Goal: Communication & Community: Answer question/provide support

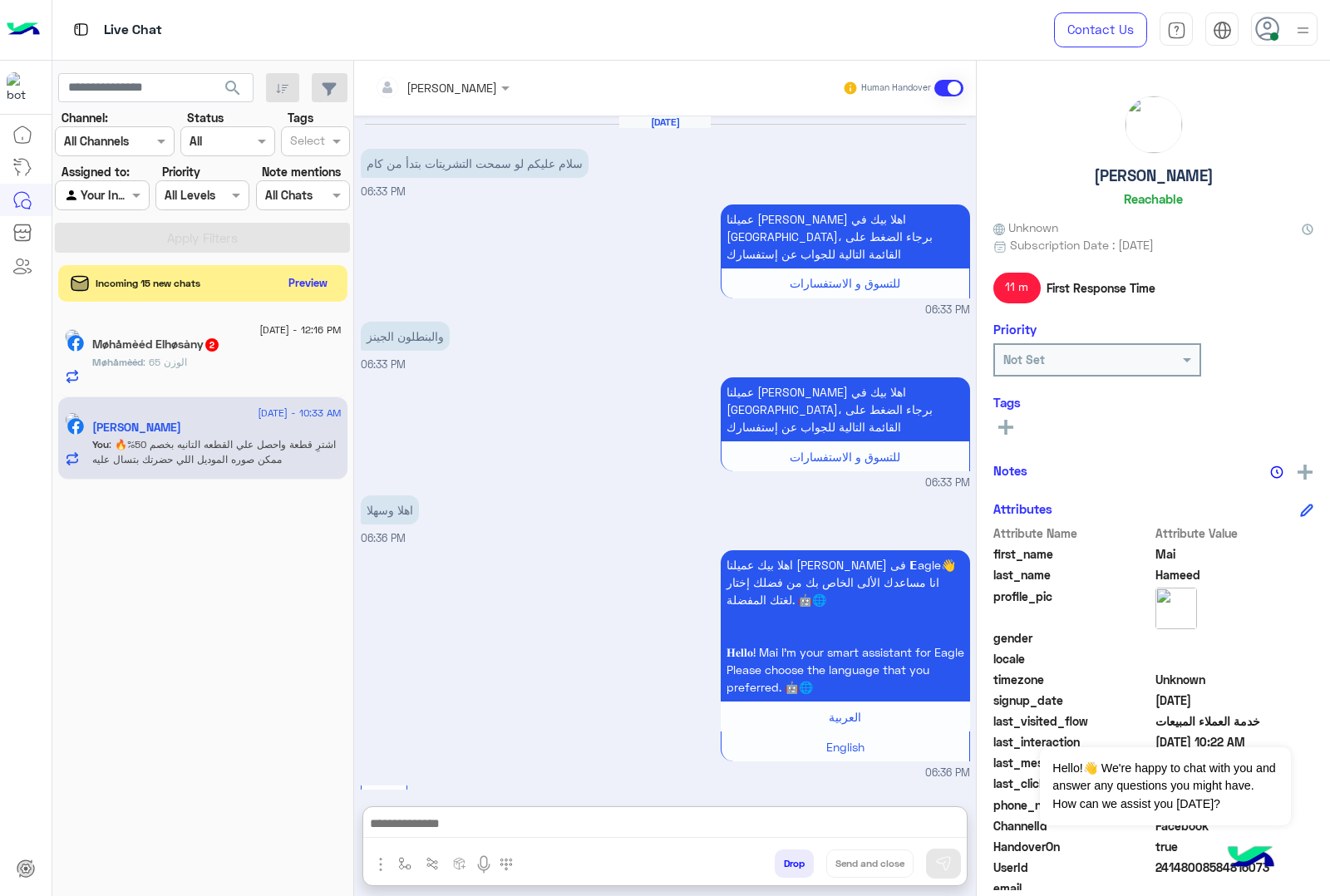
scroll to position [2141, 0]
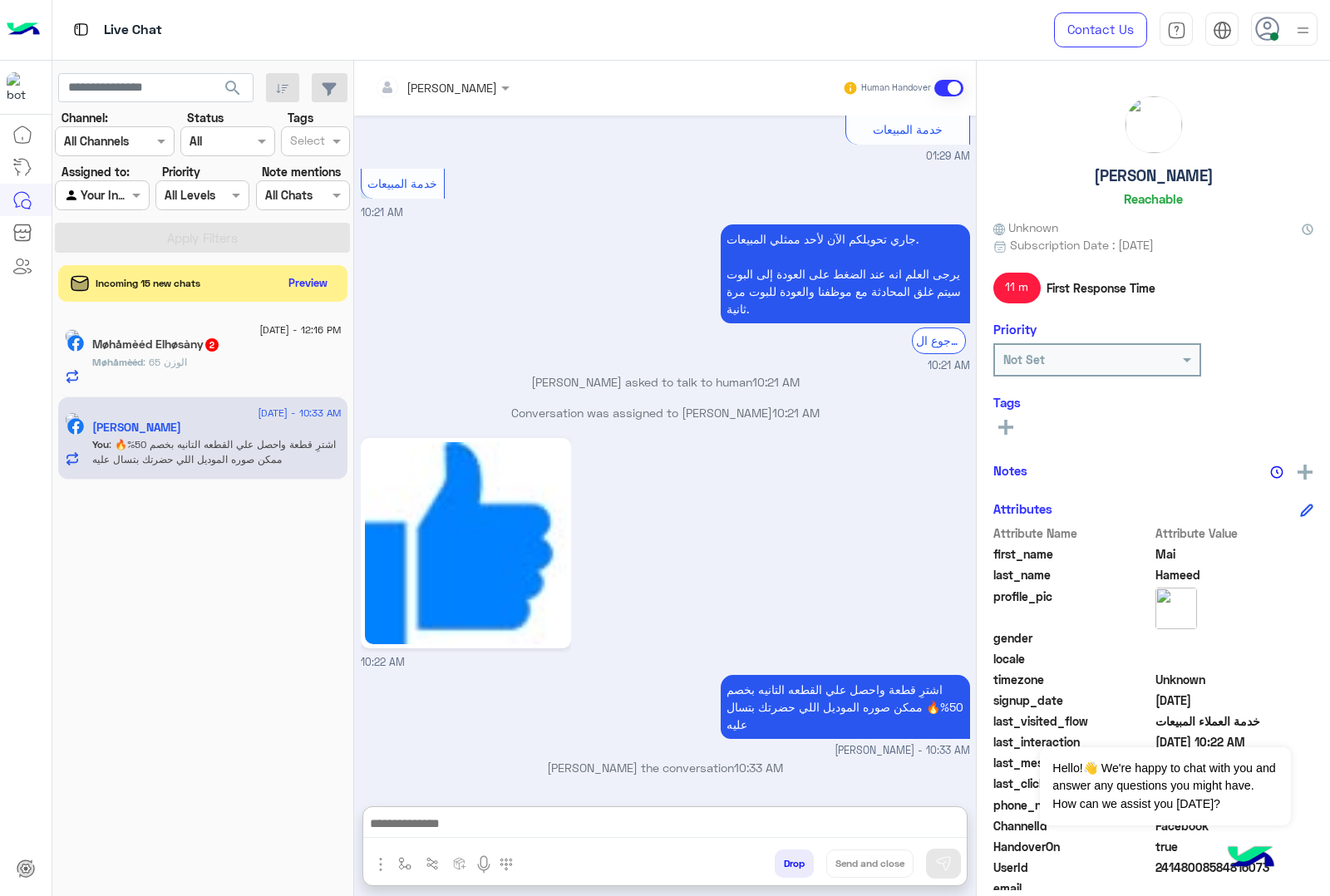
click at [188, 356] on p "Møhåmèéd : الوزن 65" at bounding box center [139, 361] width 95 height 14
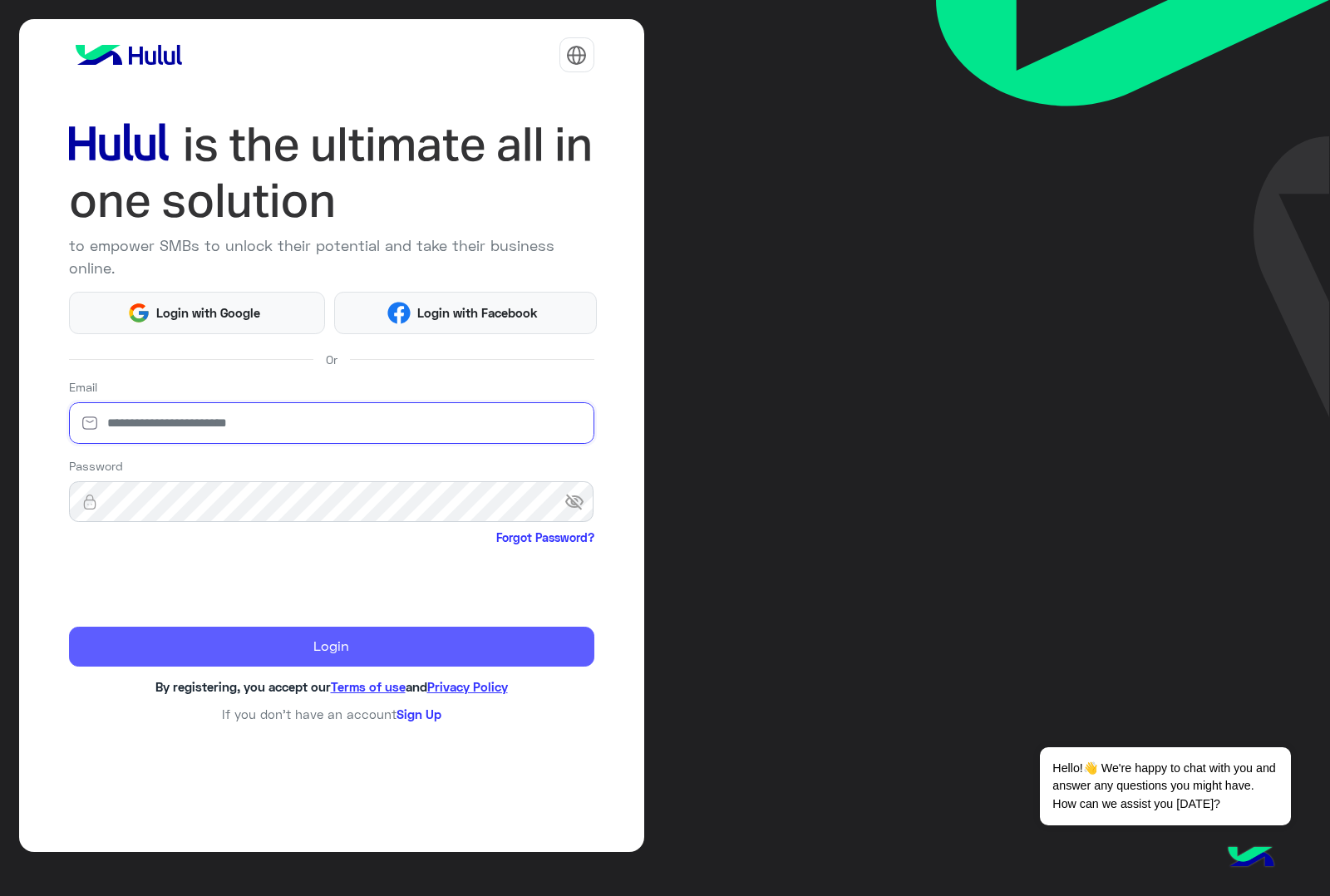
type input "**********"
click at [259, 633] on button "Login" at bounding box center [332, 646] width 526 height 40
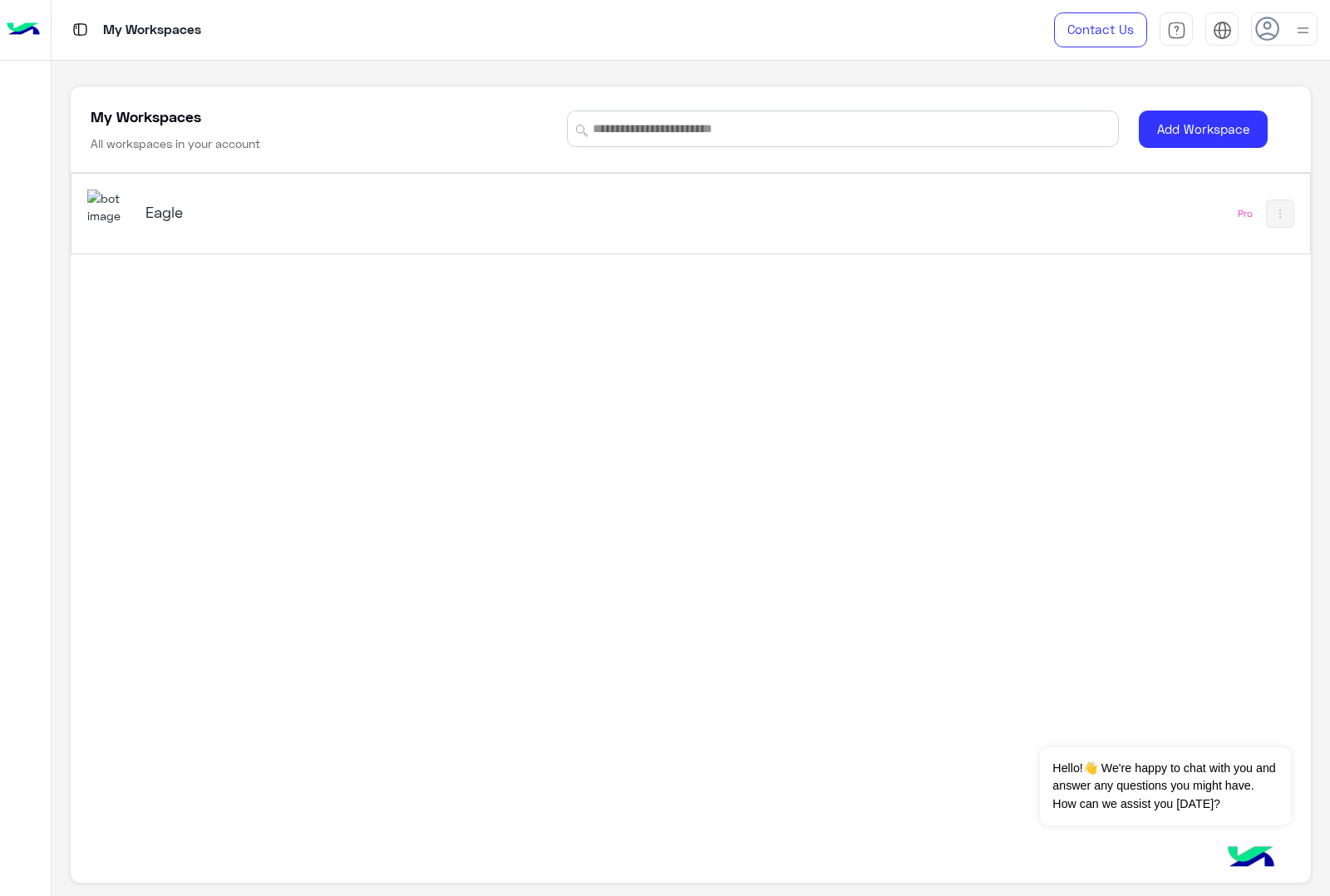
click at [96, 212] on img at bounding box center [109, 207] width 44 height 36
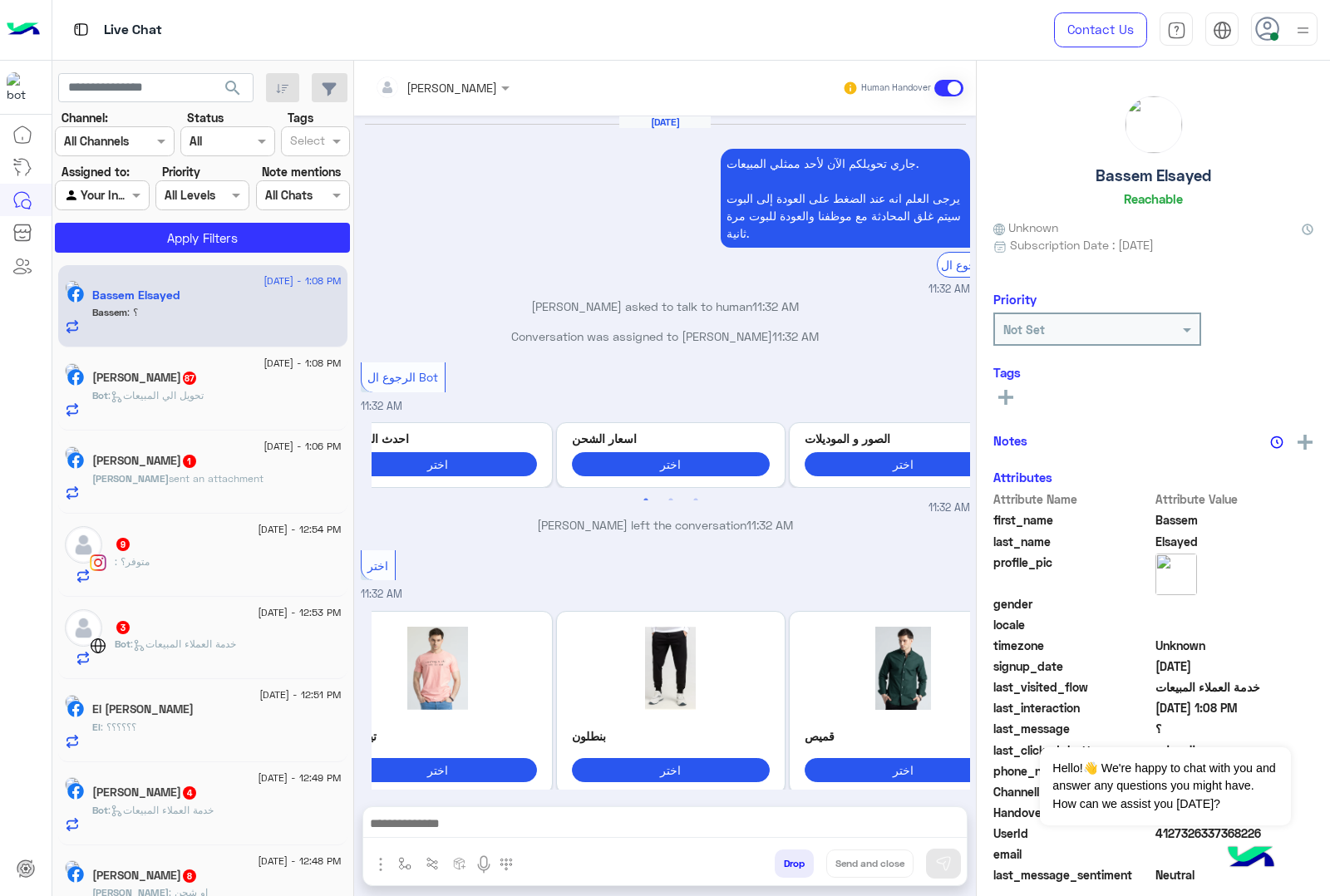
scroll to position [1831, 0]
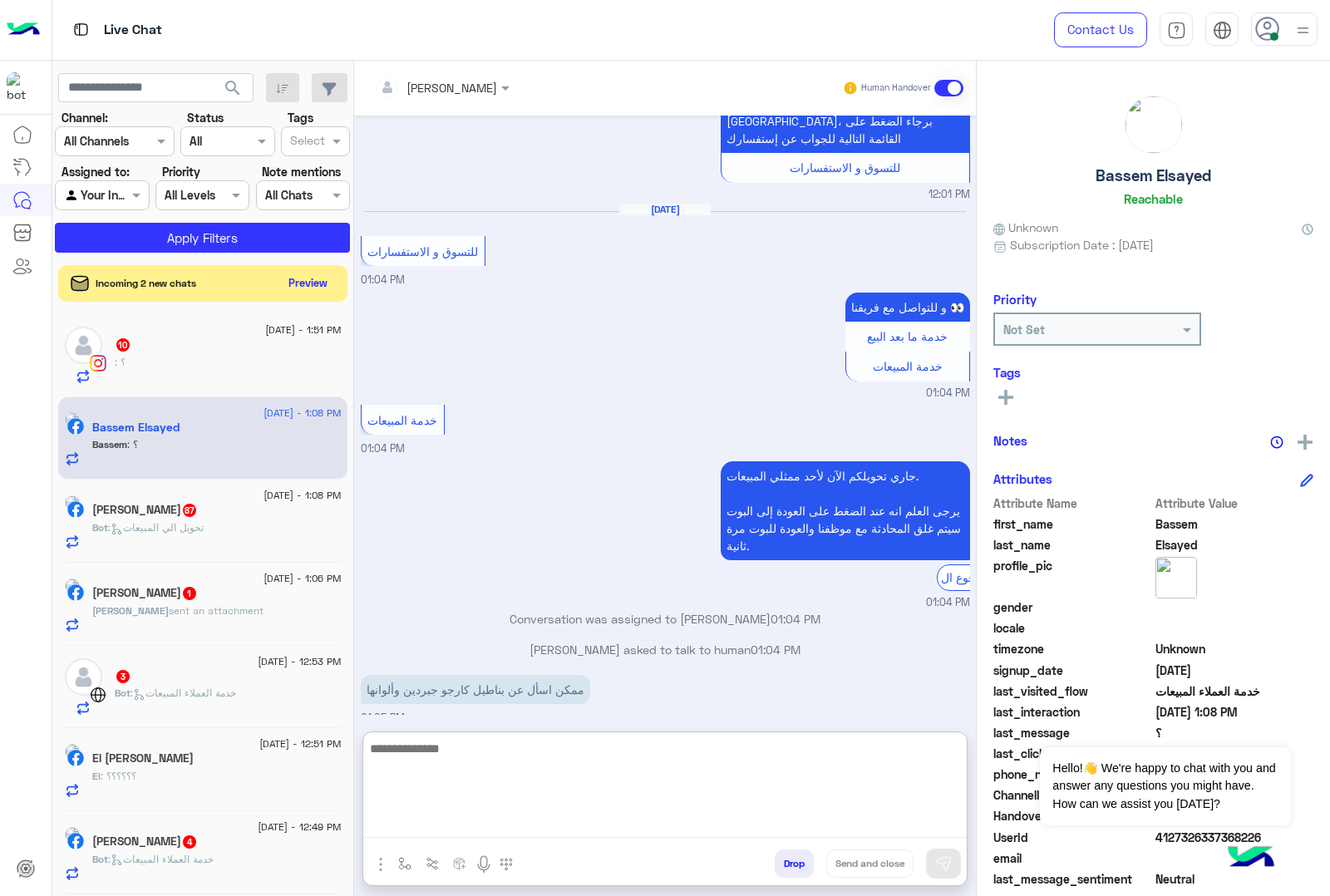
click at [492, 819] on textarea at bounding box center [665, 788] width 603 height 100
paste textarea "**********"
type textarea "**********"
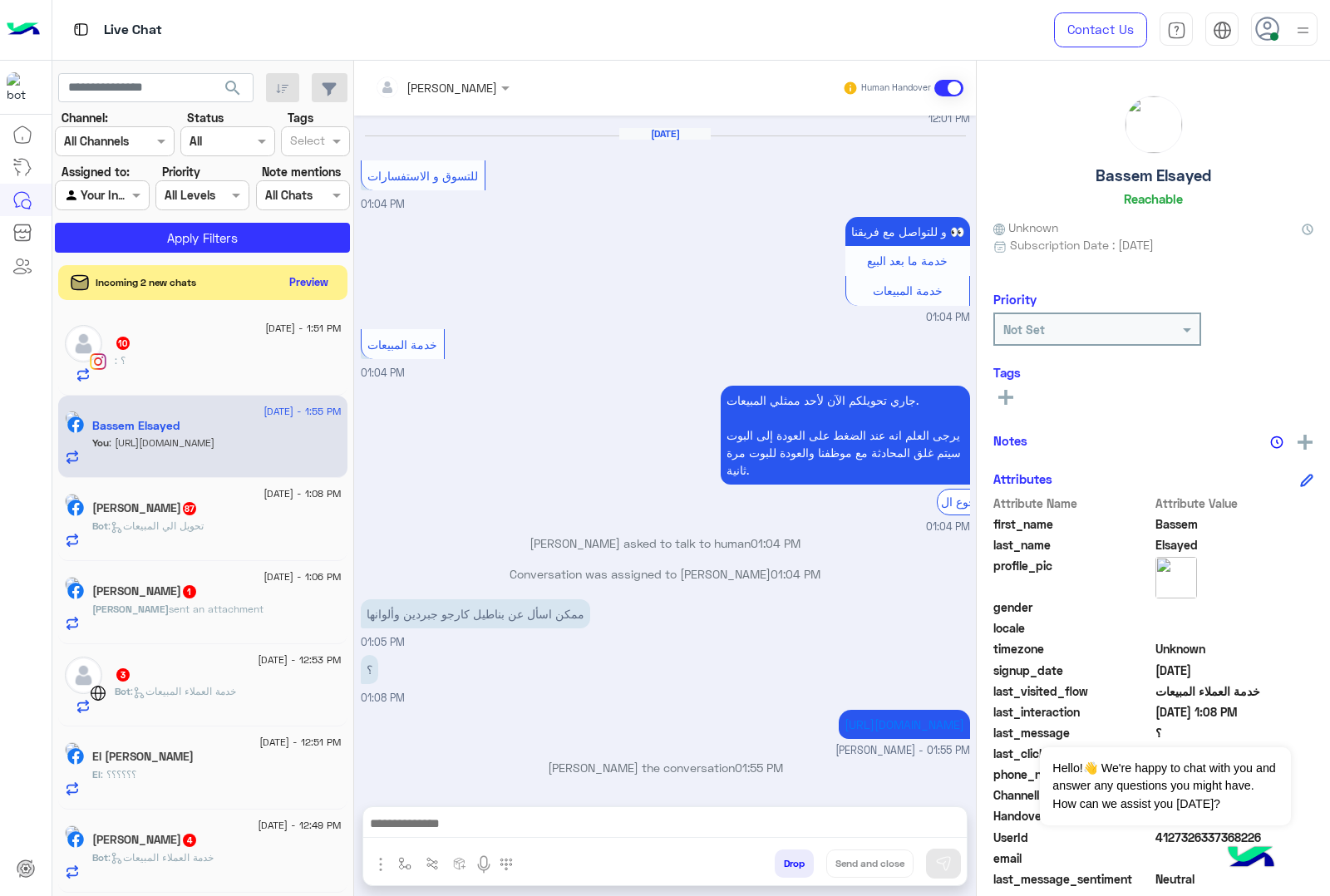
click at [313, 279] on button "Preview" at bounding box center [308, 281] width 51 height 22
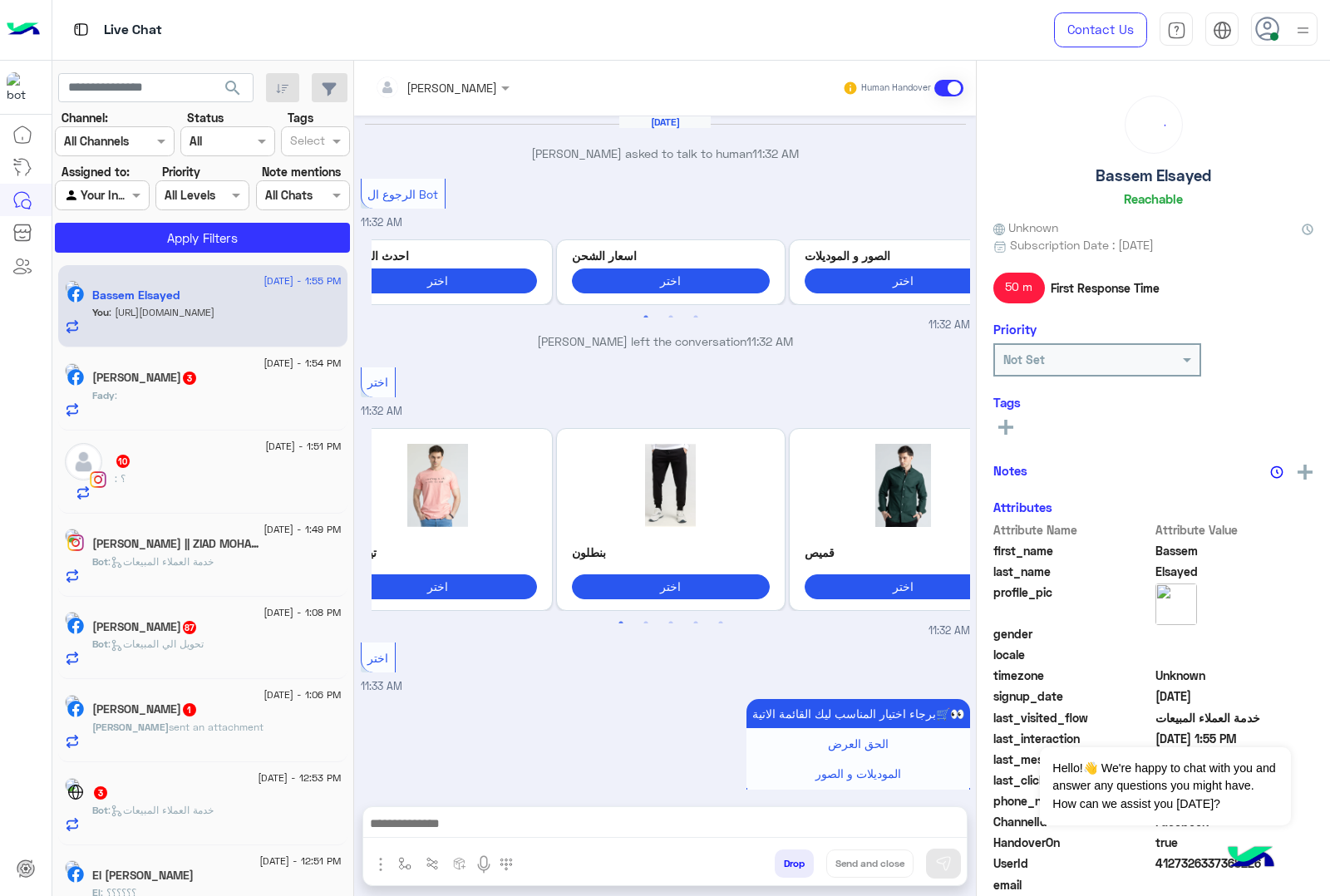
scroll to position [1725, 0]
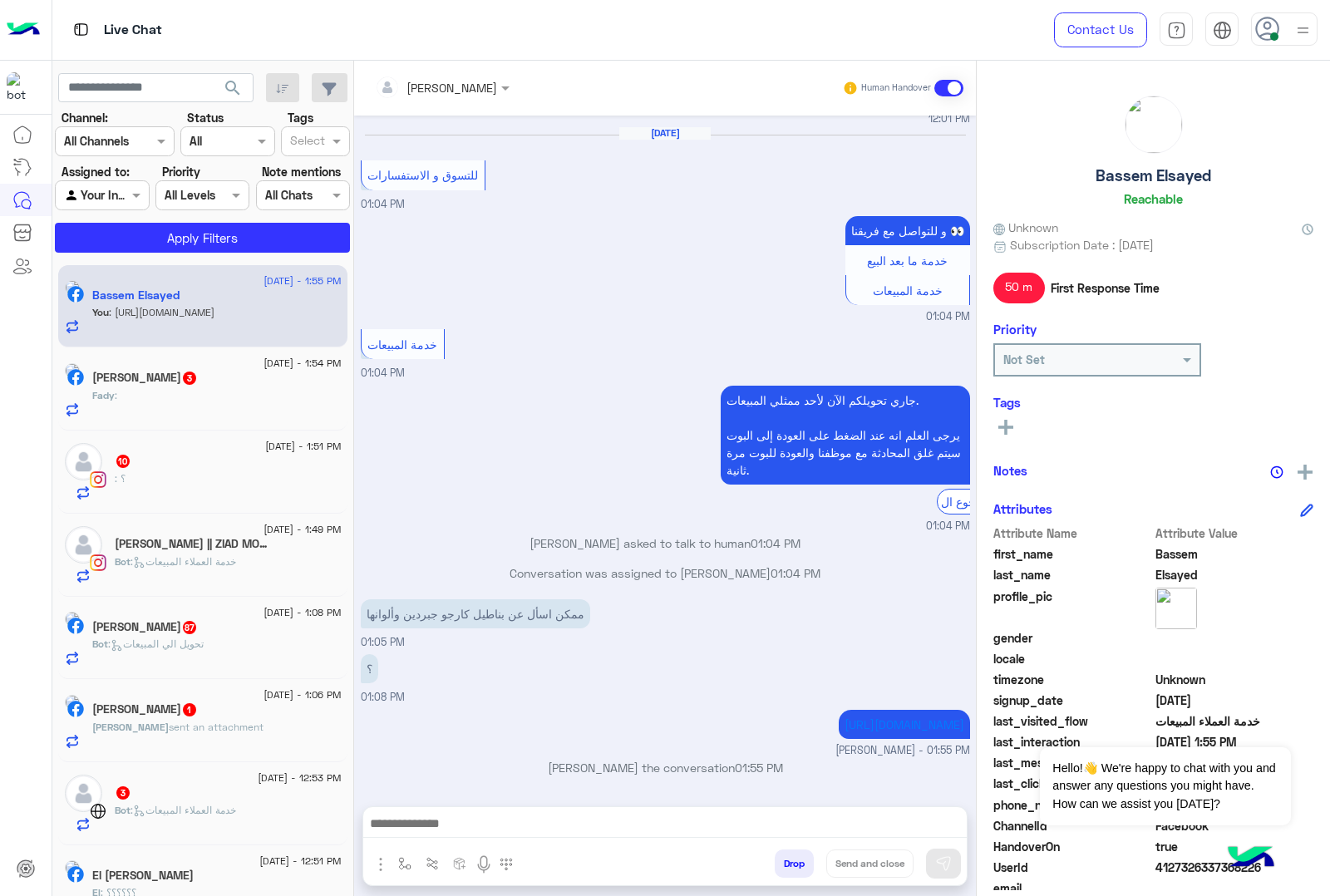
click at [171, 379] on h5 "Fady Rushdy 3" at bounding box center [144, 378] width 105 height 14
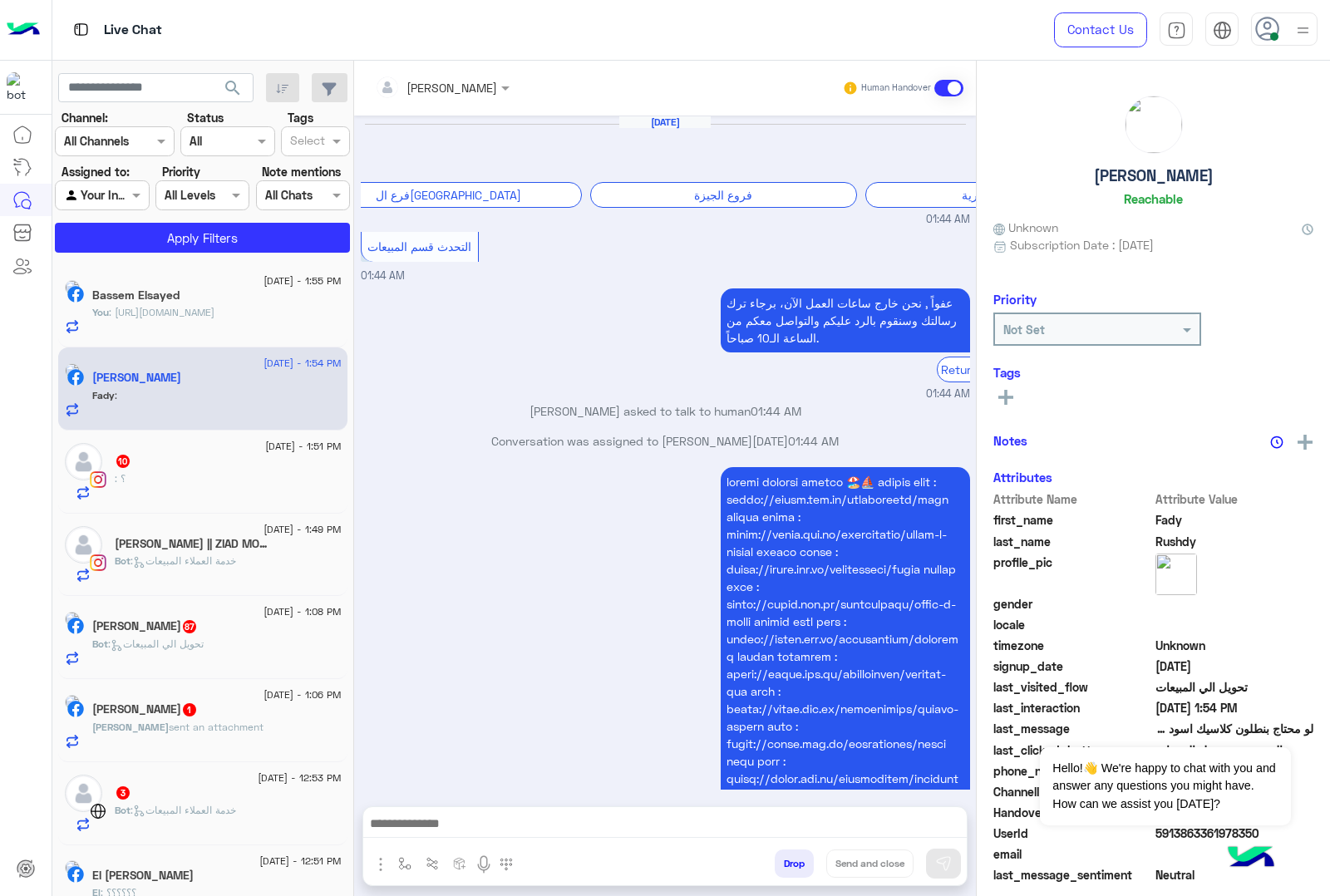
scroll to position [2481, 0]
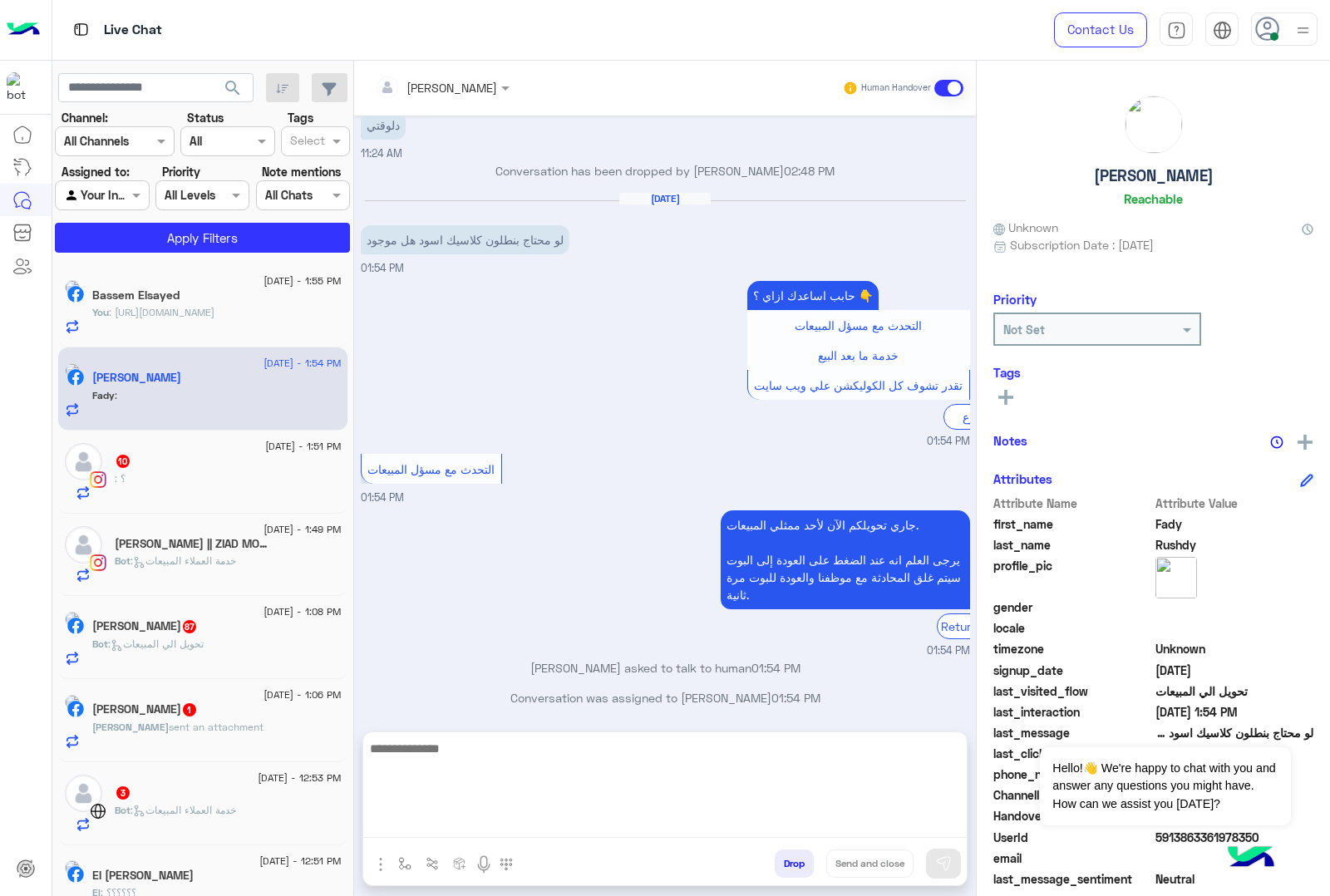
click at [455, 828] on textarea at bounding box center [665, 788] width 603 height 100
paste textarea "**********"
type textarea "**********"
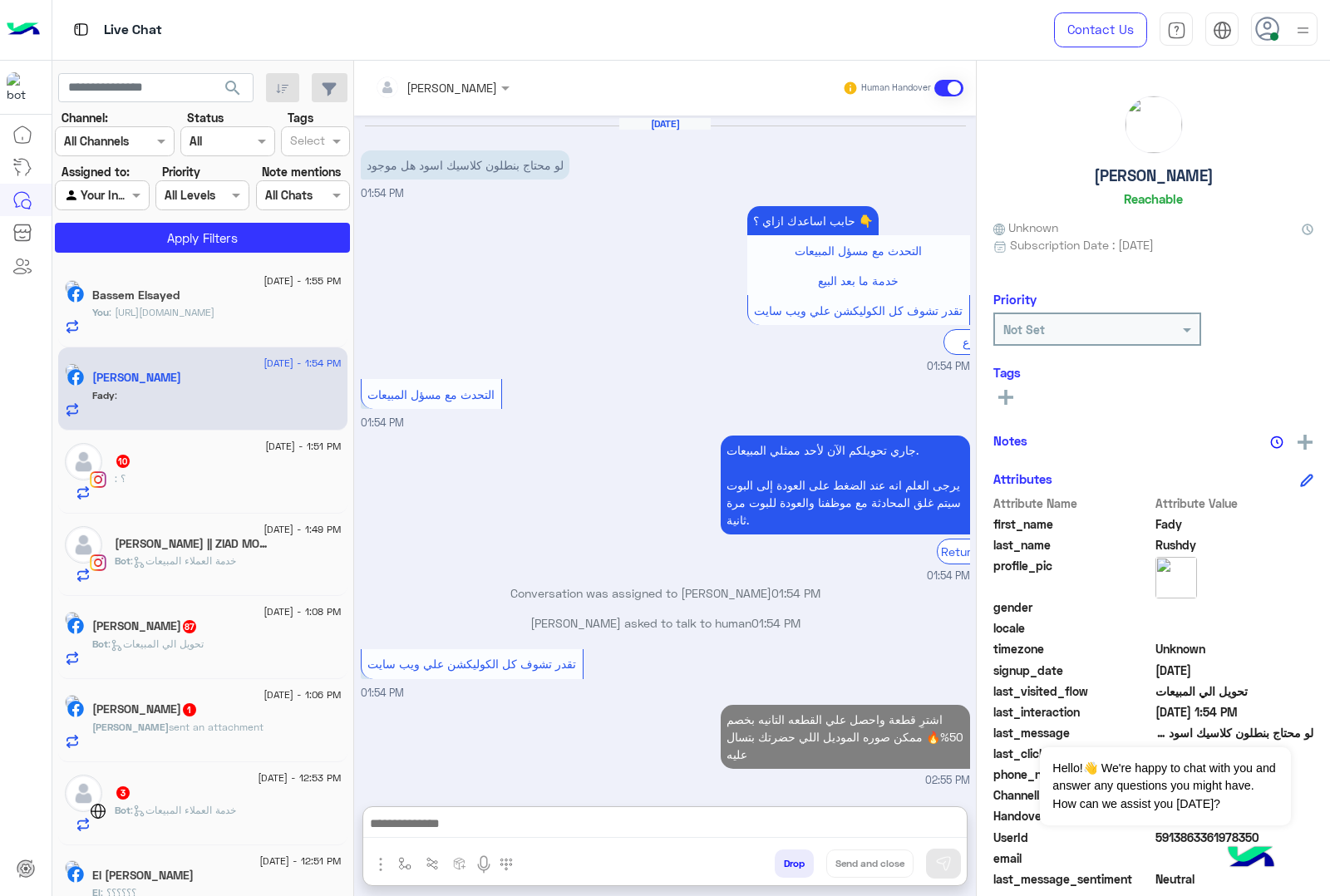
click at [204, 476] on div ": ؟" at bounding box center [228, 486] width 227 height 29
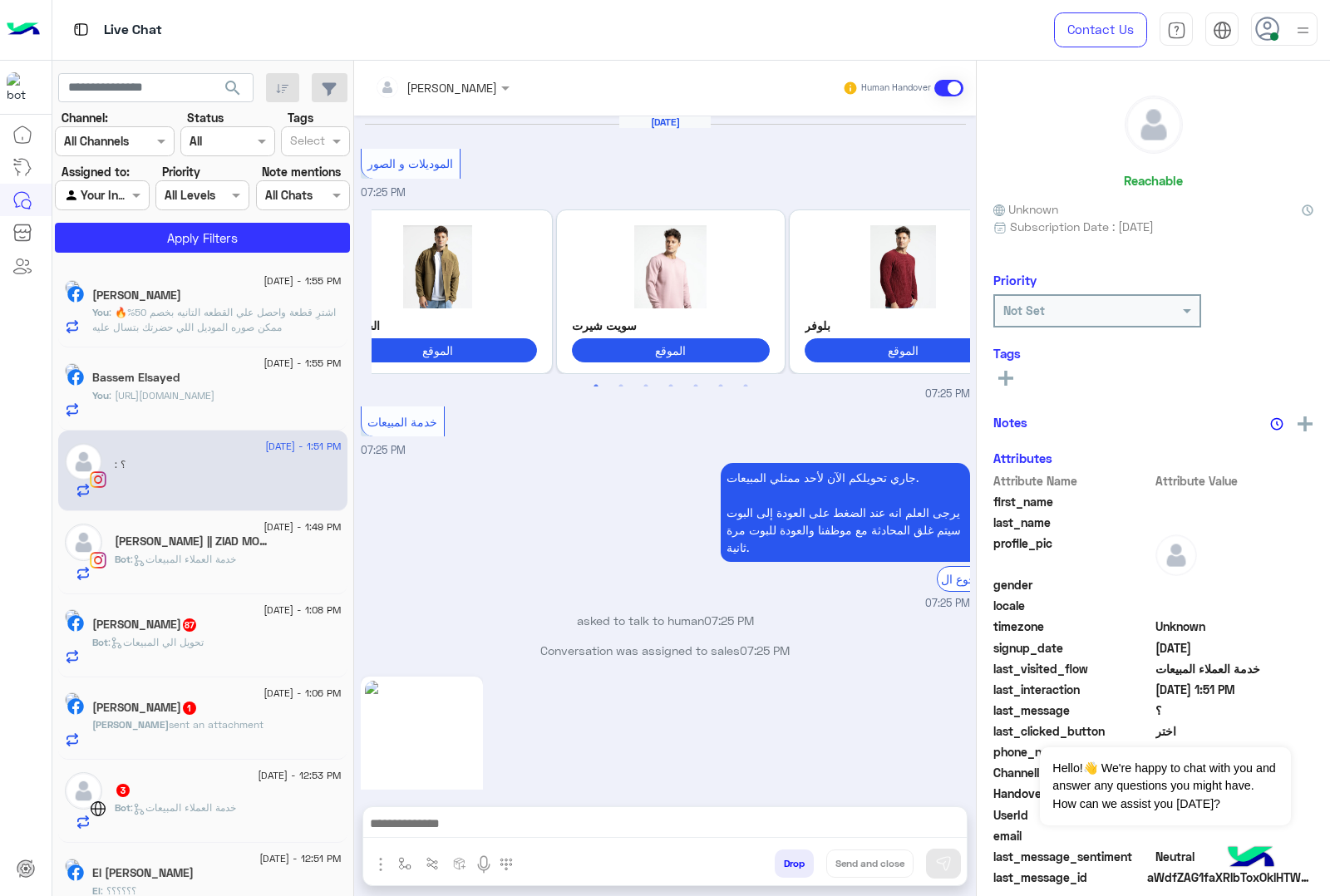
scroll to position [2546, 0]
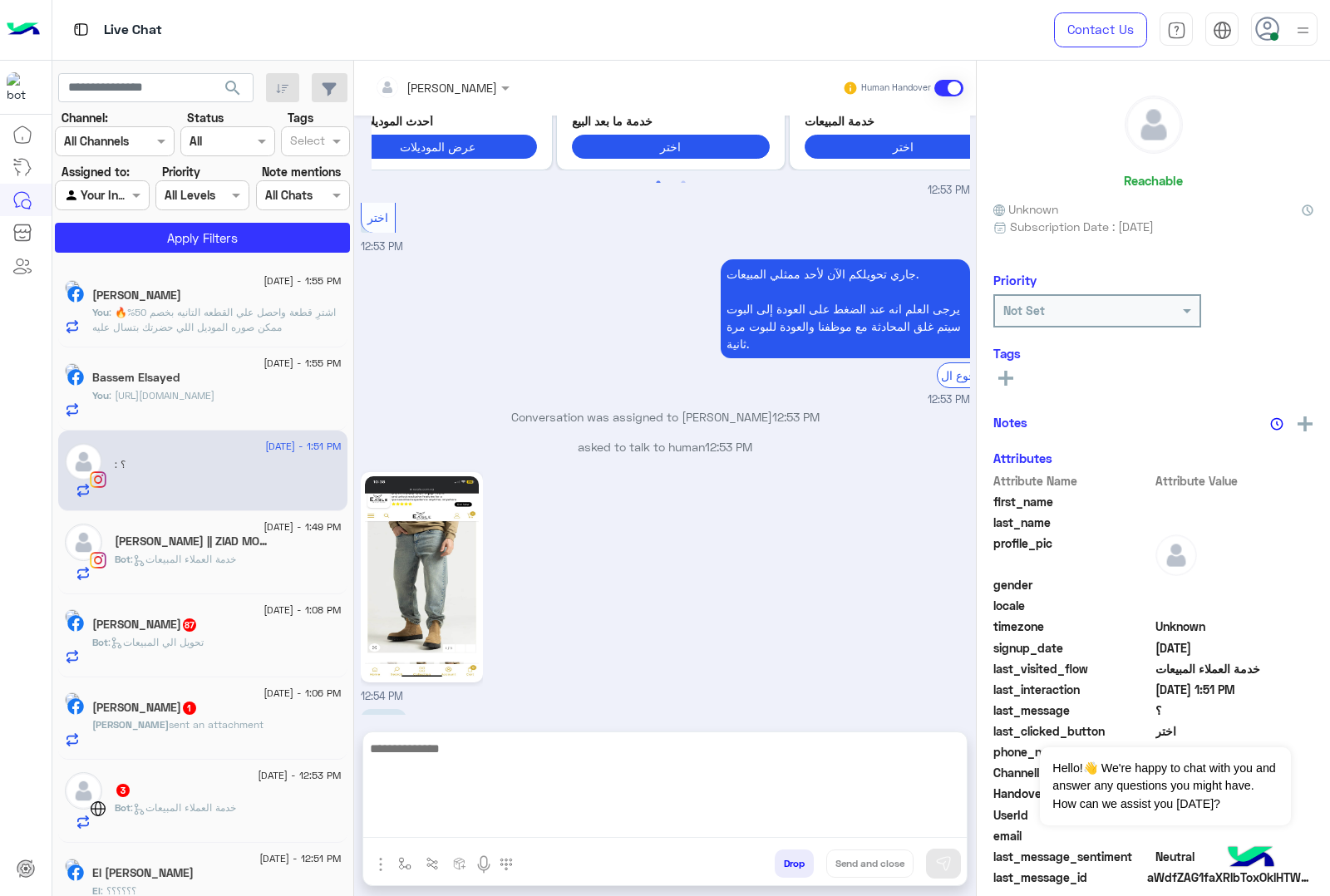
click at [476, 827] on textarea at bounding box center [665, 788] width 603 height 100
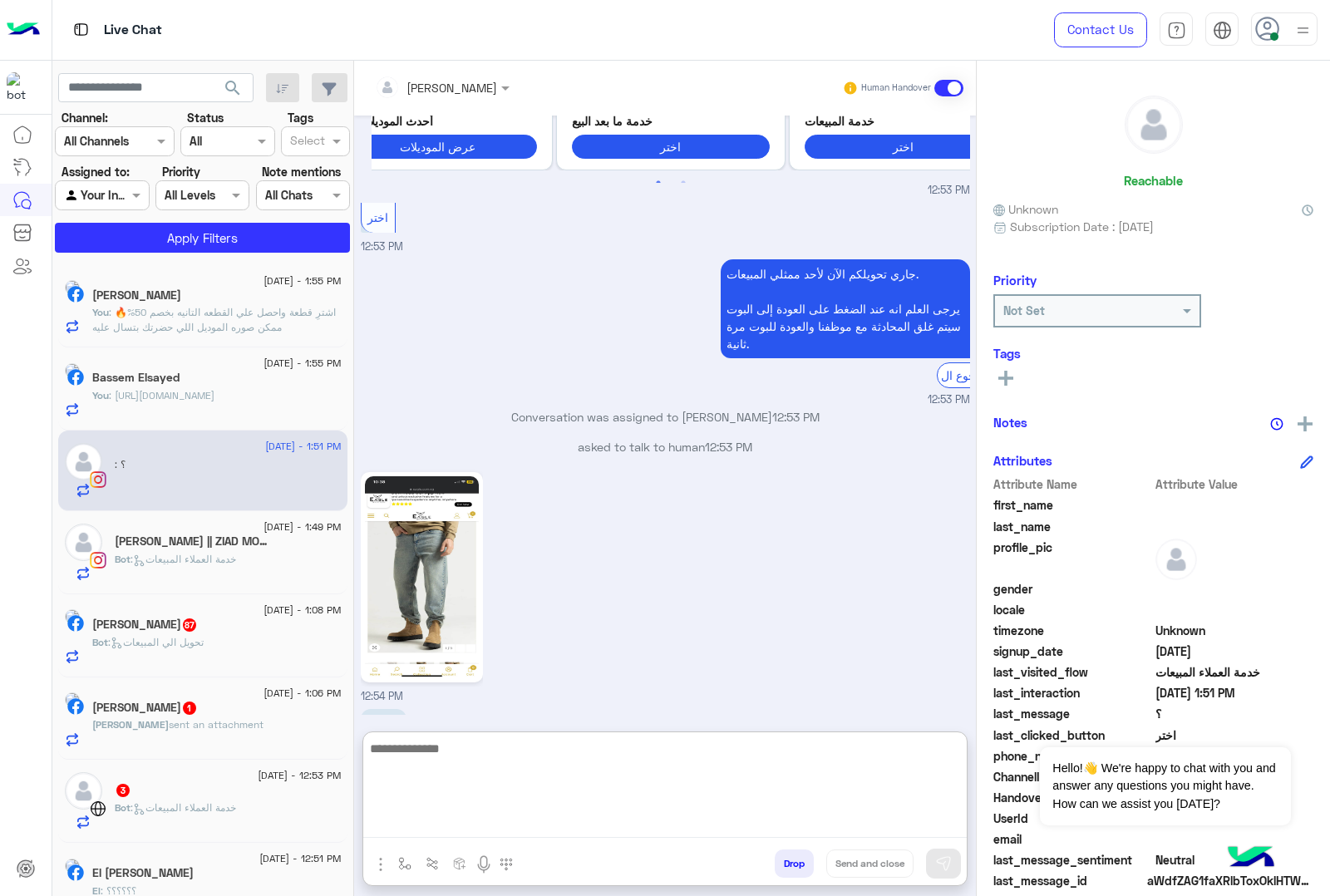
scroll to position [2621, 0]
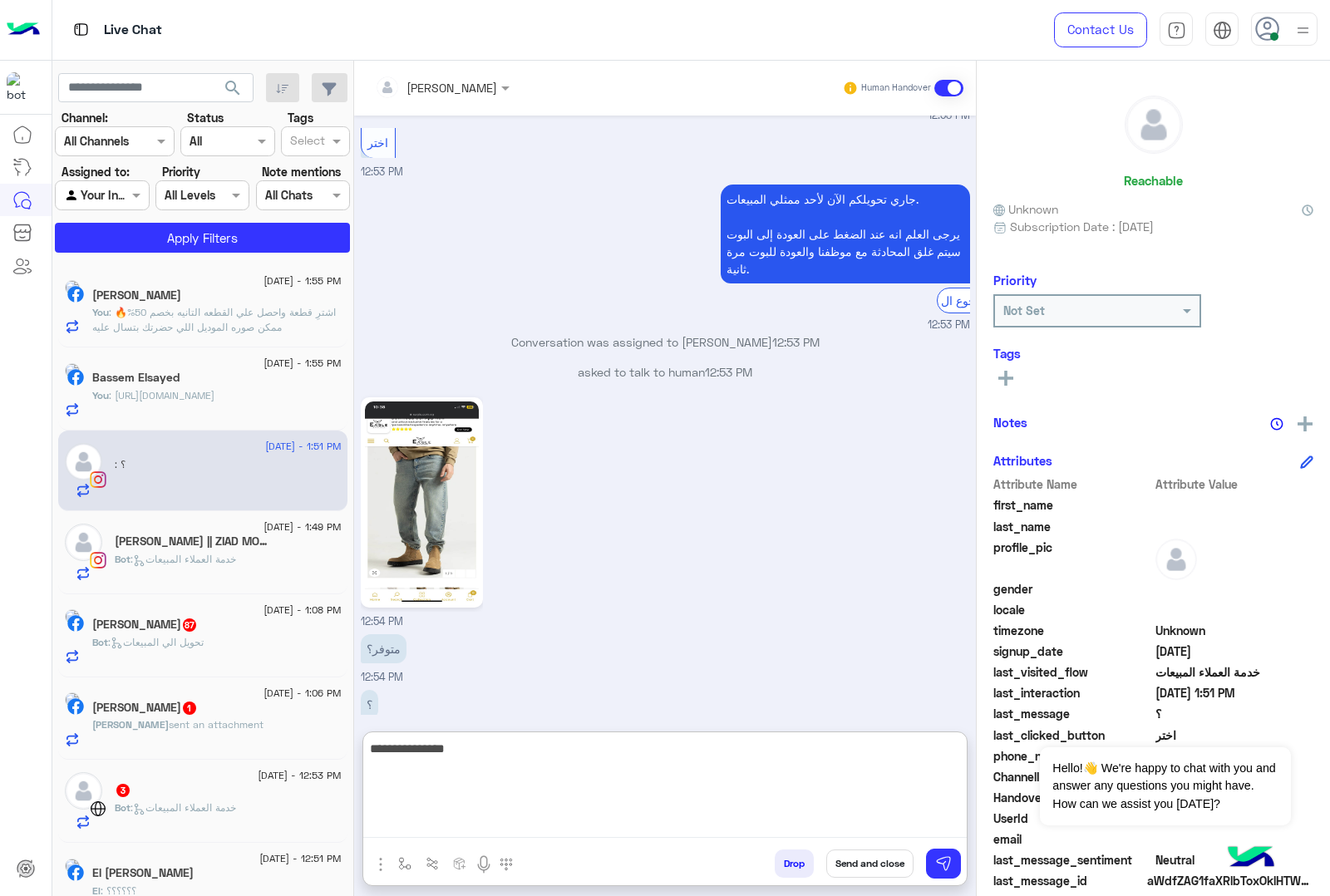
type textarea "**********"
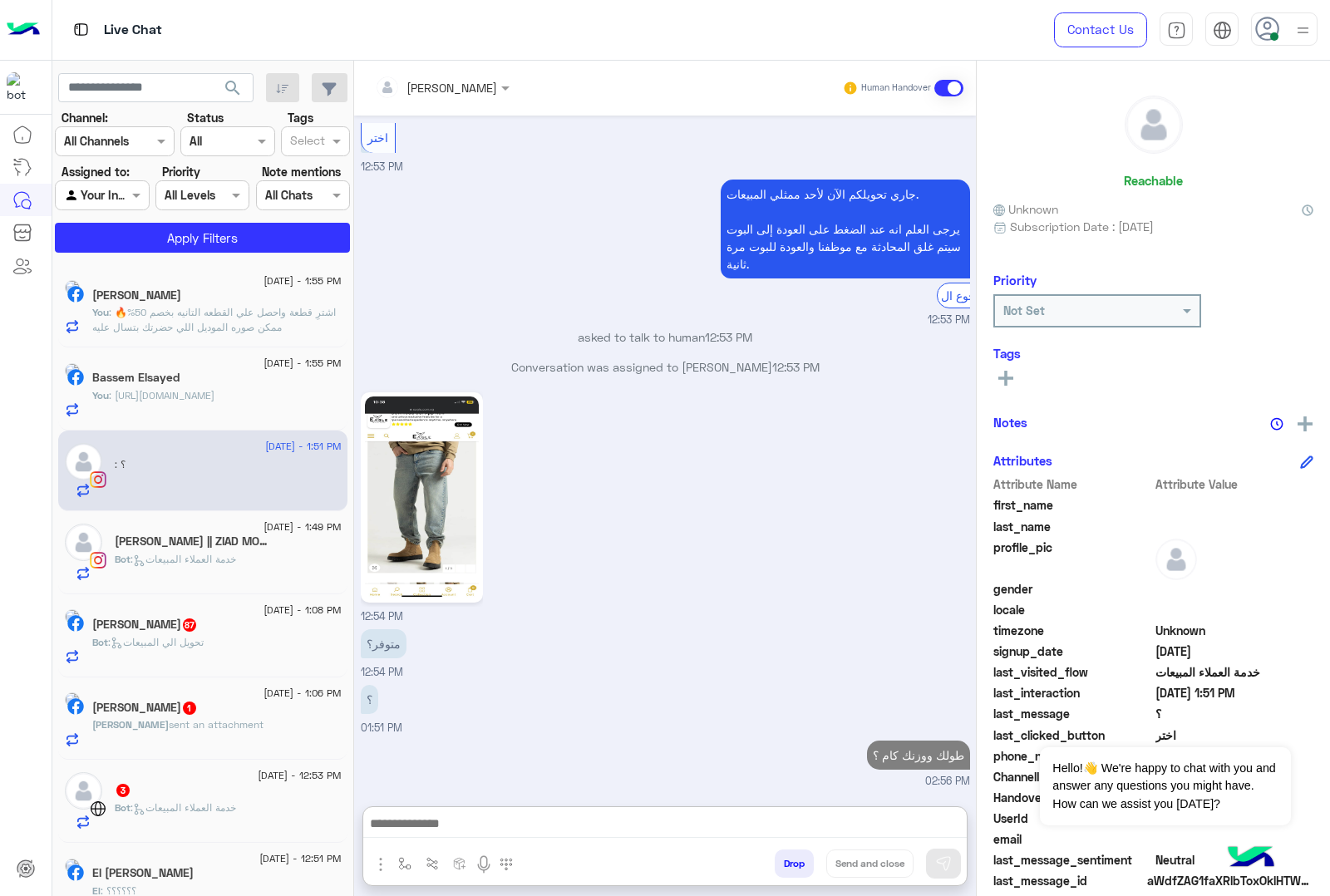
click at [218, 555] on span "Bot : خدمة العملاء المبيعات" at bounding box center [176, 559] width 122 height 13
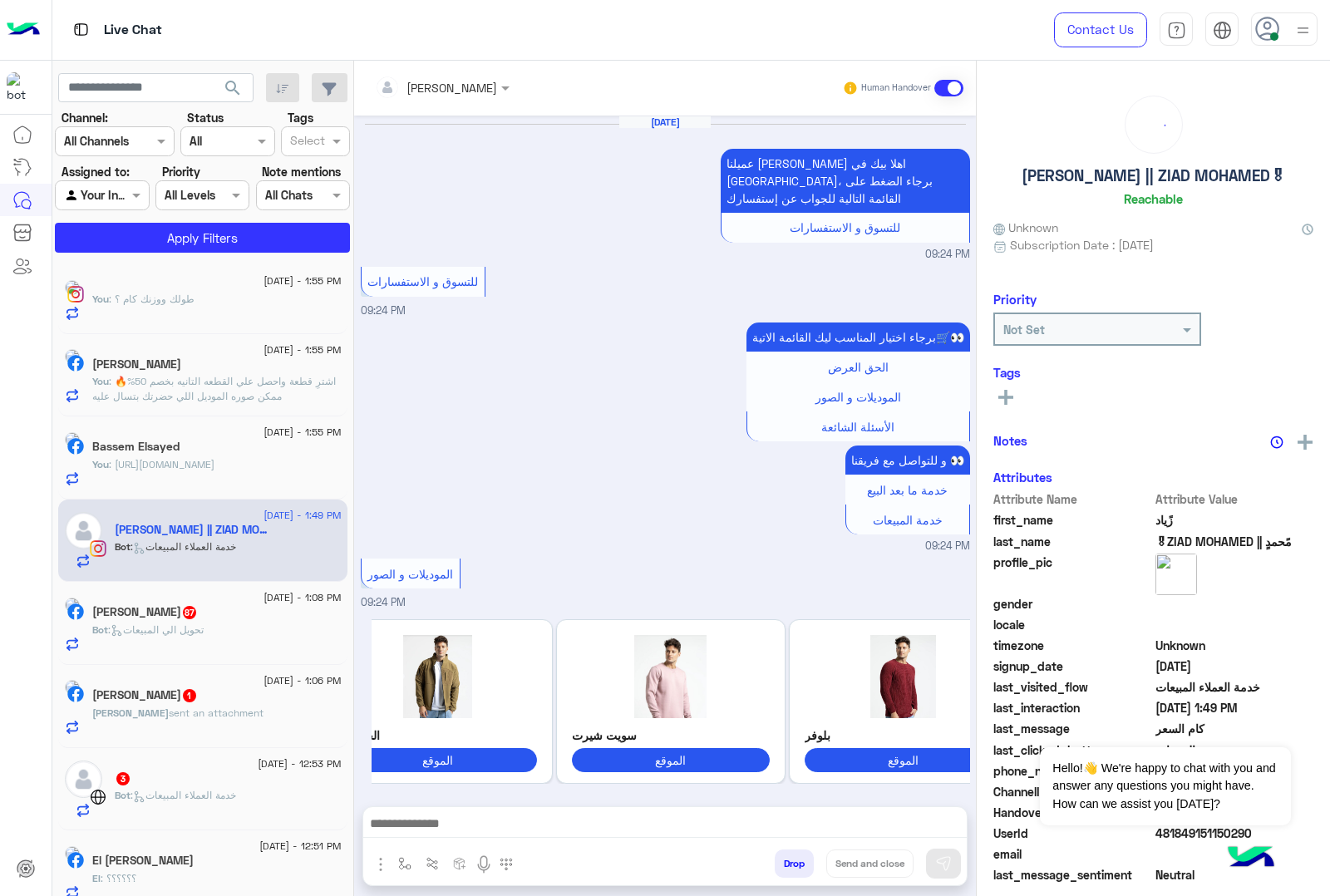
scroll to position [2820, 0]
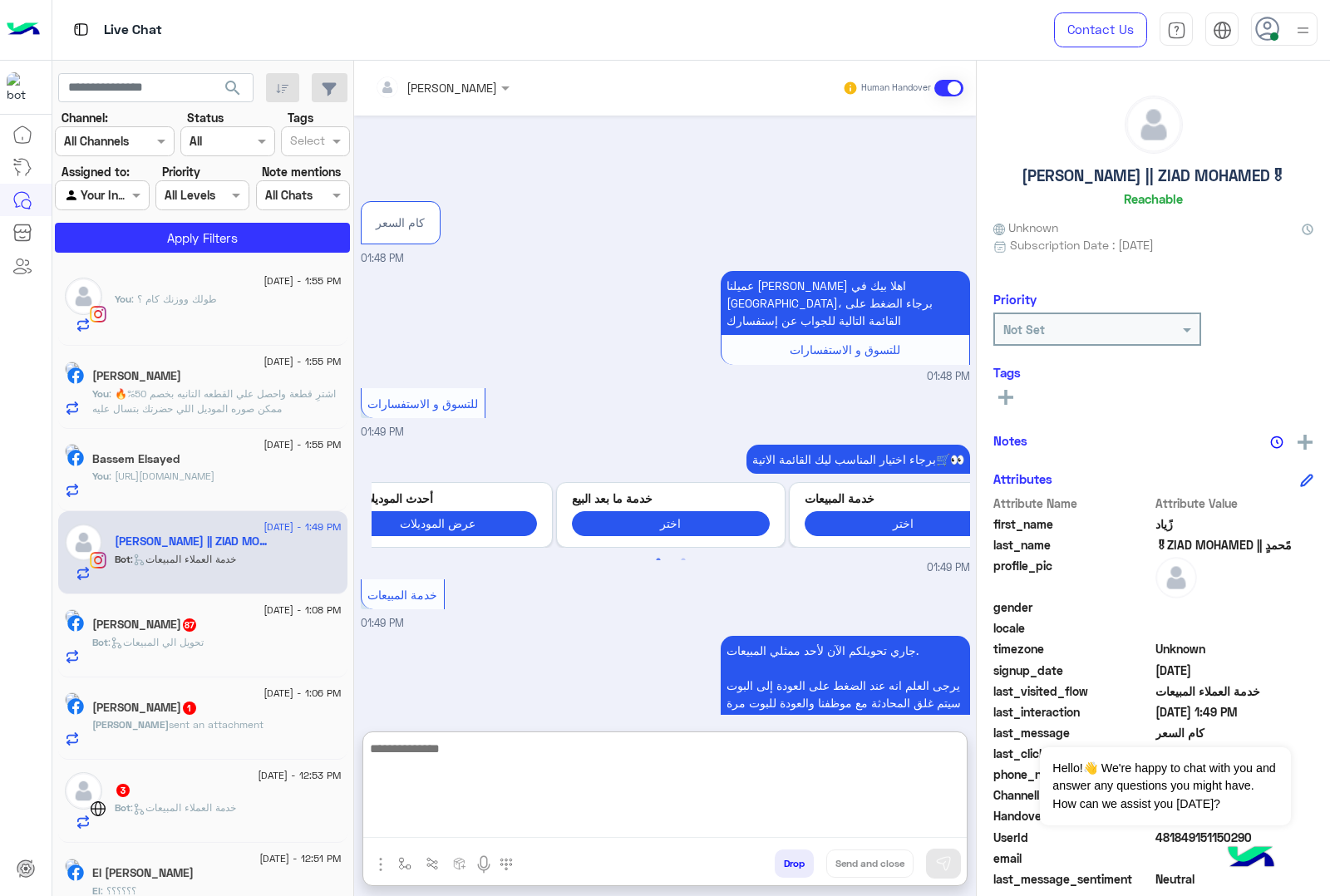
click at [448, 831] on textarea at bounding box center [665, 788] width 603 height 100
click at [405, 820] on textarea at bounding box center [665, 788] width 603 height 100
paste textarea "**********"
type textarea "**********"
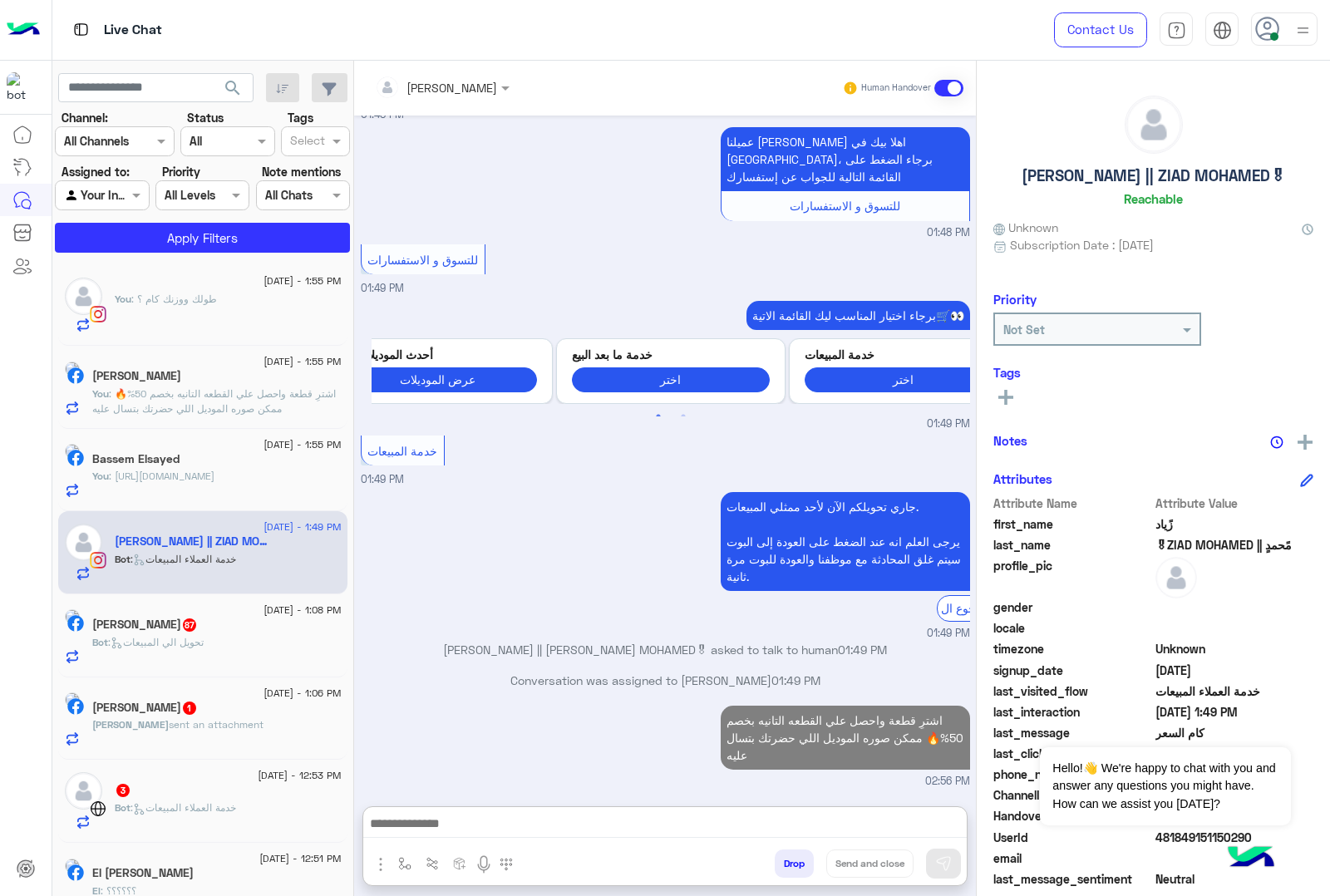
click at [195, 637] on p "Bot : تحويل الي المبيعات" at bounding box center [147, 642] width 111 height 14
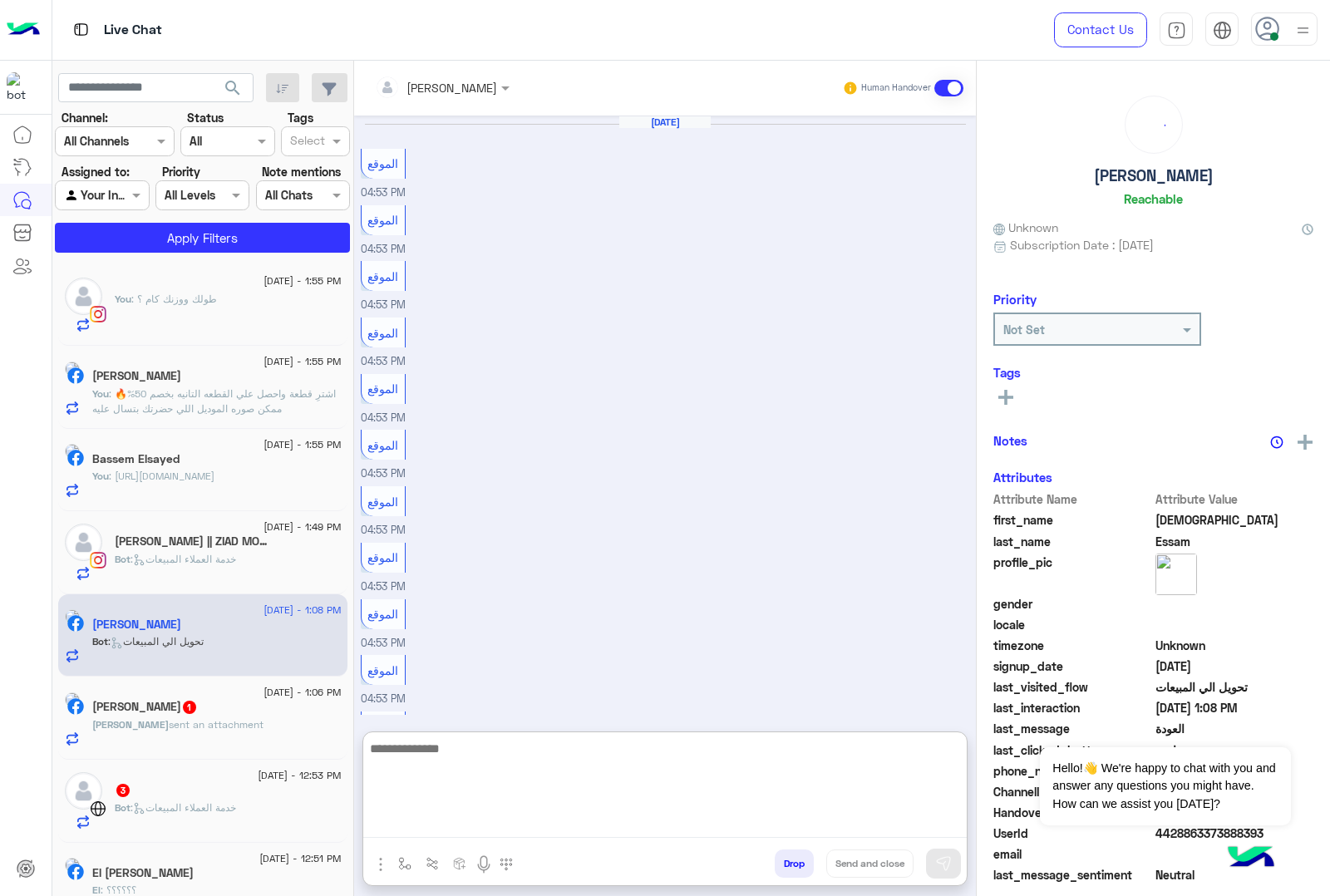
scroll to position [1357, 0]
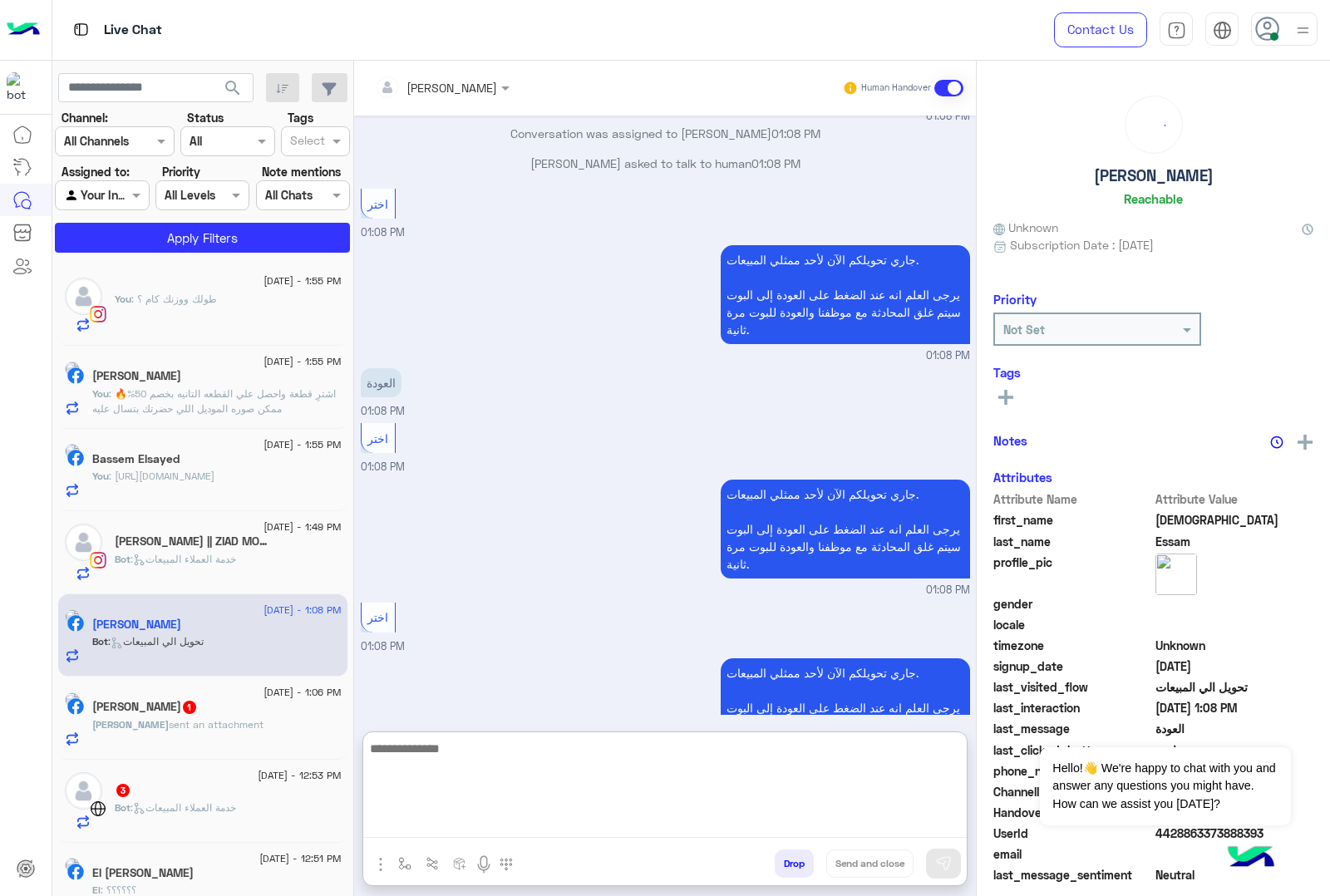
click at [489, 816] on textarea at bounding box center [665, 788] width 603 height 100
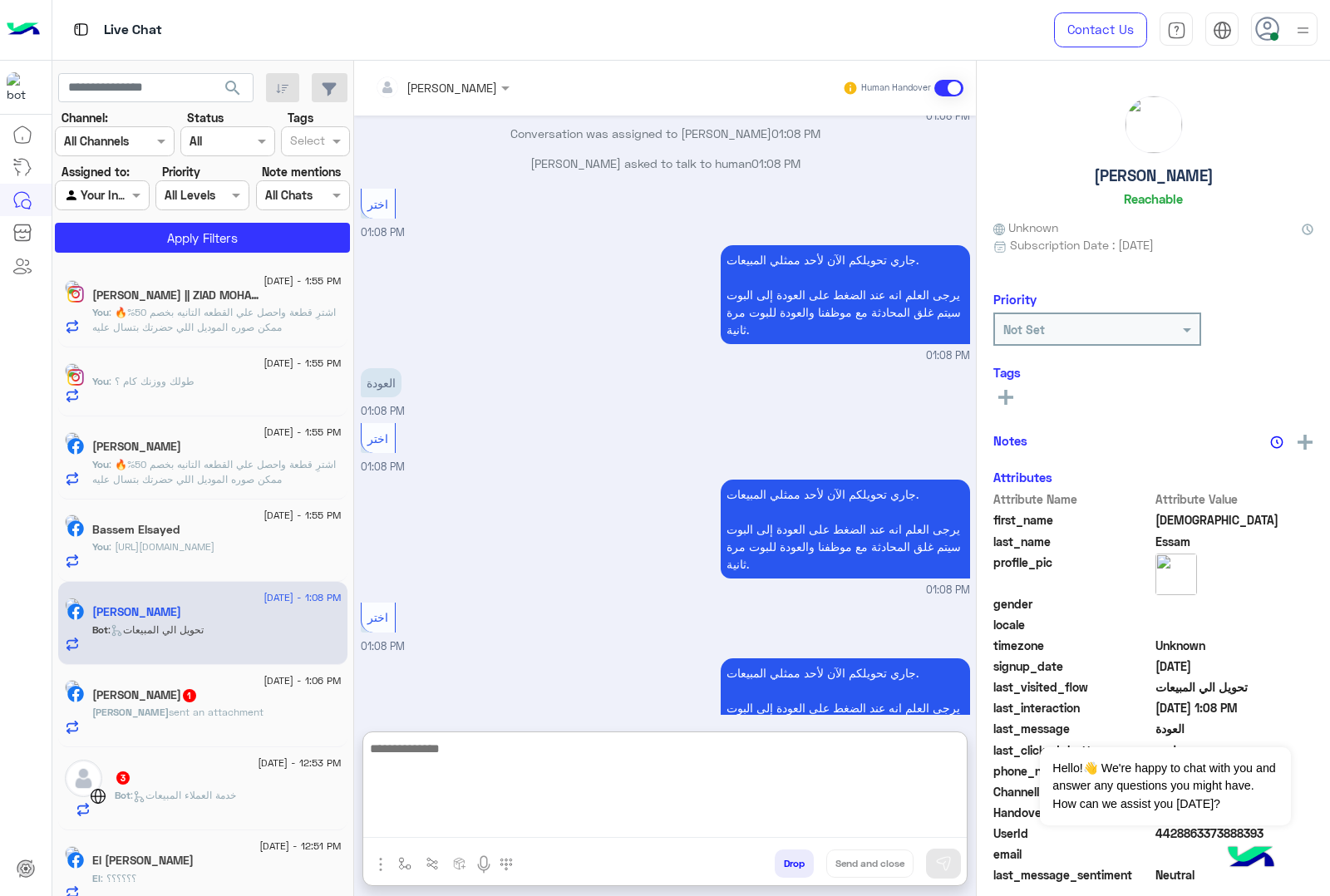
paste textarea "**********"
type textarea "**********"
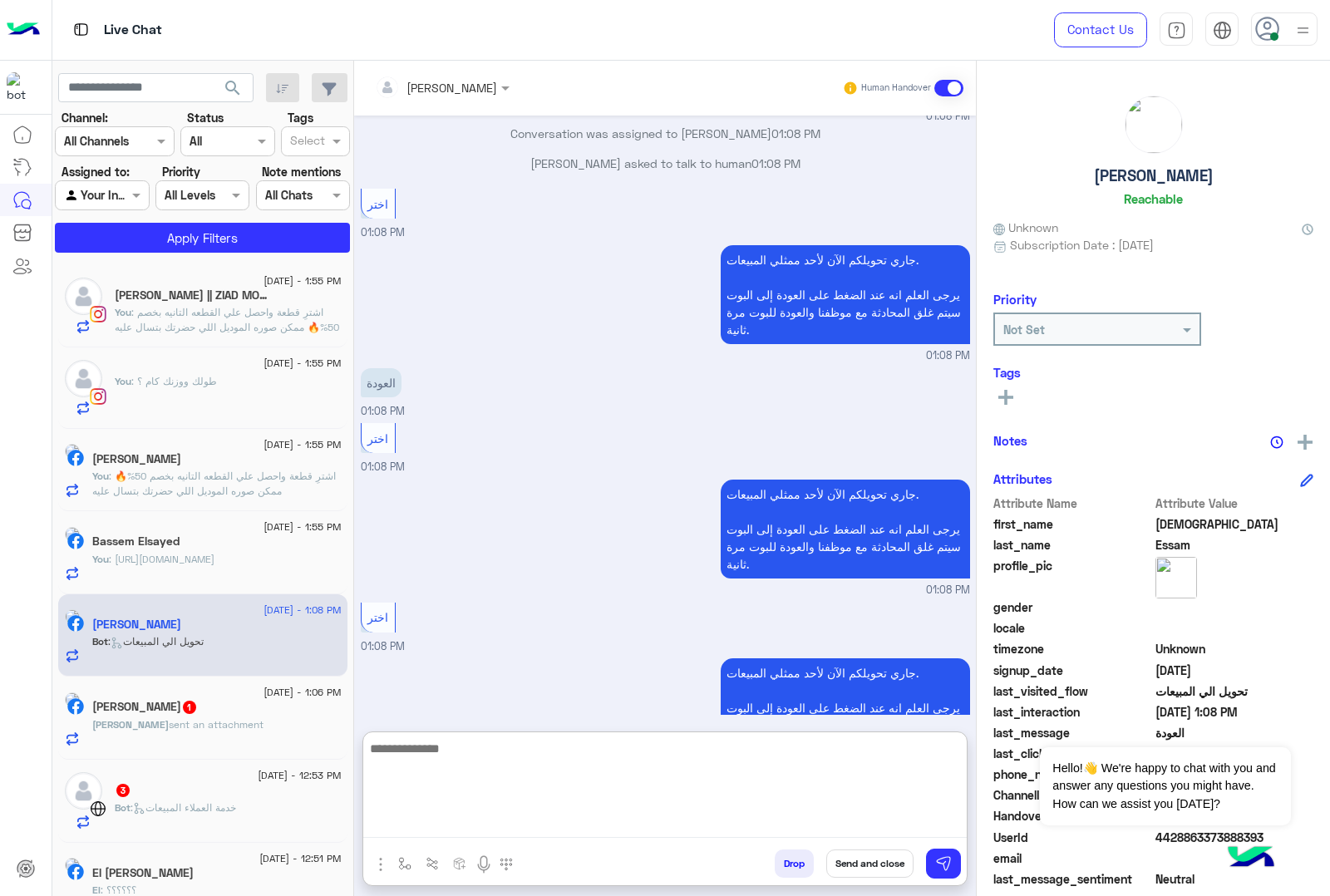
scroll to position [1518, 0]
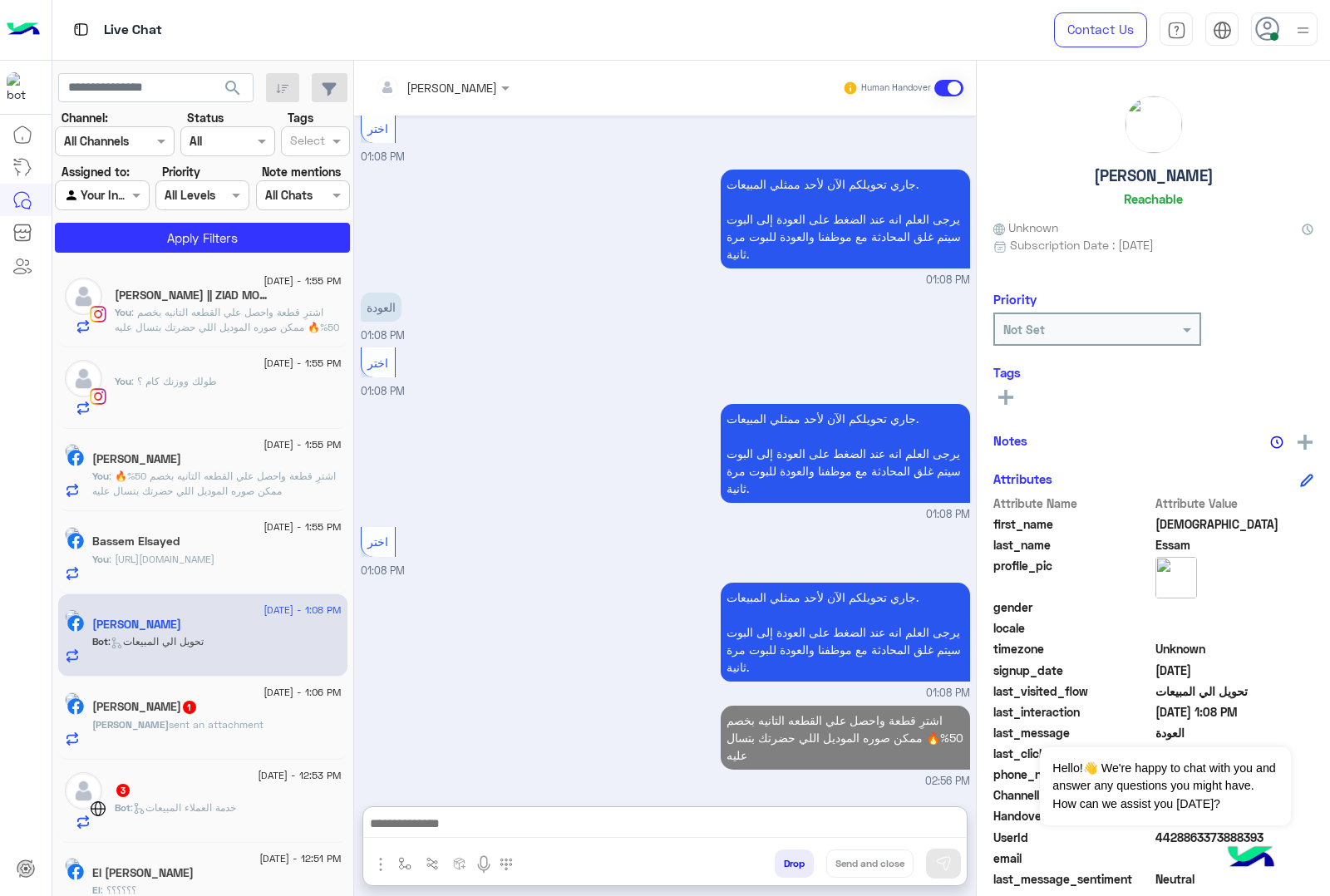
click at [264, 712] on div "Hussein Behery 1" at bounding box center [217, 708] width 249 height 17
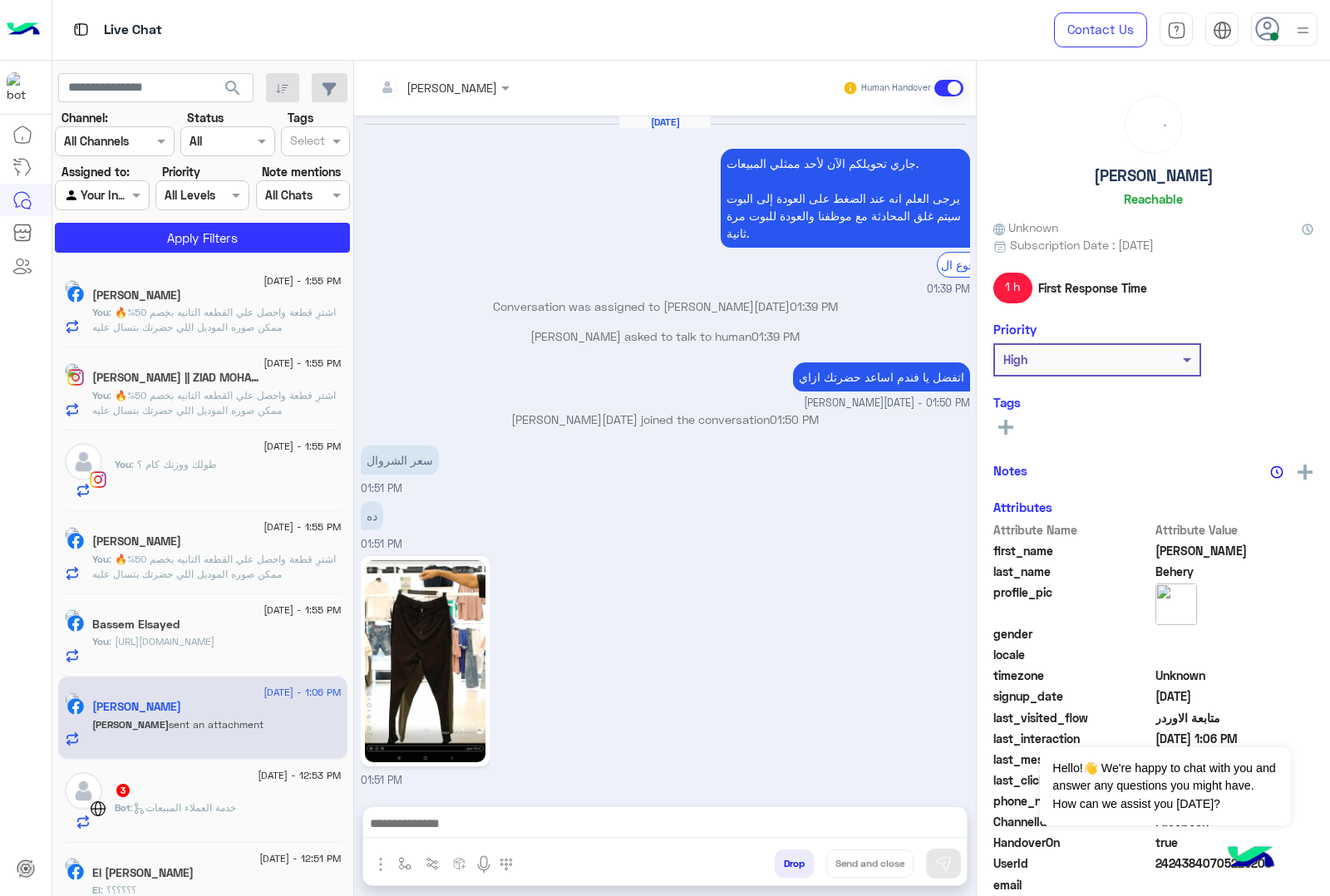
scroll to position [2165, 0]
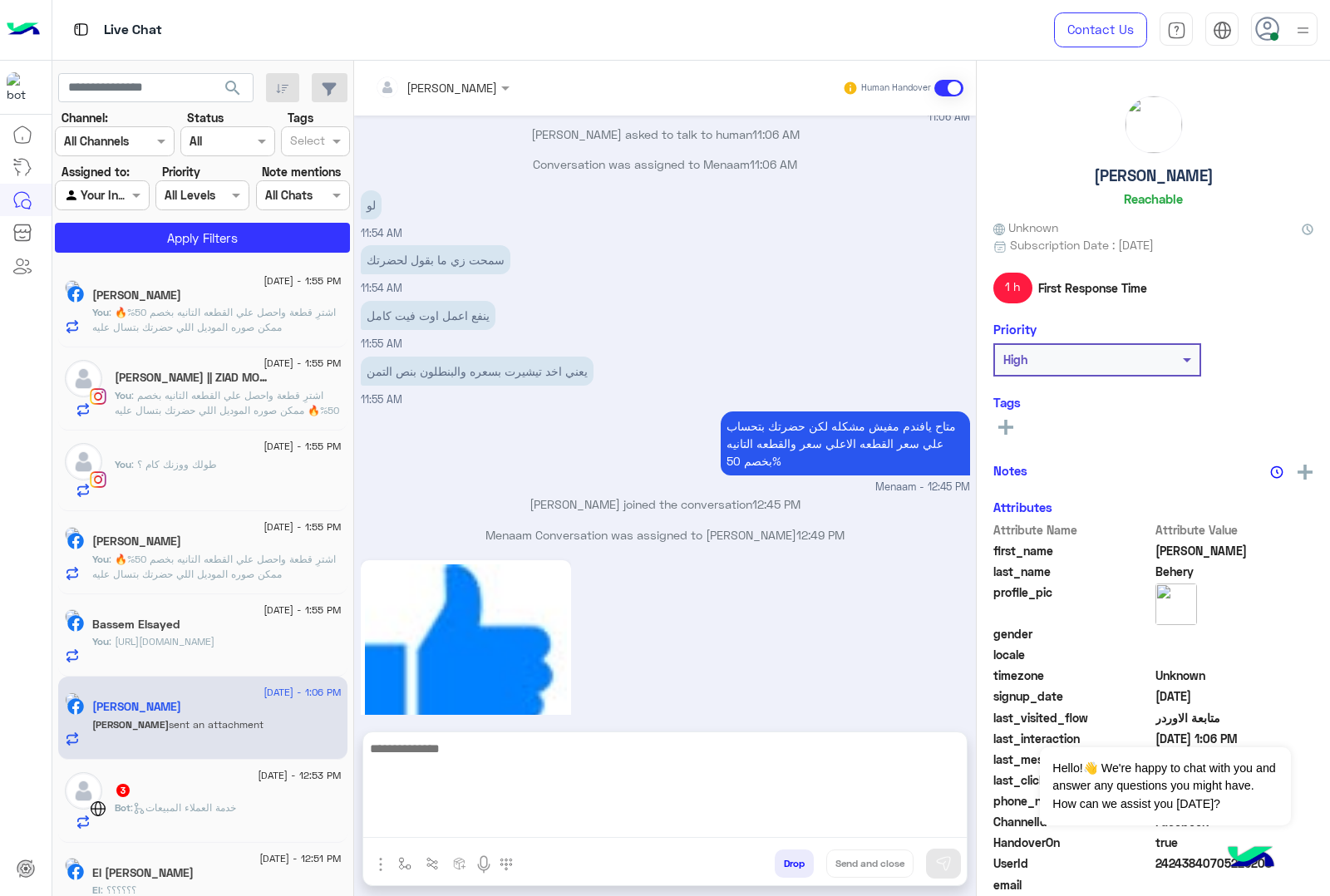
click at [474, 822] on textarea at bounding box center [665, 788] width 603 height 100
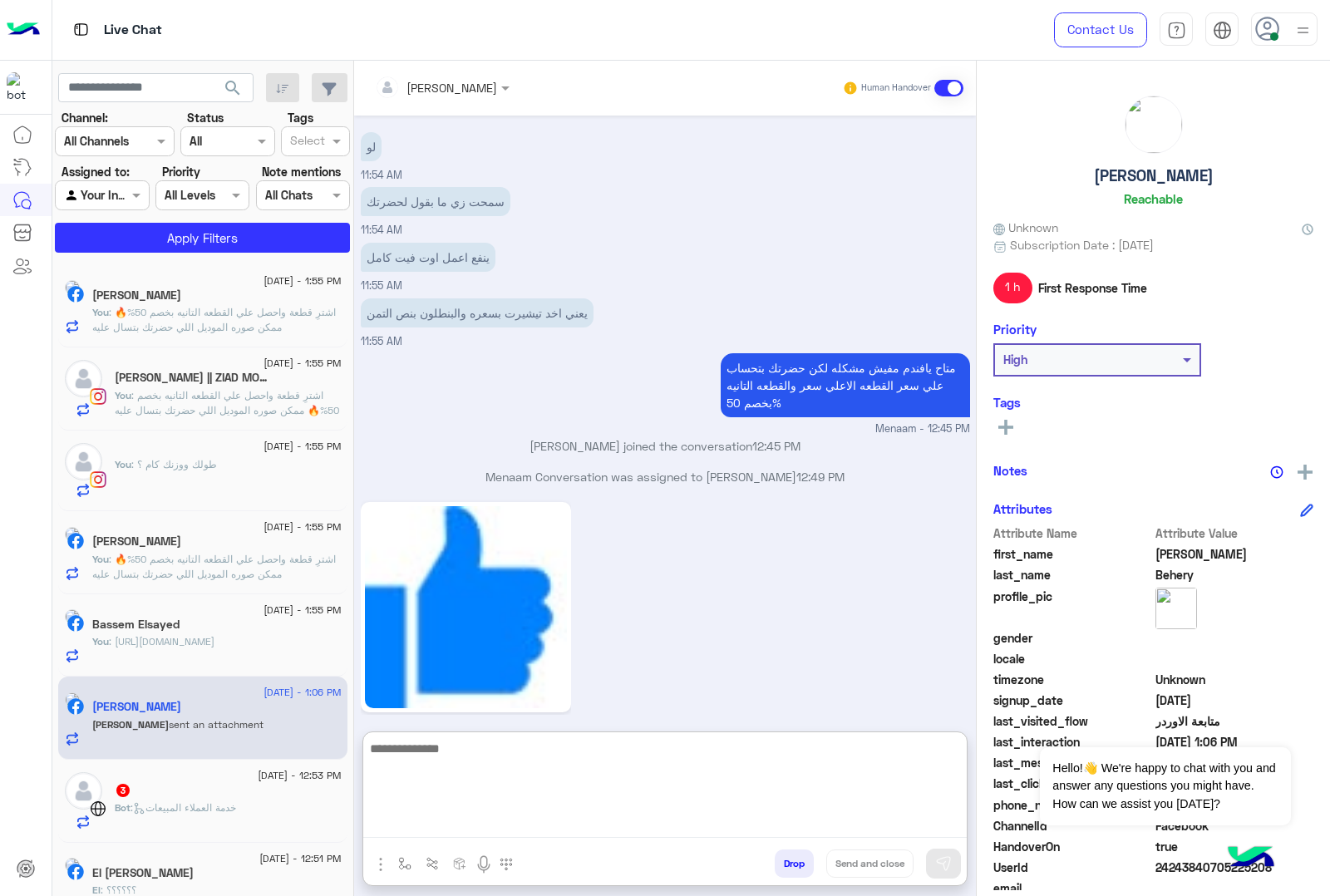
scroll to position [2240, 0]
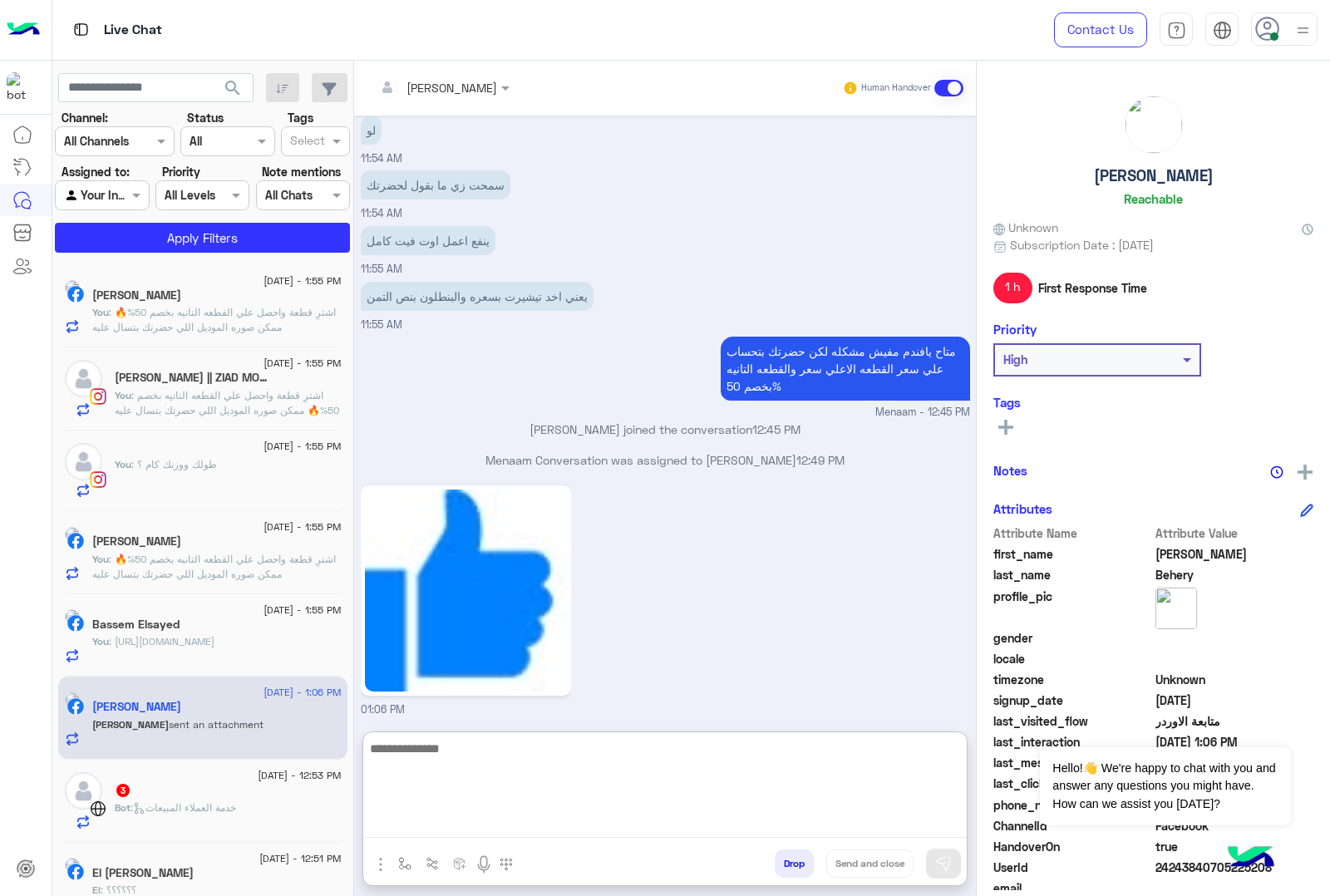
click at [492, 740] on textarea at bounding box center [665, 788] width 603 height 100
type textarea "*****"
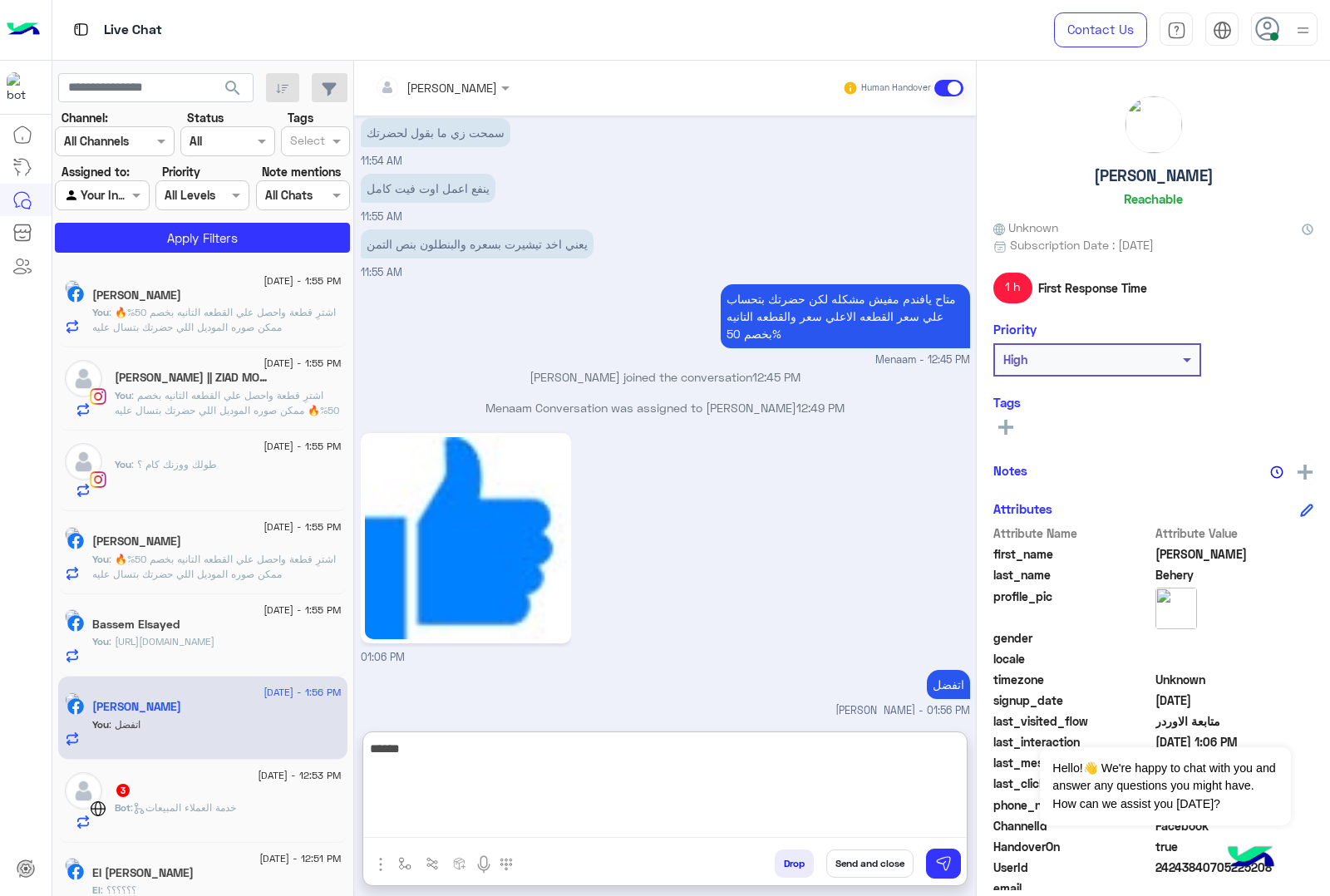
scroll to position [2324, 0]
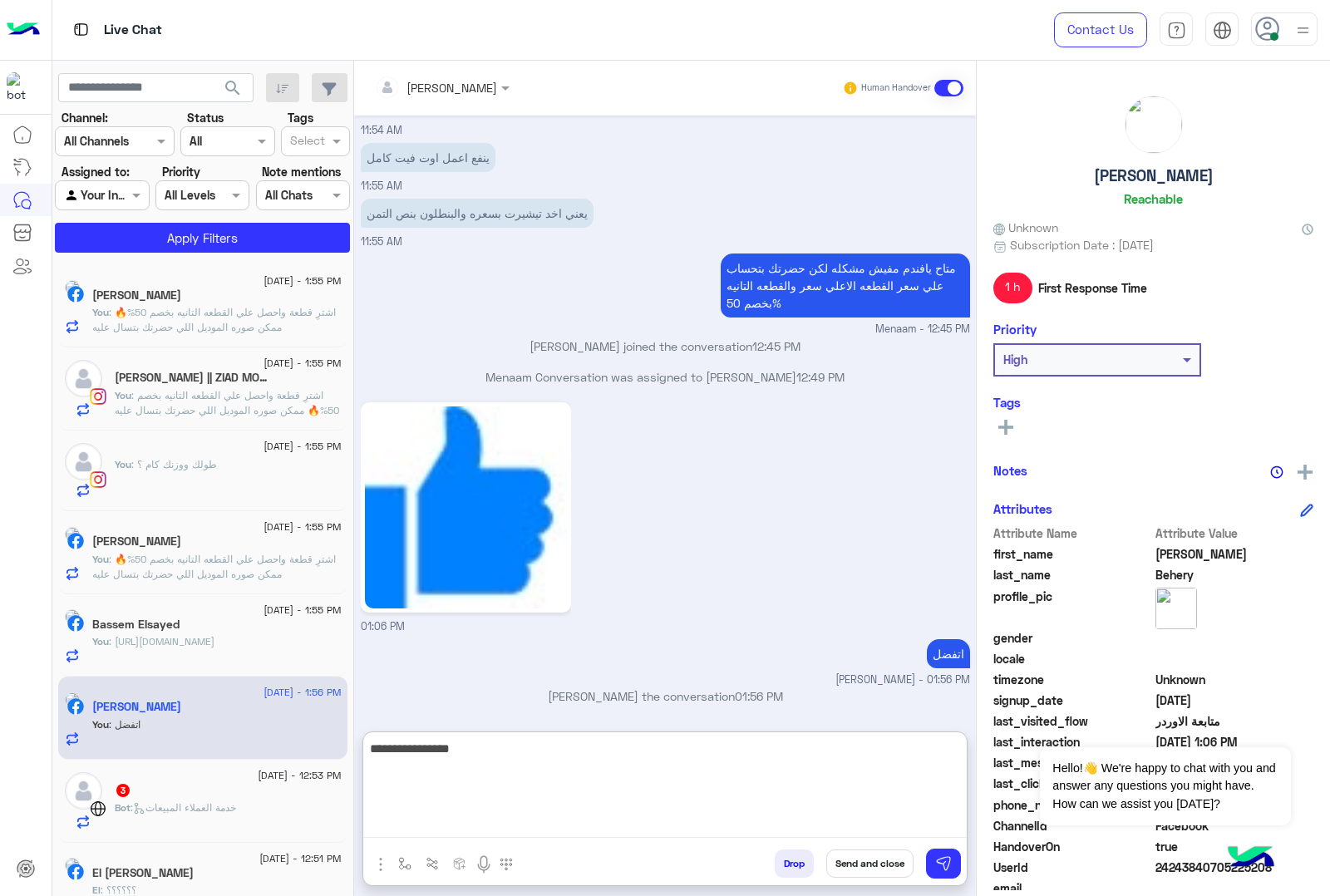
type textarea "**********"
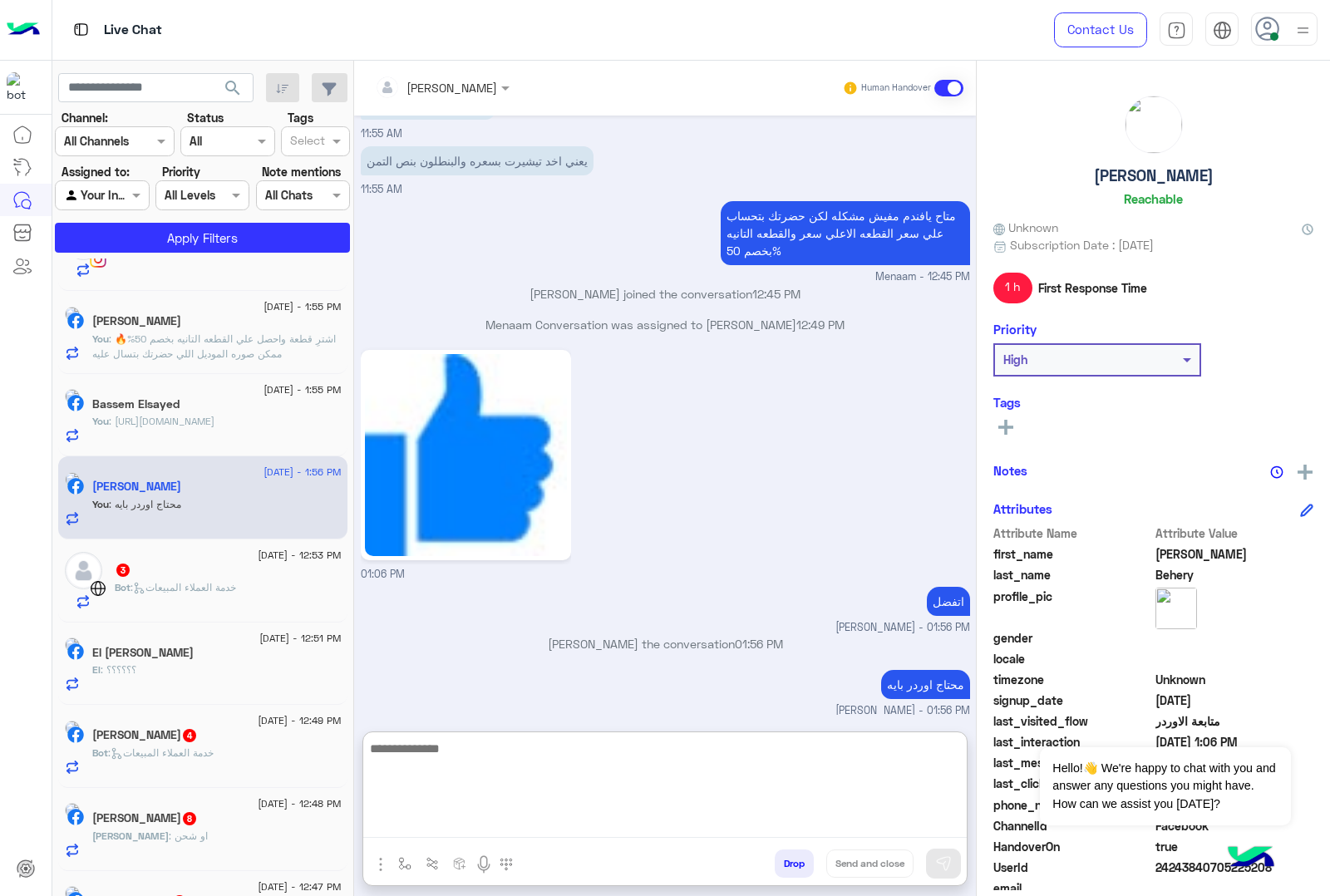
scroll to position [520, 0]
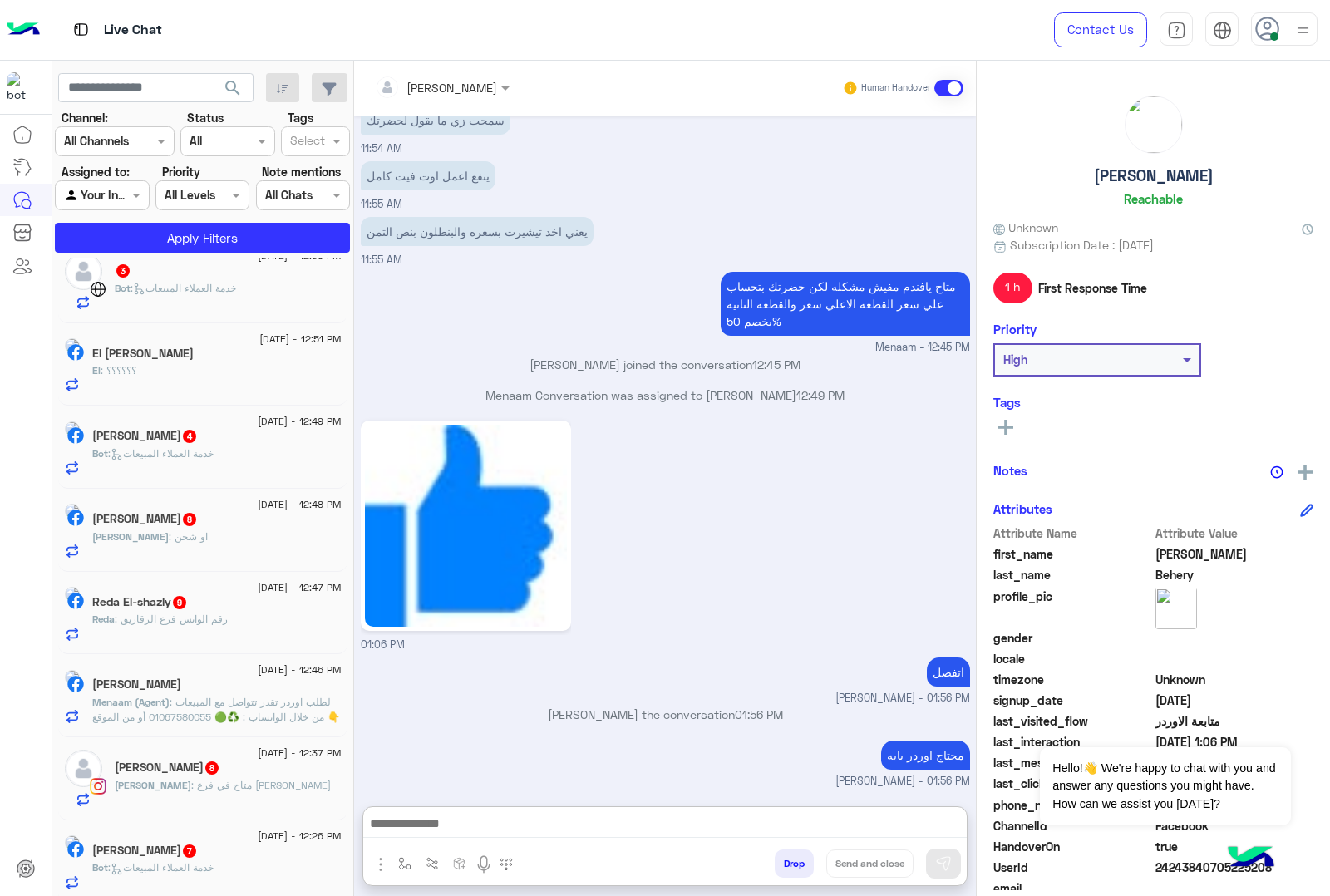
click at [234, 294] on span ": خدمة العملاء المبيعات" at bounding box center [183, 288] width 105 height 13
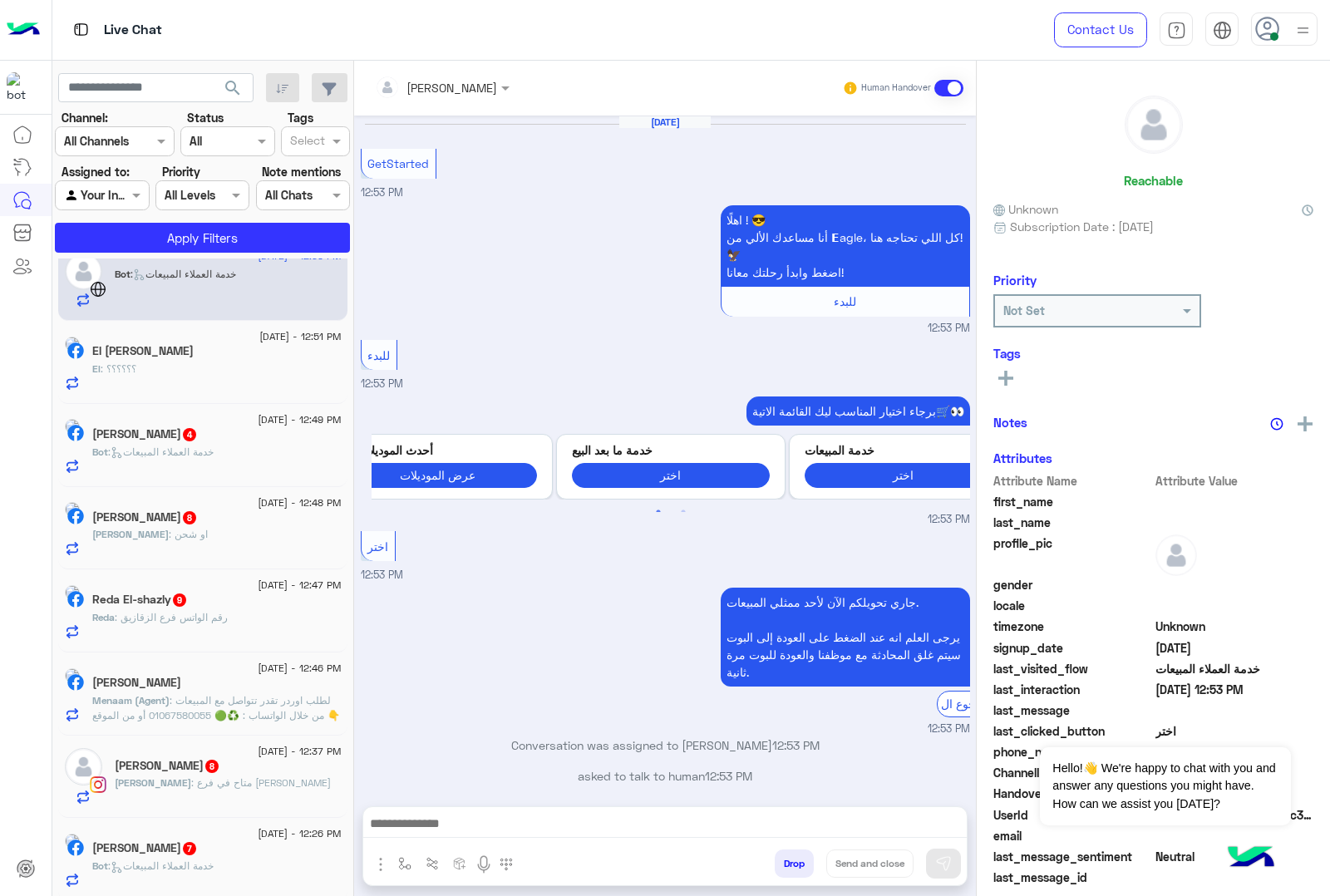
scroll to position [18, 0]
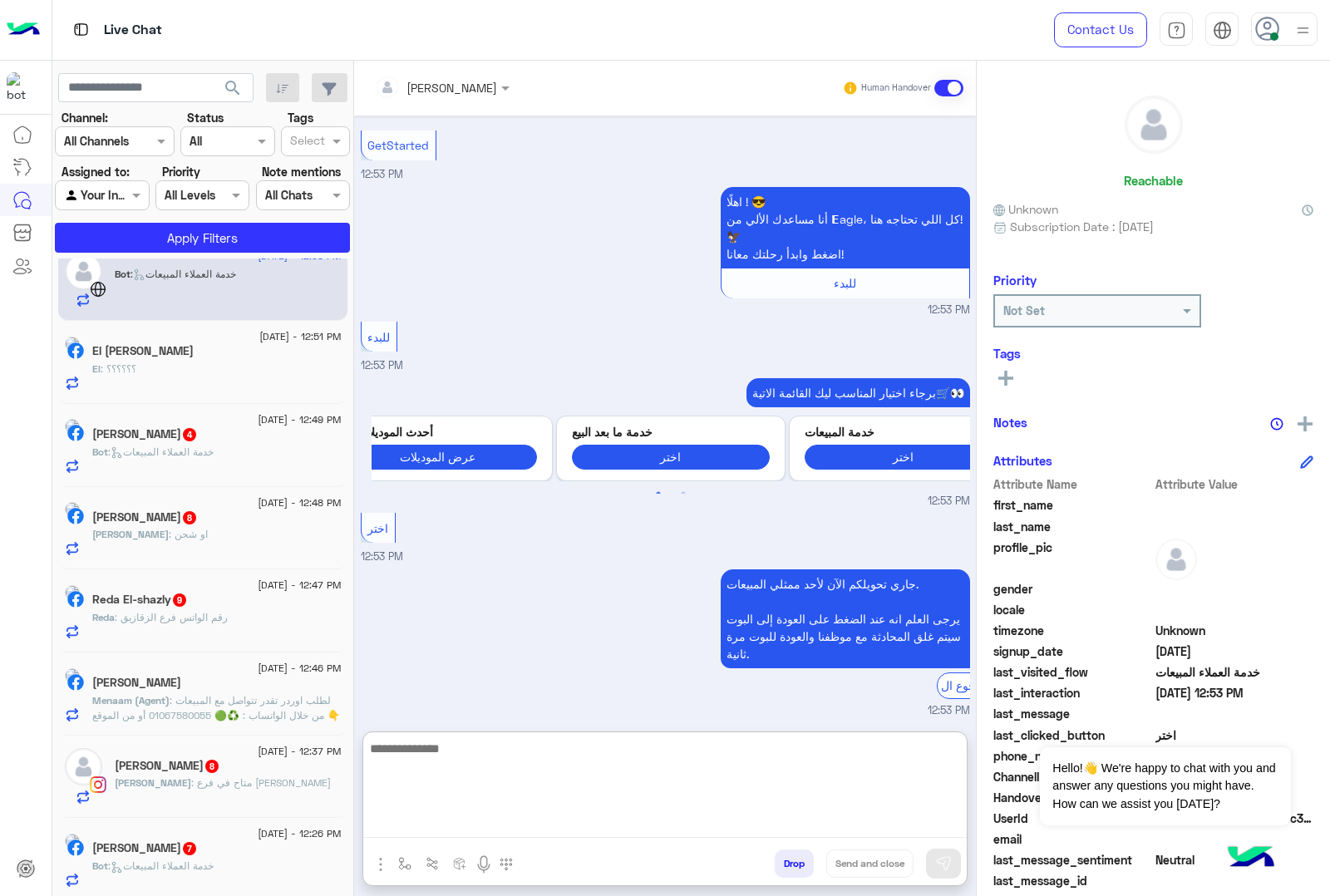
click at [441, 828] on textarea at bounding box center [665, 788] width 603 height 100
paste textarea "**********"
type textarea "**********"
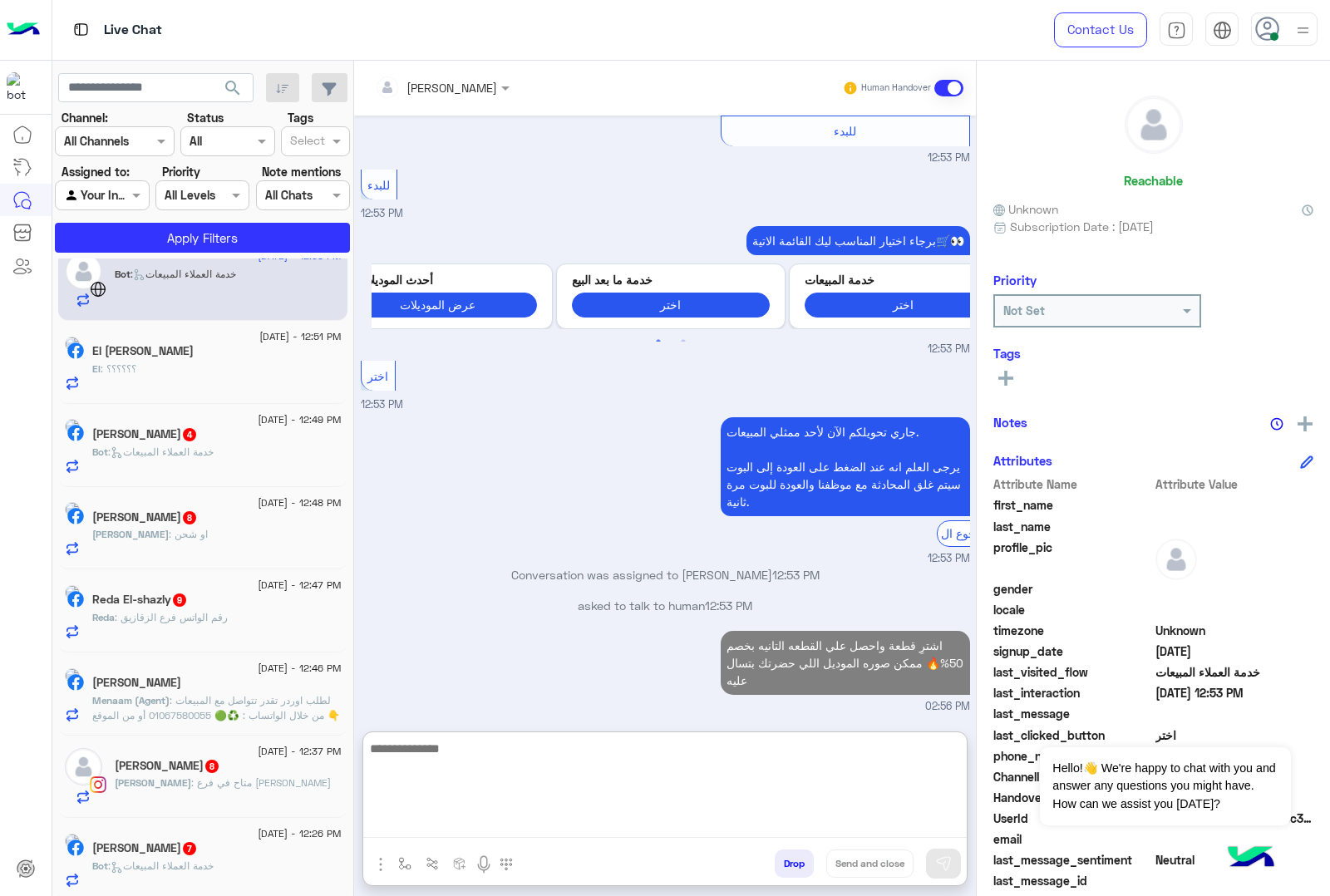
scroll to position [212, 0]
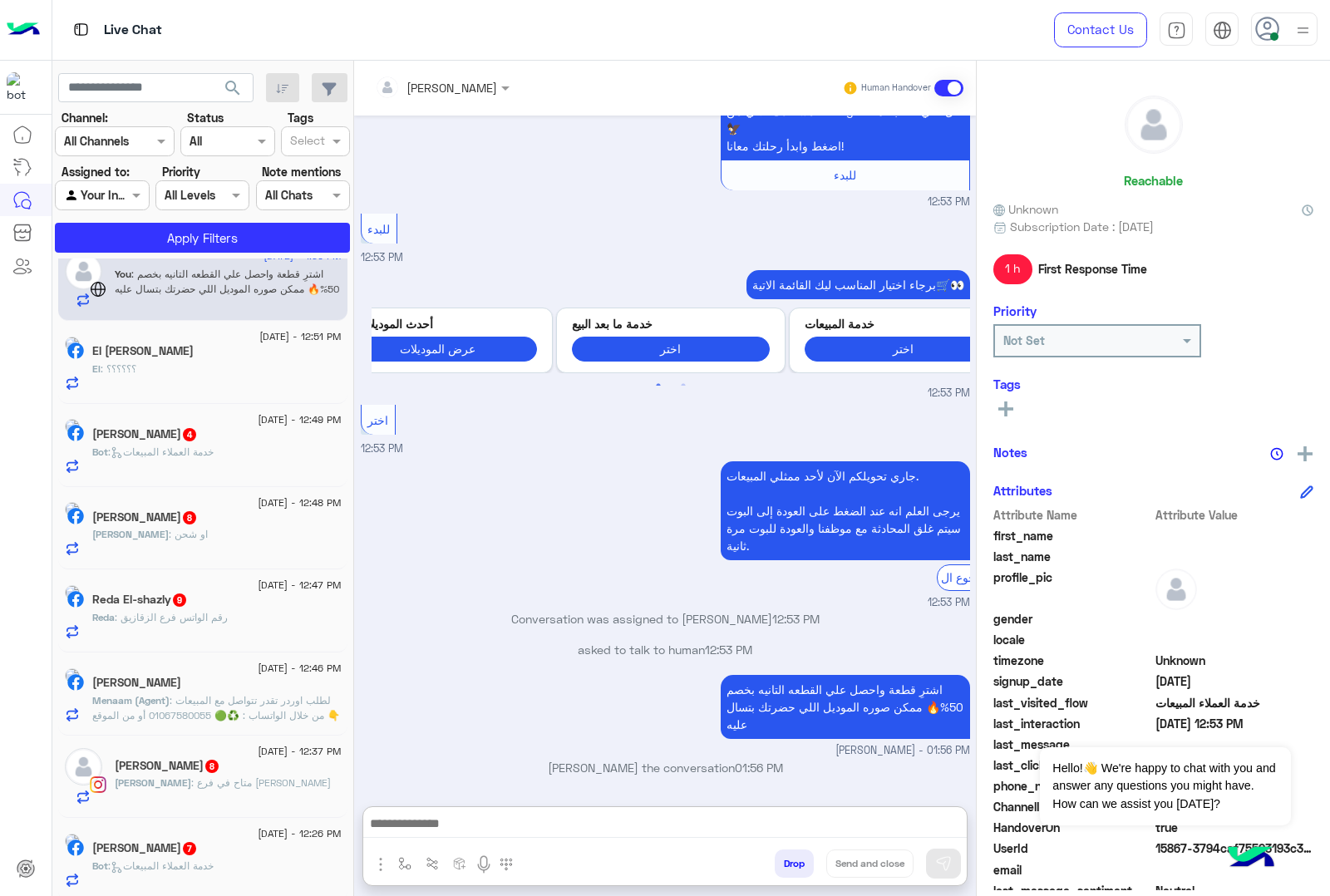
click at [193, 354] on h5 "El [PERSON_NAME]" at bounding box center [142, 351] width 101 height 14
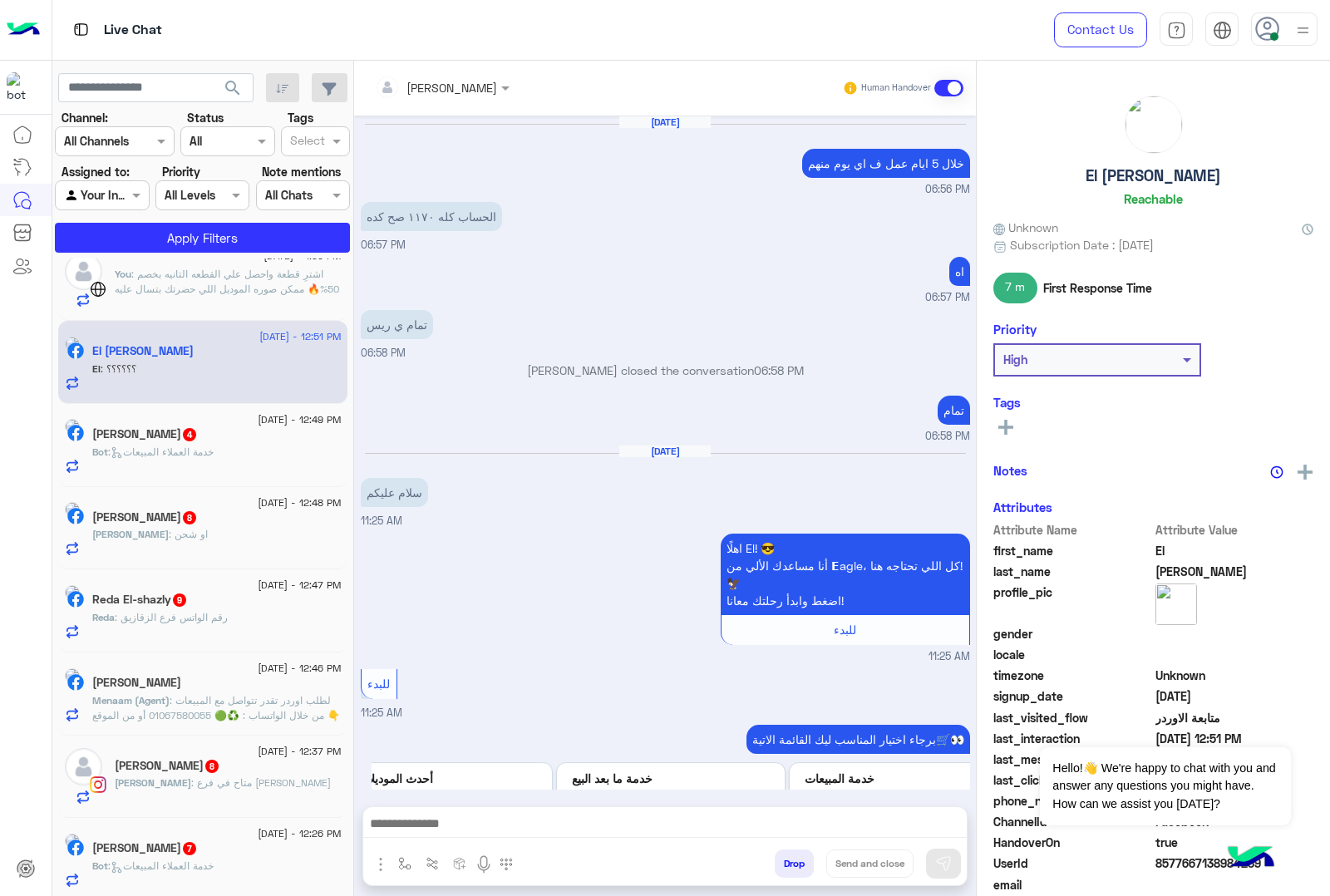
scroll to position [2011, 0]
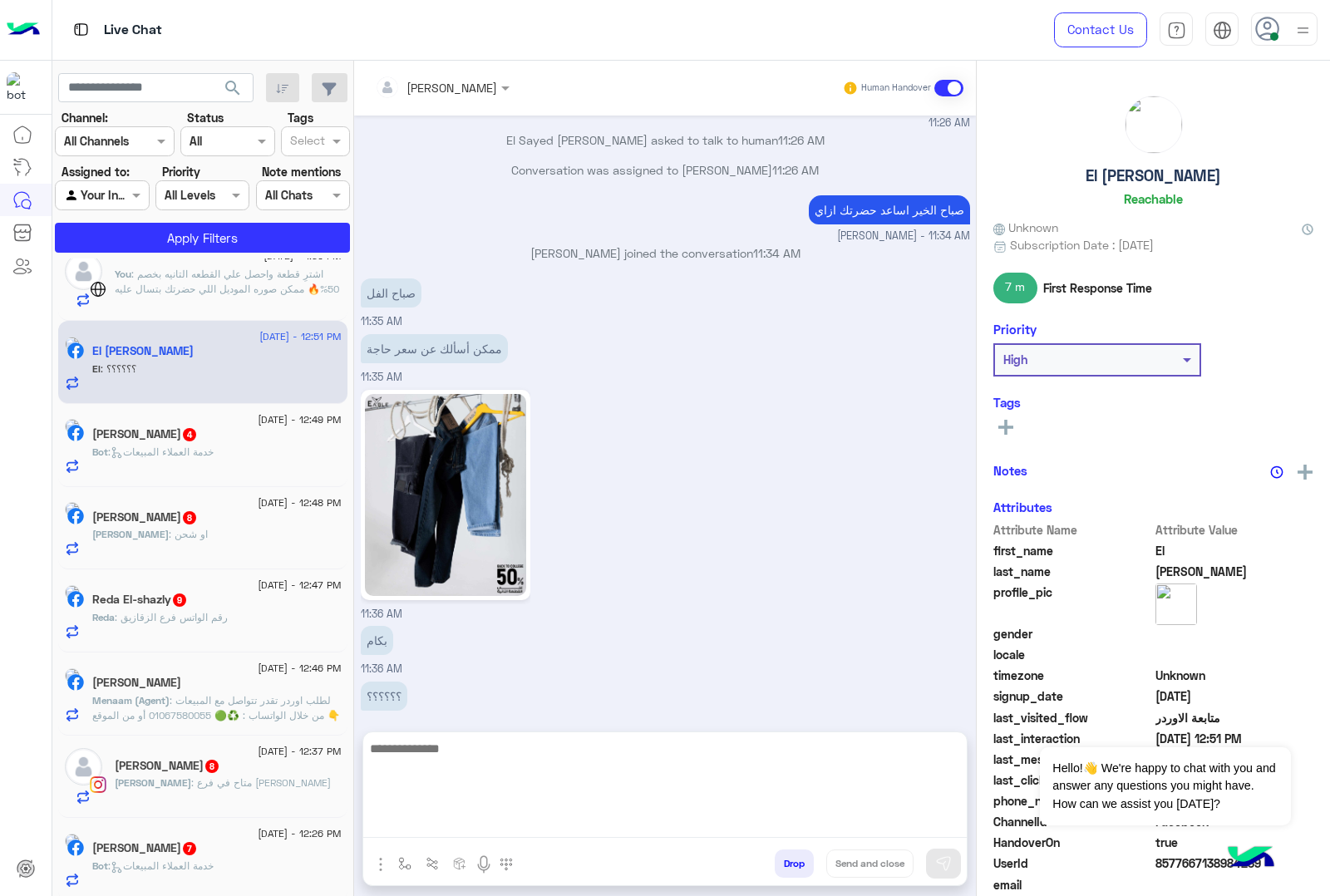
click at [443, 819] on textarea at bounding box center [665, 788] width 603 height 100
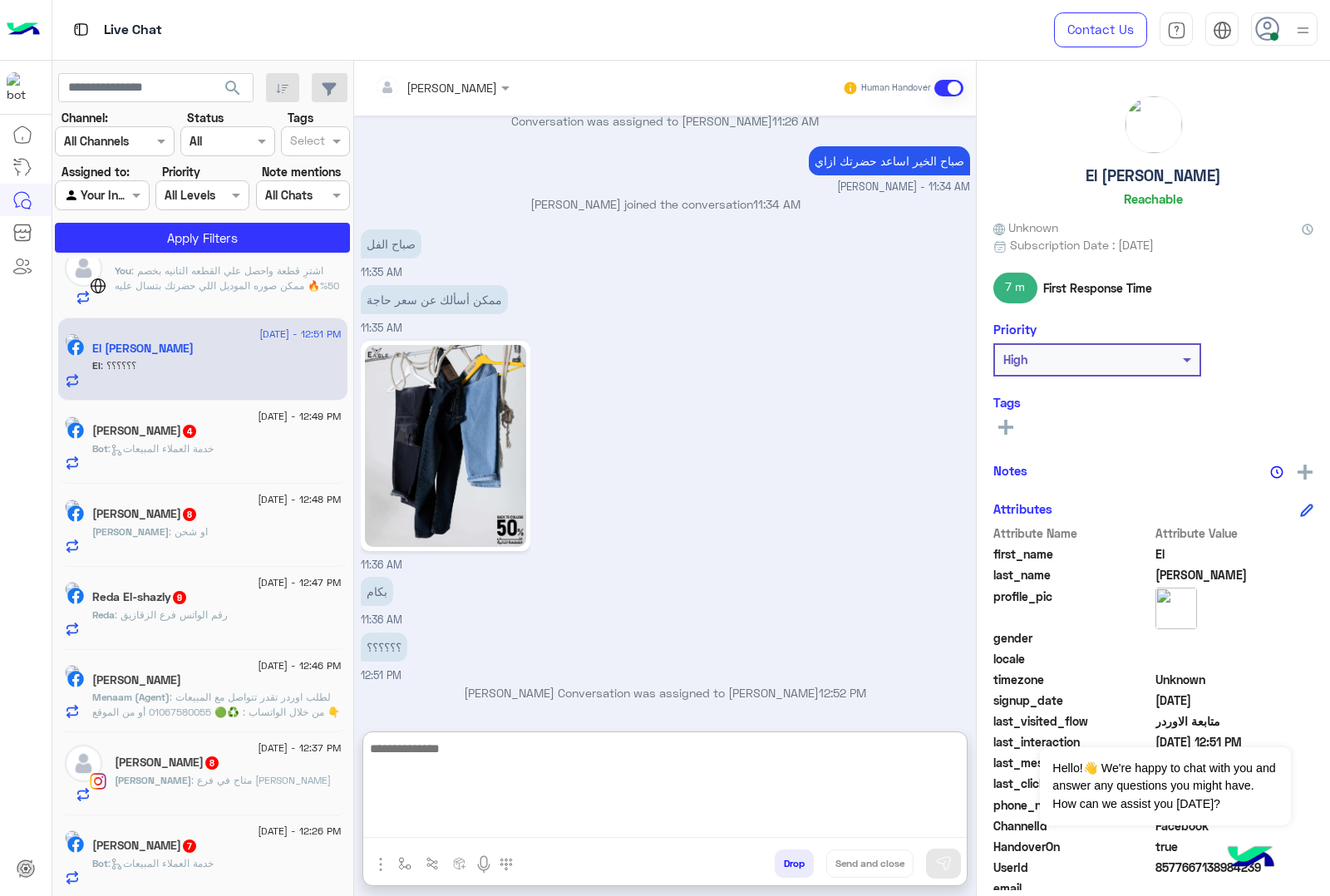
scroll to position [2087, 0]
type textarea "***"
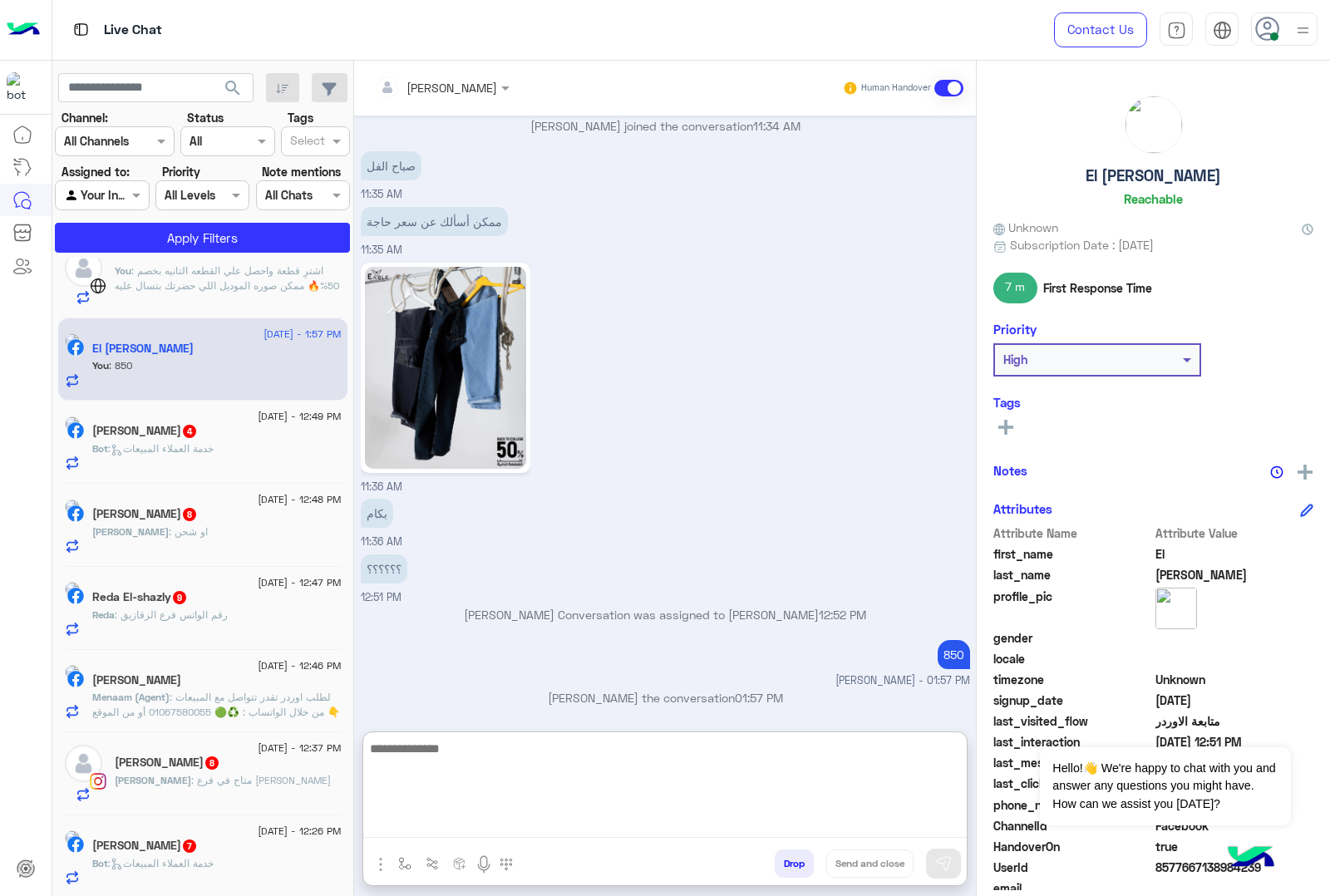
scroll to position [2170, 0]
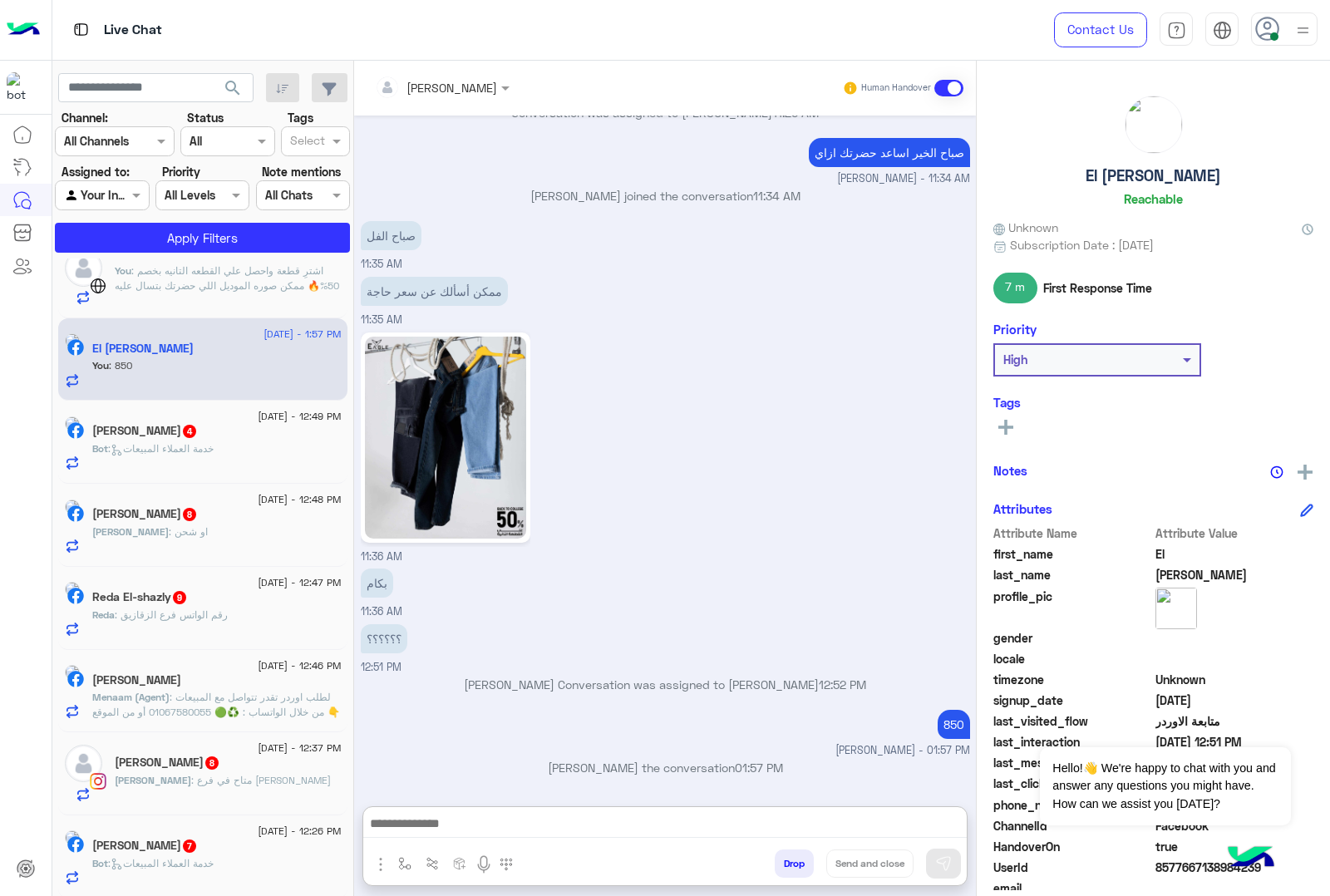
click at [212, 438] on div "Mena Nady 4" at bounding box center [217, 433] width 249 height 17
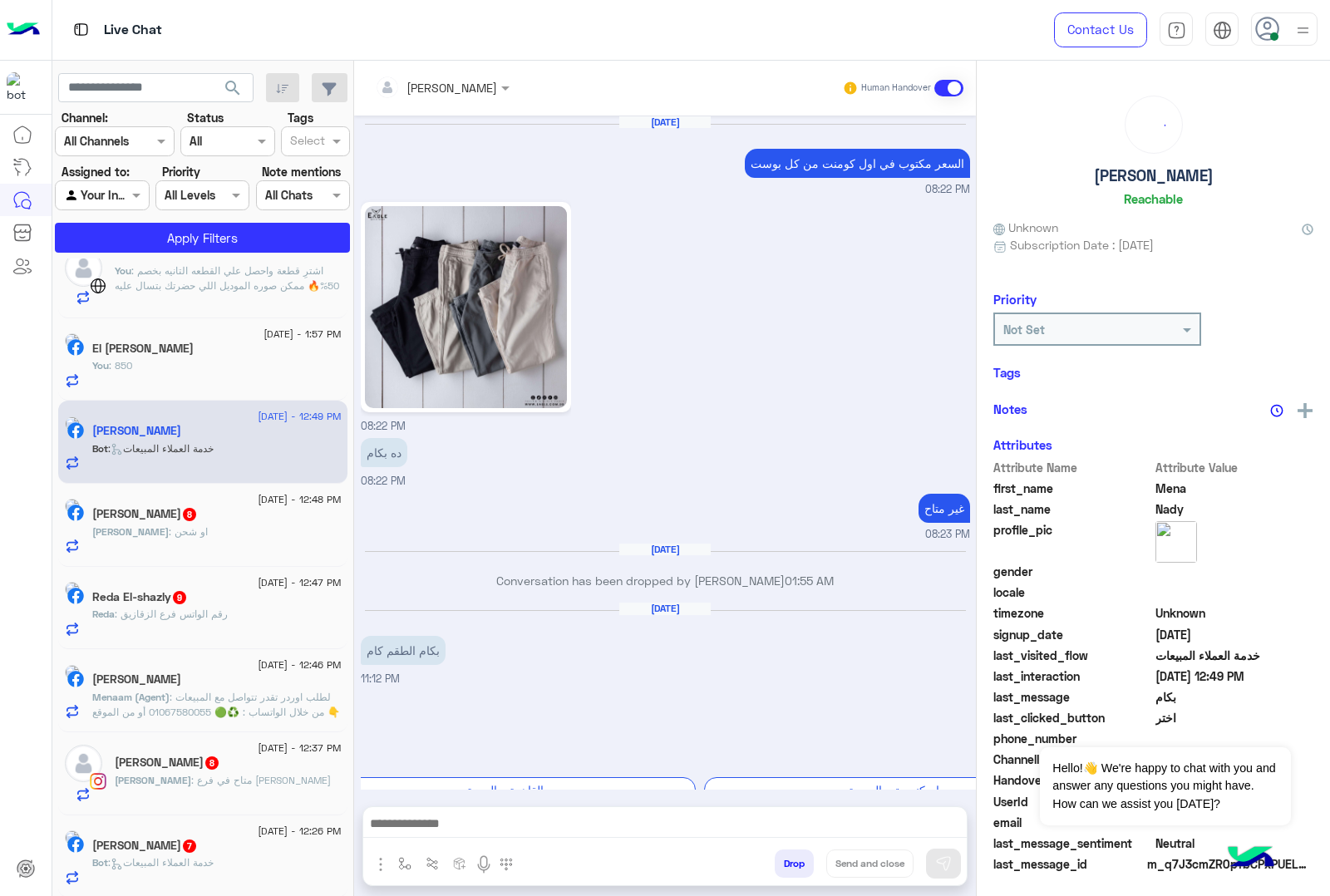
scroll to position [2151, 0]
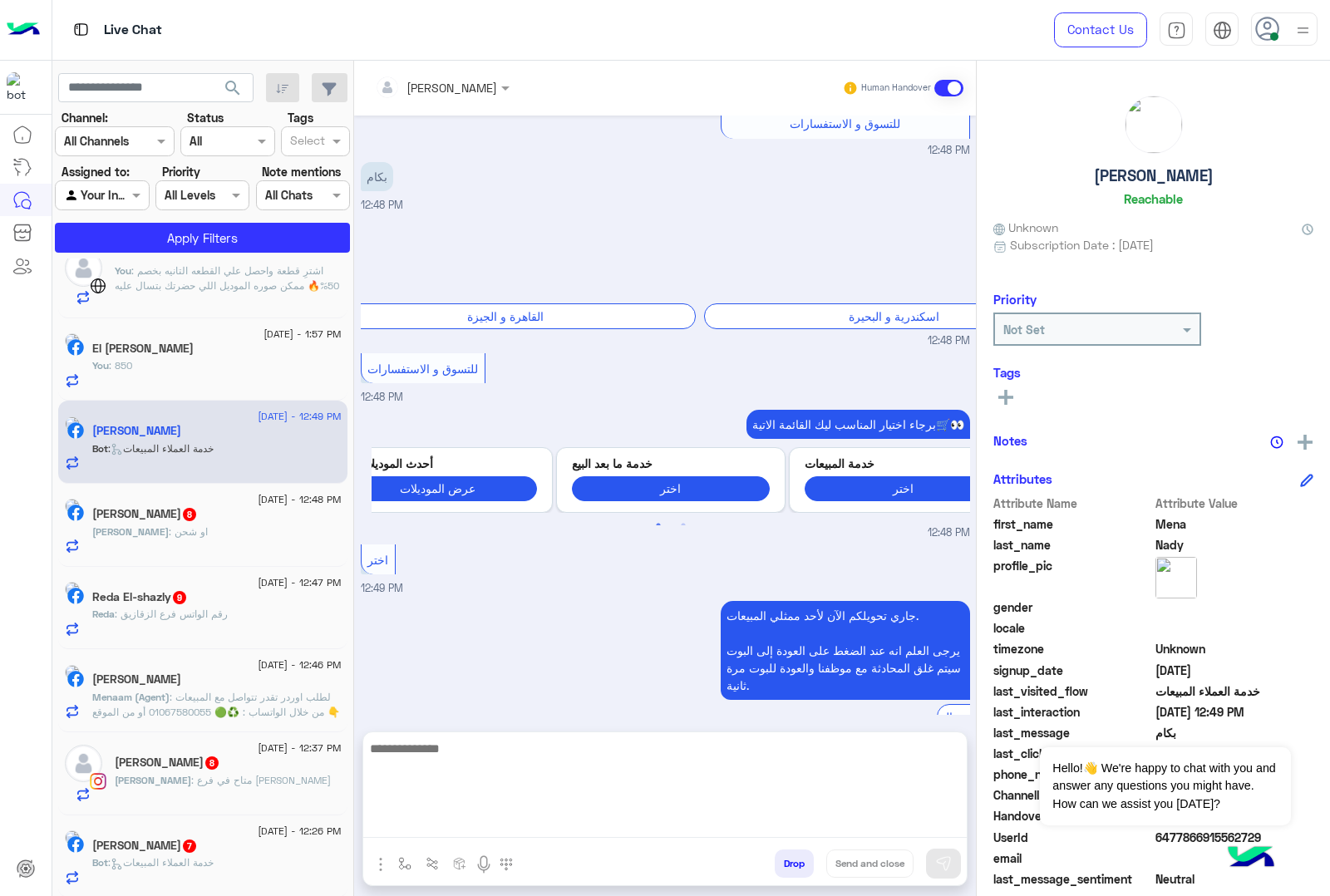
click at [463, 819] on textarea at bounding box center [665, 788] width 603 height 100
paste textarea "**********"
type textarea "**********"
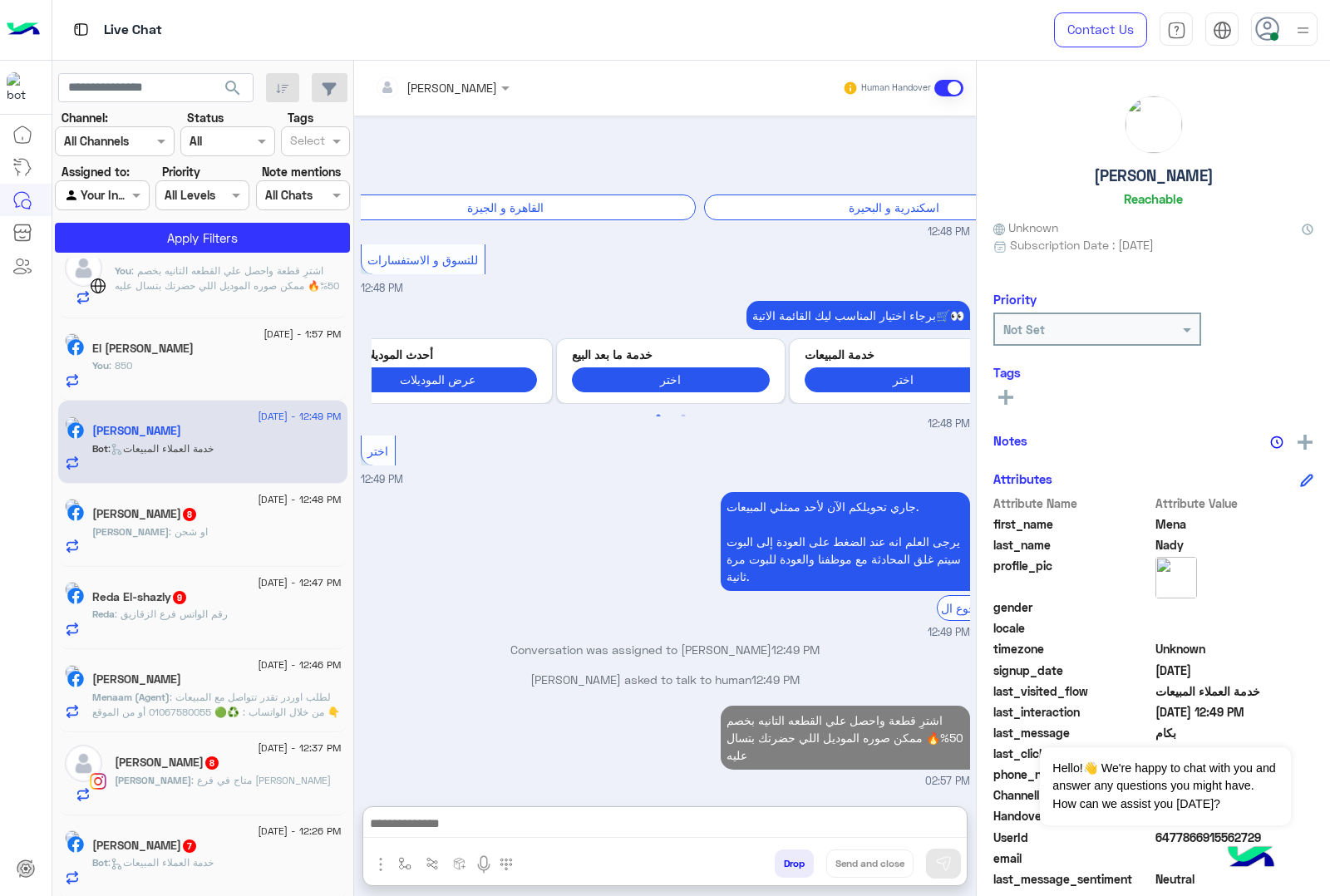
click at [193, 537] on div "Omar : او شحن" at bounding box center [217, 539] width 249 height 29
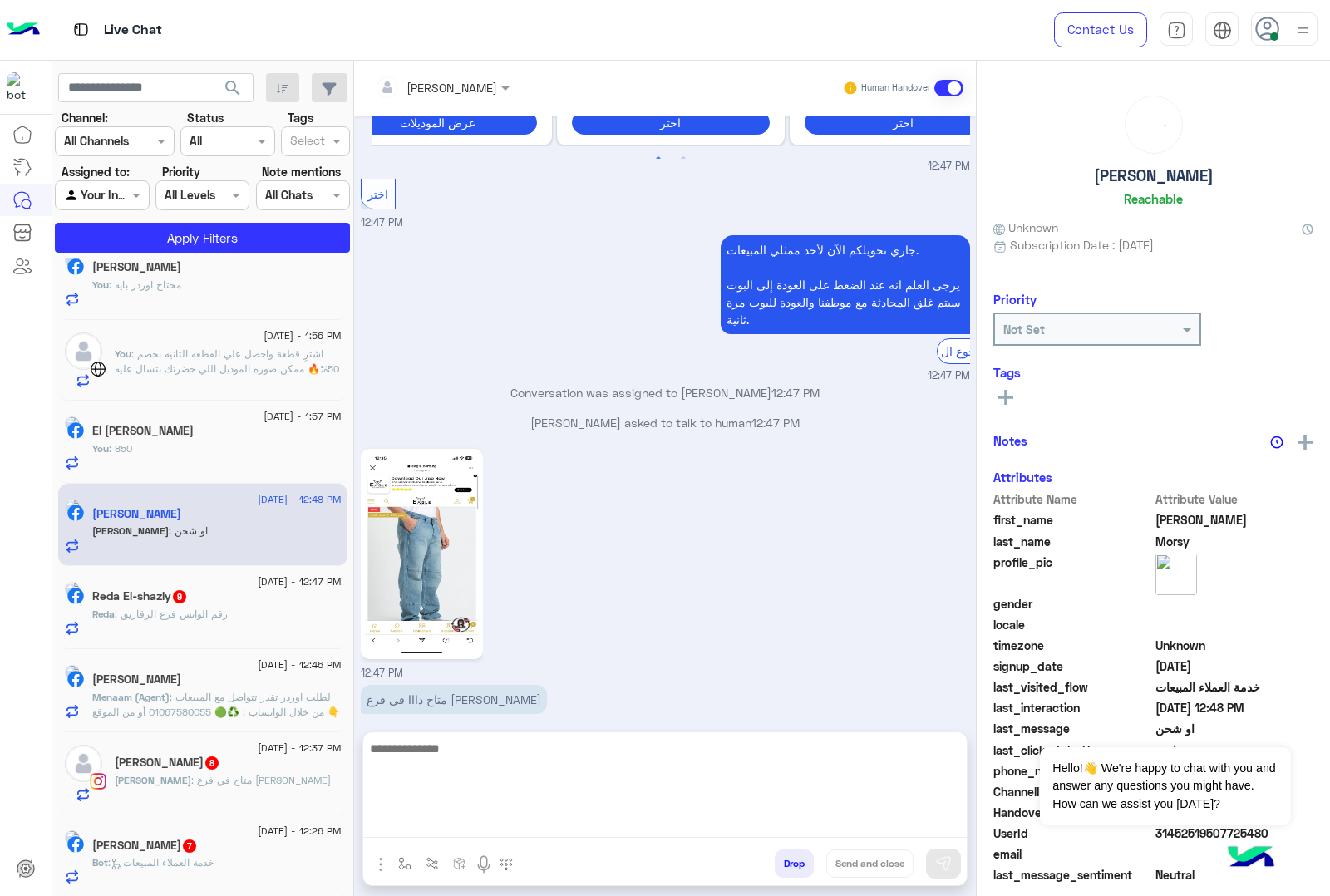
click at [455, 824] on textarea at bounding box center [665, 788] width 603 height 100
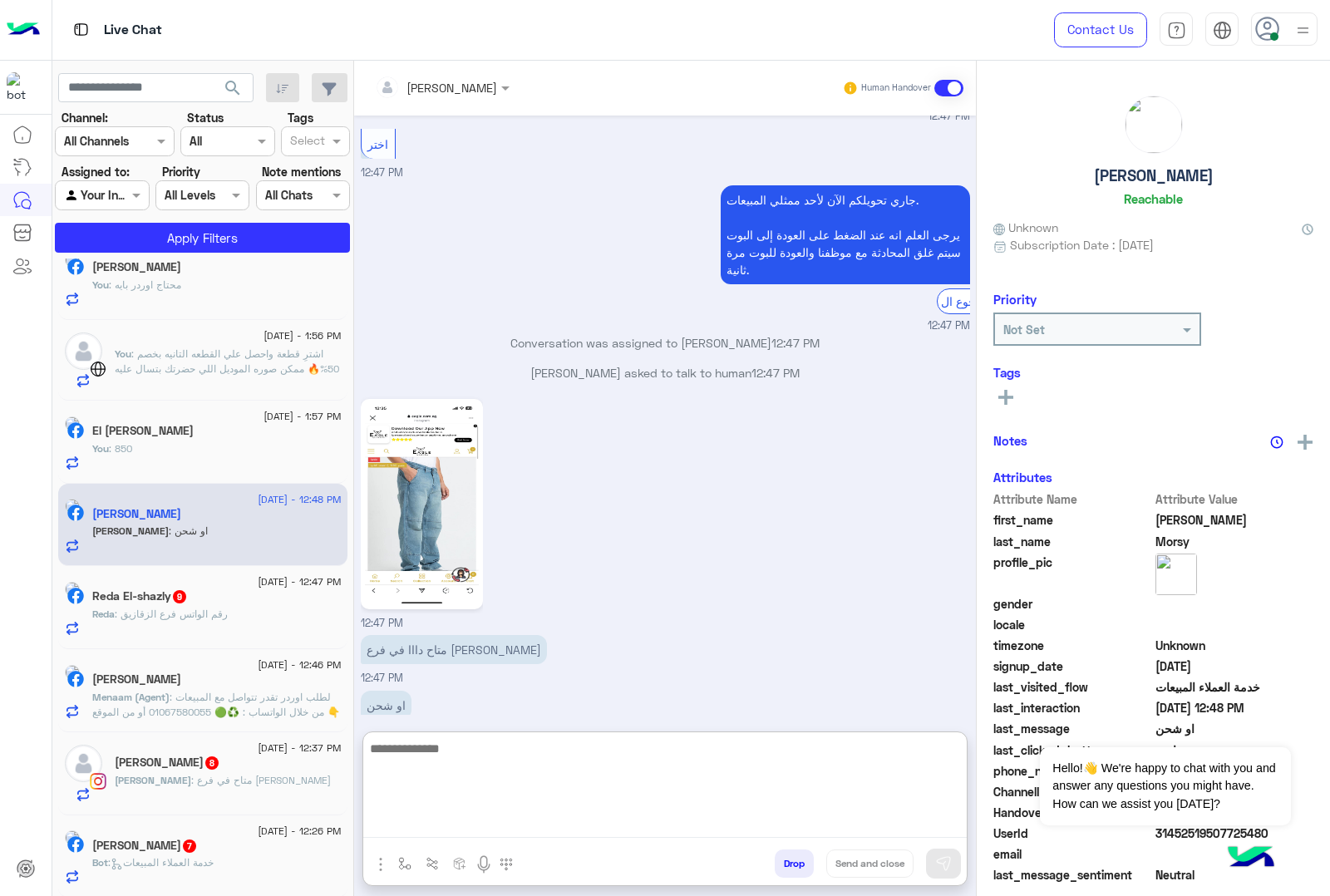
scroll to position [793, 0]
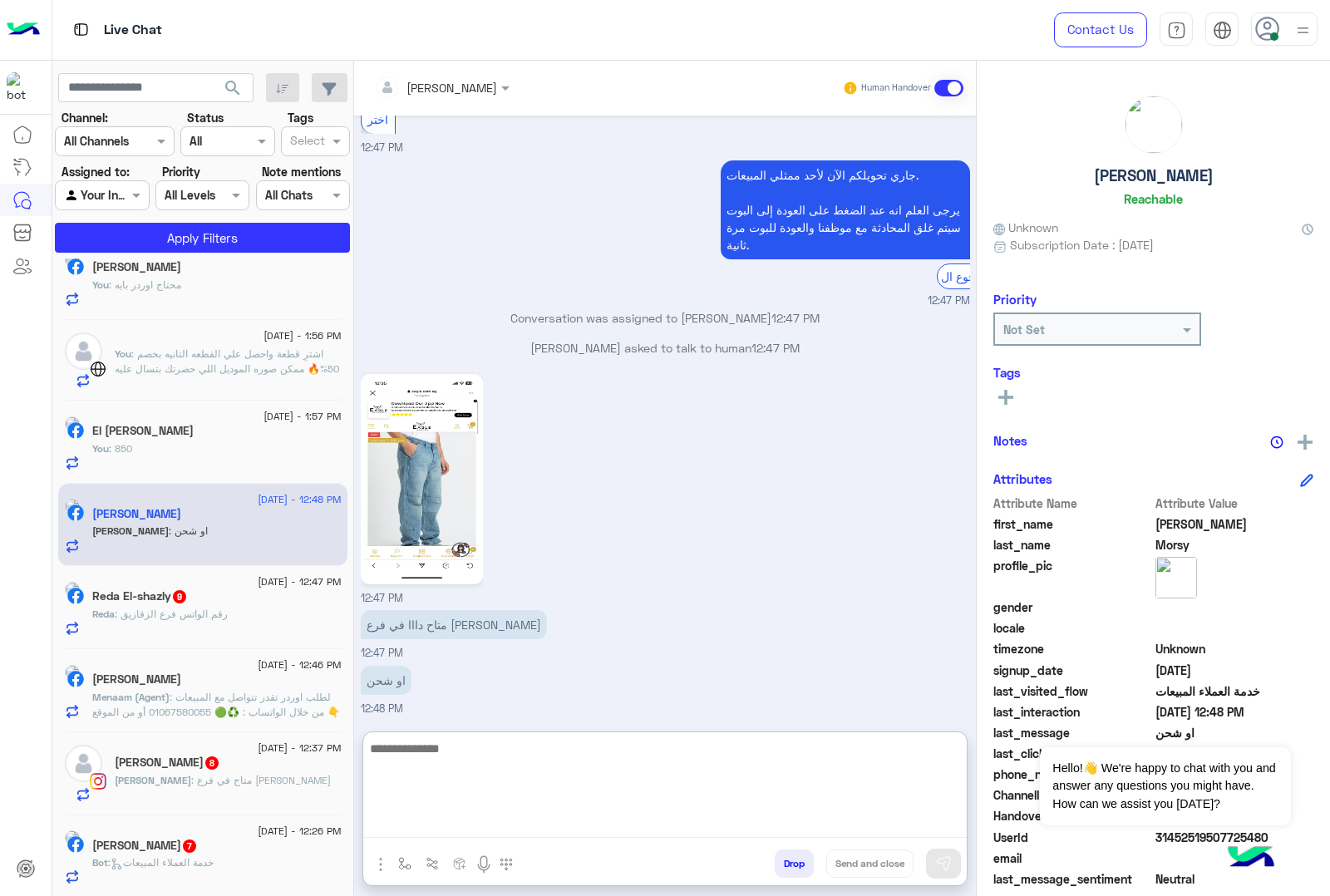
paste textarea "**********"
type textarea "**********"
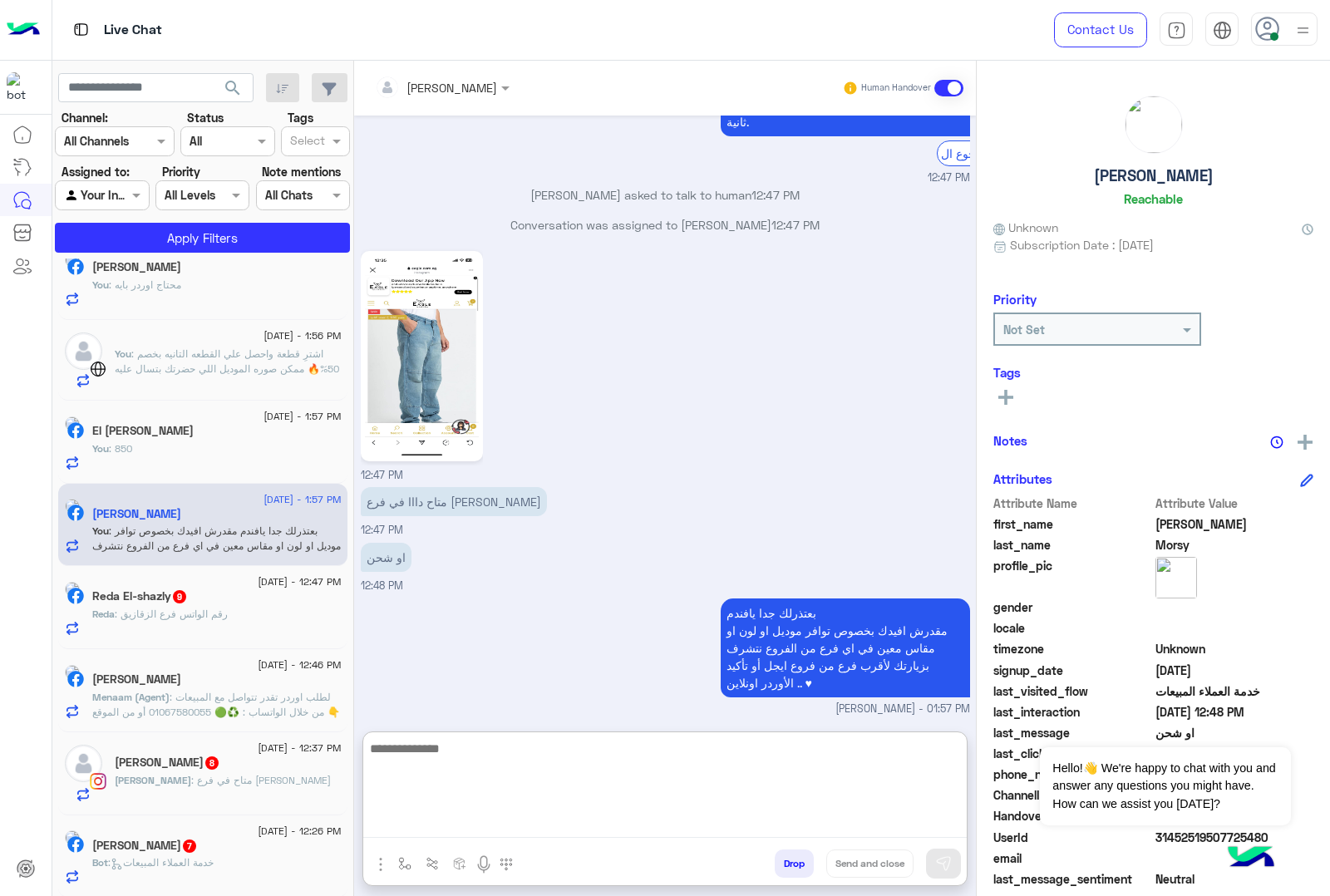
scroll to position [945, 0]
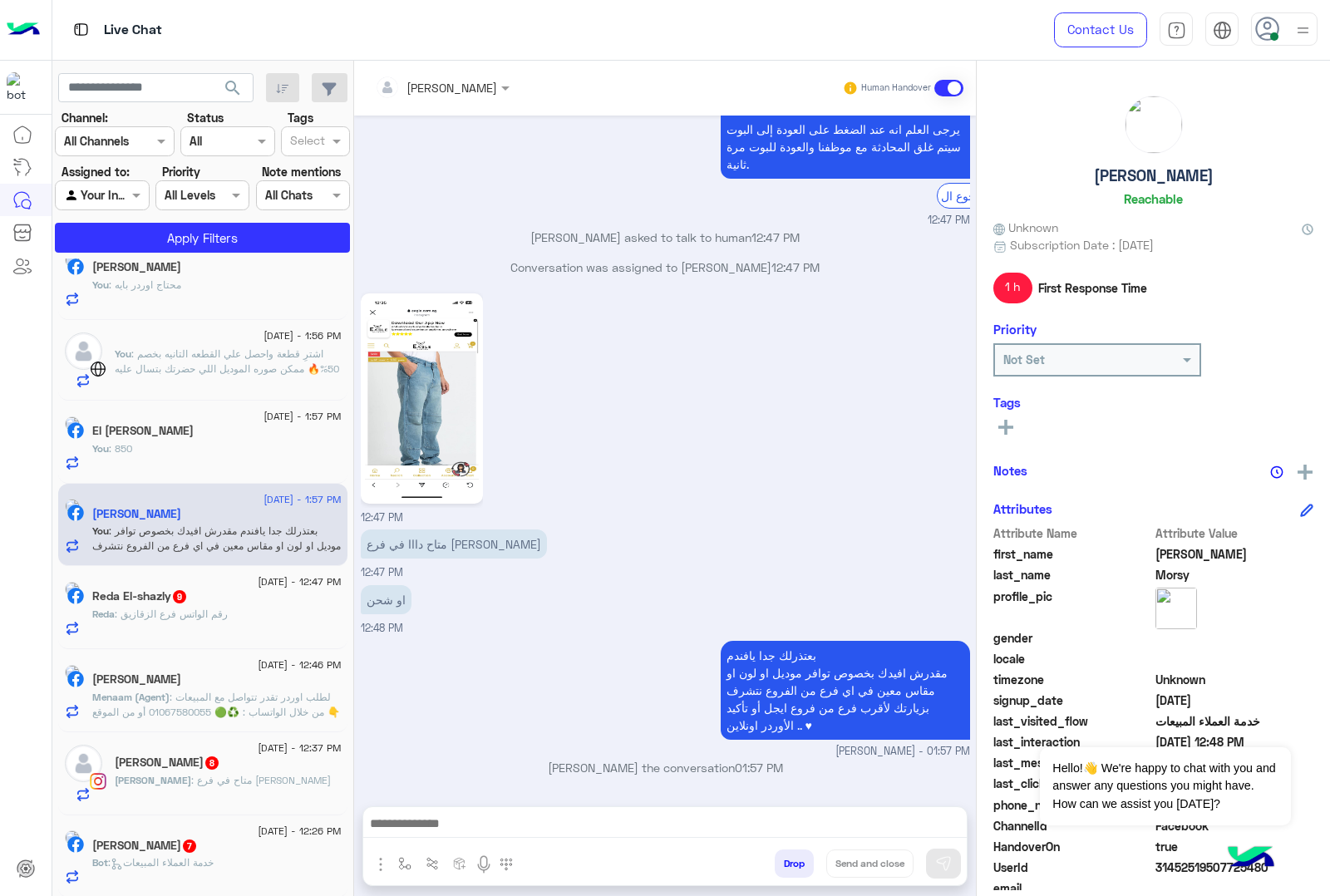
click at [220, 621] on p "Reda : رقم الواتس فرع الزقازيق" at bounding box center [159, 614] width 135 height 14
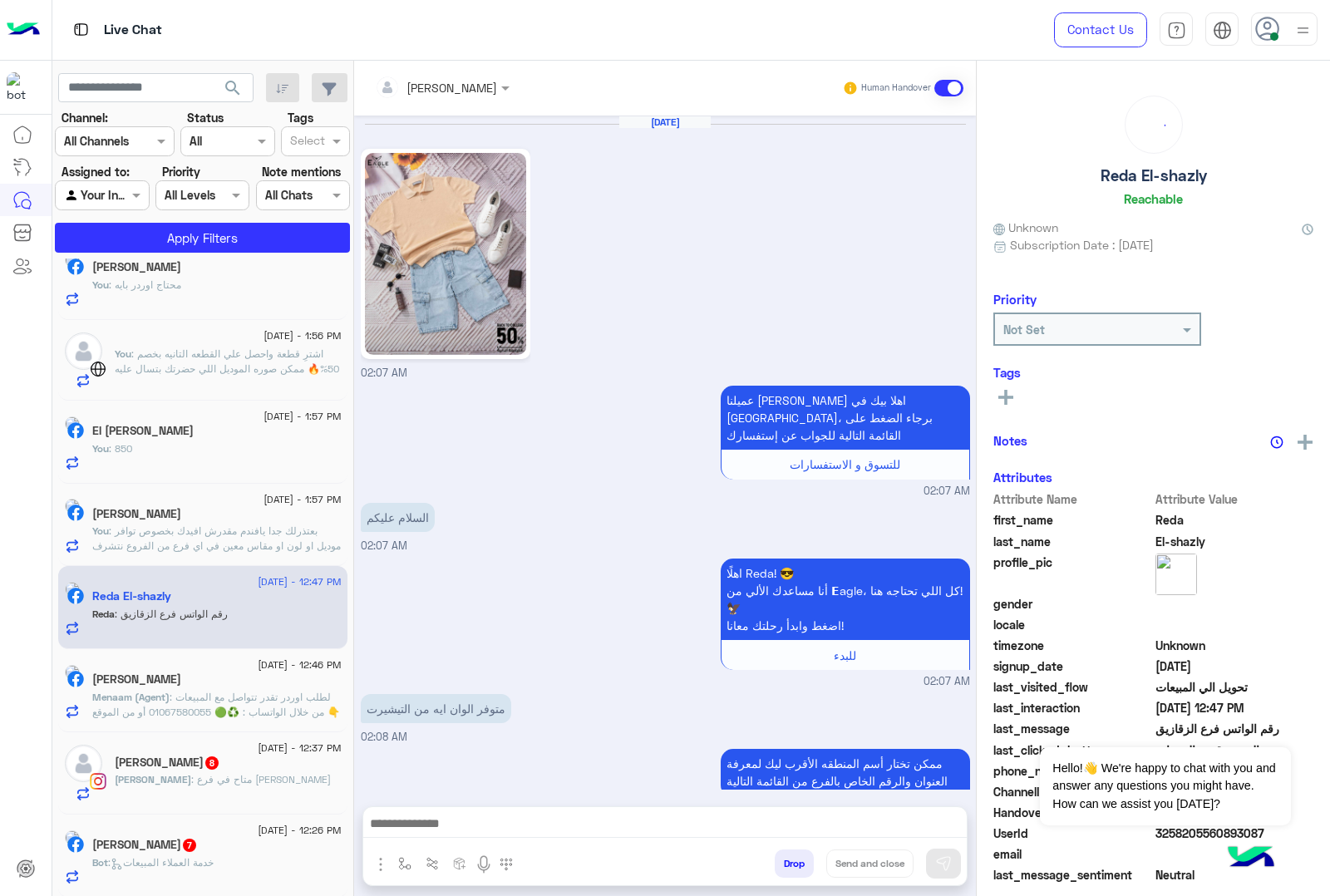
scroll to position [1045, 0]
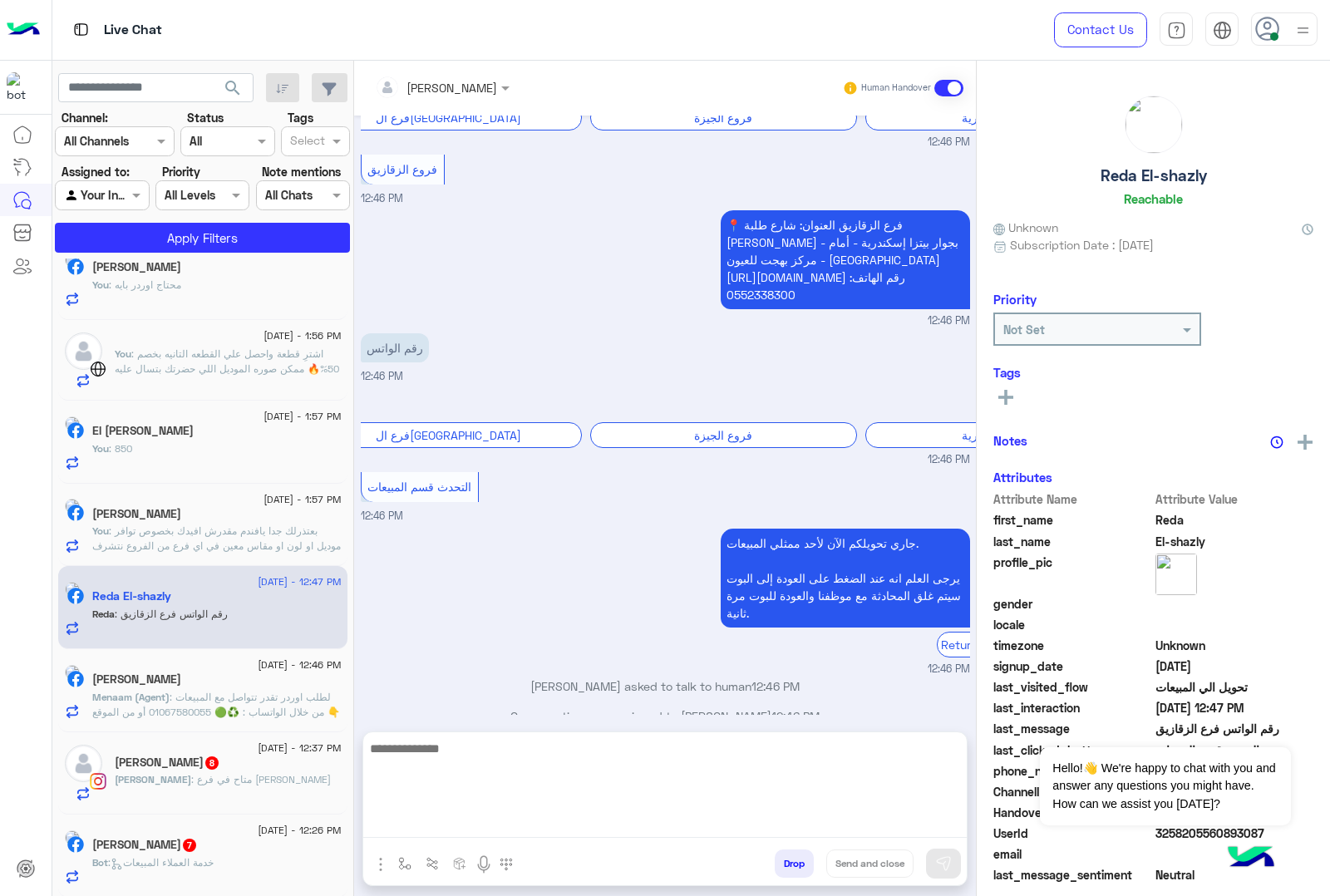
click at [410, 833] on textarea at bounding box center [665, 788] width 603 height 100
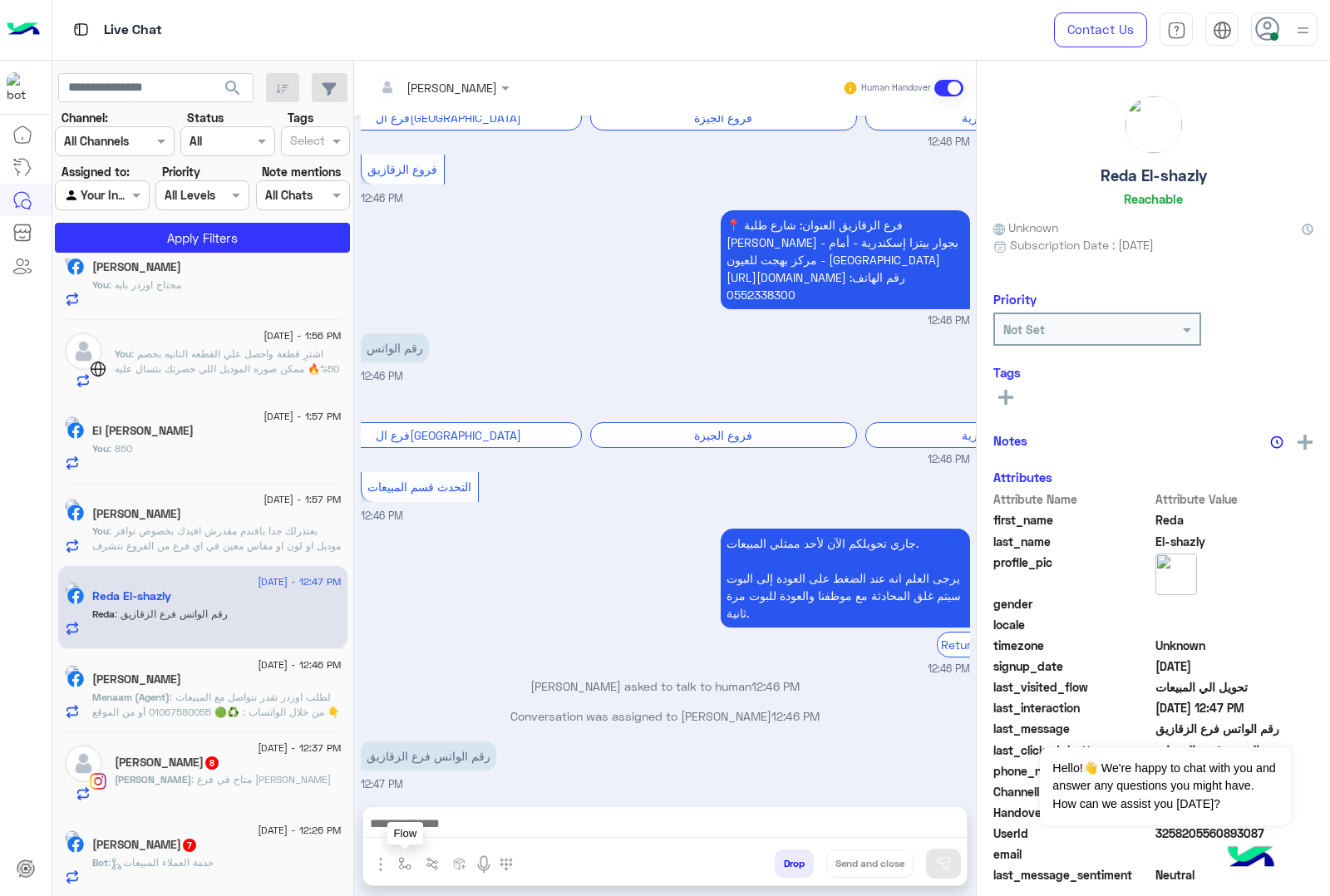
click at [405, 854] on button "button" at bounding box center [405, 863] width 27 height 27
click at [420, 821] on input "text" at bounding box center [435, 827] width 69 height 19
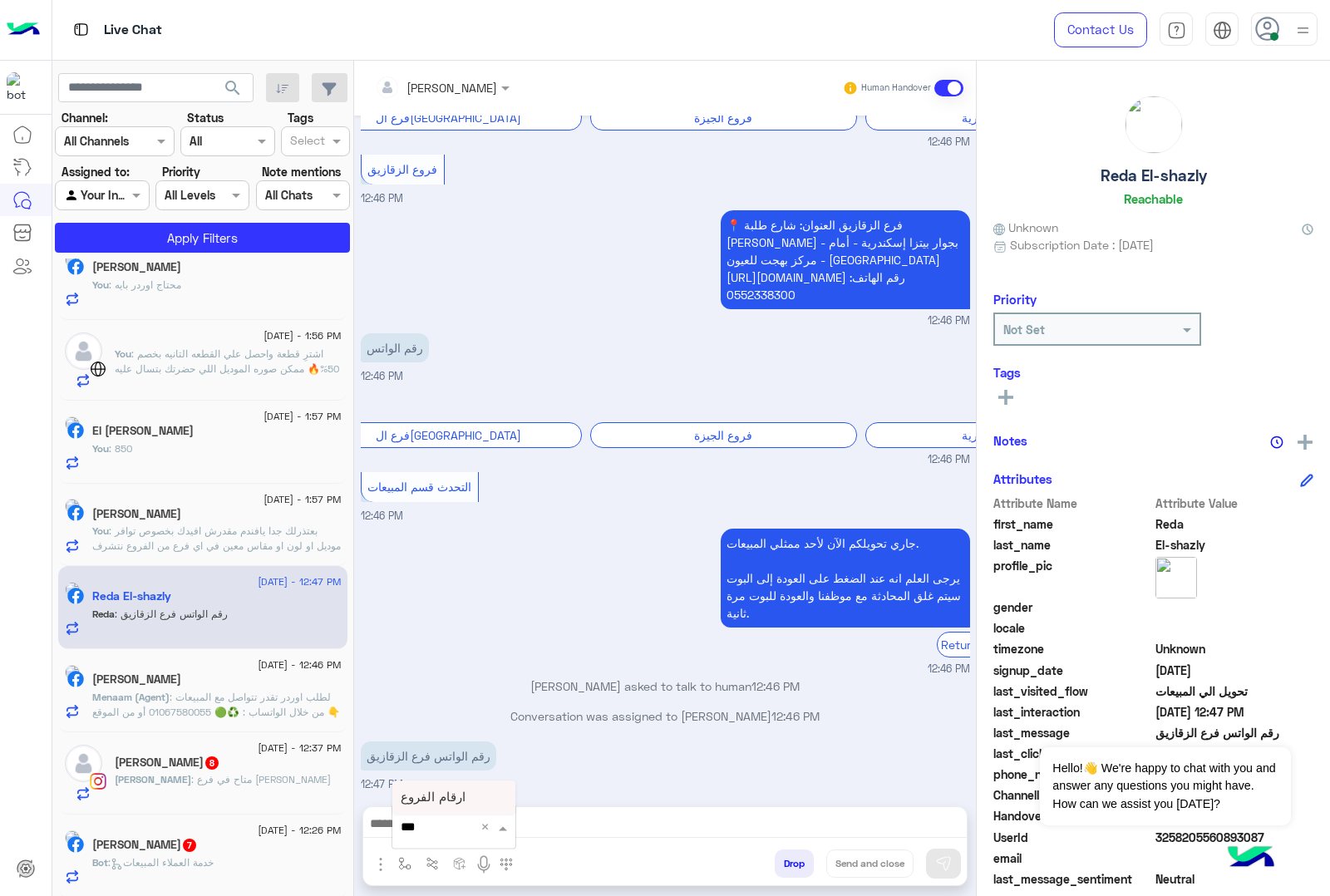
type input "****"
click at [437, 794] on span "ارقام الفروع" at bounding box center [433, 796] width 65 height 14
type textarea "**********"
click at [945, 853] on button at bounding box center [943, 863] width 35 height 30
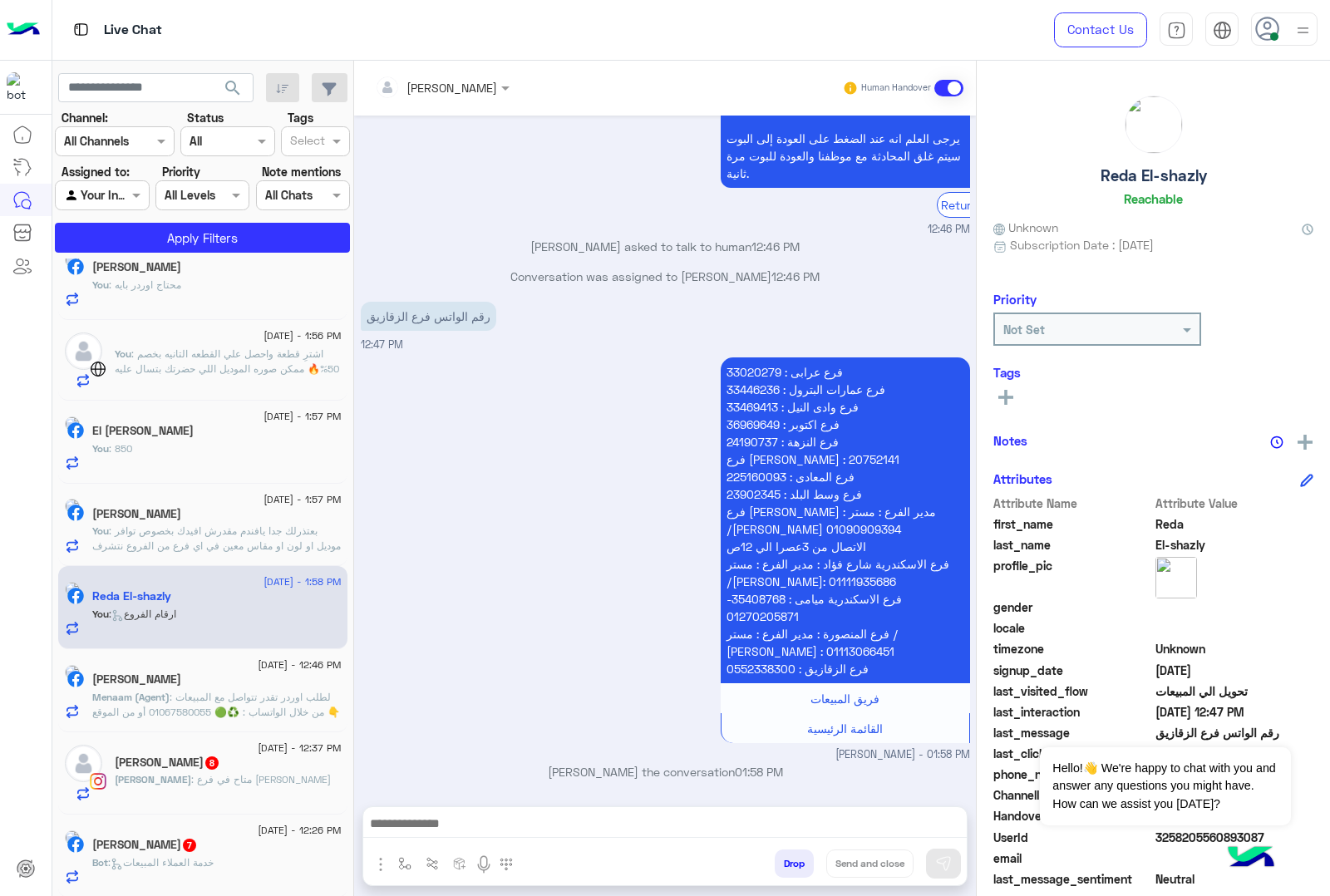
click at [199, 720] on span ": لطلب اوردر تقدر تتواصل مع المبيعات من خلال الواتساب : ♻️🟢 01067580055 أو من ا…" at bounding box center [216, 712] width 247 height 43
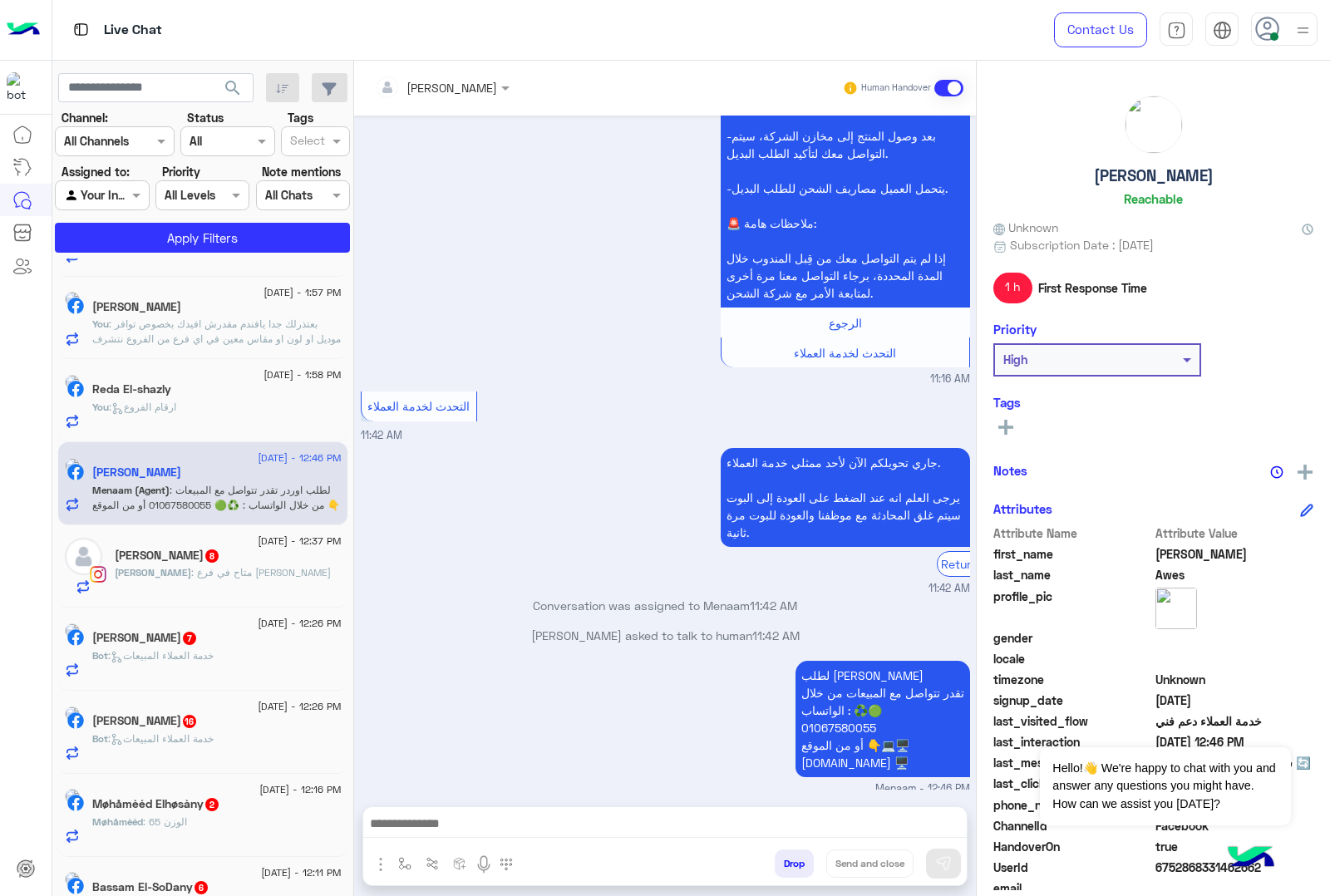
scroll to position [733, 0]
click at [196, 572] on span ": متاح في فرع فيصل" at bounding box center [261, 571] width 139 height 13
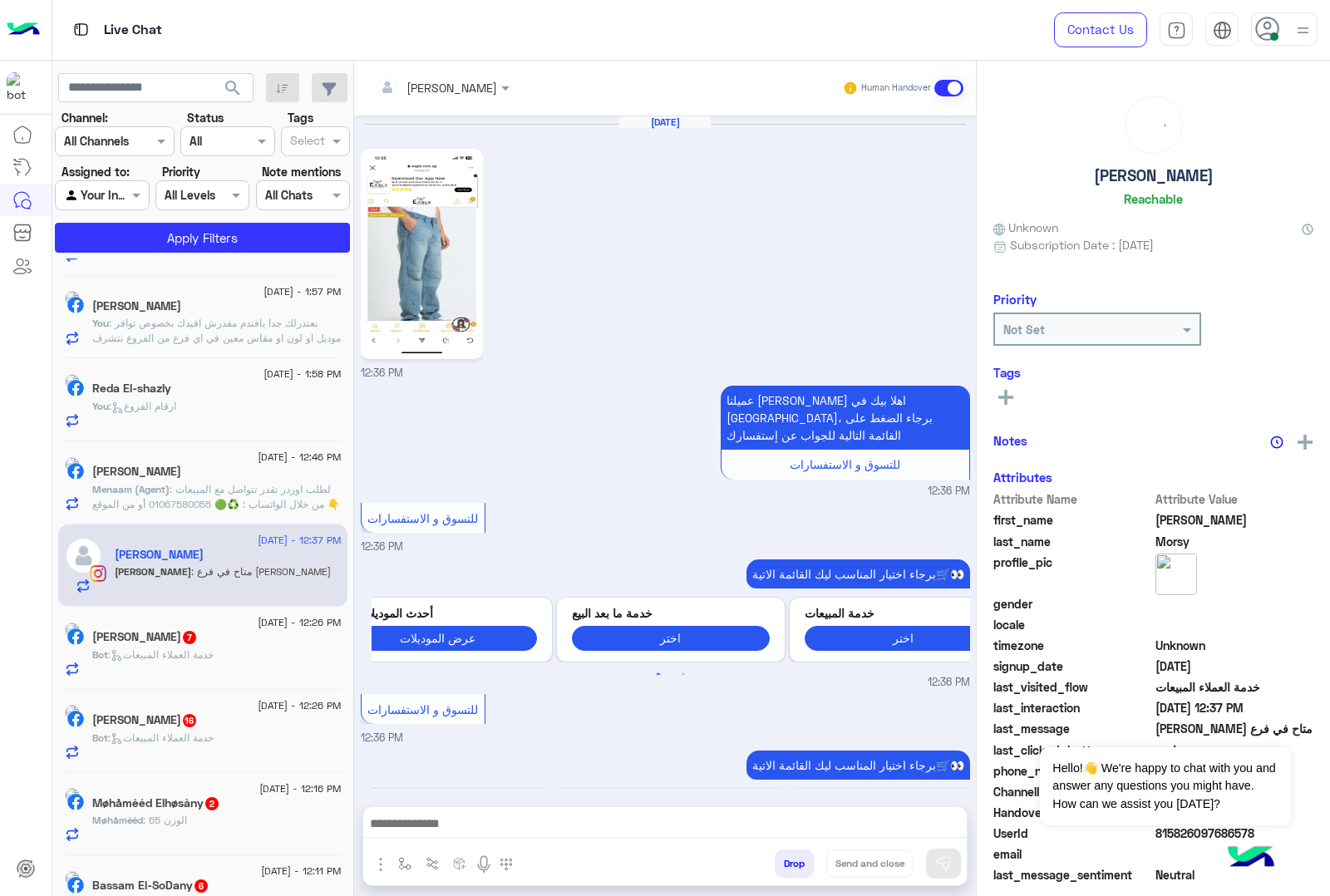
scroll to position [1155, 0]
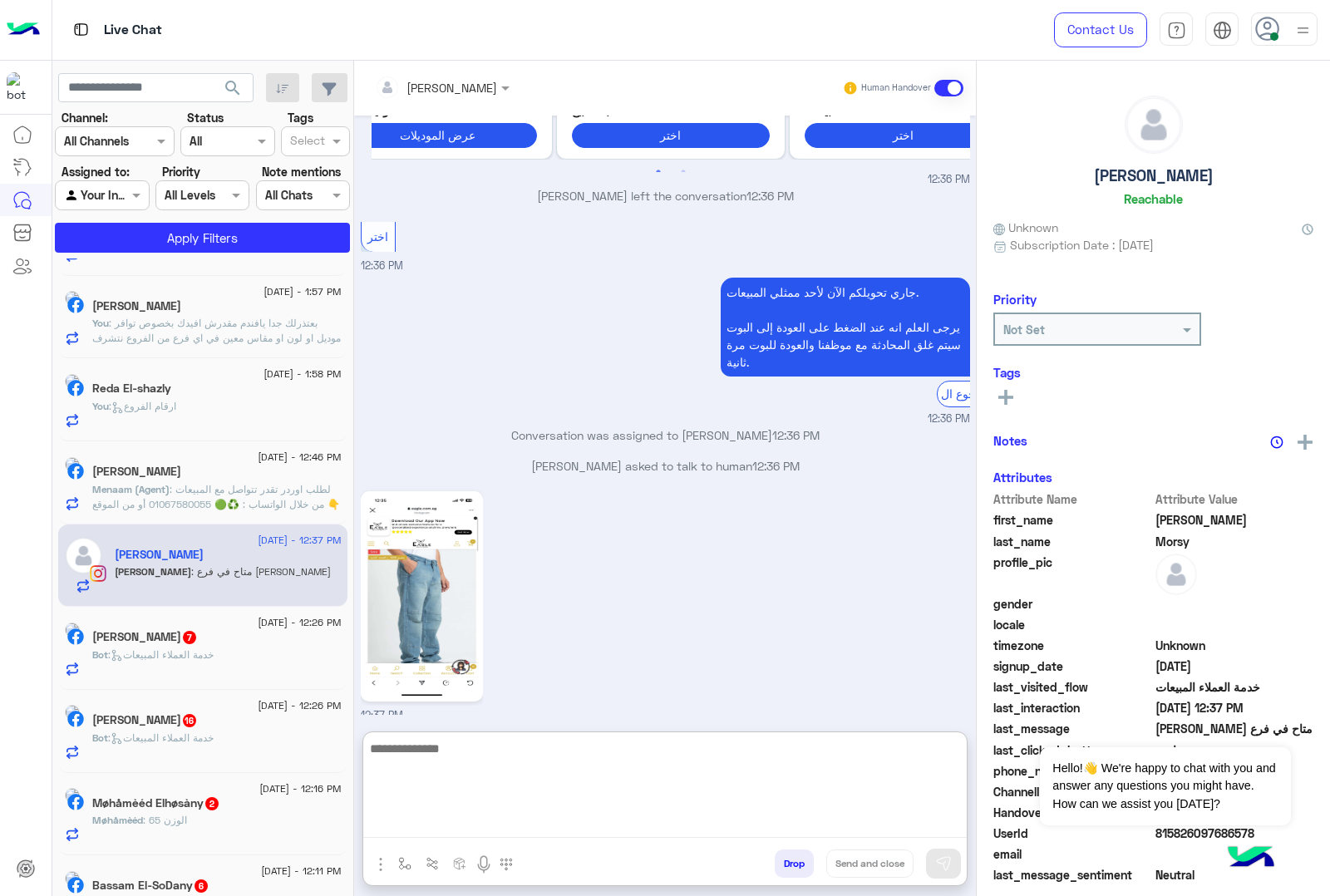
click at [451, 822] on textarea at bounding box center [665, 788] width 603 height 100
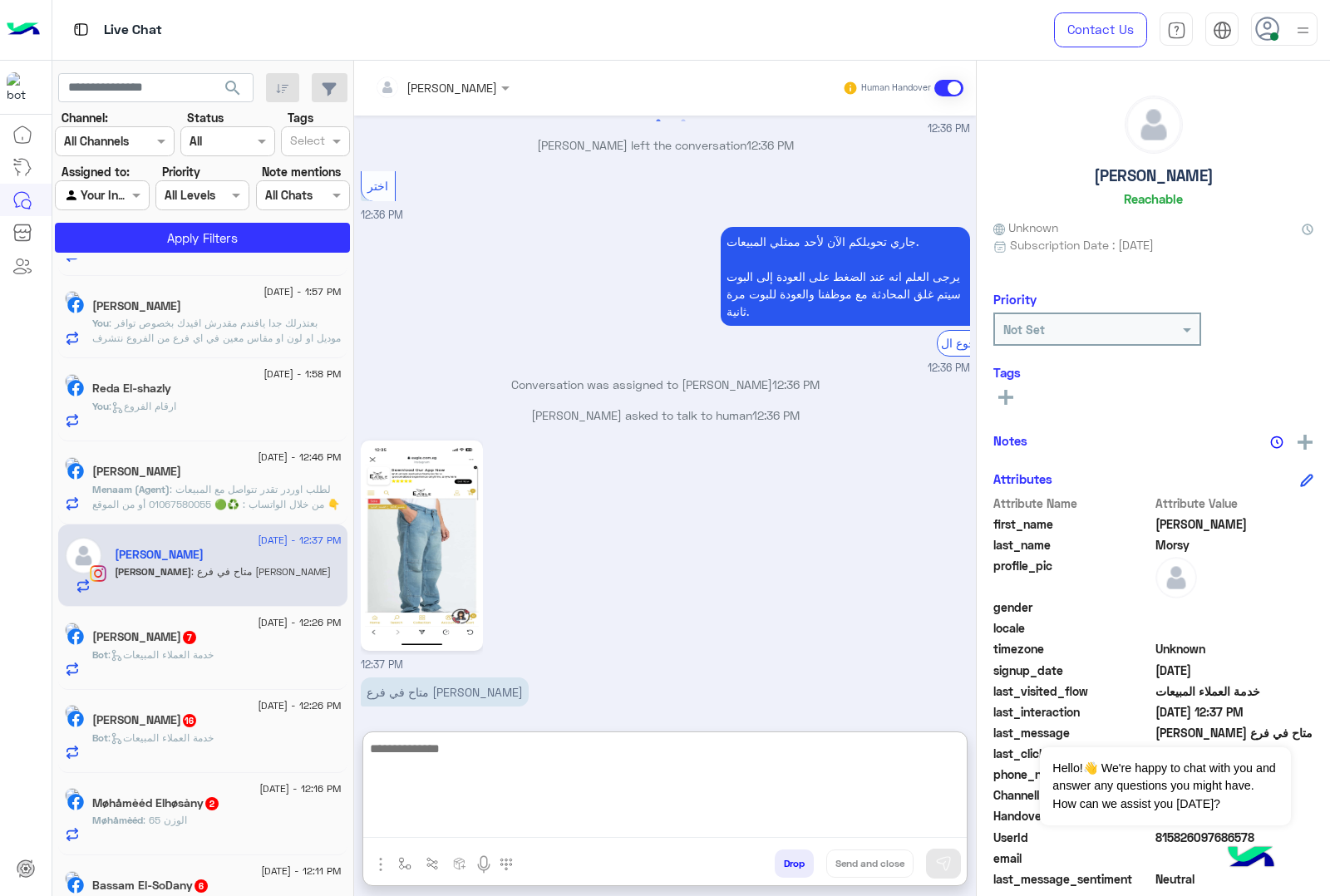
scroll to position [1228, 0]
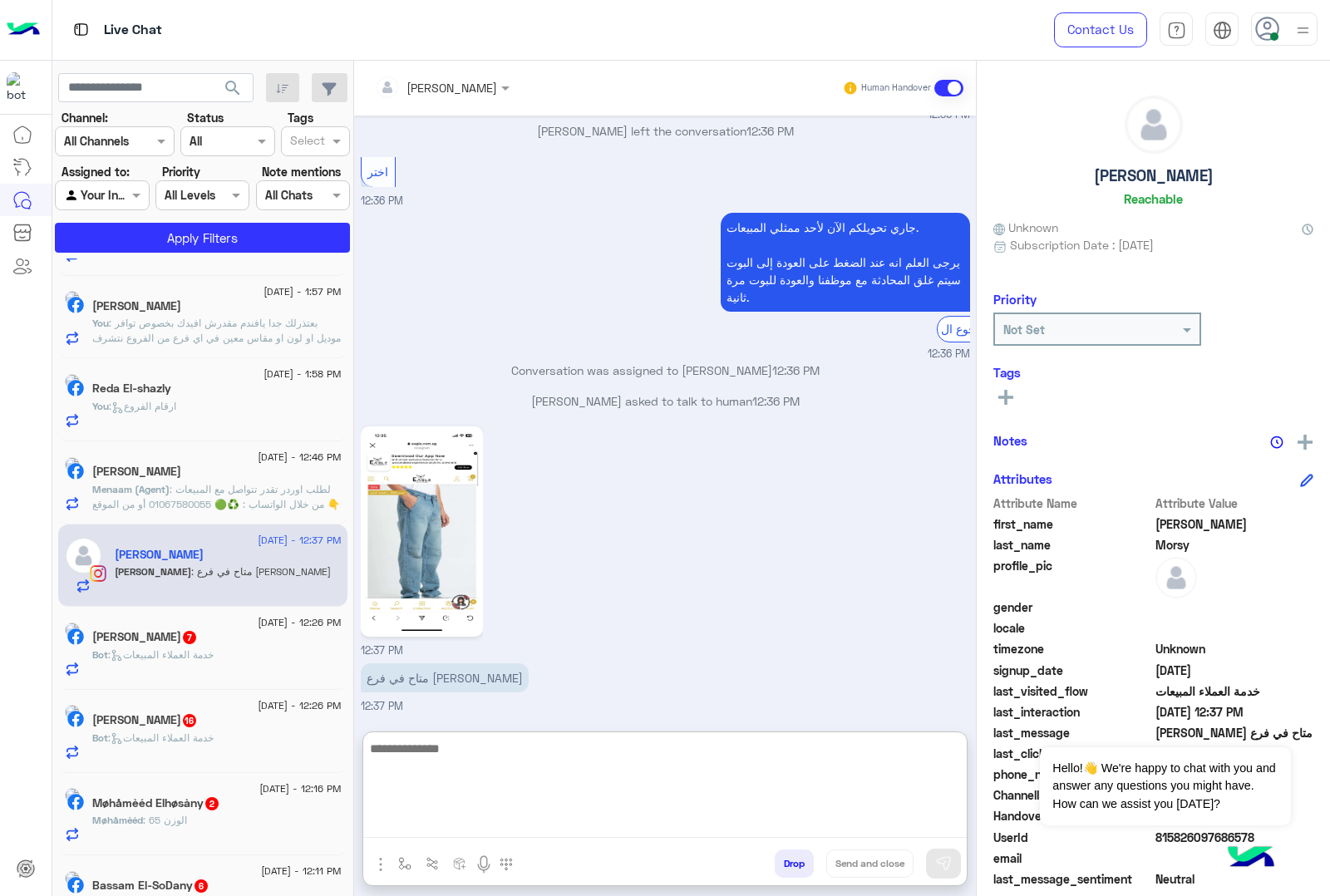
paste textarea "**********"
type textarea "**********"
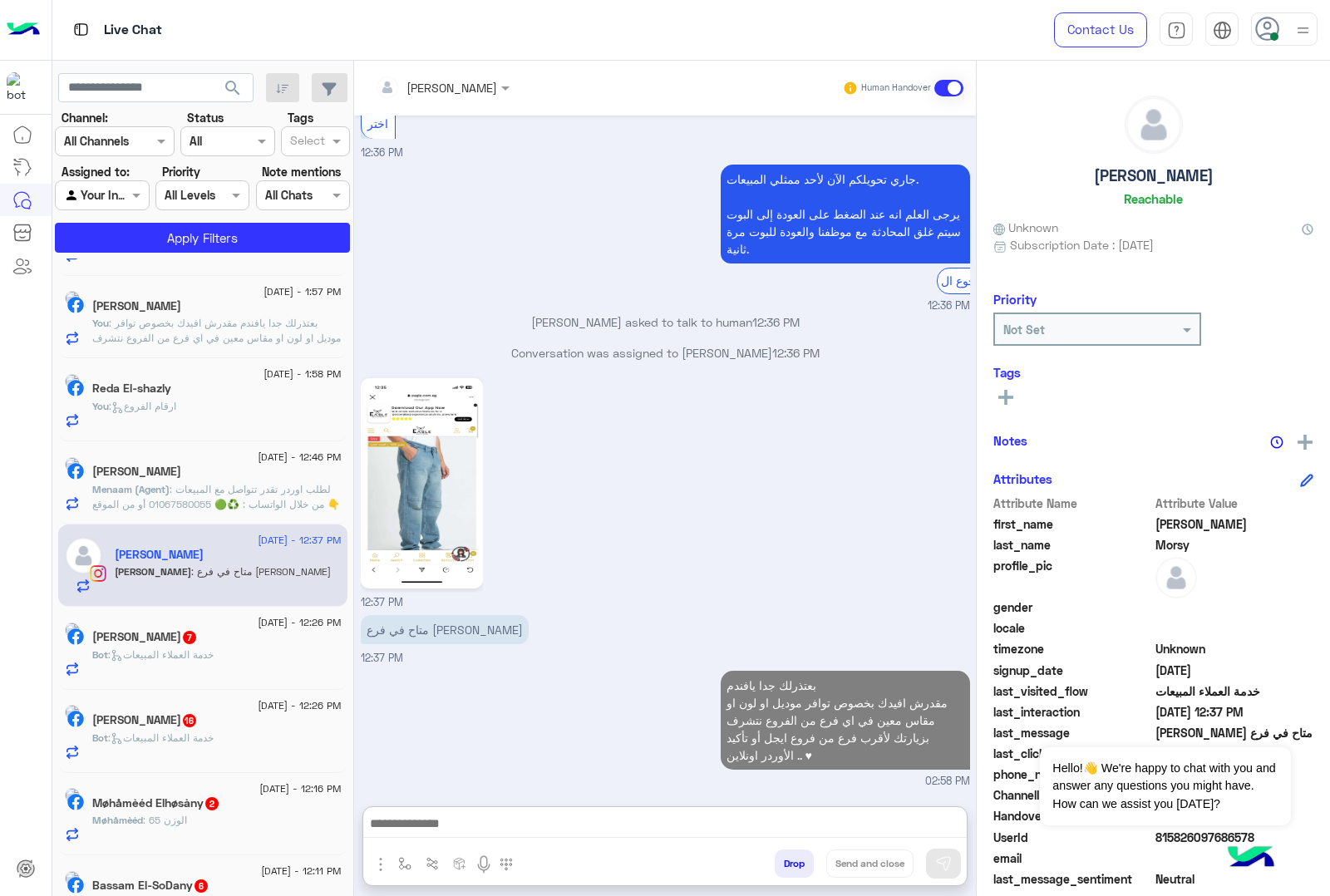
click at [155, 645] on h5 "Ahmed Fathy 7" at bounding box center [144, 637] width 105 height 14
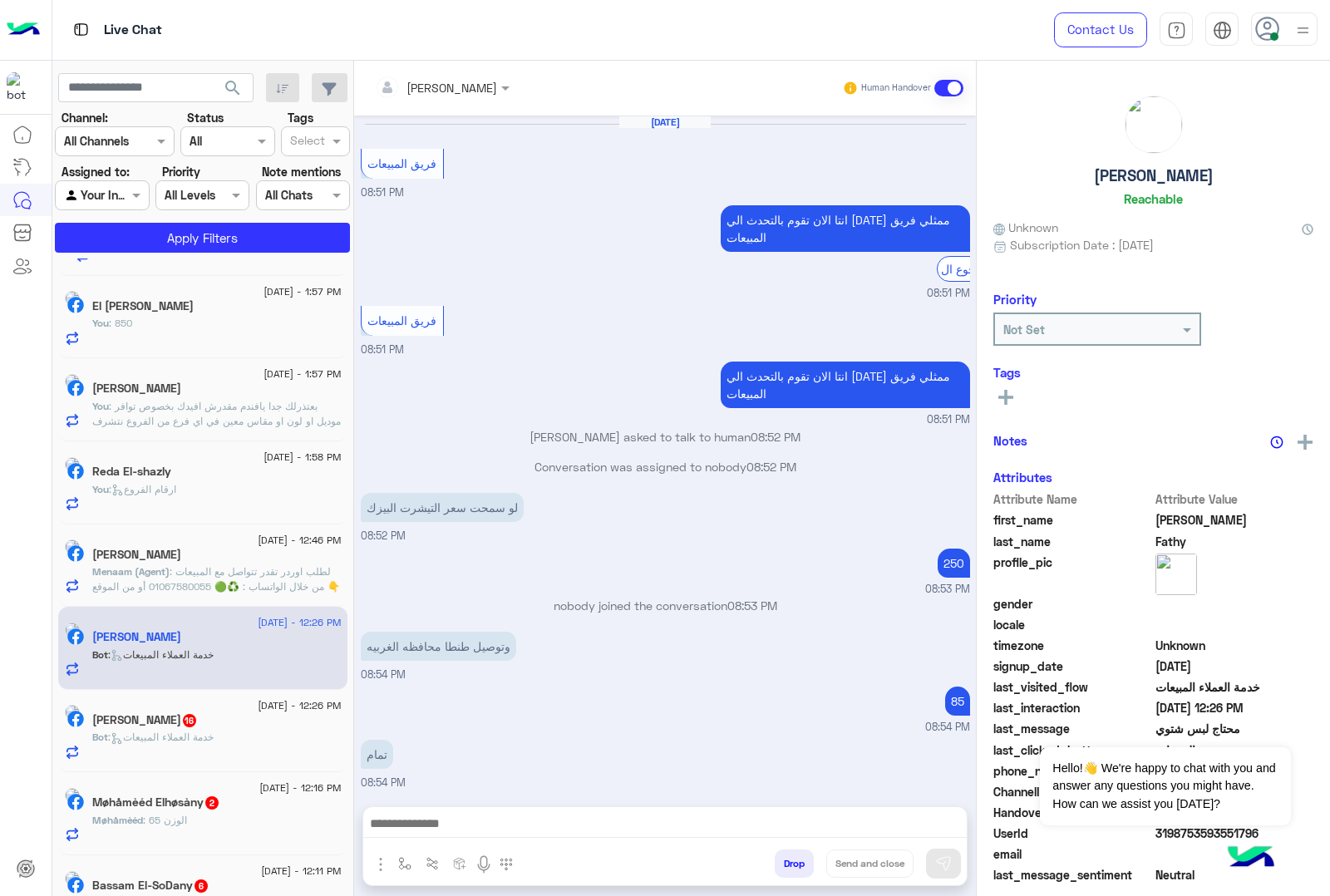
scroll to position [1597, 0]
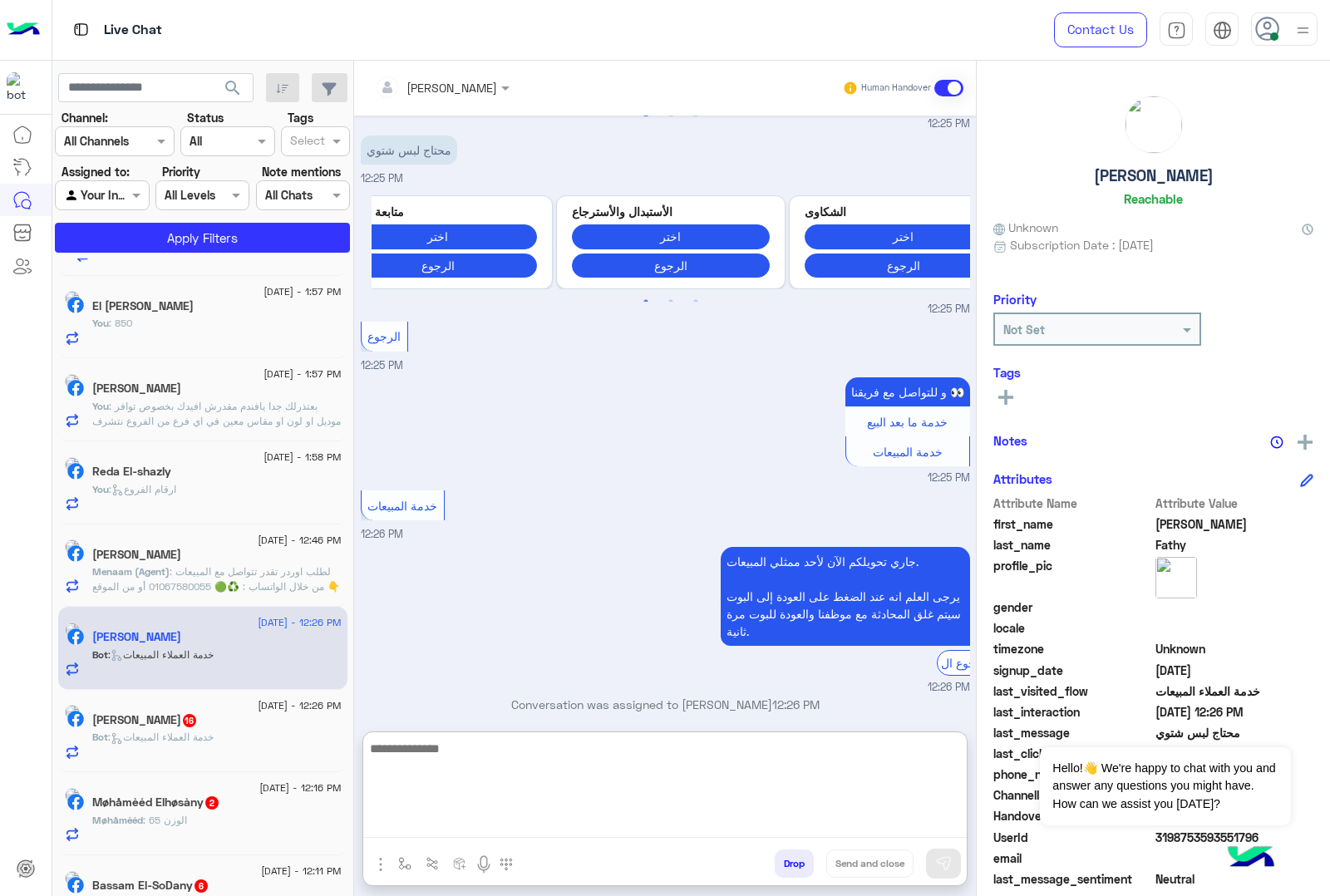
click at [385, 816] on textarea at bounding box center [665, 788] width 603 height 100
type textarea "**********"
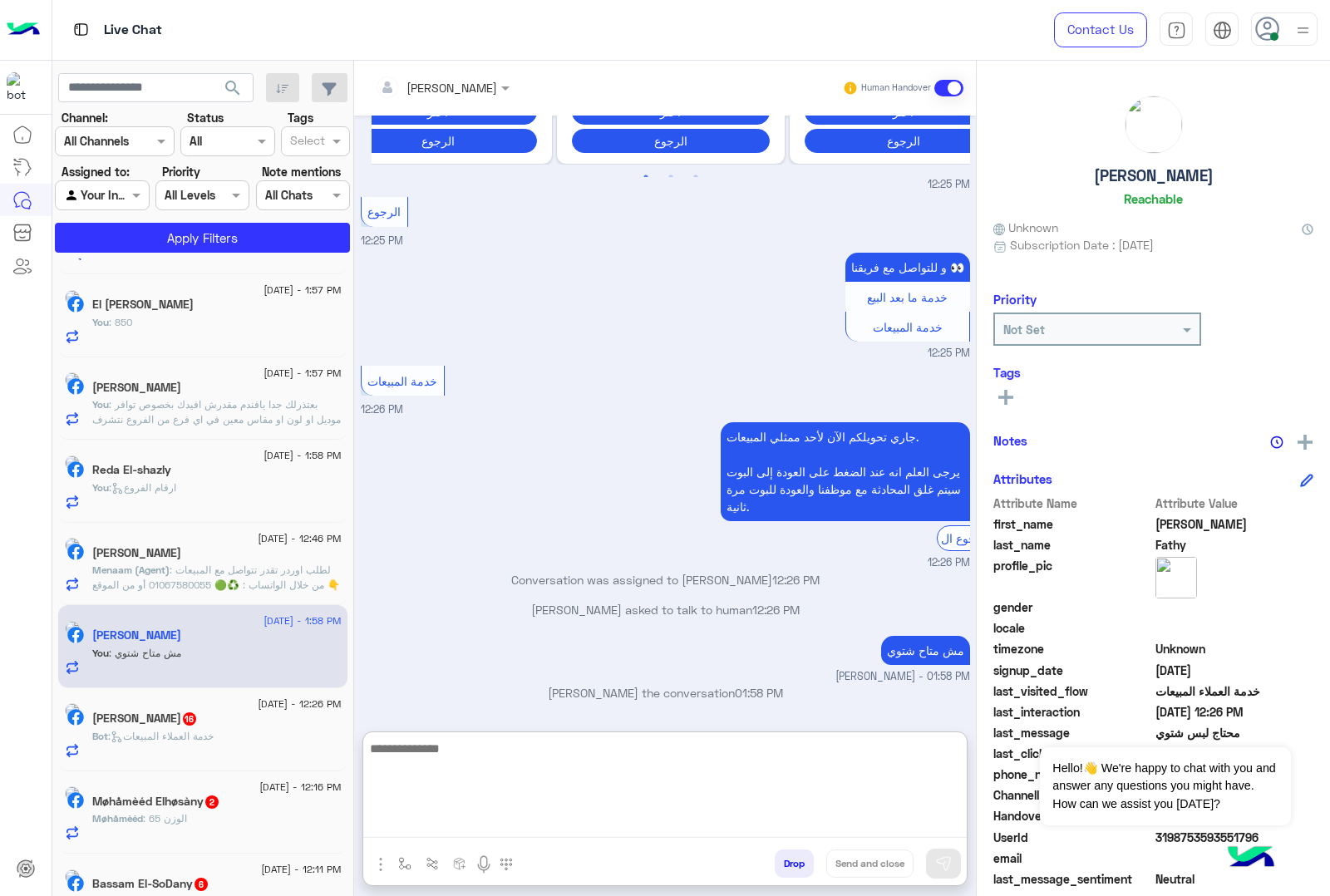
scroll to position [1755, 0]
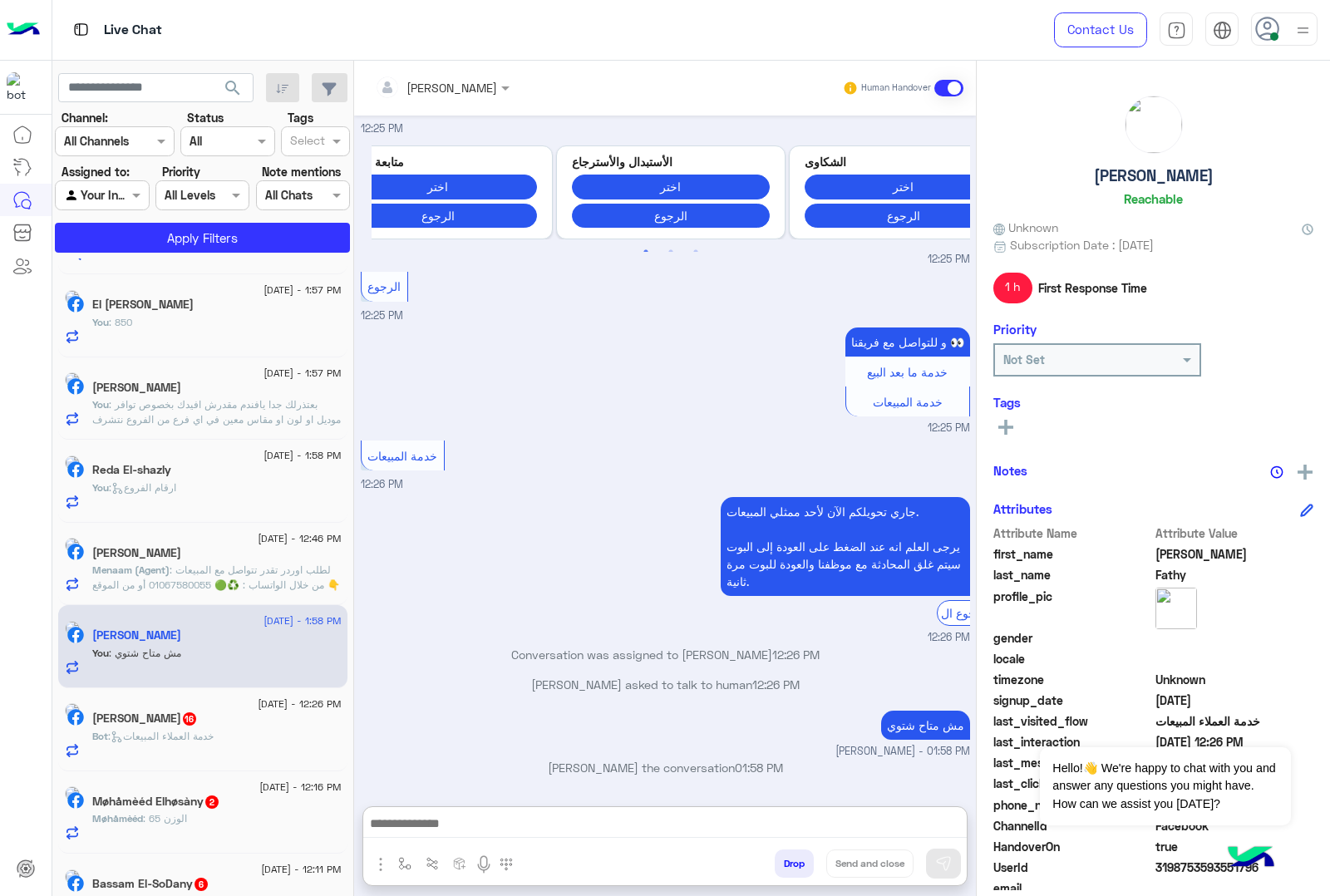
click at [171, 742] on span ": خدمة العملاء المبيعات" at bounding box center [160, 736] width 105 height 13
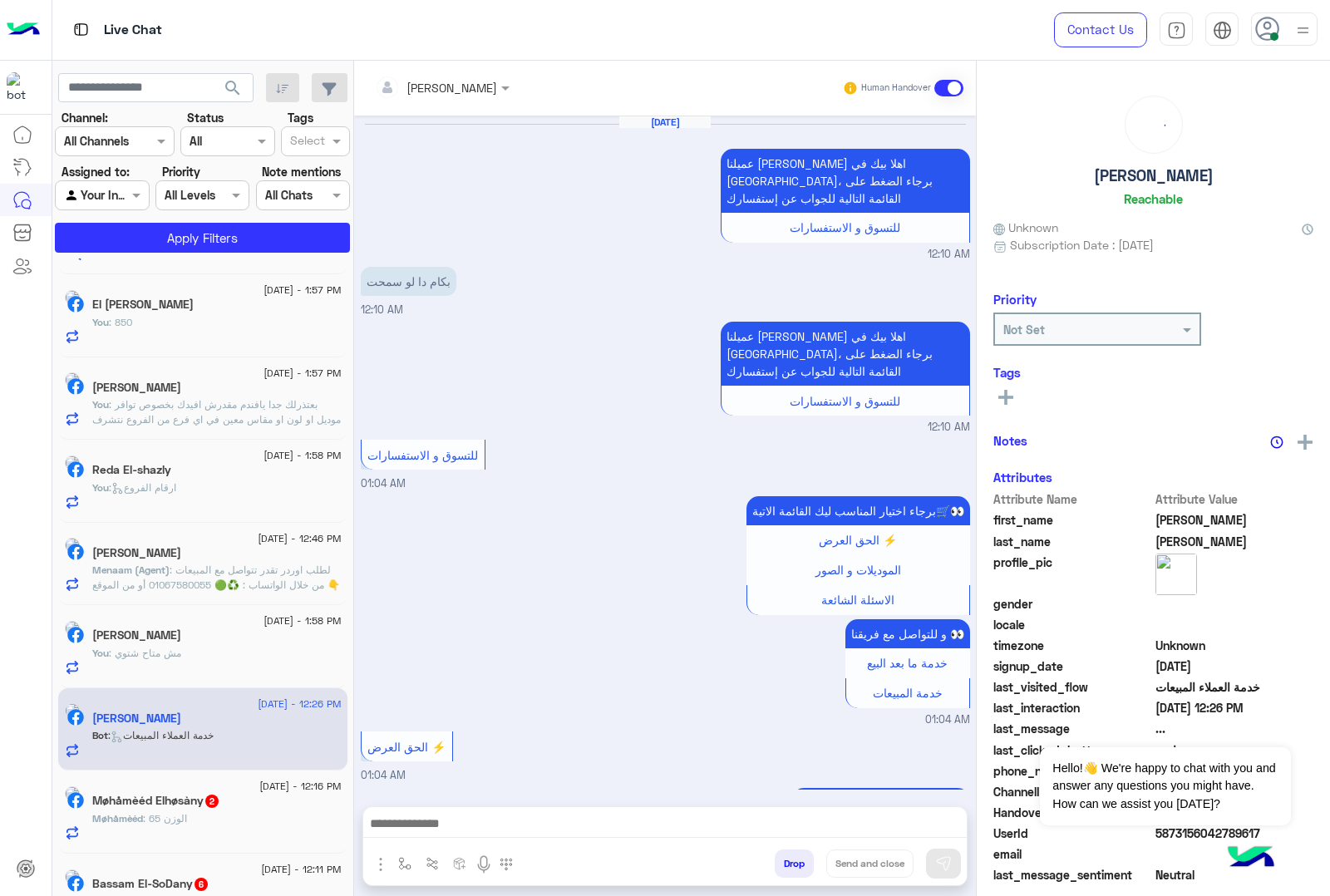
scroll to position [2835, 0]
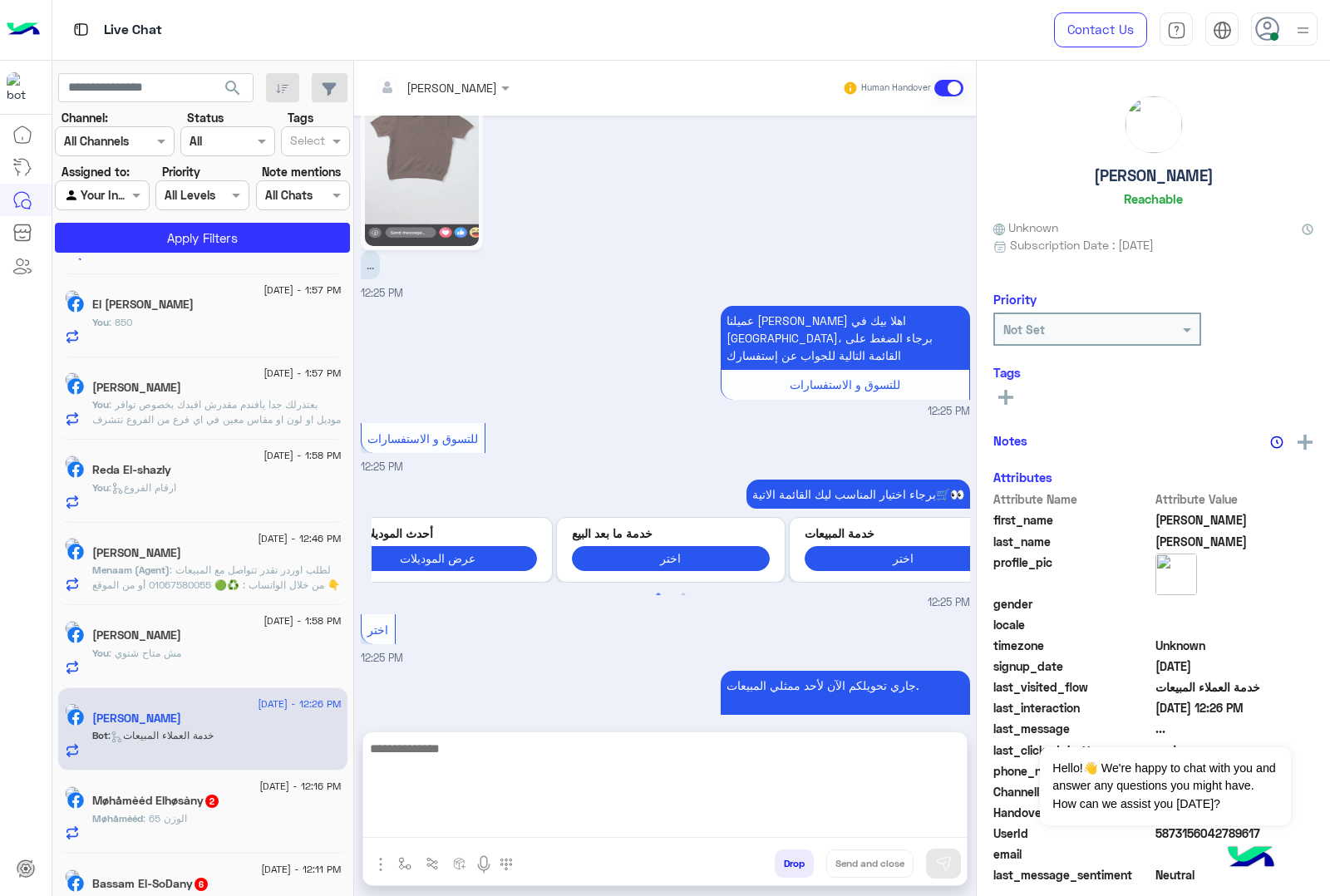
click at [432, 832] on textarea at bounding box center [665, 788] width 603 height 100
paste textarea "**********"
type textarea "**********"
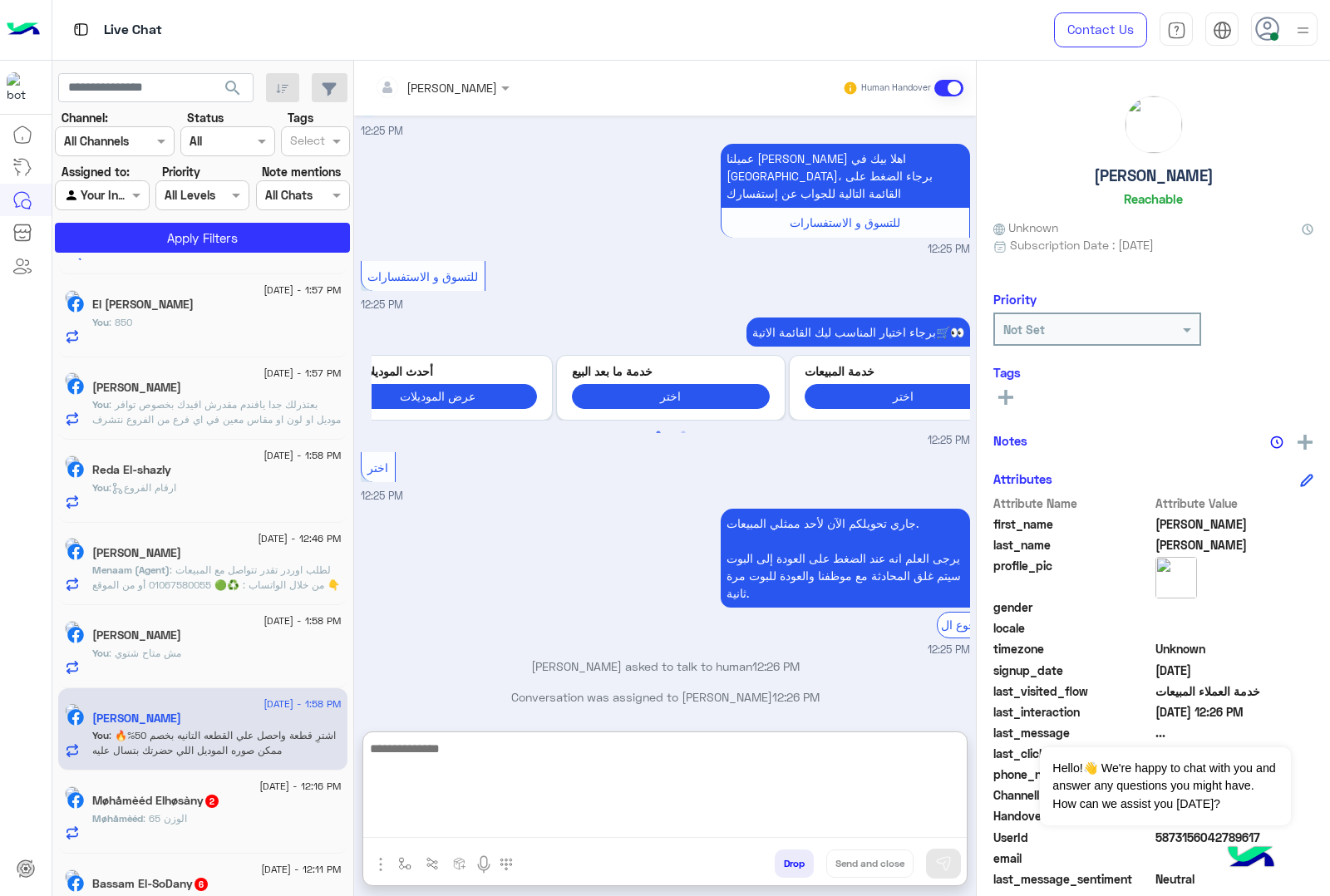
scroll to position [0, 0]
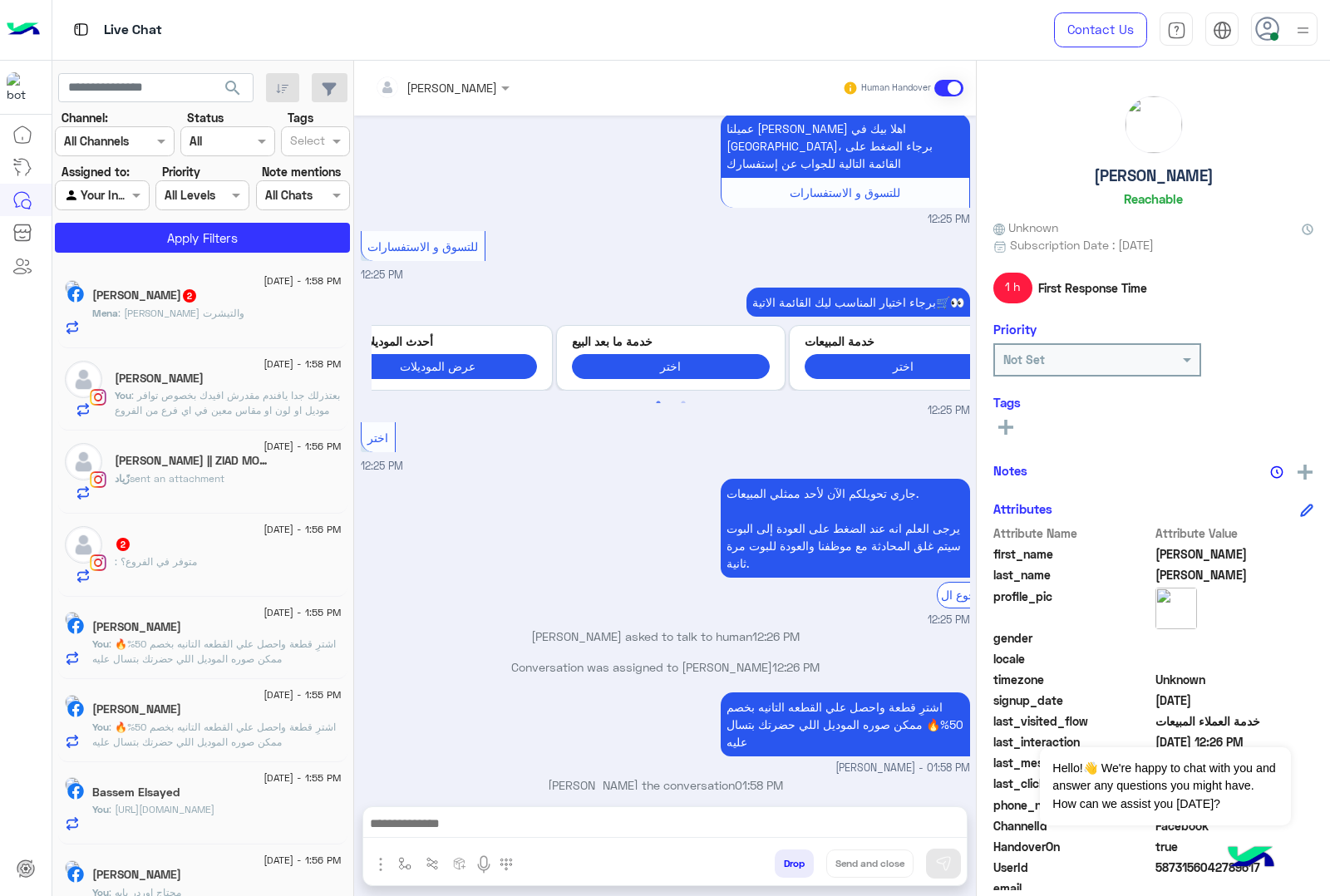
click at [217, 287] on div "[DATE] - 1:58 PM" at bounding box center [217, 282] width 249 height 11
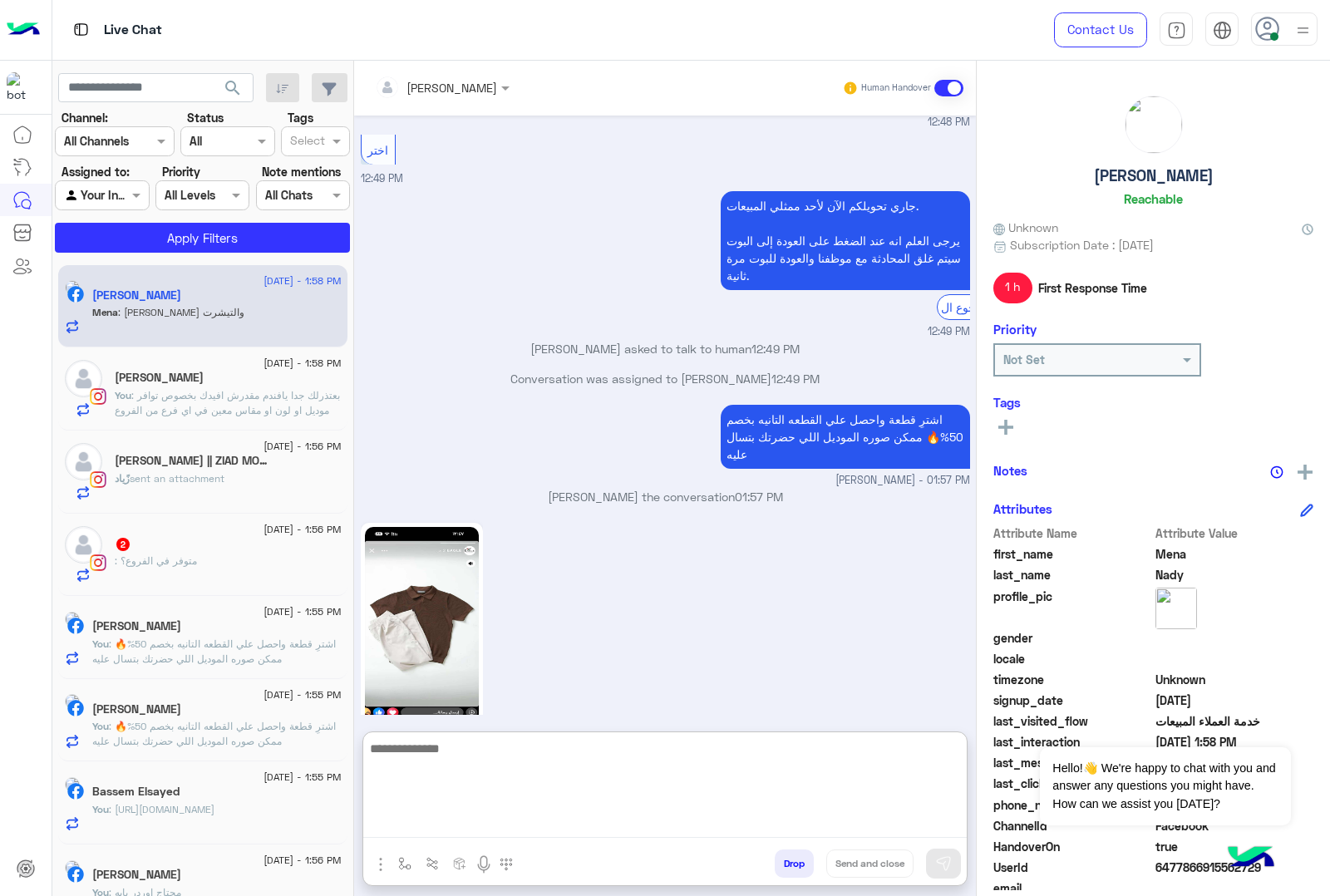
click at [445, 820] on textarea at bounding box center [665, 788] width 603 height 100
type textarea "**********"
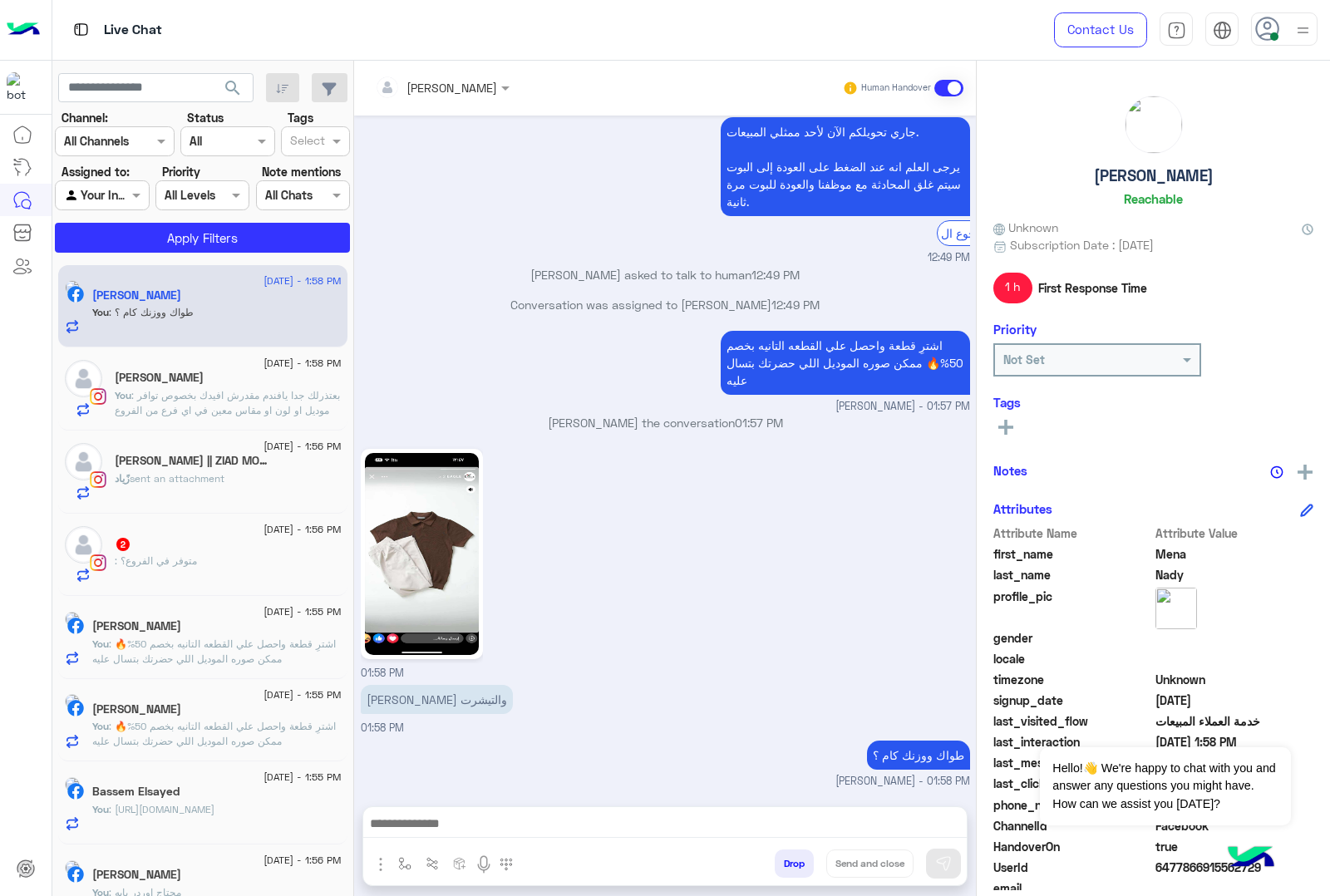
click at [139, 538] on div "2" at bounding box center [228, 546] width 227 height 17
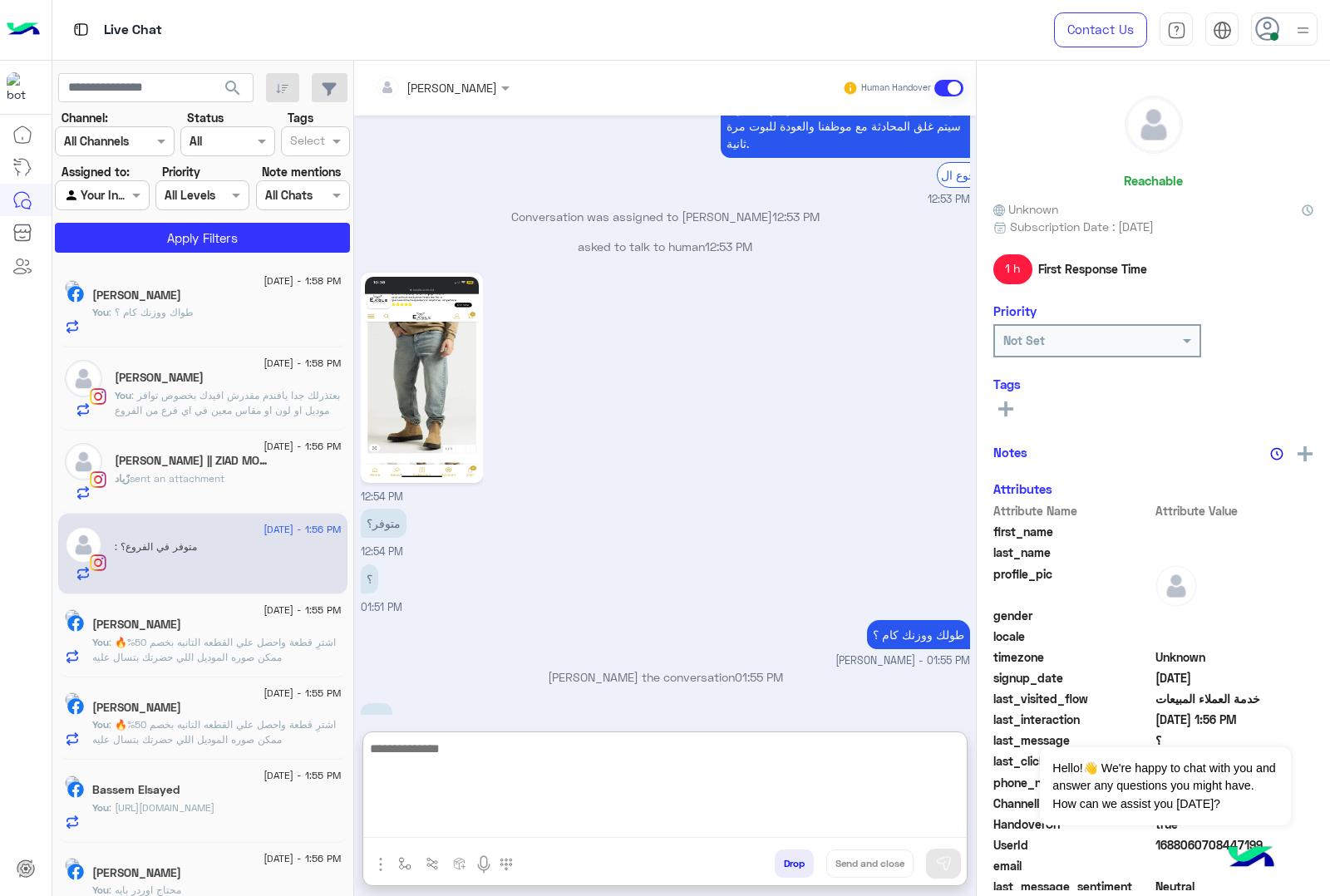
click at [509, 821] on textarea at bounding box center [665, 788] width 603 height 100
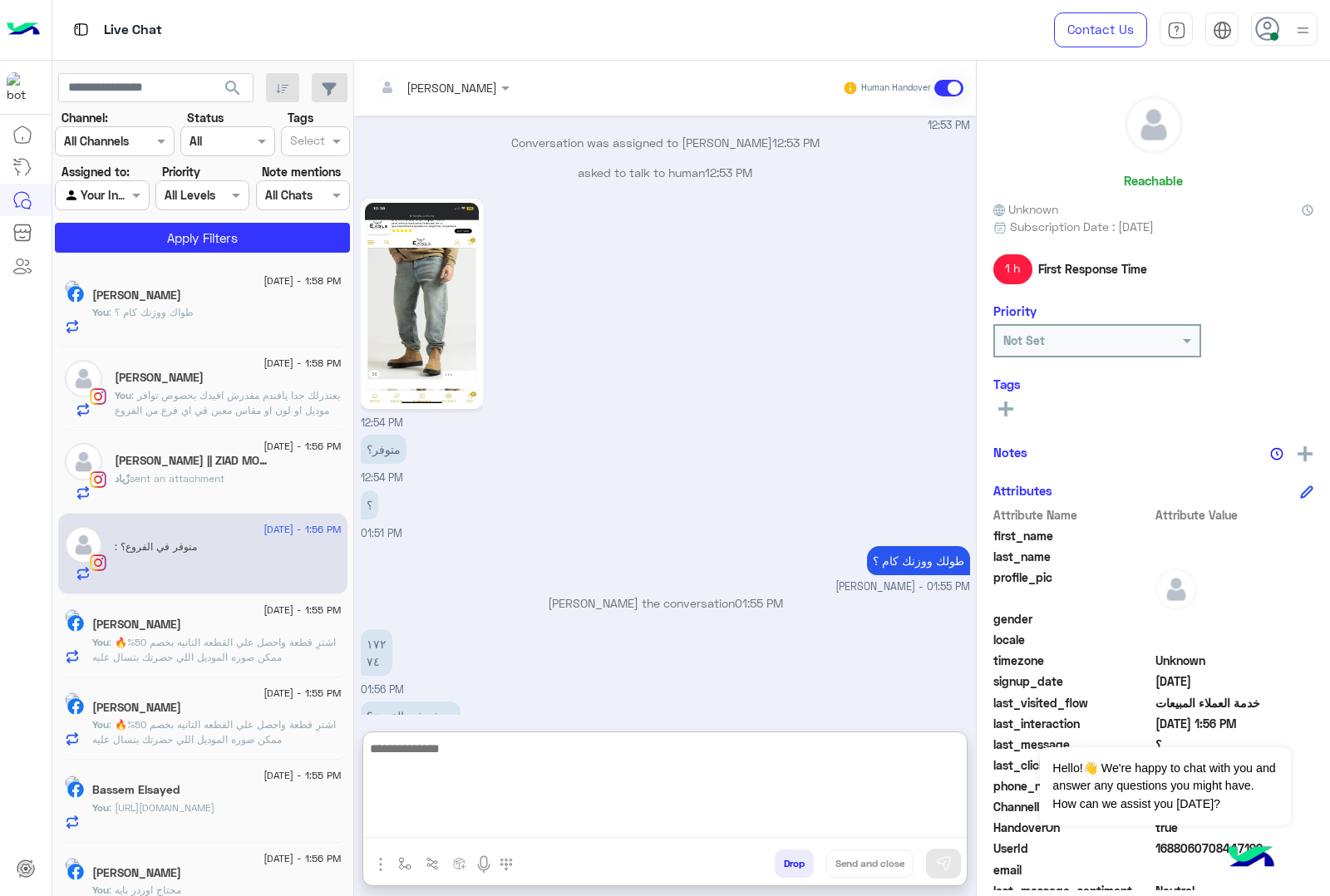
paste textarea "**********"
type textarea "**********"
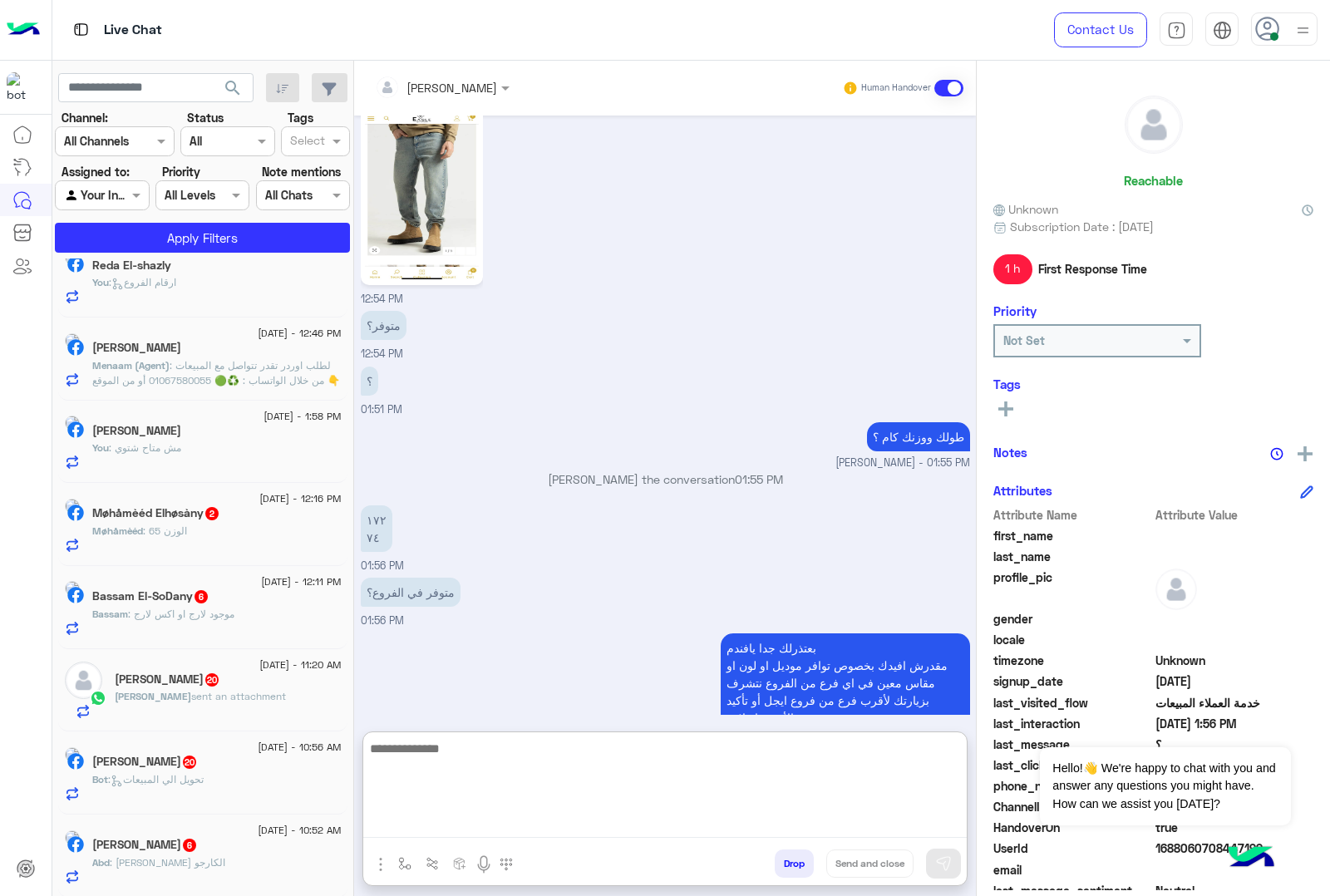
scroll to position [1039, 0]
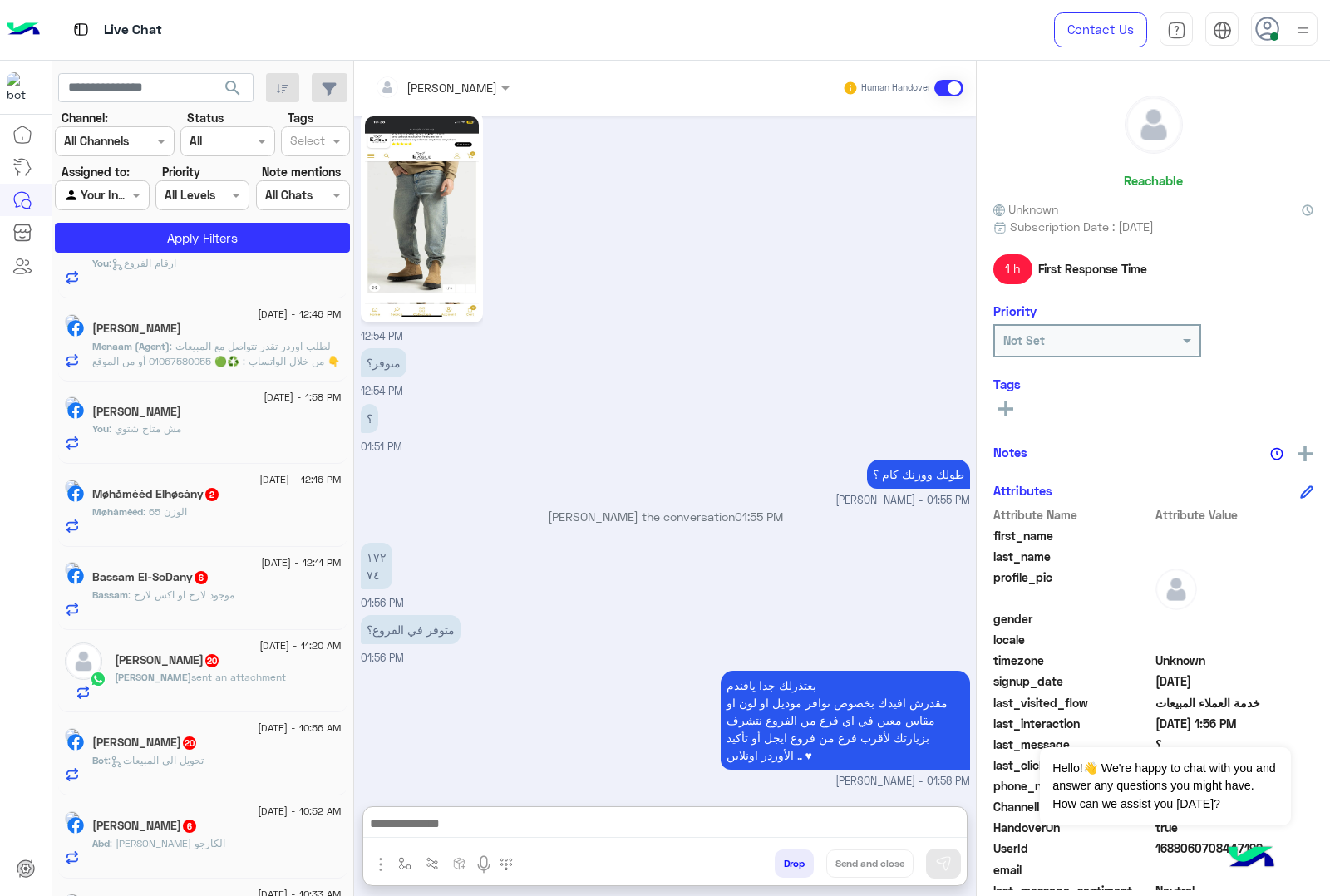
click at [249, 520] on div "Møhåmèéd : الوزن 65" at bounding box center [217, 519] width 249 height 29
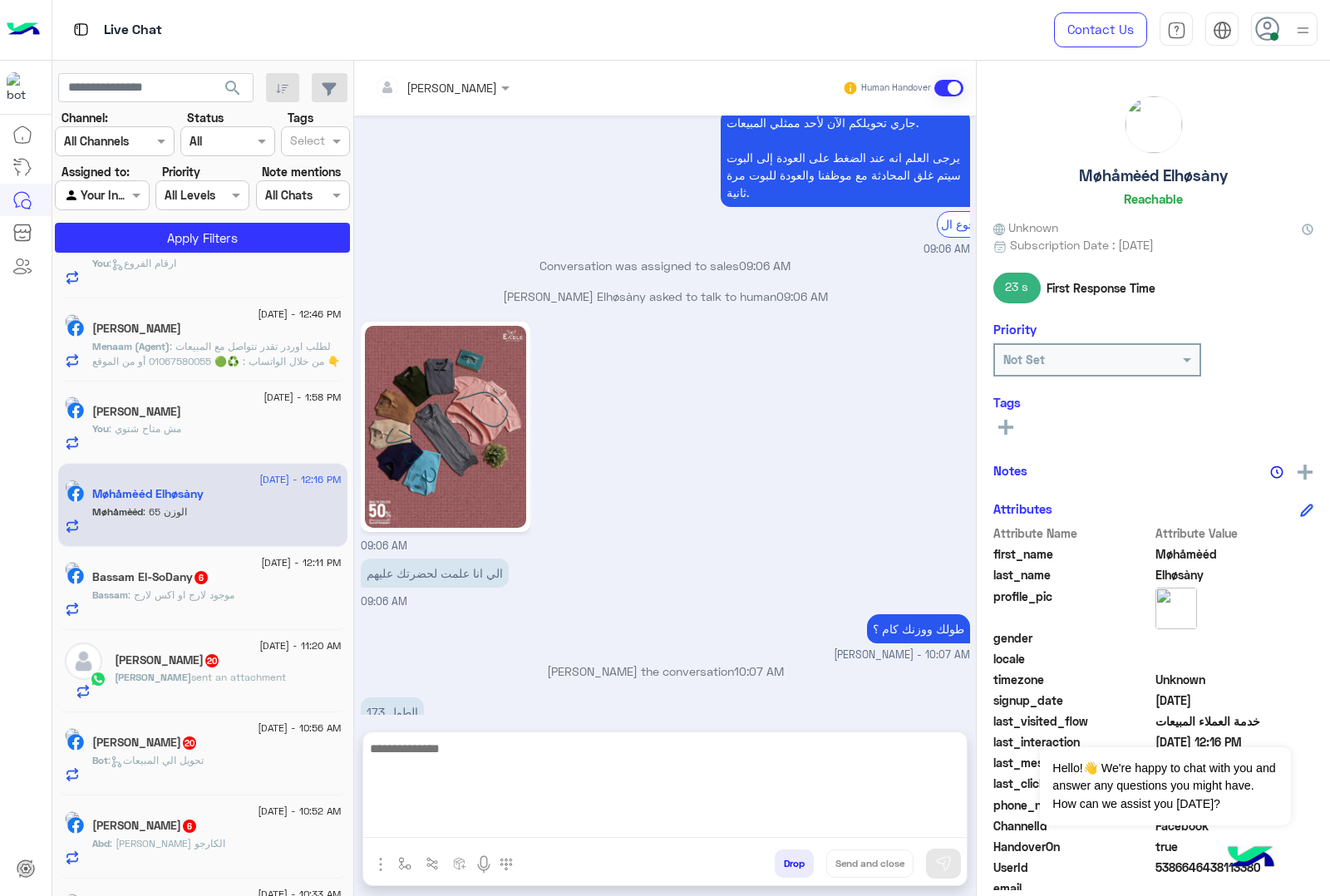
click at [448, 828] on textarea at bounding box center [665, 788] width 603 height 100
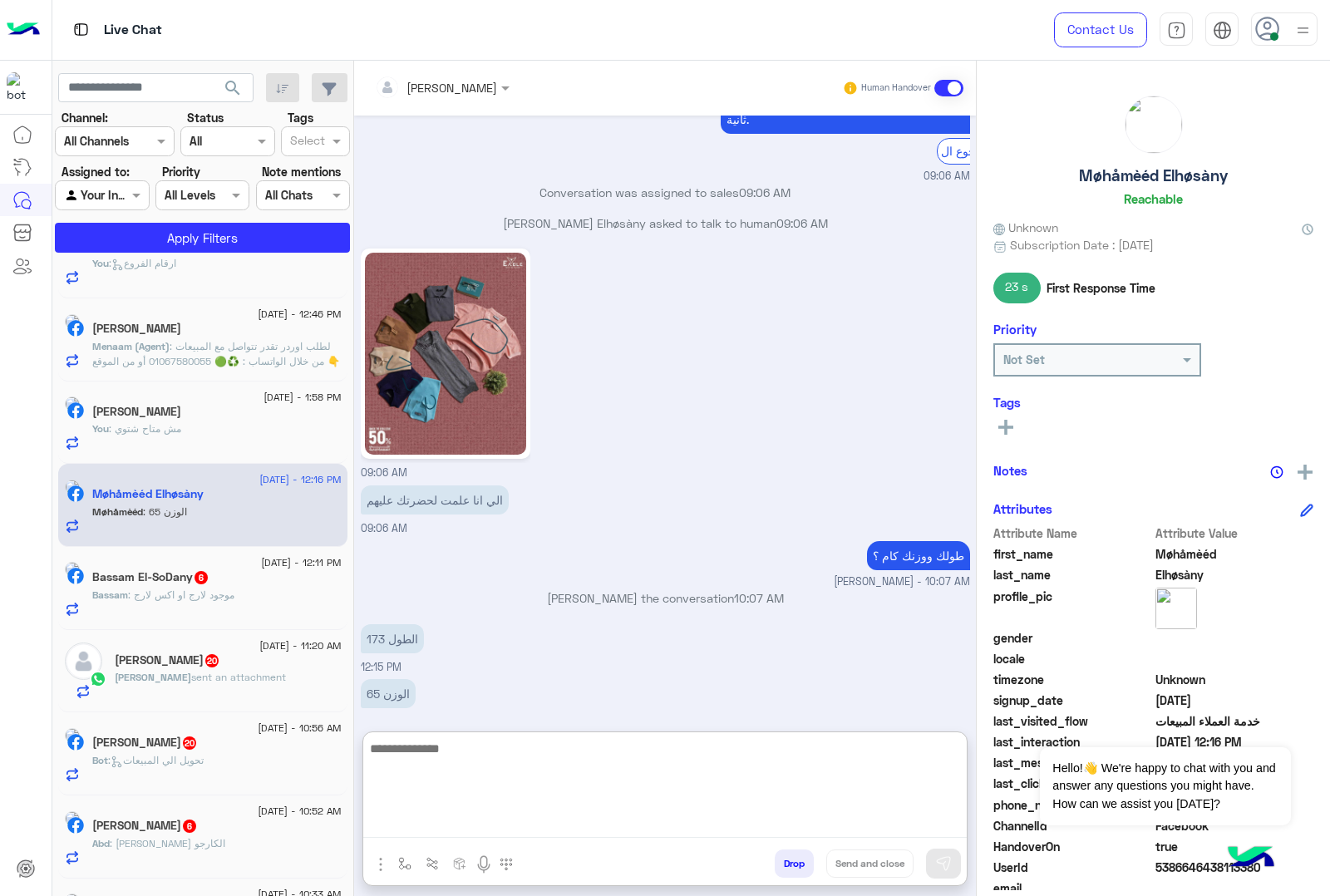
click at [401, 753] on textarea at bounding box center [665, 788] width 603 height 100
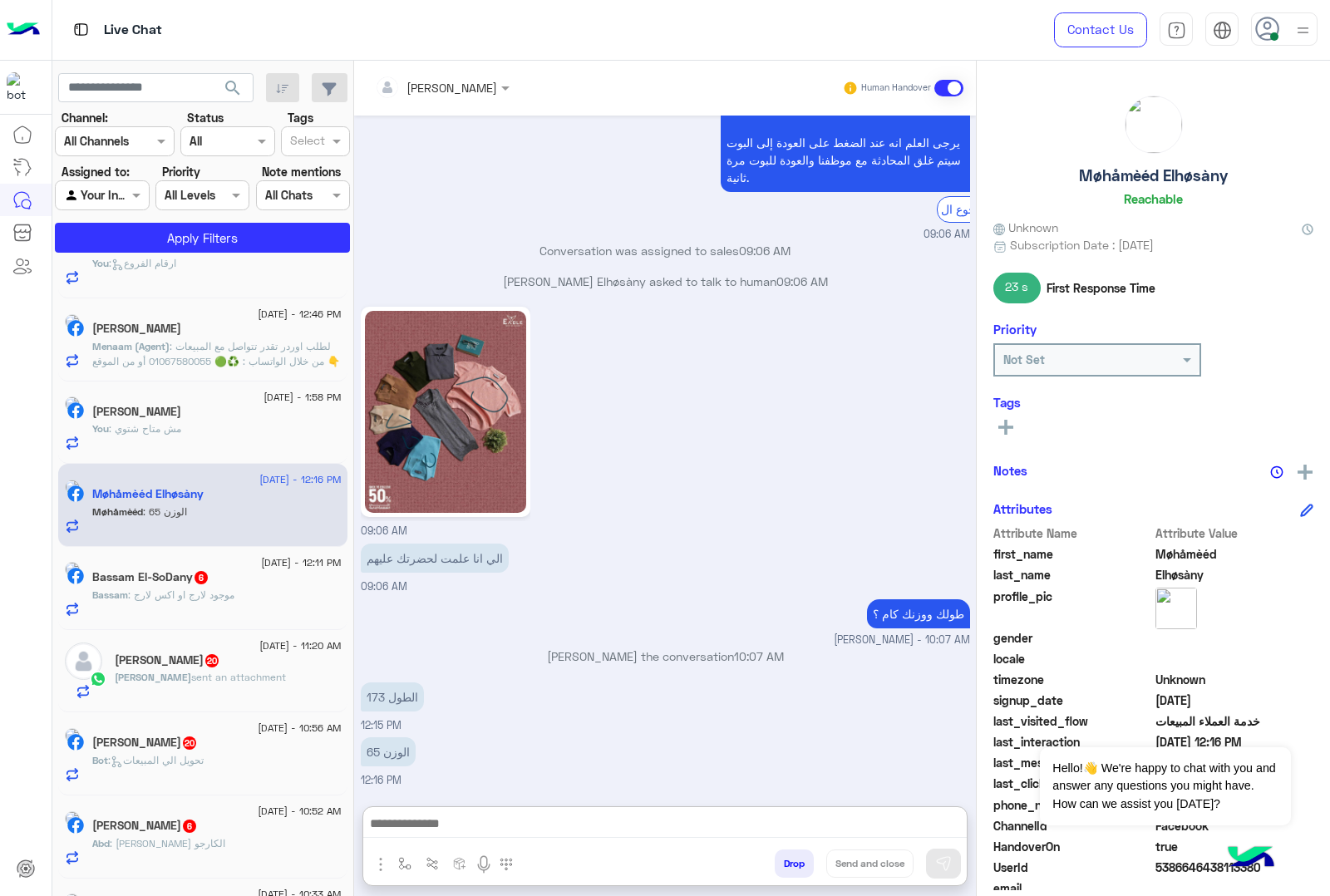
click at [460, 351] on img at bounding box center [447, 412] width 162 height 202
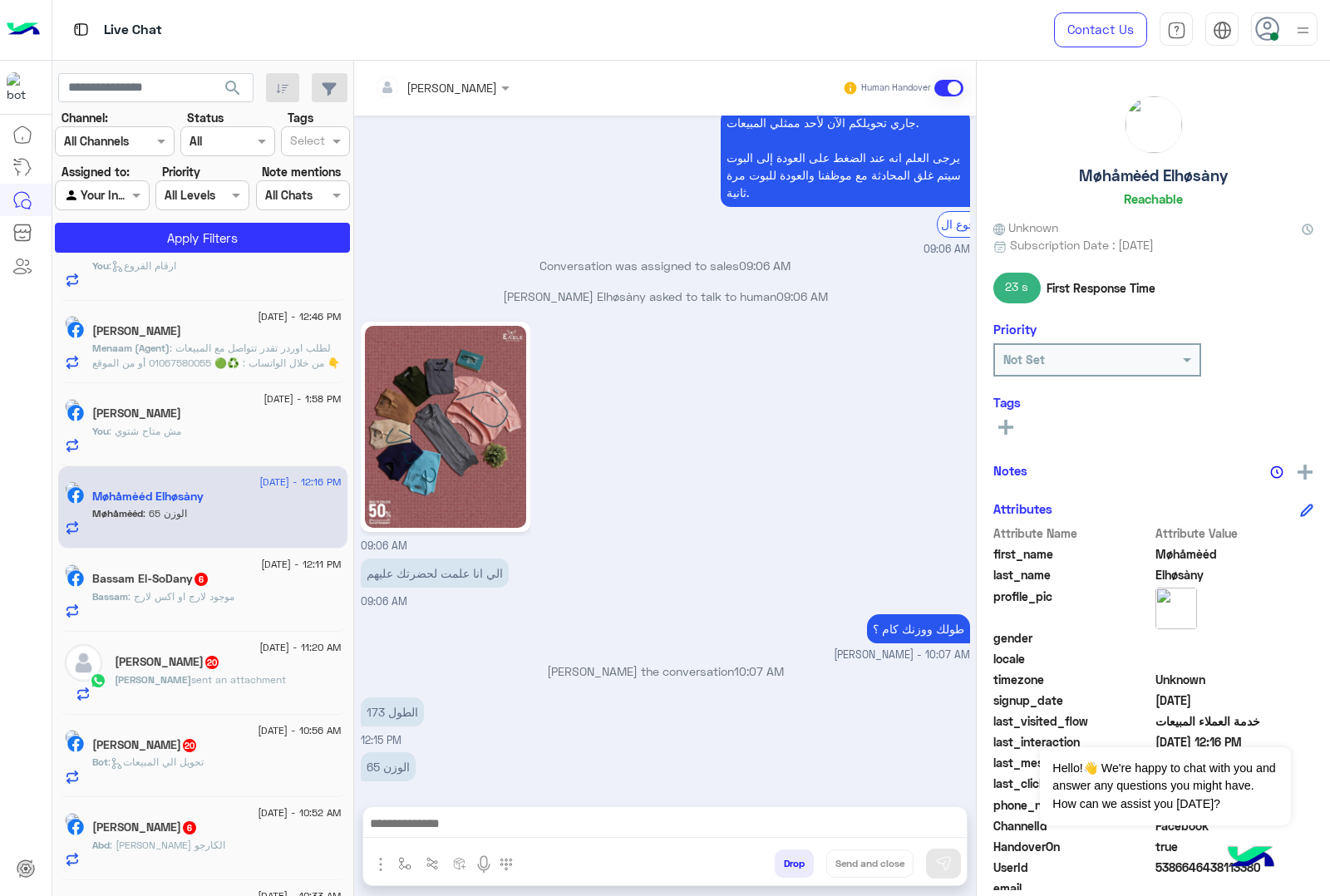
scroll to position [1042, 0]
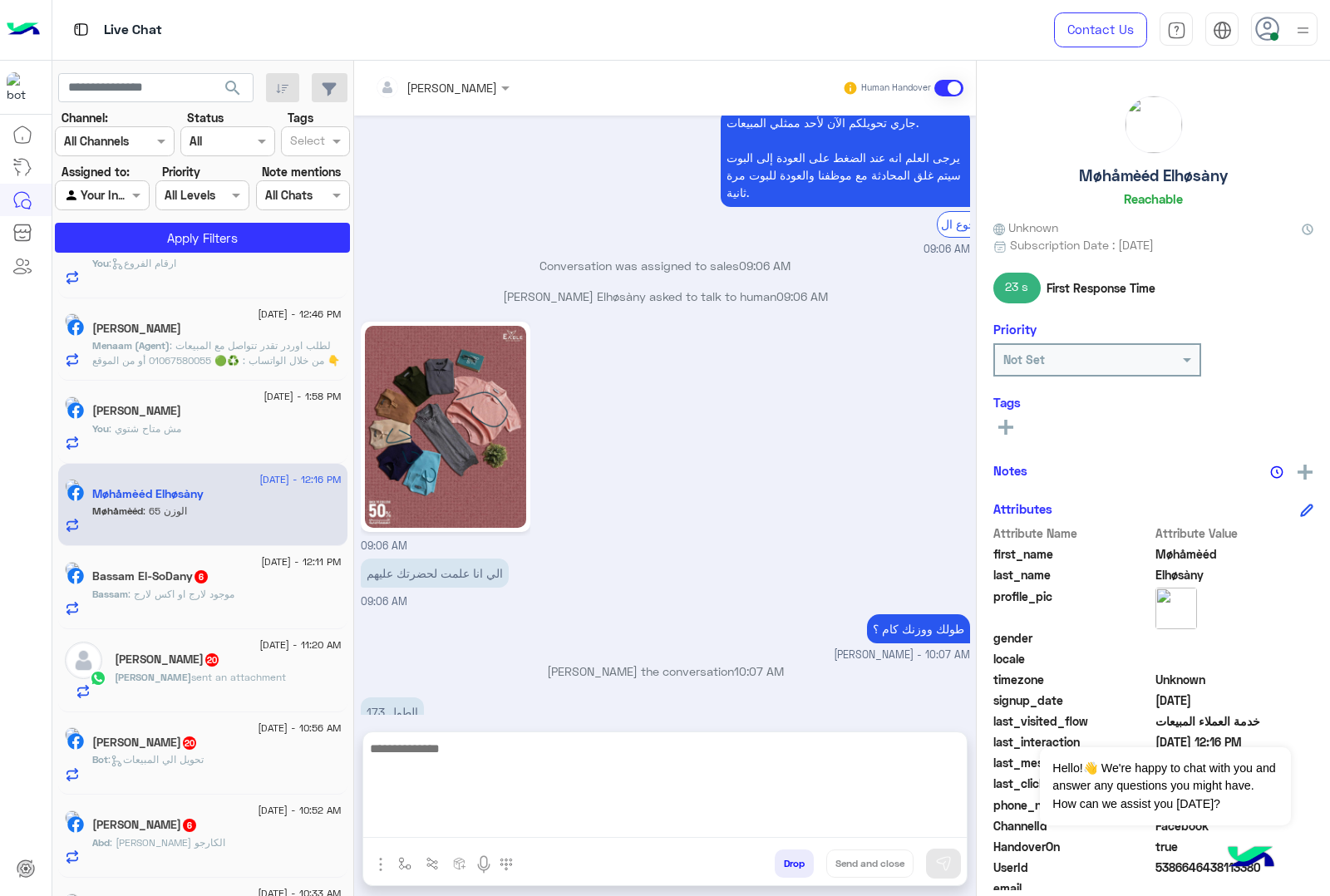
click at [484, 822] on textarea at bounding box center [665, 788] width 603 height 100
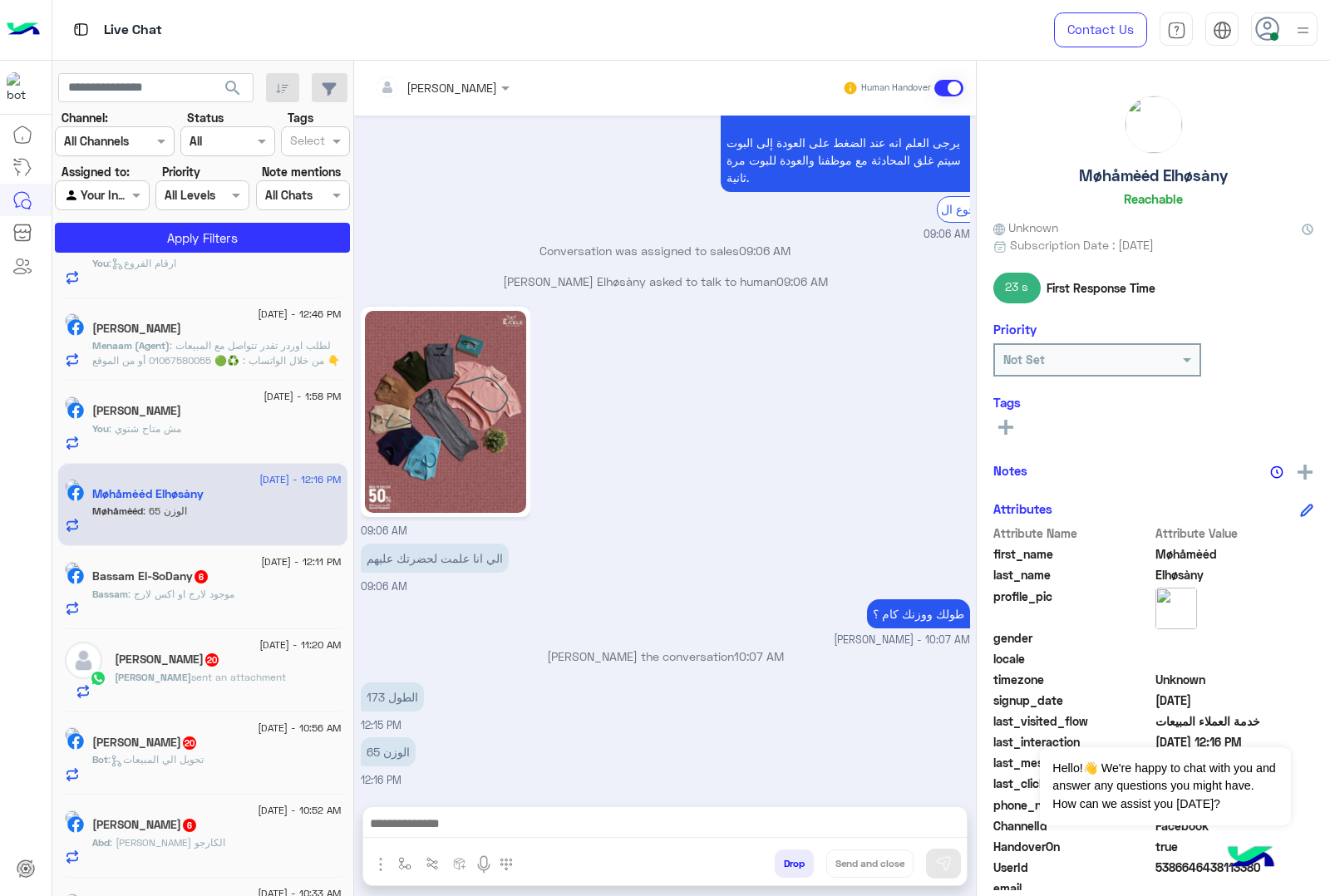
scroll to position [1899, 0]
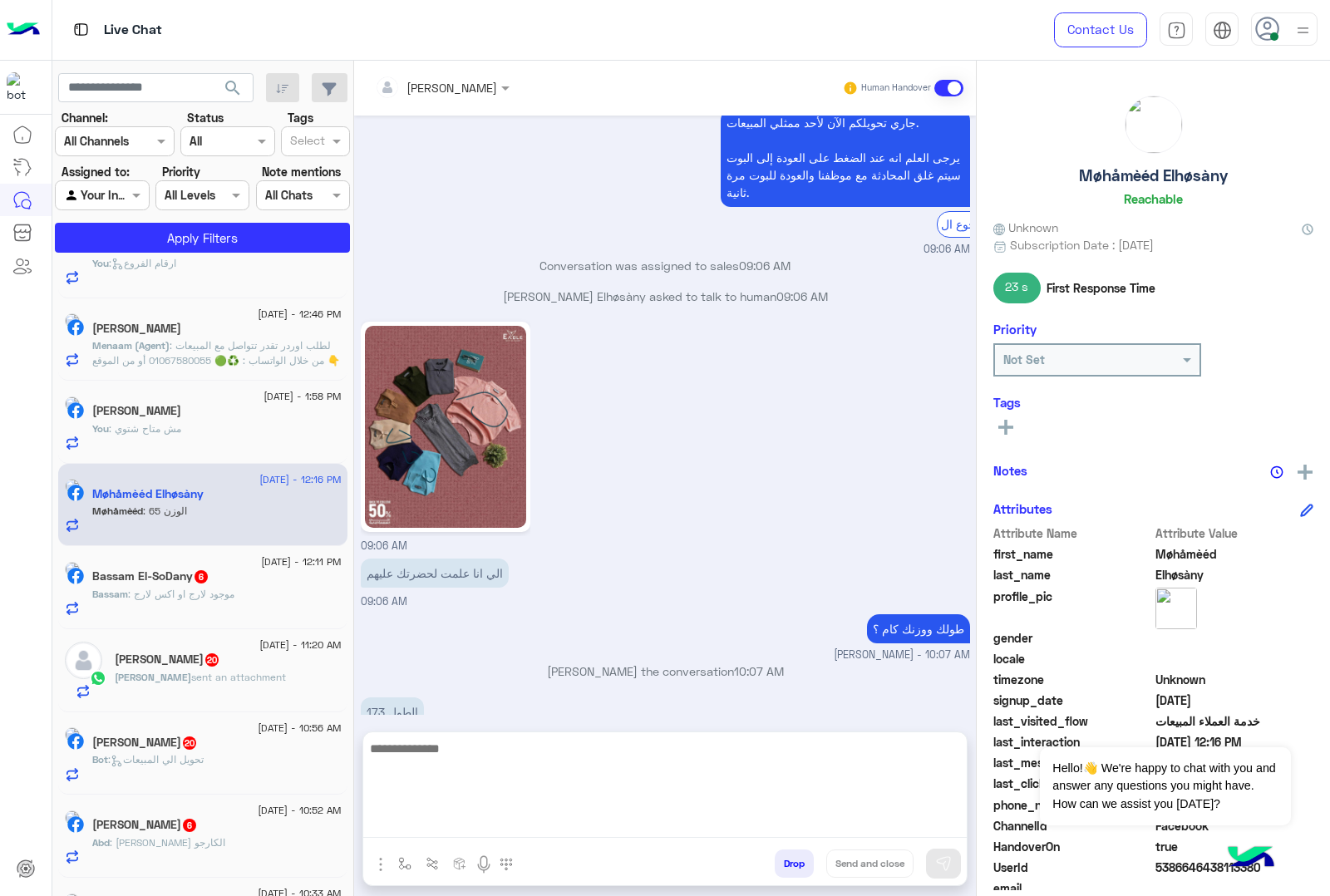
click at [657, 833] on textarea at bounding box center [665, 788] width 603 height 100
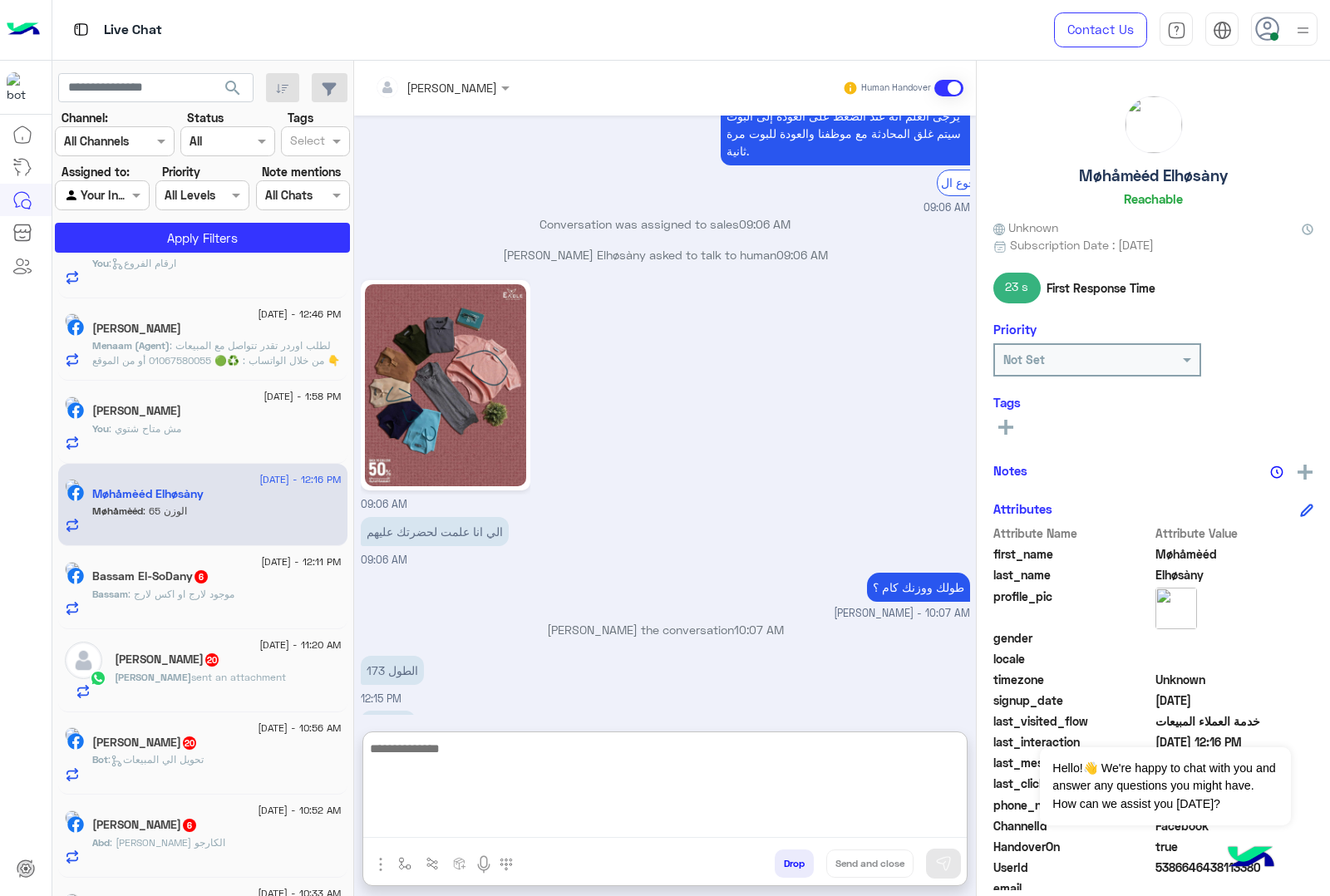
scroll to position [1973, 0]
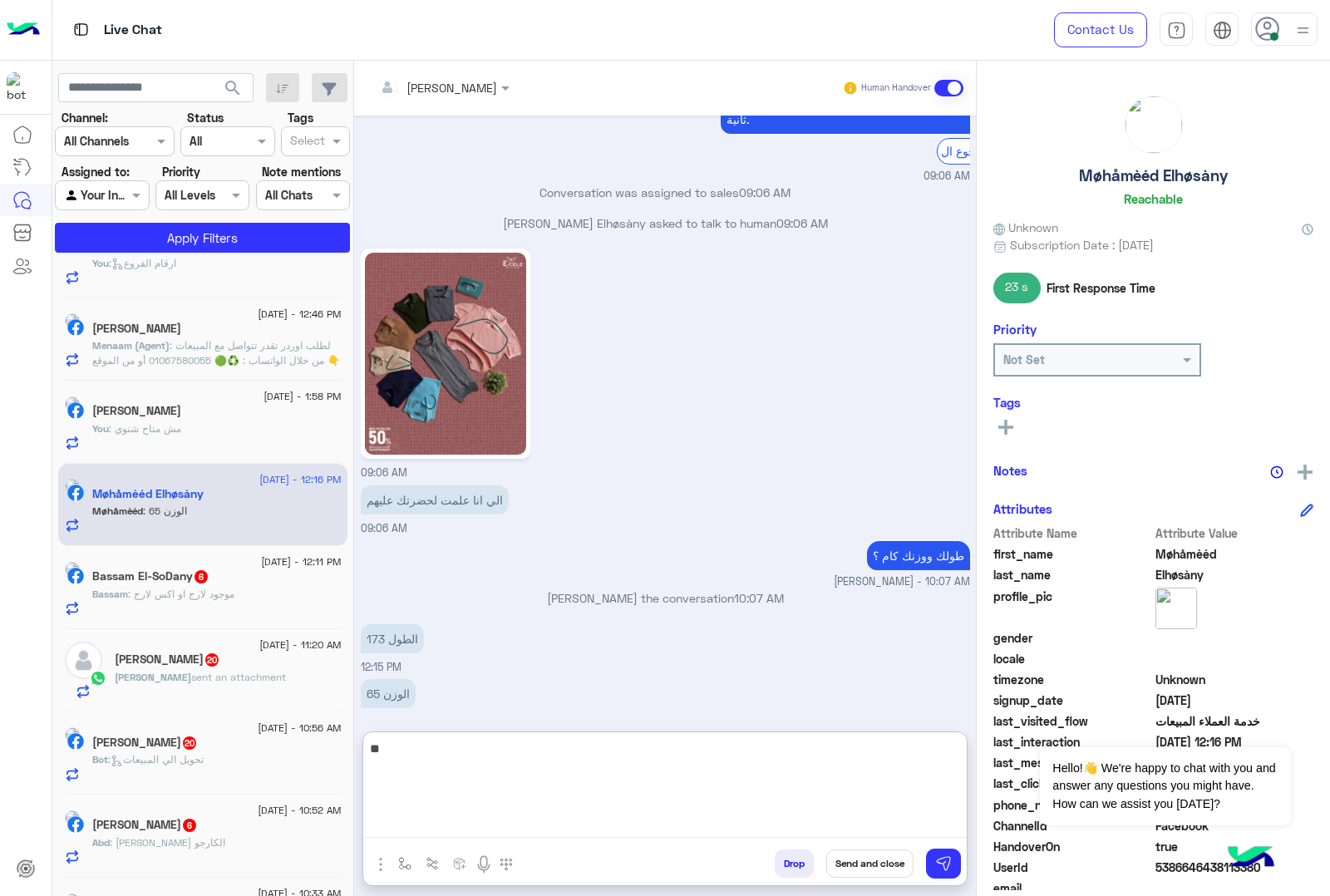
type textarea "*"
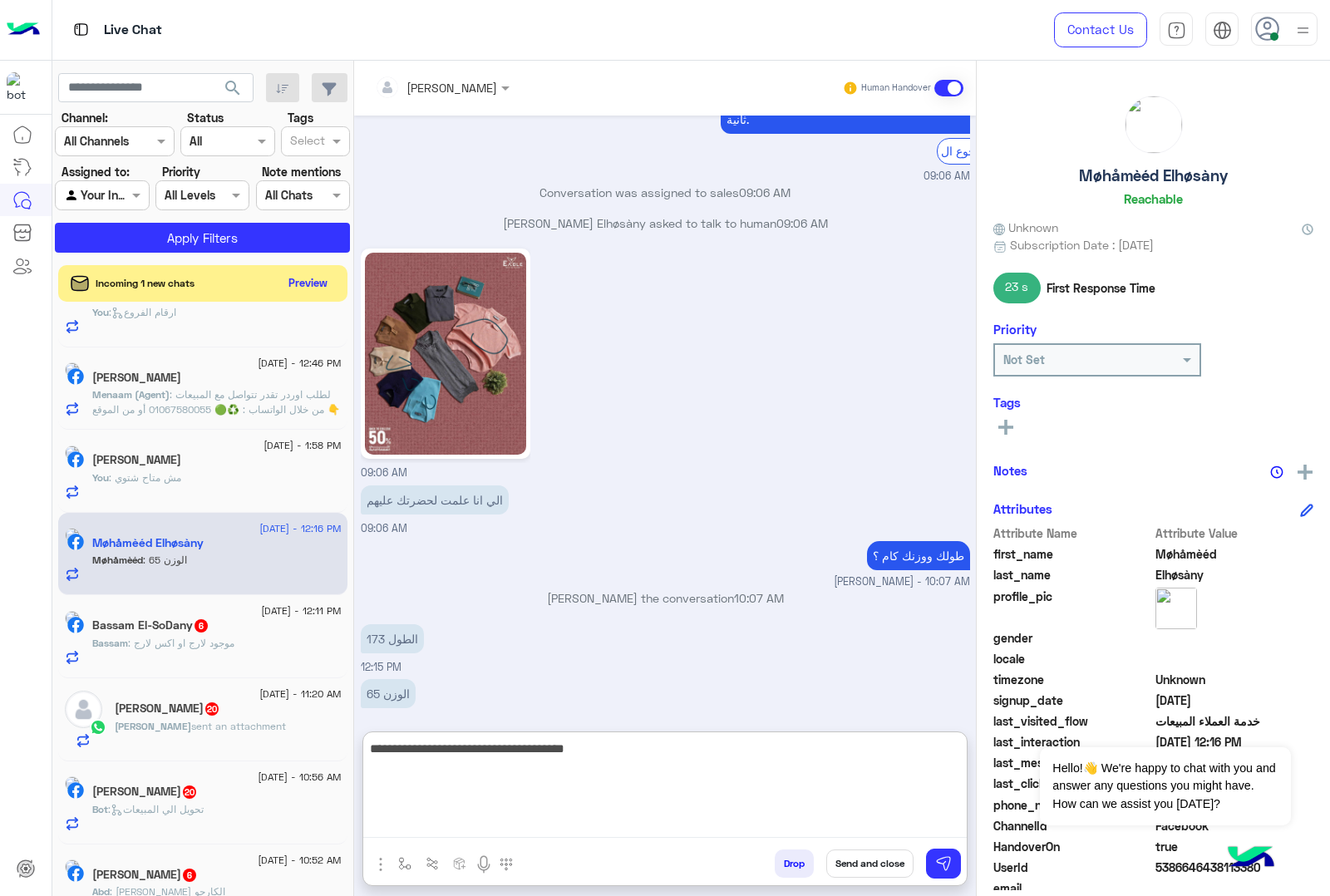
type textarea "**********"
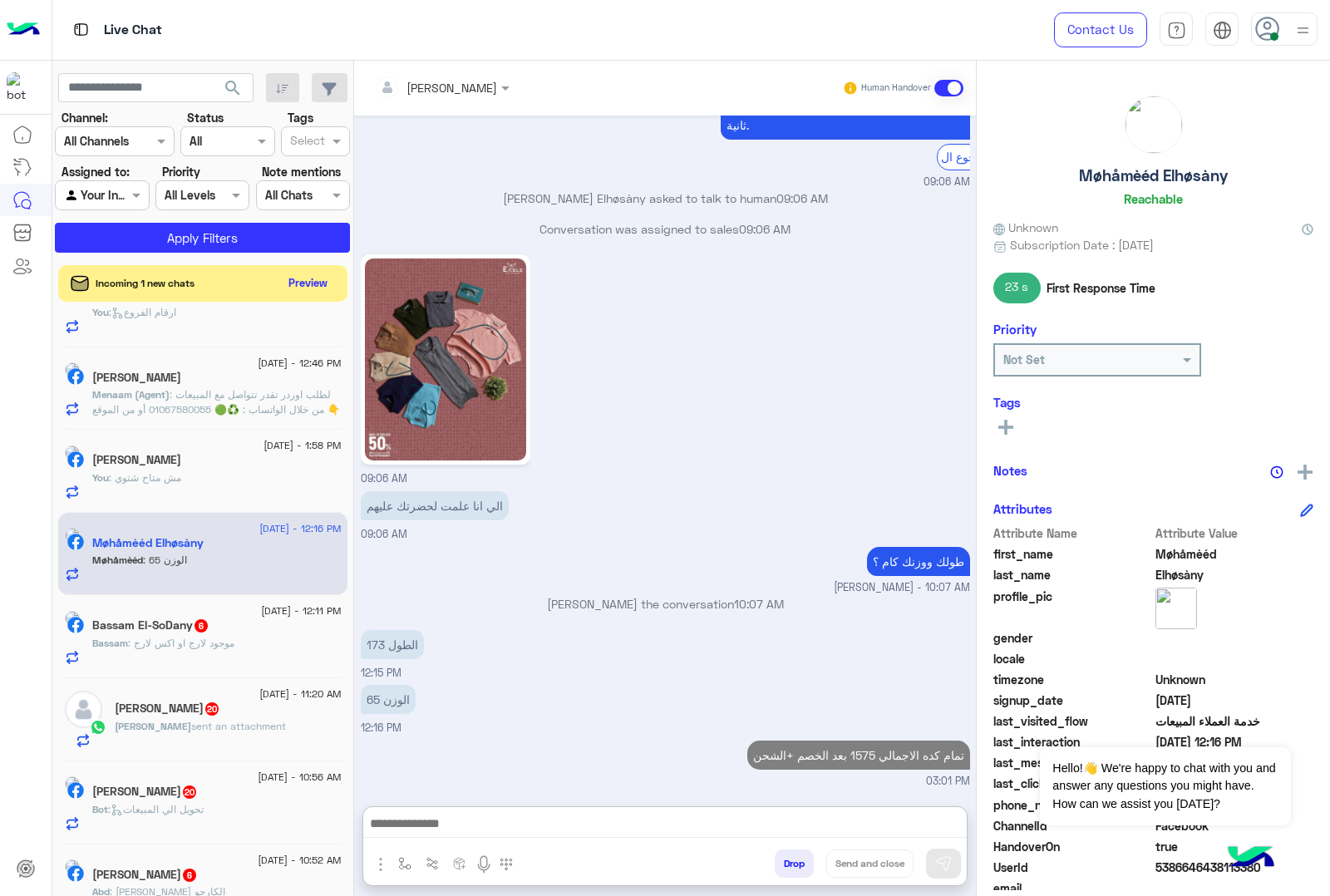
click at [188, 662] on div "Bassam : موجود لارج او اكس لارج" at bounding box center [217, 650] width 249 height 29
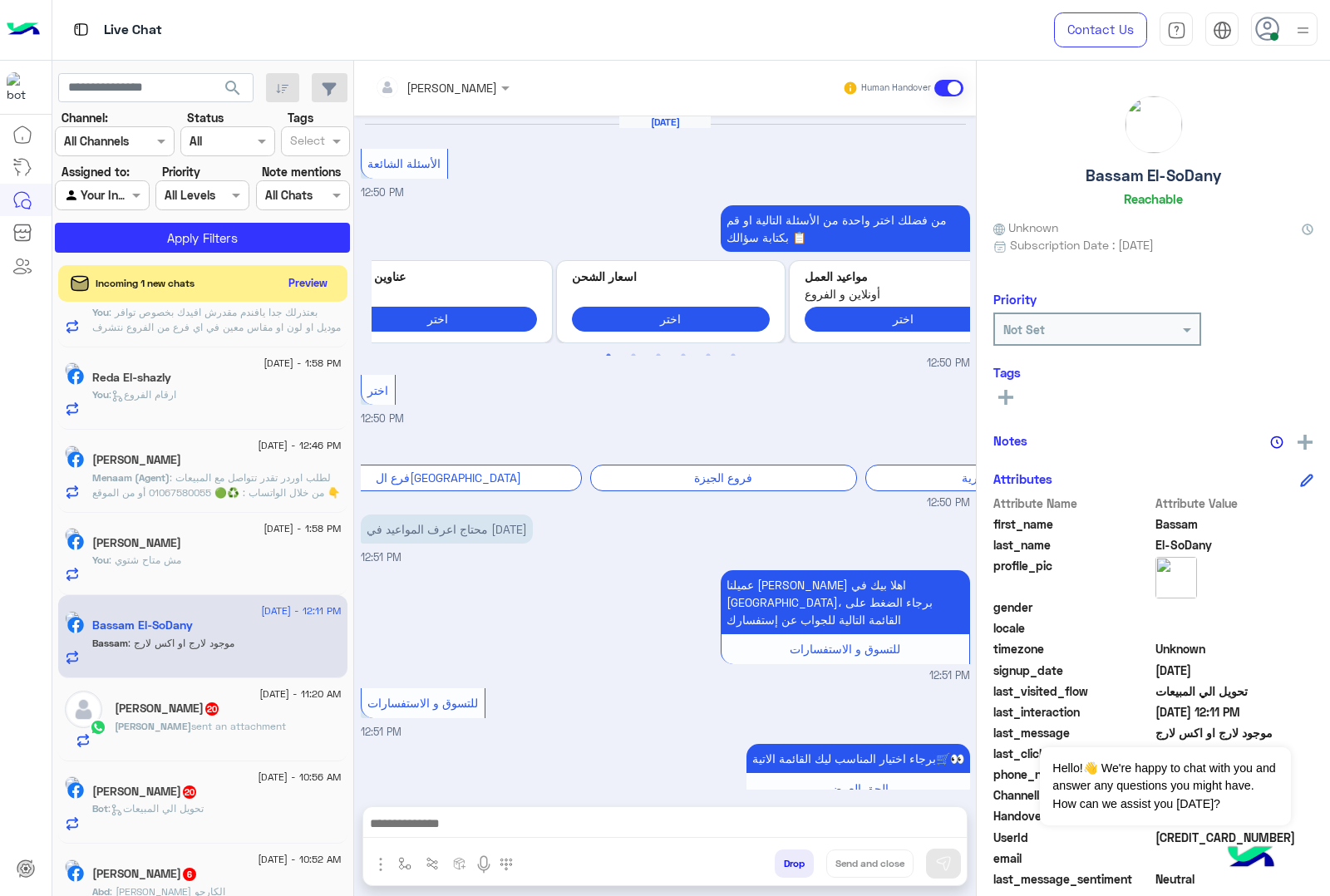
scroll to position [1787, 0]
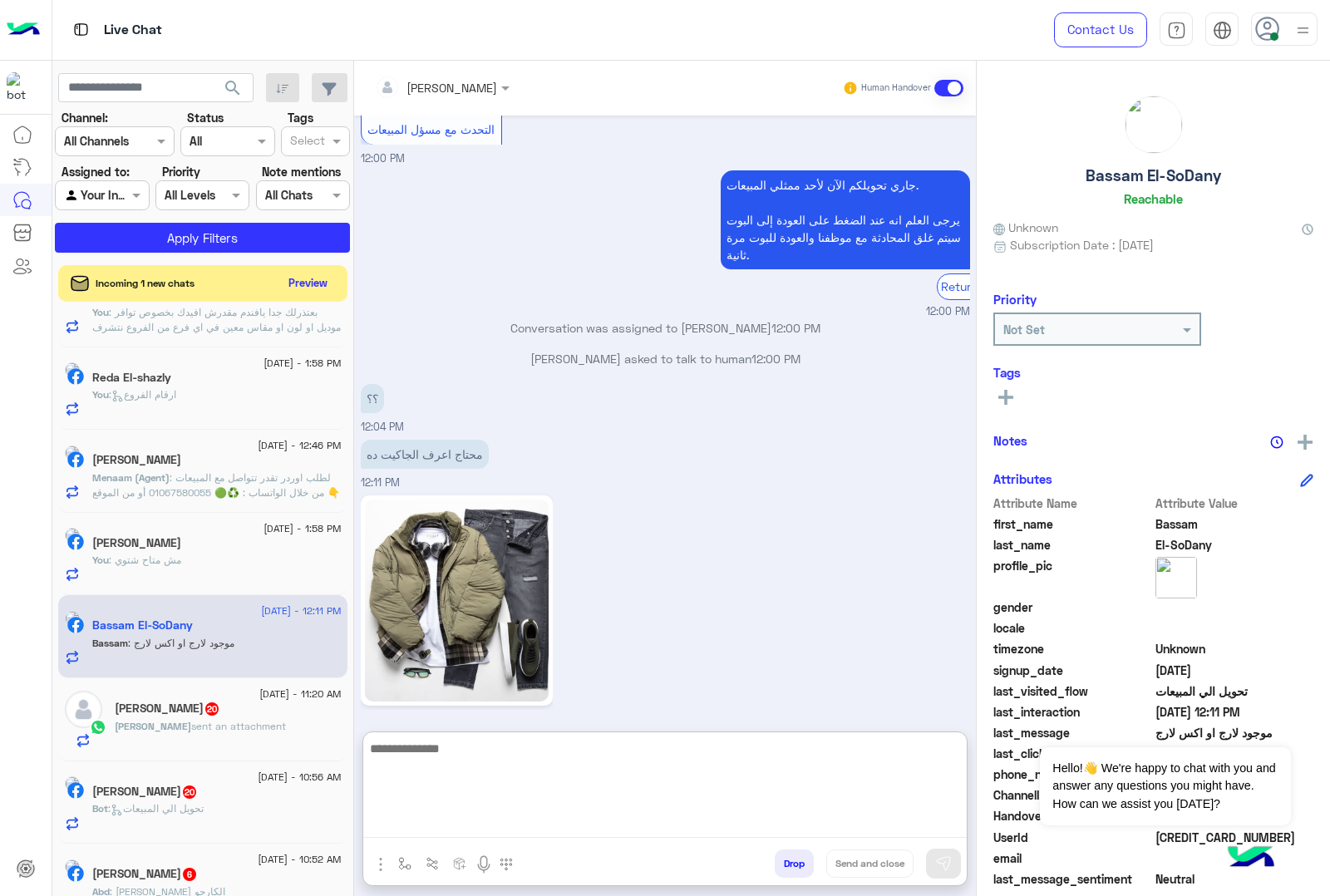
click at [475, 823] on textarea at bounding box center [665, 788] width 603 height 100
type textarea "**********"
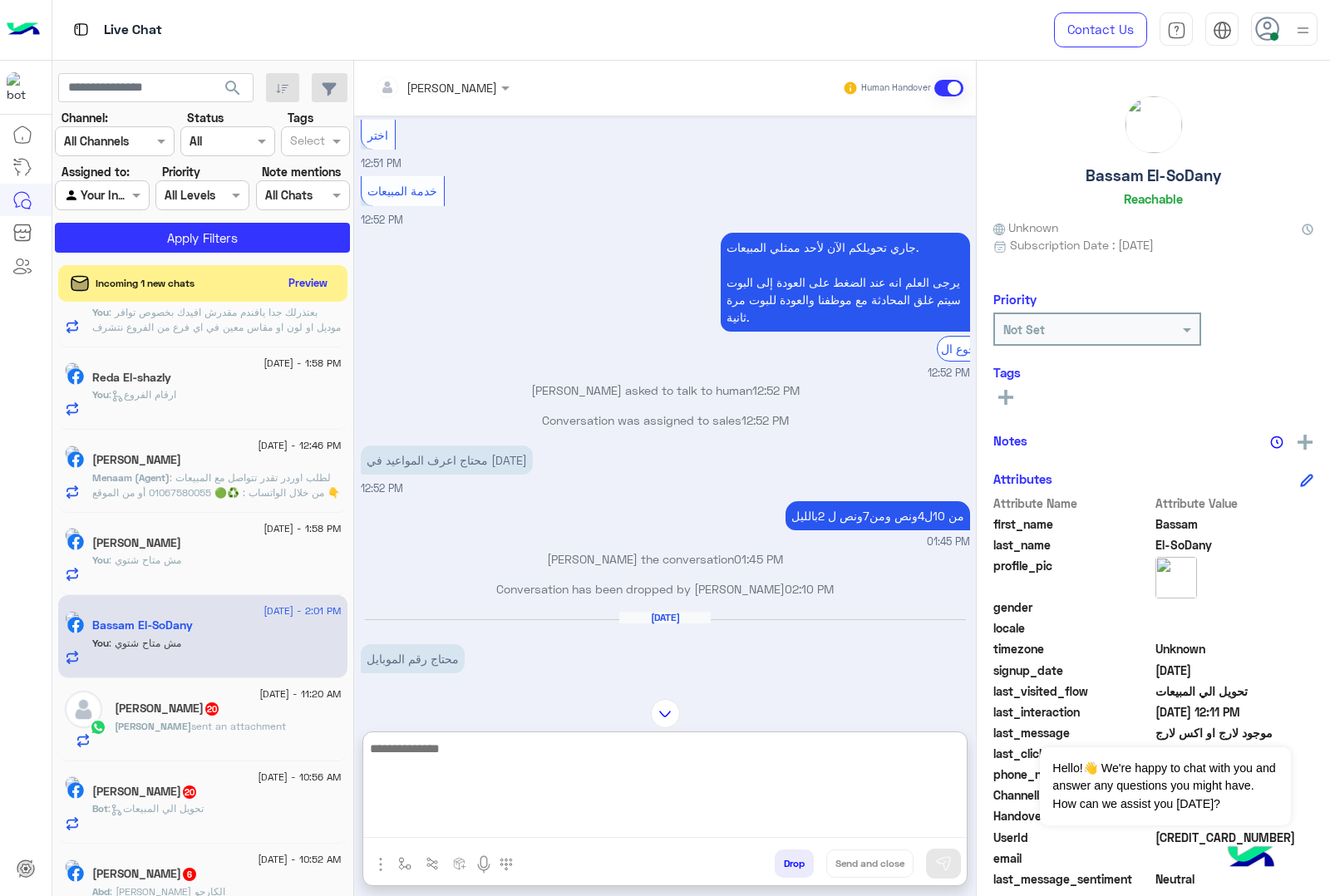
scroll to position [1010, 0]
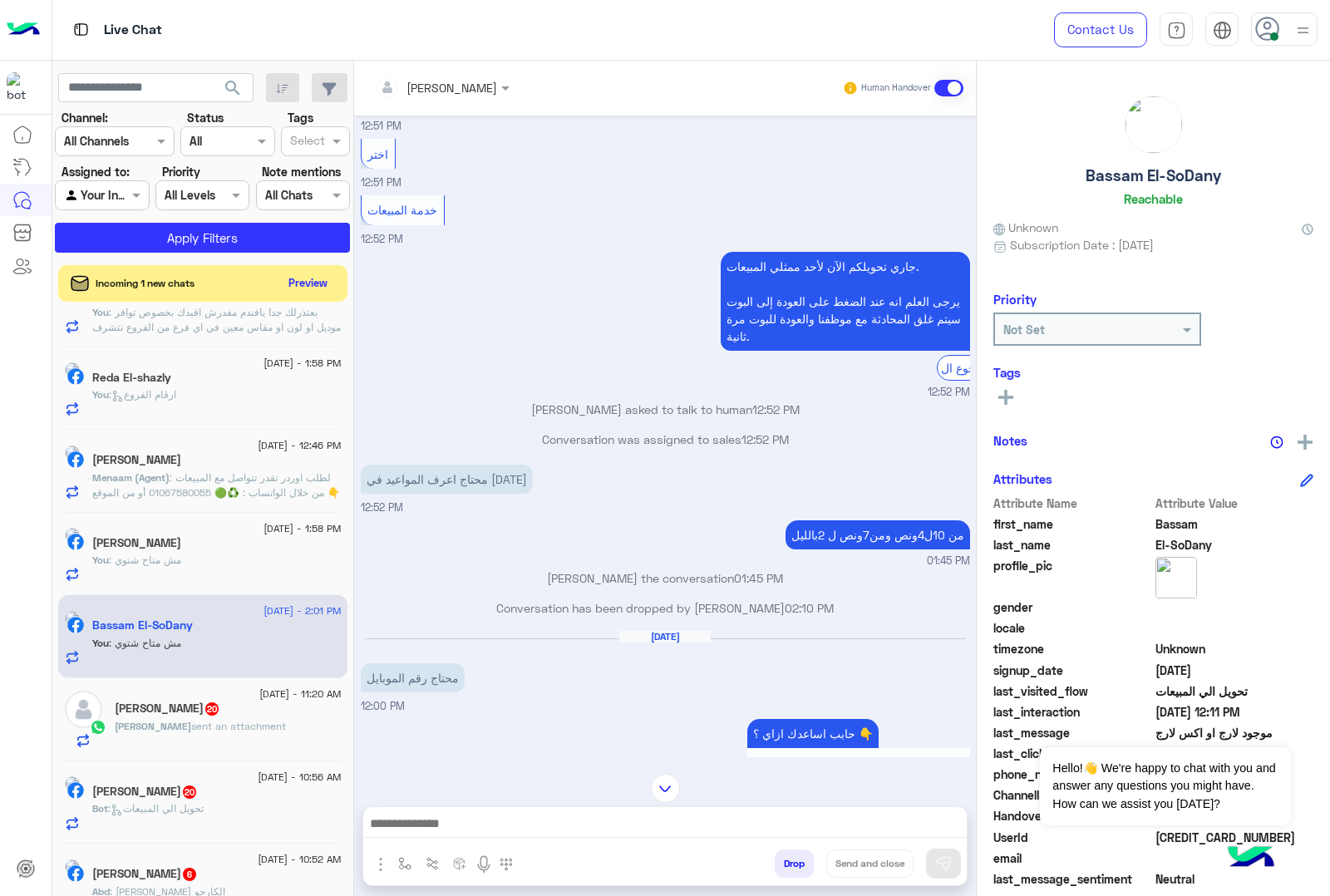
click at [181, 748] on div "Ahmed sent an attachment" at bounding box center [228, 734] width 227 height 29
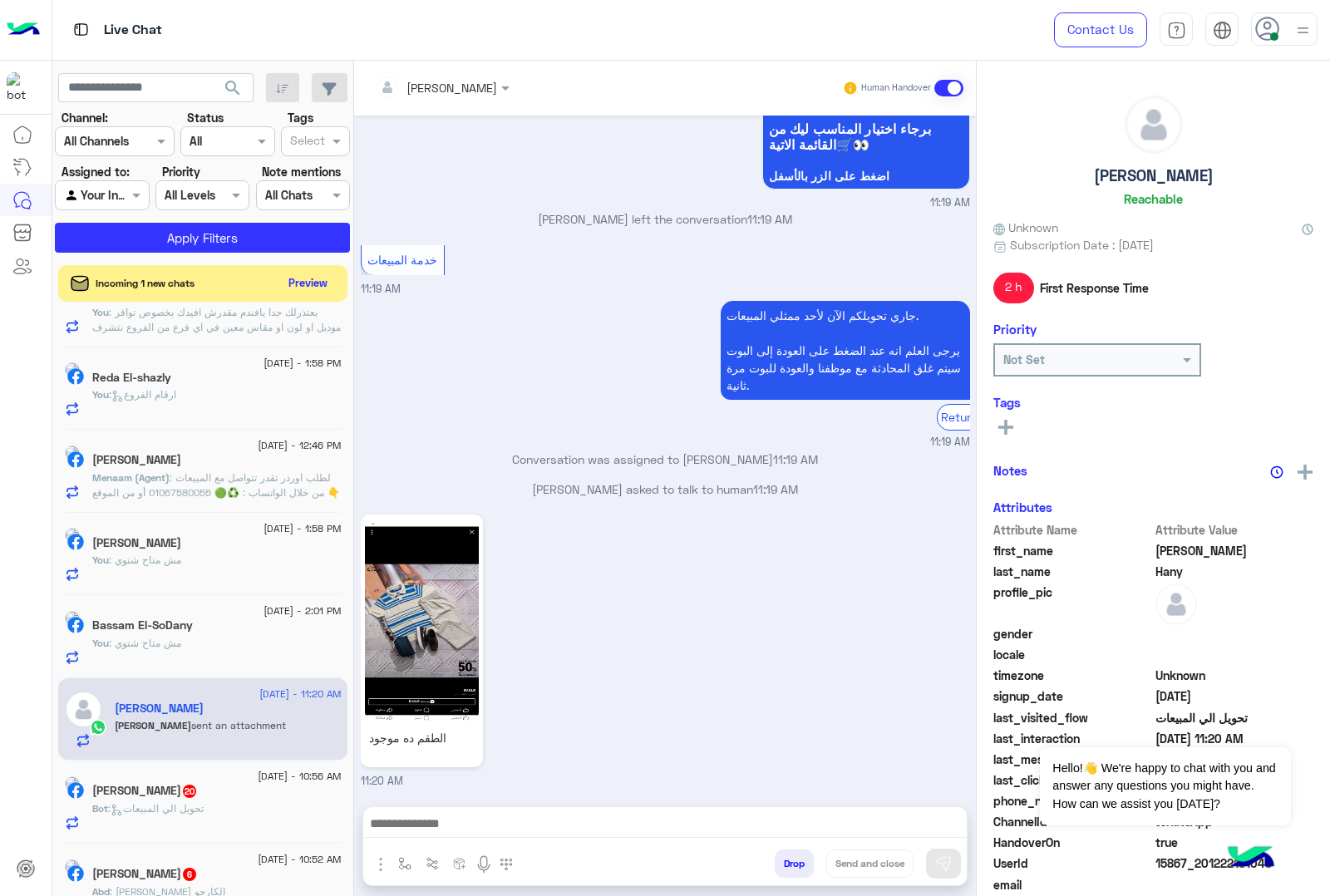
scroll to position [2416, 0]
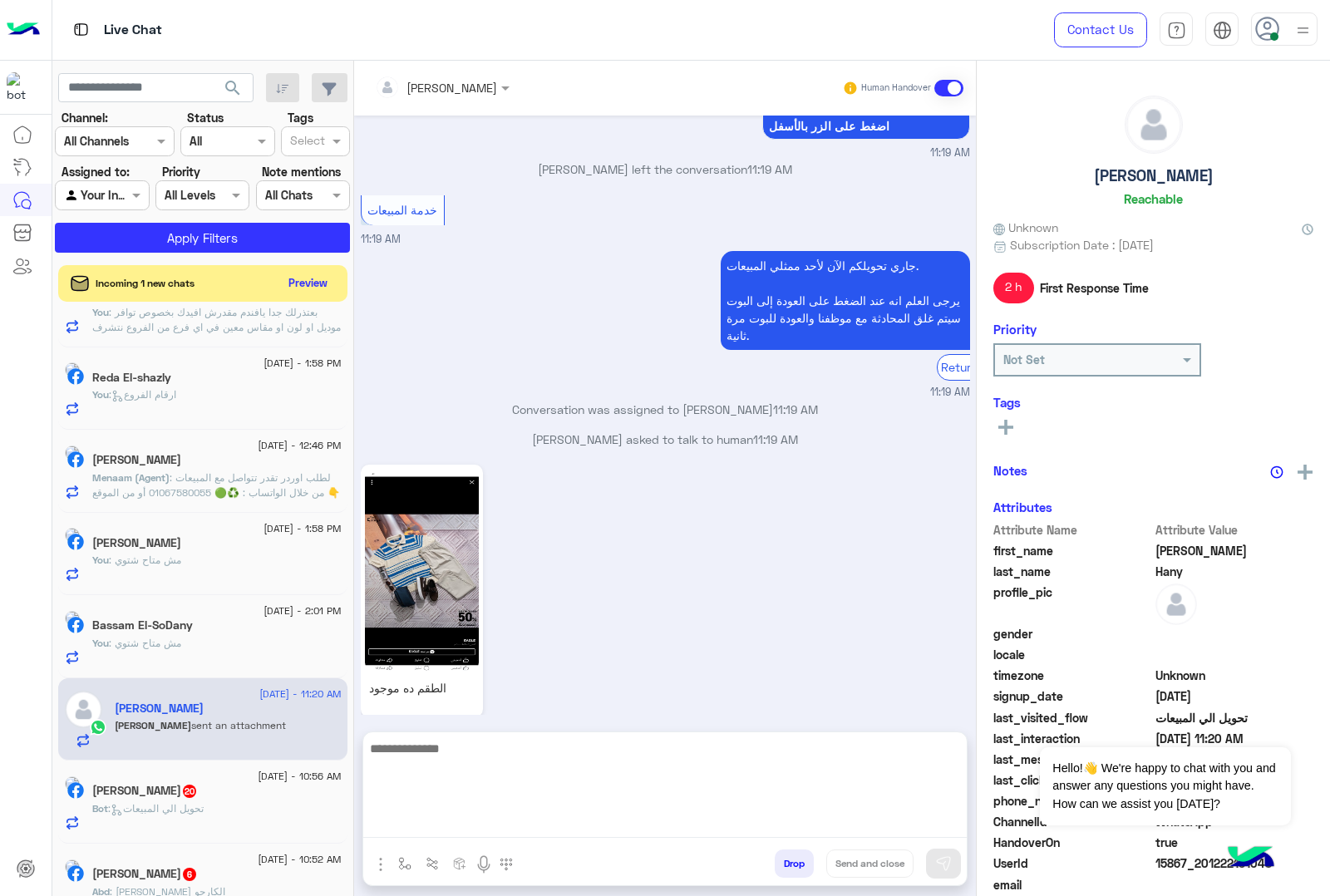
click at [461, 825] on textarea at bounding box center [665, 788] width 603 height 100
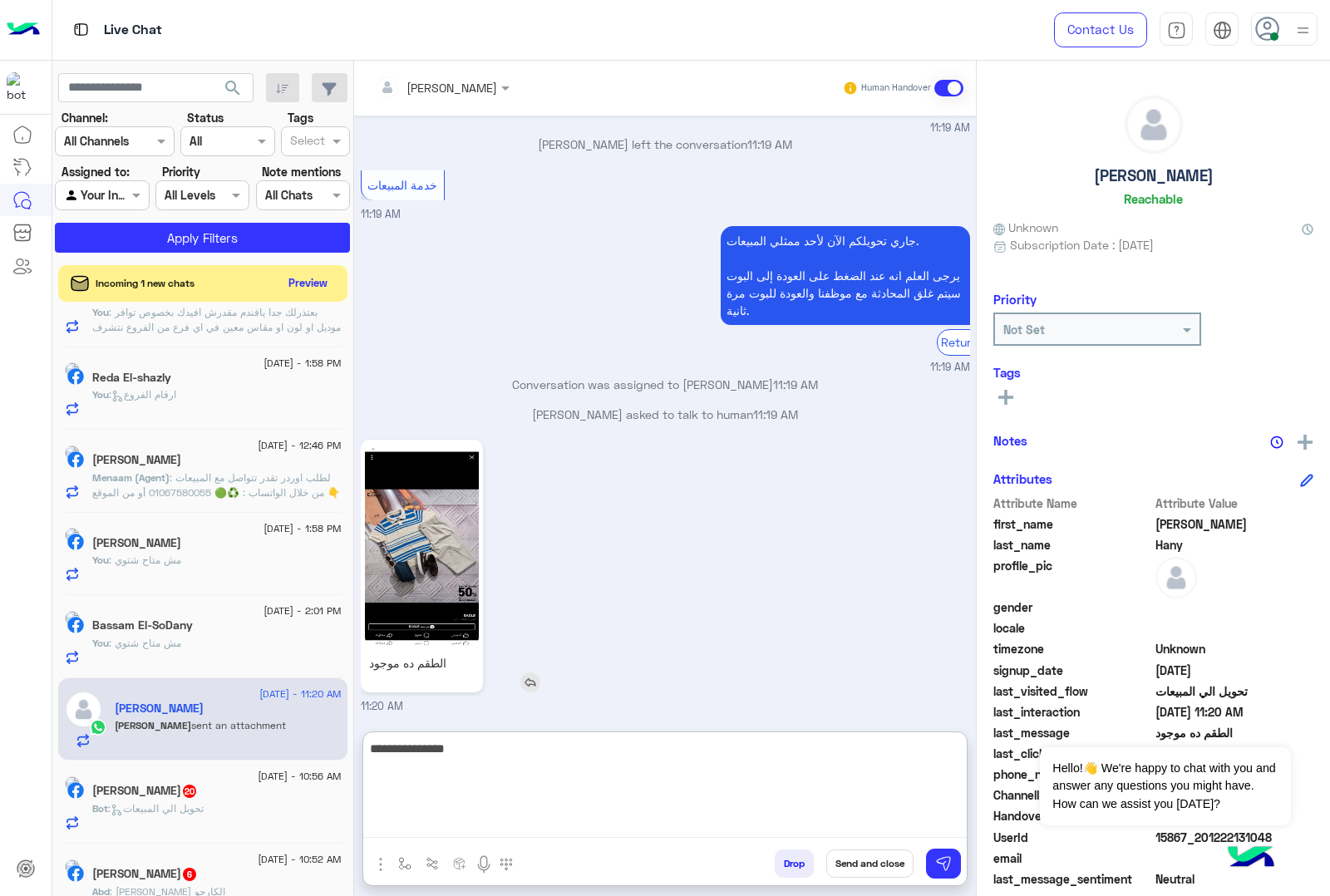
type textarea "**********"
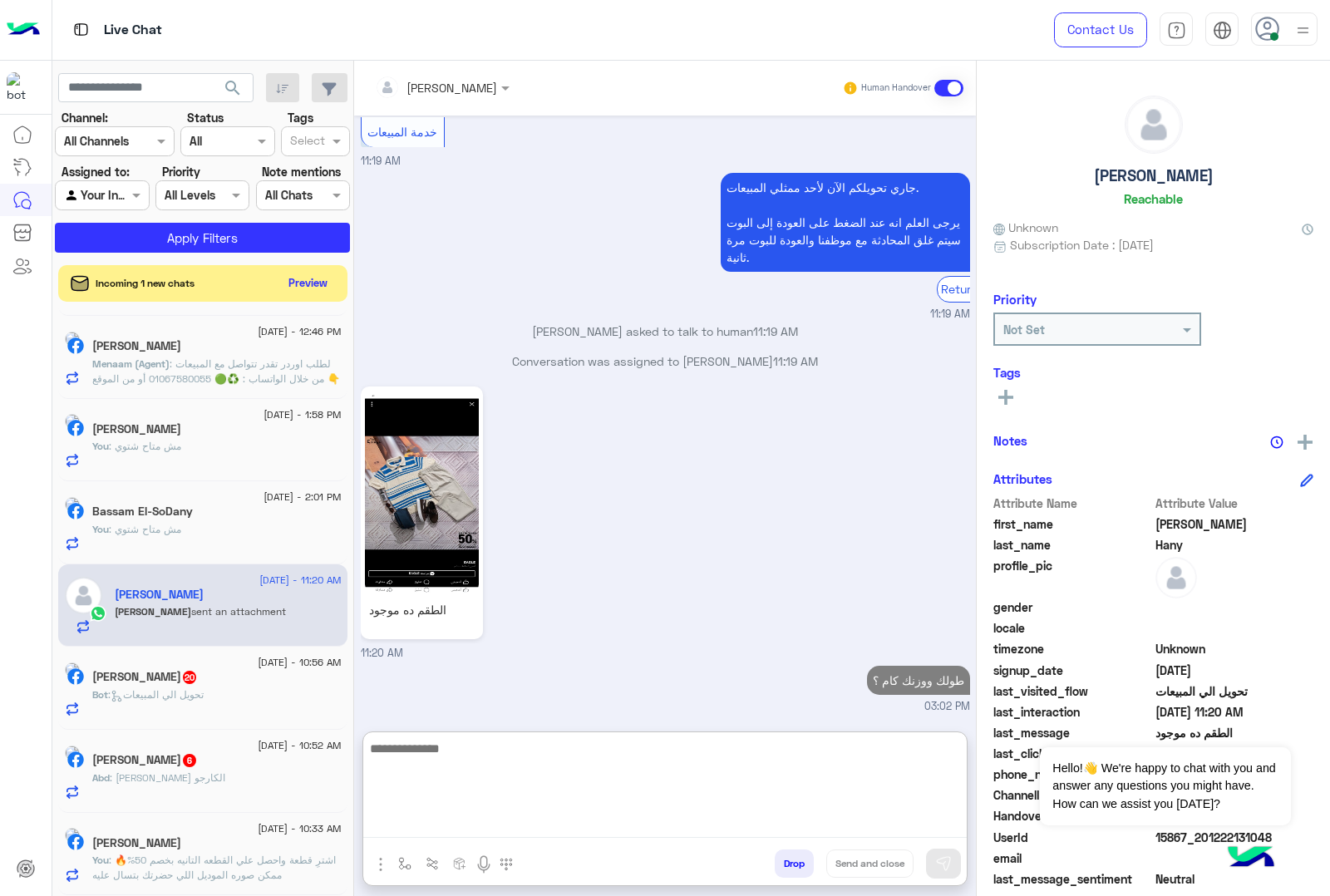
scroll to position [1167, 0]
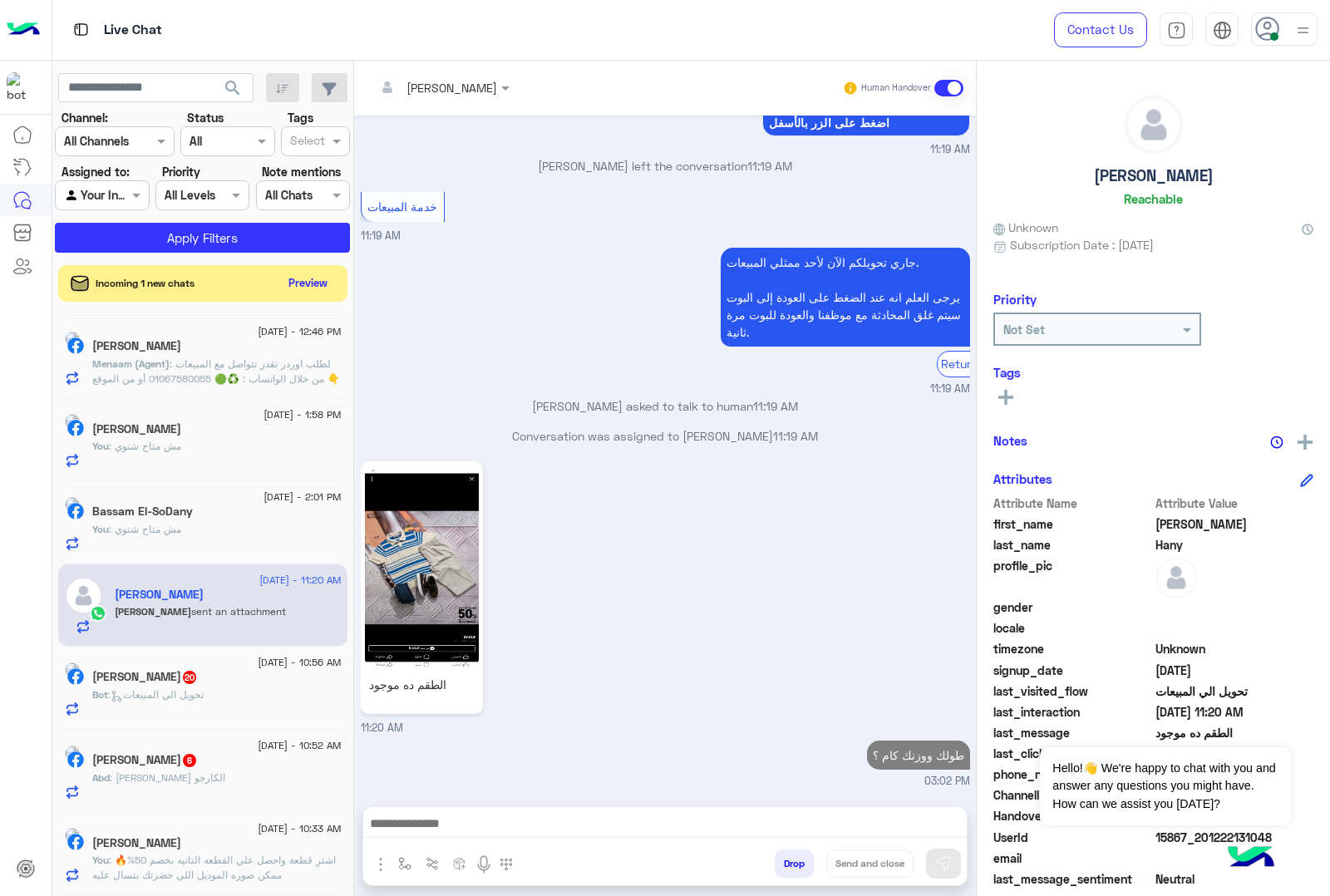
click at [229, 777] on div "Abd : سعر بنطلون الكارجو" at bounding box center [217, 785] width 249 height 29
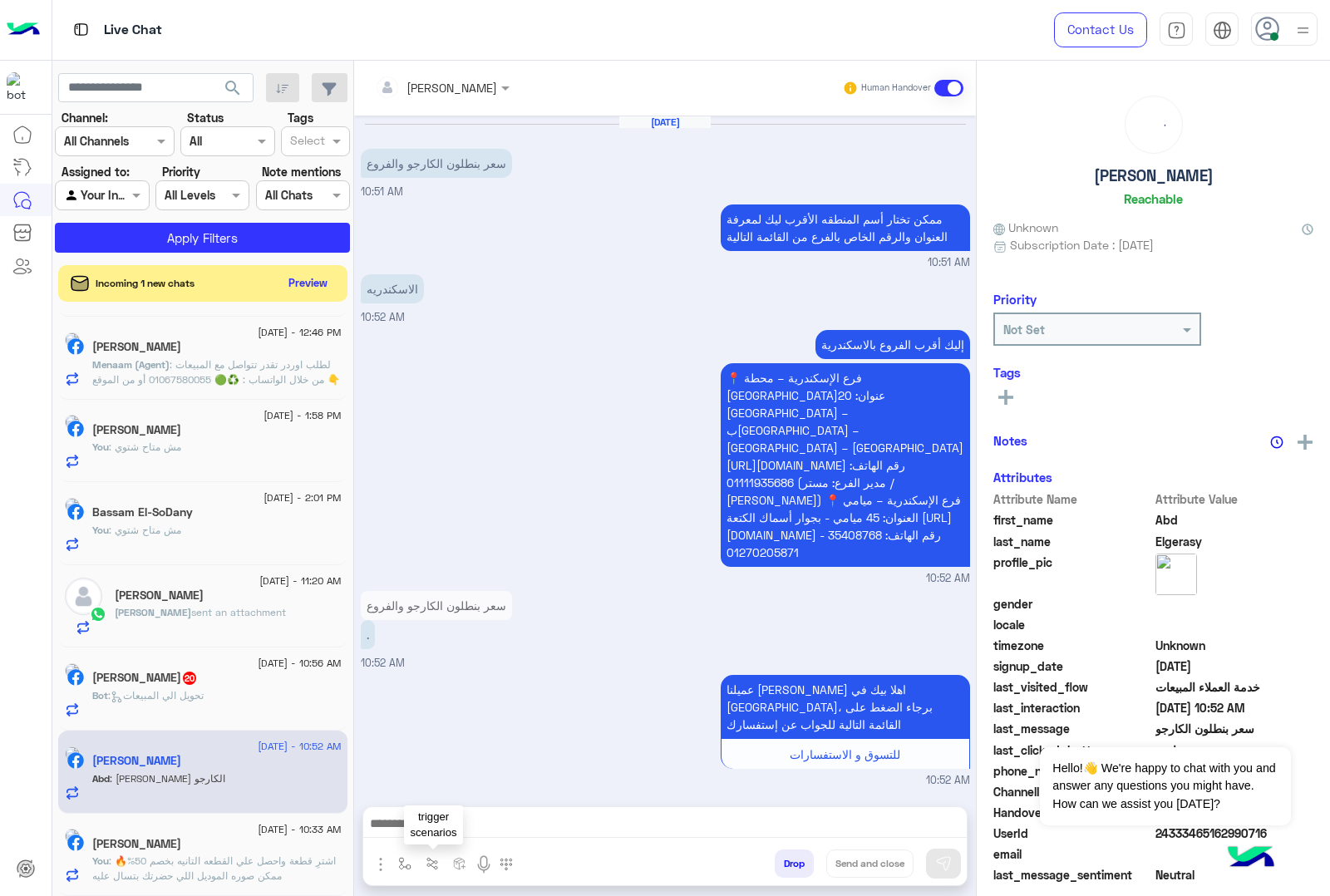
scroll to position [474, 0]
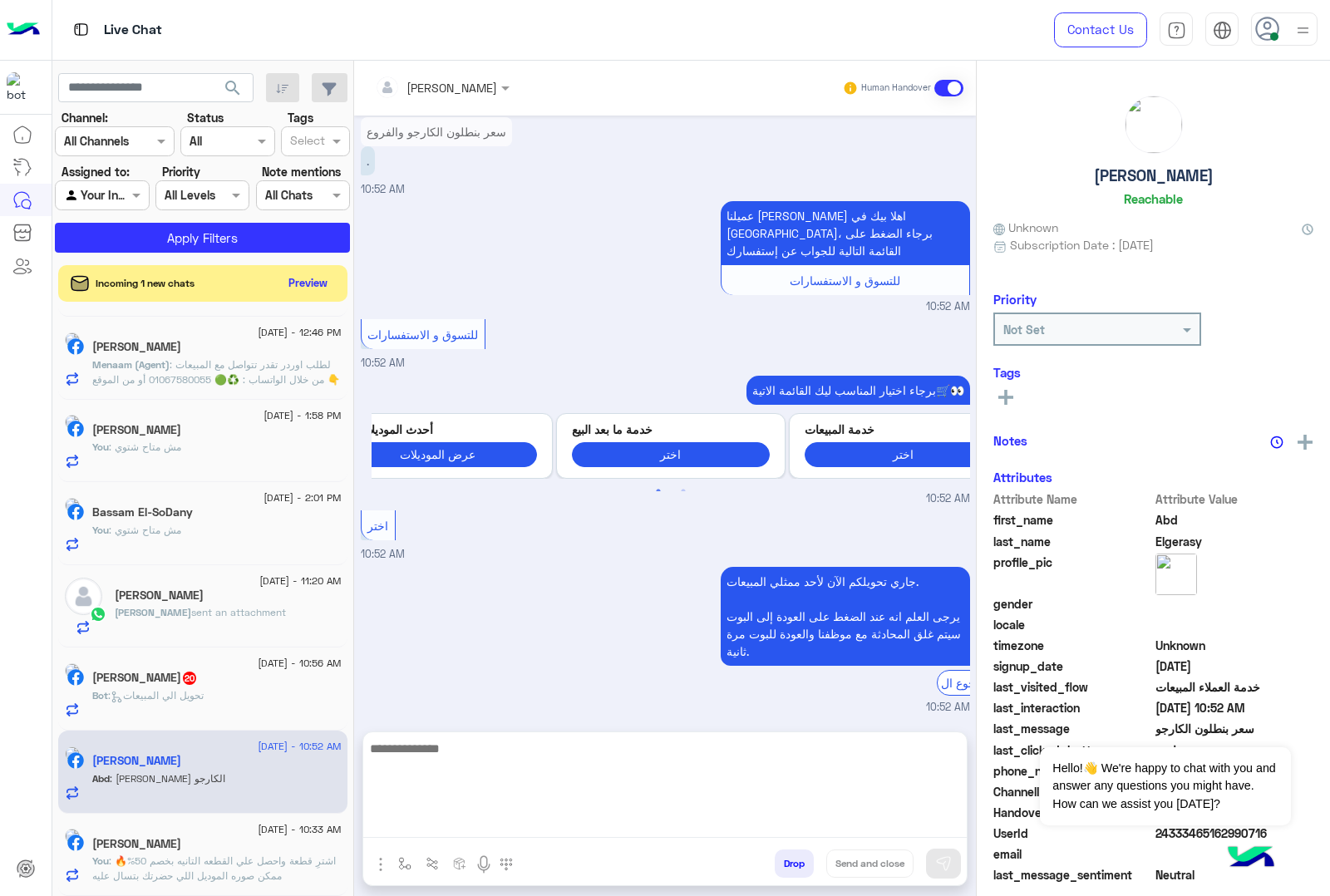
click at [442, 825] on textarea at bounding box center [665, 788] width 603 height 100
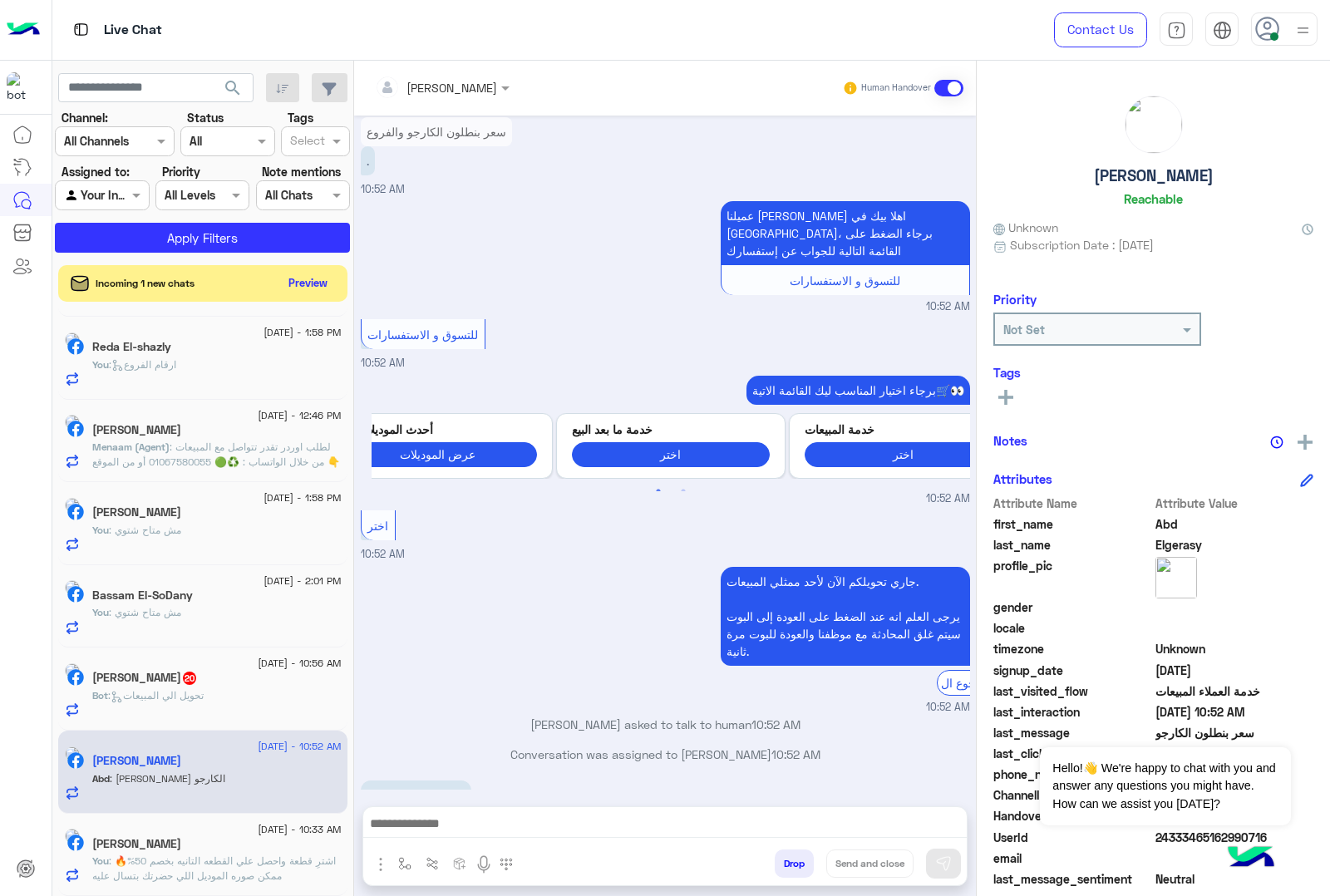
click at [458, 809] on div at bounding box center [665, 827] width 603 height 42
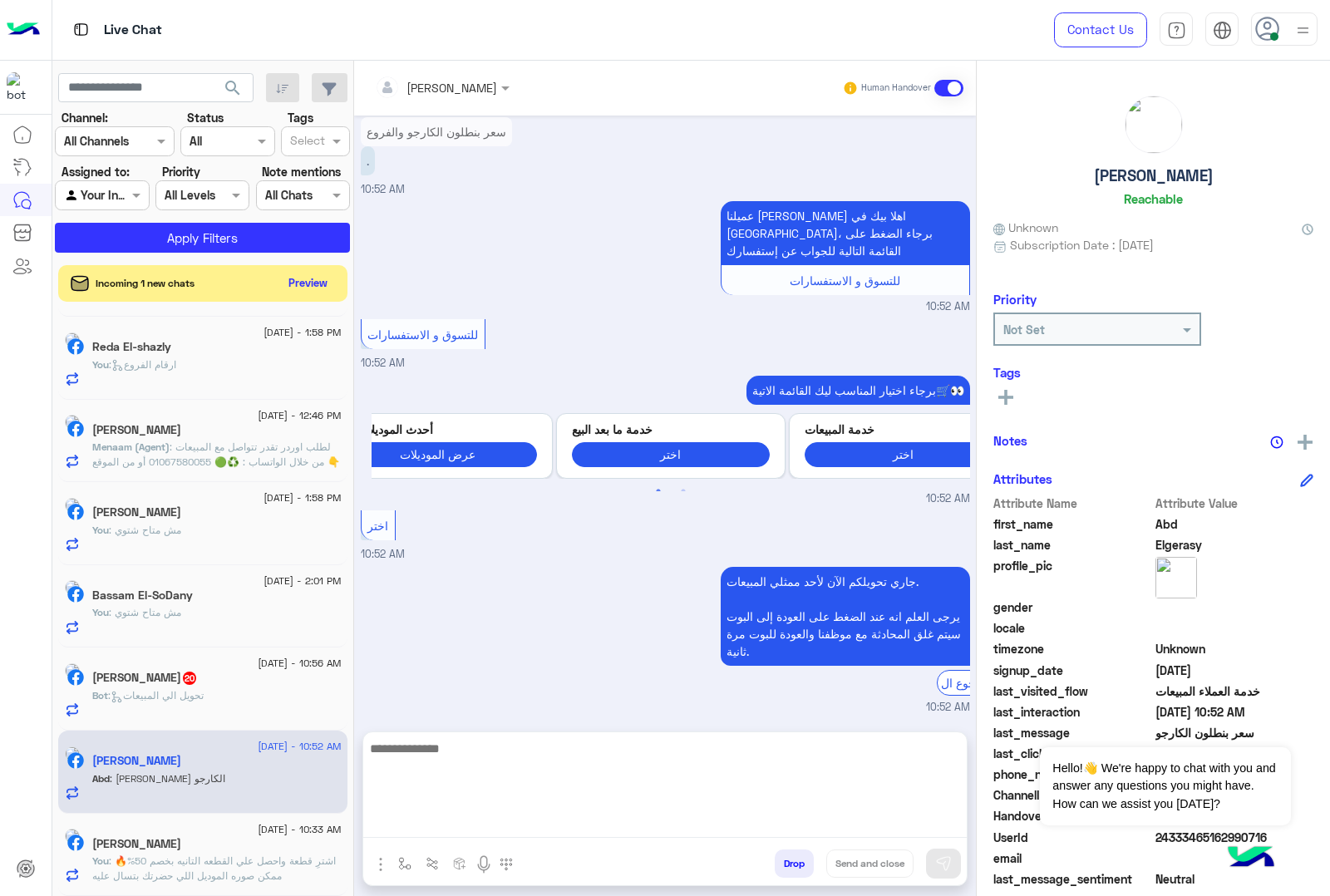
click at [448, 828] on textarea at bounding box center [665, 788] width 603 height 100
paste textarea "**********"
type textarea "**********"
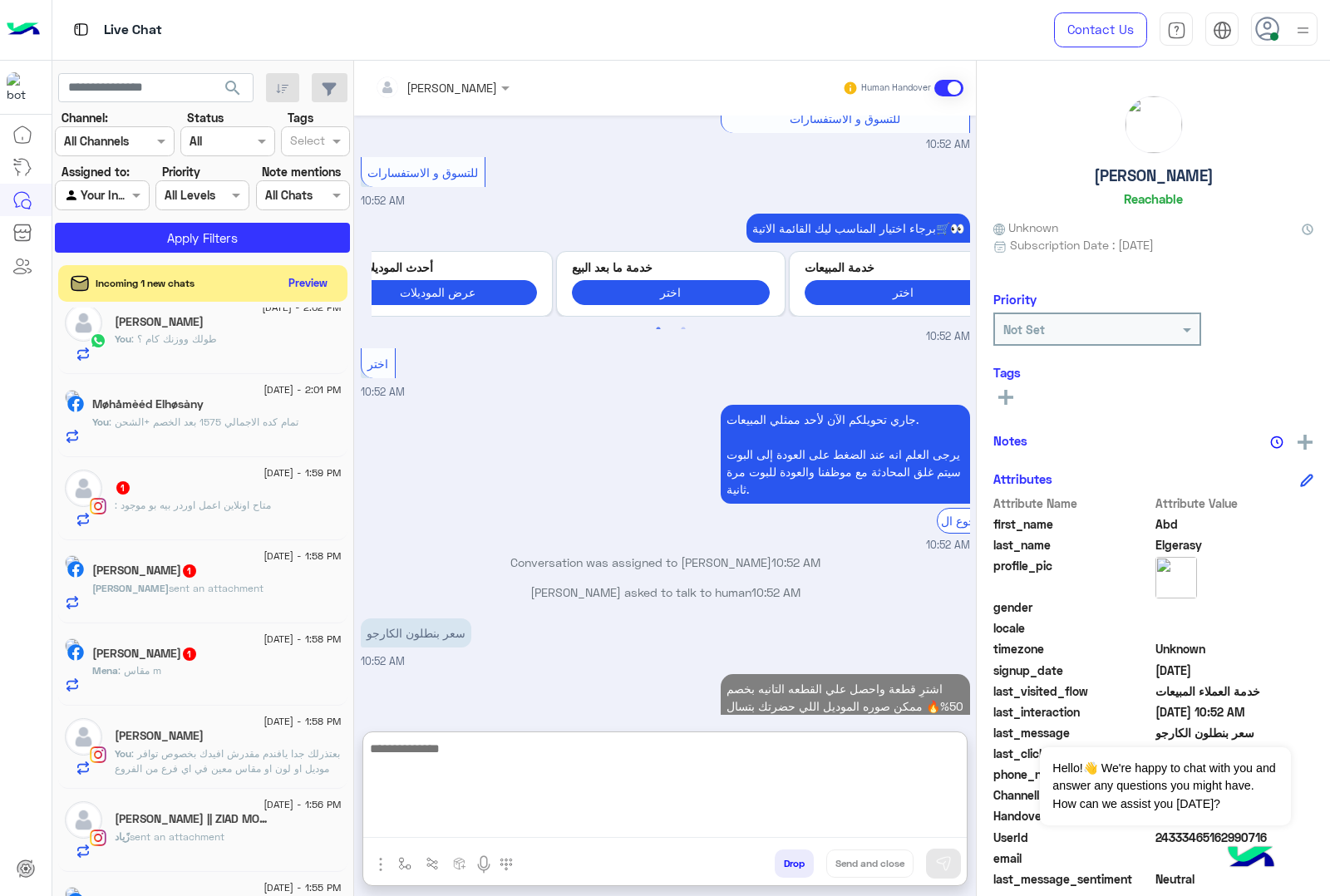
scroll to position [0, 0]
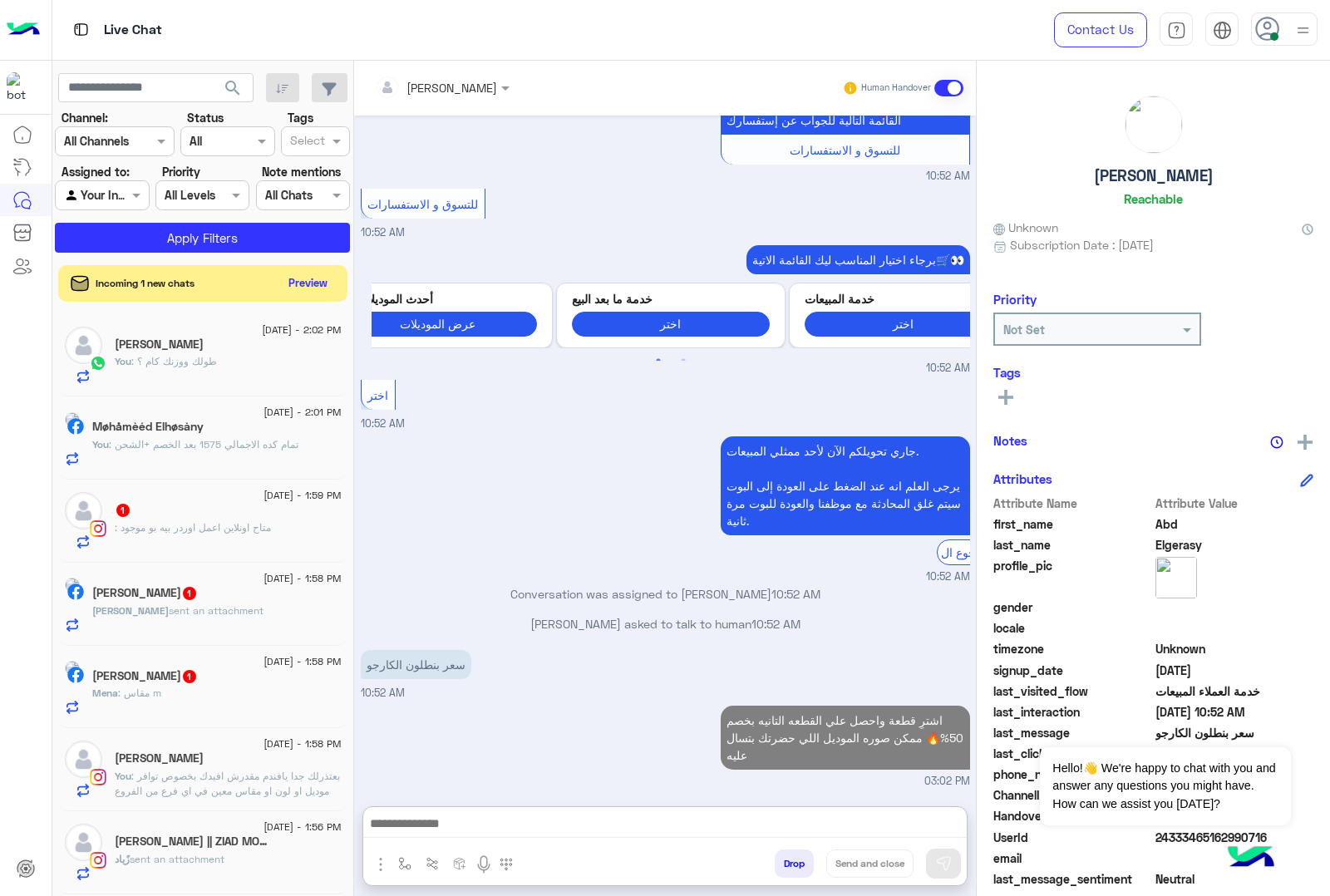
click at [198, 513] on div "1" at bounding box center [228, 511] width 227 height 17
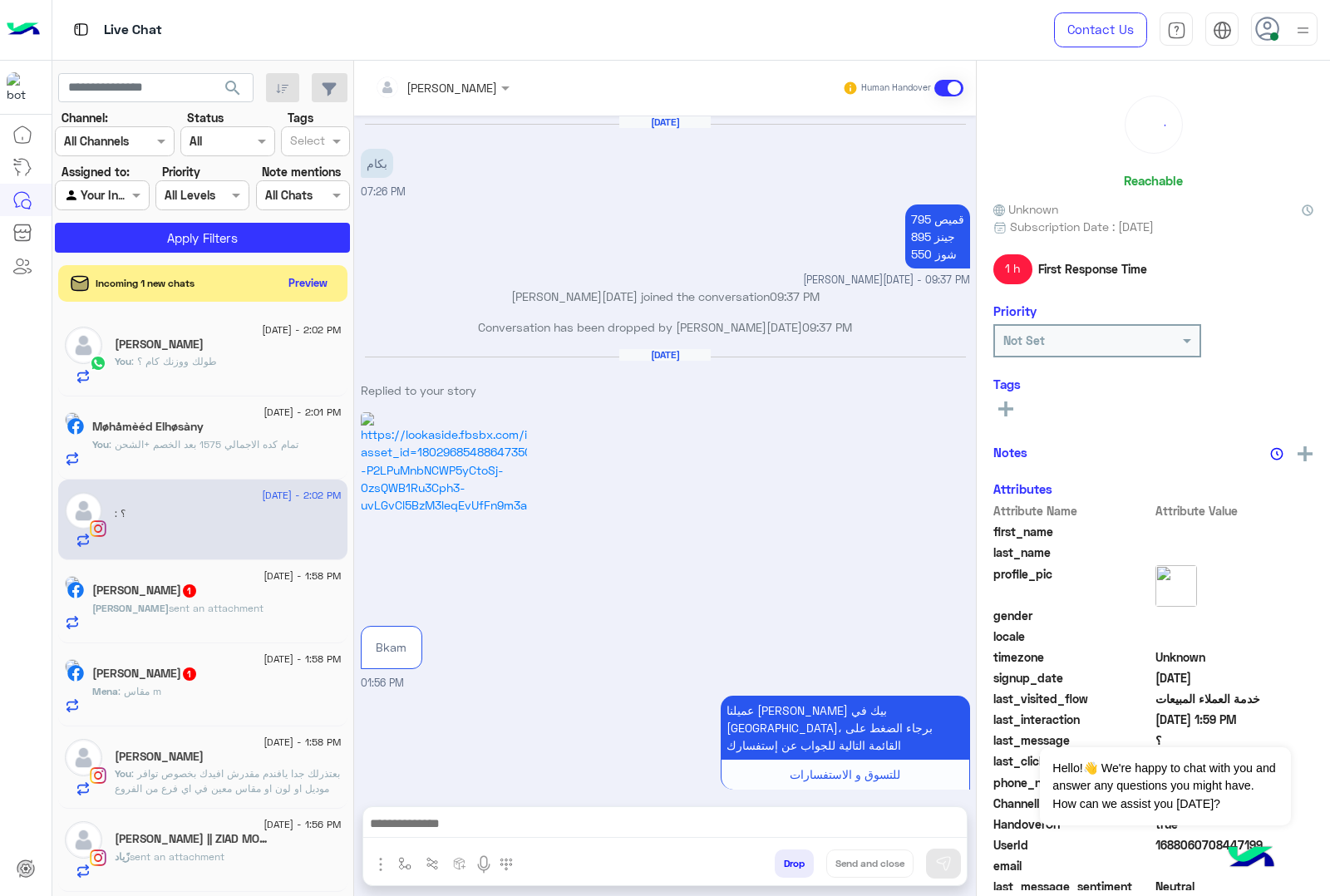
scroll to position [2215, 0]
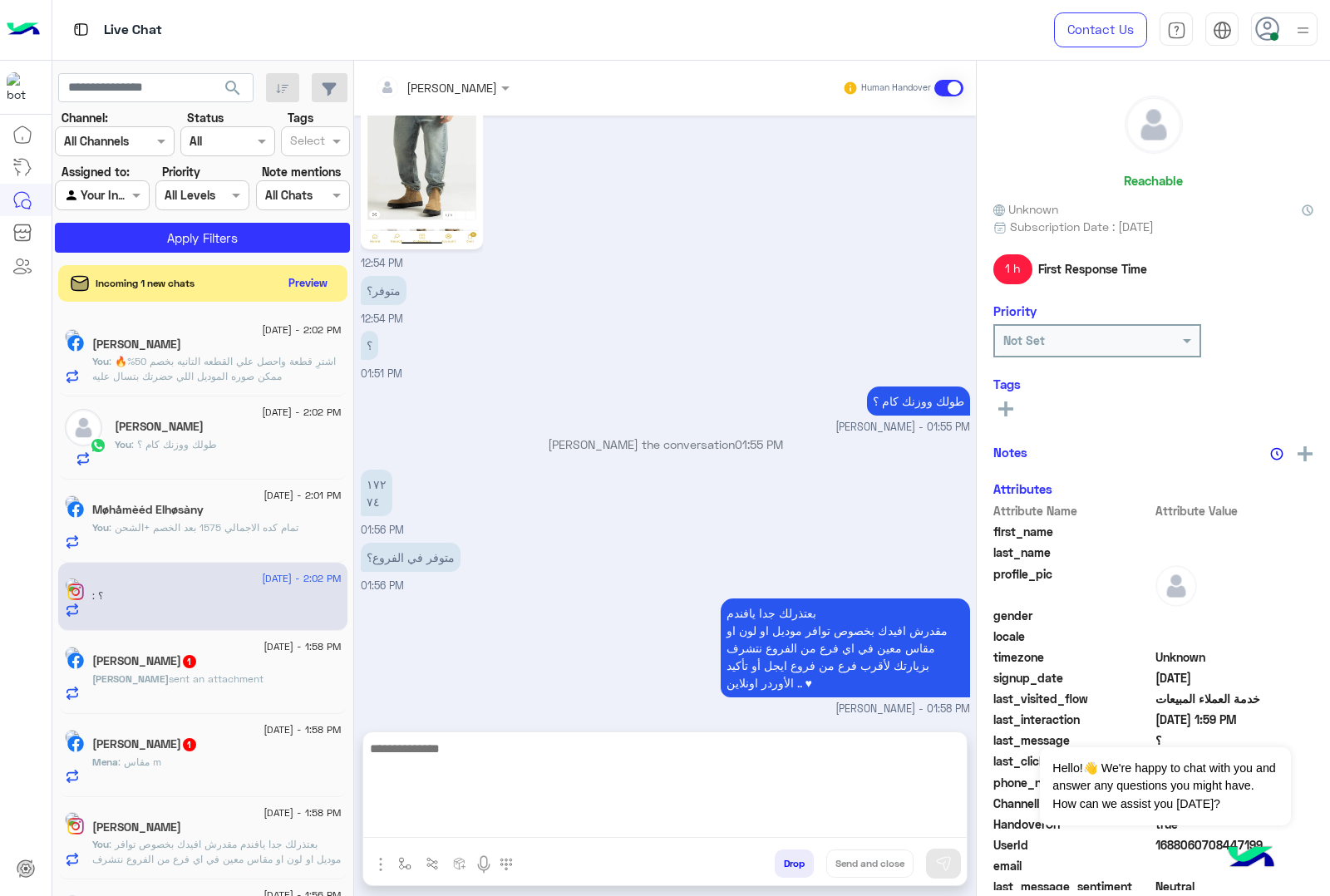
click at [457, 822] on textarea at bounding box center [665, 788] width 603 height 100
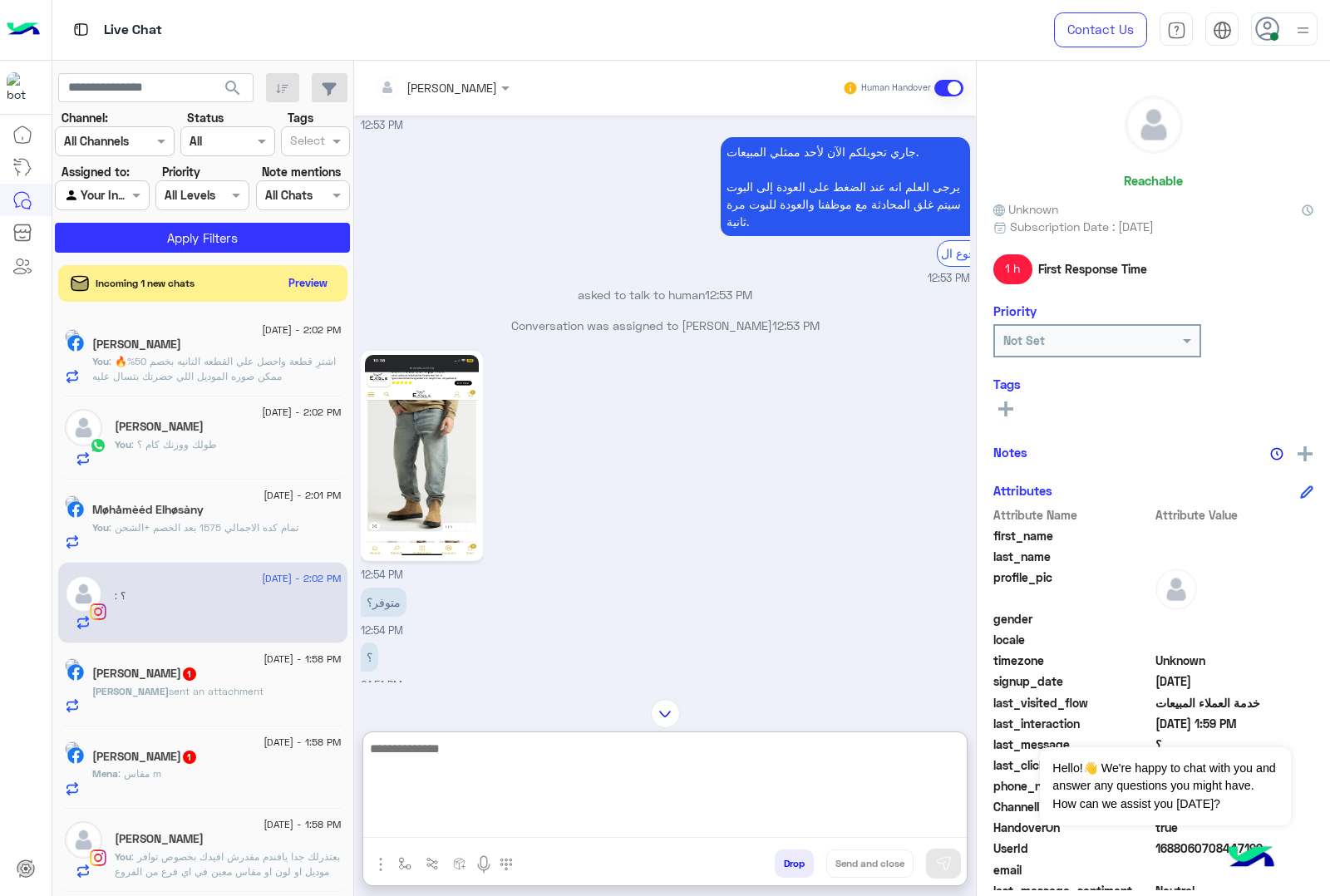
scroll to position [2290, 0]
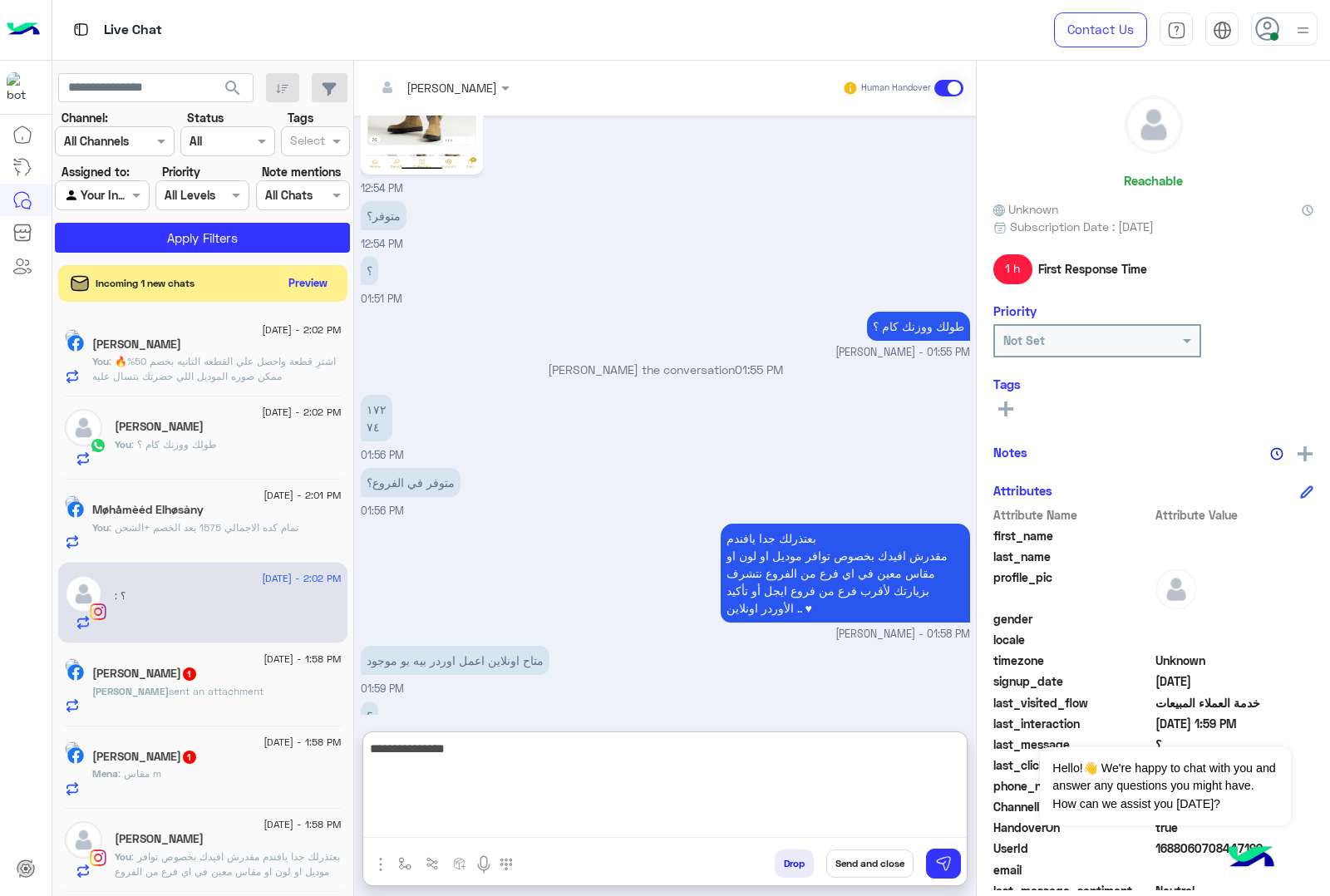
type textarea "**********"
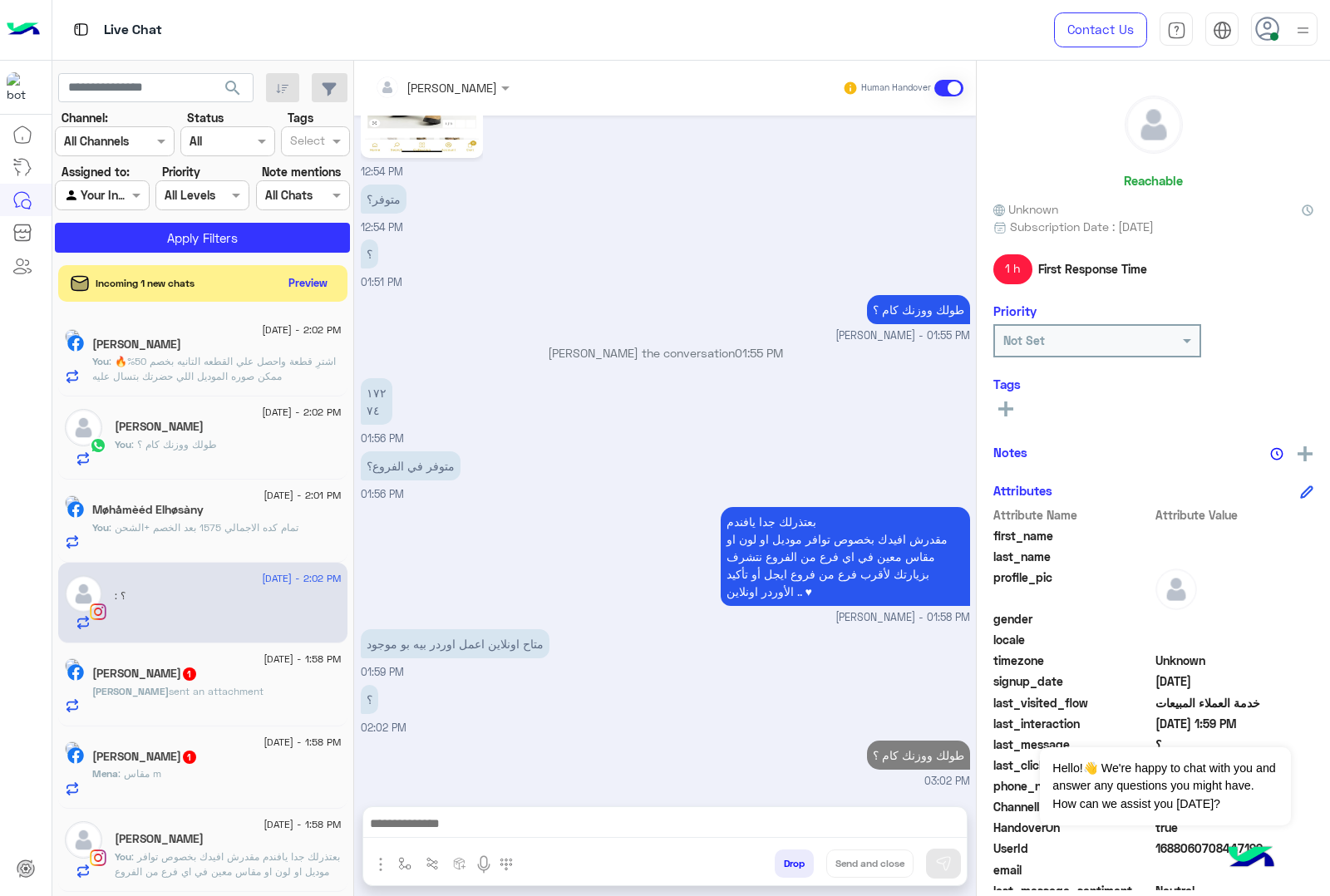
click at [221, 695] on span "sent an attachment" at bounding box center [217, 691] width 95 height 13
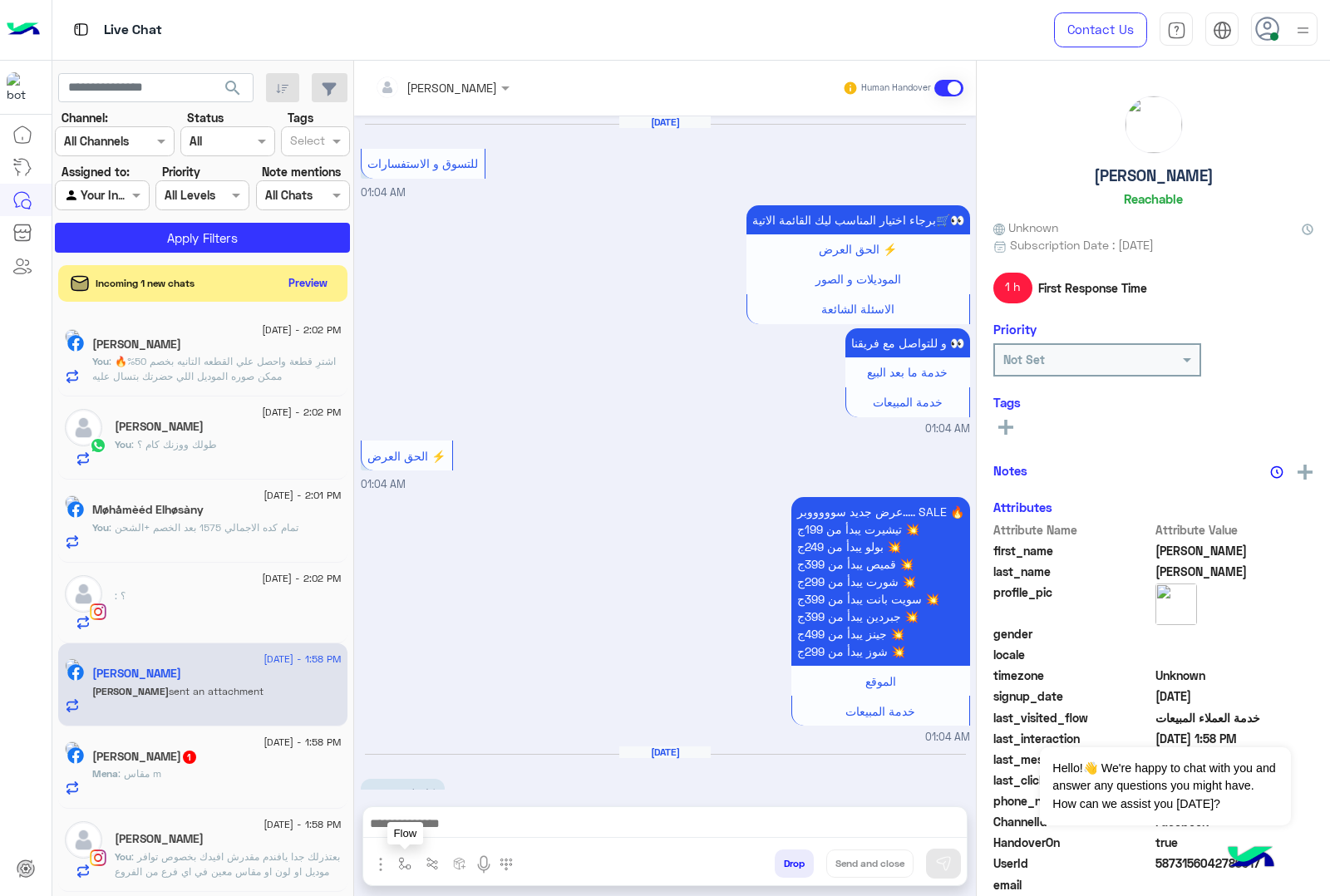
scroll to position [2933, 0]
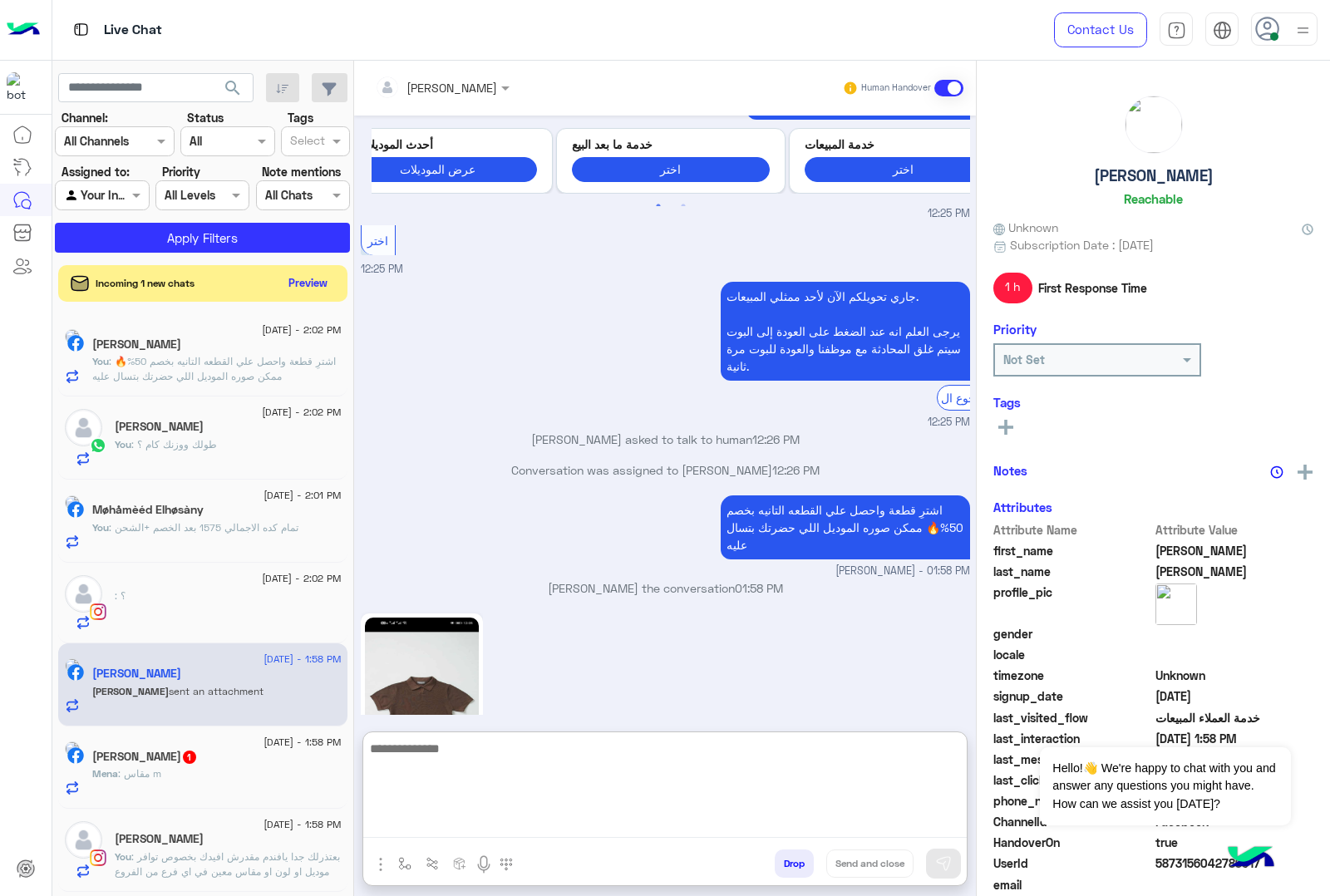
click at [420, 815] on textarea at bounding box center [665, 788] width 603 height 100
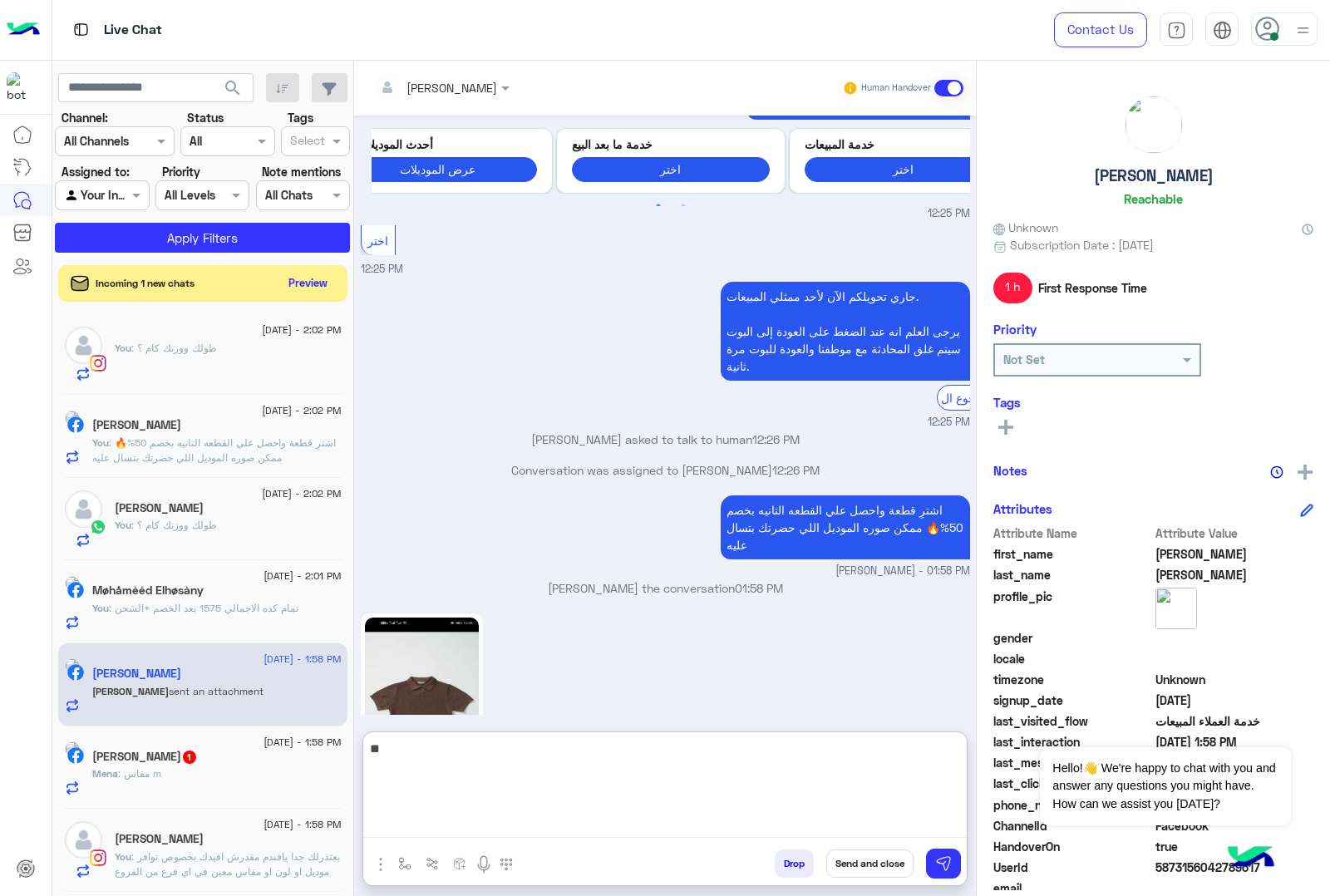
type textarea "***"
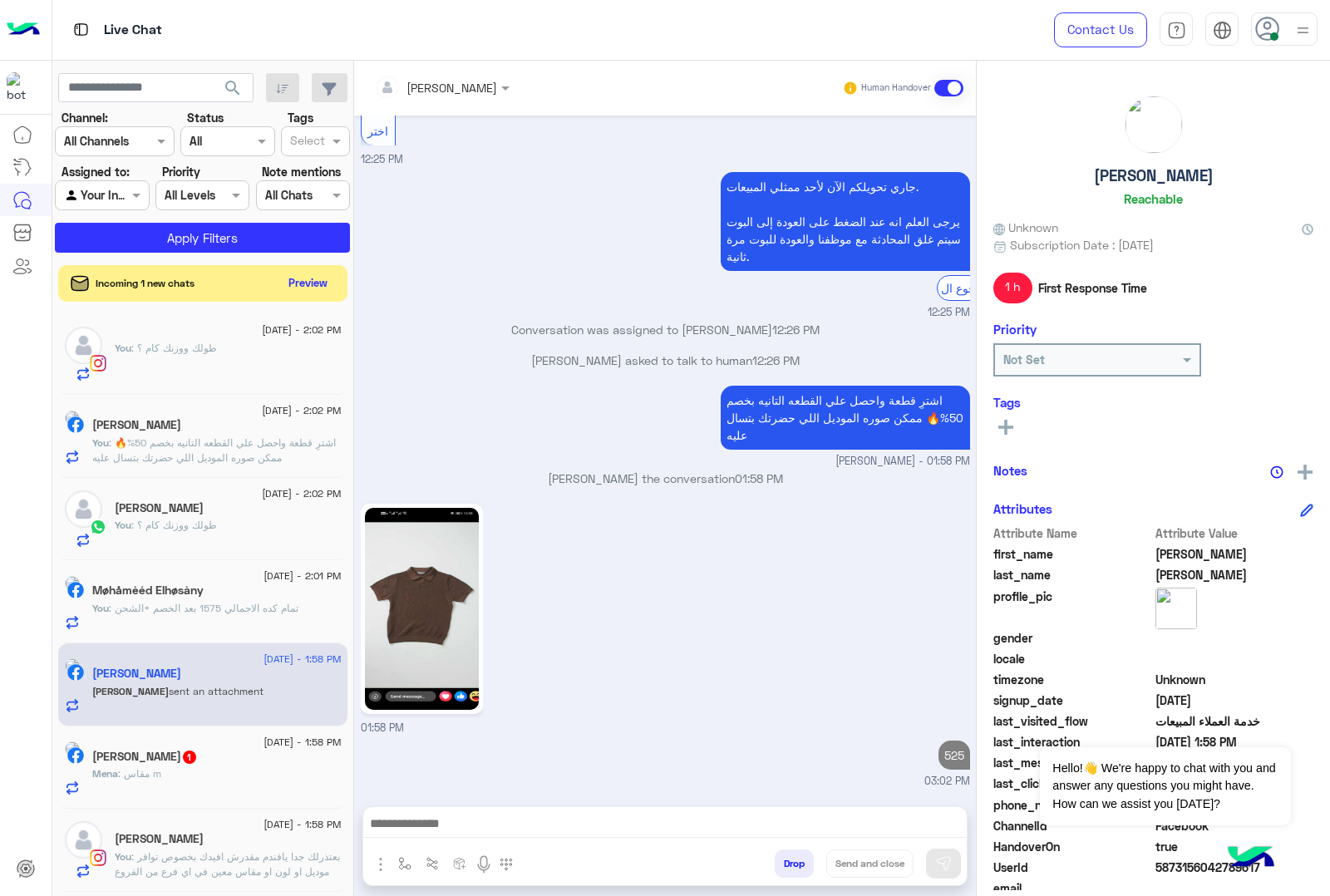
click at [161, 771] on span ": مقاس m" at bounding box center [139, 773] width 43 height 13
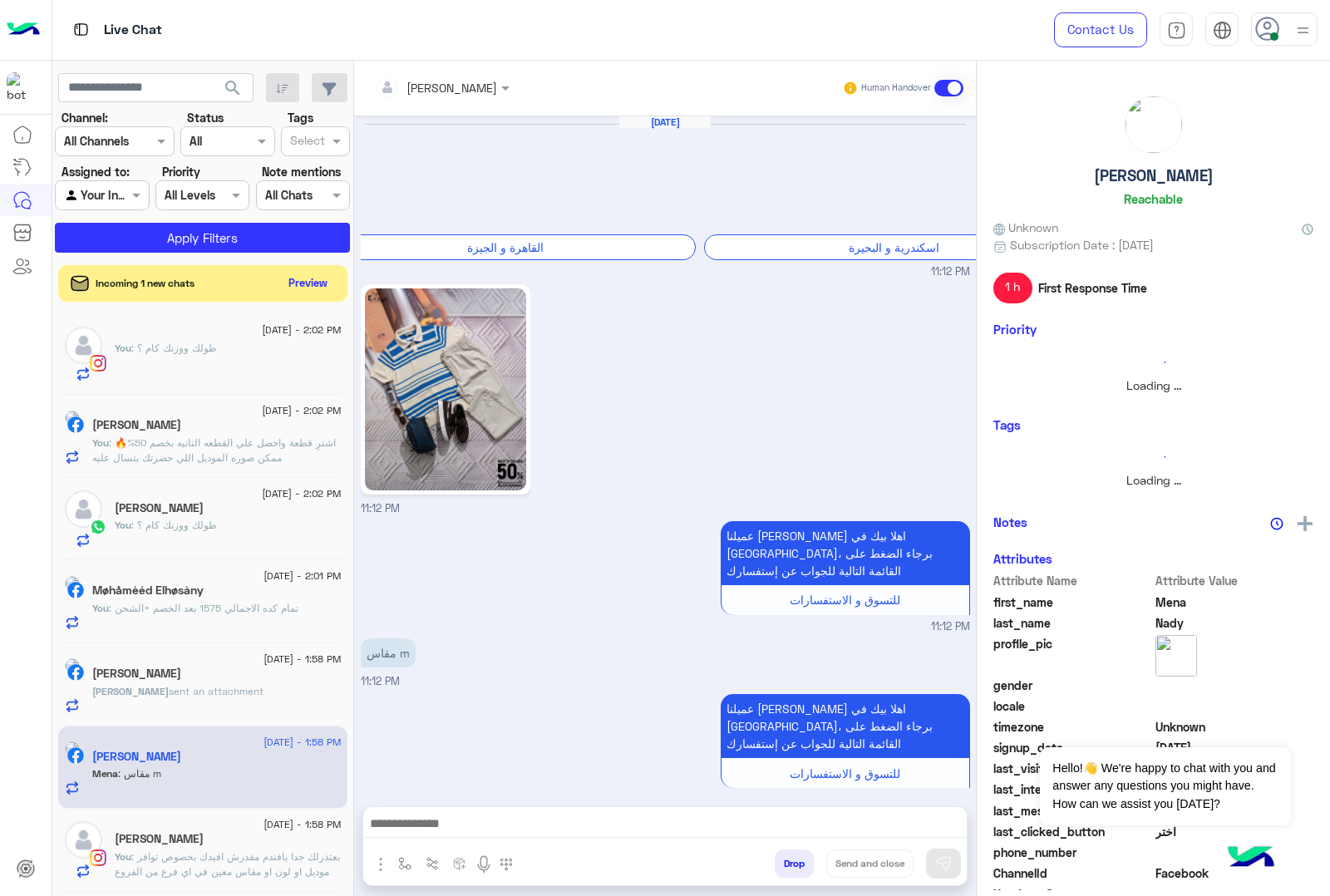
scroll to position [2126, 0]
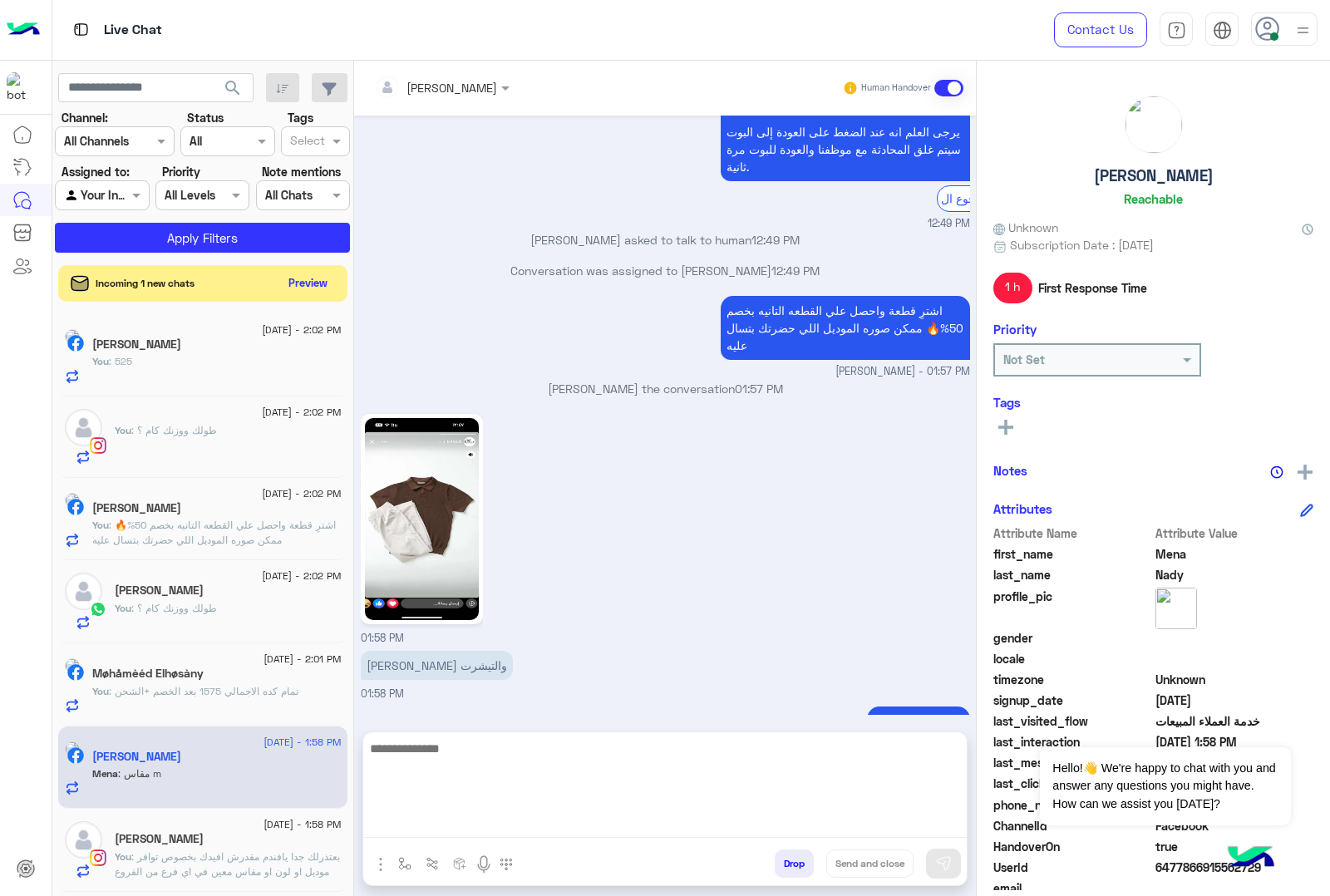
click at [391, 824] on textarea at bounding box center [665, 788] width 603 height 100
type textarea "**********"
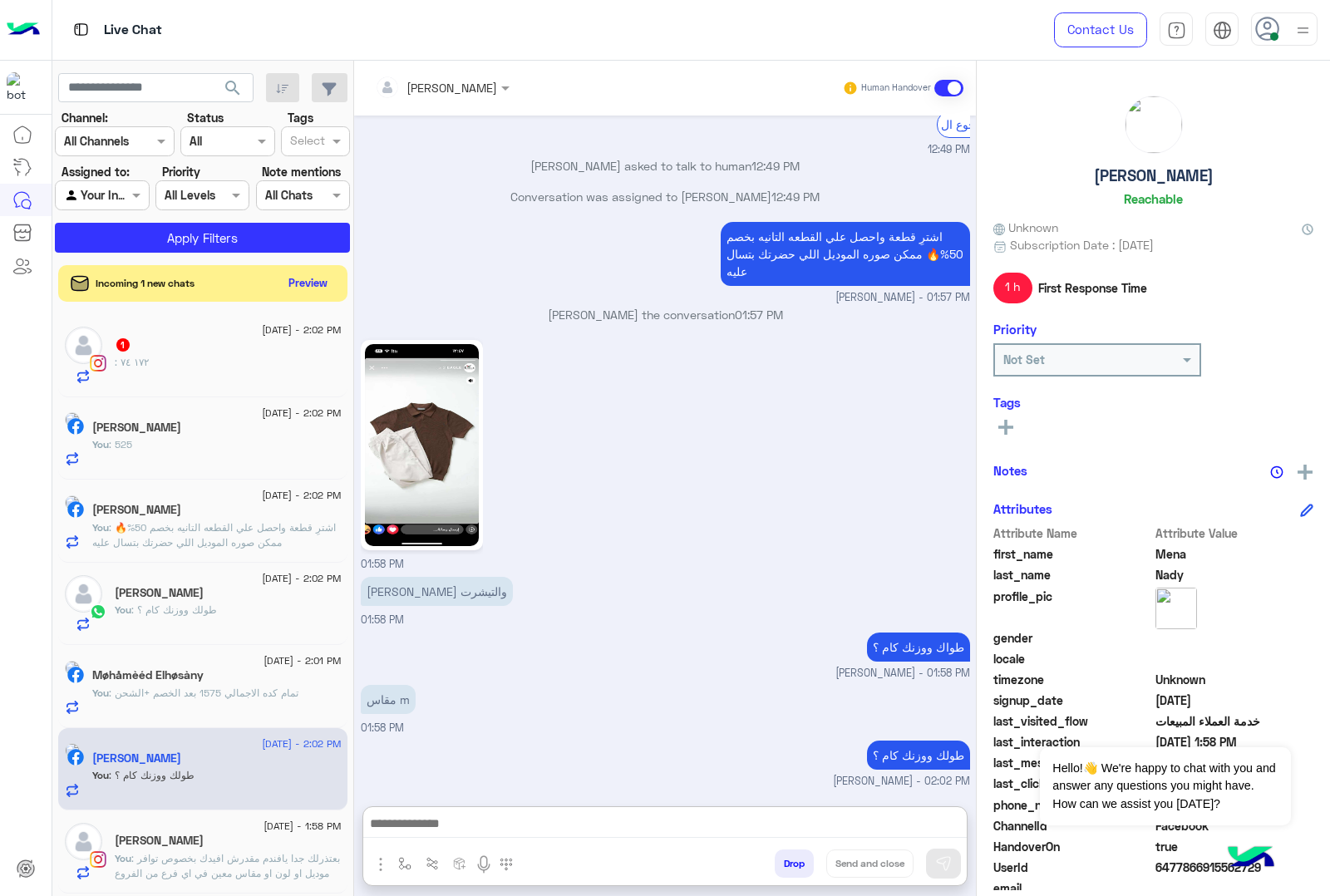
click at [227, 350] on div "1" at bounding box center [228, 346] width 227 height 17
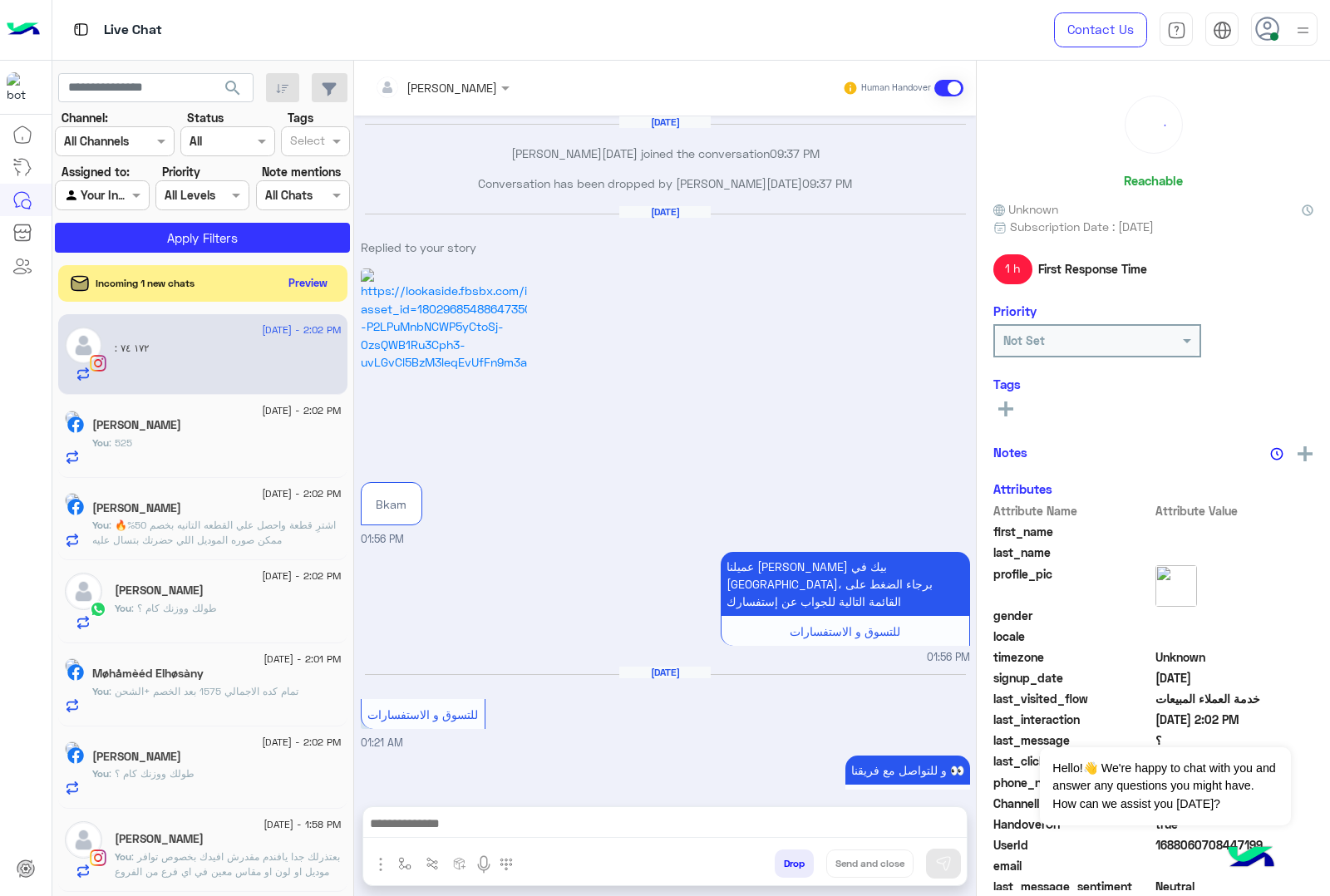
scroll to position [2197, 0]
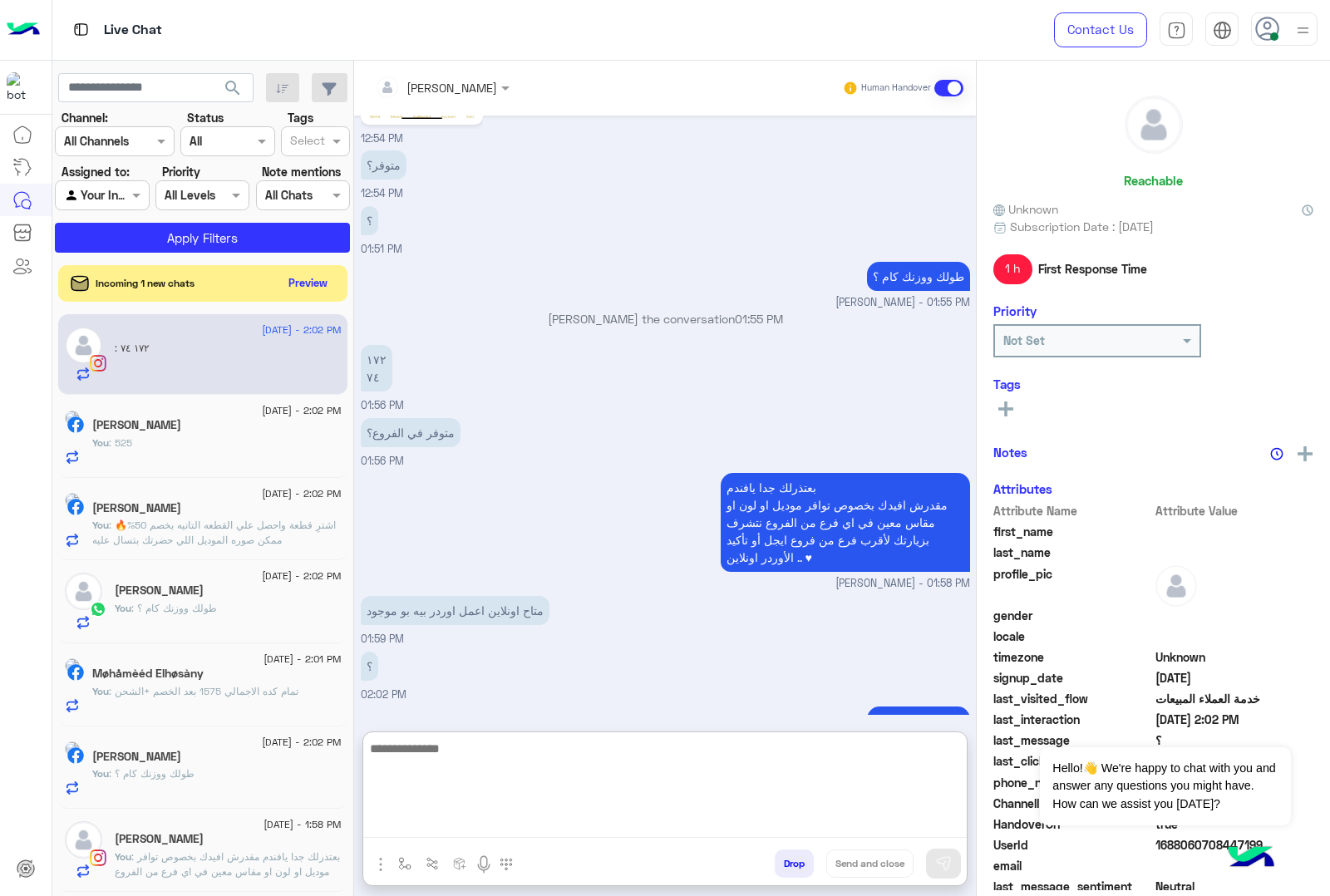
click at [463, 821] on textarea at bounding box center [665, 788] width 603 height 100
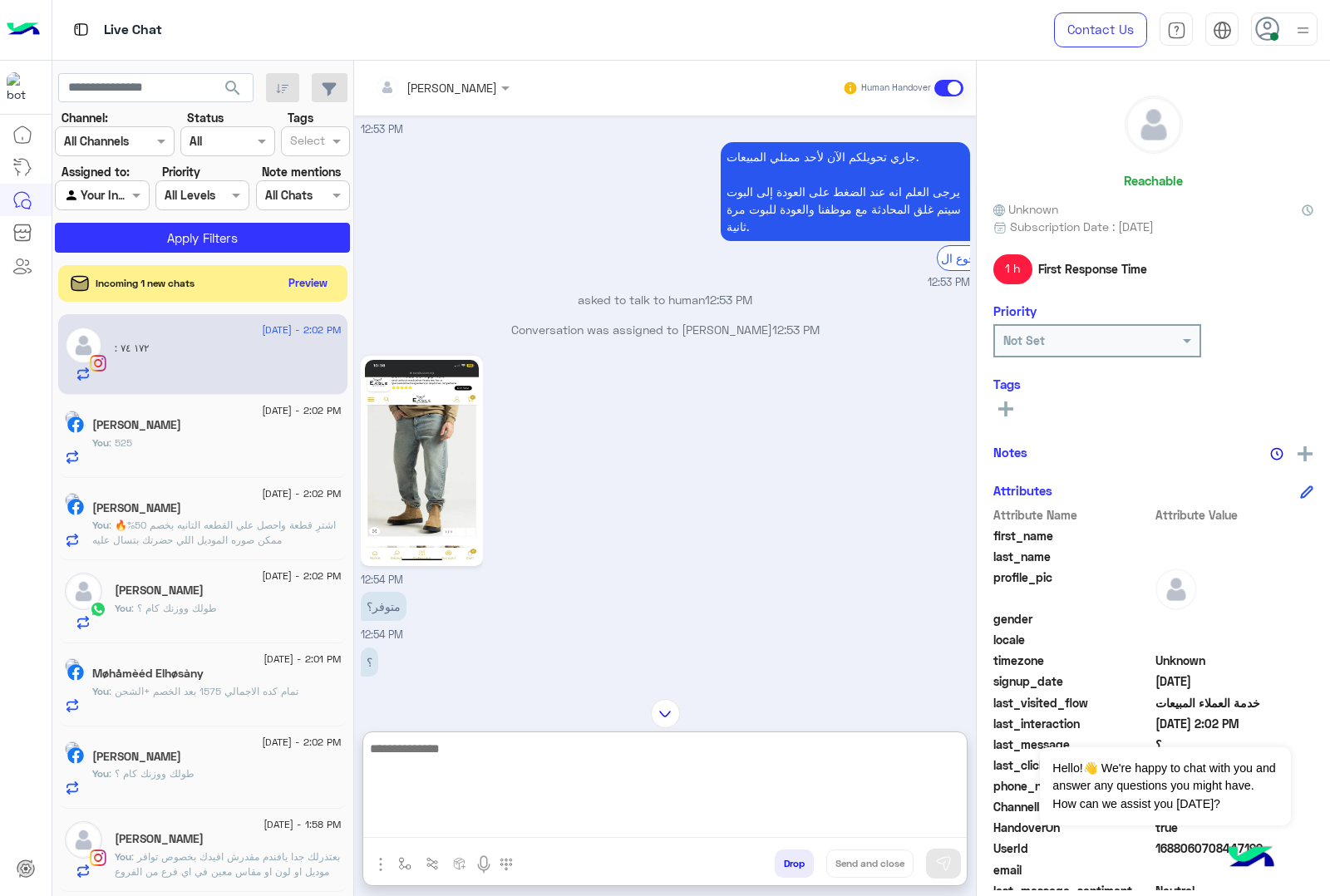
scroll to position [1886, 0]
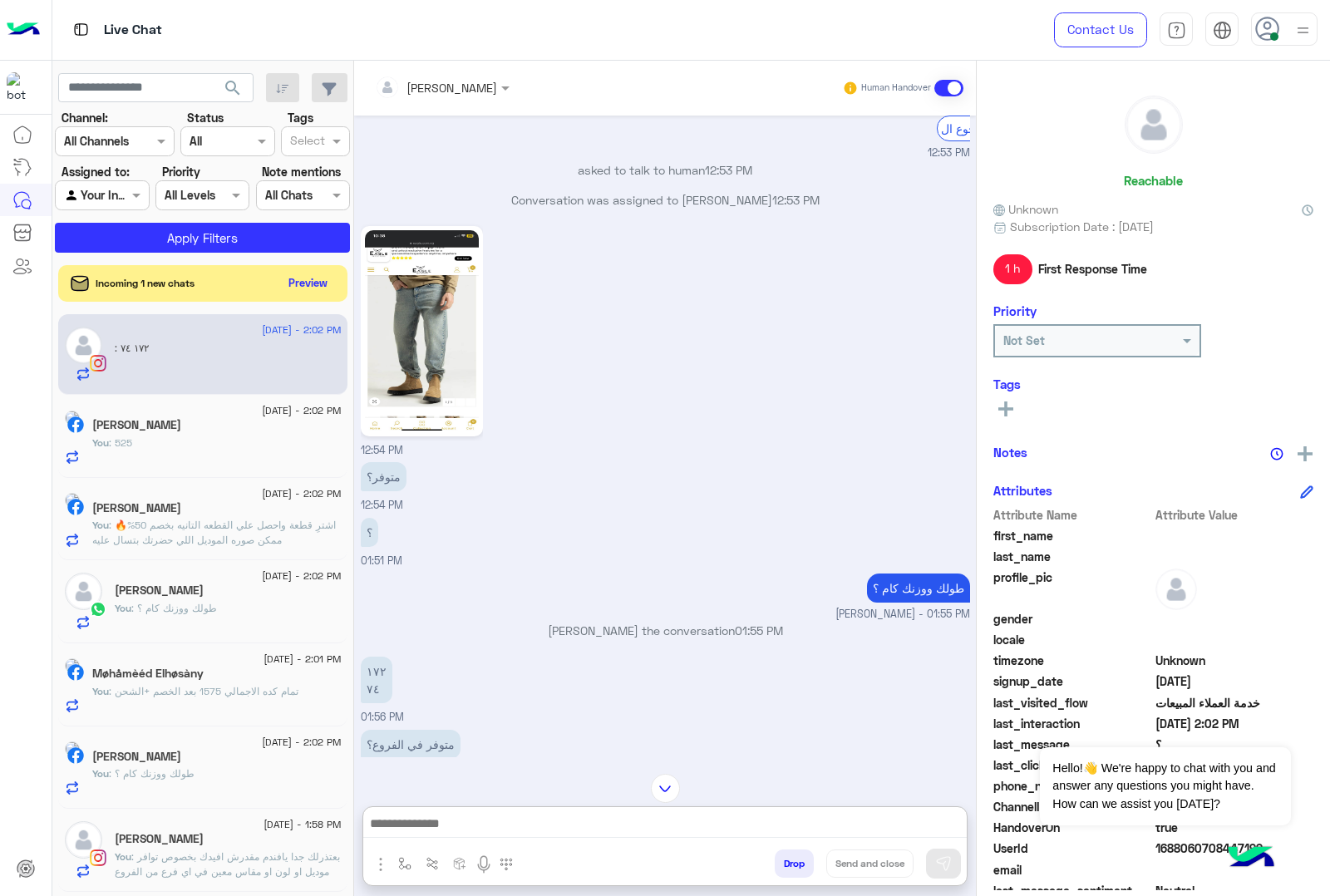
click at [431, 313] on img at bounding box center [422, 331] width 114 height 202
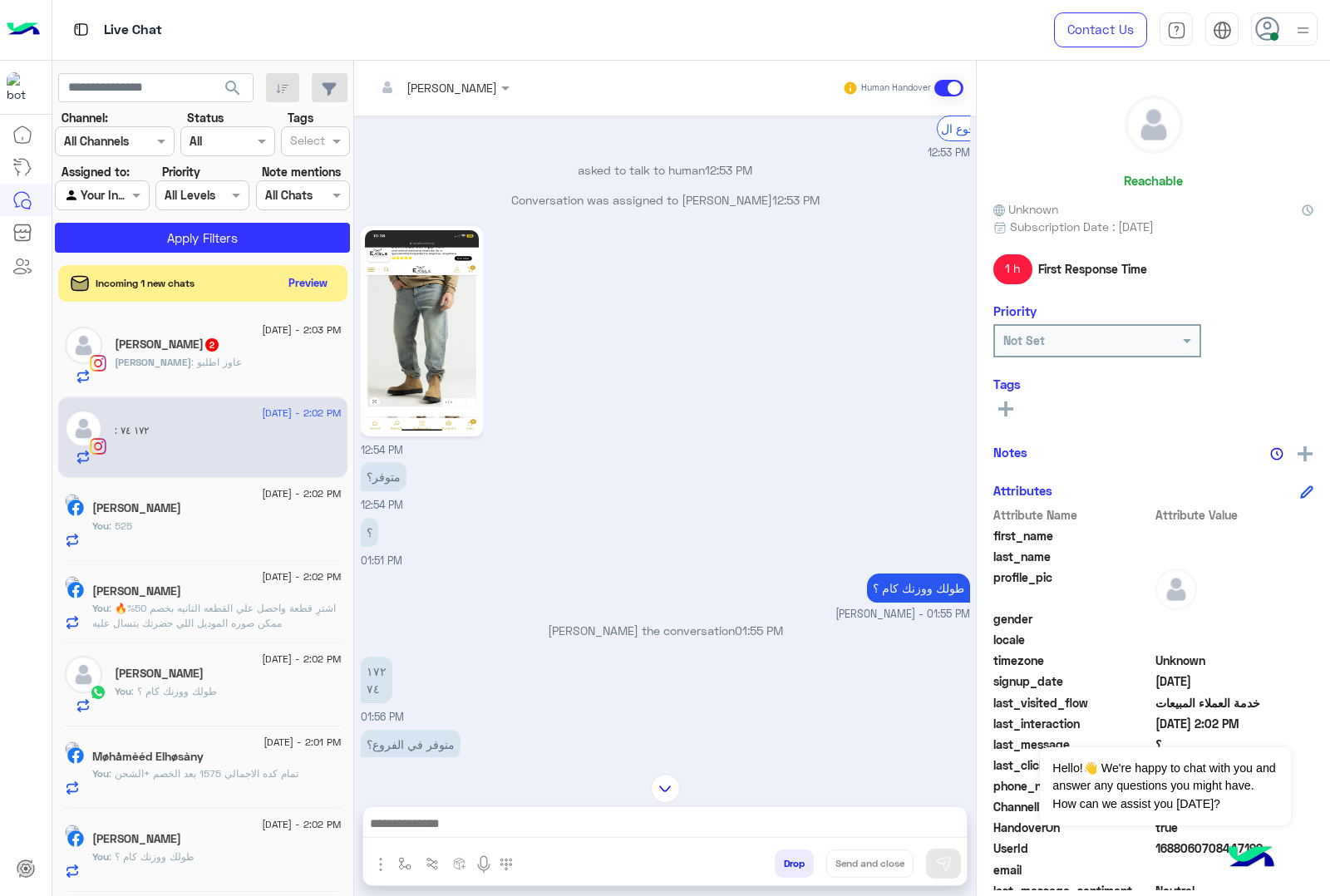
click at [410, 343] on img at bounding box center [422, 331] width 114 height 202
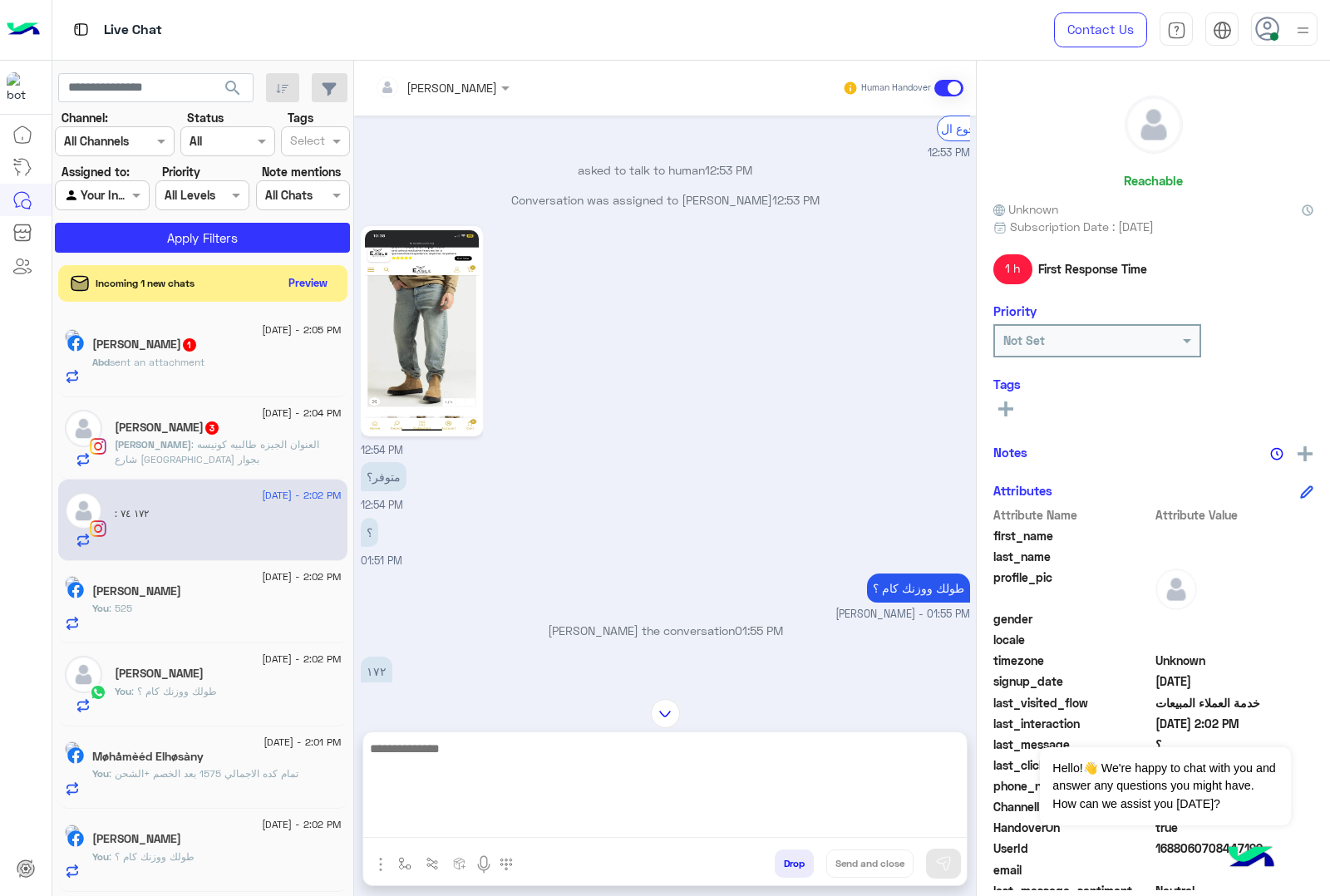
click at [448, 827] on textarea at bounding box center [665, 788] width 603 height 100
type textarea "**********"
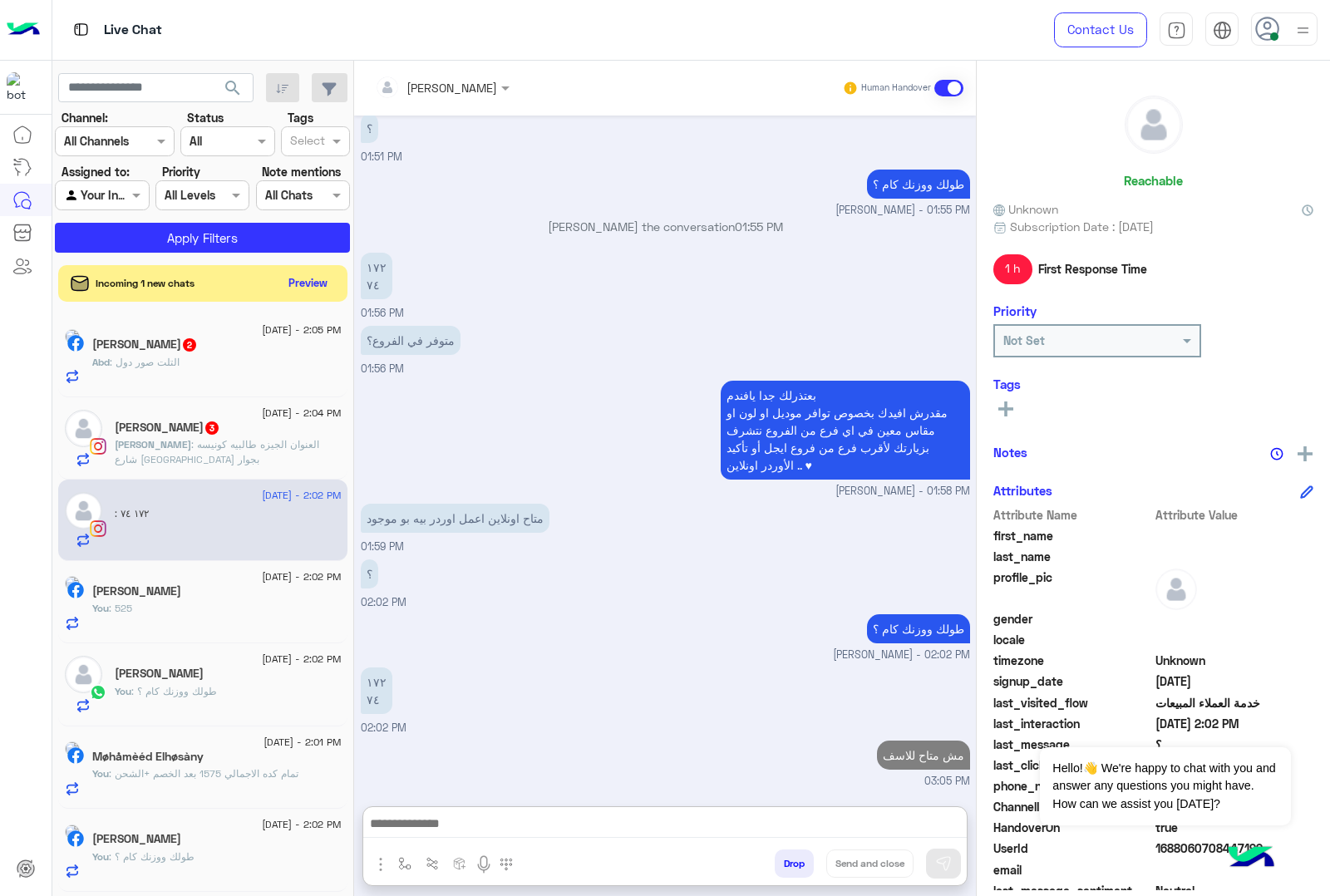
click at [155, 420] on div "14 September - 2:04 PM" at bounding box center [228, 415] width 227 height 11
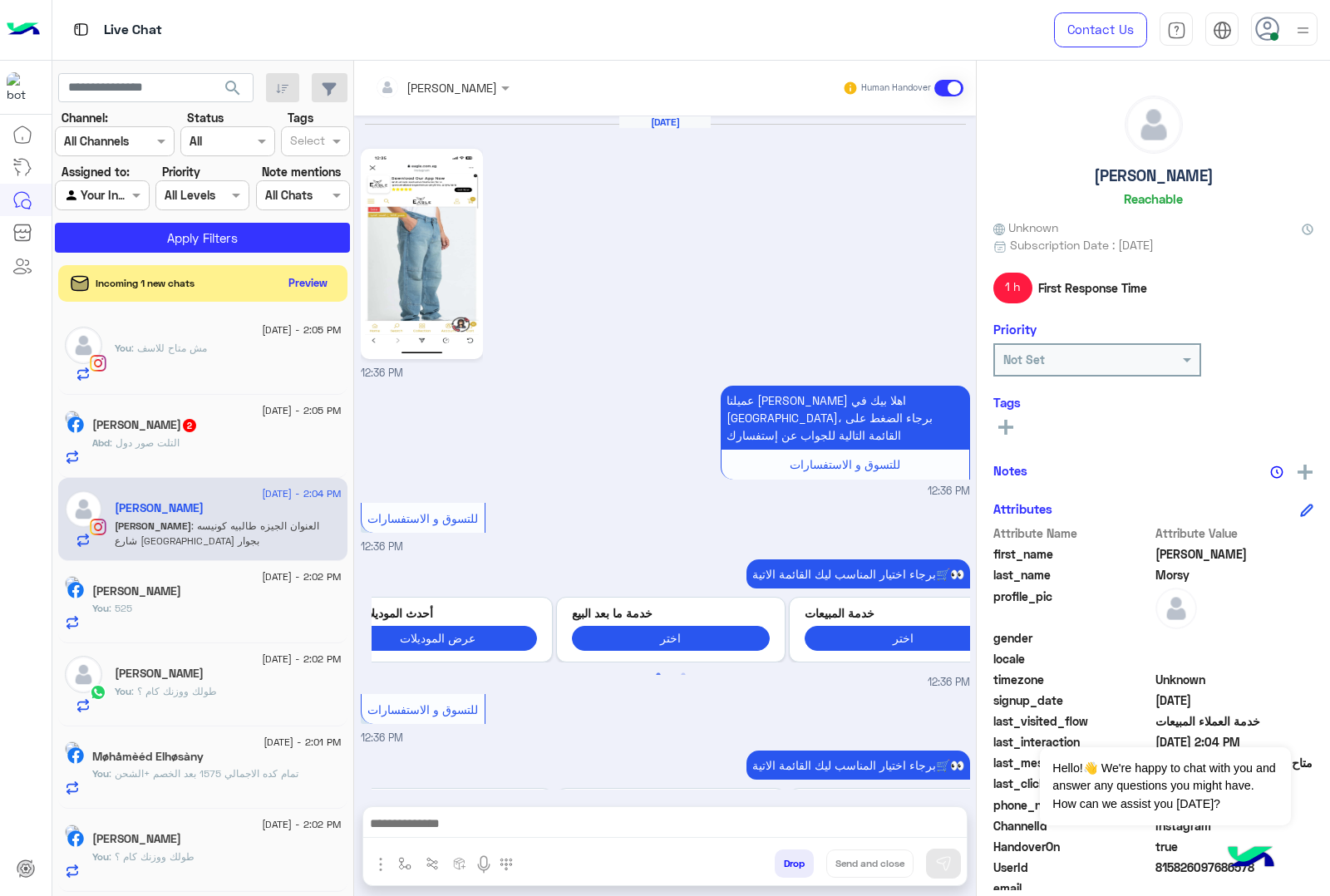
scroll to position [1543, 0]
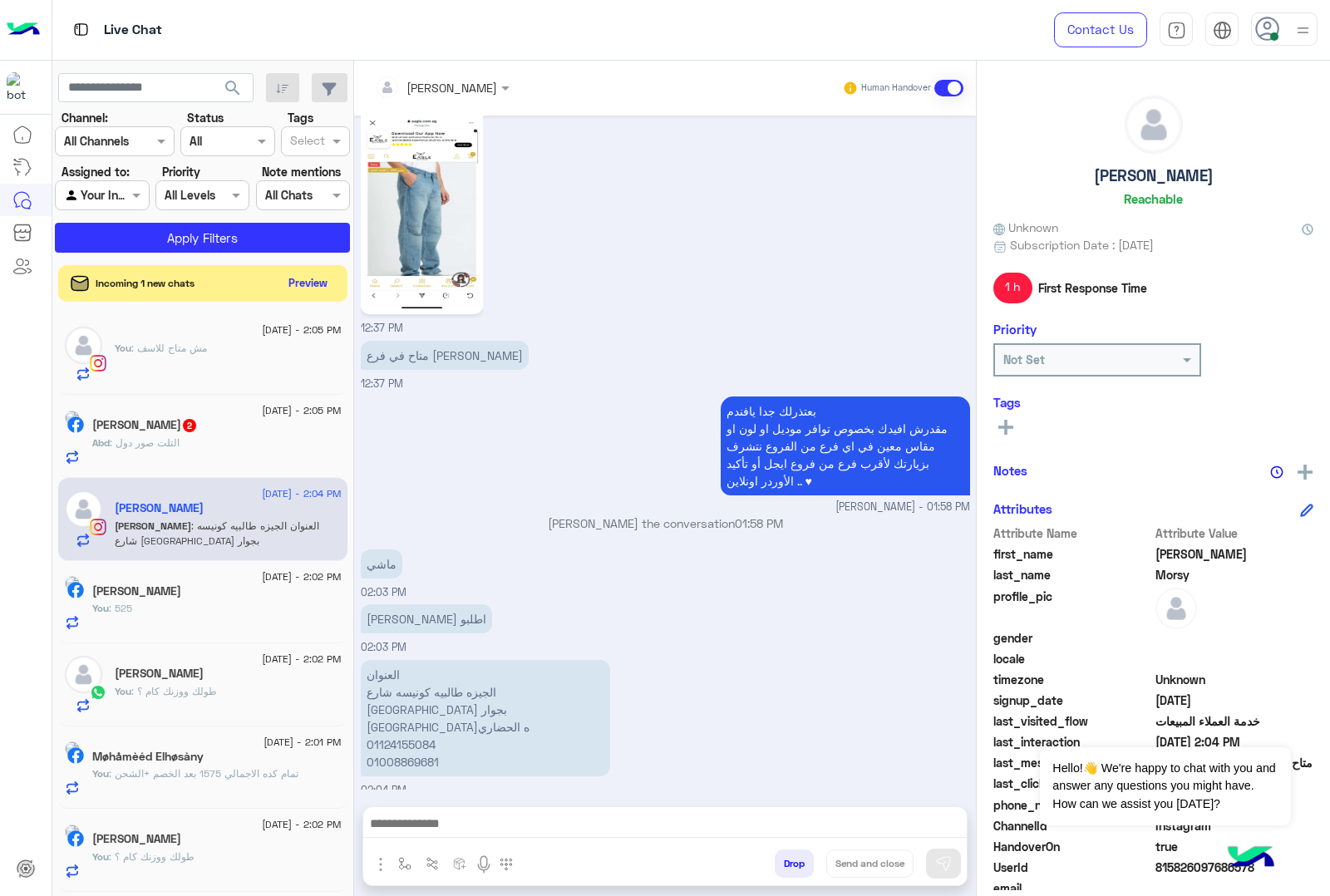
click at [439, 841] on div at bounding box center [665, 827] width 603 height 42
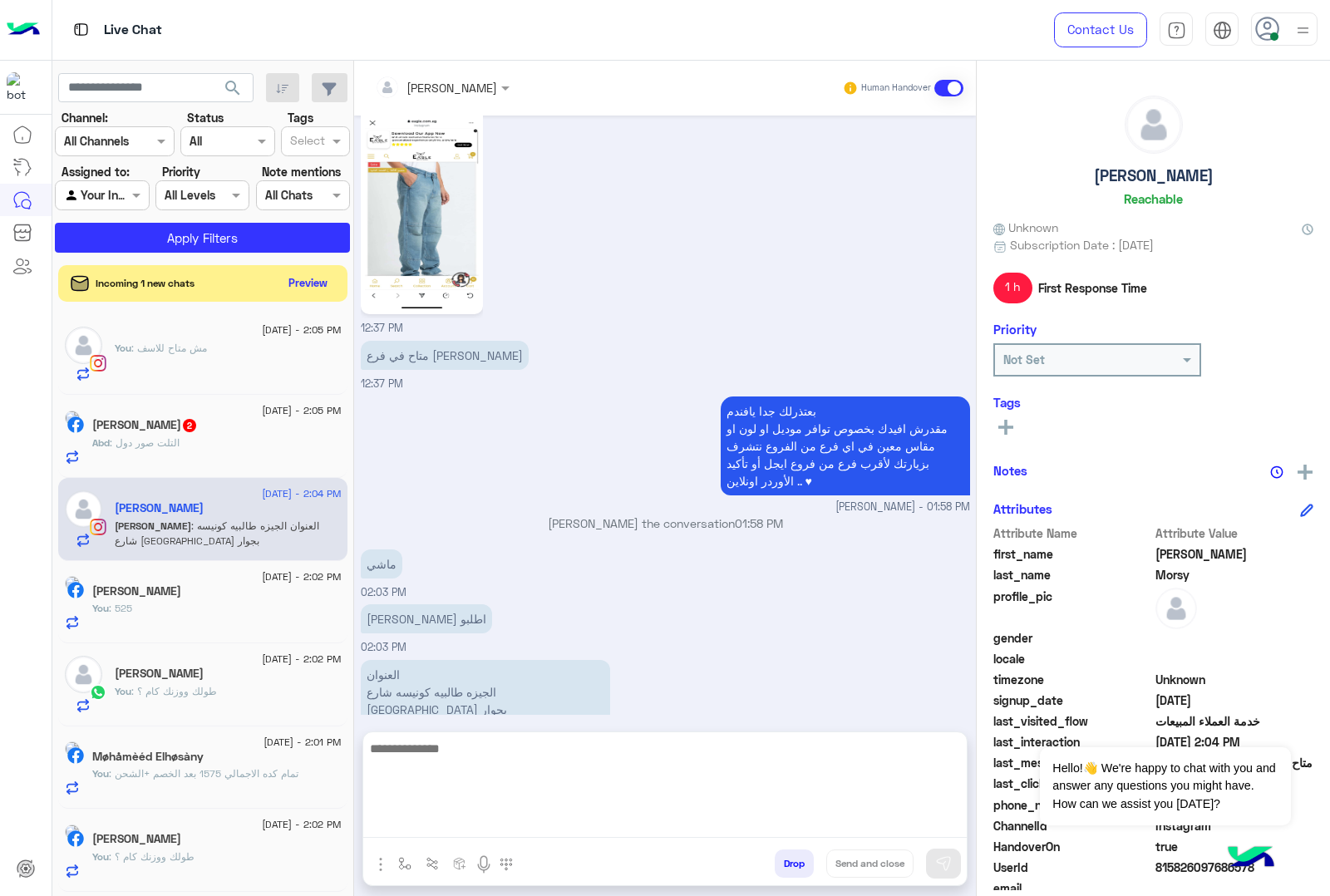
click at [446, 823] on textarea at bounding box center [665, 788] width 603 height 100
type textarea "**********"
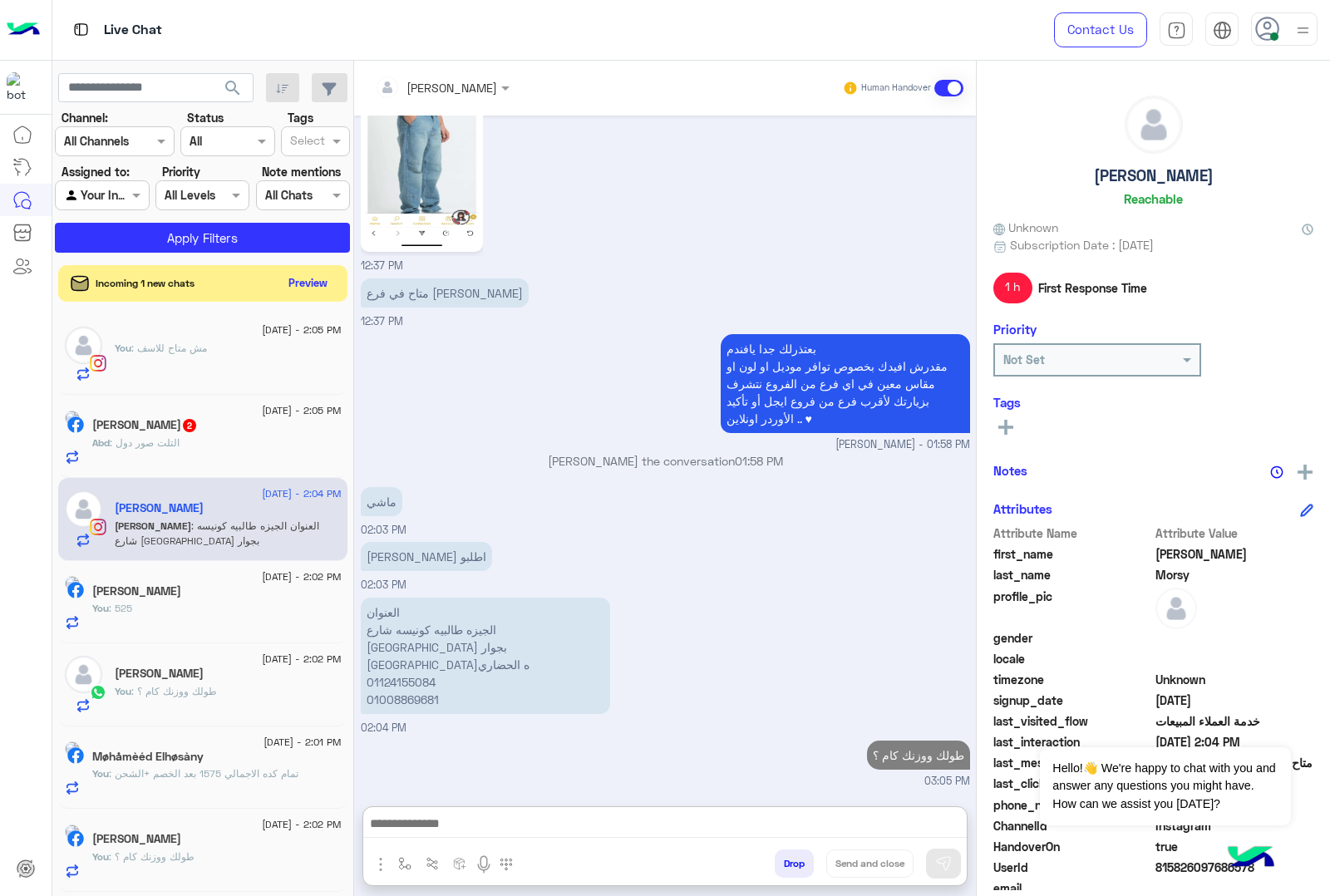
click at [213, 438] on div "Abd : التلت صور دول" at bounding box center [217, 450] width 249 height 29
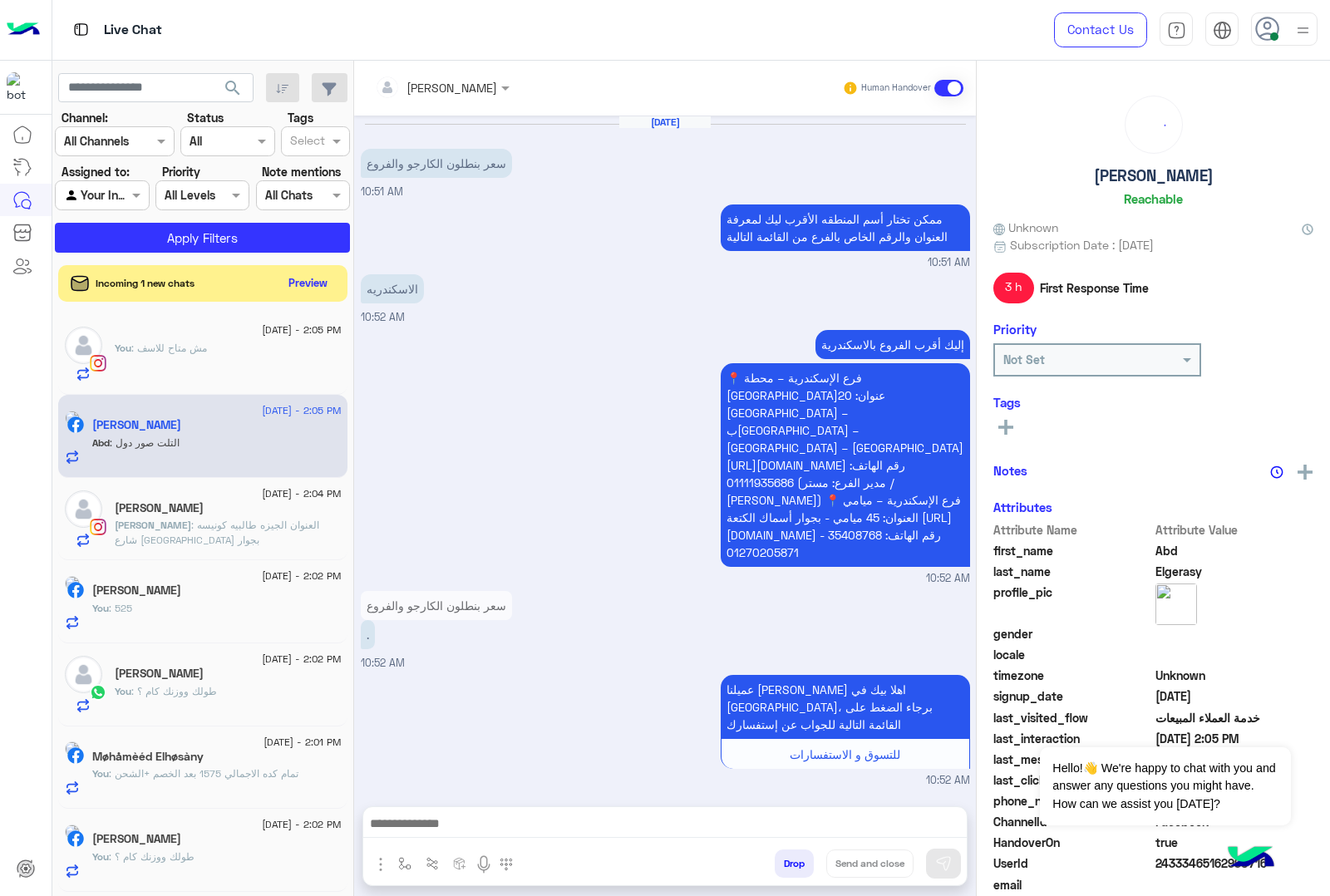
scroll to position [773, 0]
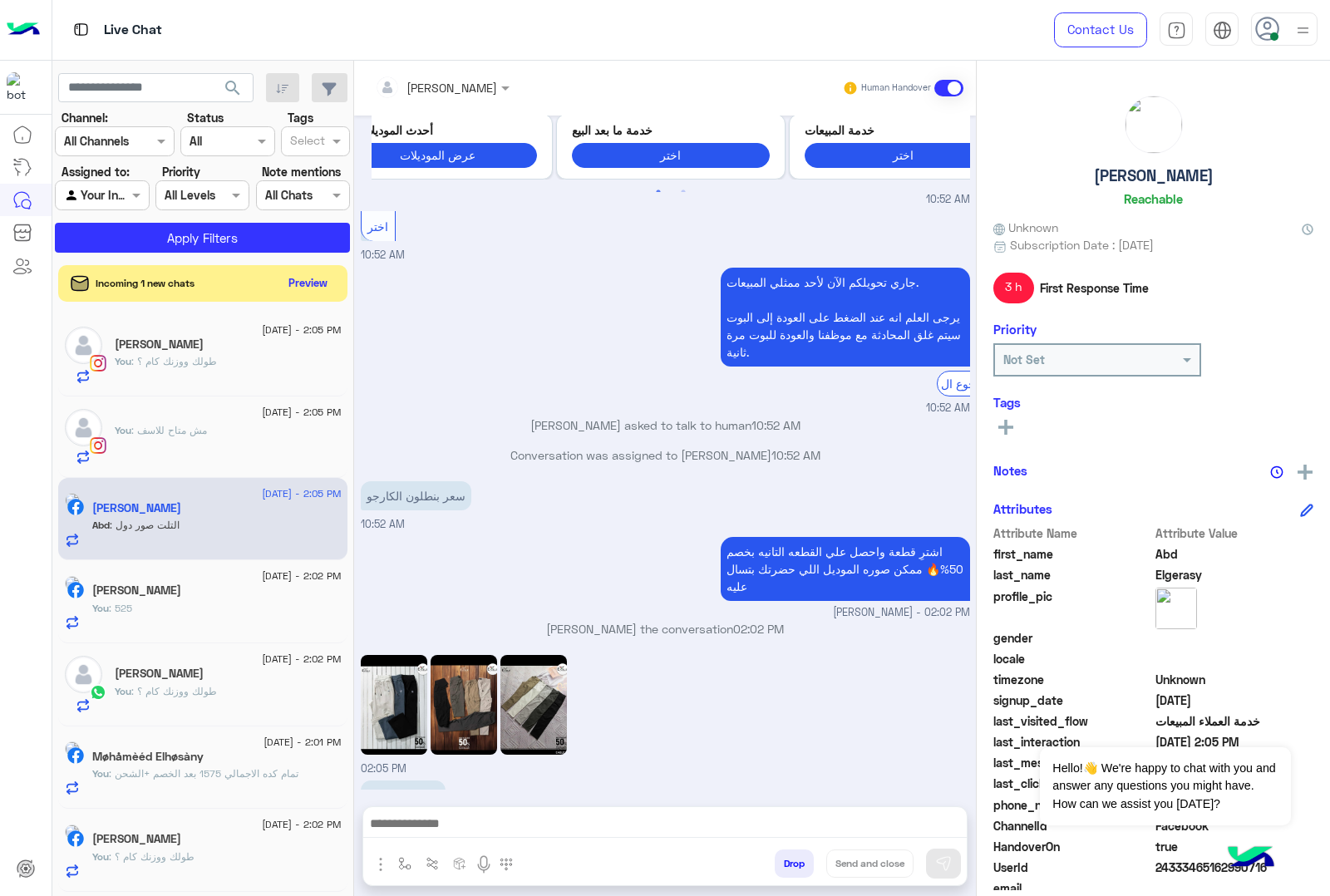
click at [546, 697] on img at bounding box center [534, 705] width 67 height 100
click at [413, 670] on img at bounding box center [393, 705] width 67 height 100
click at [365, 657] on img at bounding box center [393, 705] width 67 height 100
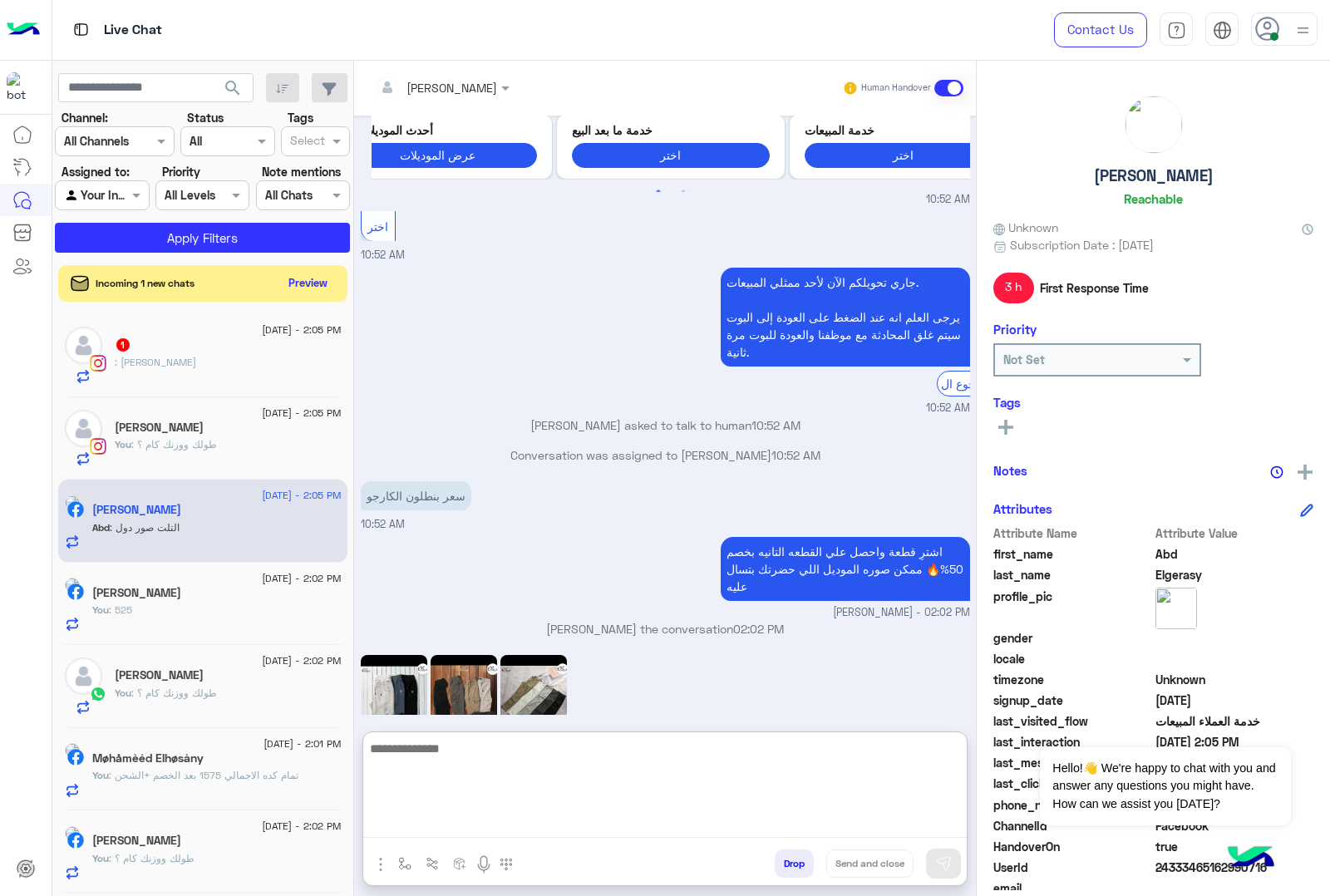
click at [420, 831] on textarea at bounding box center [665, 788] width 603 height 100
type textarea "**********"
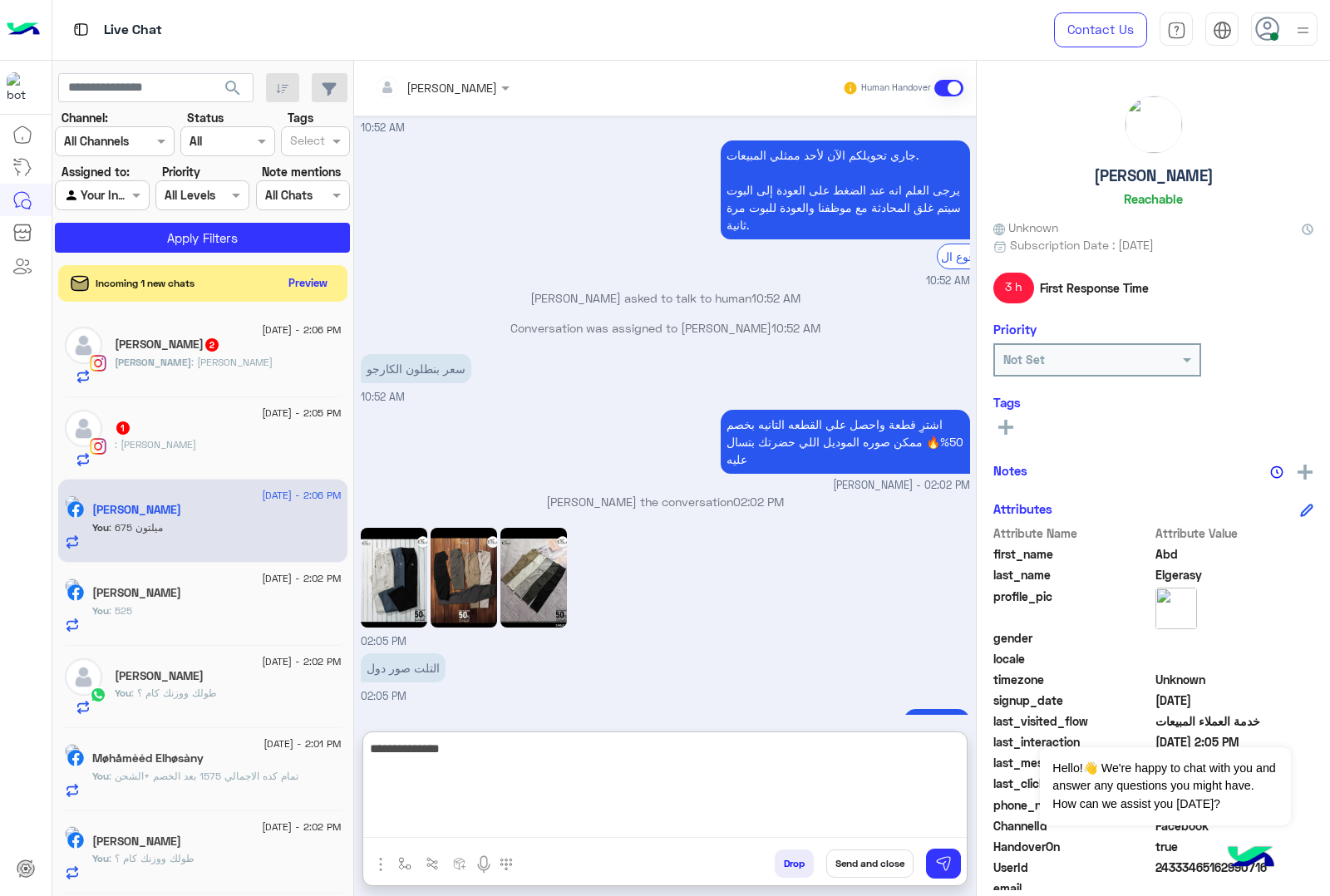
type textarea "**********"
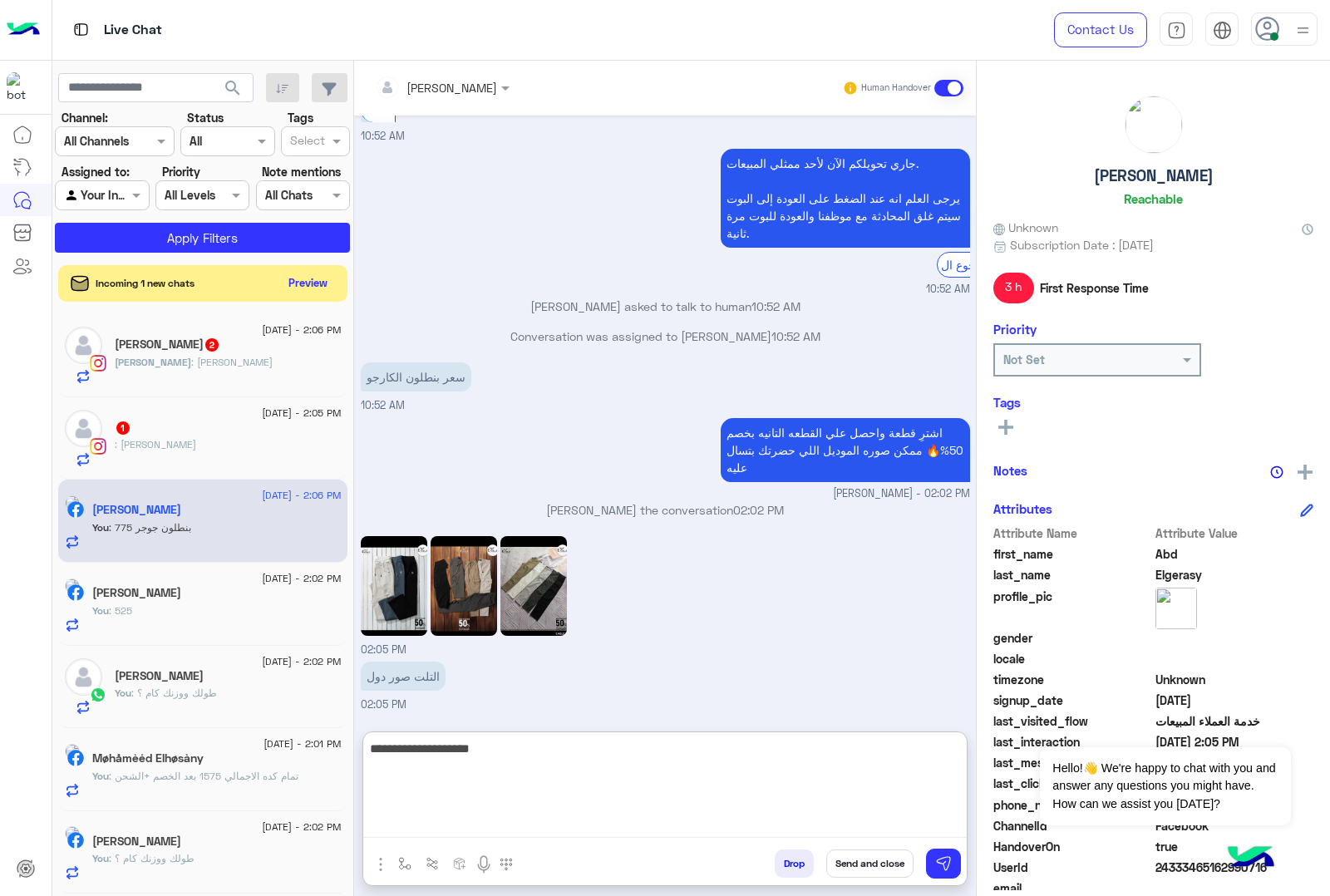
scroll to position [953, 0]
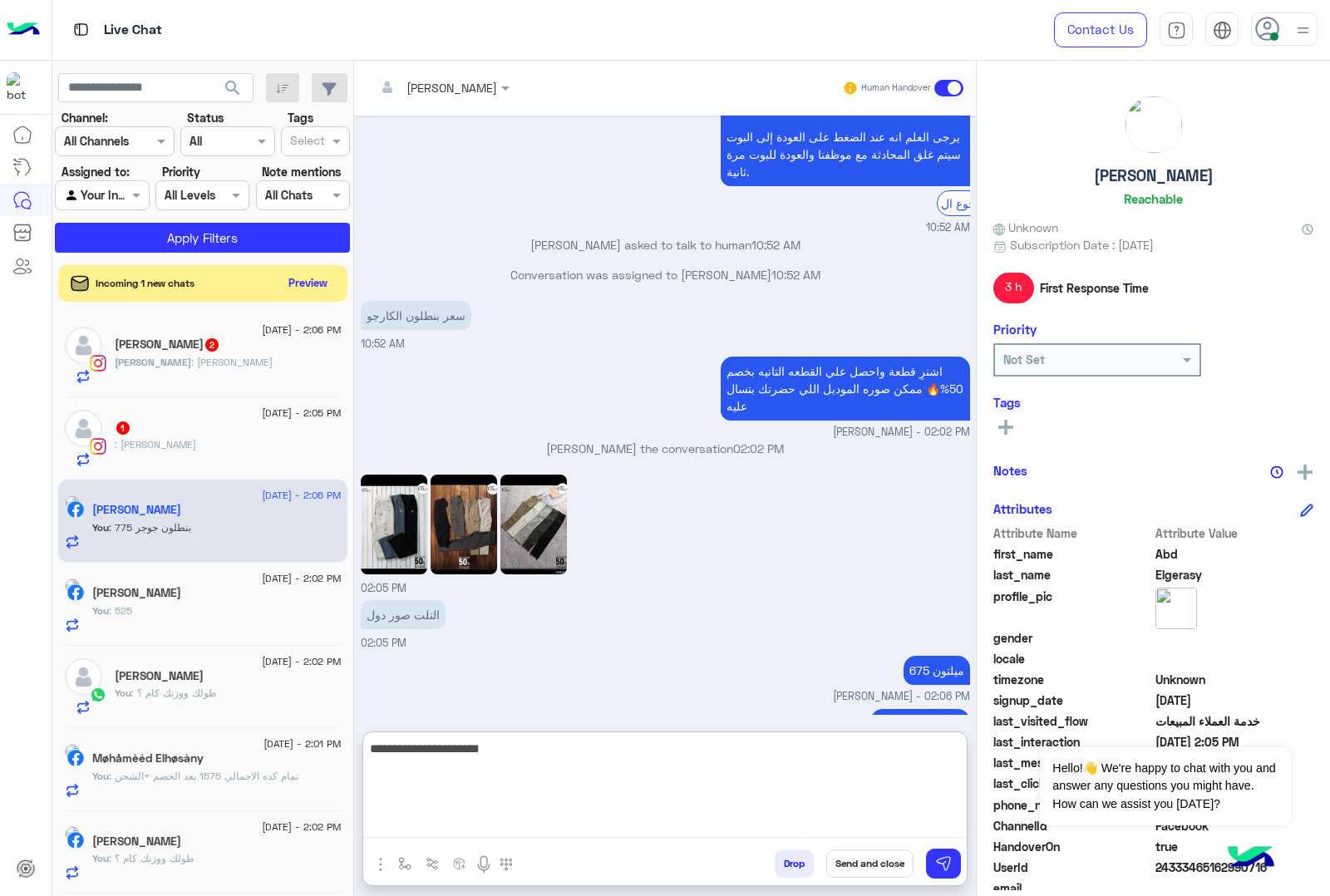
type textarea "**********"
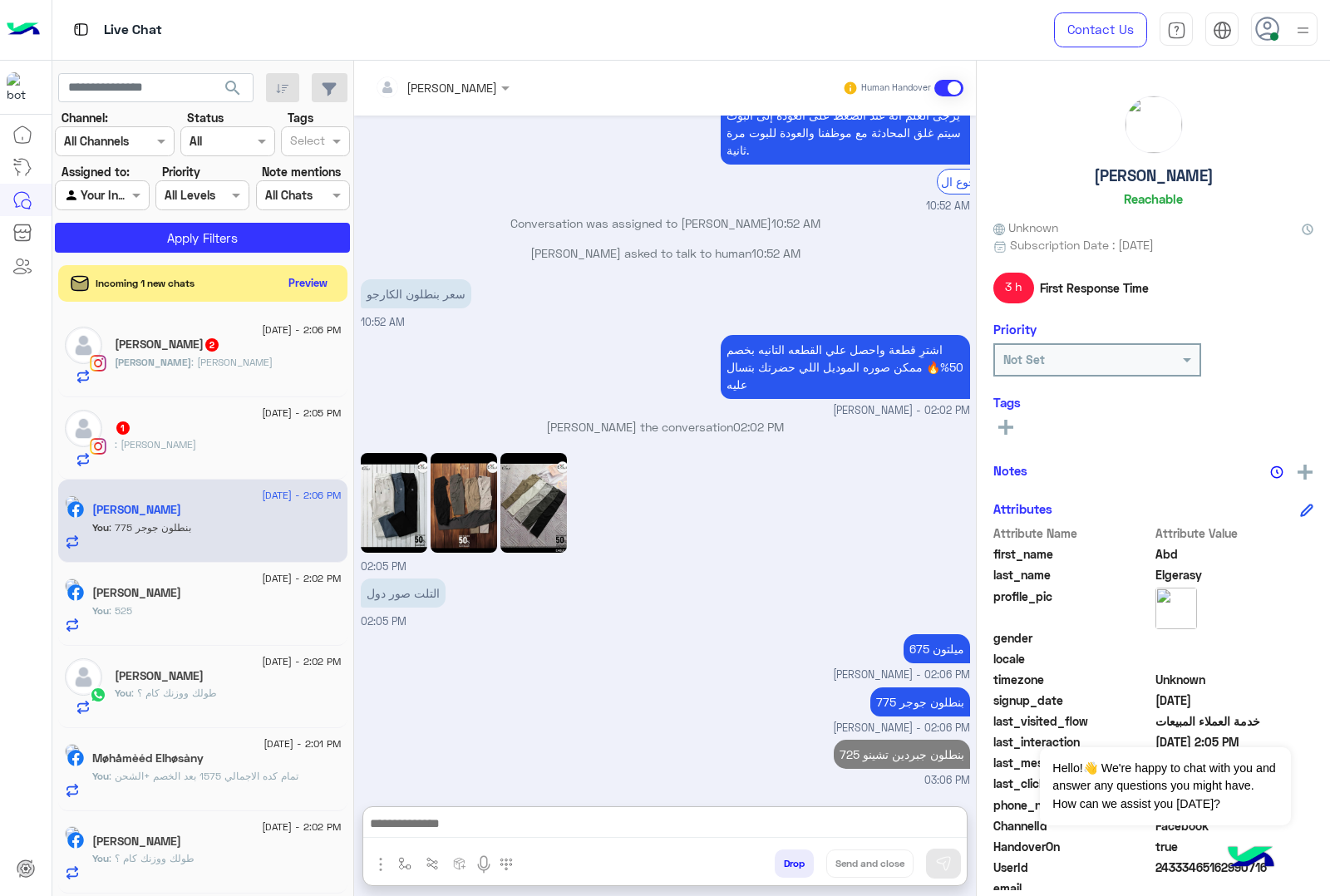
click at [184, 466] on div ": هيتوفر تاني ضروري" at bounding box center [228, 451] width 227 height 29
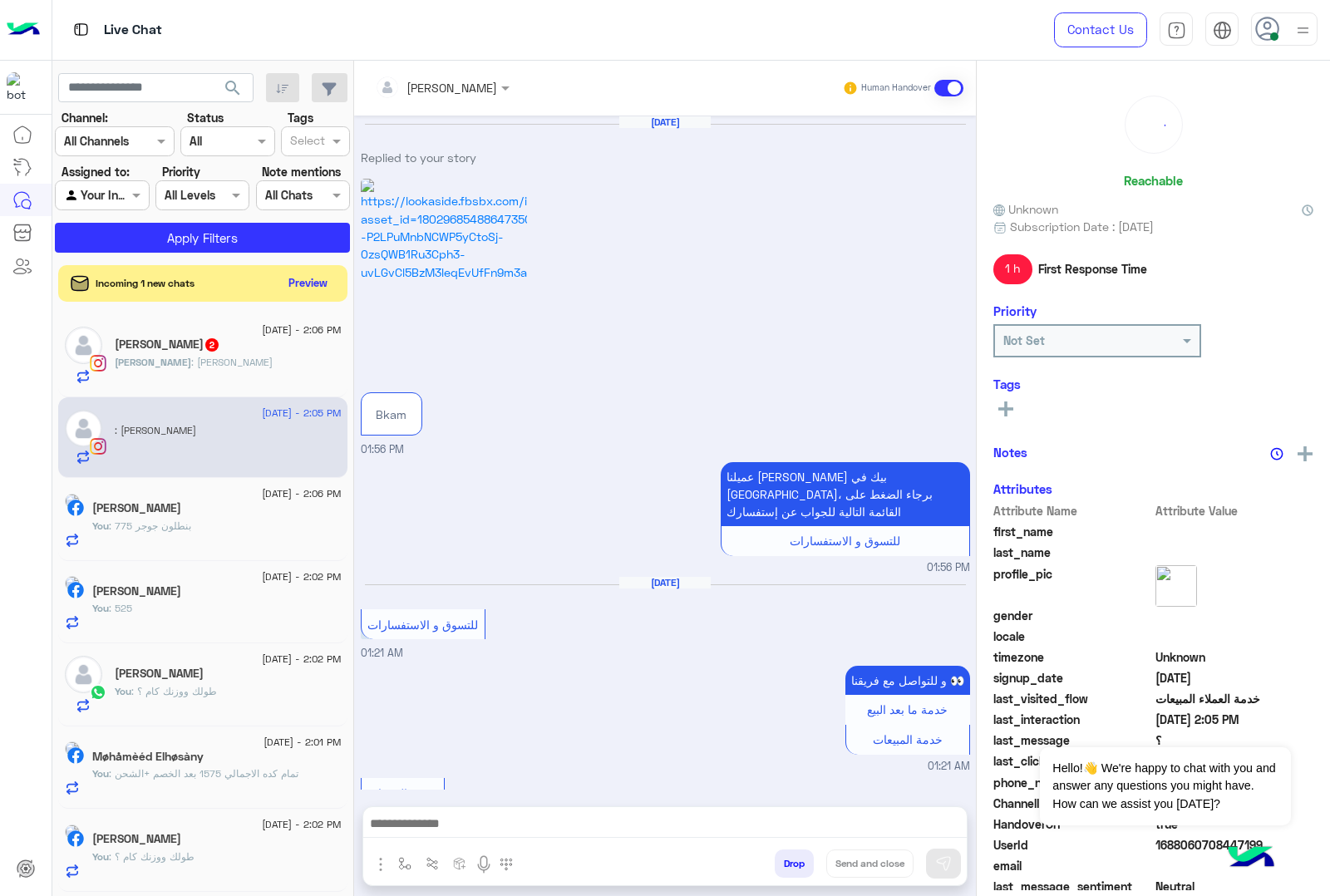
scroll to position [2216, 0]
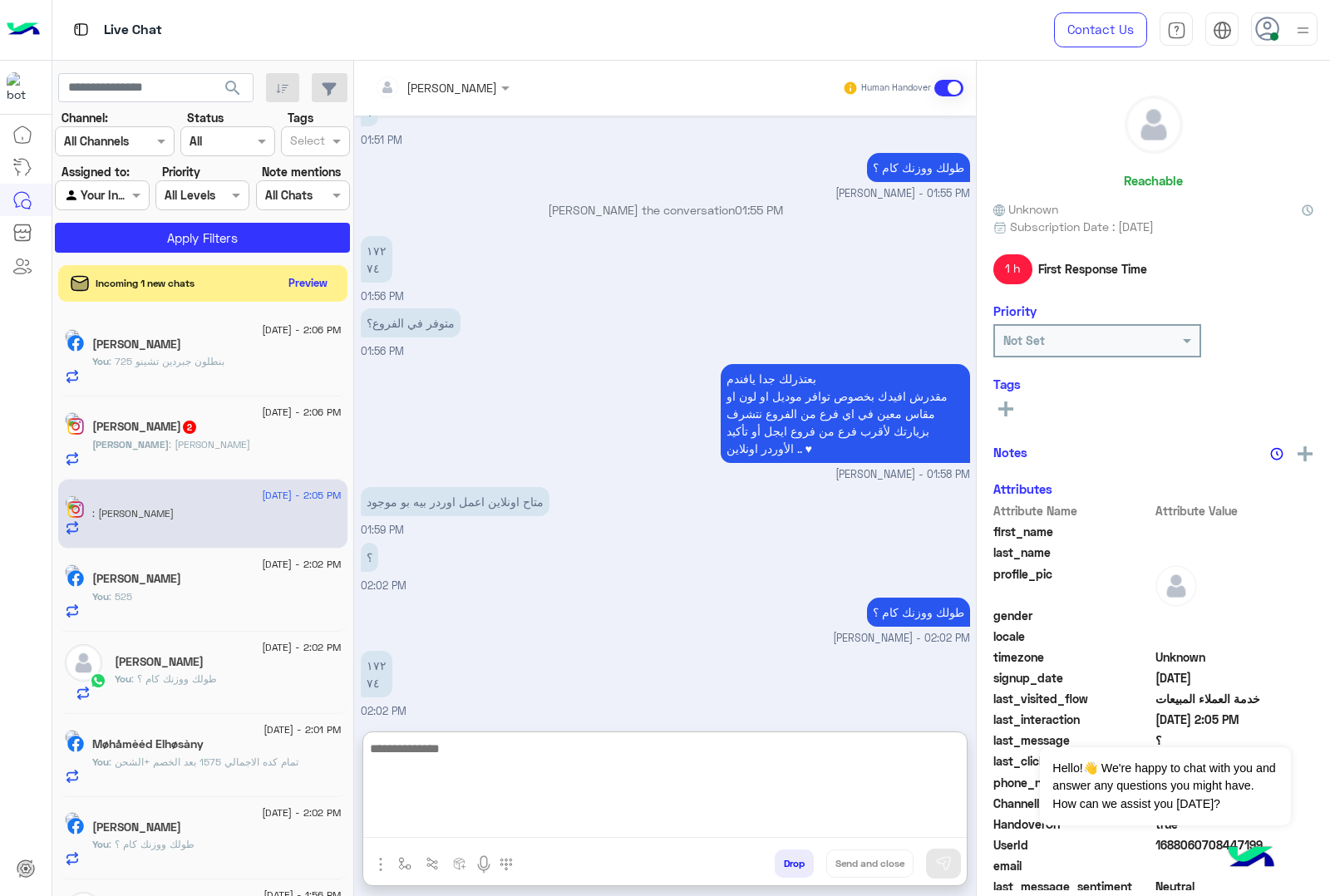
click at [503, 821] on textarea at bounding box center [665, 788] width 603 height 100
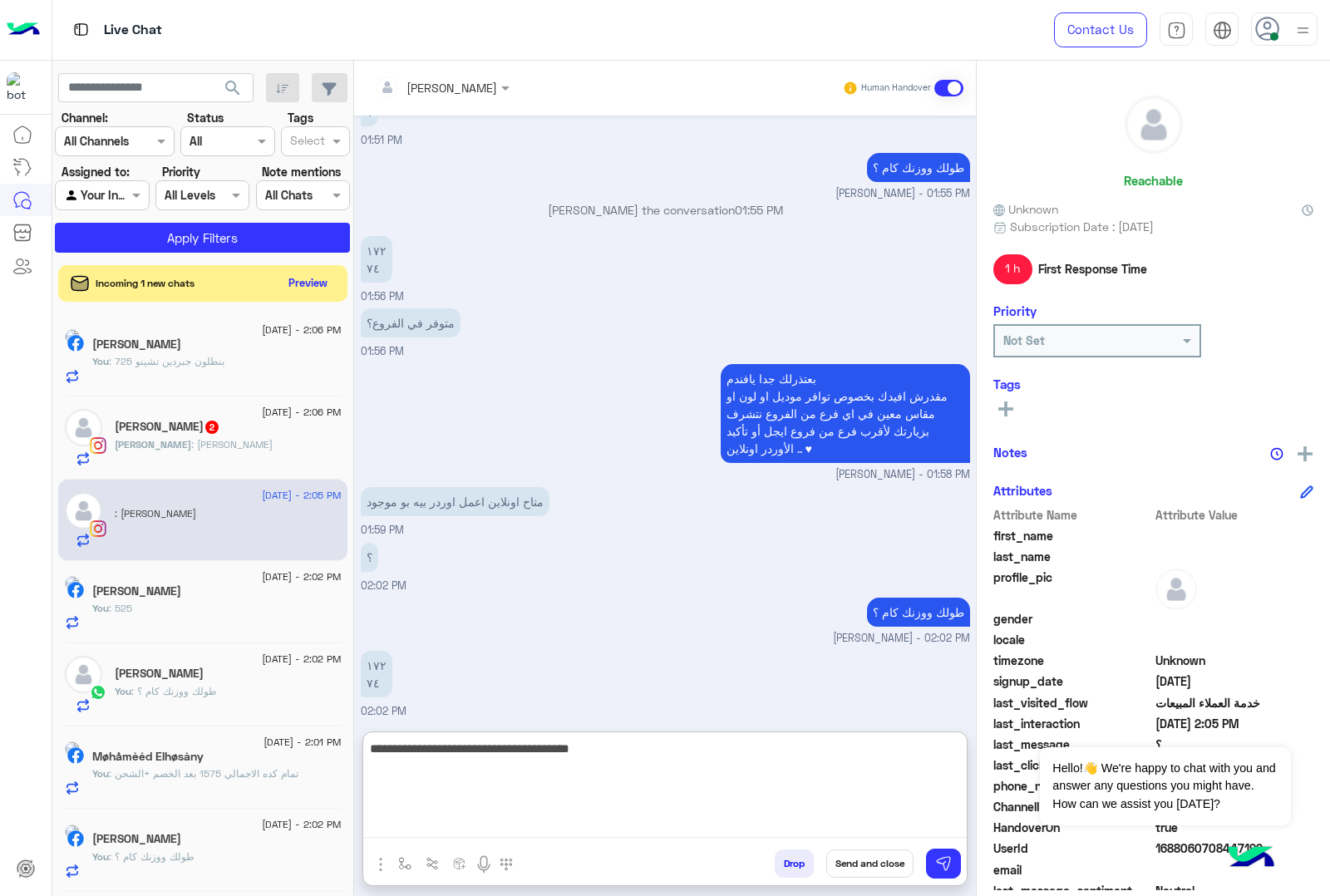
type textarea "**********"
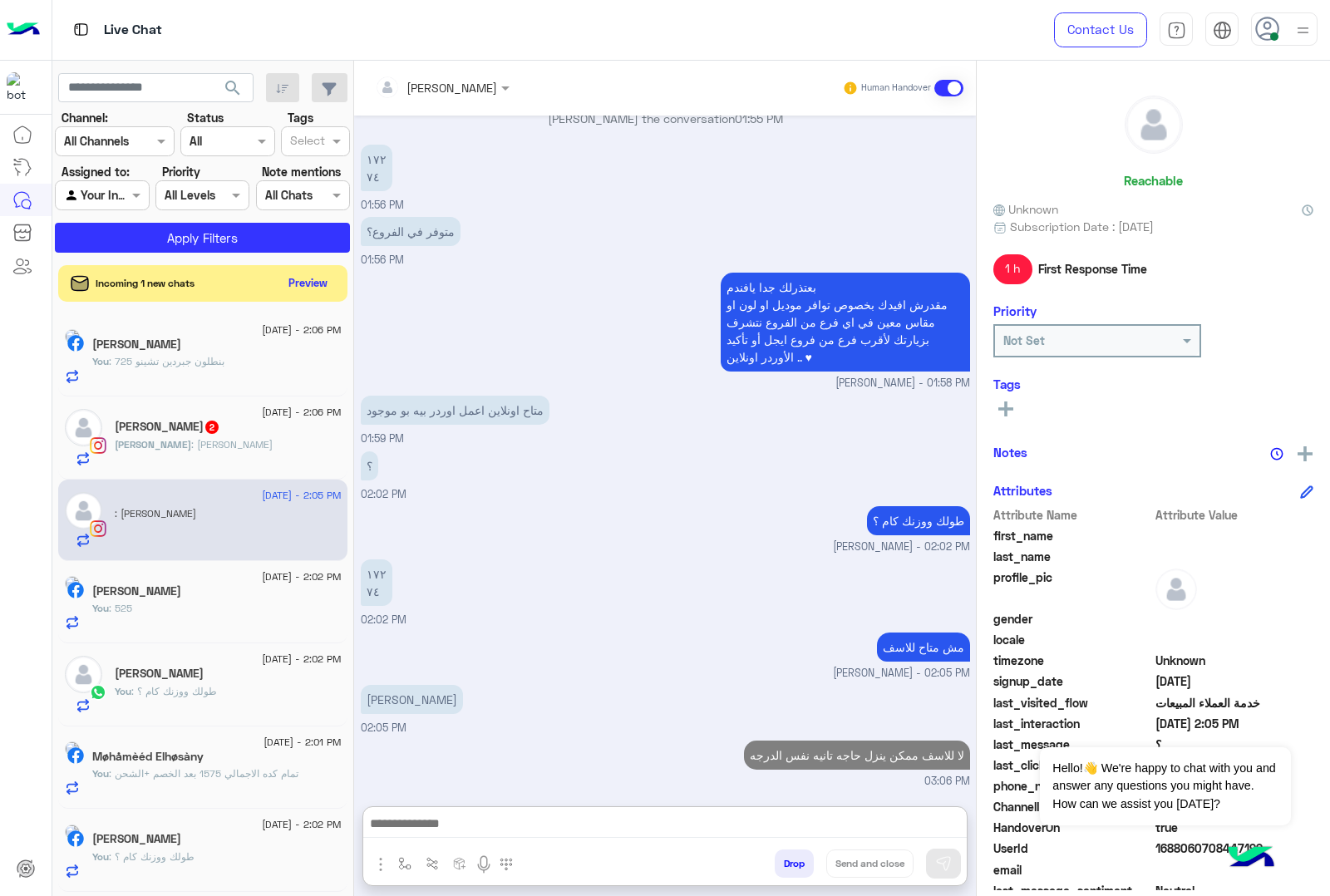
click at [204, 422] on span "2" at bounding box center [212, 425] width 16 height 14
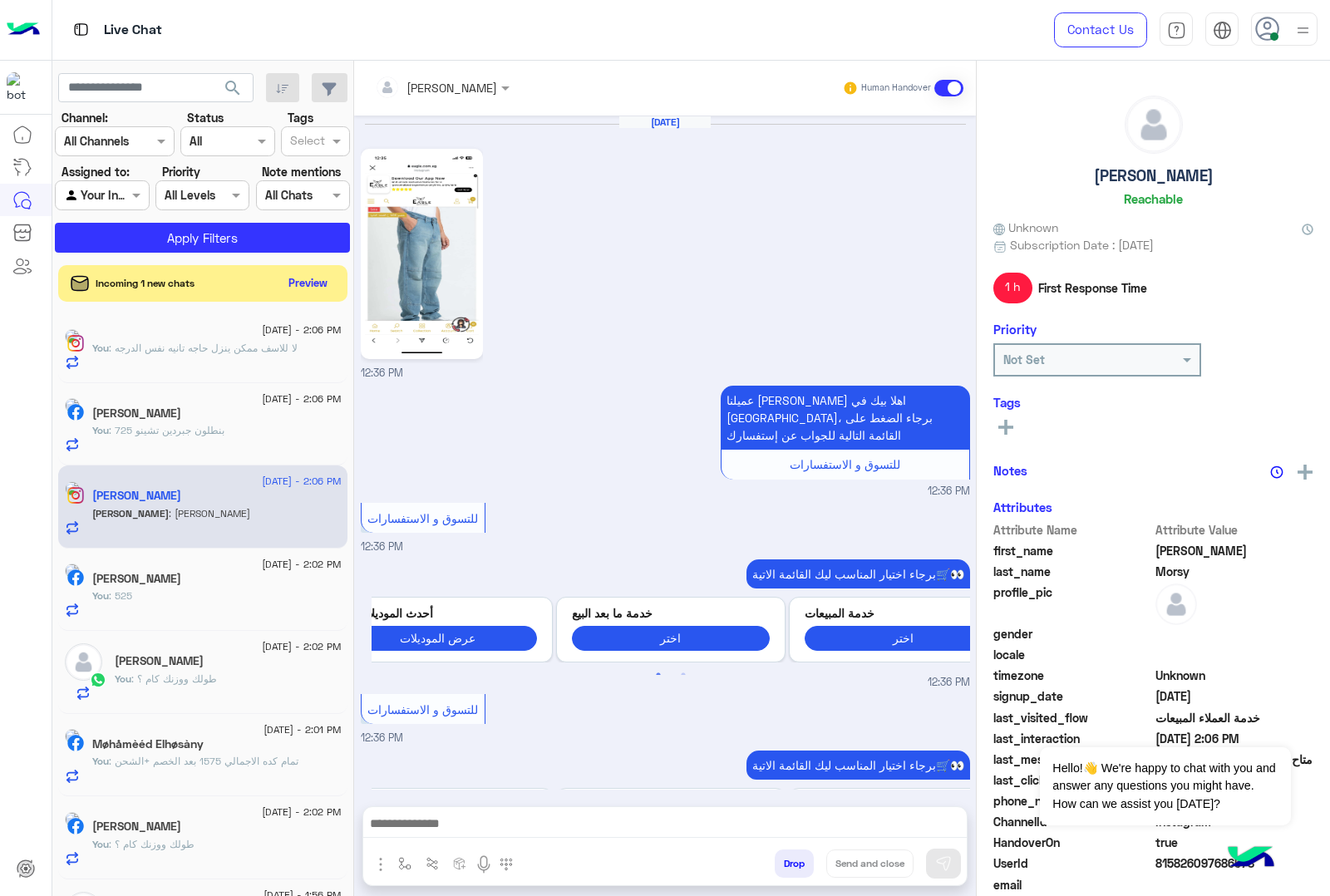
scroll to position [1706, 0]
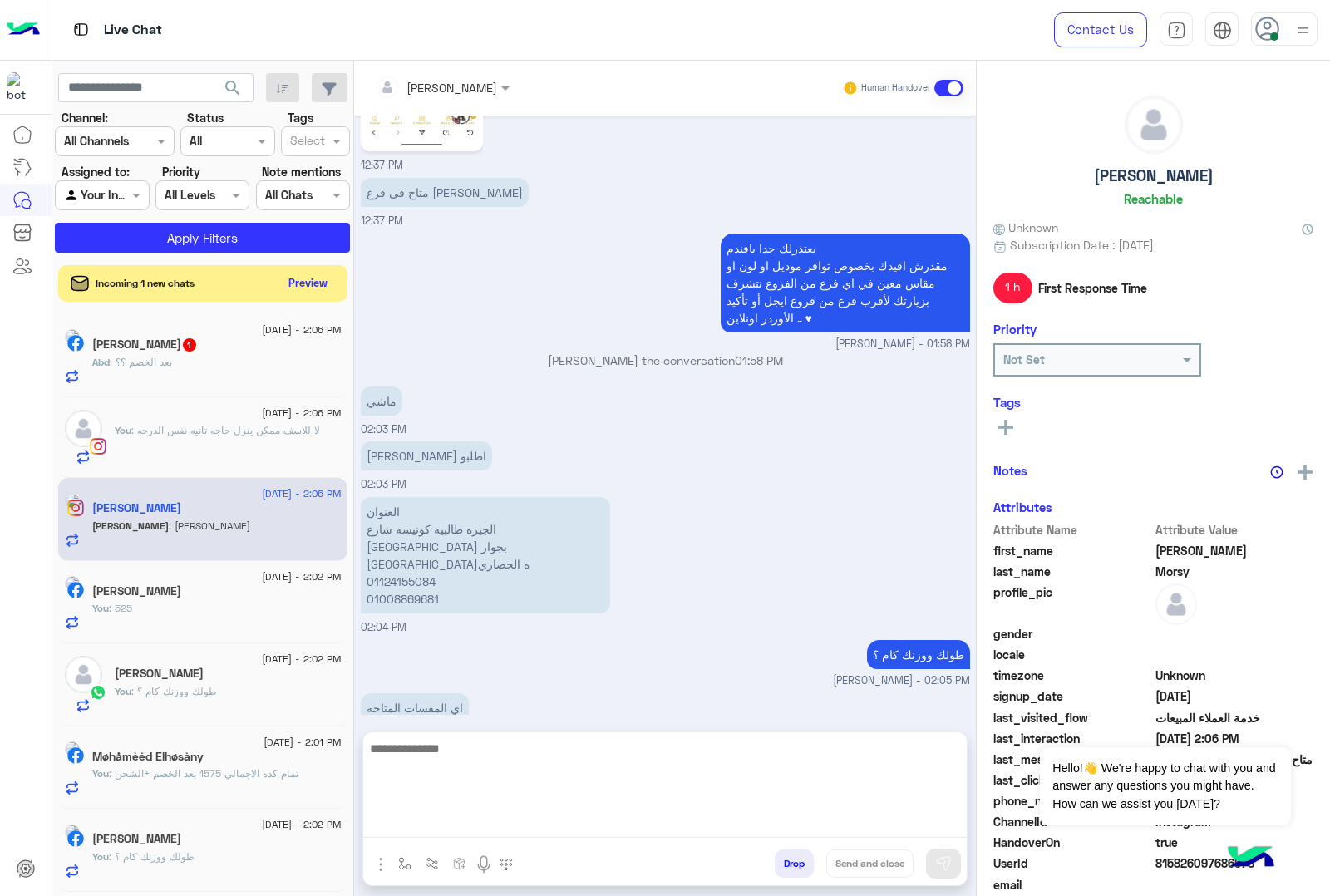
click at [532, 815] on textarea at bounding box center [665, 788] width 603 height 100
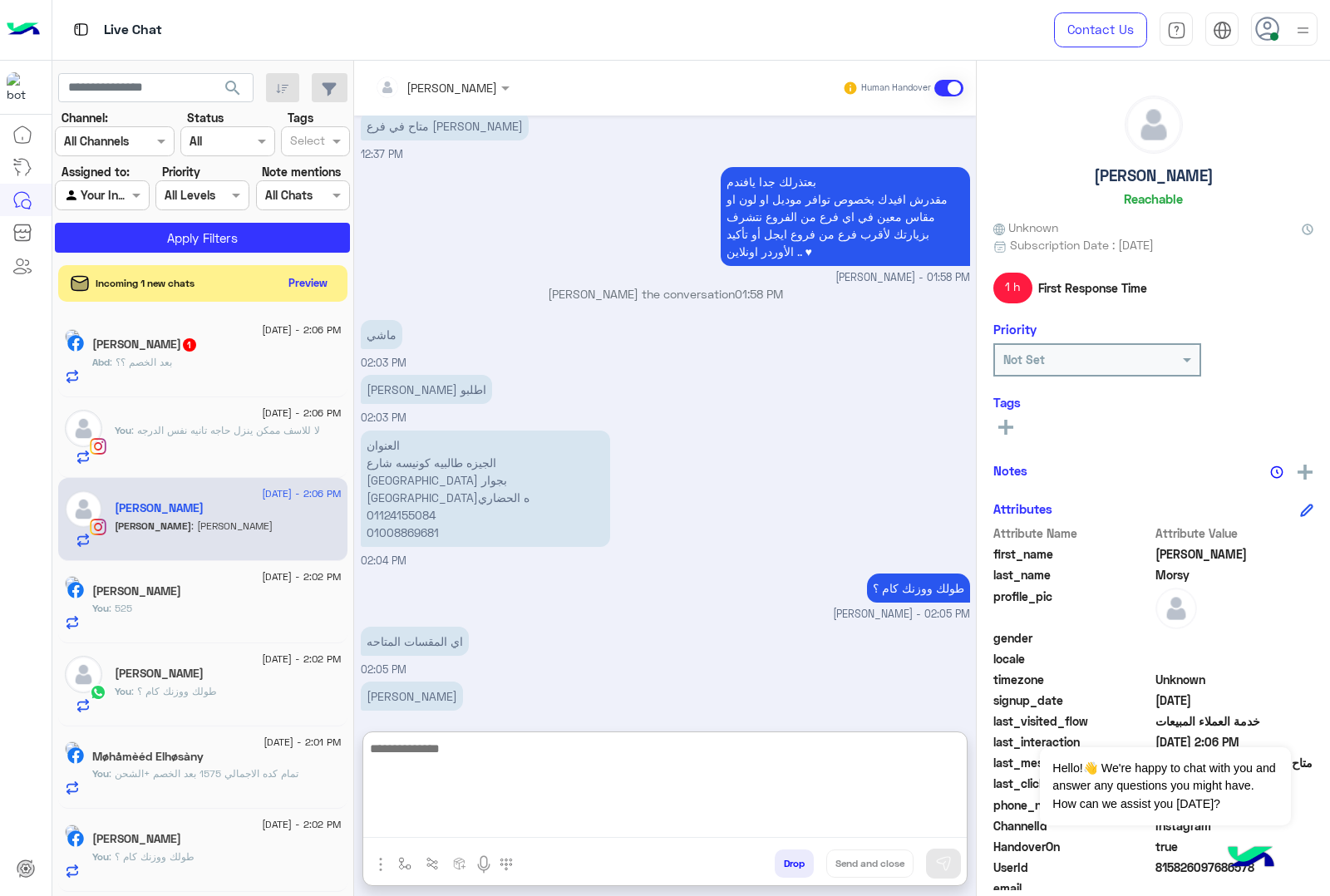
scroll to position [1780, 0]
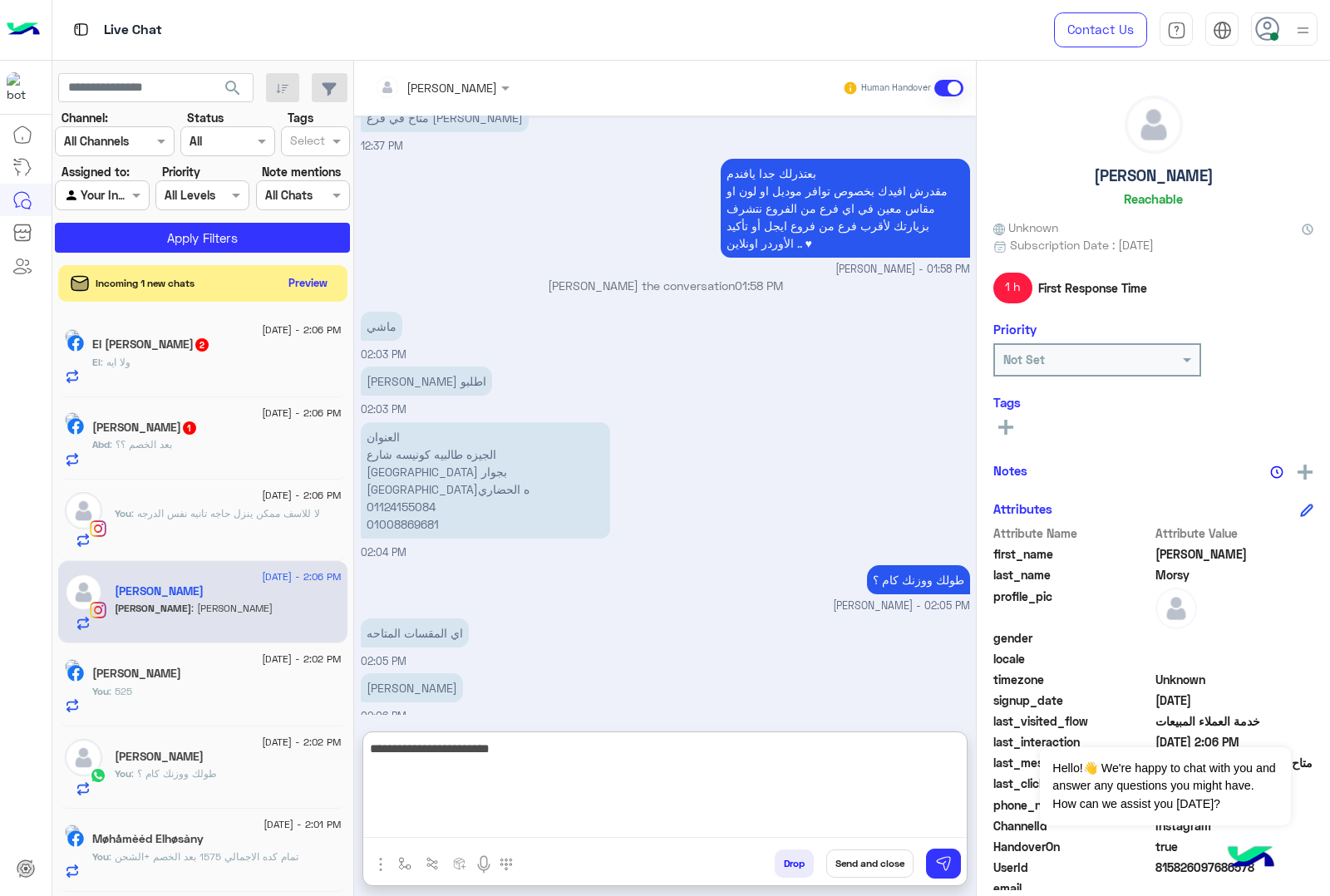
type textarea "**********"
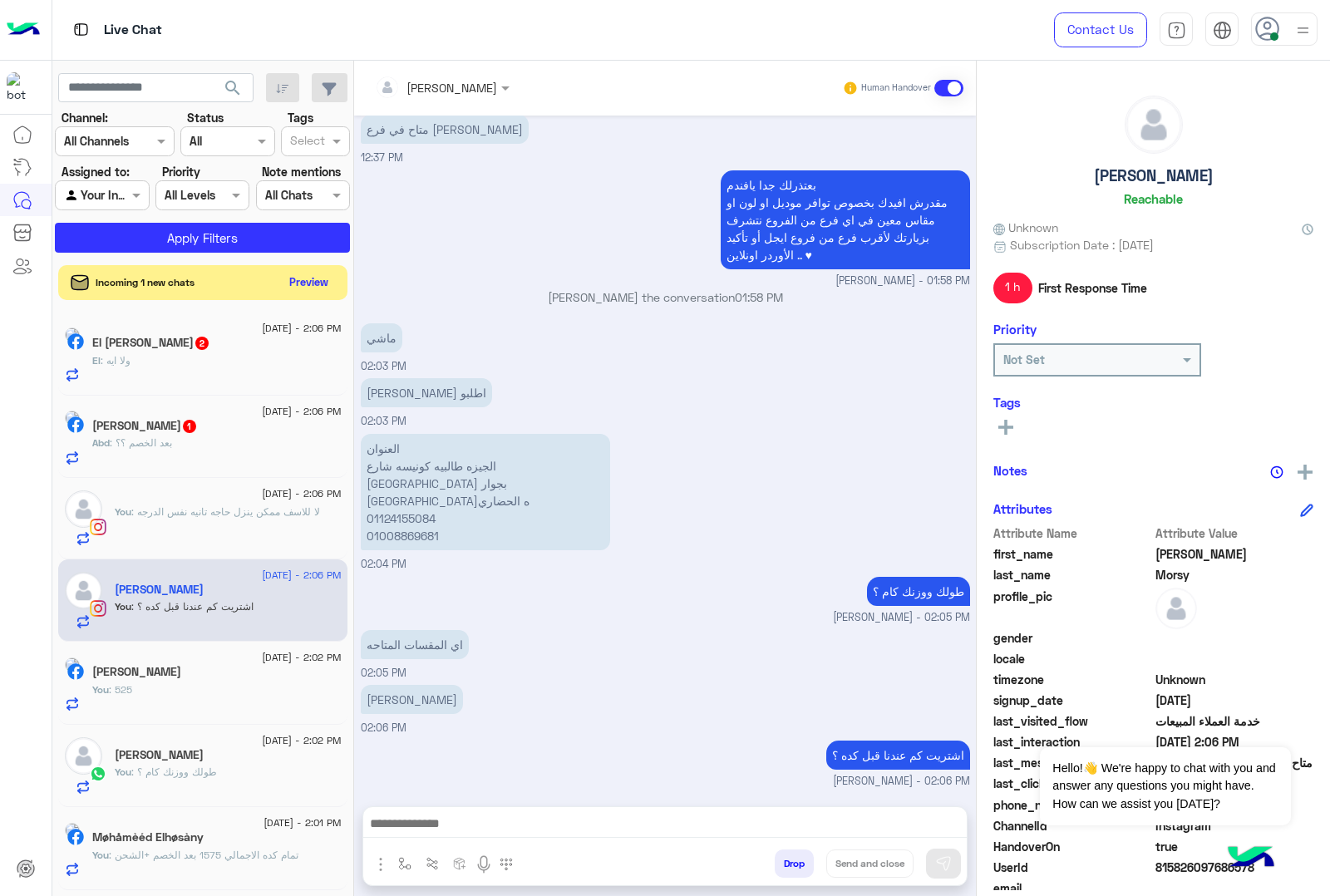
click at [317, 279] on button "Preview" at bounding box center [308, 281] width 51 height 22
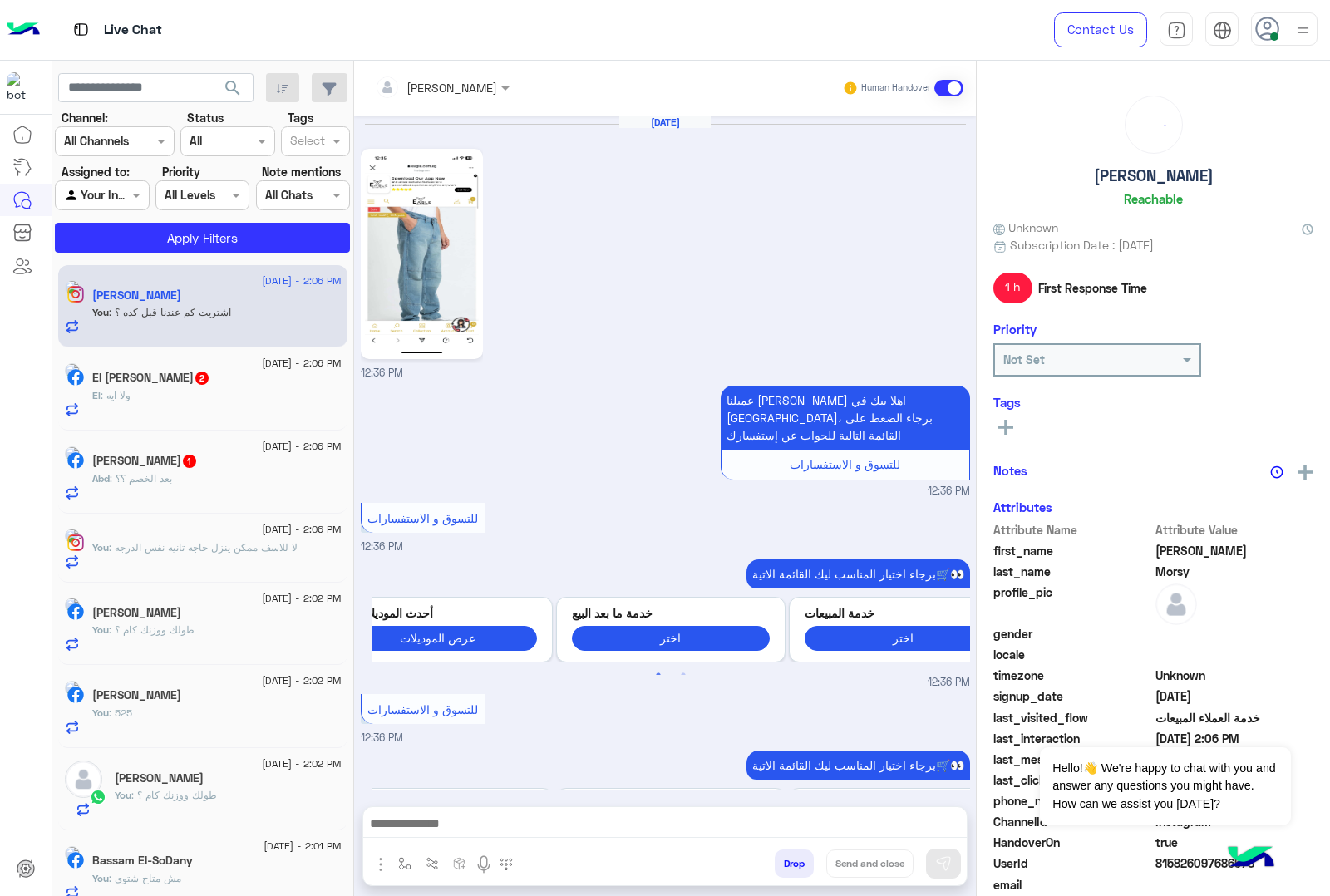
scroll to position [1759, 0]
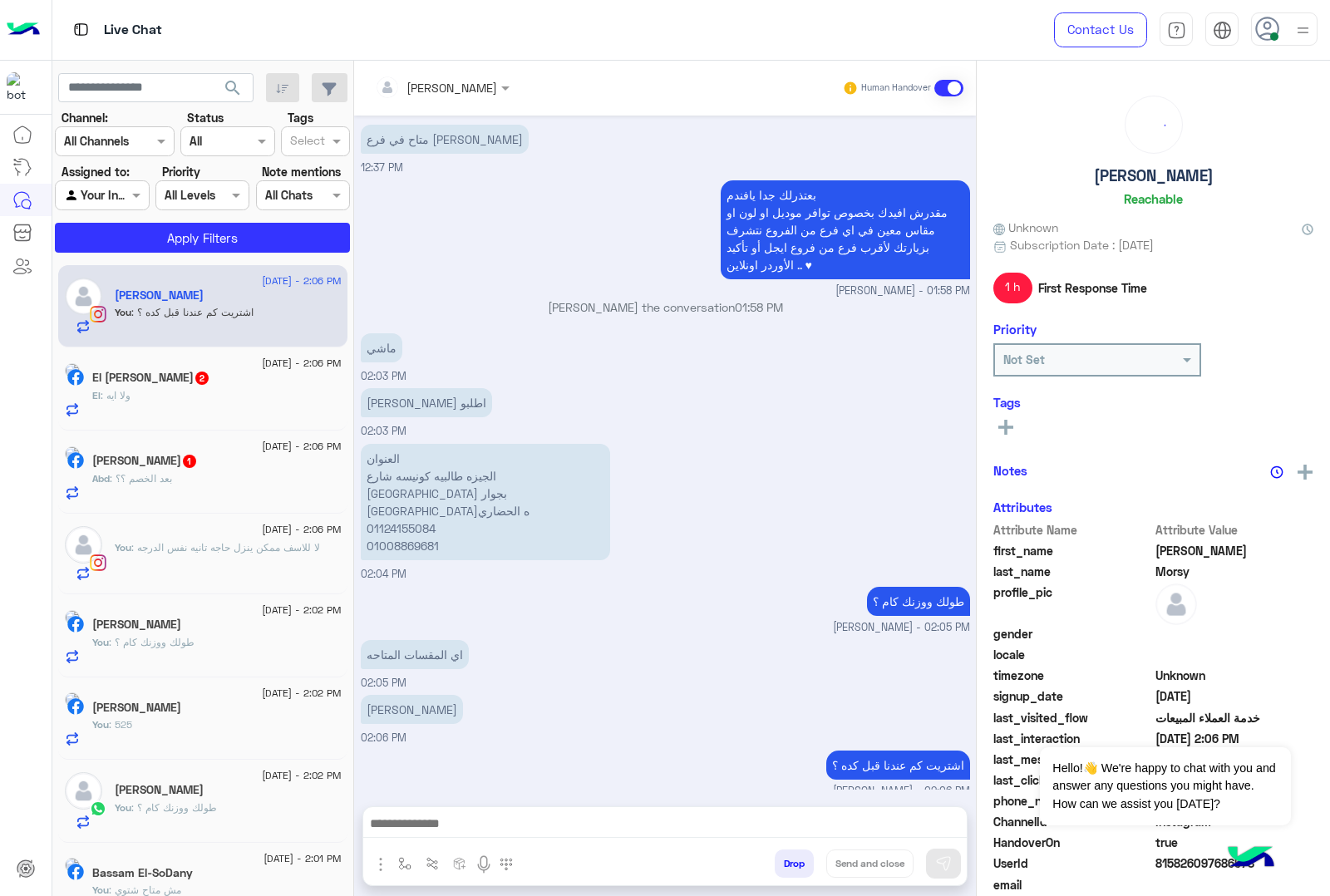
click at [231, 392] on div "El : ولا ايه" at bounding box center [217, 403] width 249 height 29
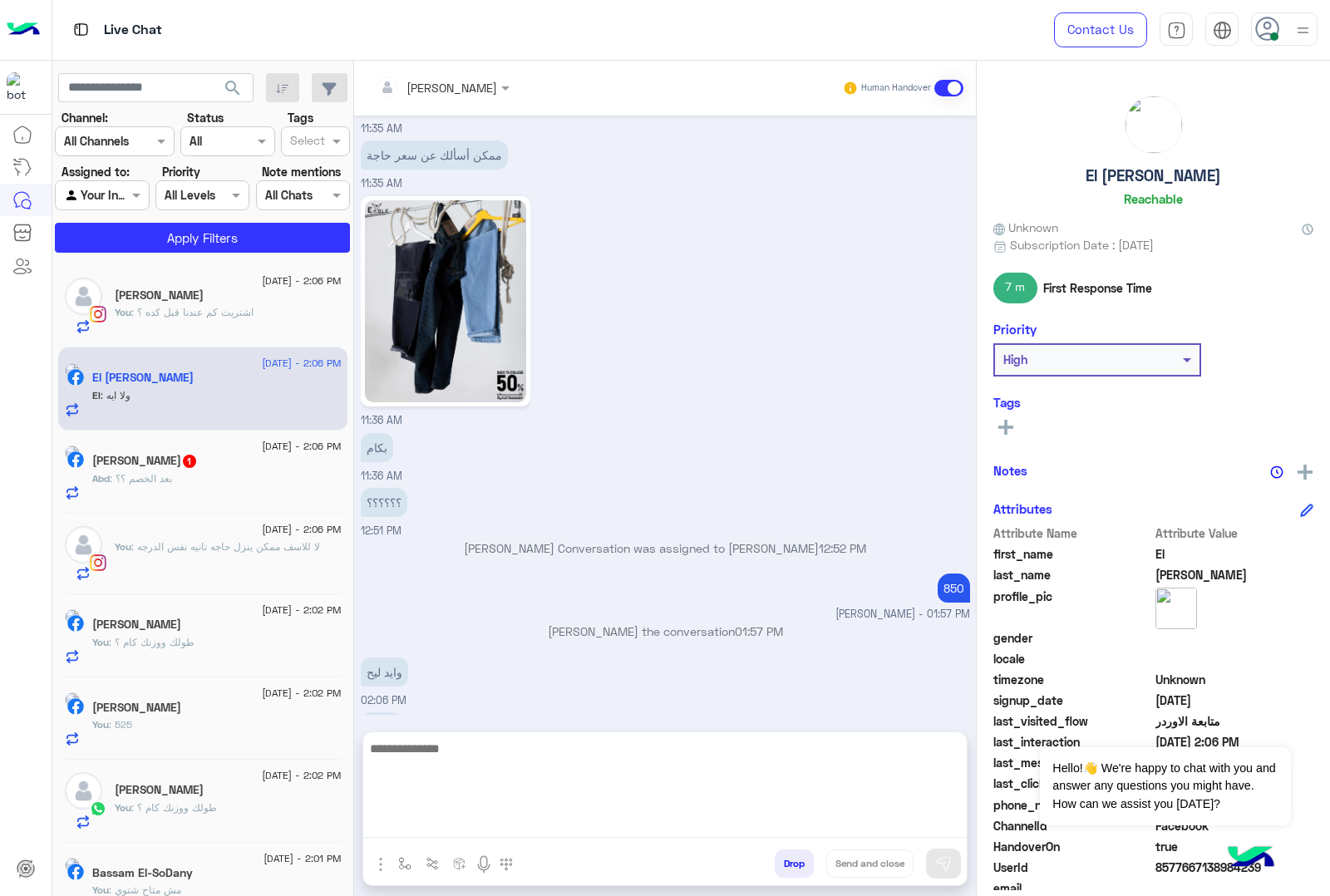
click at [453, 825] on textarea at bounding box center [665, 788] width 603 height 100
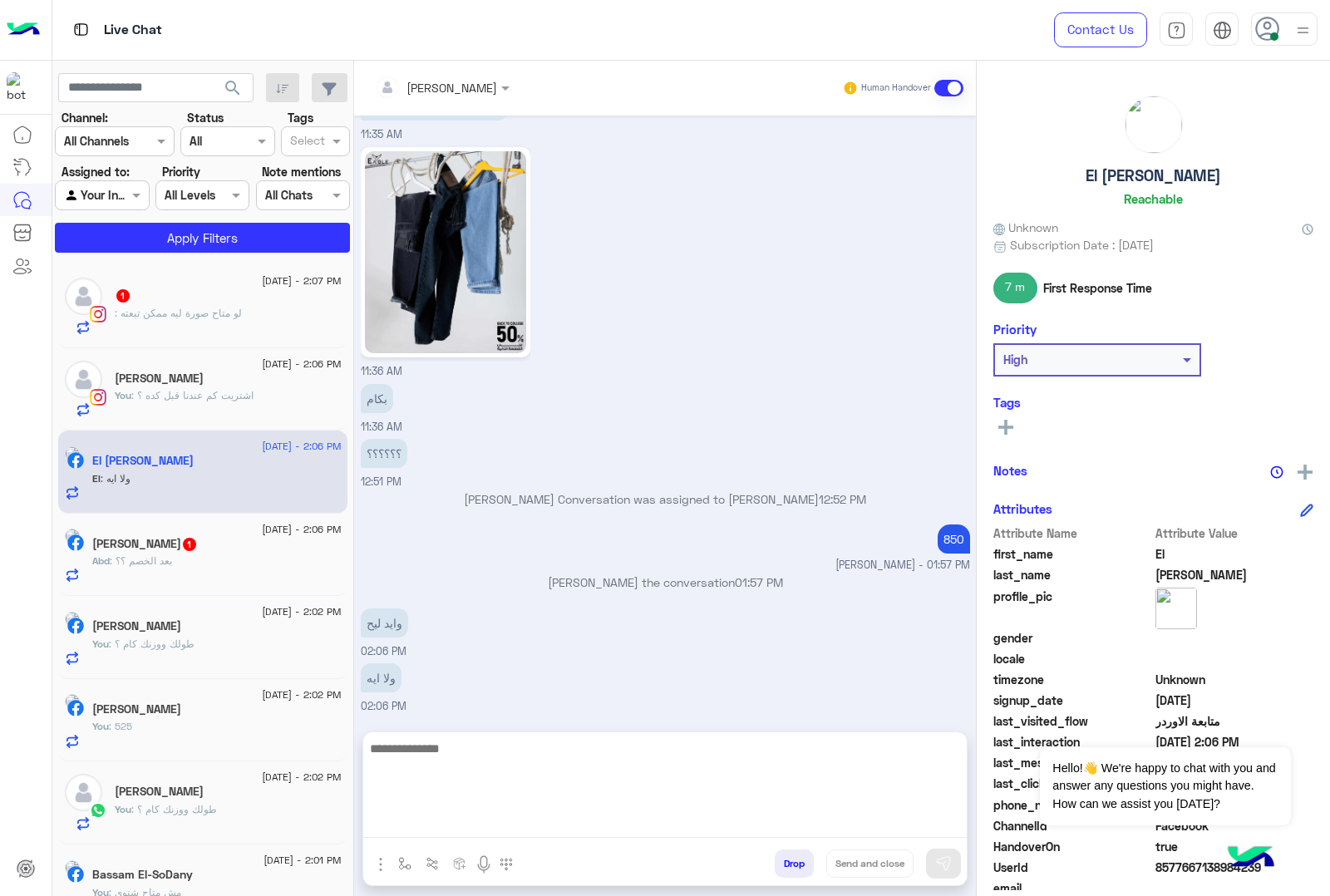
scroll to position [2064, 0]
type textarea "****"
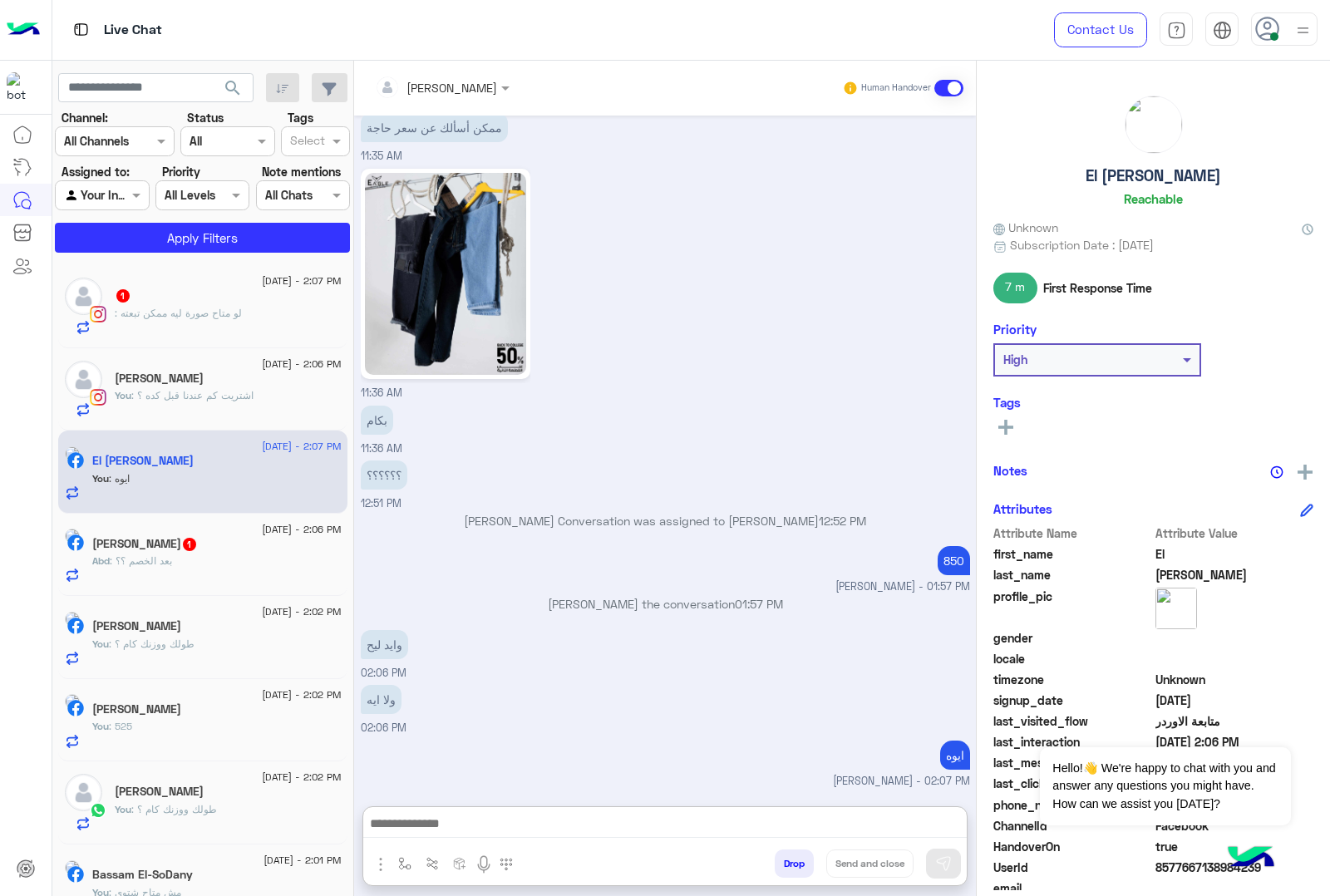
click at [218, 558] on div "Abd : بعد الخصم ؟؟" at bounding box center [217, 568] width 249 height 29
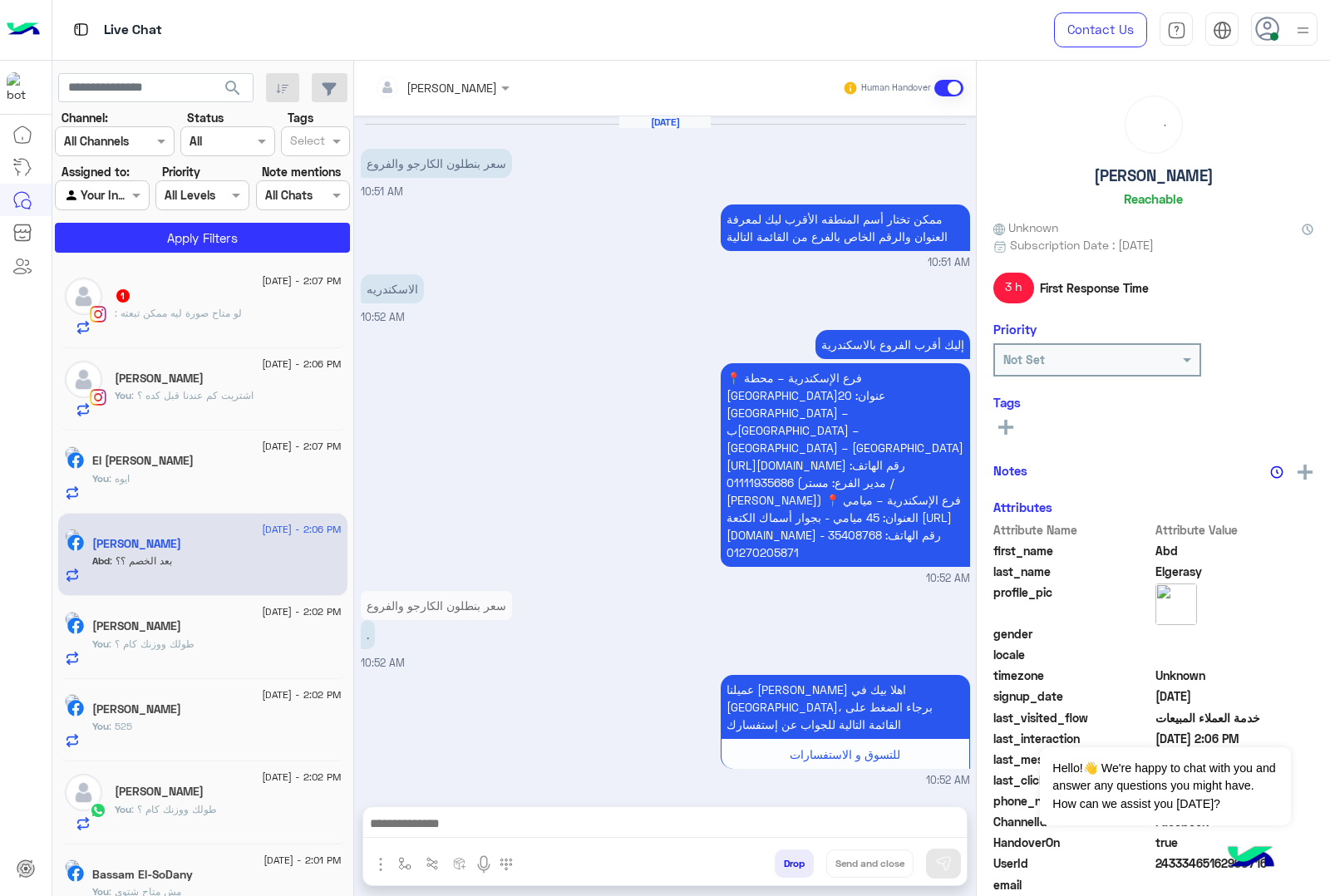
scroll to position [987, 0]
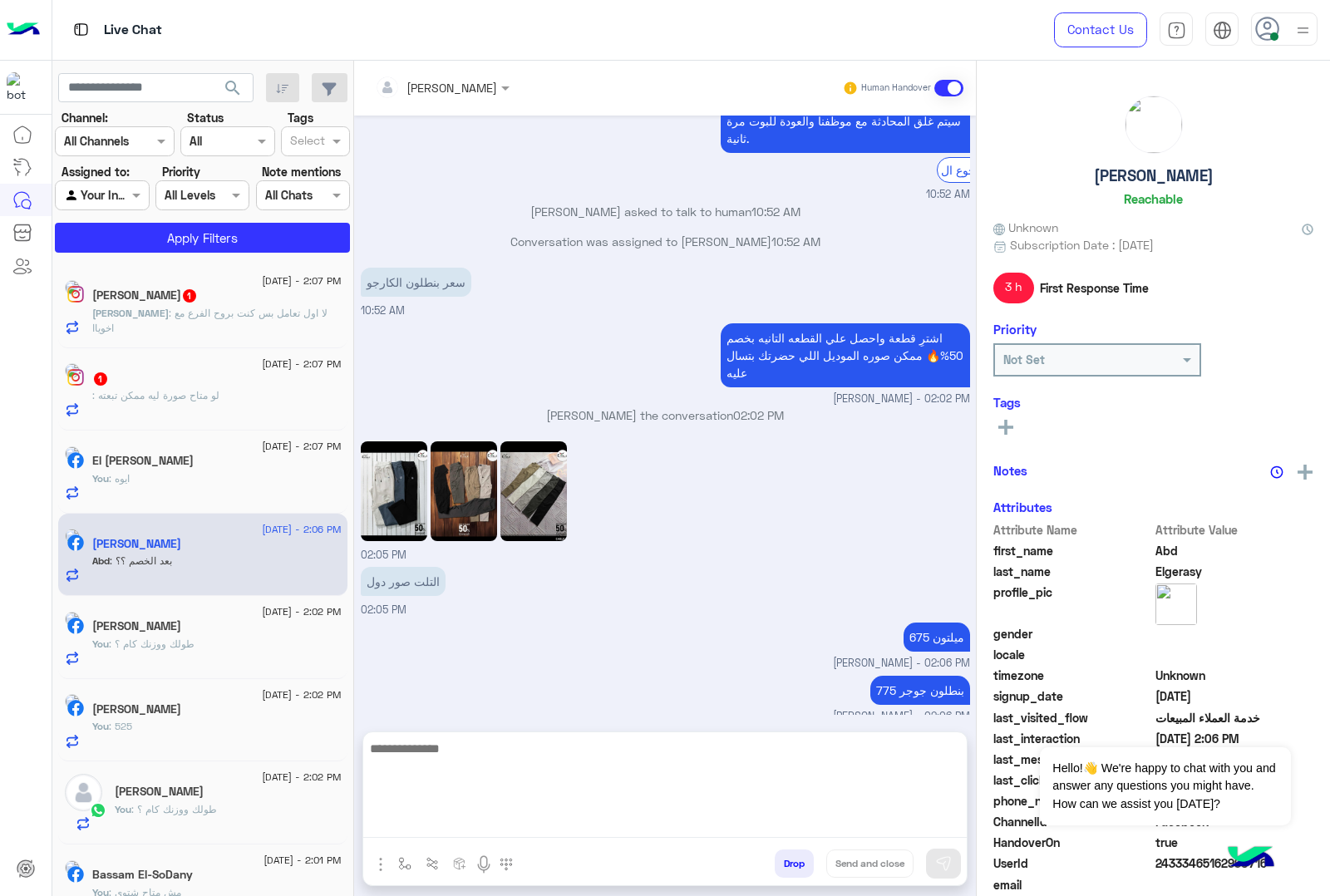
click at [458, 819] on textarea at bounding box center [665, 788] width 603 height 100
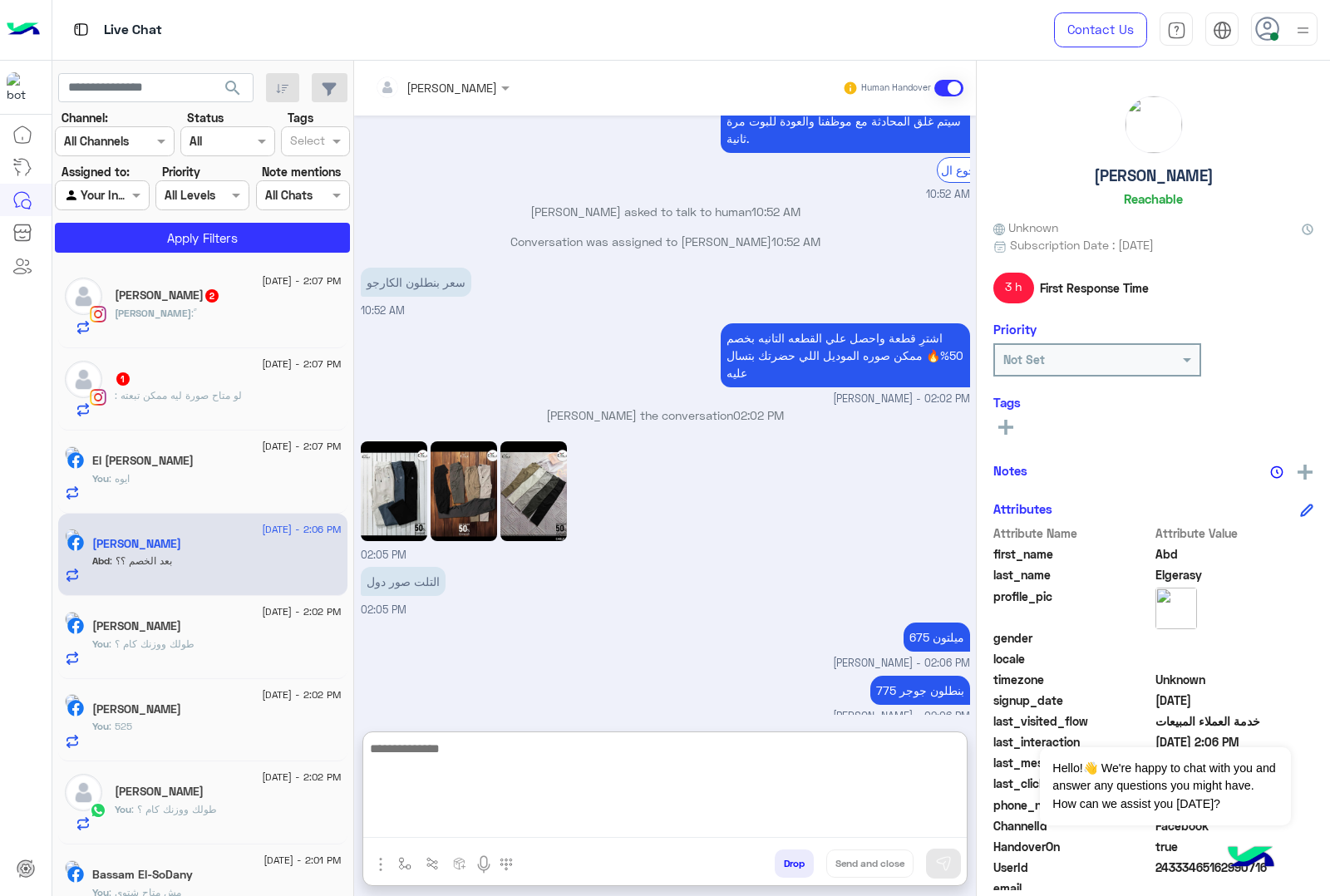
click at [416, 833] on textarea at bounding box center [665, 788] width 603 height 100
paste textarea "**********"
type textarea "**********"
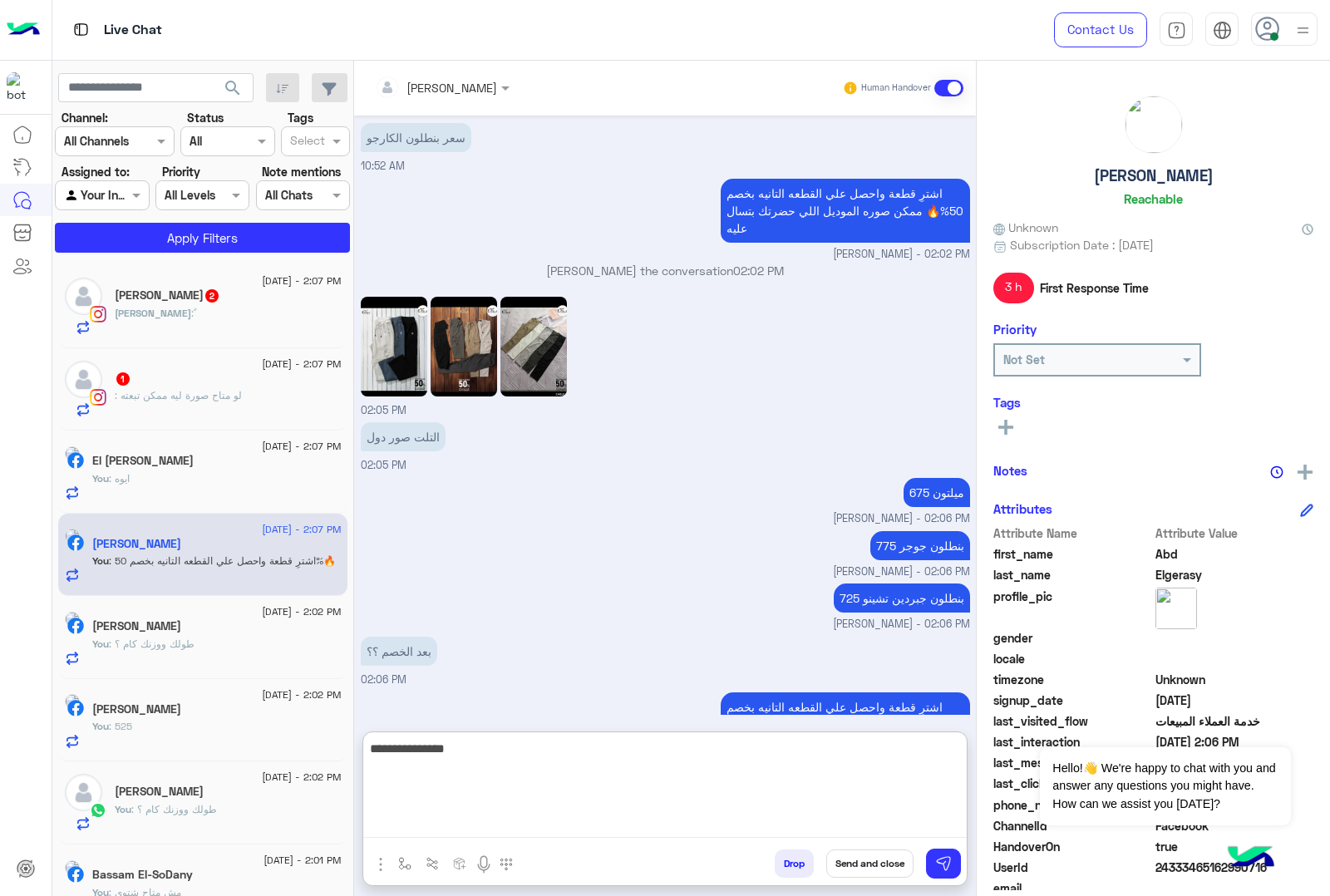
type textarea "**********"
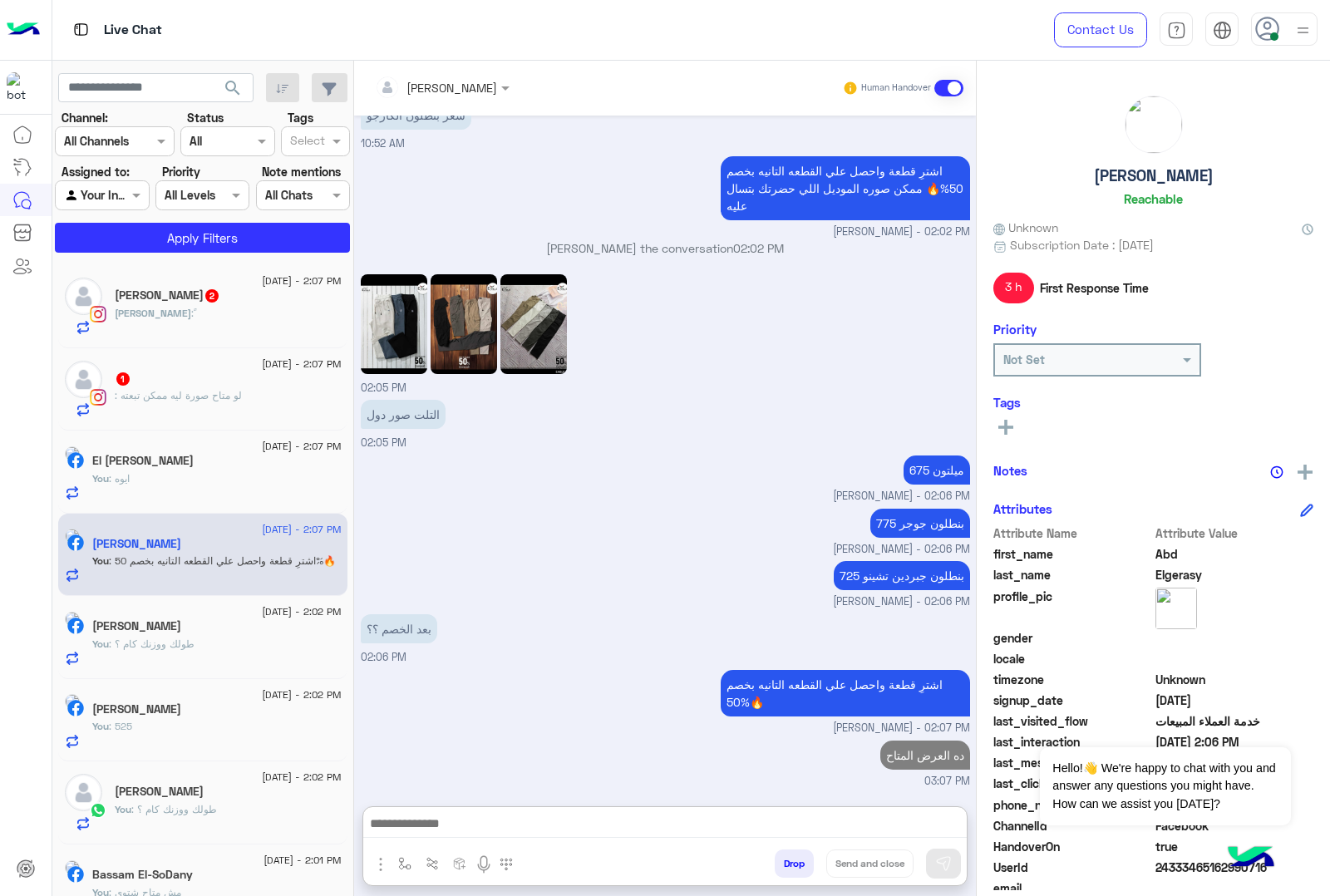
click at [233, 395] on span ": لو متاح صورة ليه ممكن تبعته" at bounding box center [179, 394] width 128 height 13
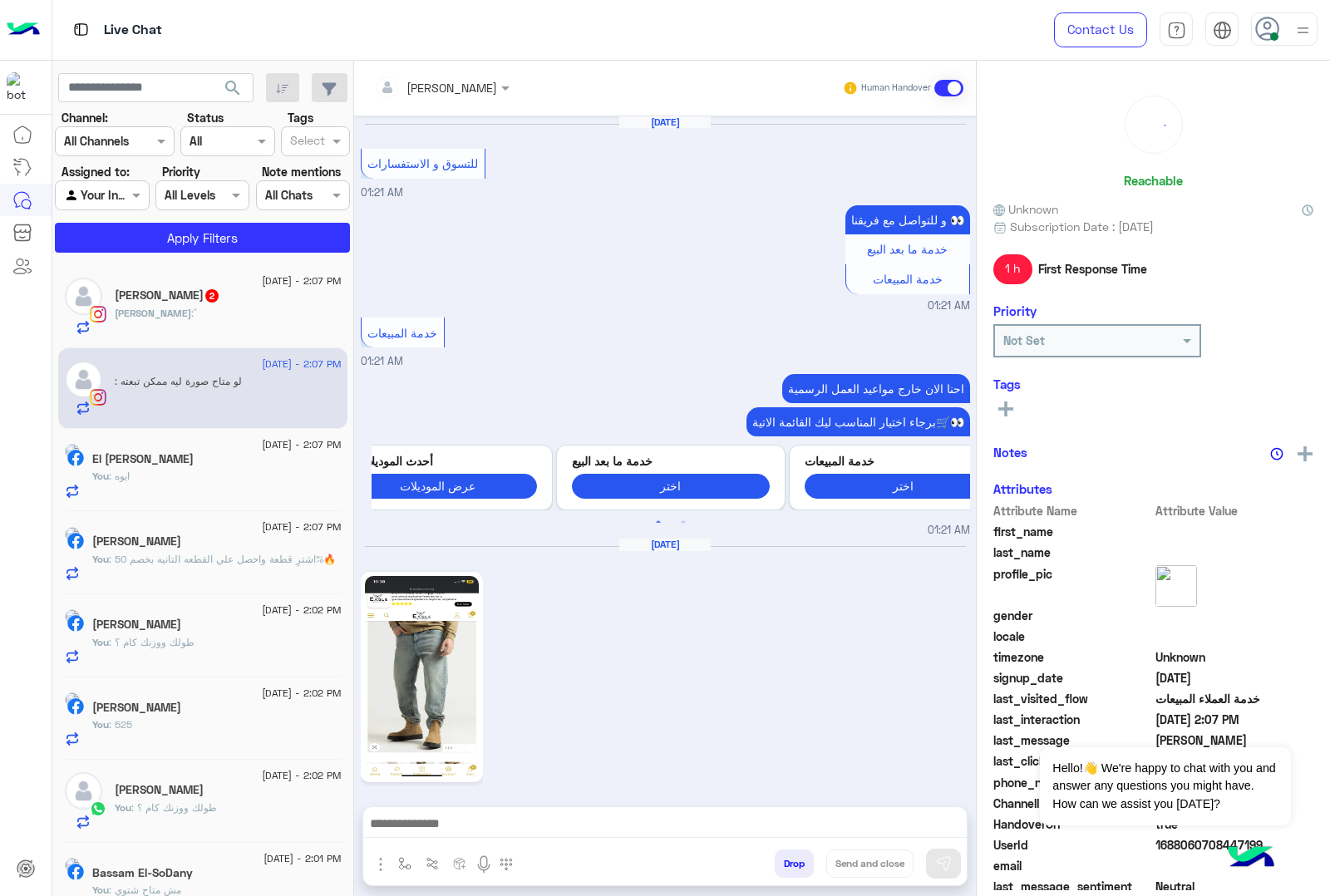
scroll to position [1880, 0]
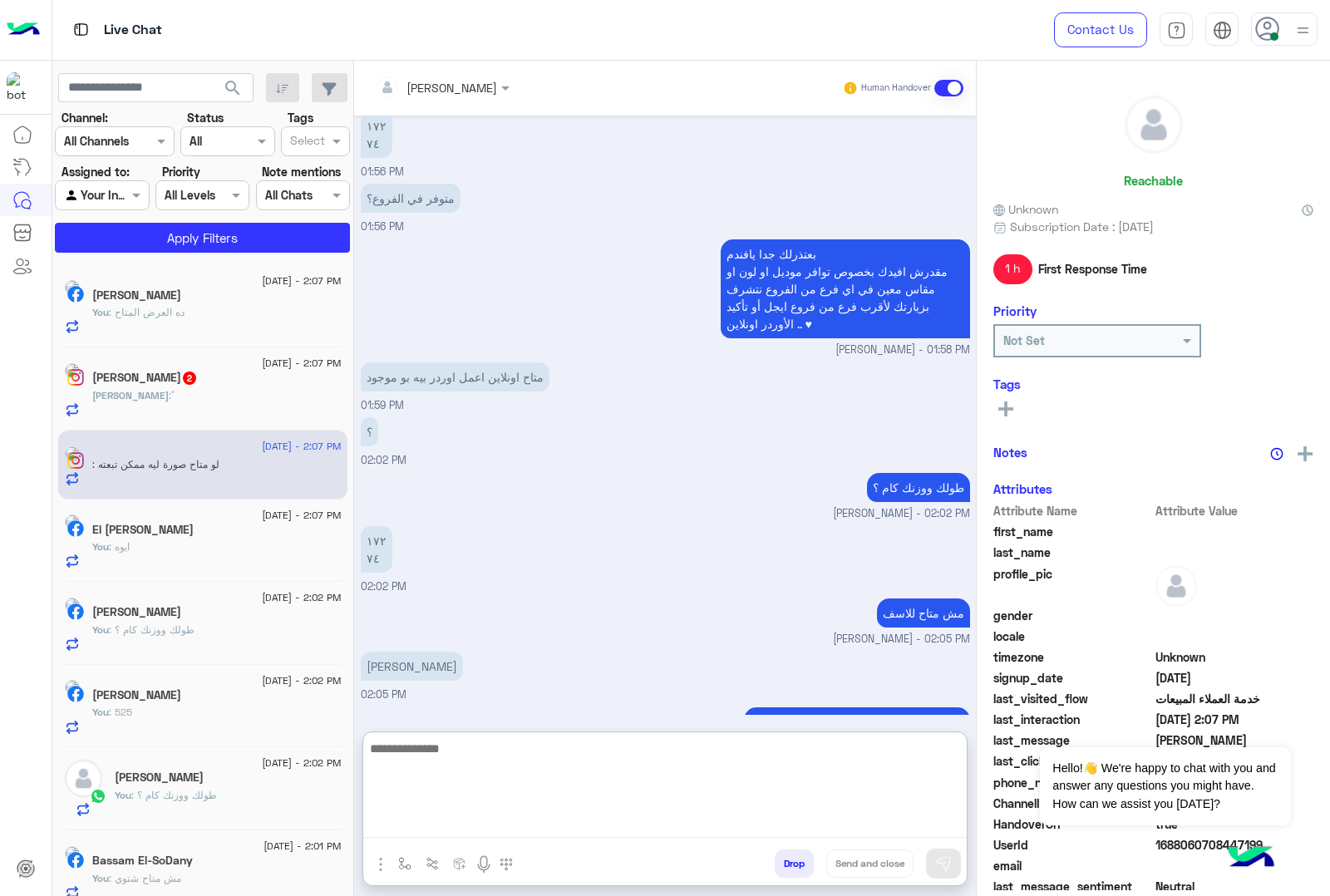
click at [478, 832] on textarea at bounding box center [665, 788] width 603 height 100
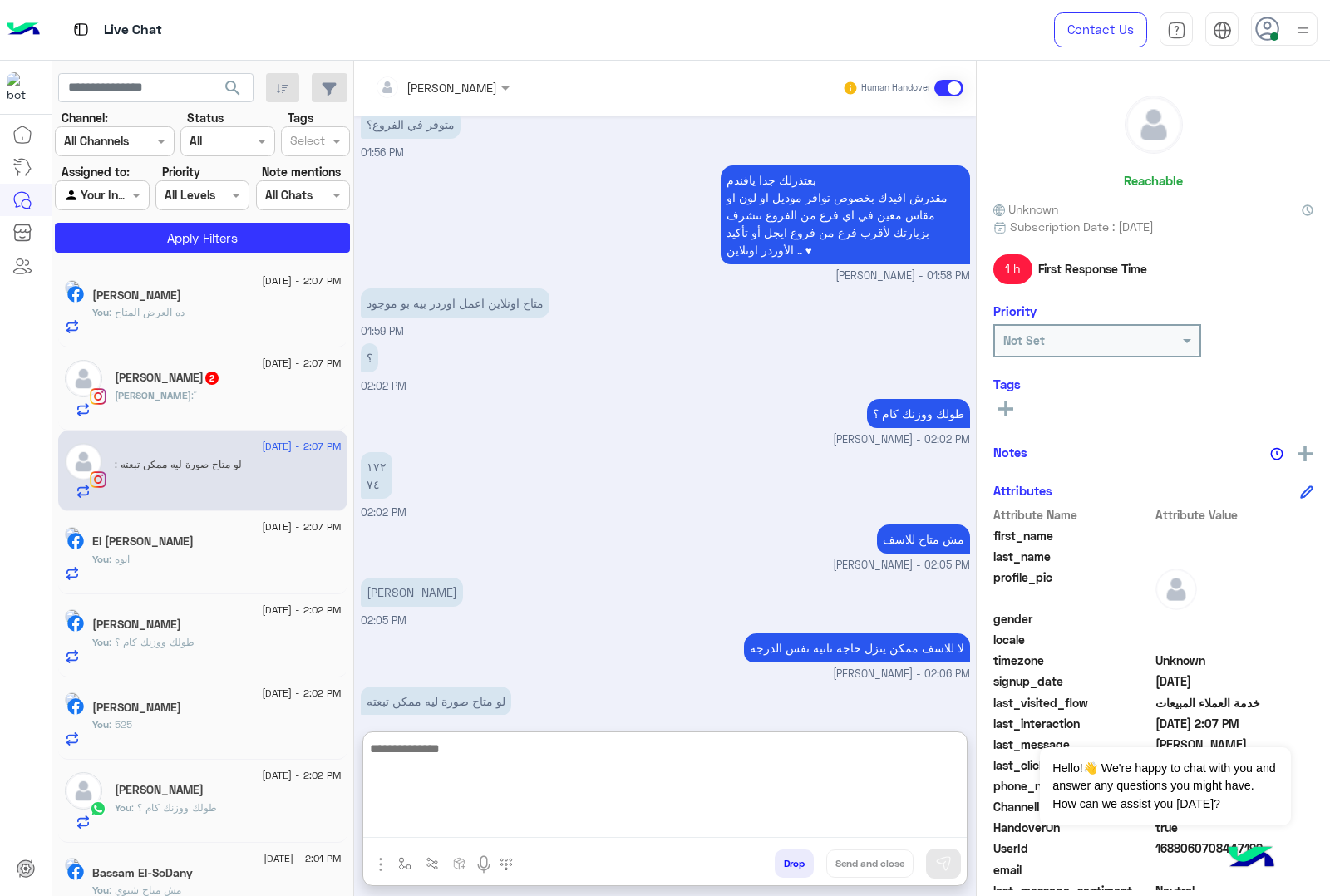
scroll to position [1955, 0]
type textarea "**********"
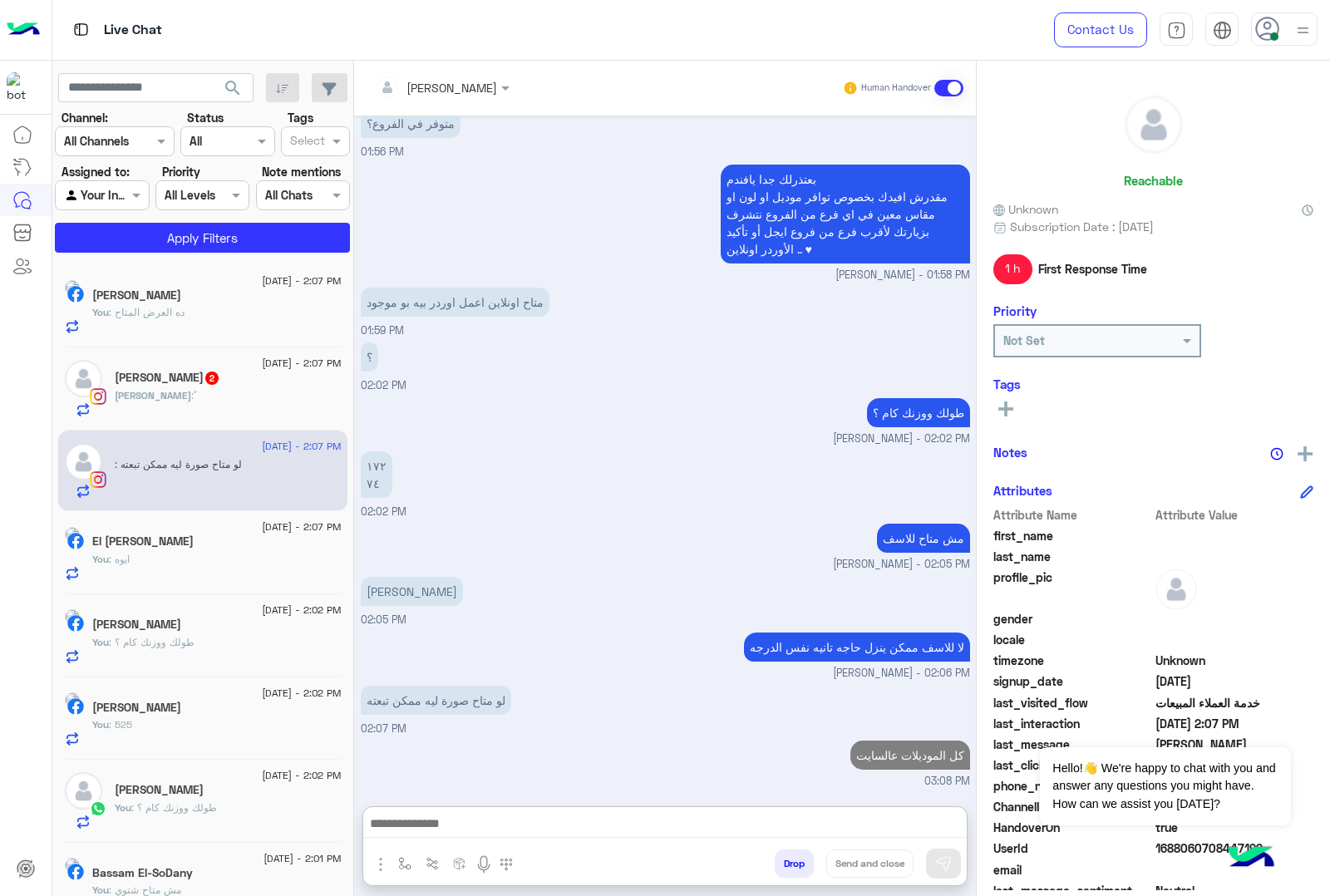
click at [222, 381] on div "Omar Morsy 2" at bounding box center [228, 380] width 227 height 17
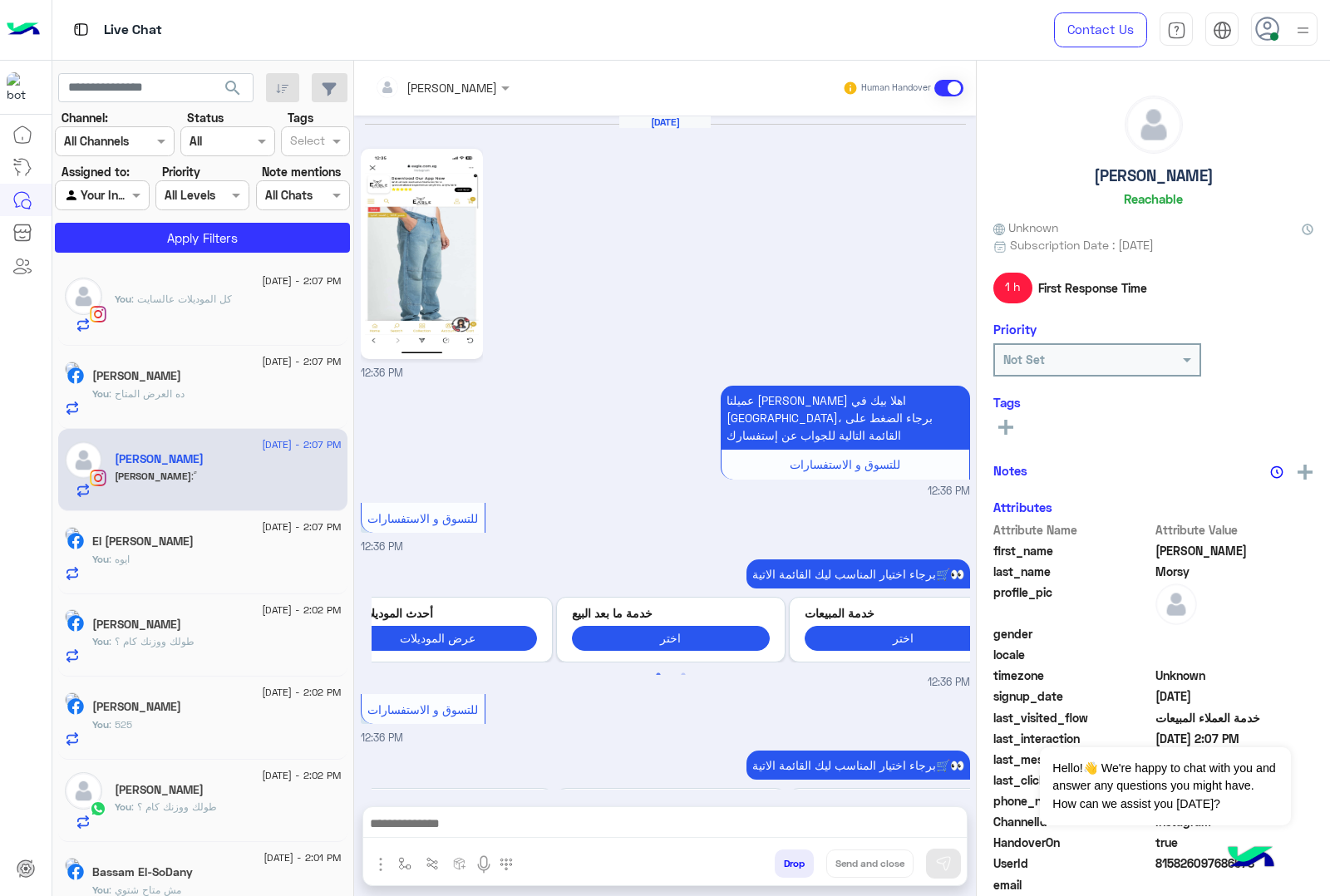
scroll to position [1899, 0]
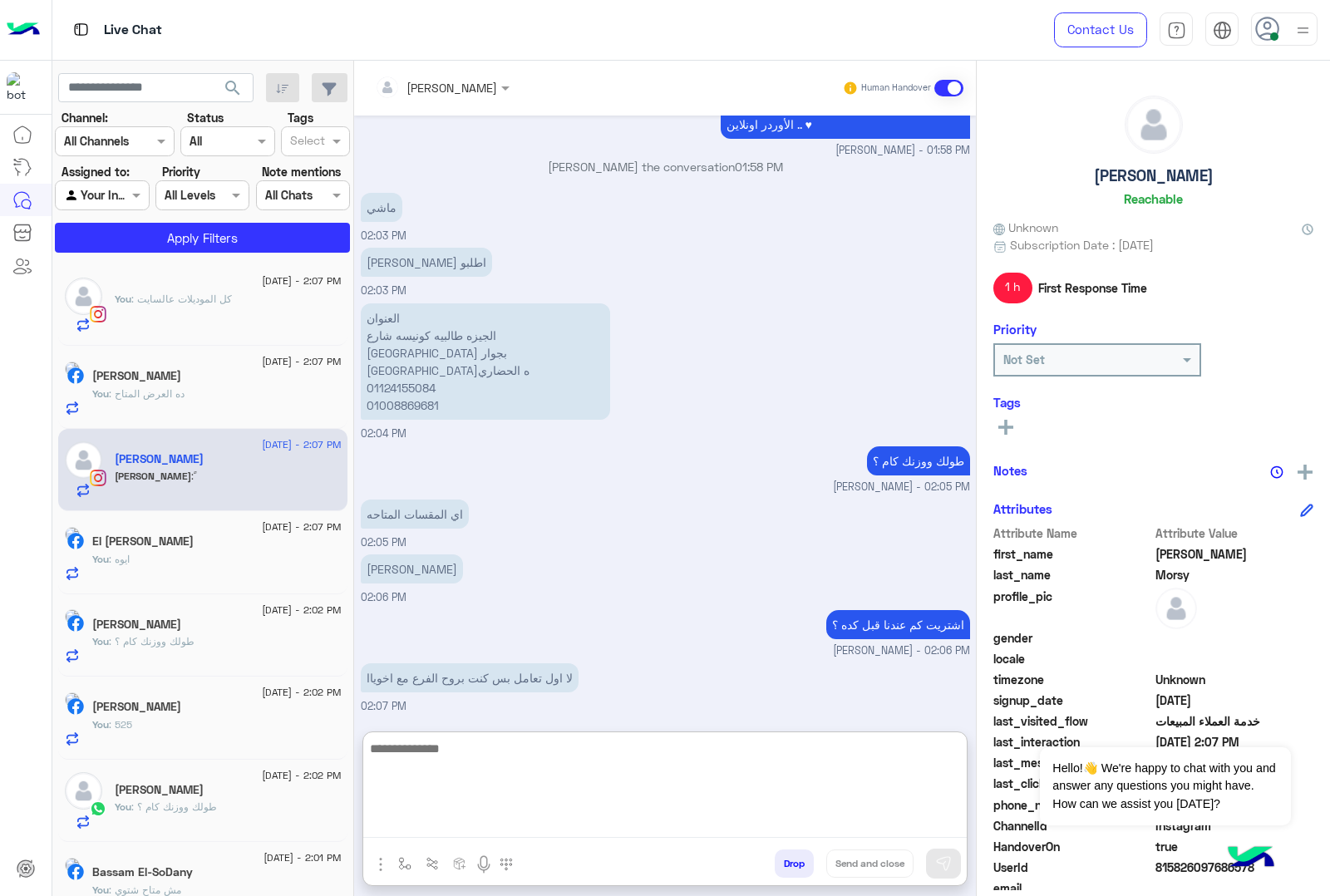
click at [446, 819] on textarea at bounding box center [665, 788] width 603 height 100
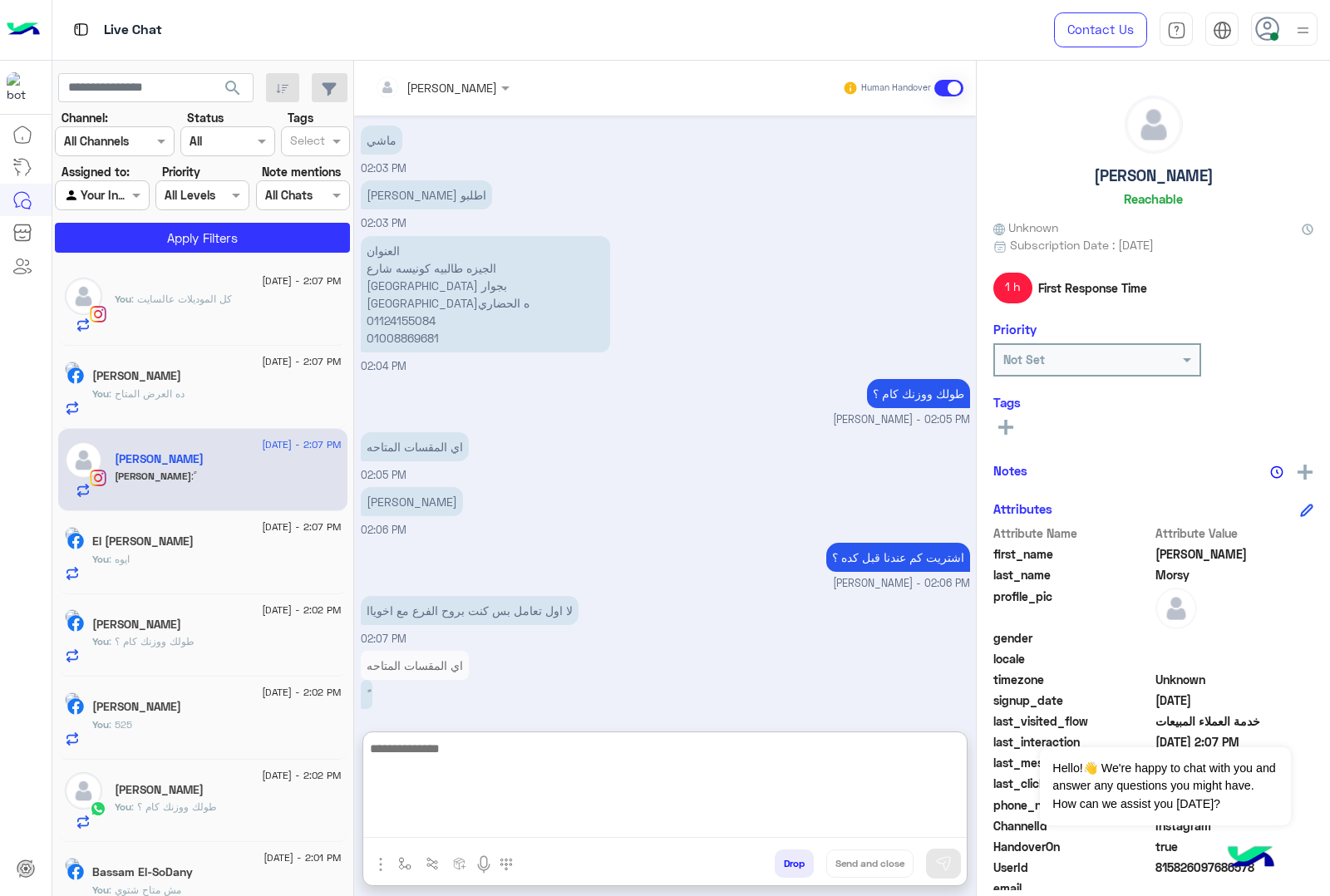
scroll to position [1973, 0]
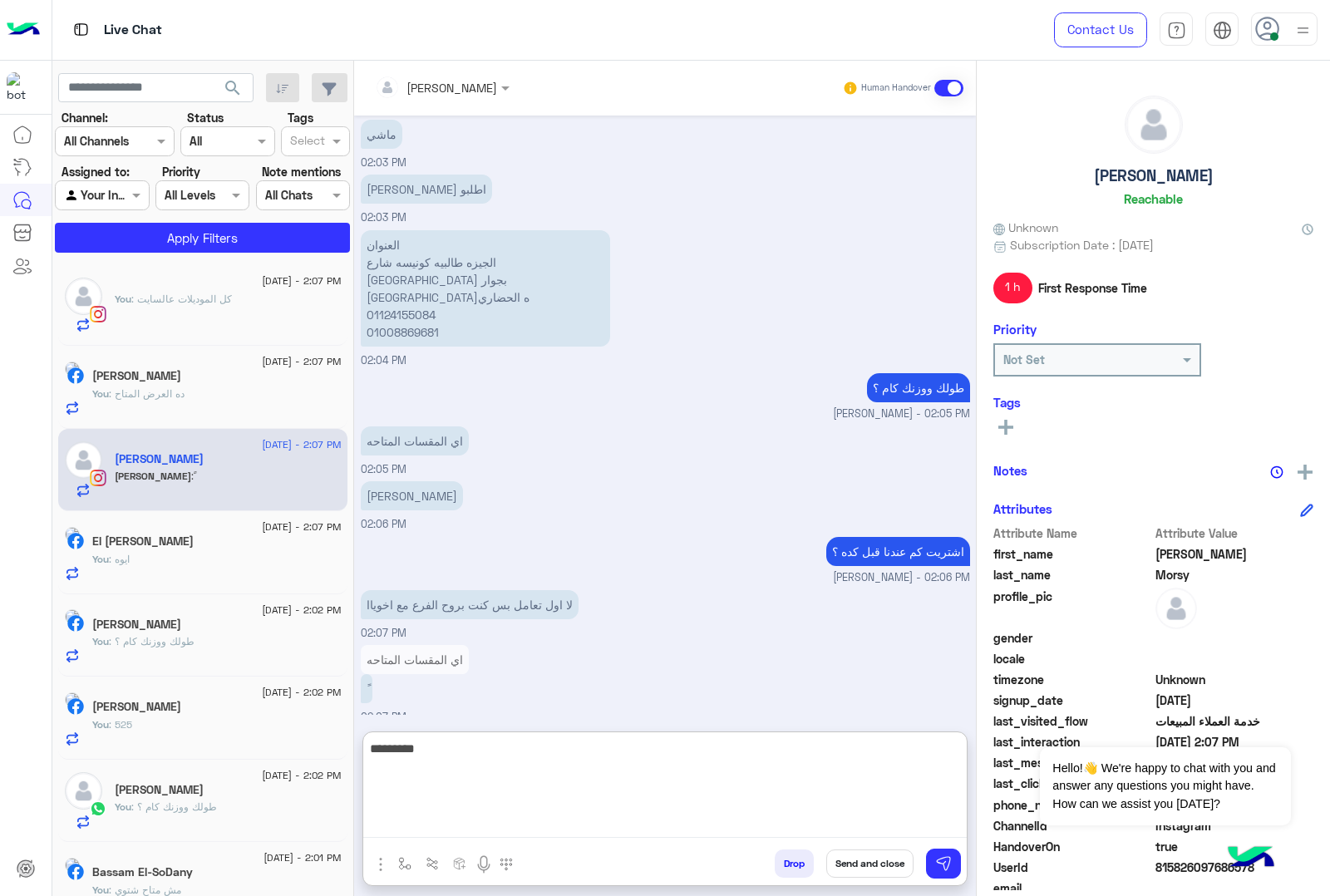
type textarea "**********"
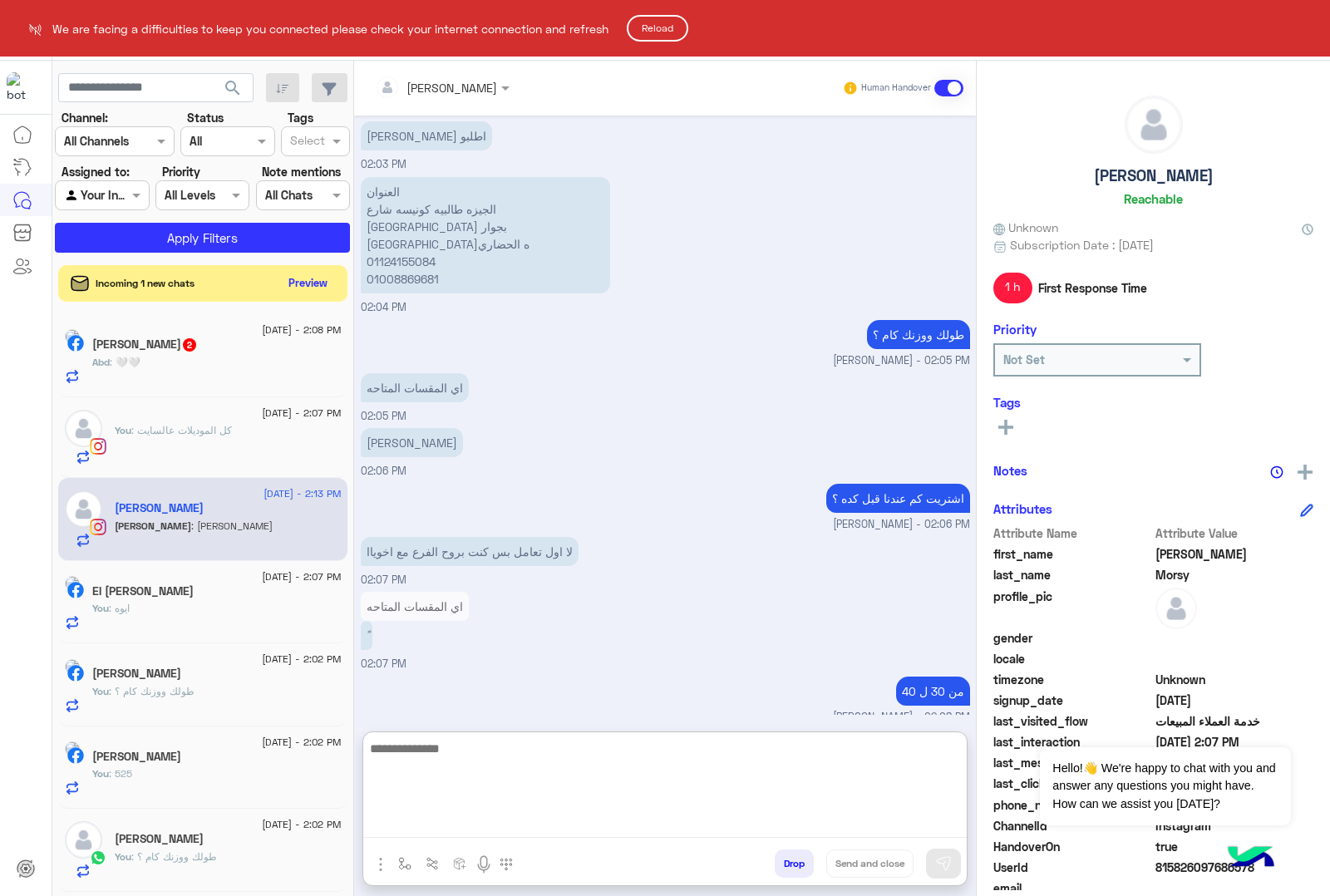
scroll to position [2354, 0]
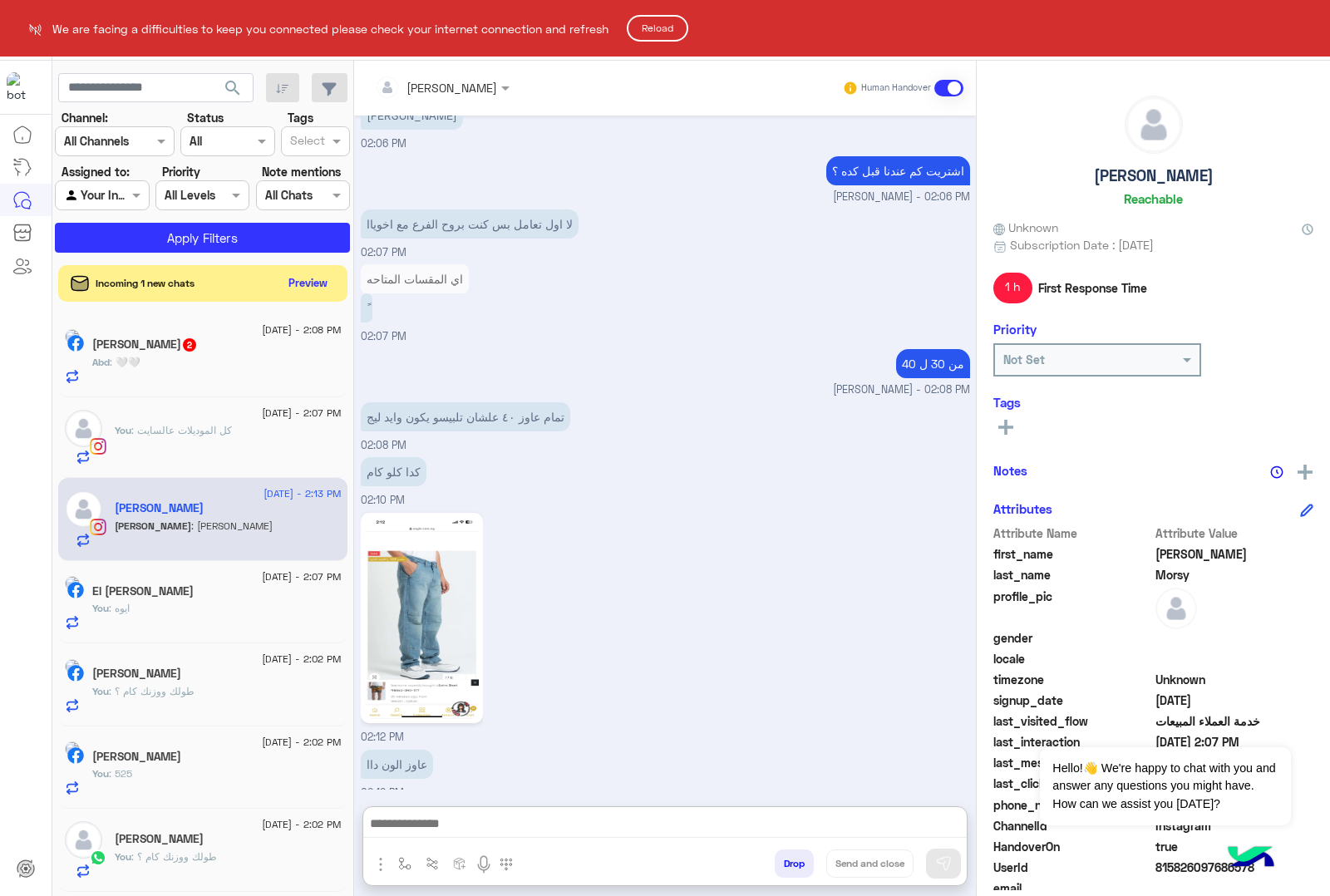
click at [650, 25] on button "Reload" at bounding box center [657, 28] width 62 height 27
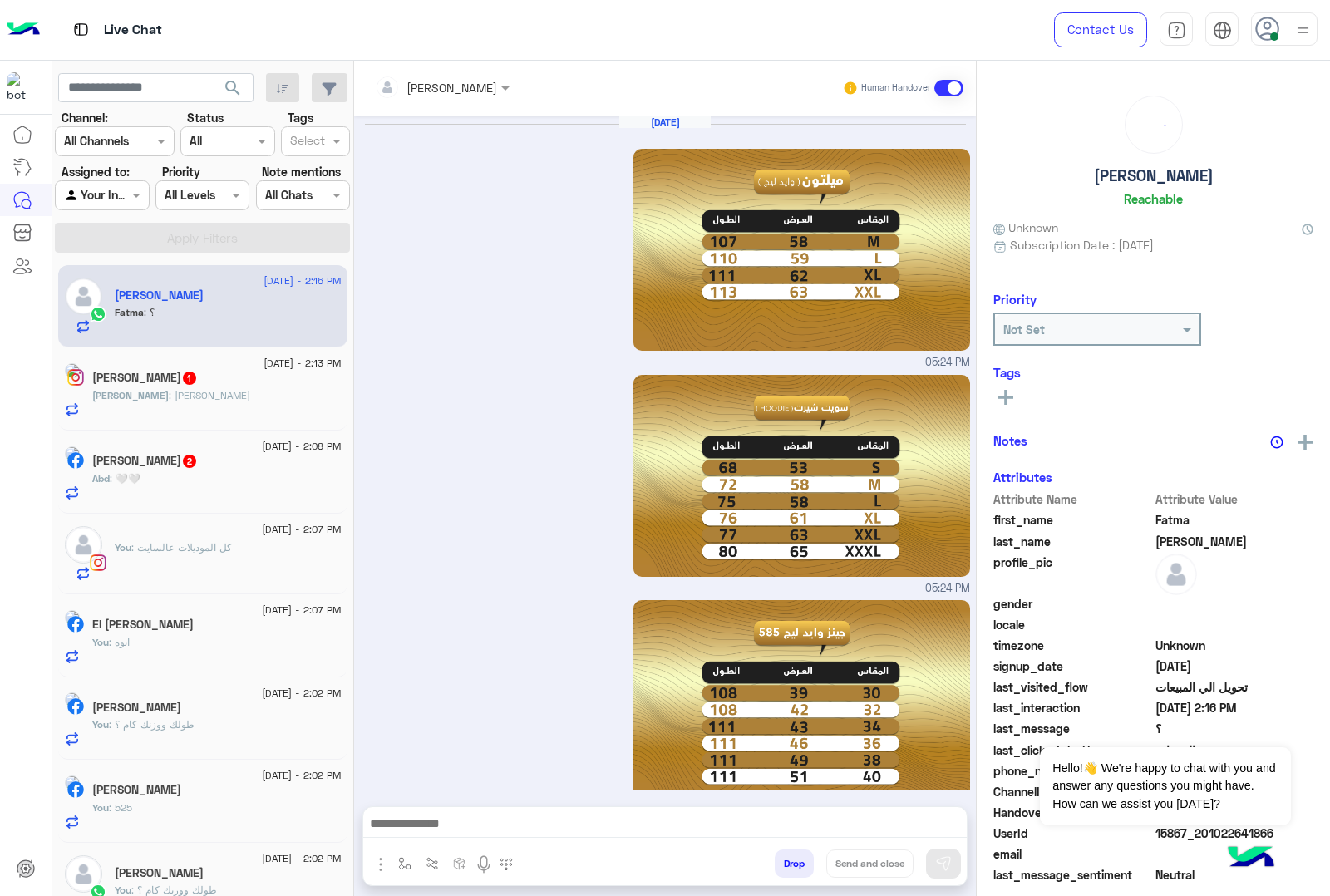
scroll to position [2612, 0]
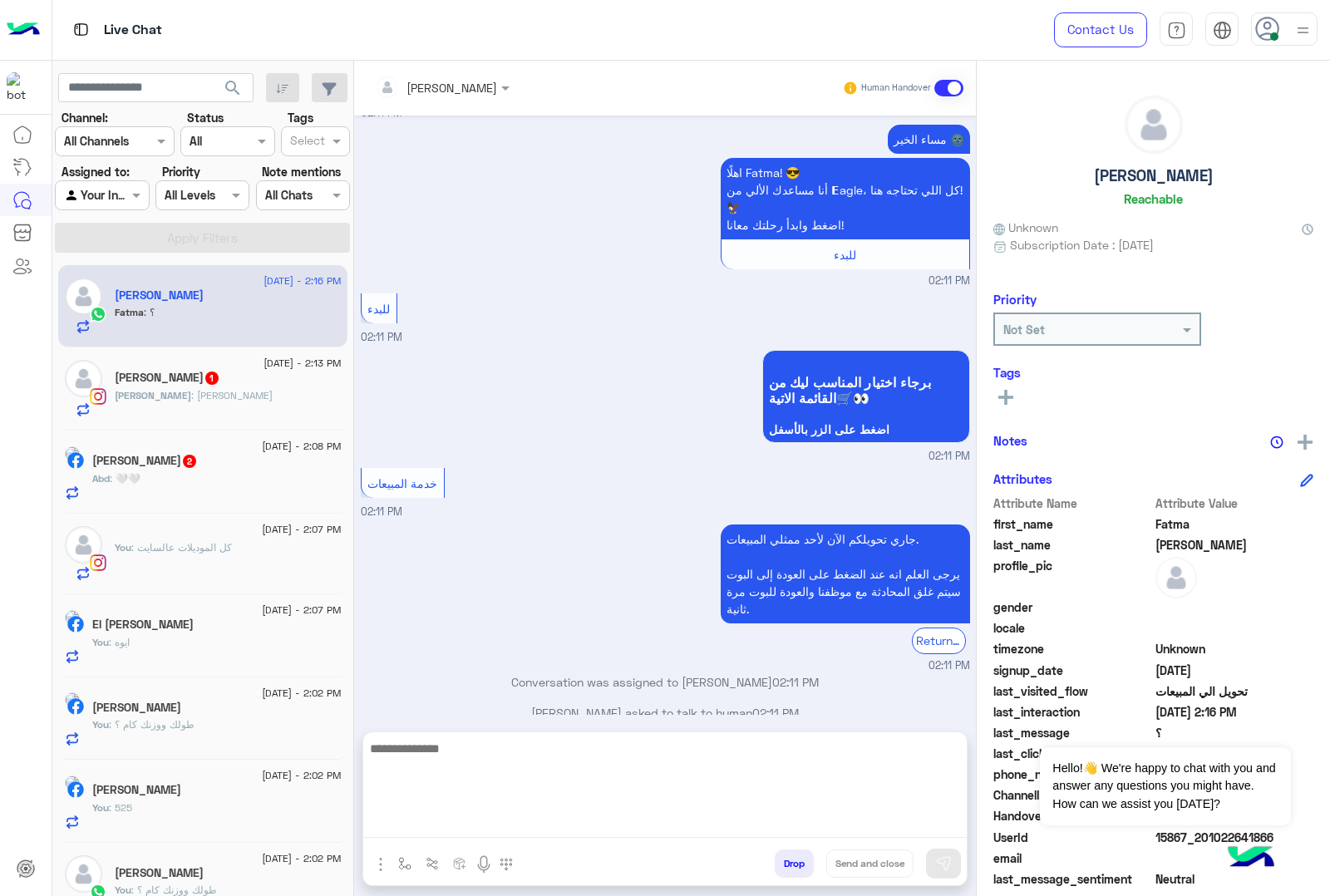
click at [505, 815] on textarea at bounding box center [665, 788] width 603 height 100
paste textarea "**********"
type textarea "**********"
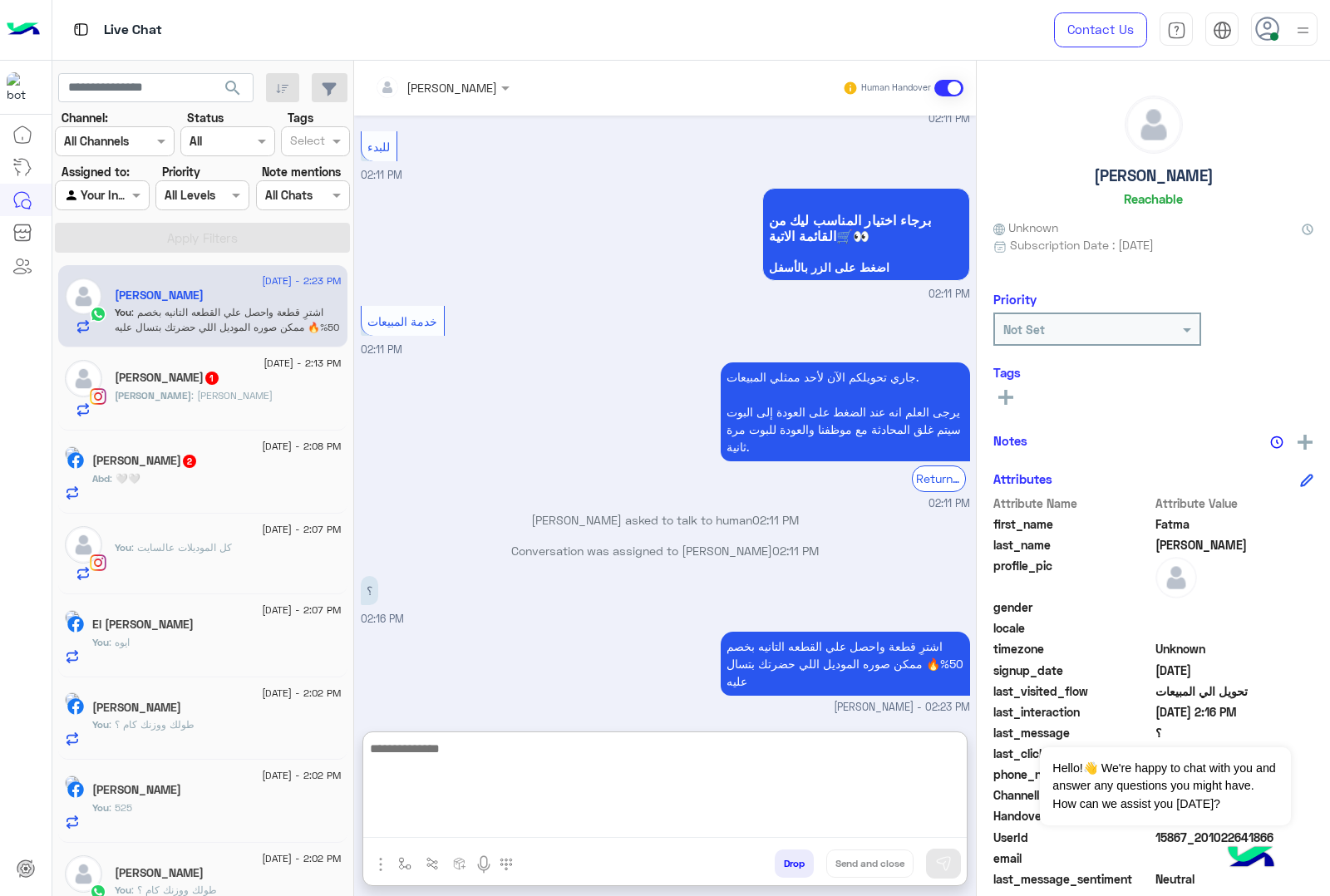
scroll to position [2806, 0]
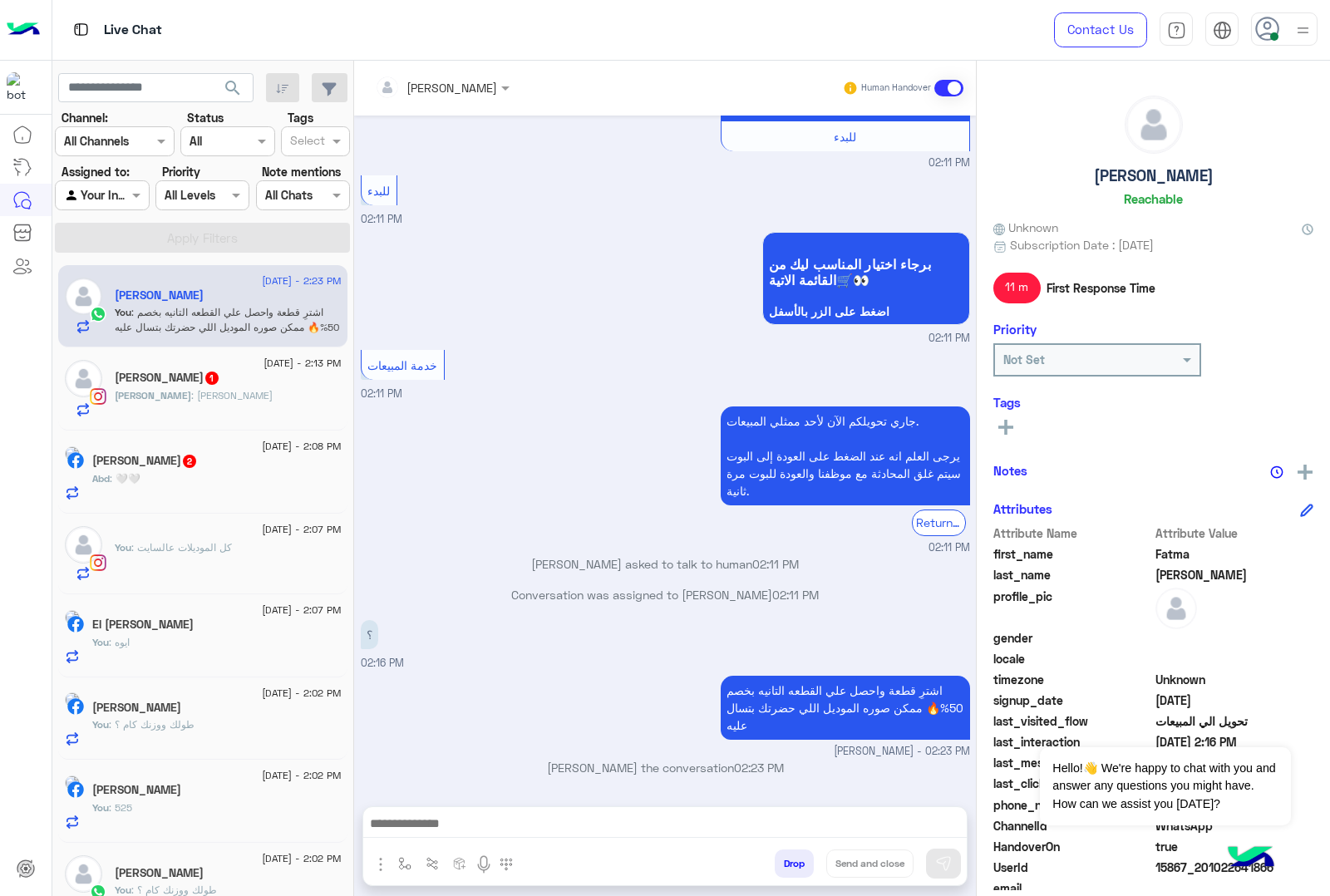
click at [181, 407] on div "[PERSON_NAME] : [PERSON_NAME]" at bounding box center [228, 403] width 227 height 29
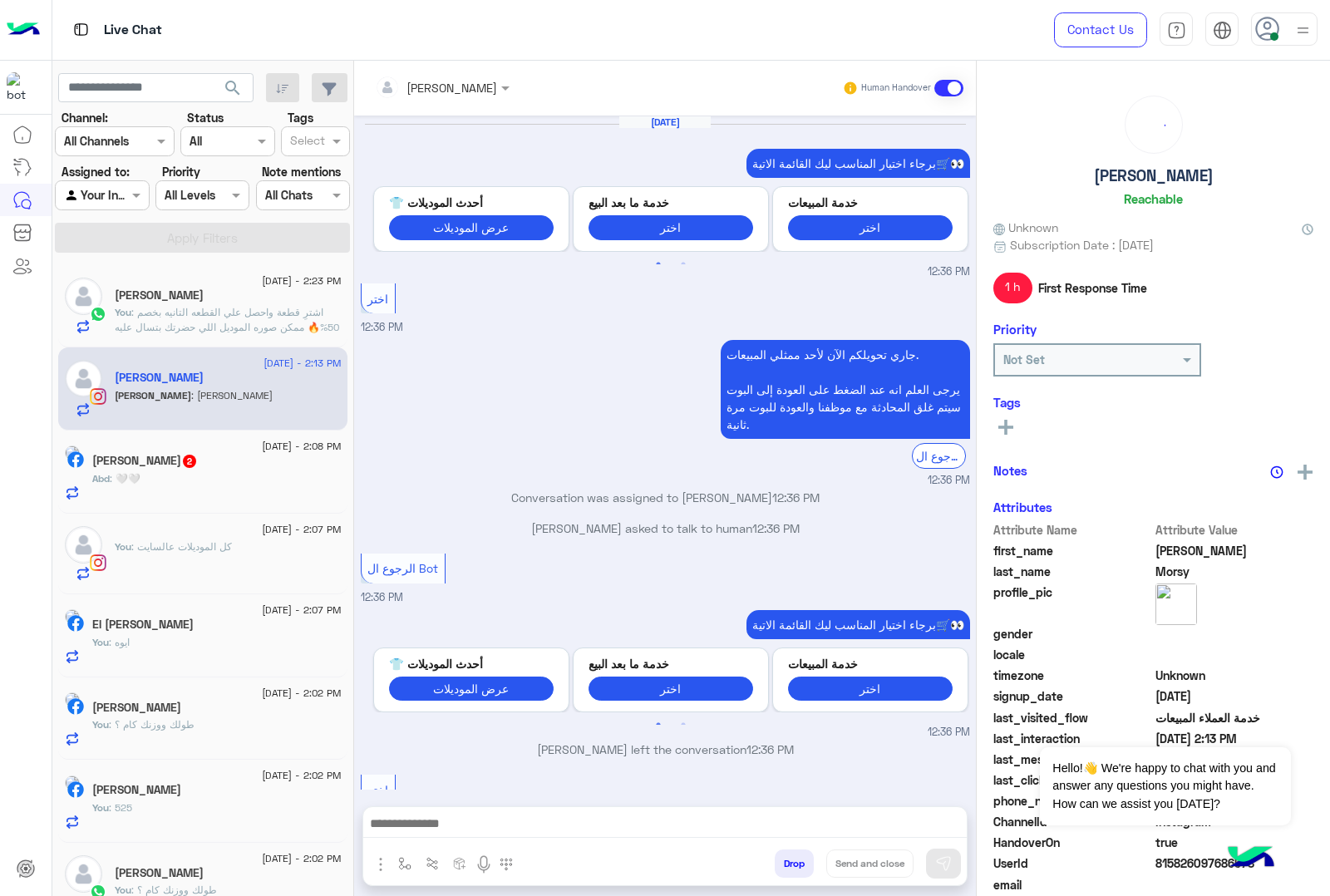
scroll to position [1744, 0]
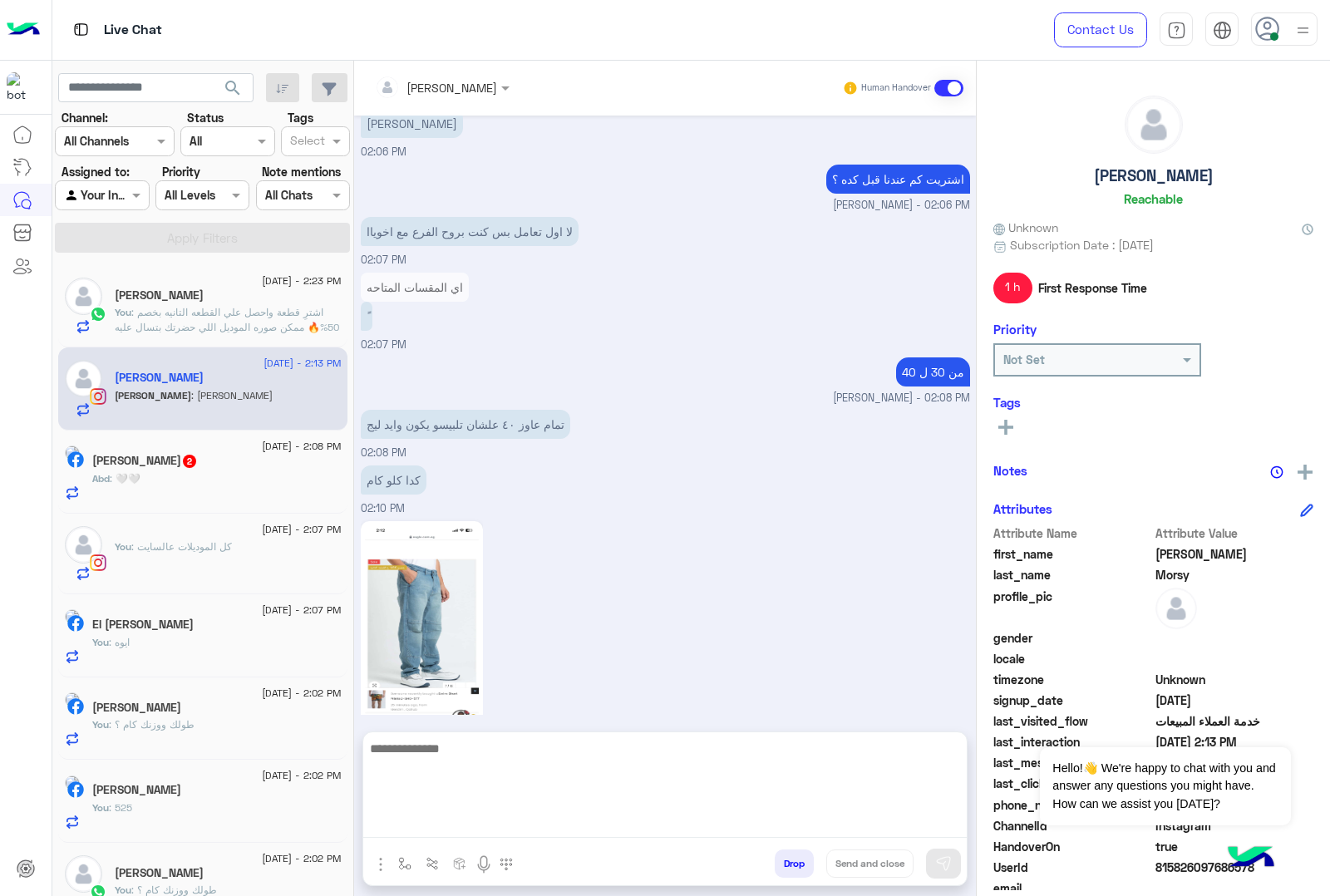
click at [419, 815] on textarea at bounding box center [665, 788] width 603 height 100
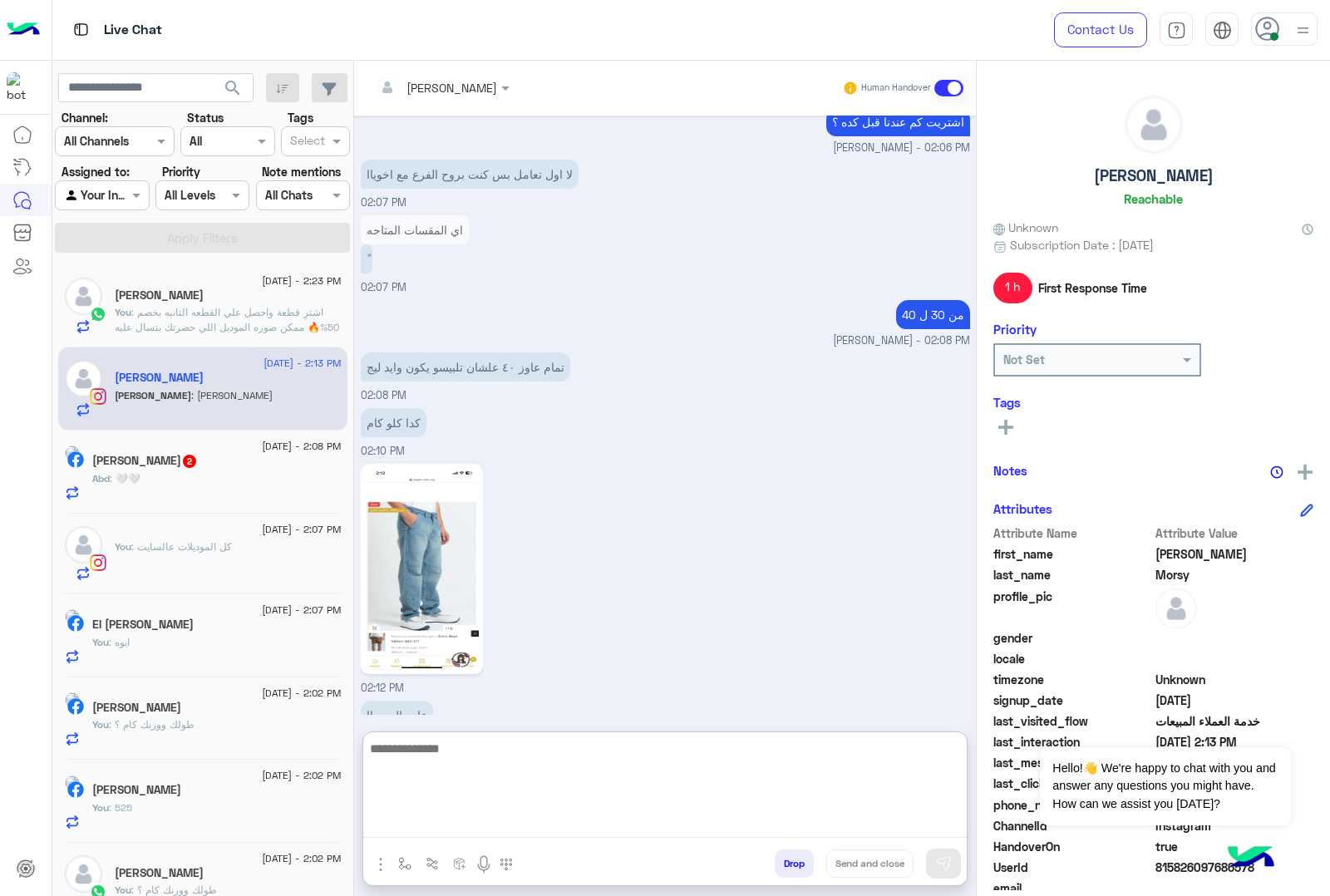
scroll to position [1817, 0]
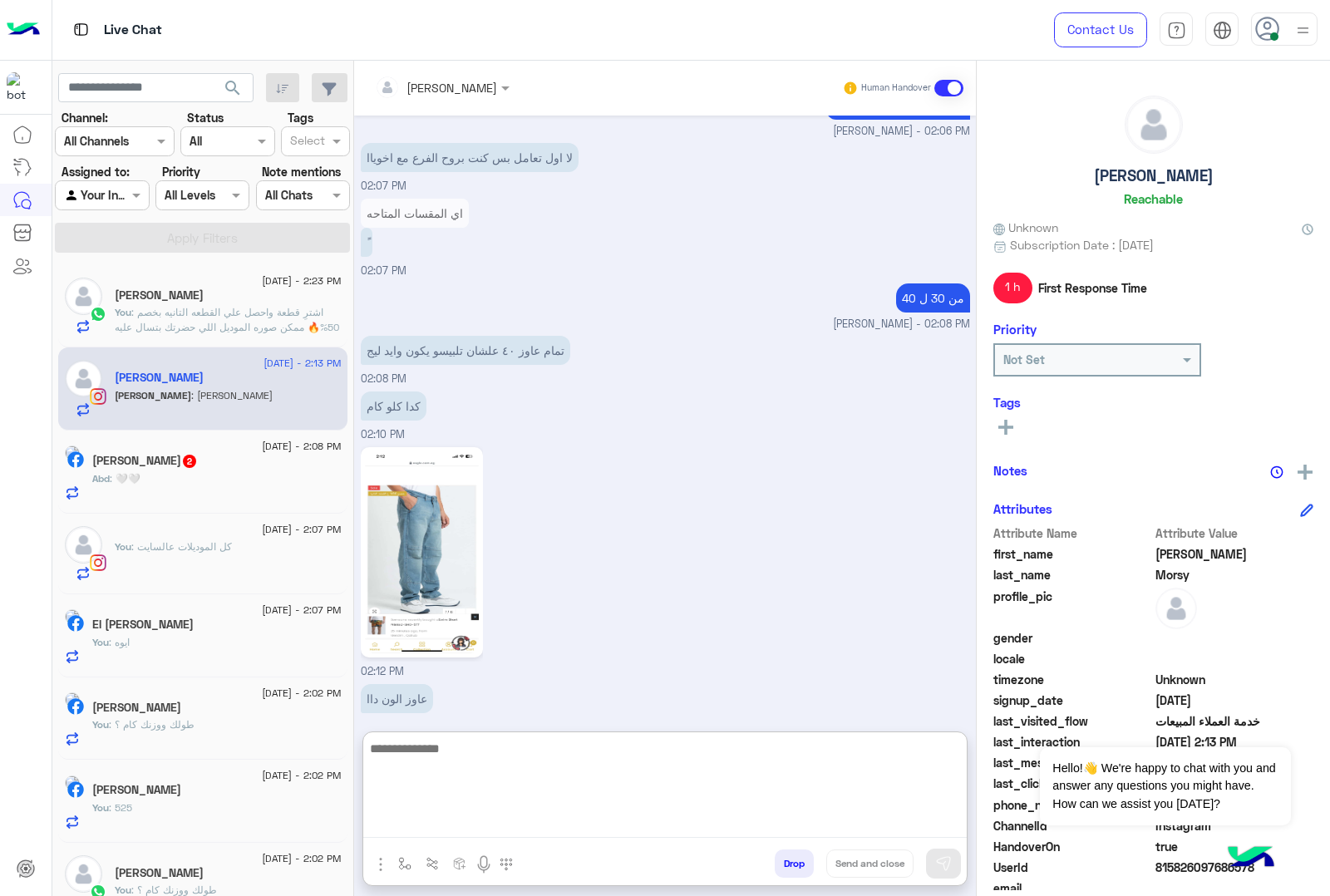
click at [455, 745] on textarea at bounding box center [665, 788] width 603 height 100
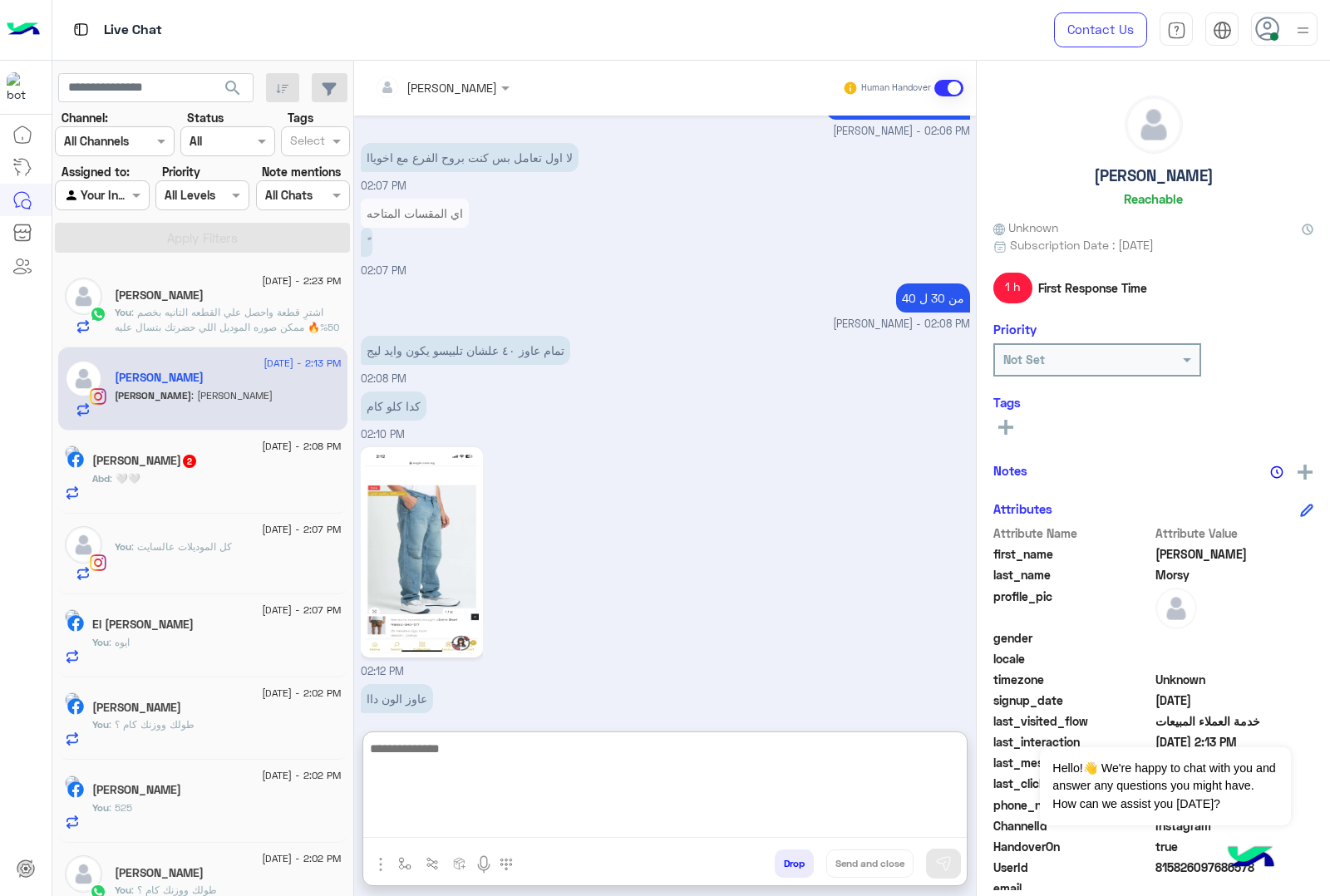
click at [457, 744] on textarea at bounding box center [665, 788] width 603 height 100
type textarea "*"
type textarea "**********"
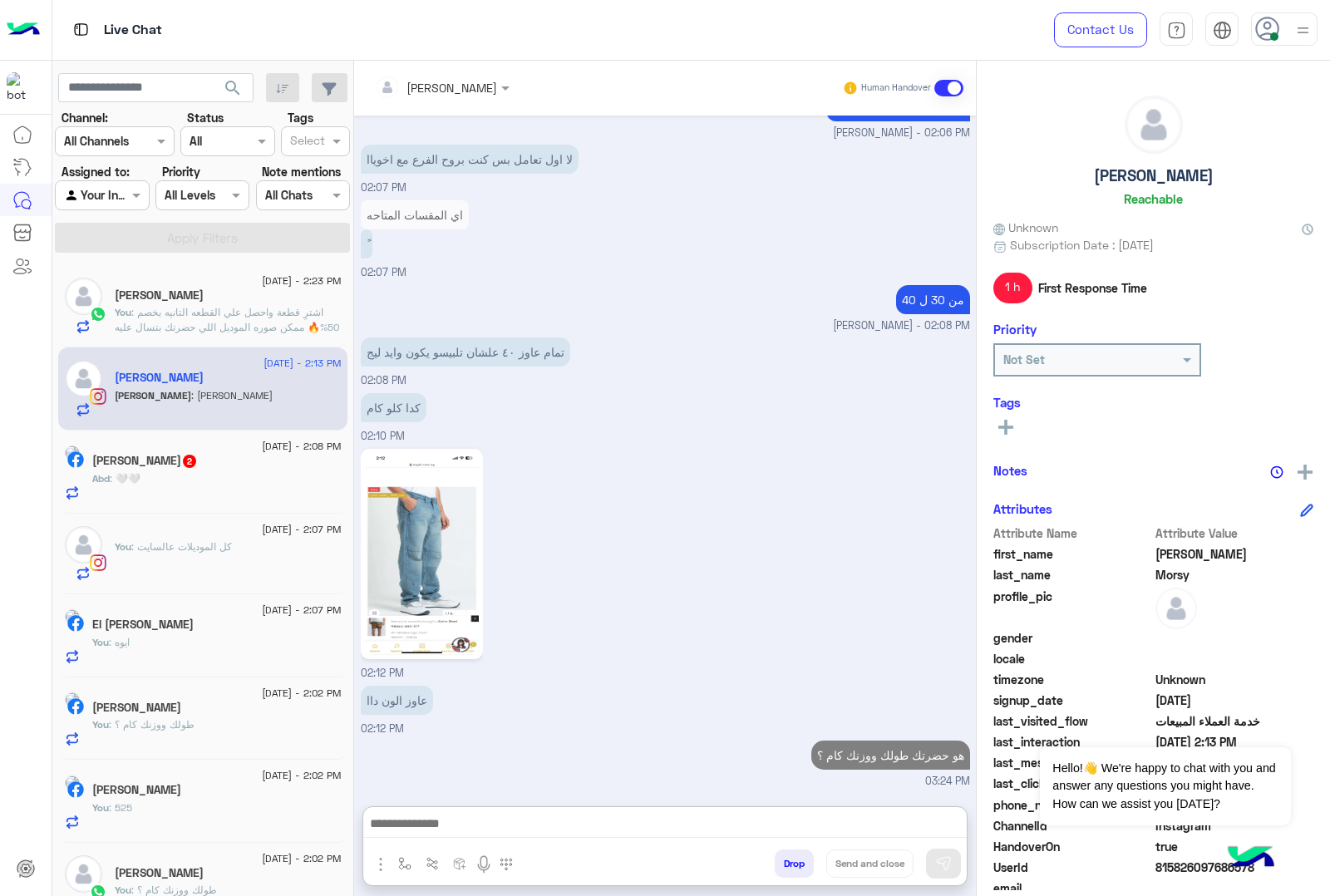
click at [237, 480] on div "Abd : 🤍🤍" at bounding box center [217, 486] width 249 height 29
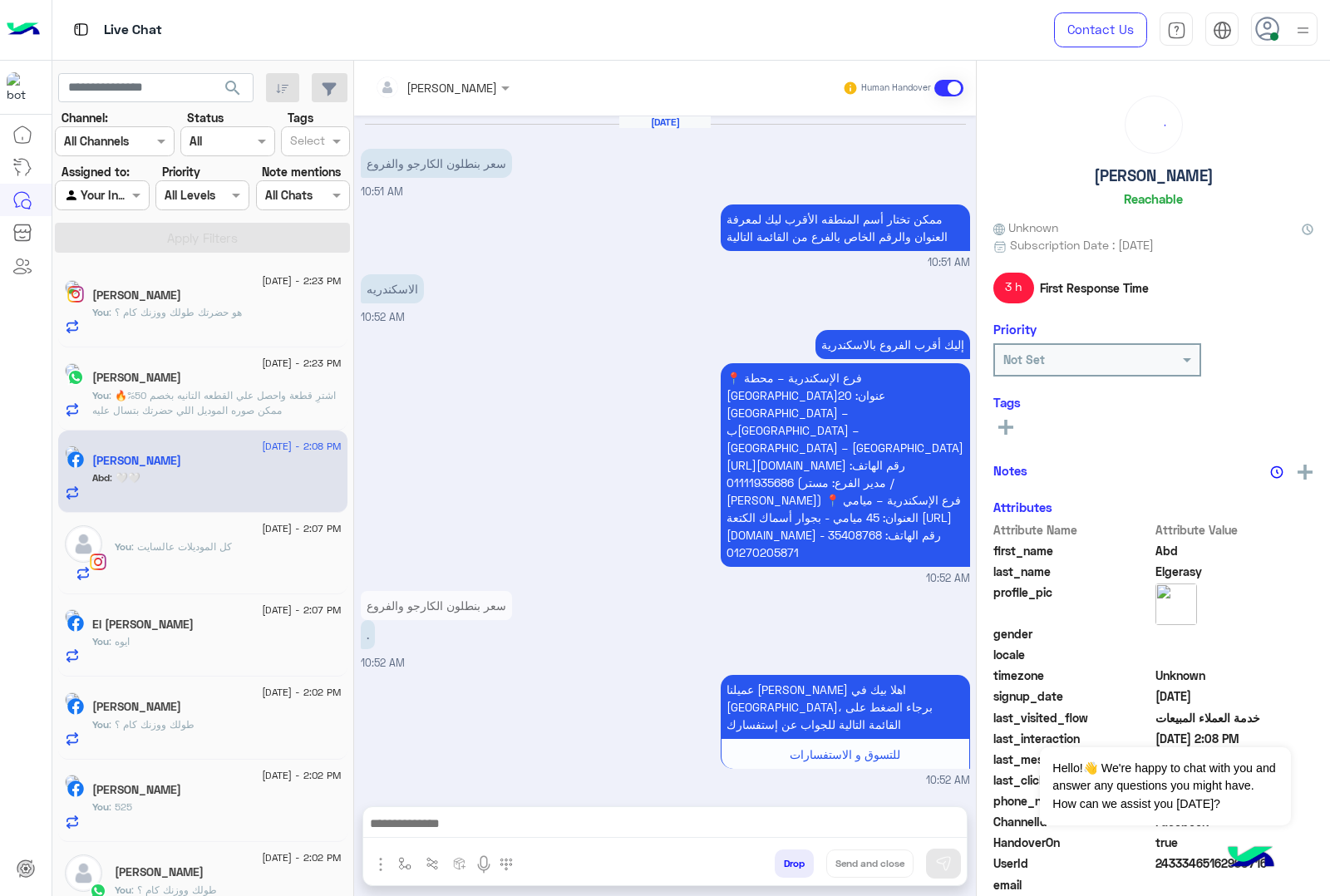
scroll to position [1238, 0]
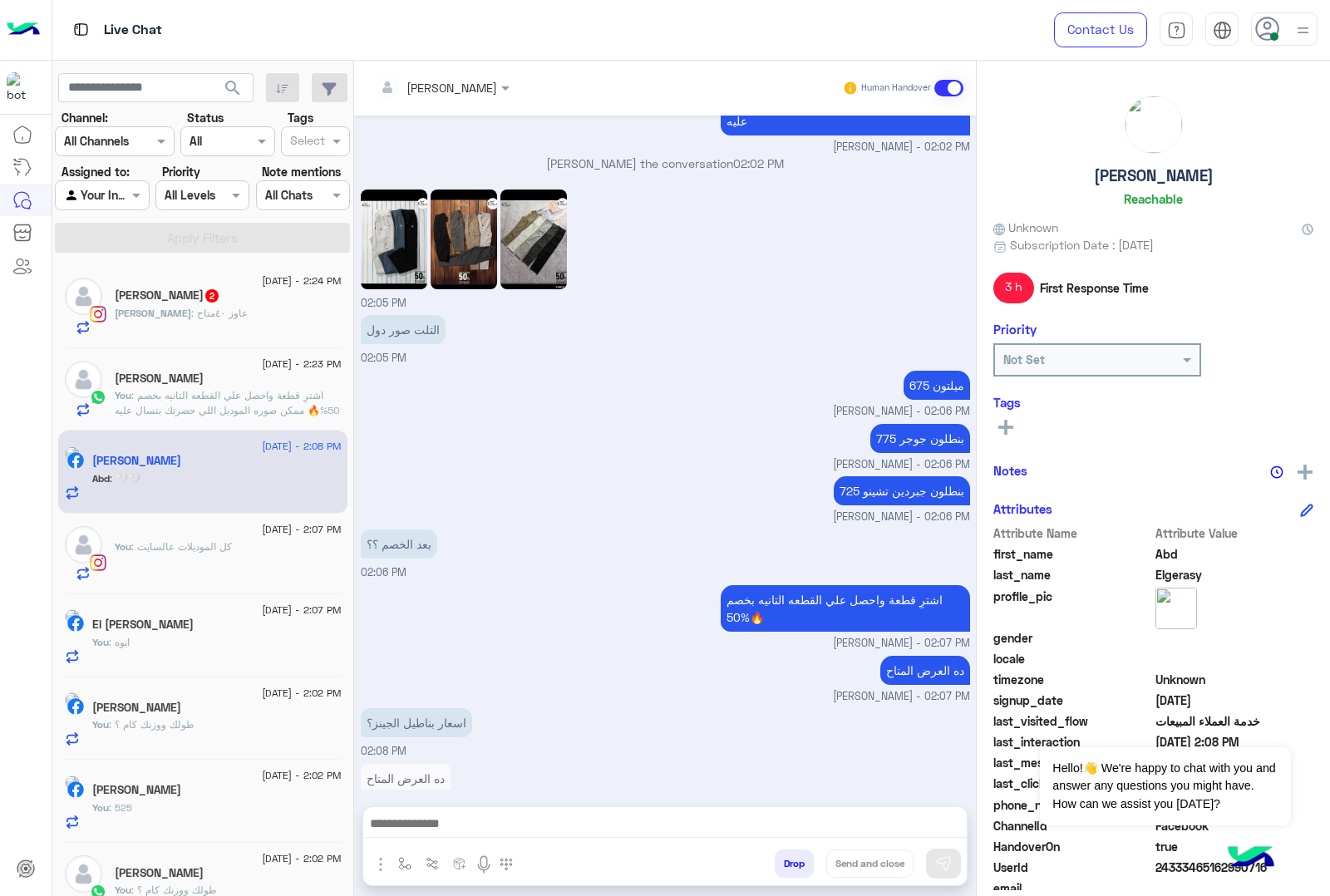
click at [496, 811] on div at bounding box center [665, 827] width 603 height 42
click at [447, 804] on div "[PERSON_NAME] Human Handover [DATE] سعر بنطلون الكارجو والفروع 10:51 AM ممكن تخ…" at bounding box center [664, 481] width 622 height 842
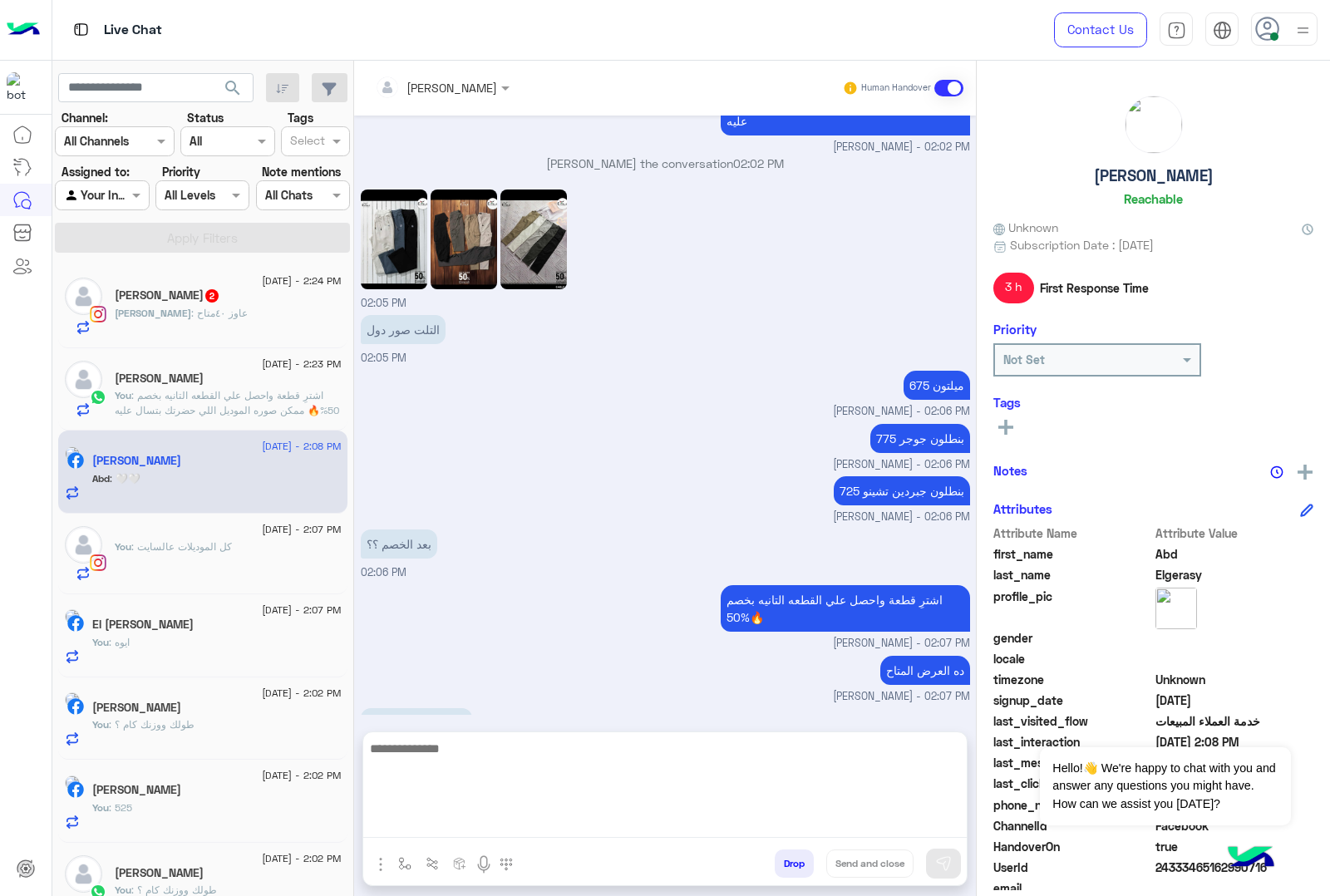
click at [437, 824] on textarea at bounding box center [665, 788] width 603 height 100
paste textarea "**********"
type textarea "**********"
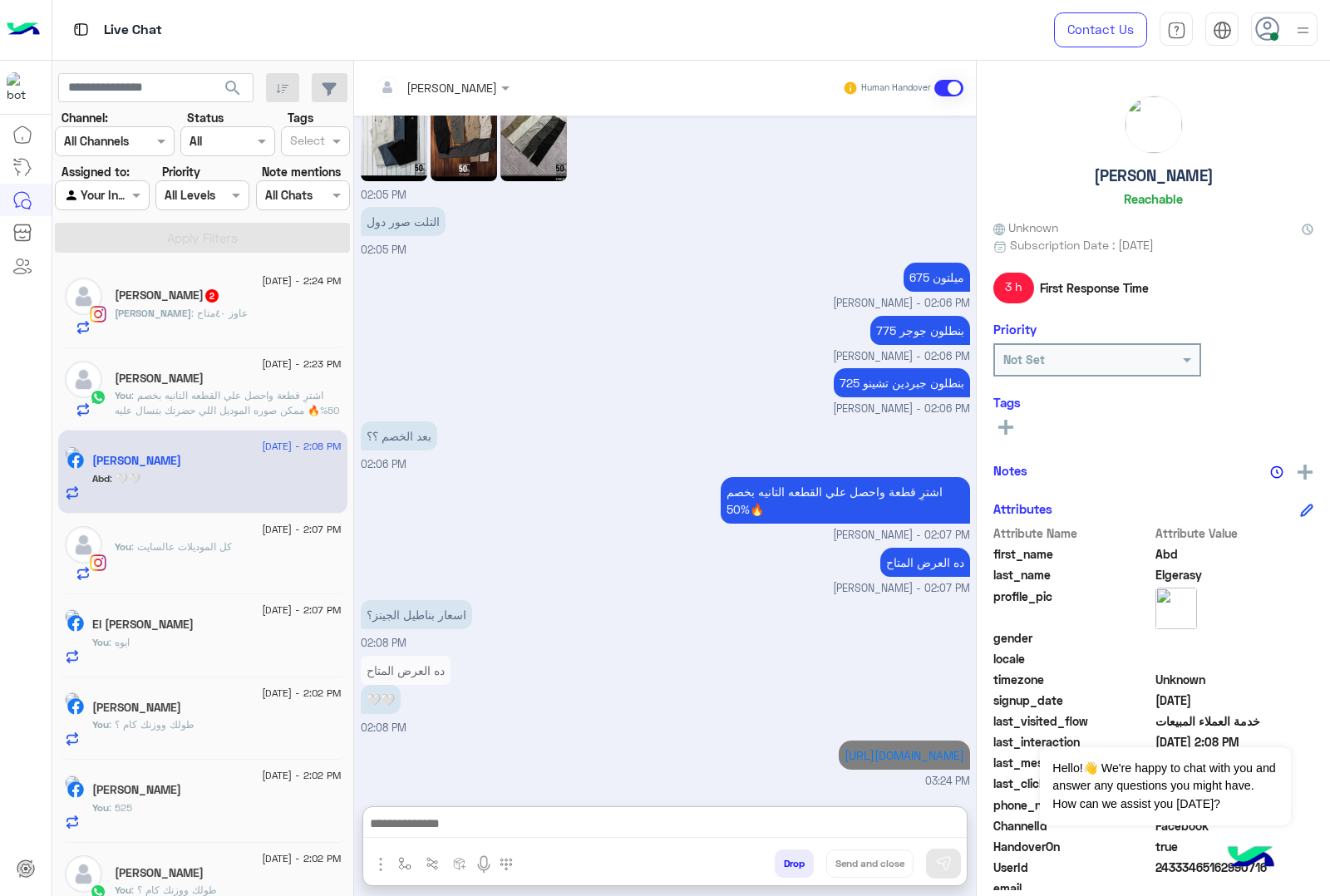
click at [205, 295] on span "2" at bounding box center [212, 296] width 14 height 14
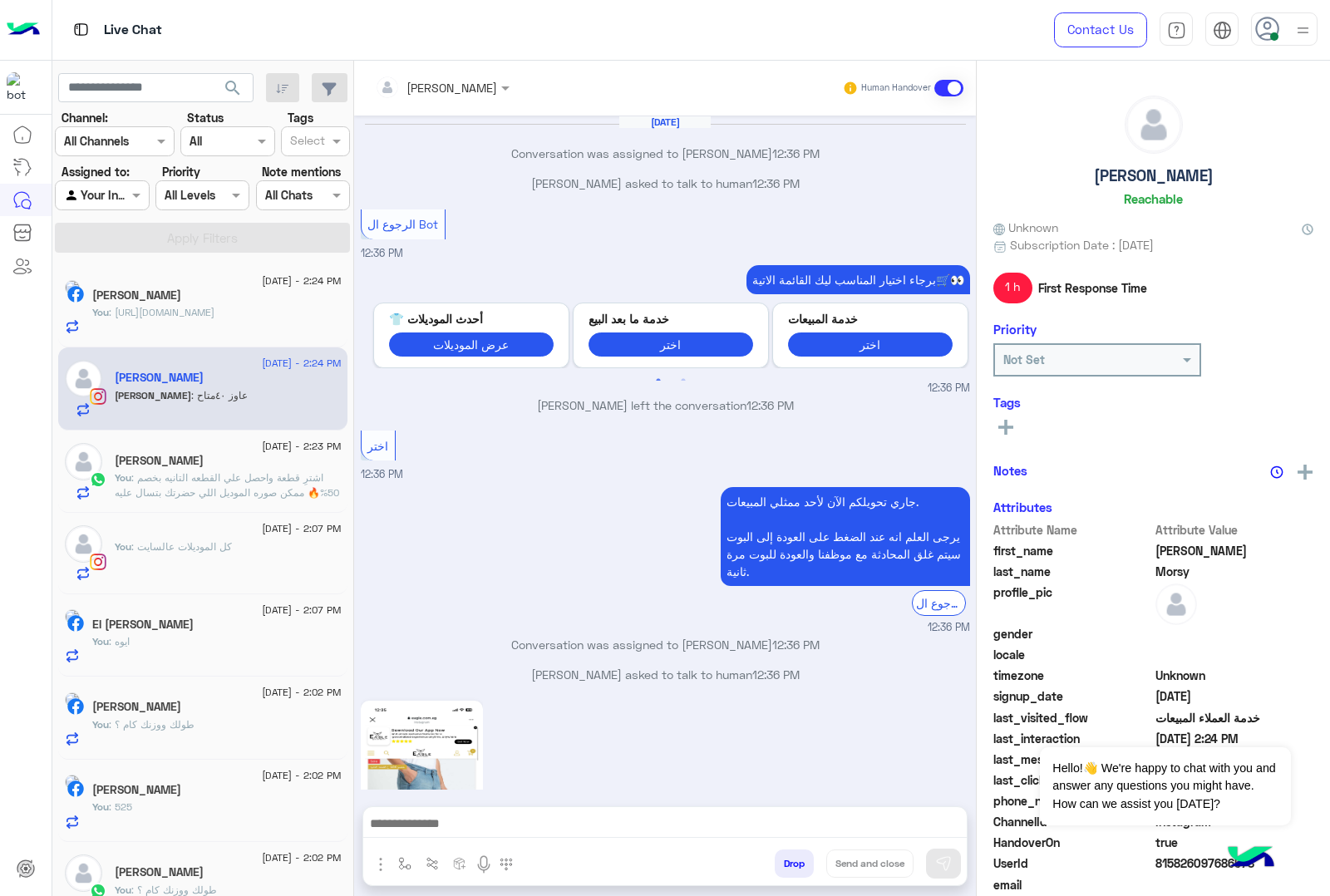
scroll to position [1561, 0]
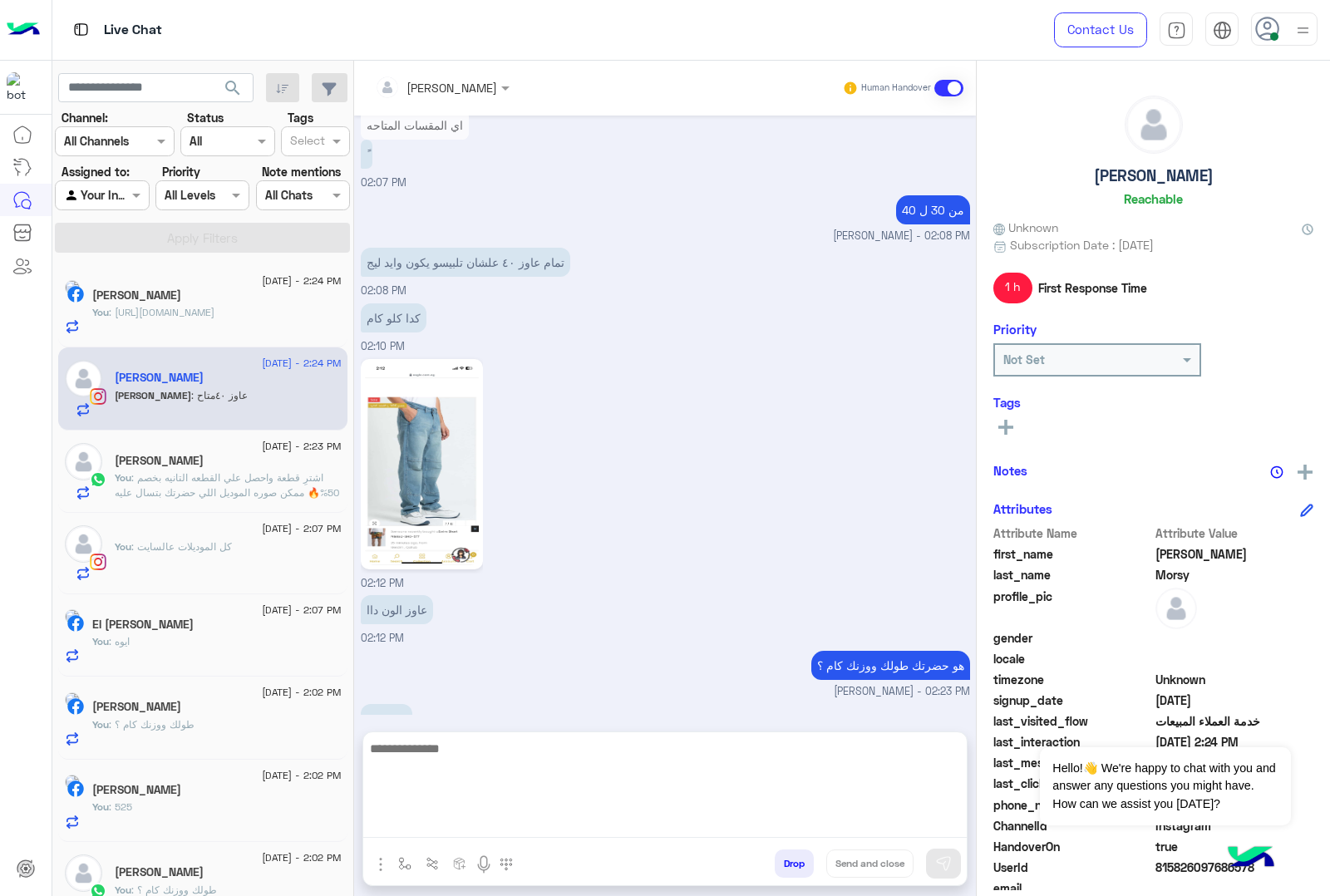
click at [476, 825] on textarea at bounding box center [665, 788] width 603 height 100
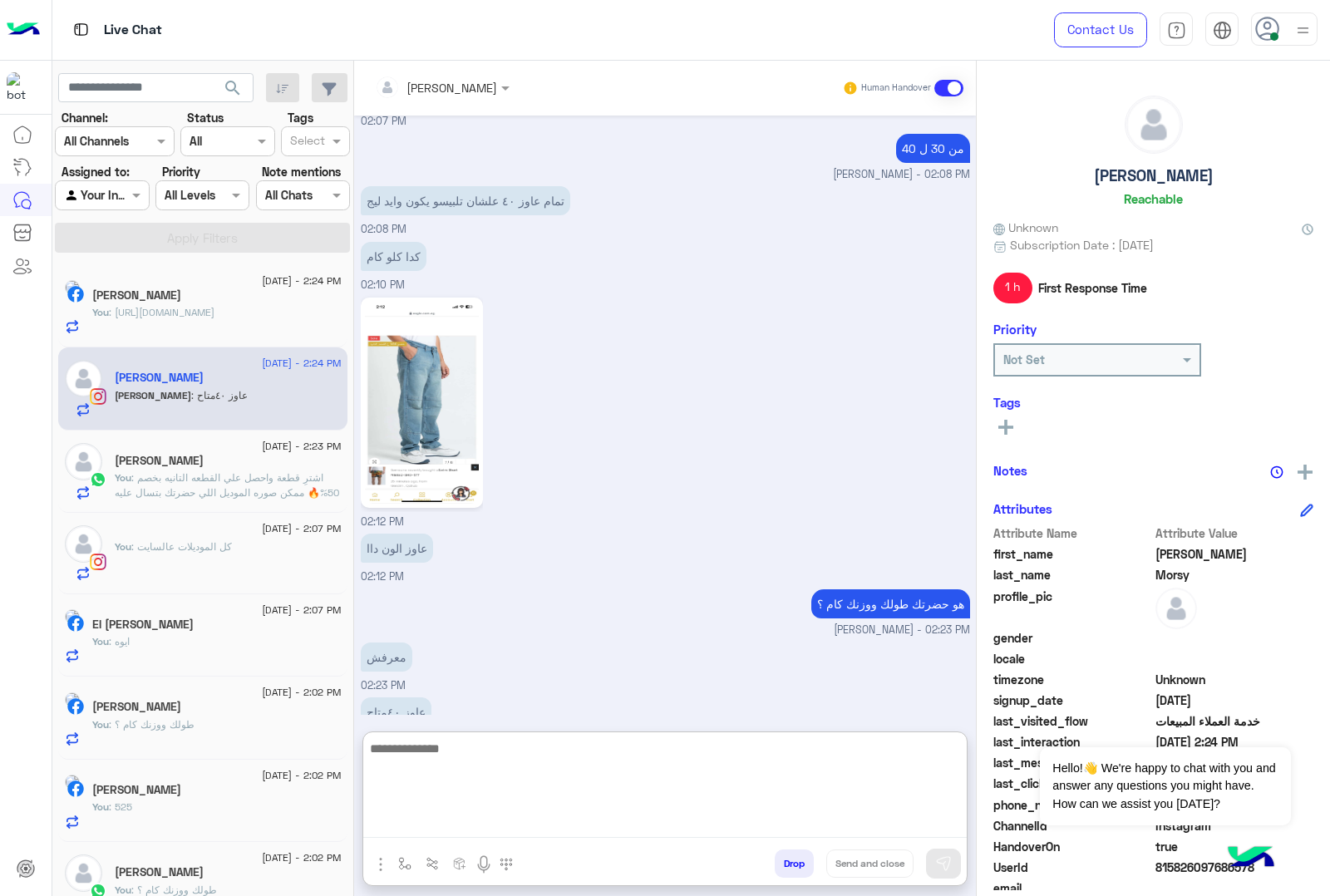
scroll to position [1635, 0]
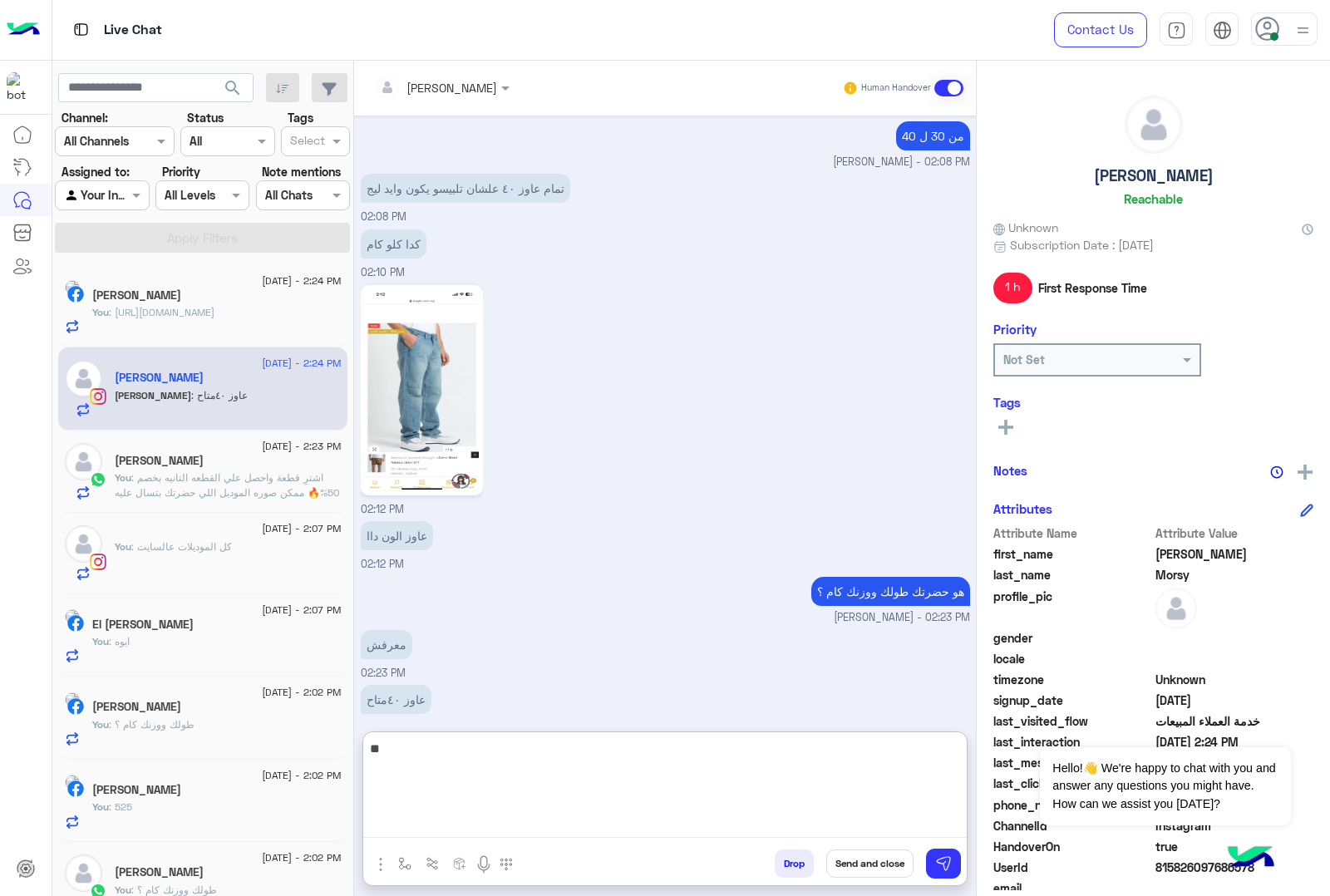
type textarea "*"
type textarea "**********"
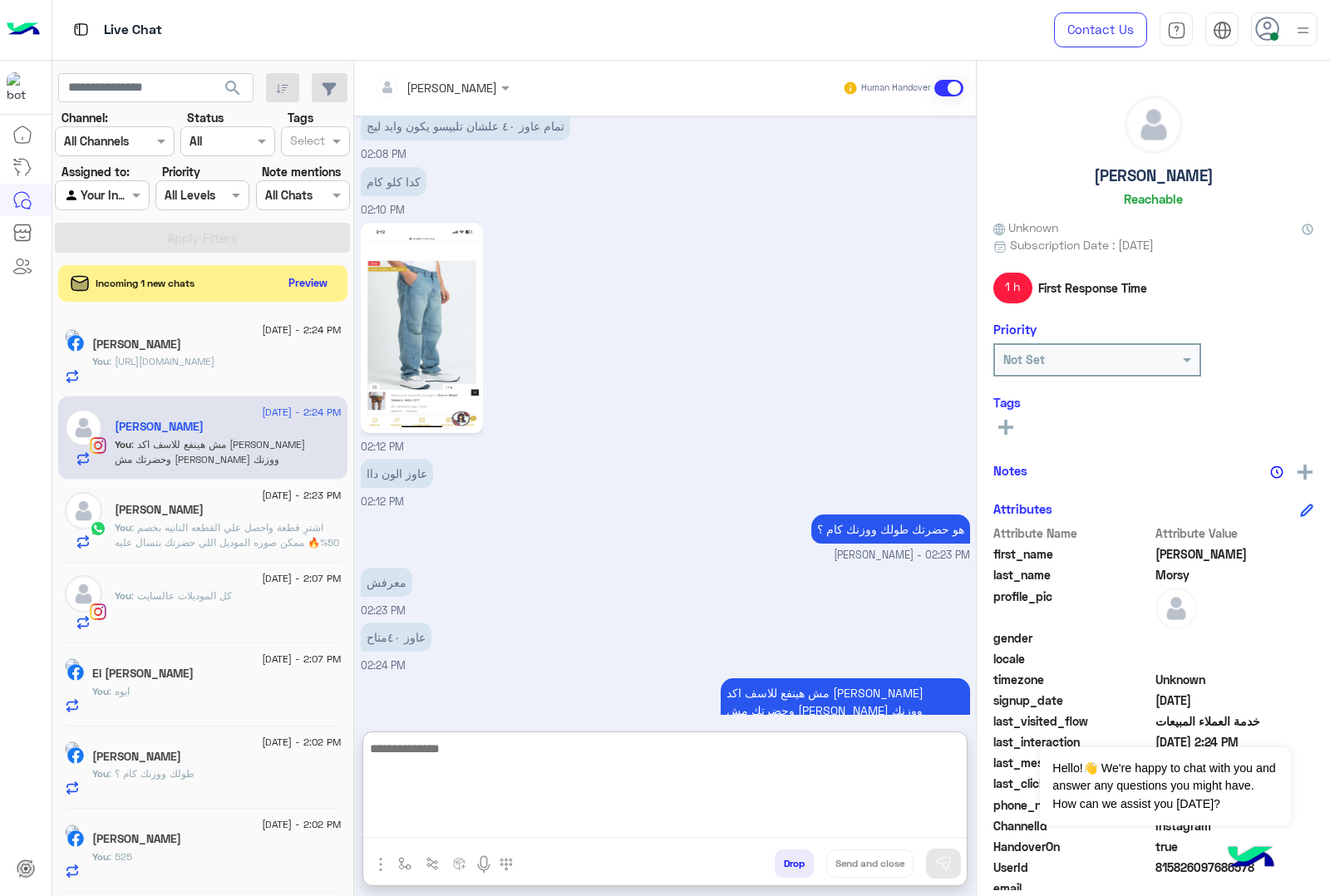
scroll to position [1706, 0]
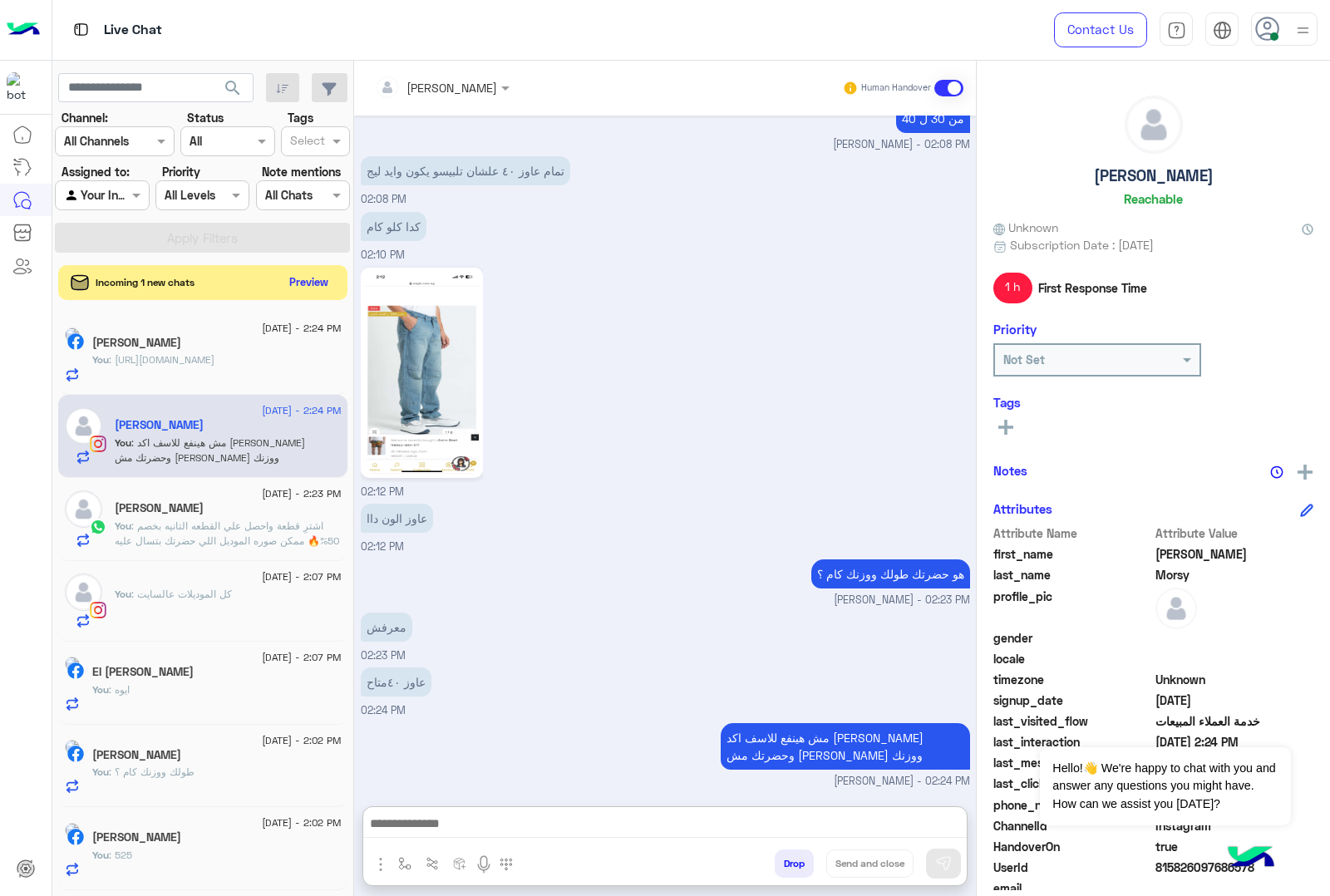
click at [305, 279] on button "Preview" at bounding box center [308, 281] width 51 height 22
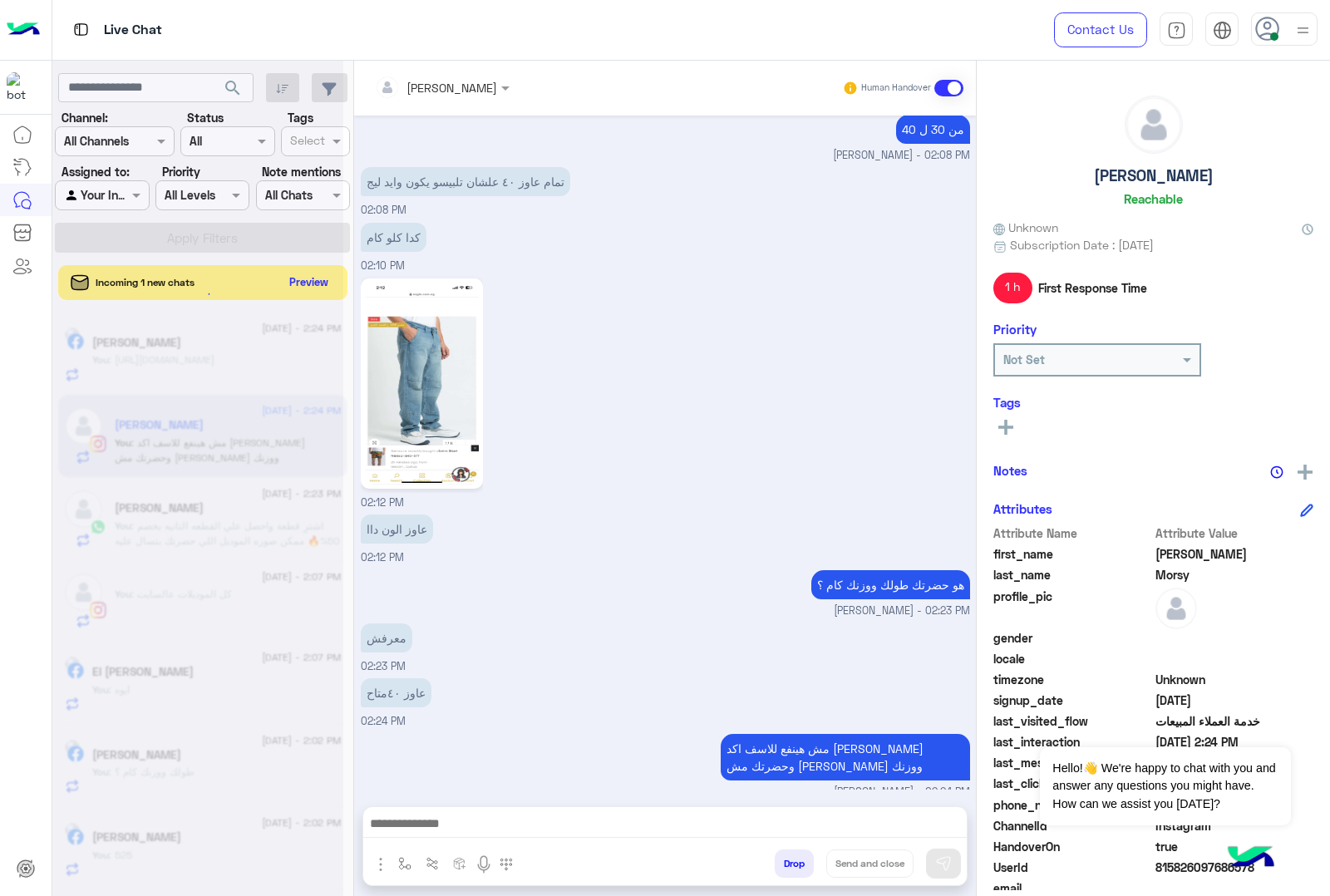
scroll to position [1631, 0]
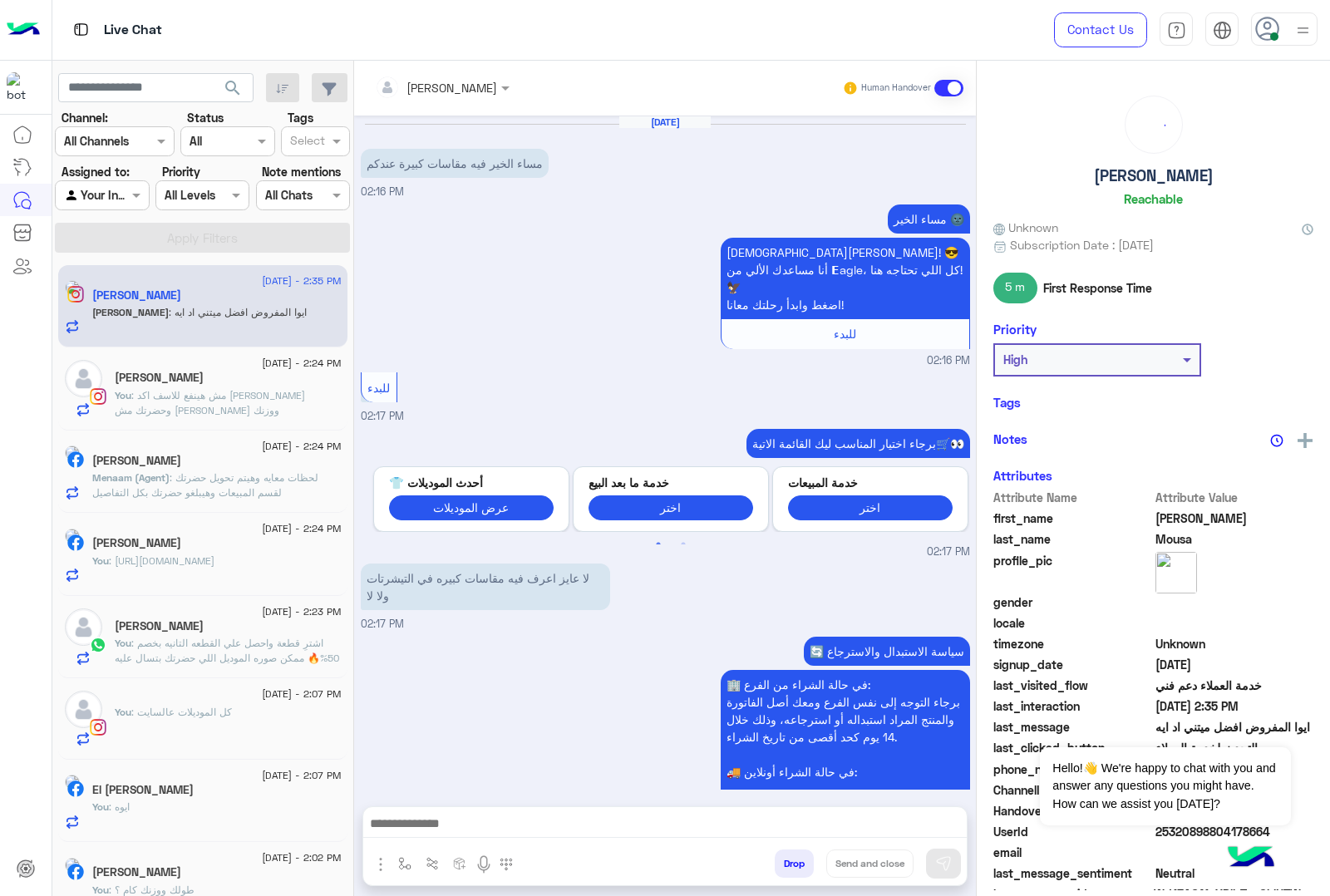
scroll to position [1769, 0]
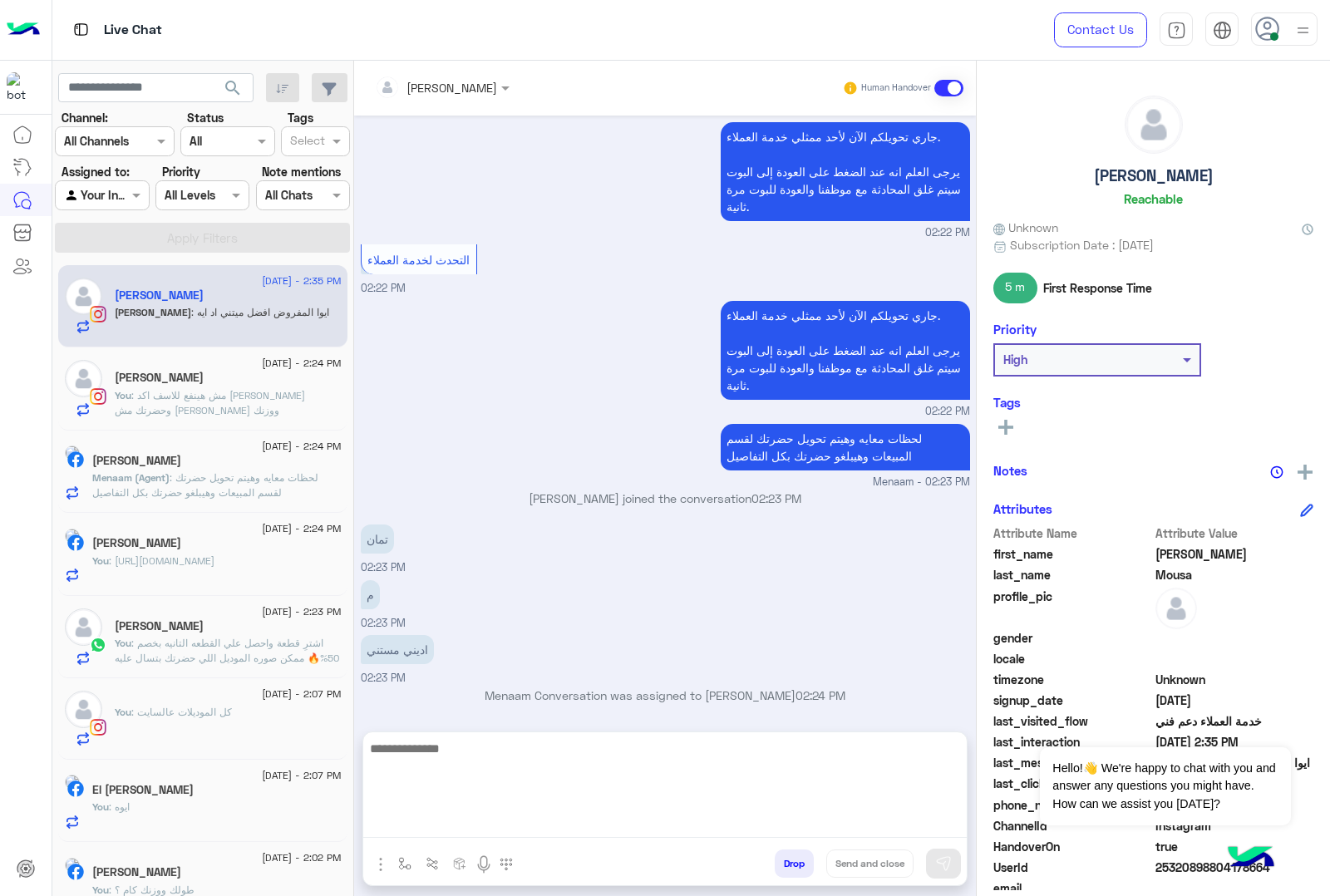
click at [466, 833] on textarea at bounding box center [665, 788] width 603 height 100
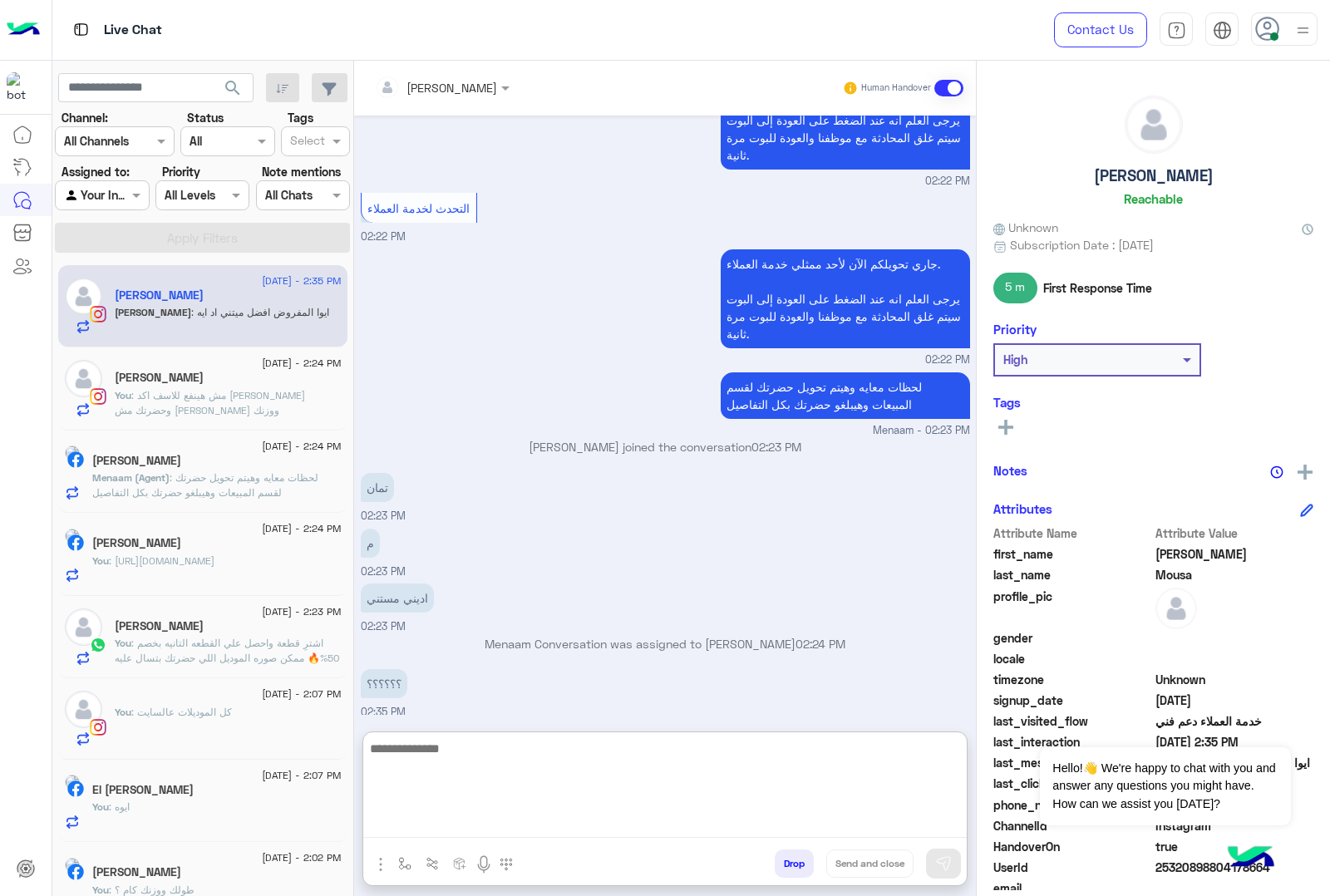
scroll to position [1843, 0]
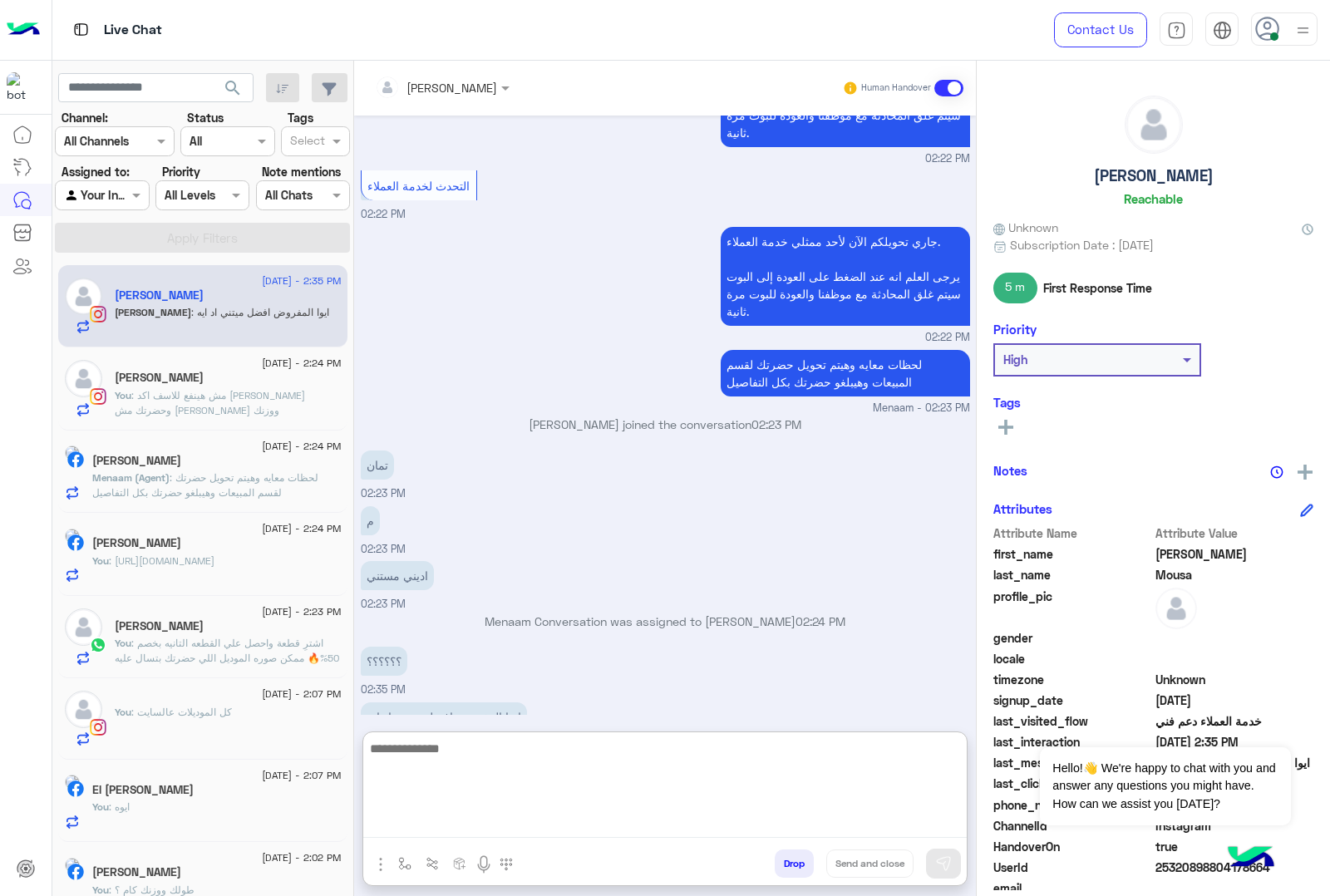
click at [419, 763] on textarea at bounding box center [665, 788] width 603 height 100
type textarea "*****"
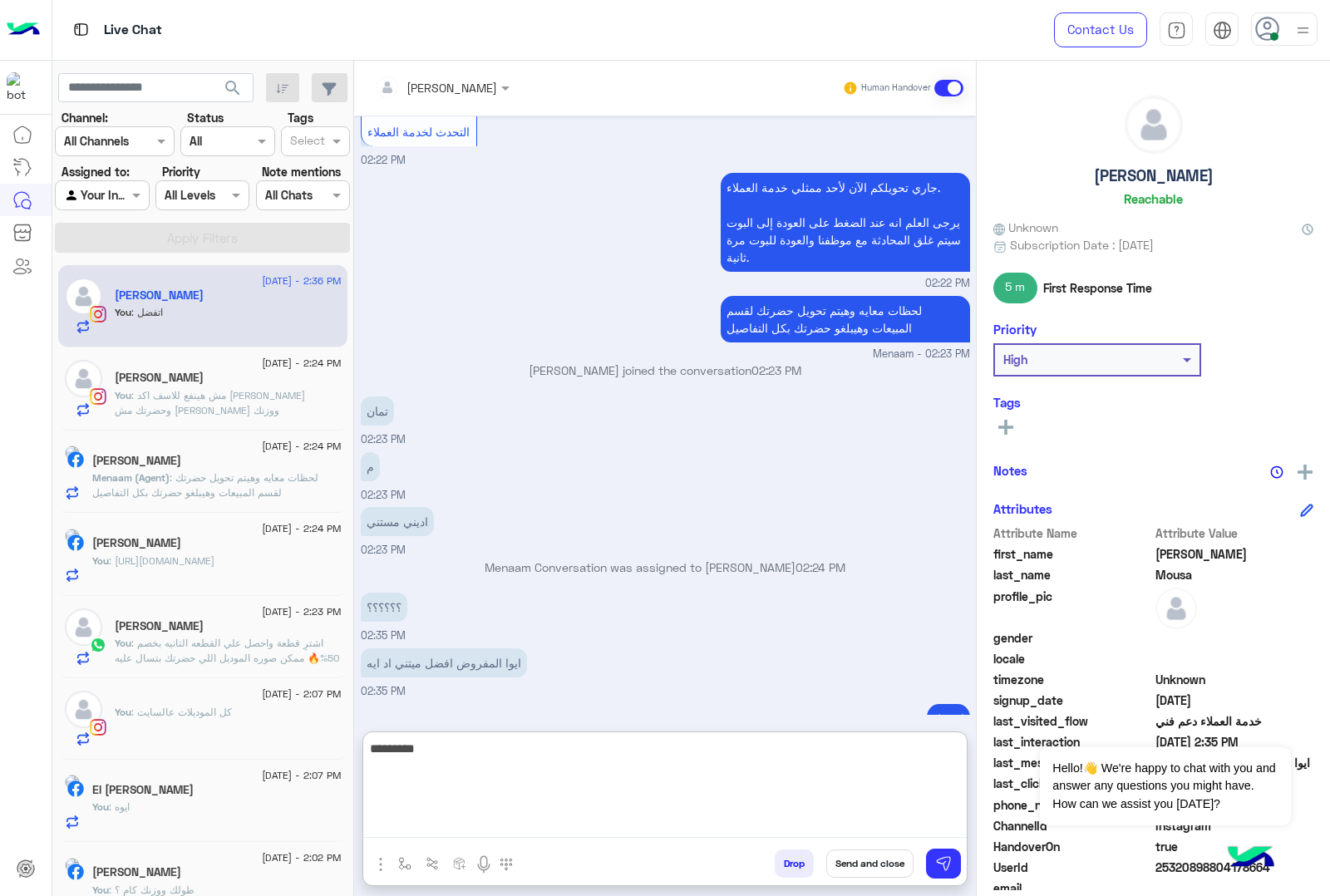
scroll to position [1927, 0]
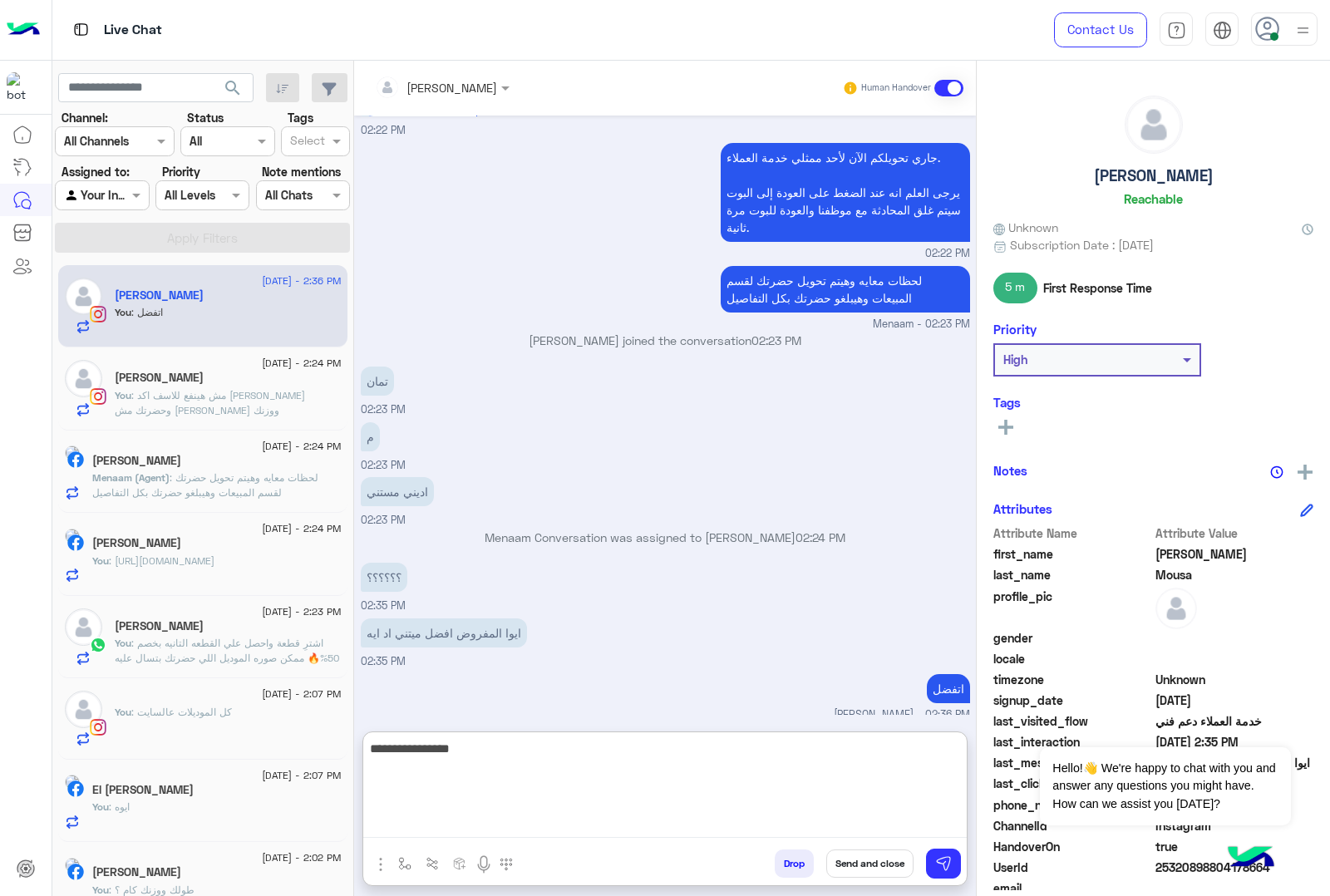
type textarea "**********"
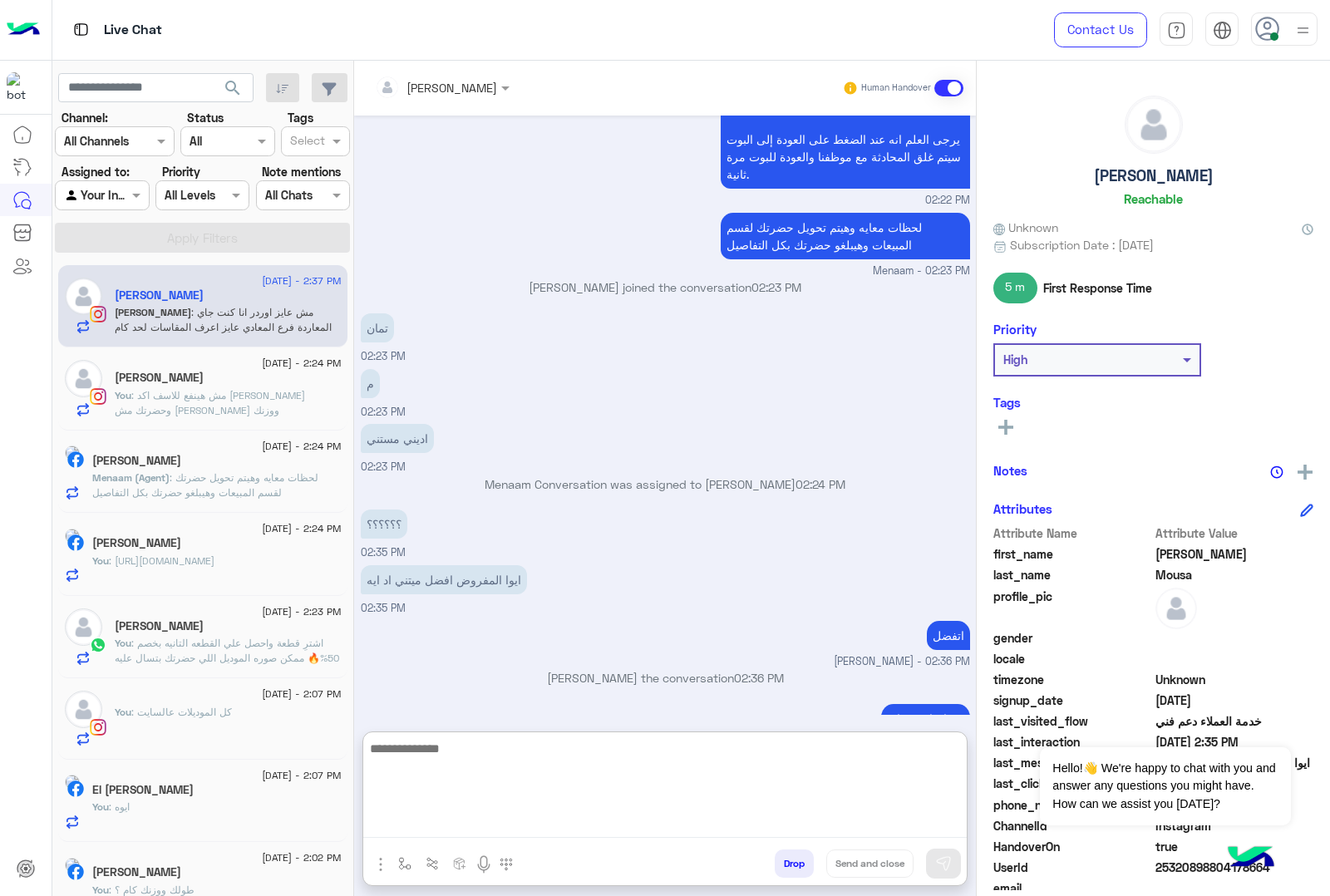
scroll to position [2052, 0]
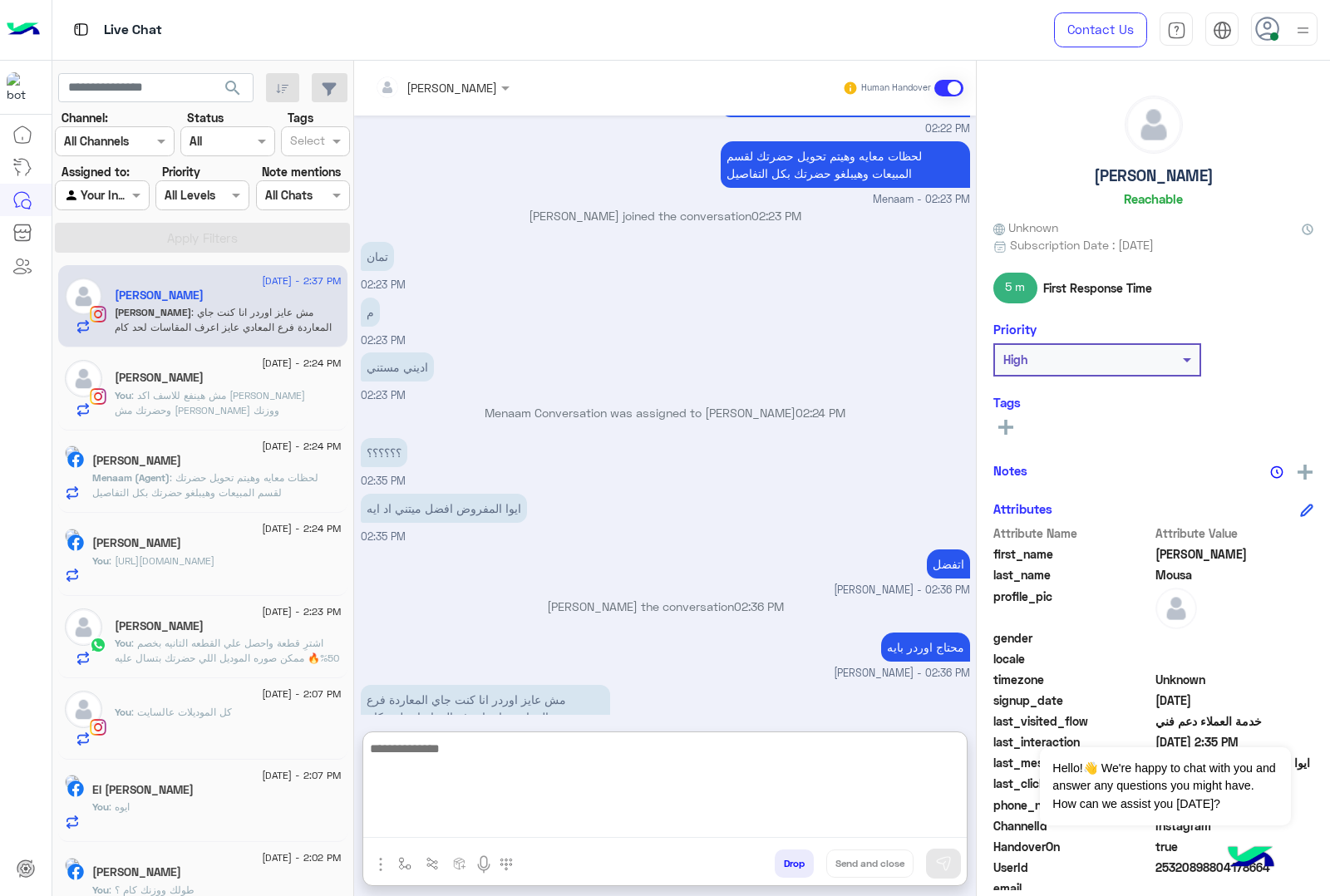
click at [477, 745] on textarea at bounding box center [665, 788] width 603 height 100
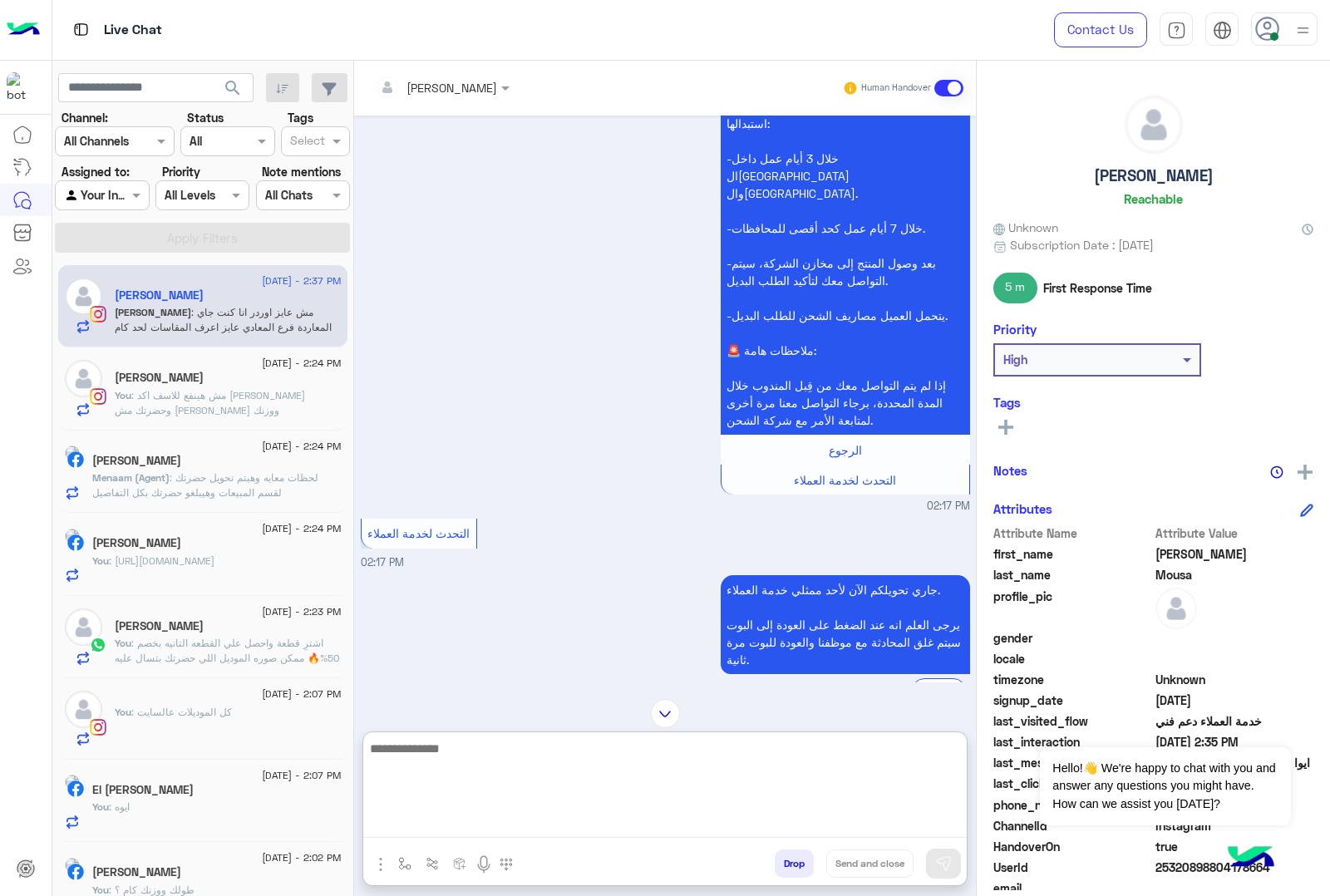
scroll to position [1532, 0]
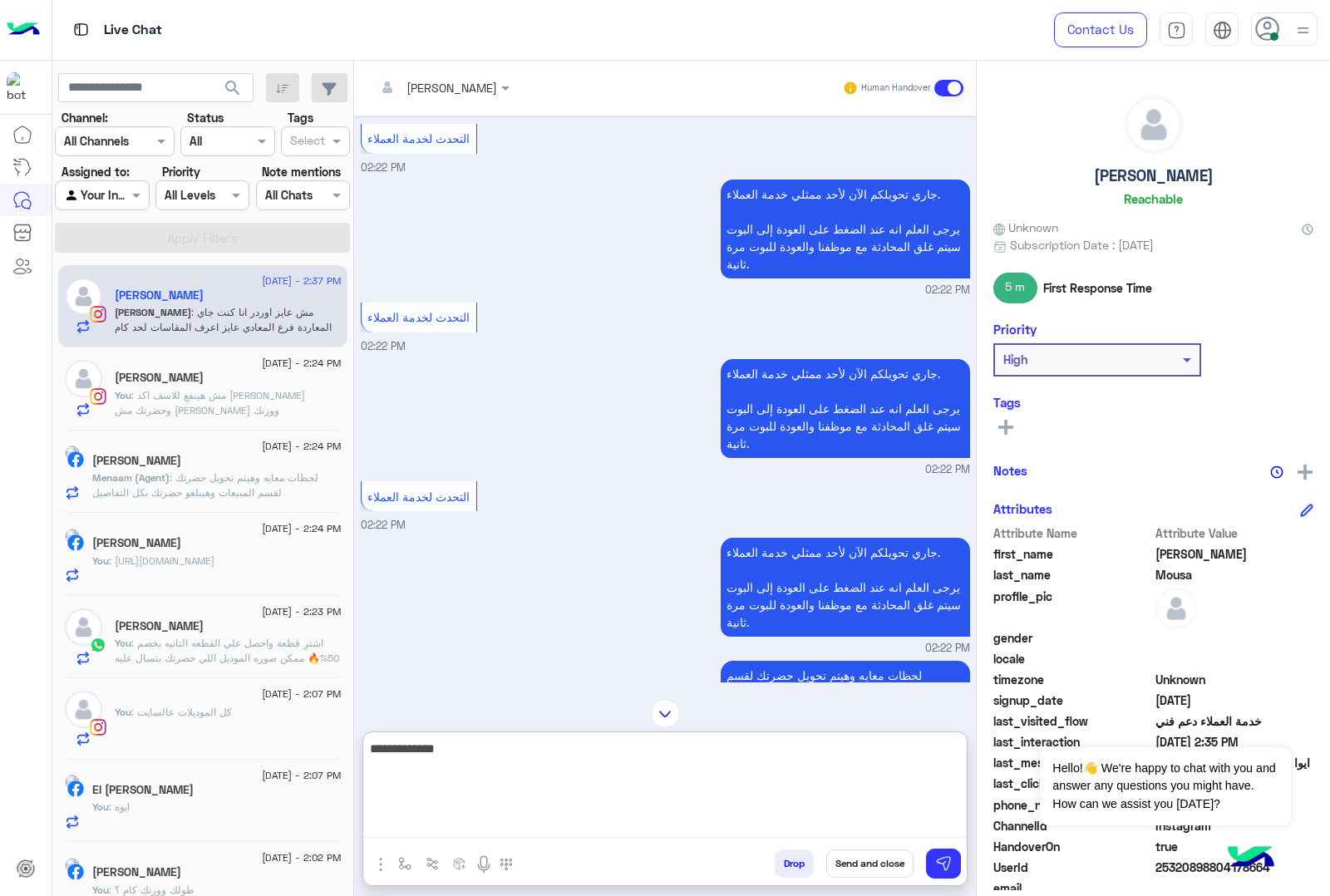
type textarea "**********"
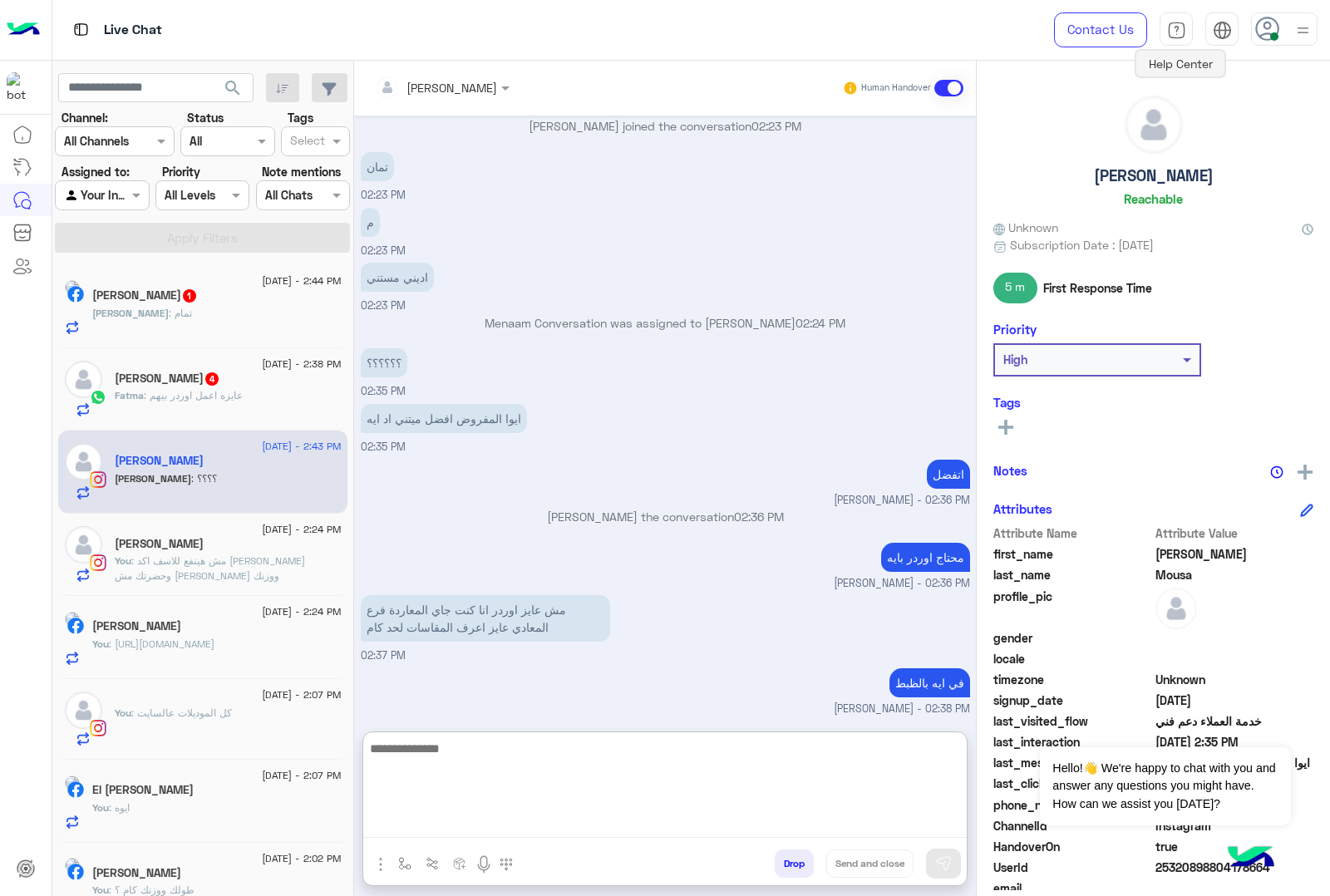
scroll to position [2326, 0]
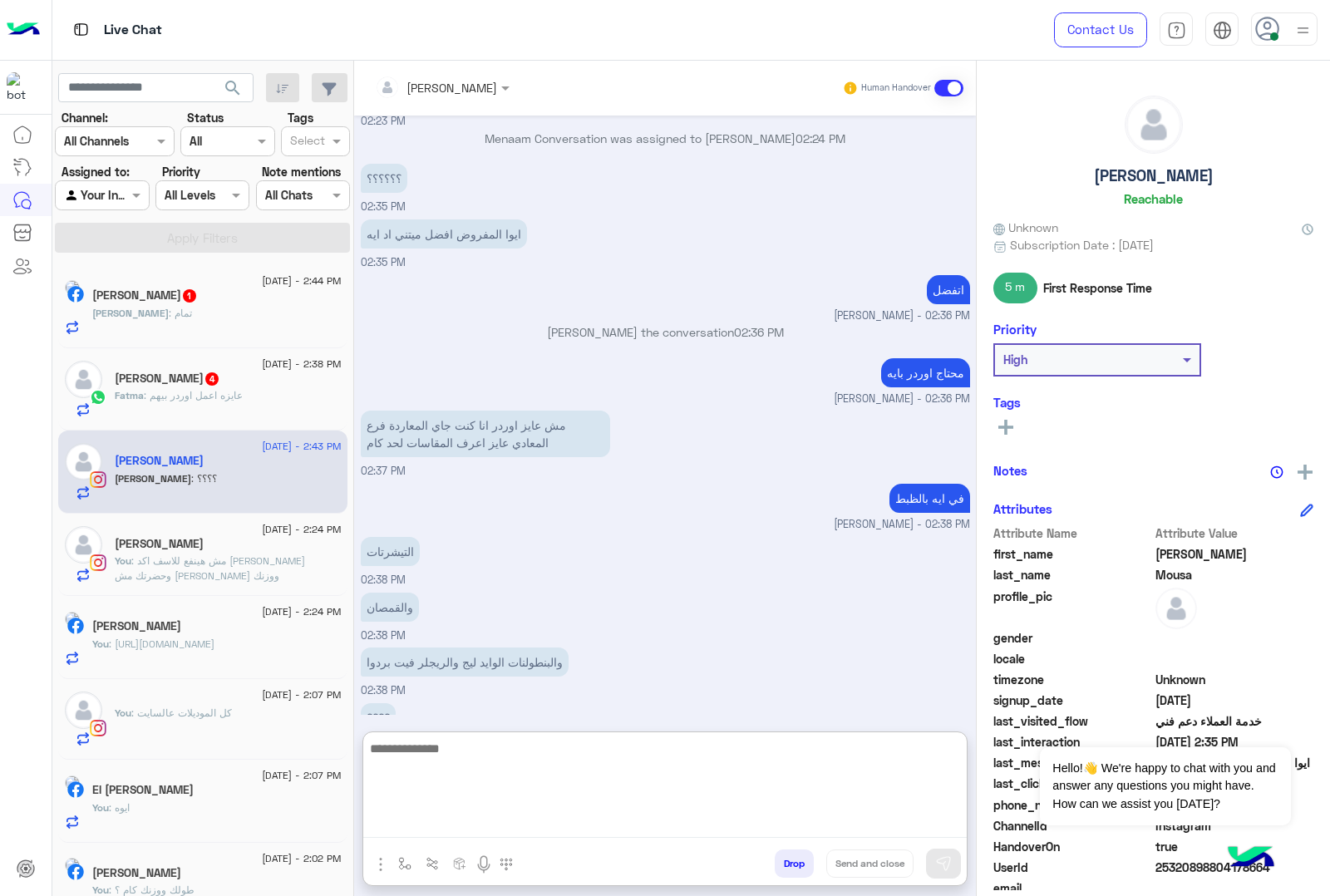
click at [463, 751] on textarea at bounding box center [665, 788] width 603 height 100
type textarea "*"
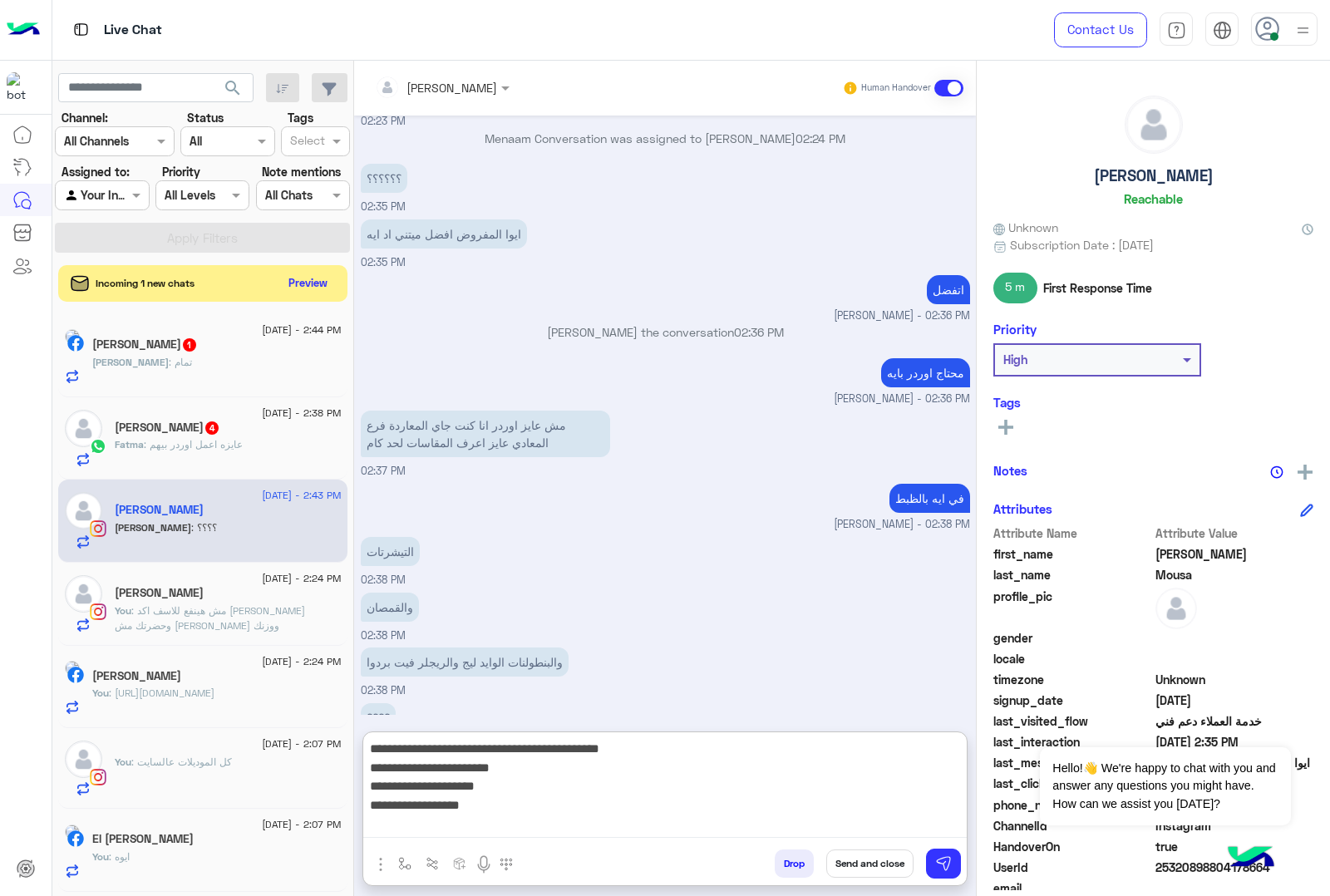
type textarea "**********"
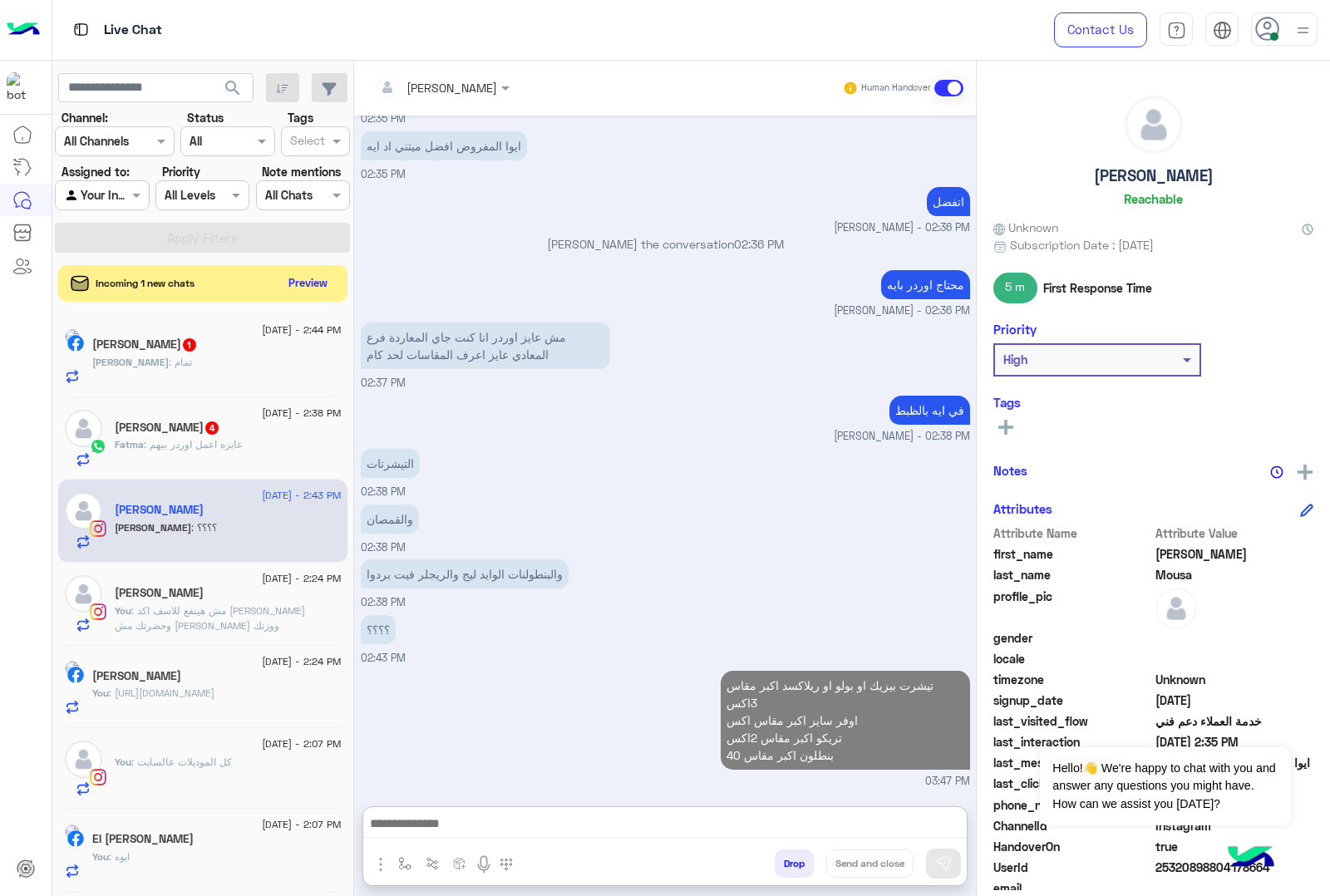
click at [154, 441] on p "Fatma : عايزه اعمل اوردر بيهم" at bounding box center [179, 444] width 128 height 14
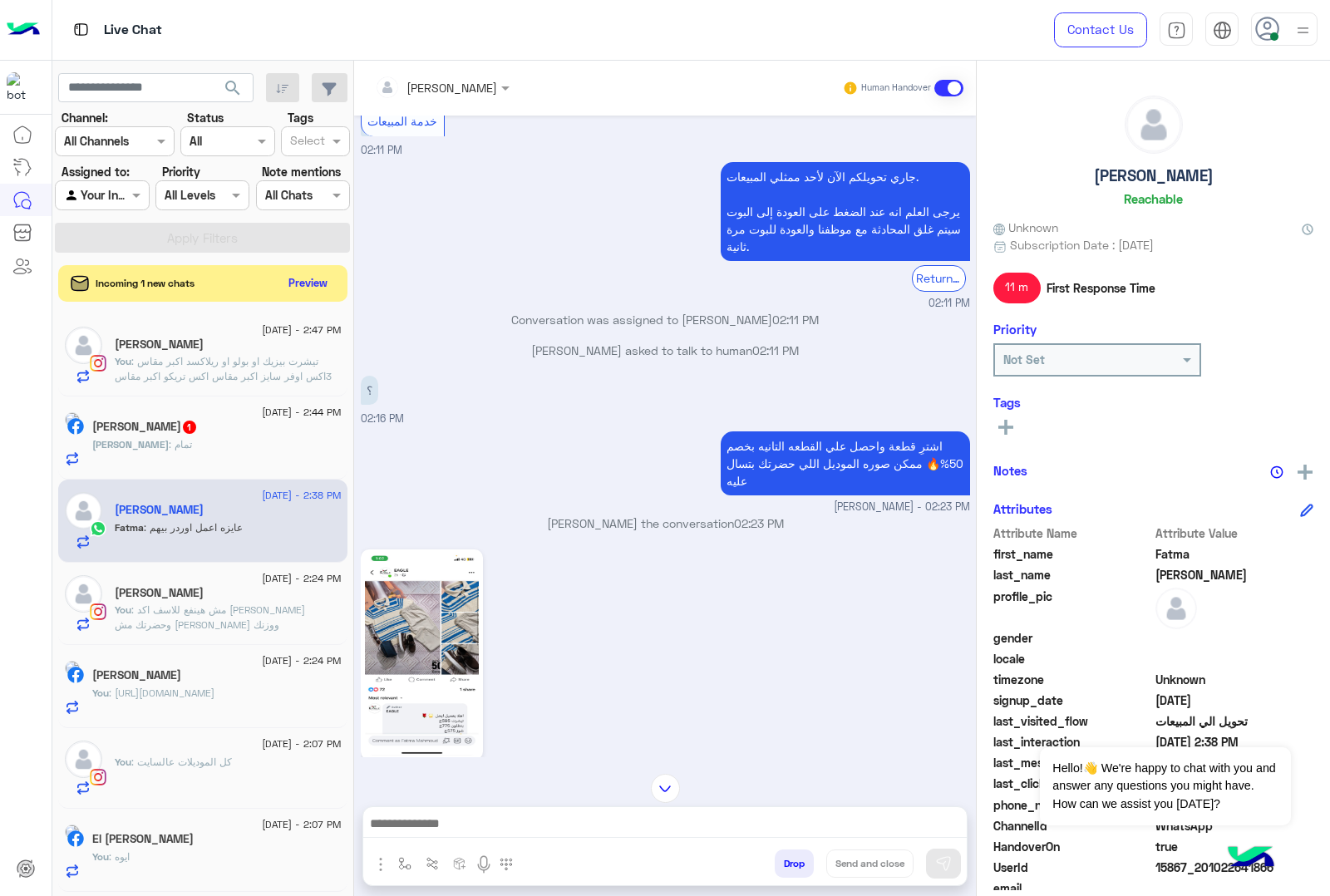
scroll to position [2671, 0]
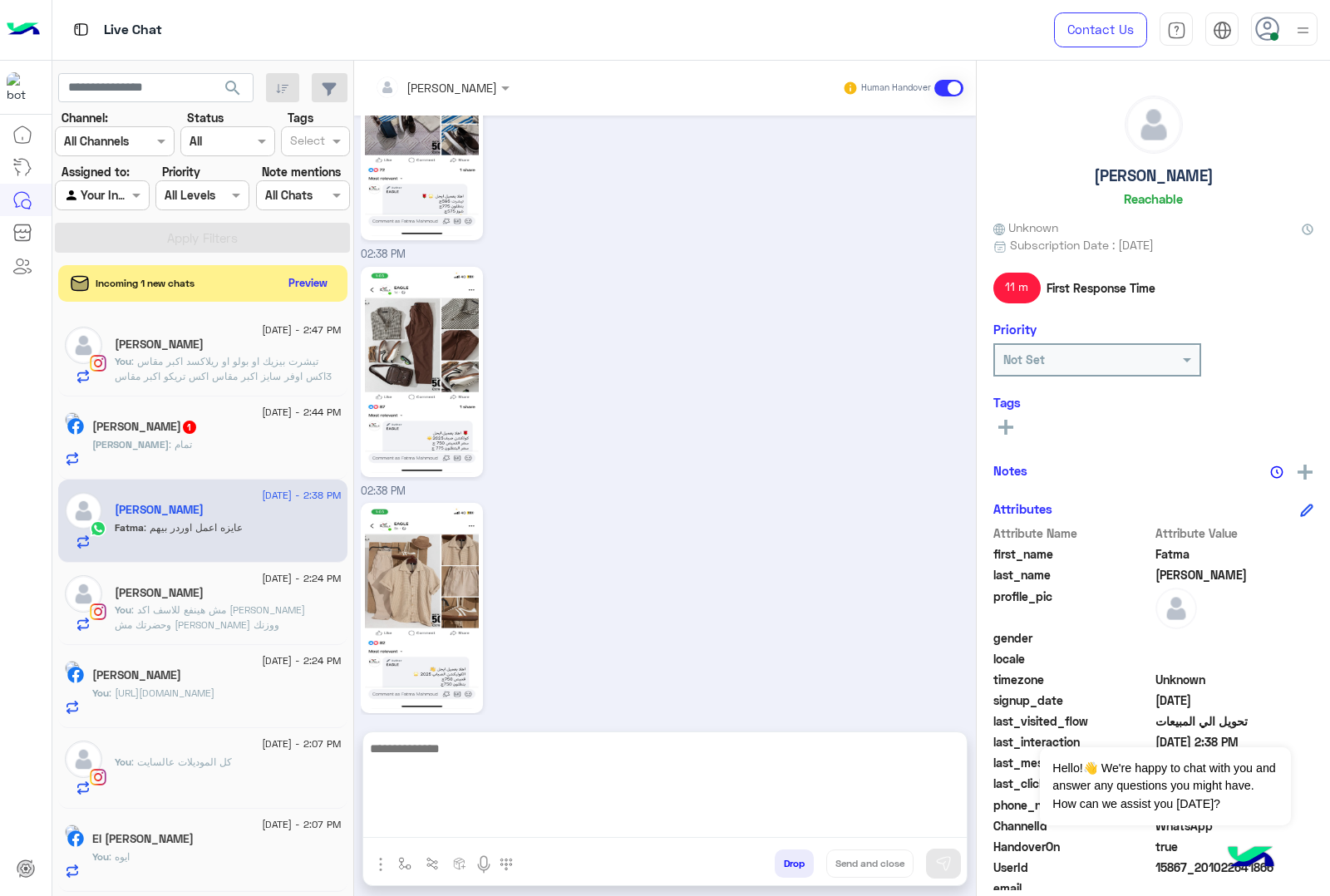
click at [472, 817] on textarea at bounding box center [665, 788] width 603 height 100
type textarea "**********"
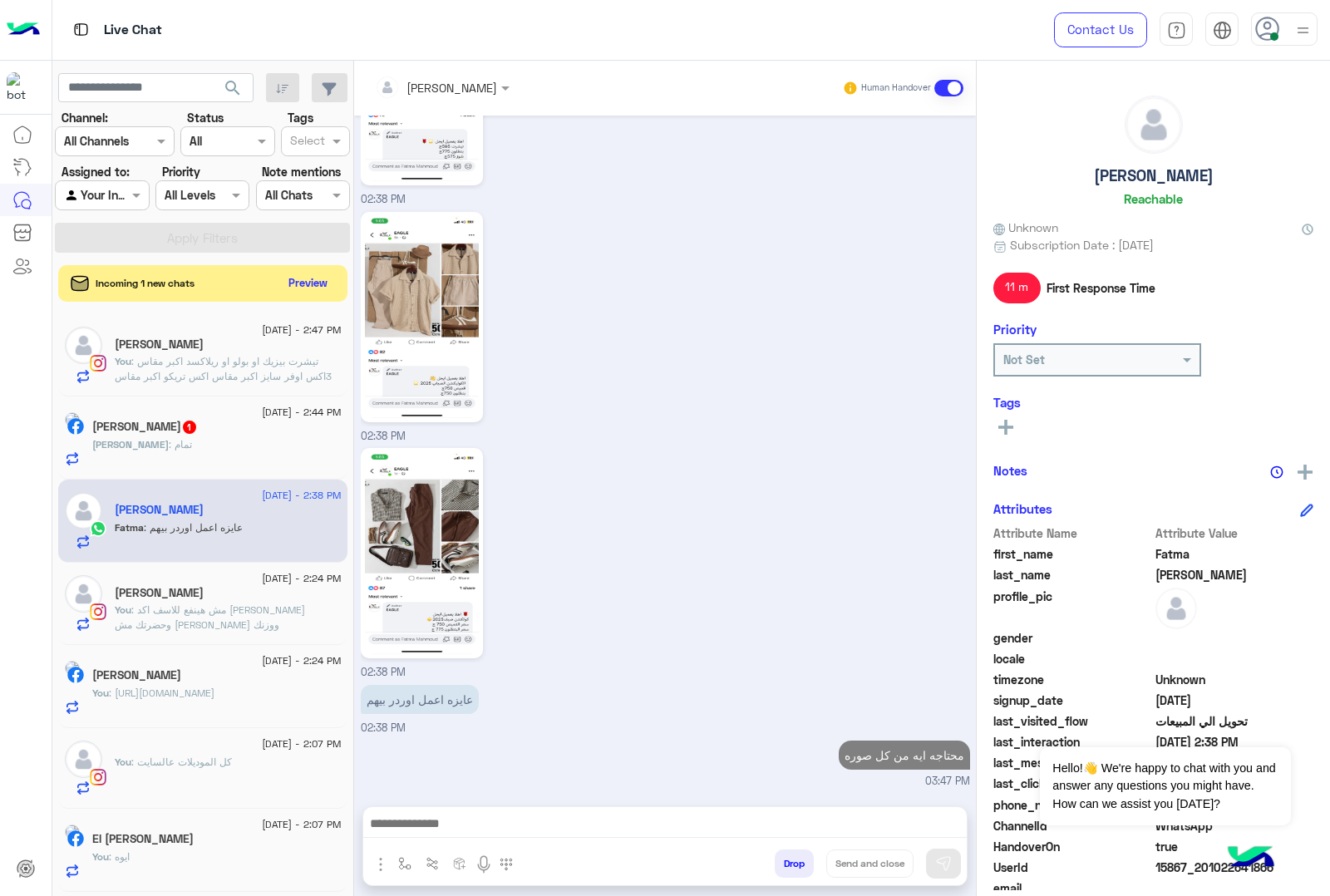
click at [222, 431] on div "[PERSON_NAME] 1" at bounding box center [217, 428] width 249 height 17
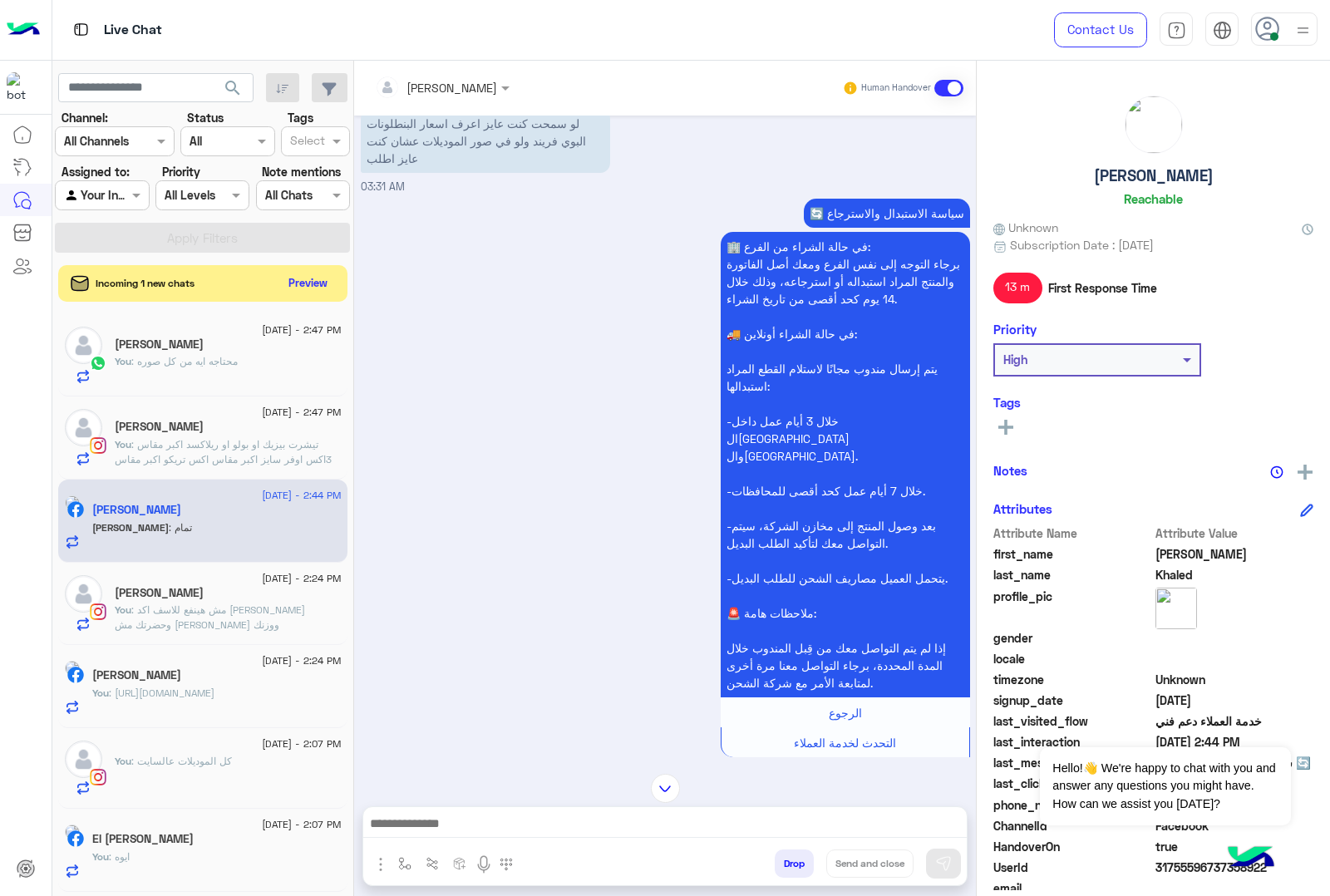
scroll to position [2477, 0]
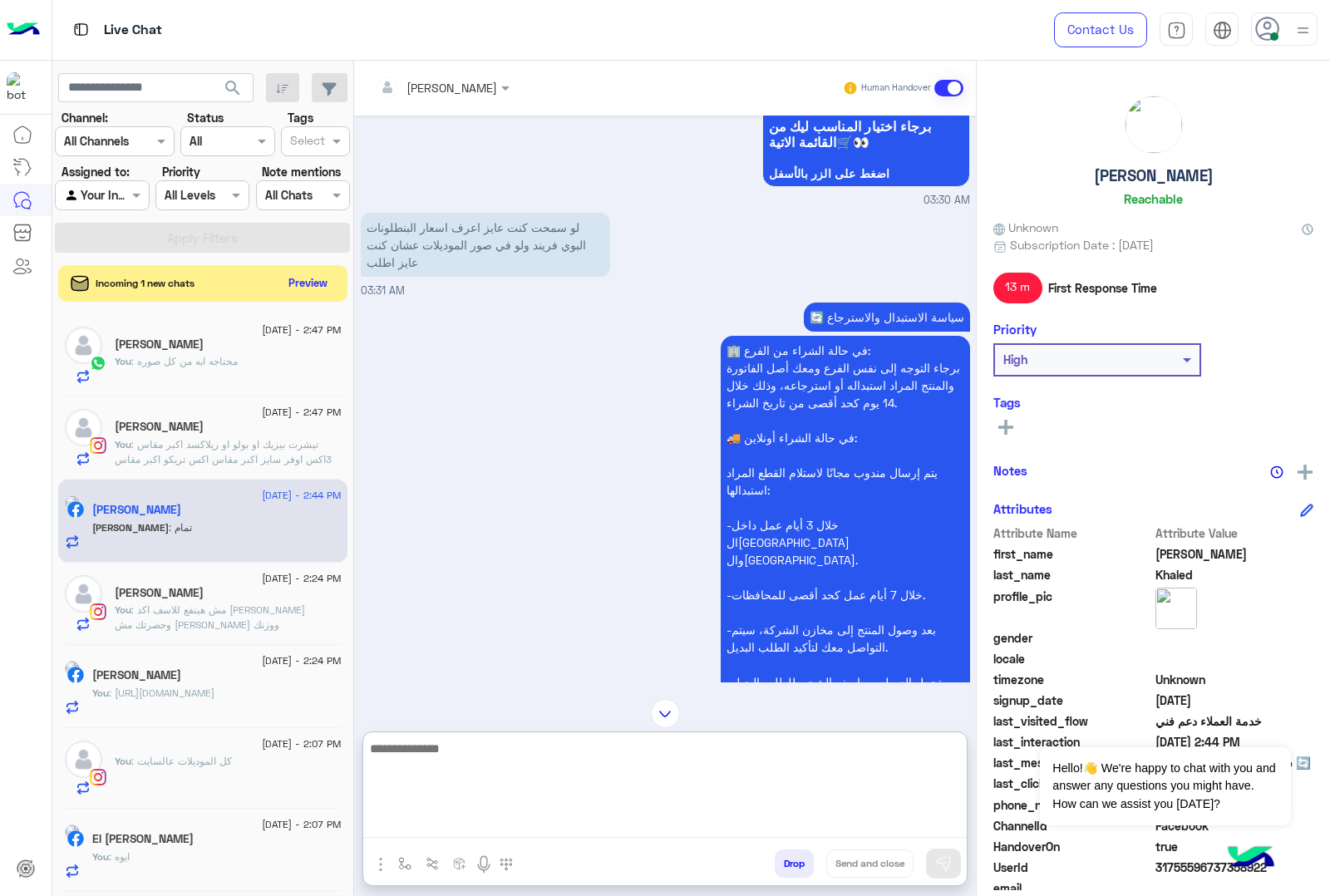
click at [446, 824] on textarea at bounding box center [665, 788] width 603 height 100
type textarea "**********"
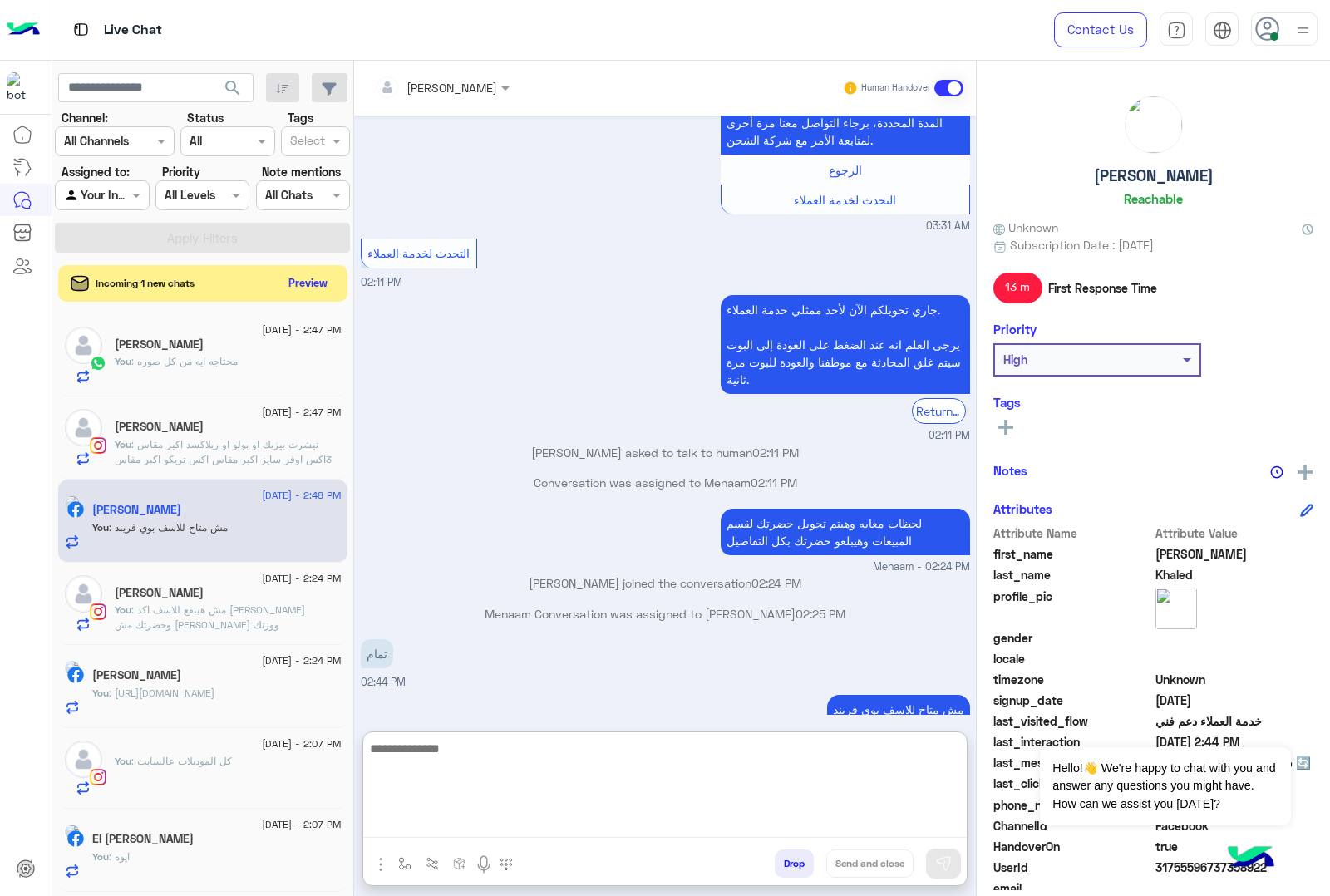
scroll to position [3155, 0]
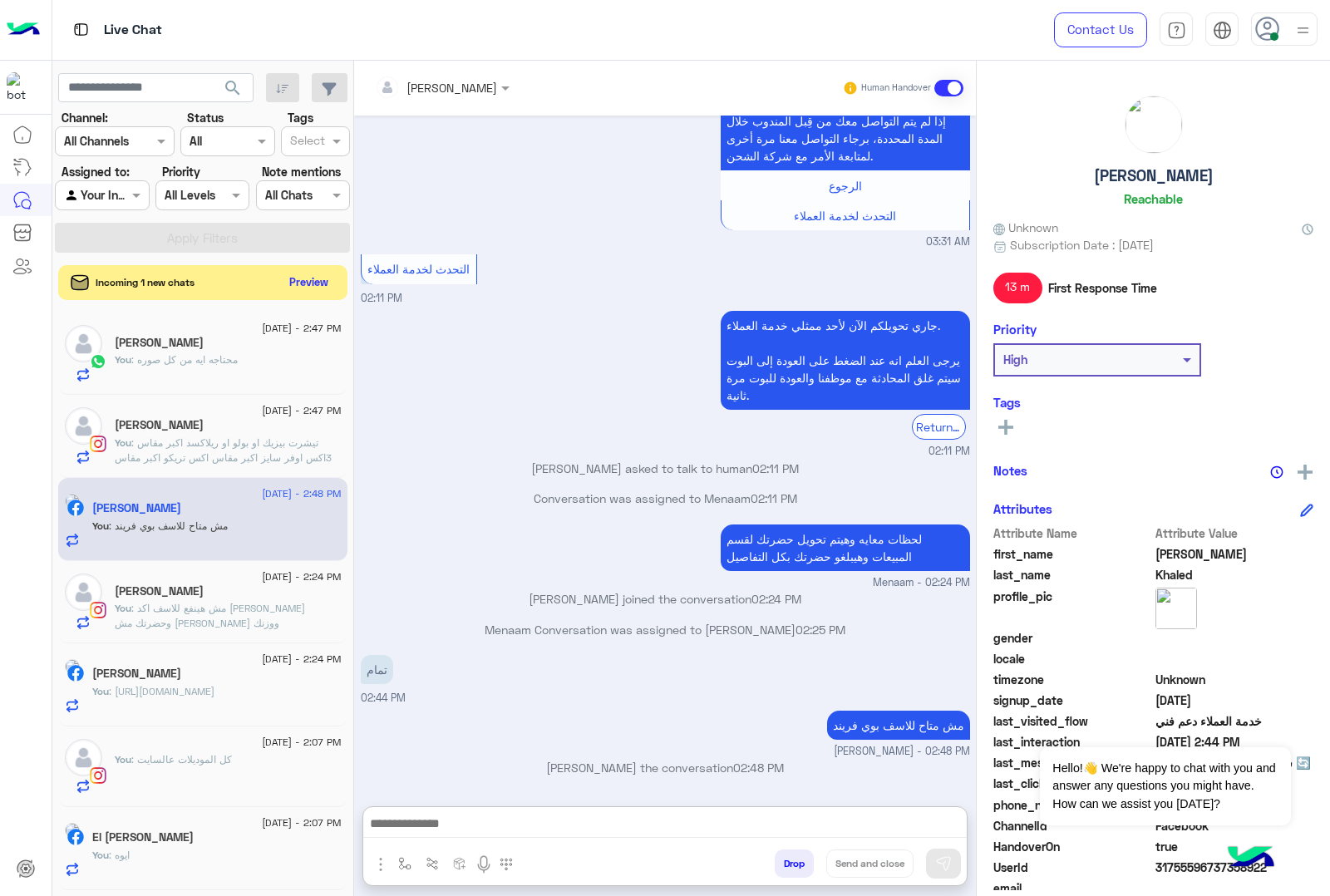
click at [288, 281] on button "Preview" at bounding box center [308, 281] width 51 height 22
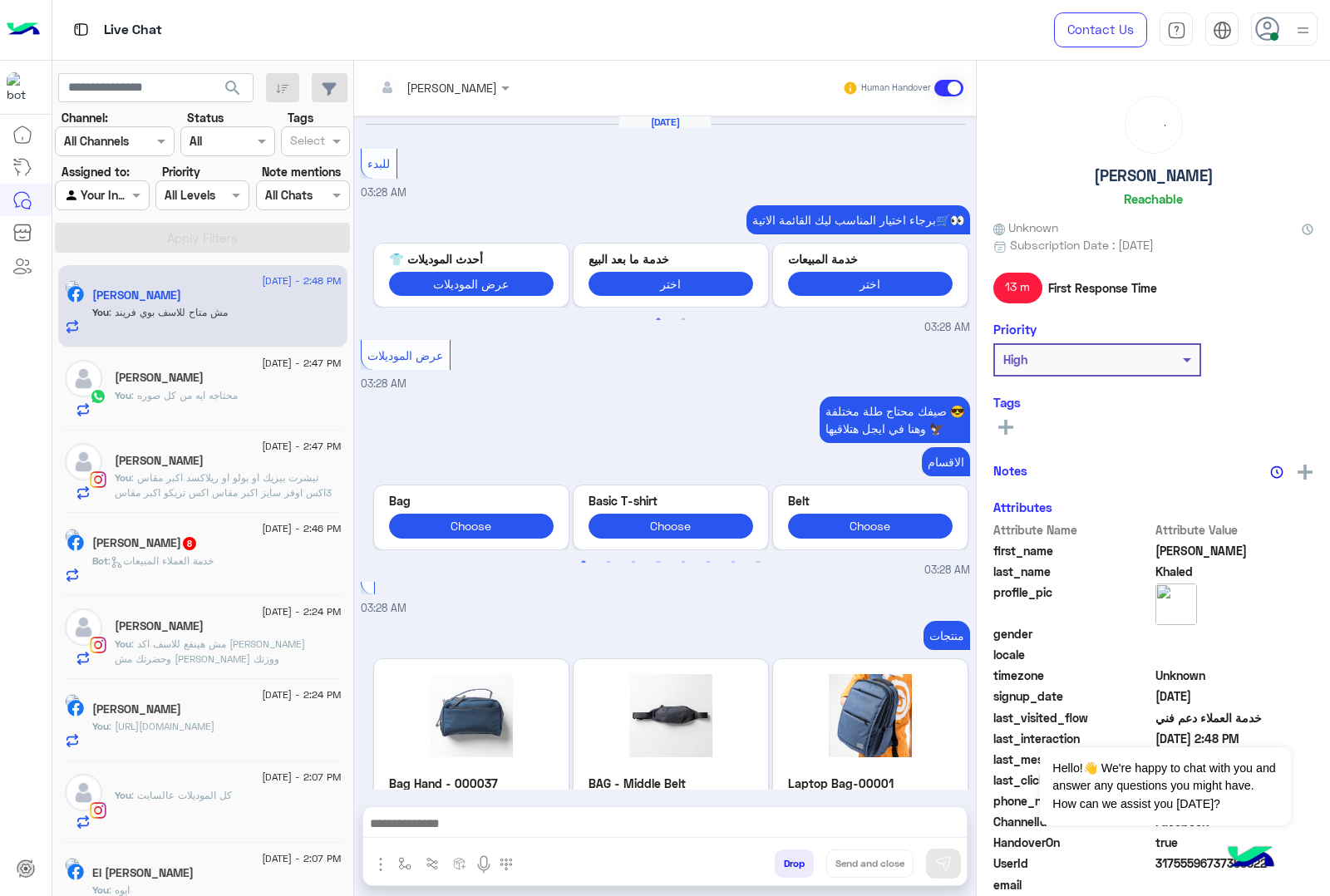
scroll to position [2889, 0]
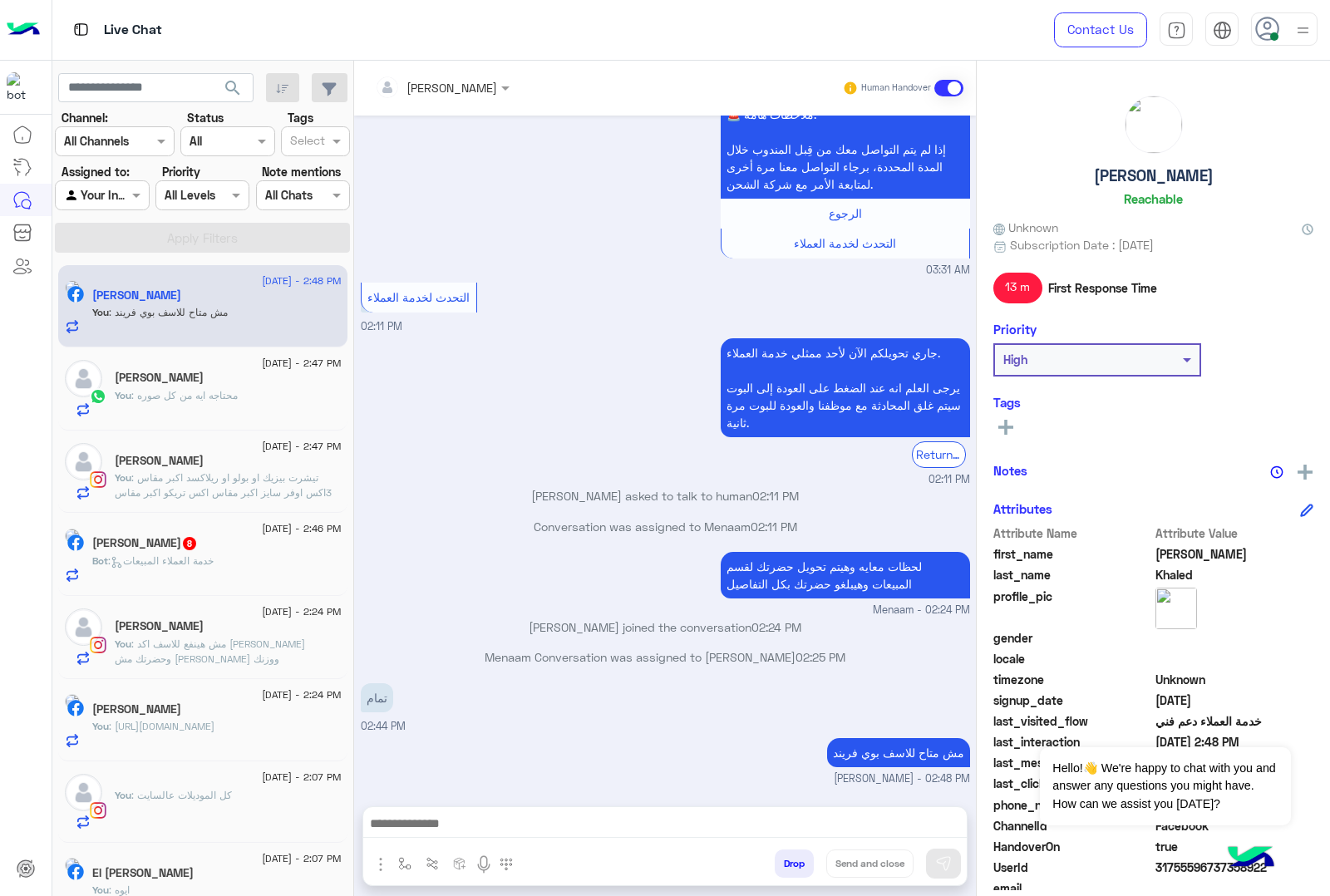
click at [212, 554] on div "[PERSON_NAME] 8" at bounding box center [217, 545] width 249 height 17
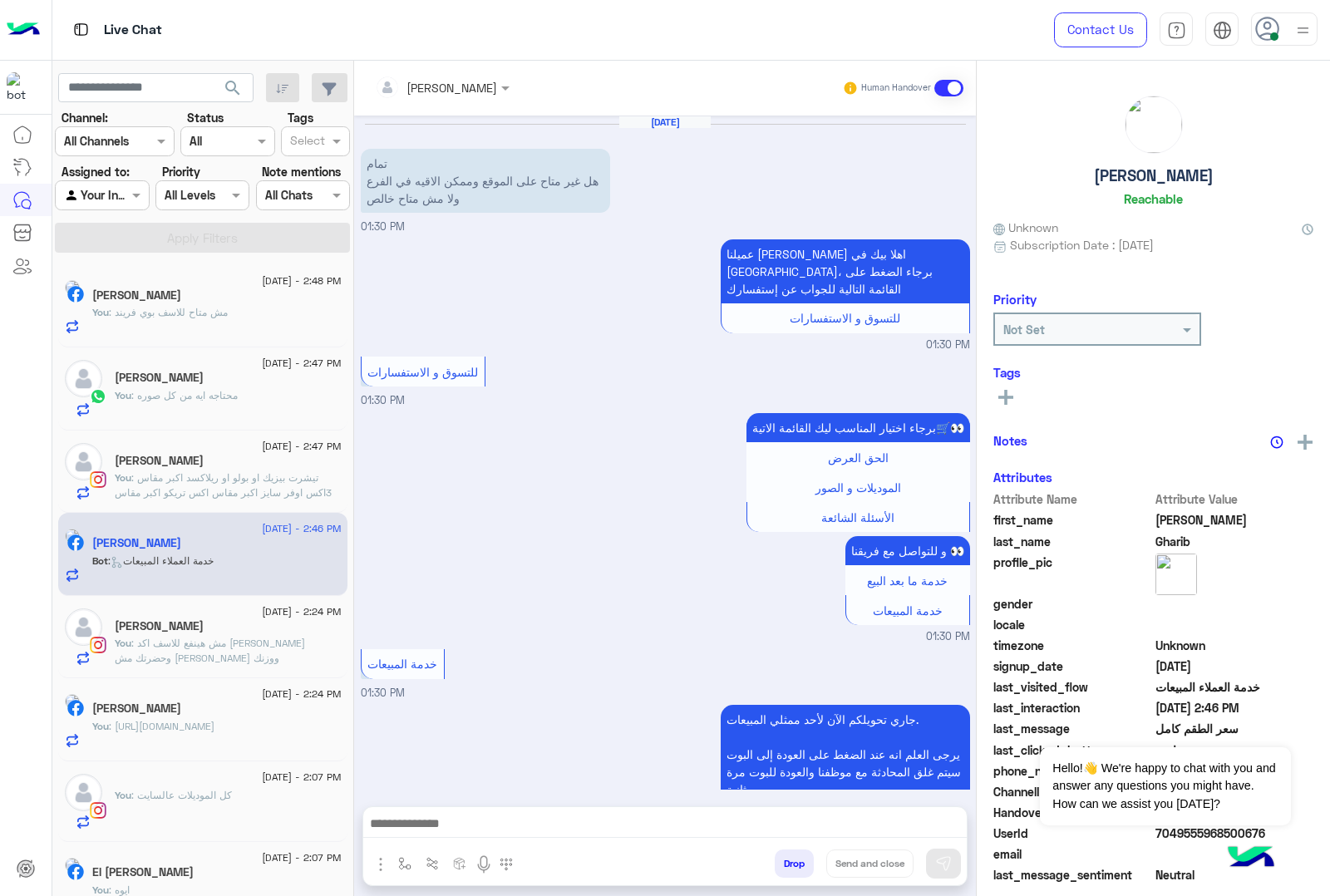
scroll to position [2260, 0]
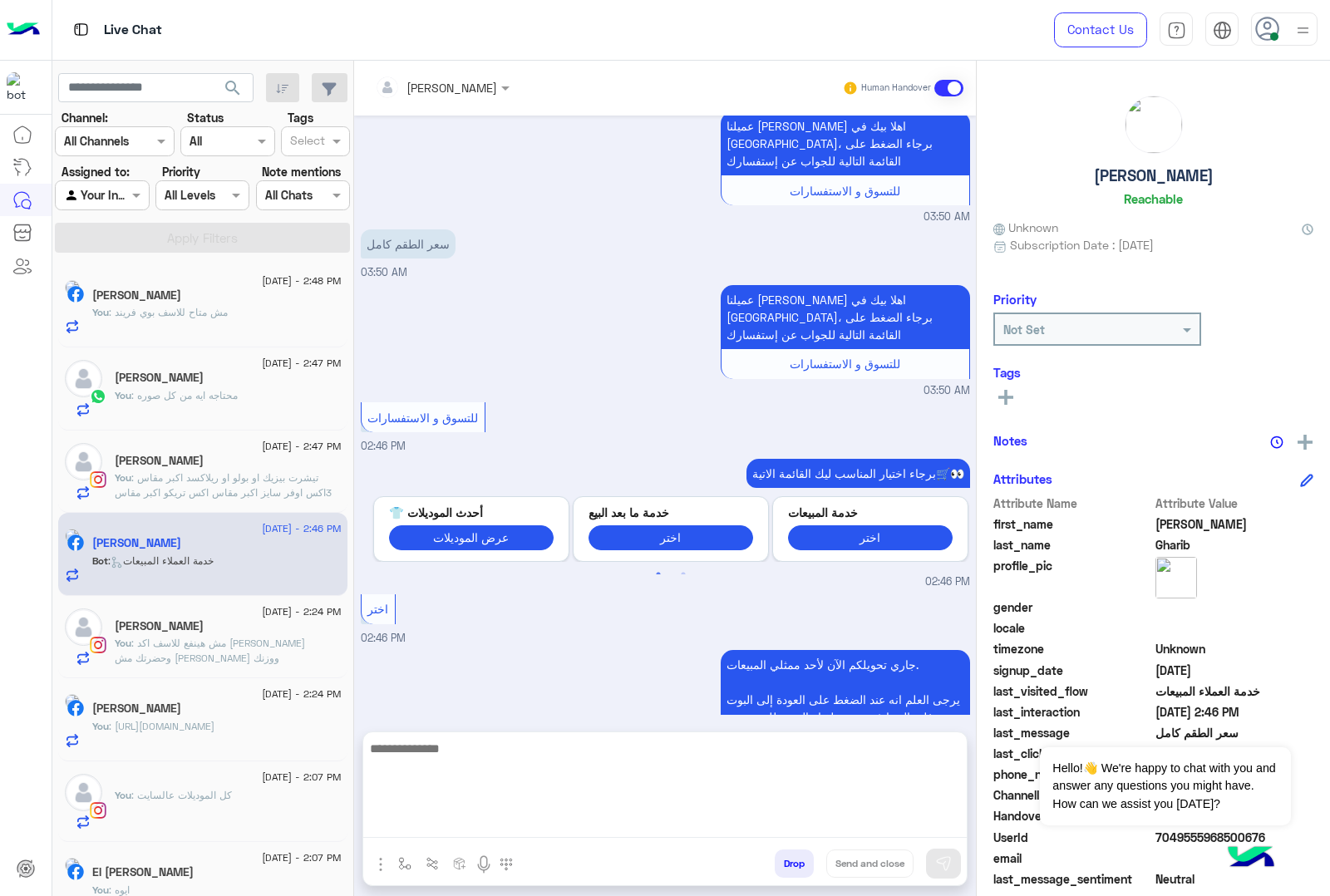
click at [545, 834] on textarea at bounding box center [665, 788] width 603 height 100
paste textarea "**********"
type textarea "**********"
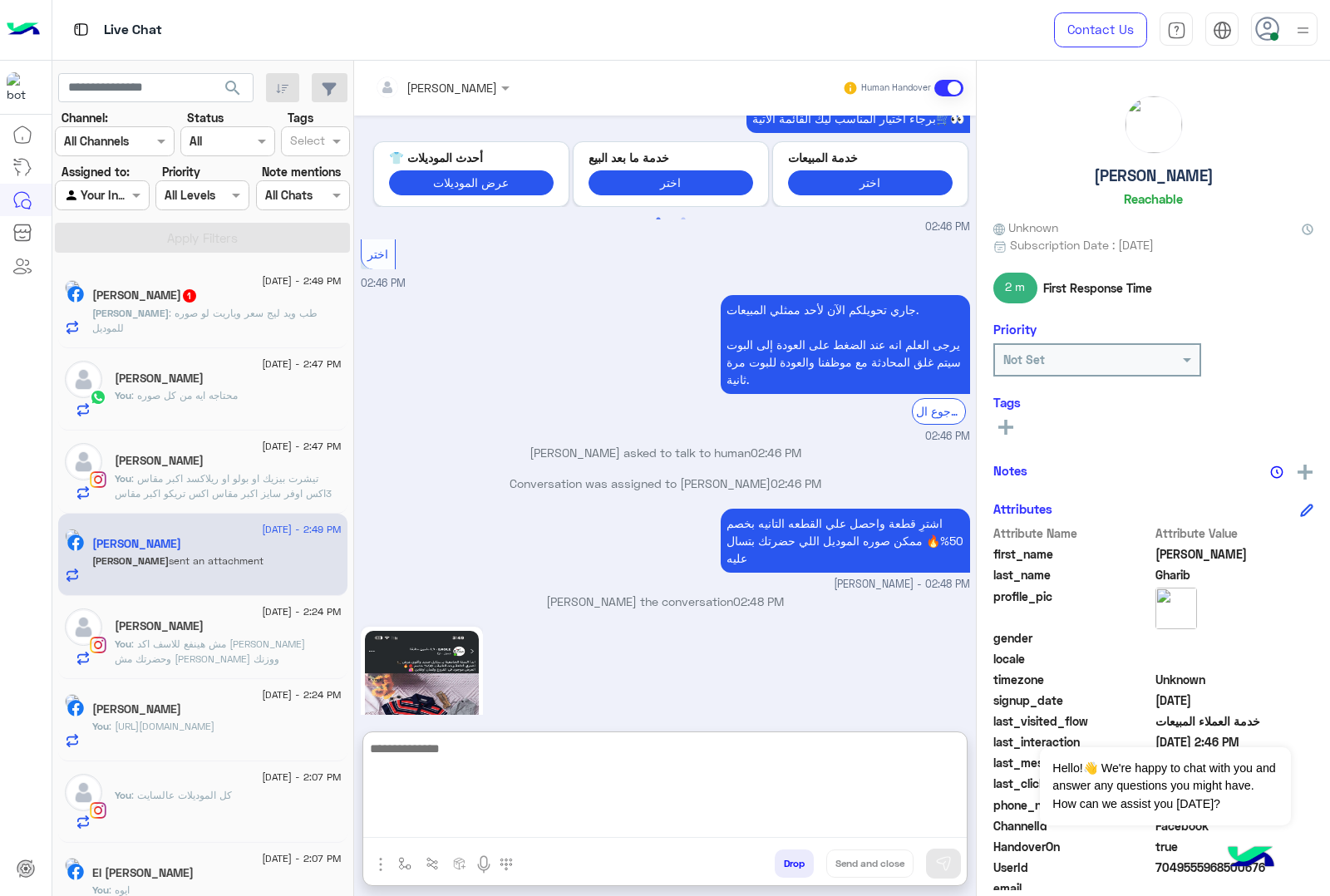
scroll to position [2689, 0]
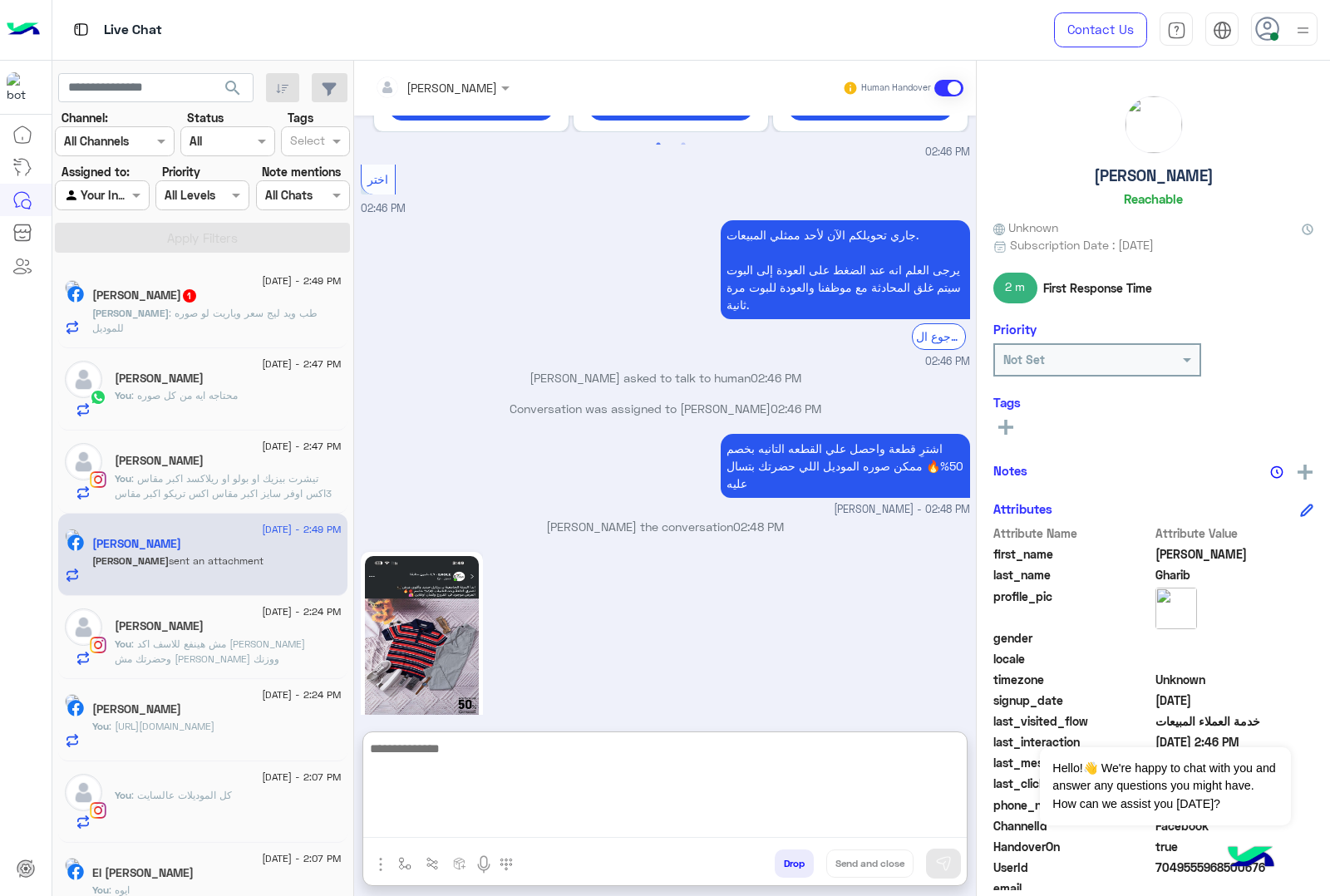
click at [471, 751] on textarea at bounding box center [665, 788] width 603 height 100
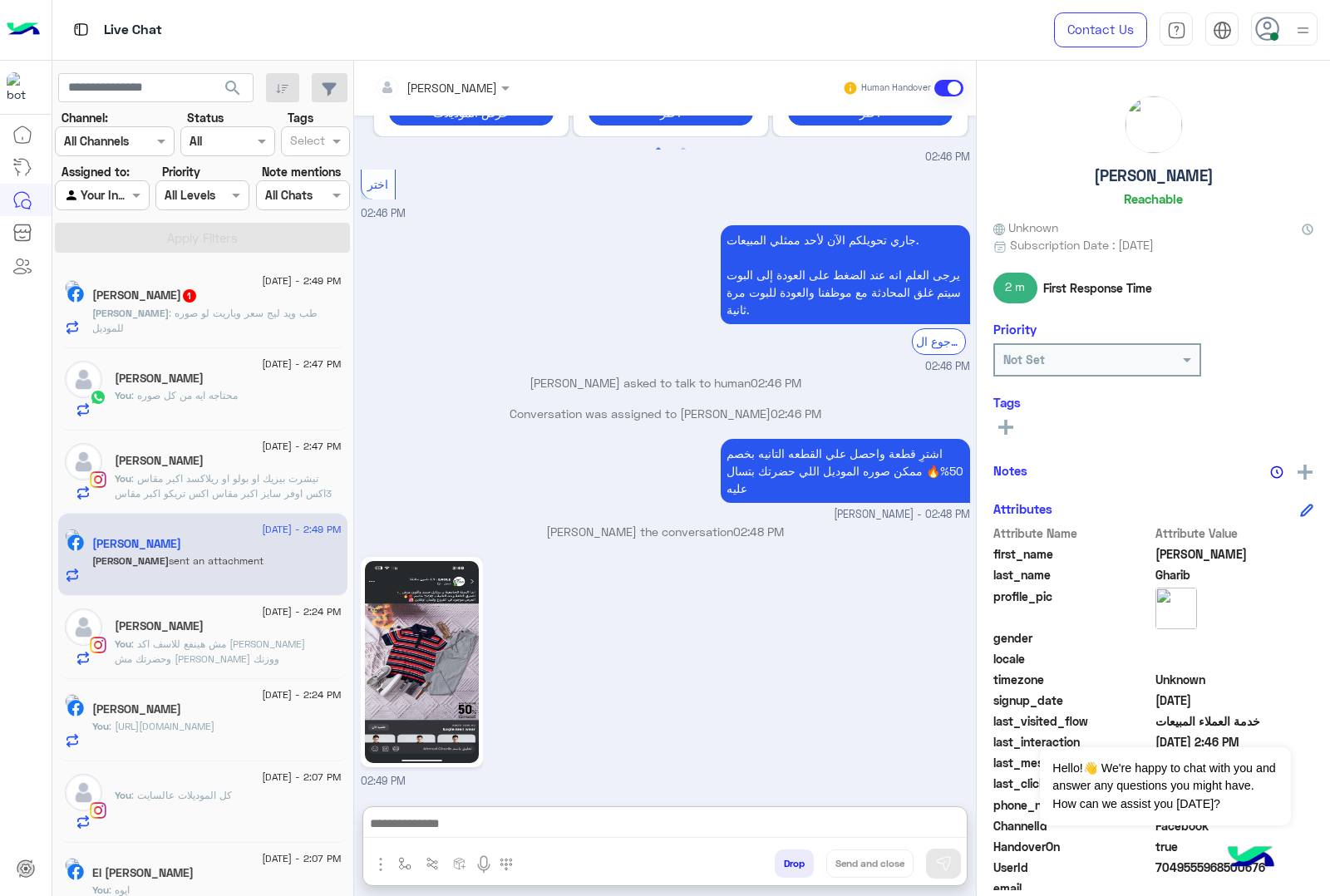
click at [155, 301] on h5 "[PERSON_NAME] 1" at bounding box center [144, 295] width 105 height 14
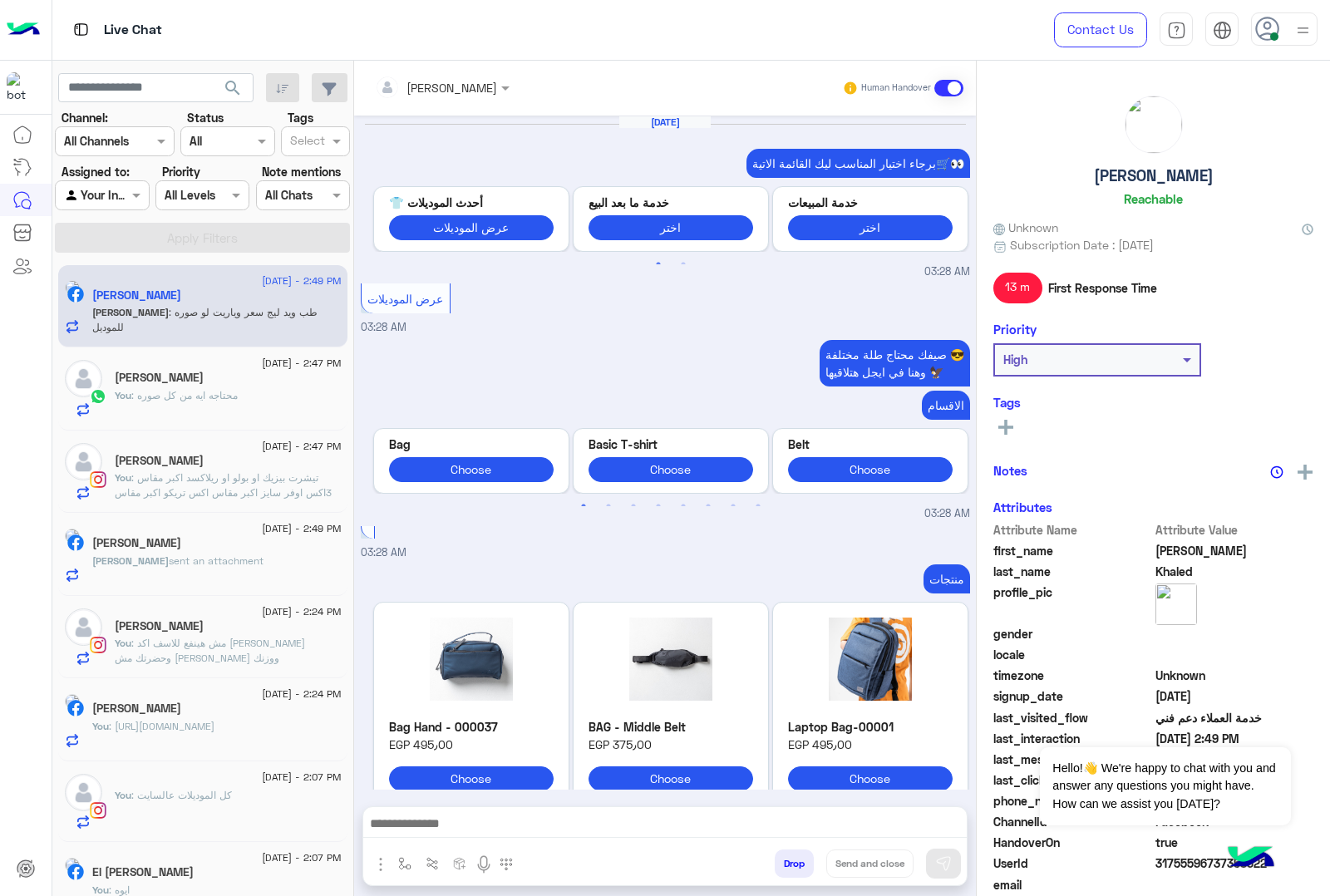
scroll to position [2889, 0]
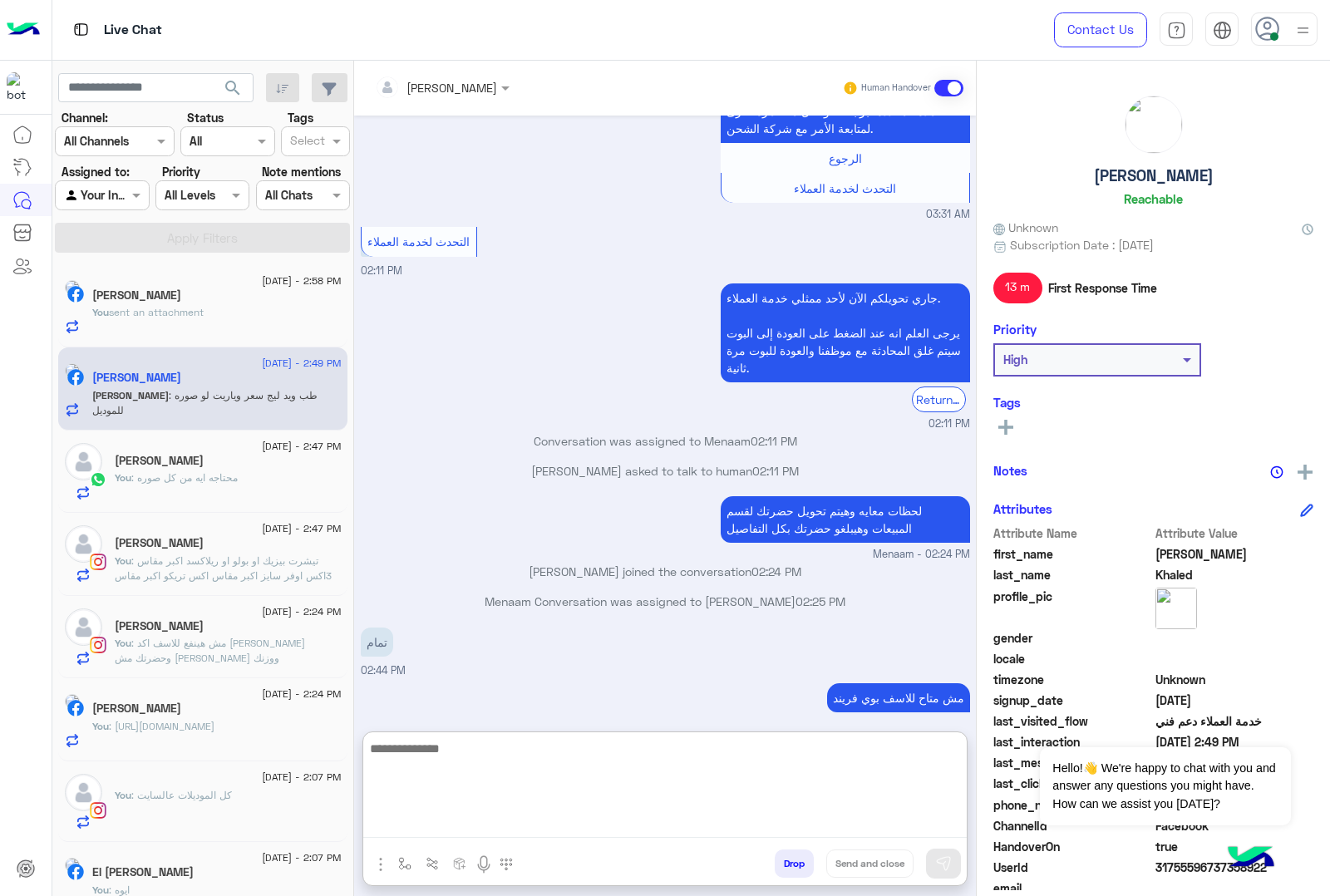
click at [466, 834] on textarea at bounding box center [665, 788] width 603 height 100
paste textarea "**********"
type textarea "**********"
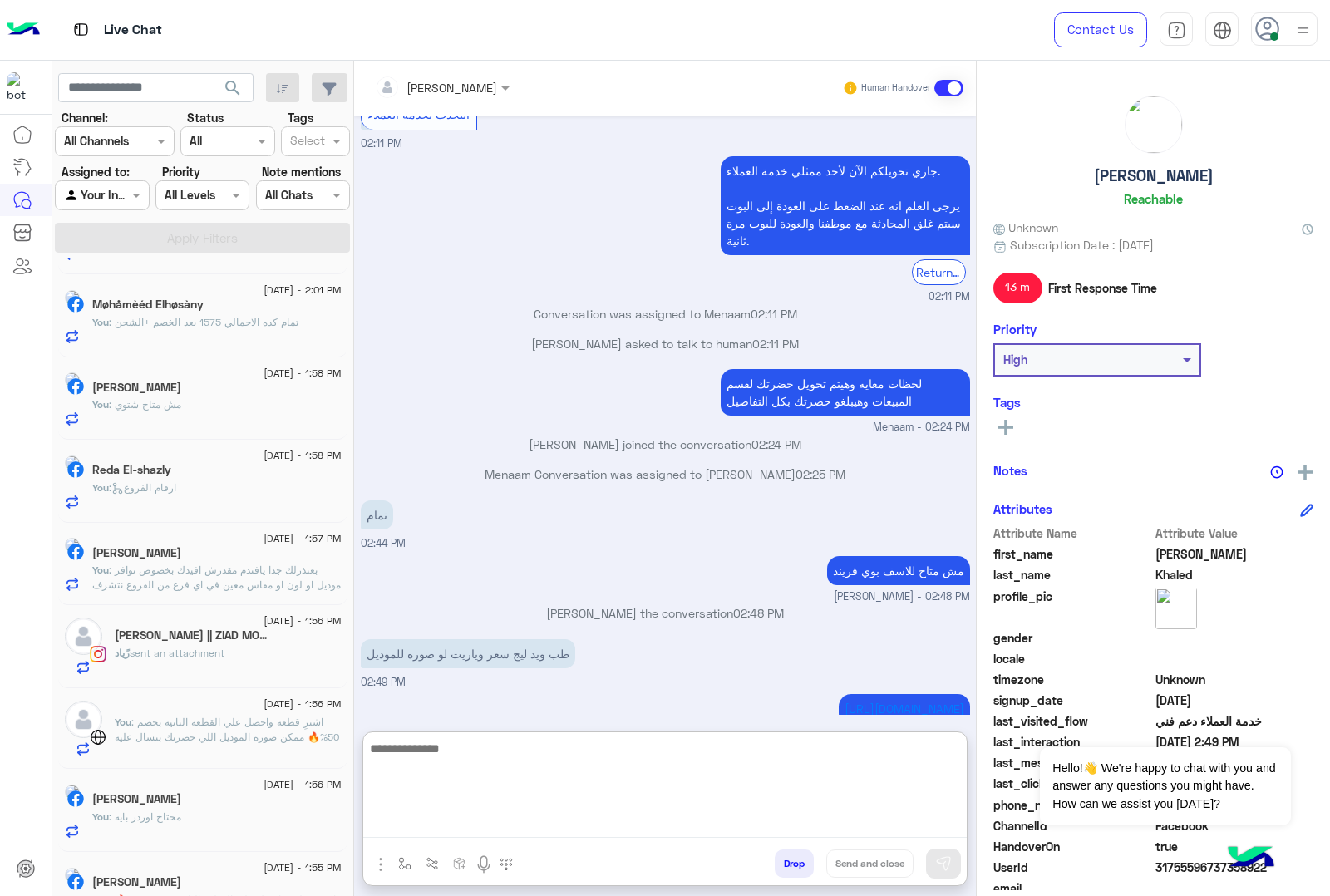
scroll to position [1025, 0]
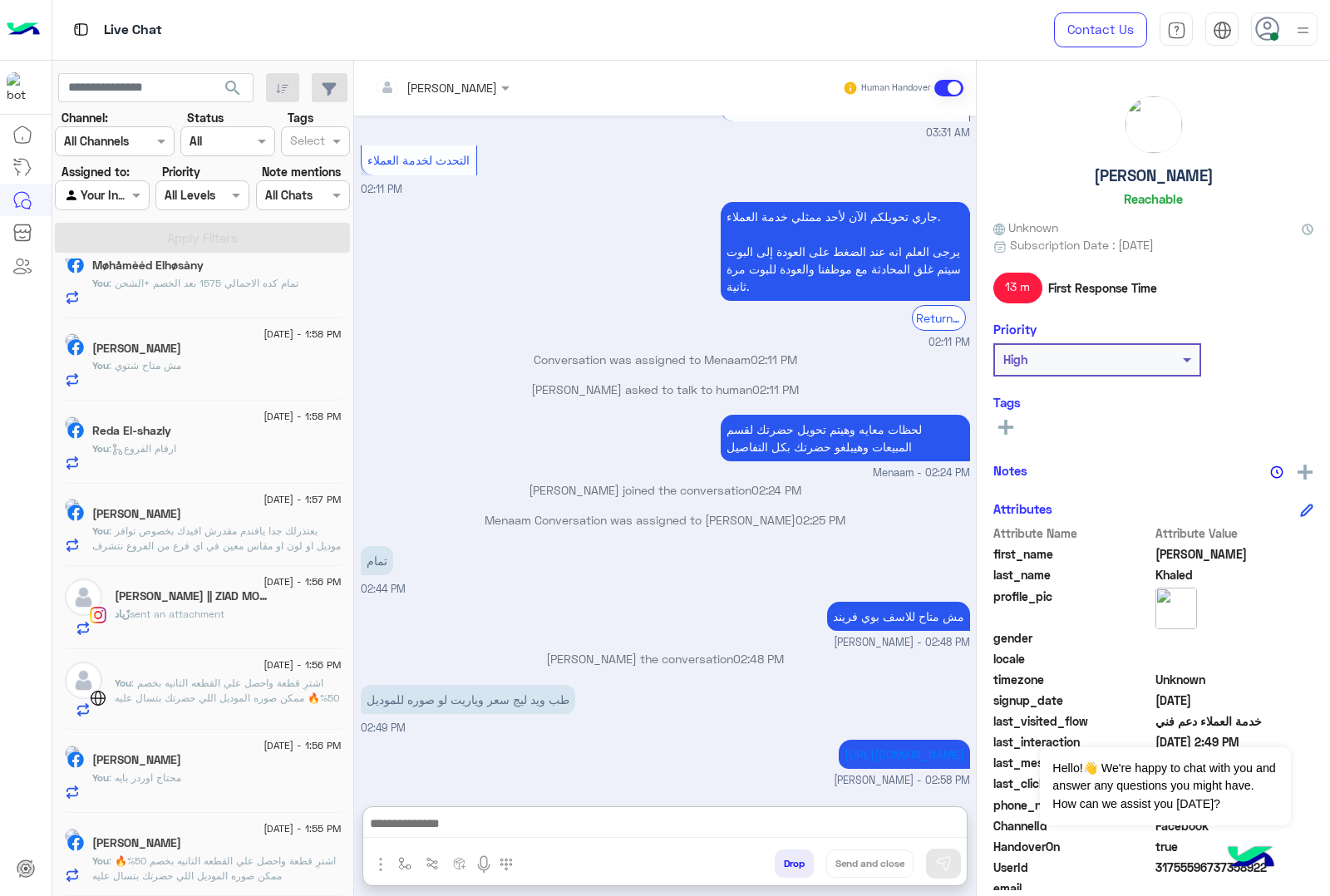
click at [227, 623] on div "زًياد sent an attachment" at bounding box center [228, 621] width 227 height 29
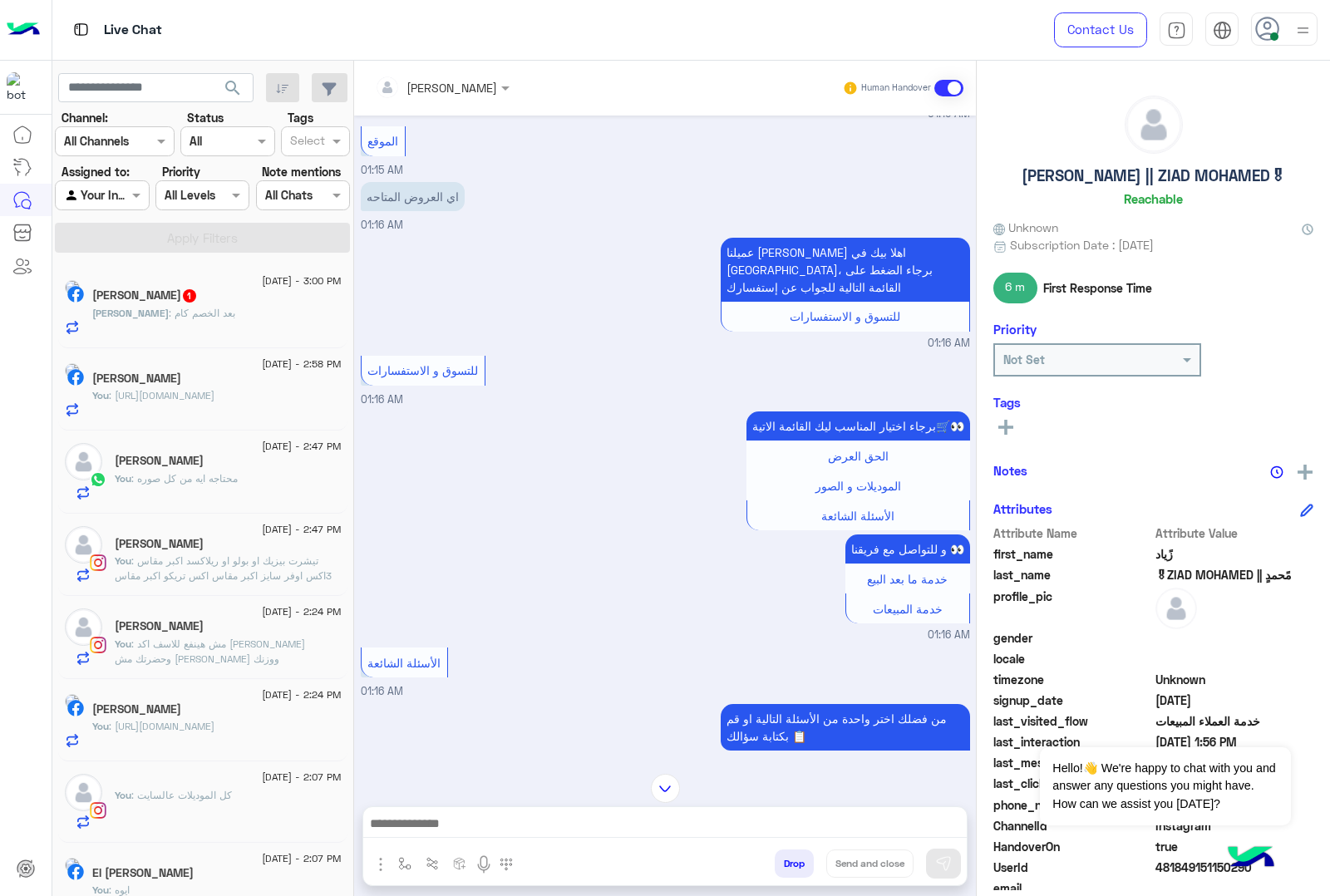
click at [180, 312] on span ": بعد الخصم كام" at bounding box center [202, 312] width 67 height 13
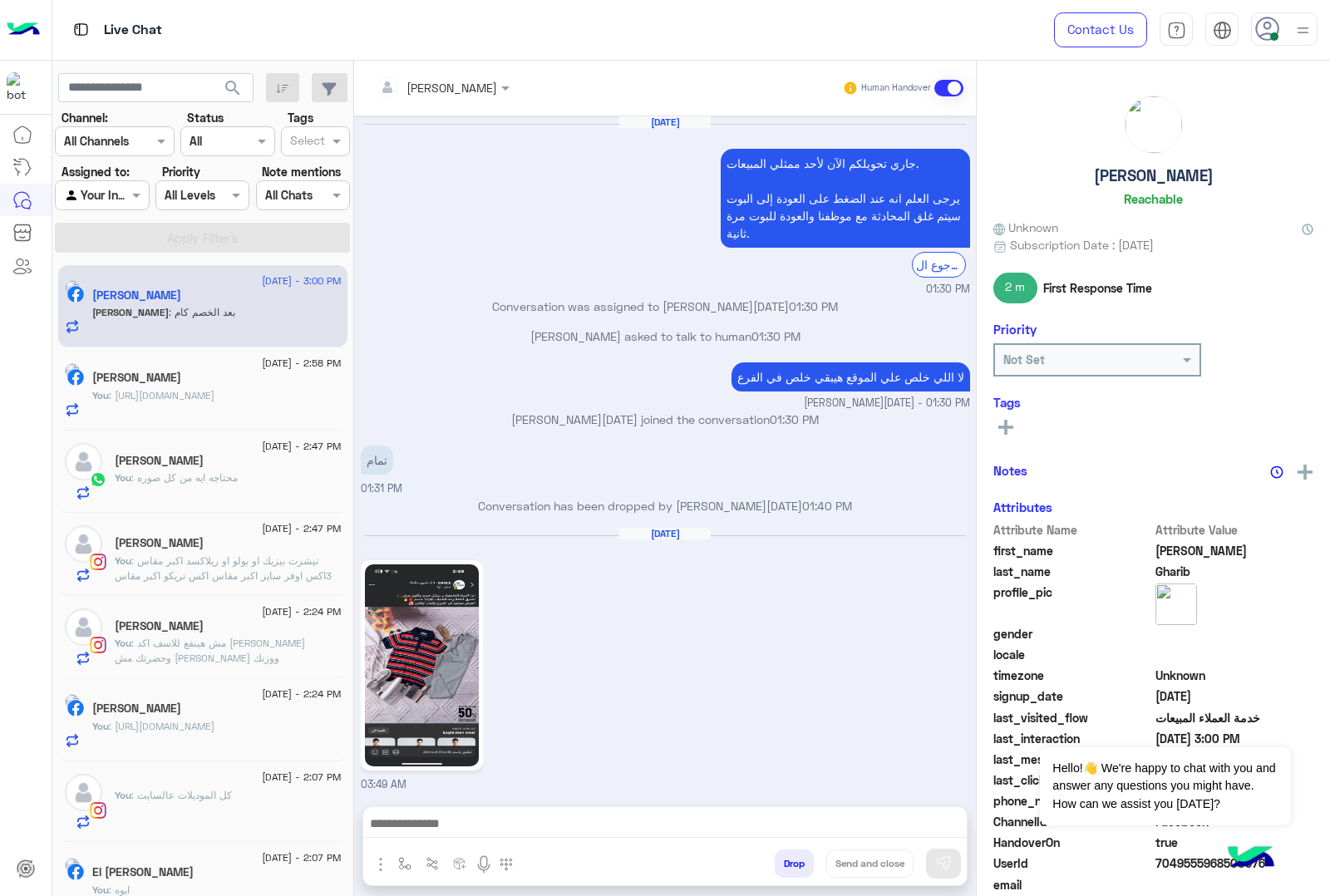
scroll to position [2356, 0]
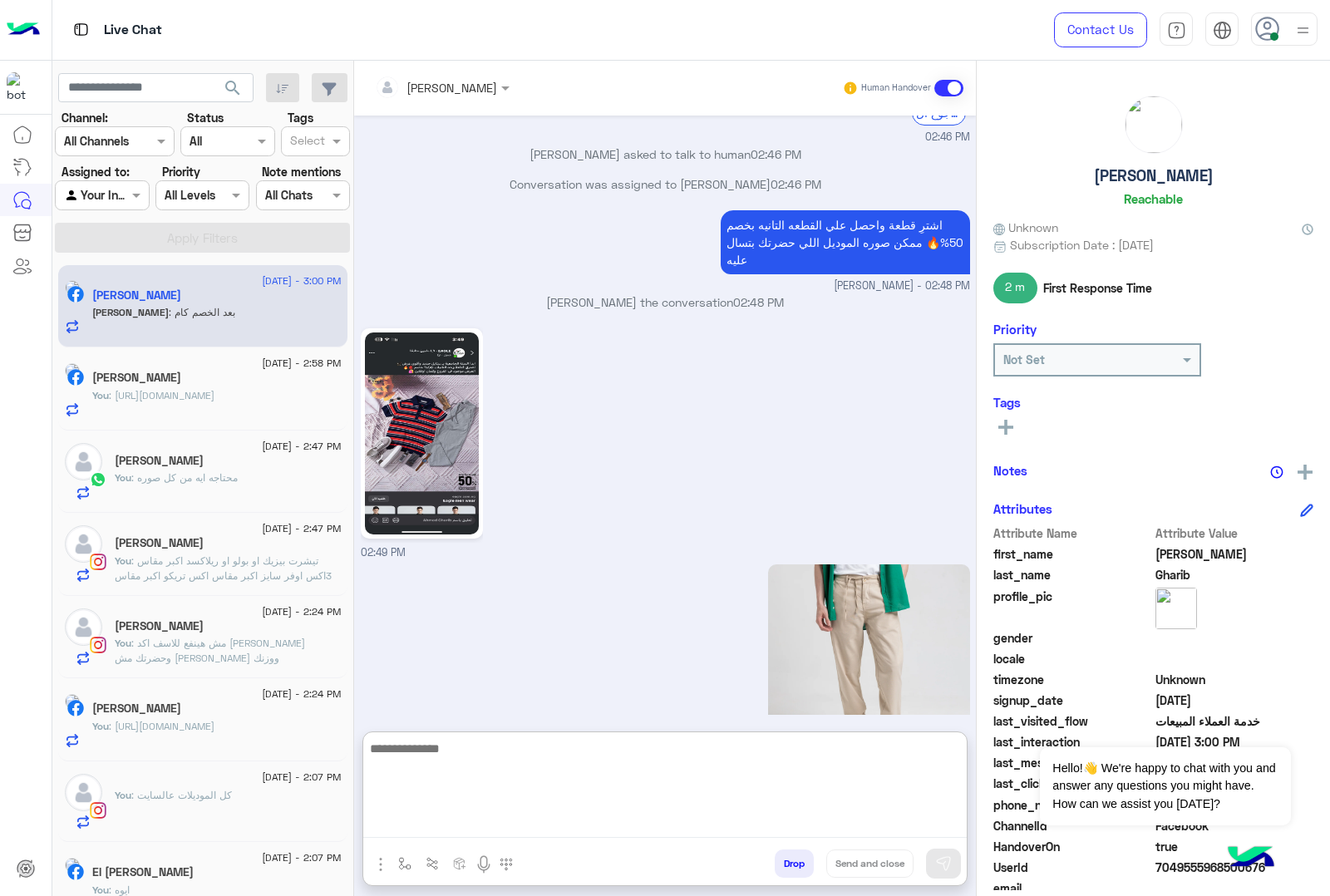
click at [484, 829] on textarea at bounding box center [665, 788] width 603 height 100
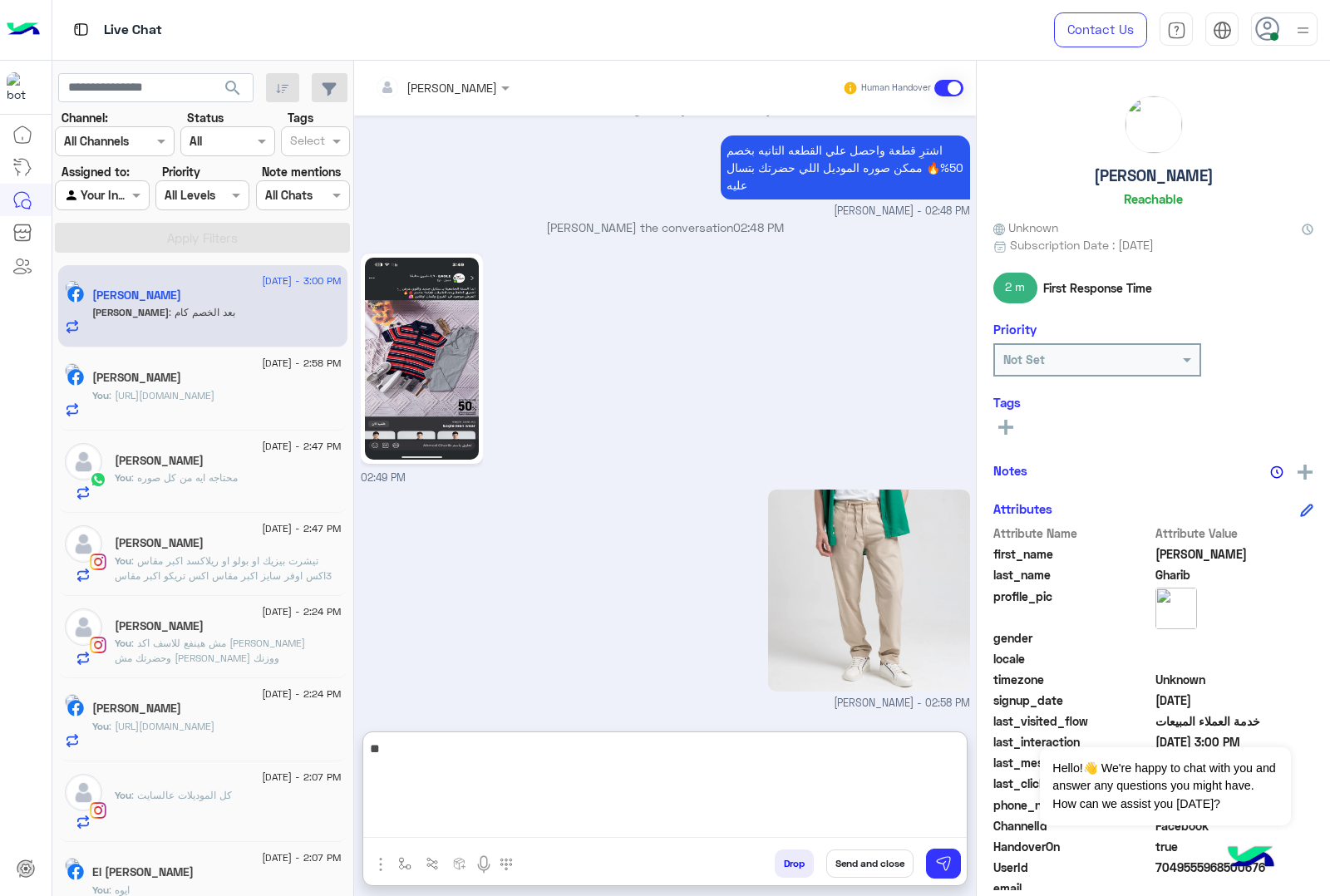
type textarea "*"
type textarea "**********"
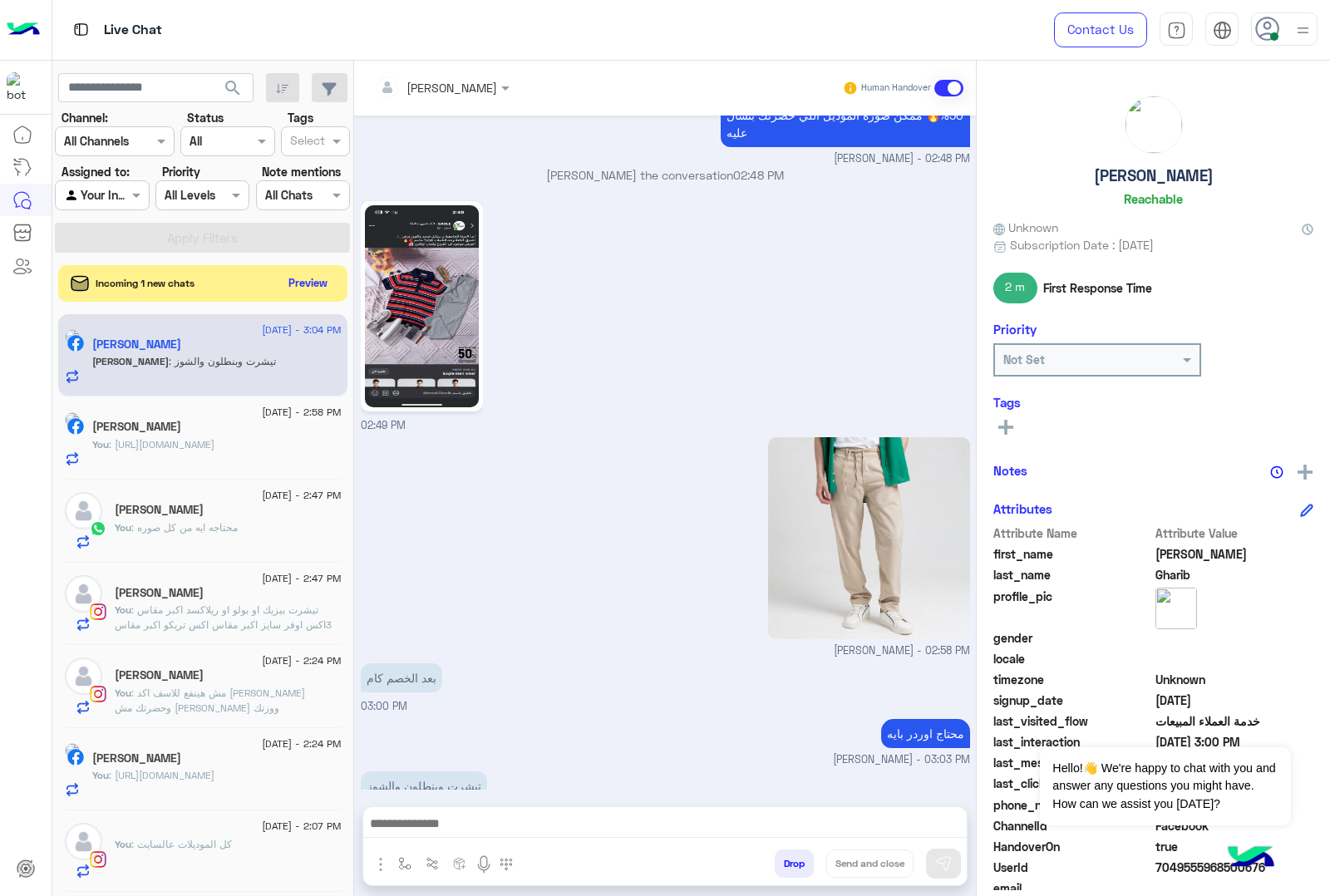
scroll to position [2465, 0]
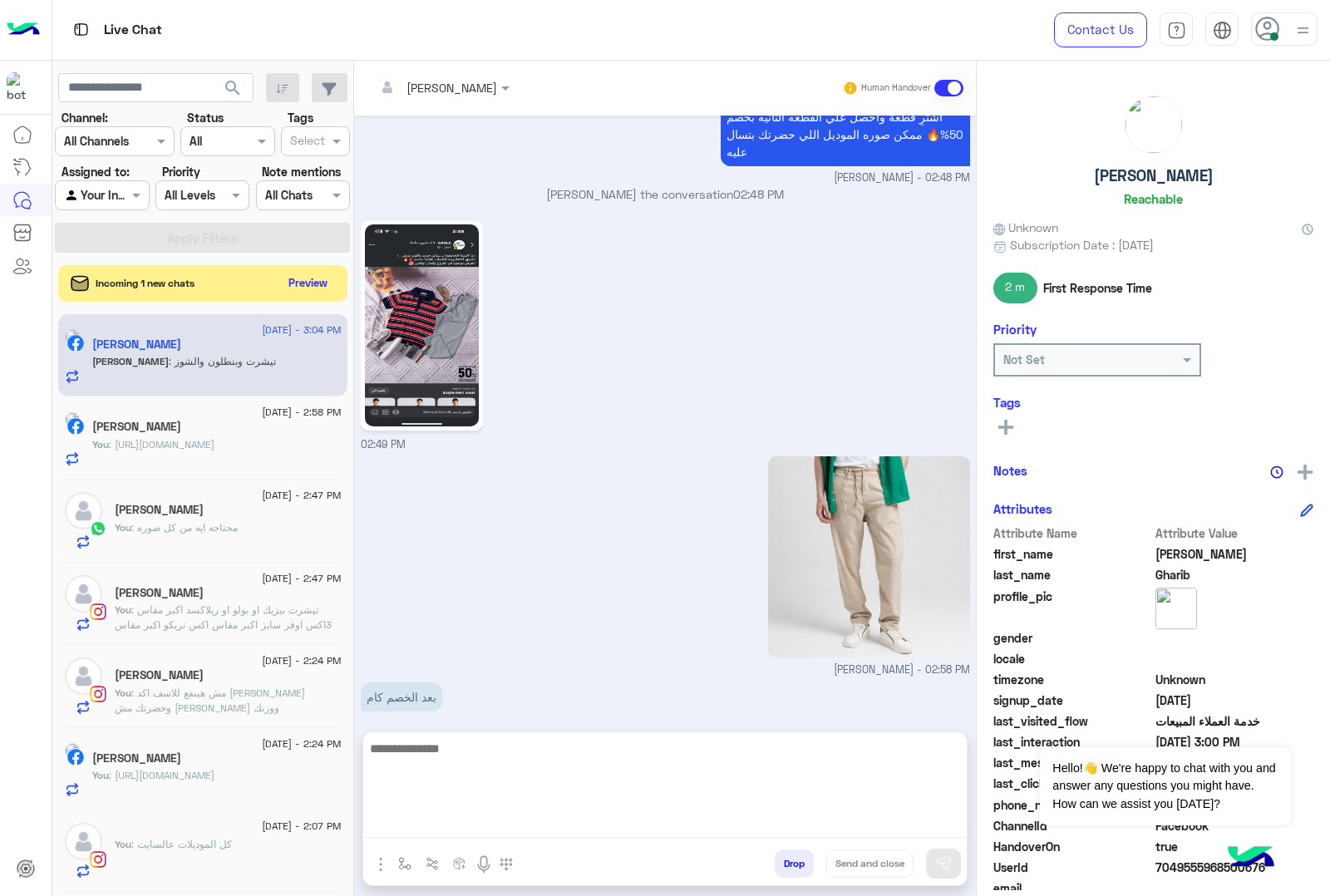
click at [704, 827] on textarea at bounding box center [665, 788] width 603 height 100
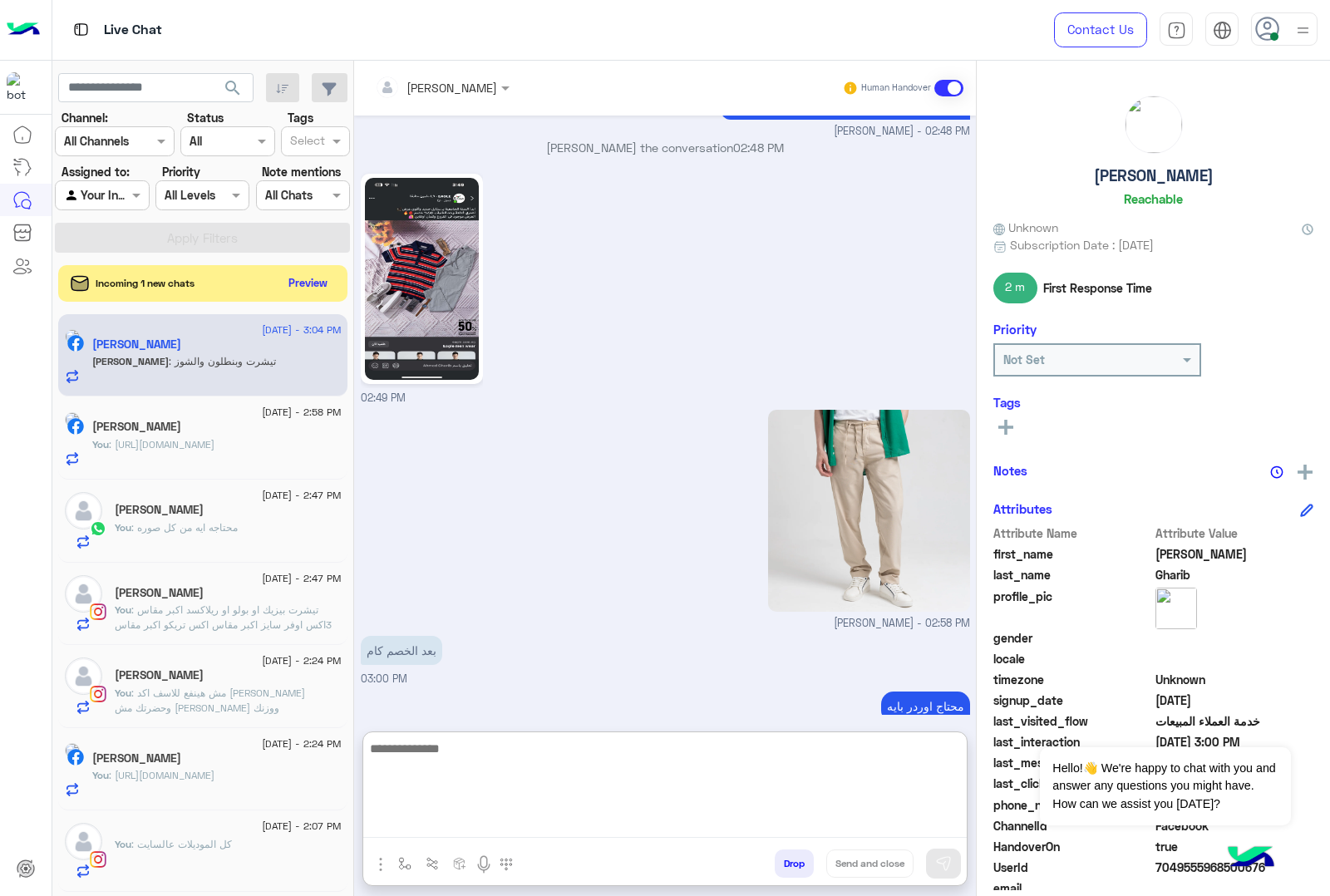
scroll to position [2539, 0]
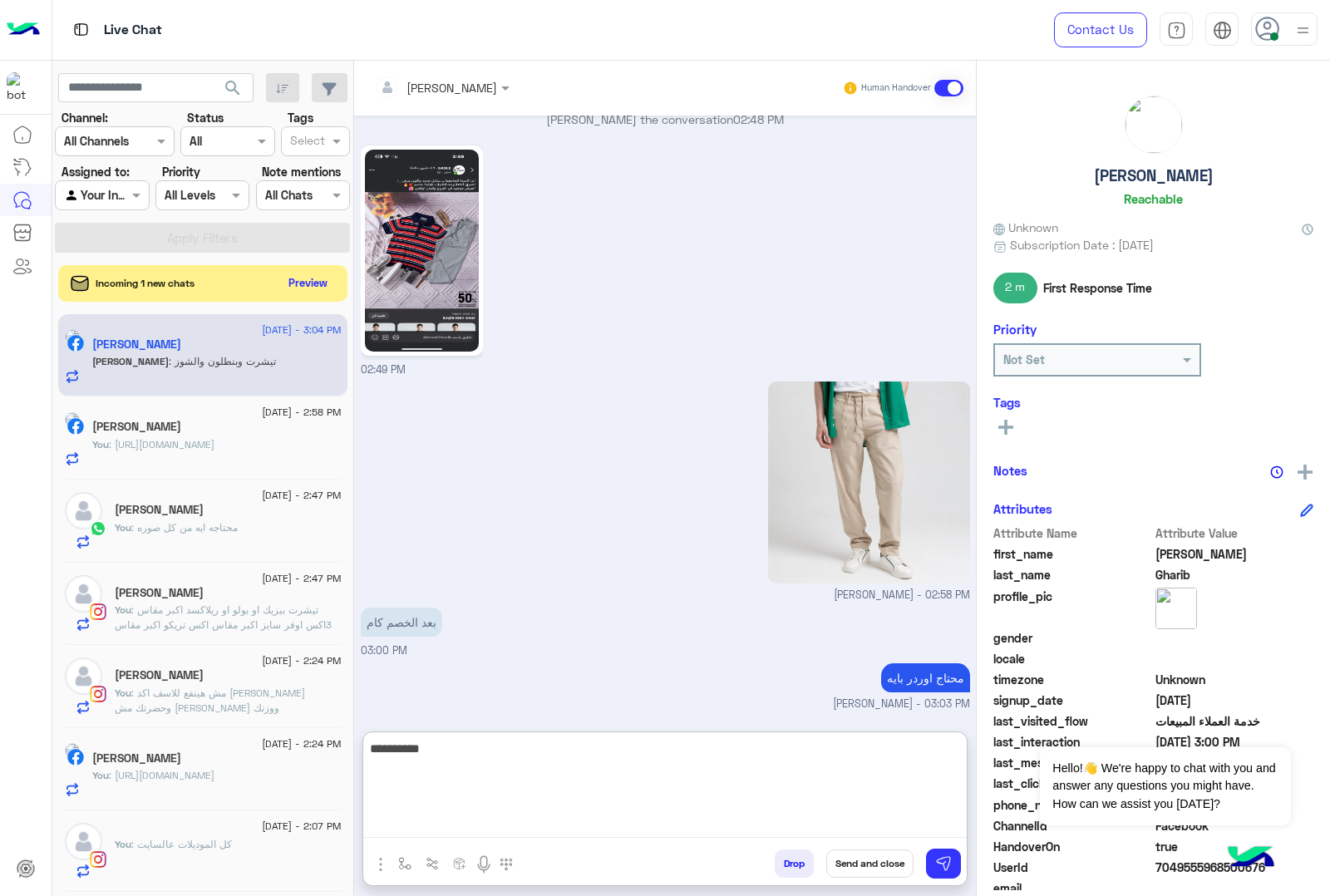
type textarea "**********"
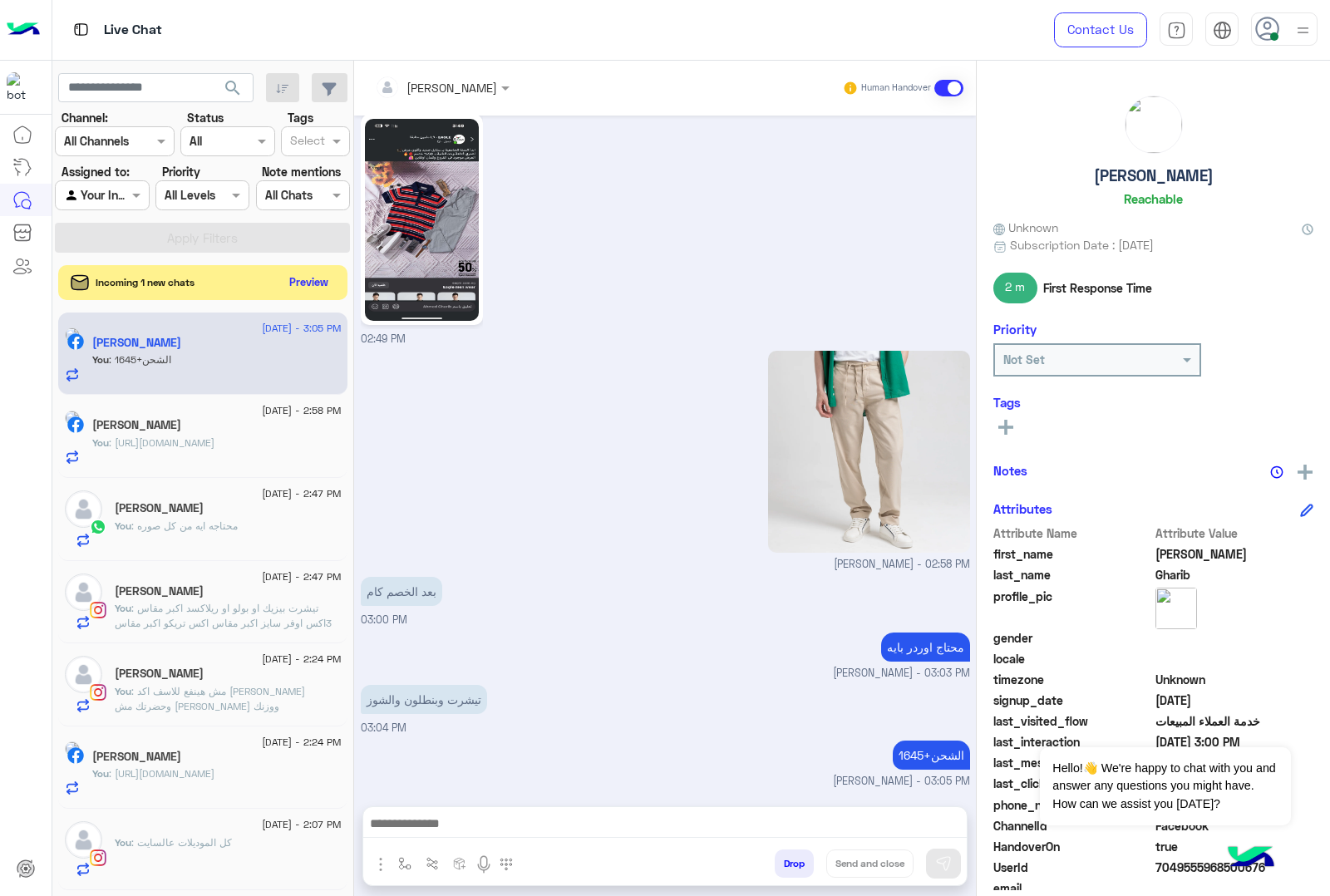
click at [297, 283] on button "Preview" at bounding box center [308, 281] width 51 height 22
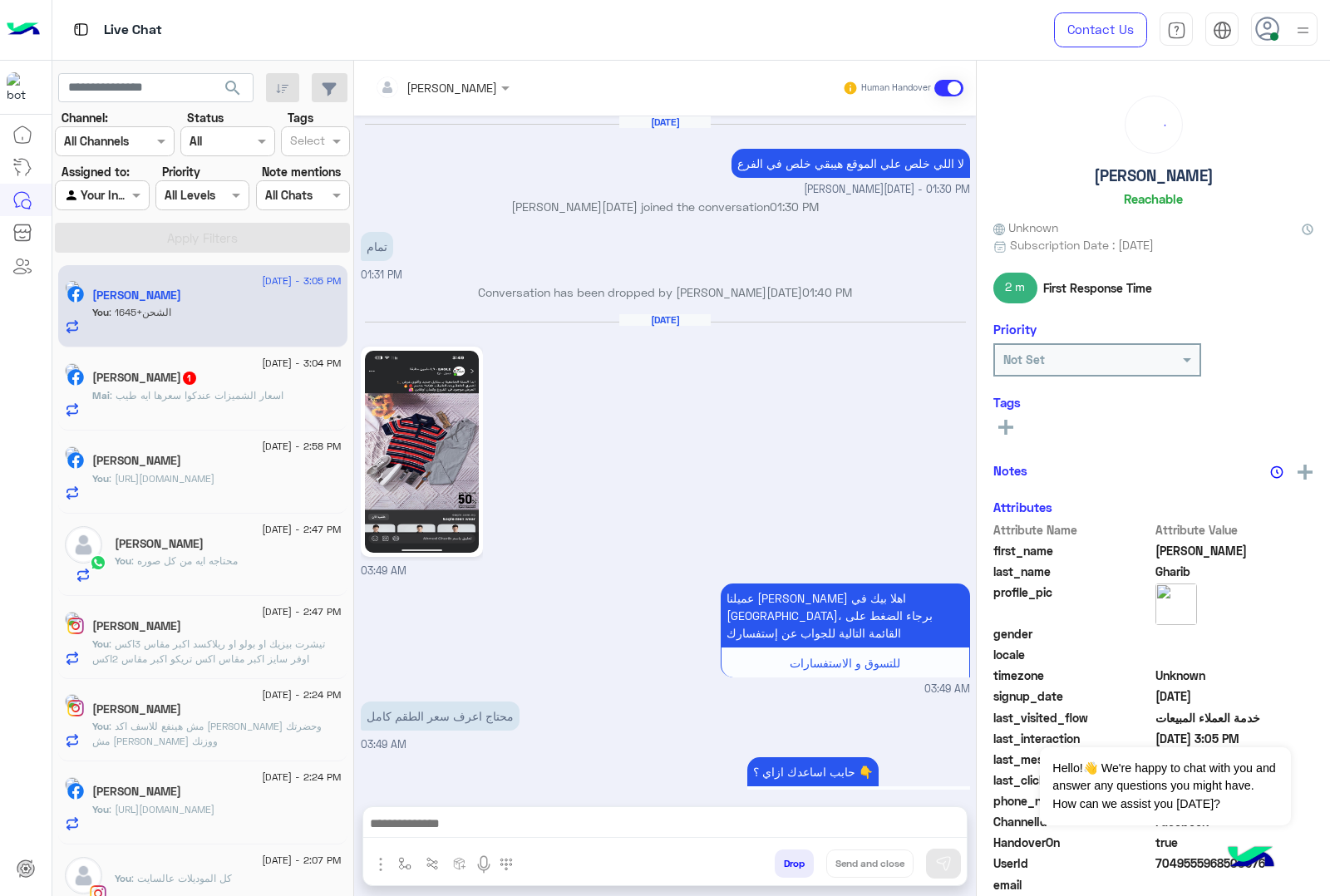
scroll to position [2303, 0]
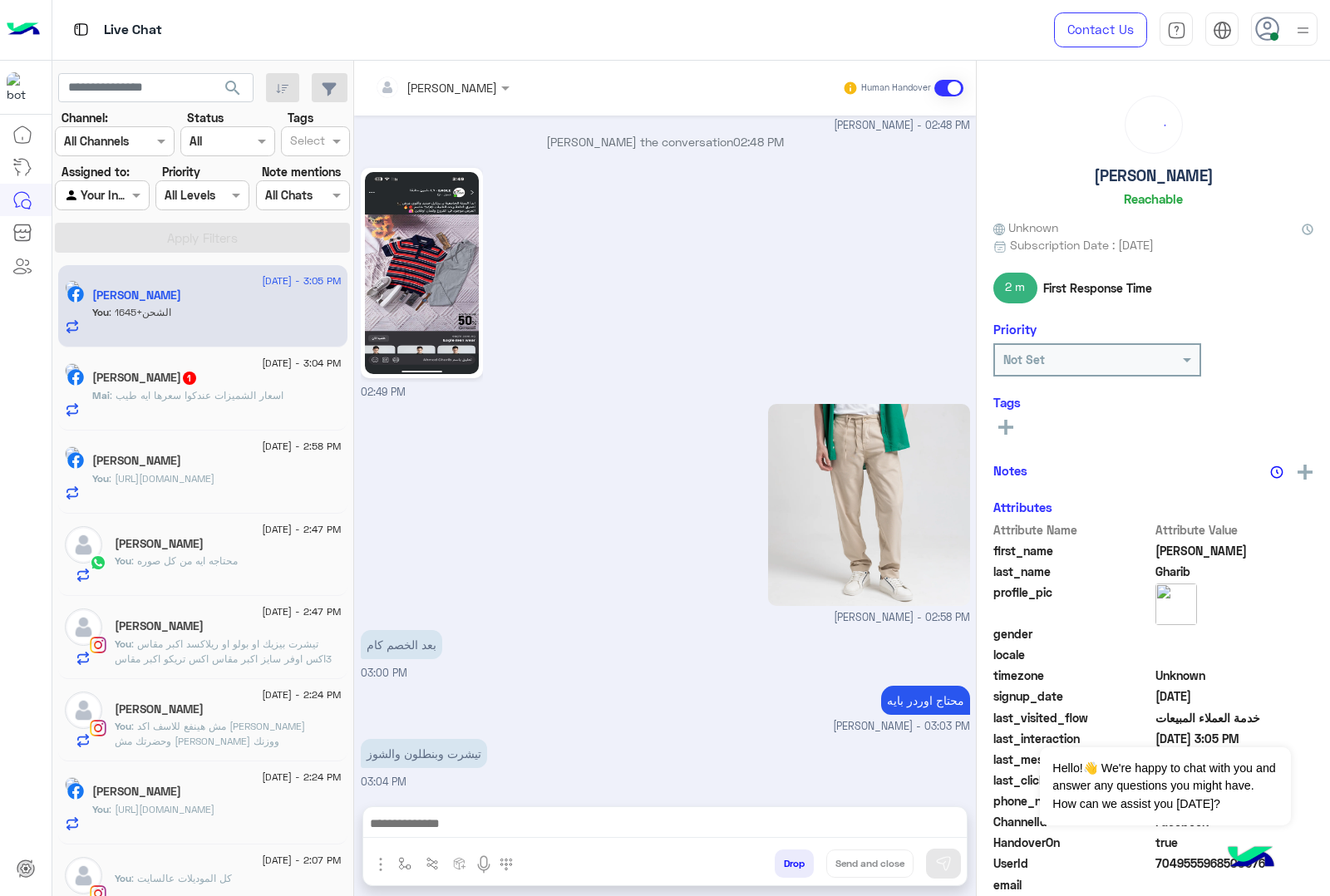
click at [183, 395] on span ": اسعار الشميزات عندكوا سعرها ايه طيب" at bounding box center [197, 394] width 174 height 13
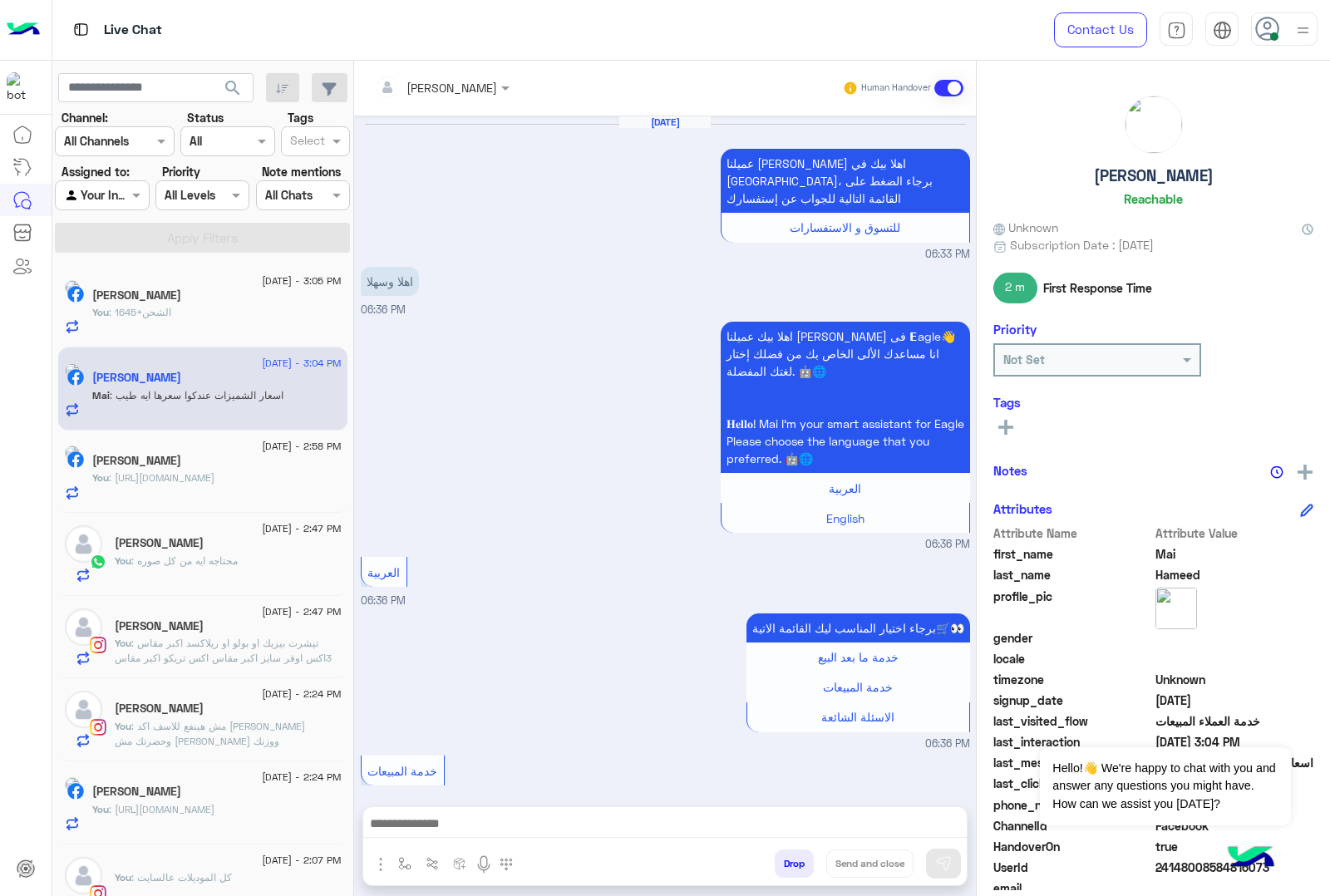
scroll to position [1910, 0]
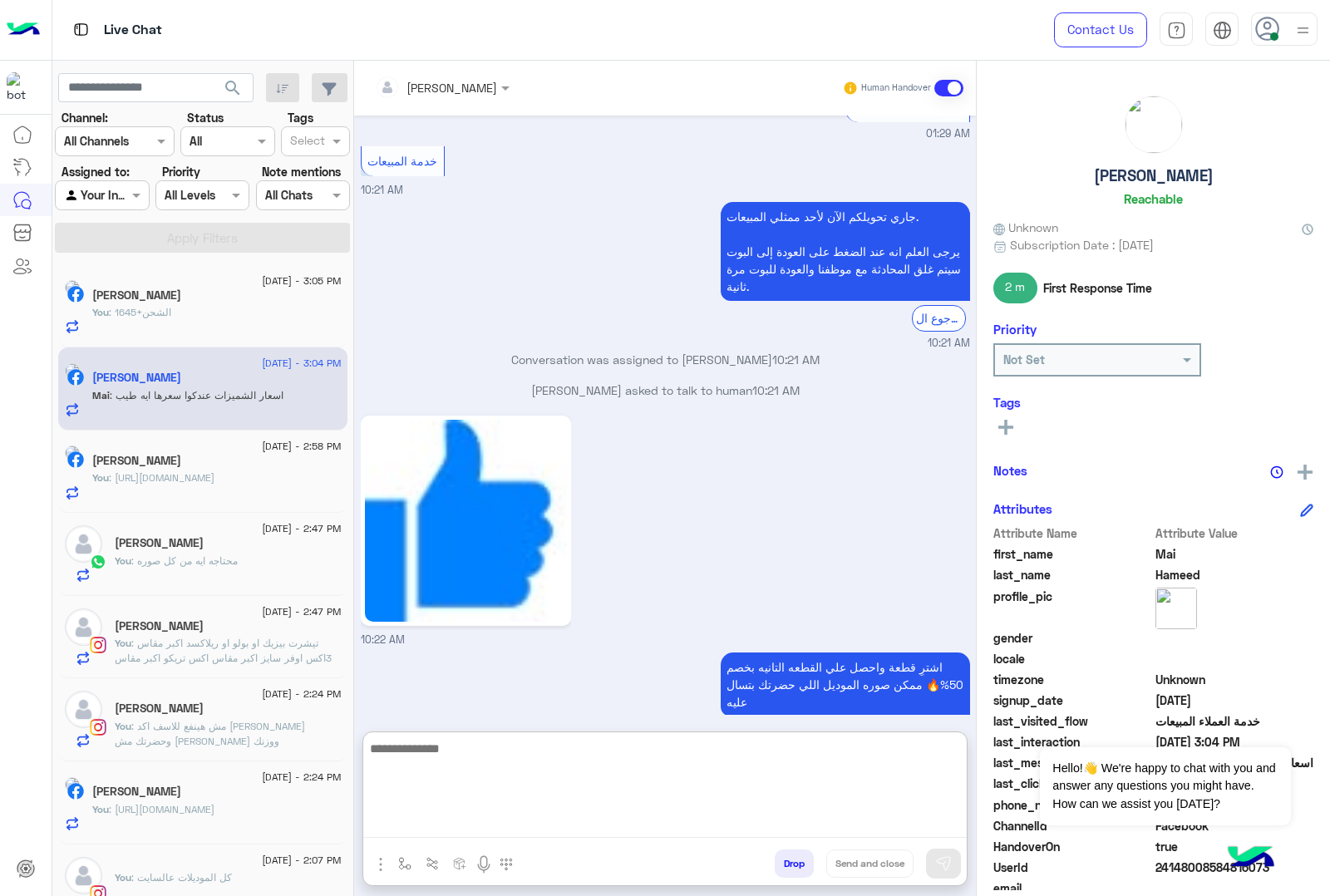
click at [489, 827] on textarea at bounding box center [665, 788] width 603 height 100
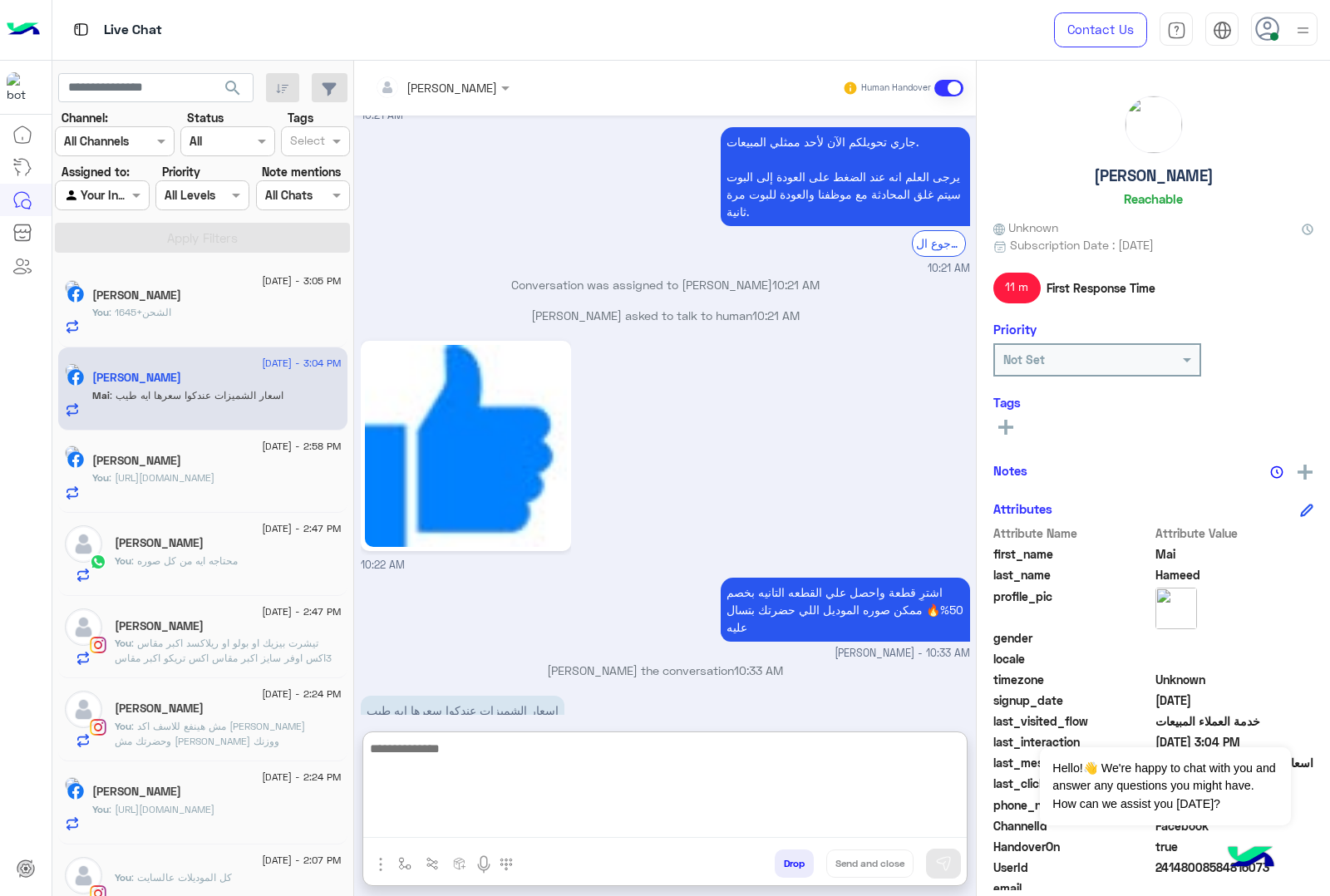
paste textarea "**********"
type textarea "**********"
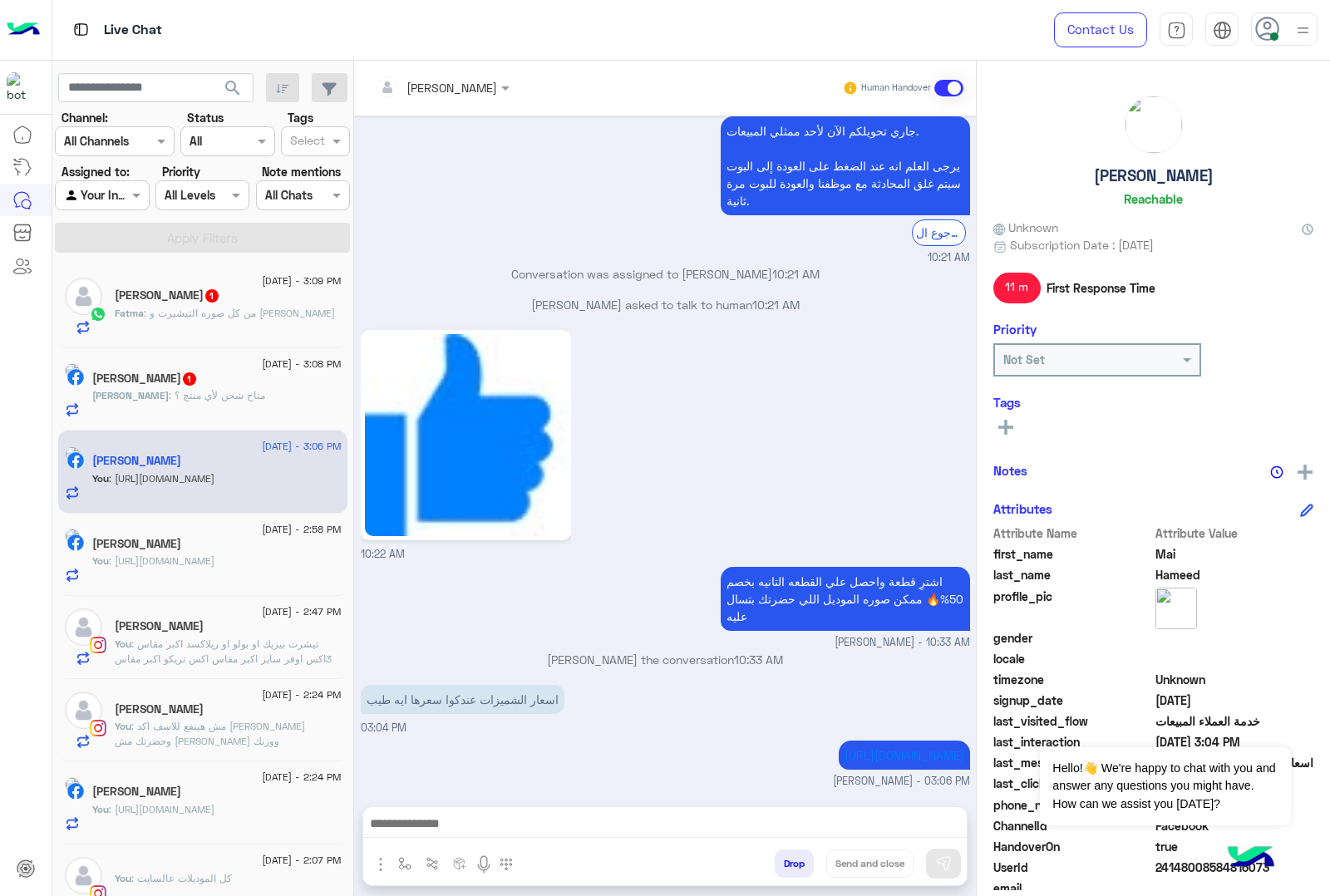
scroll to position [1963, 0]
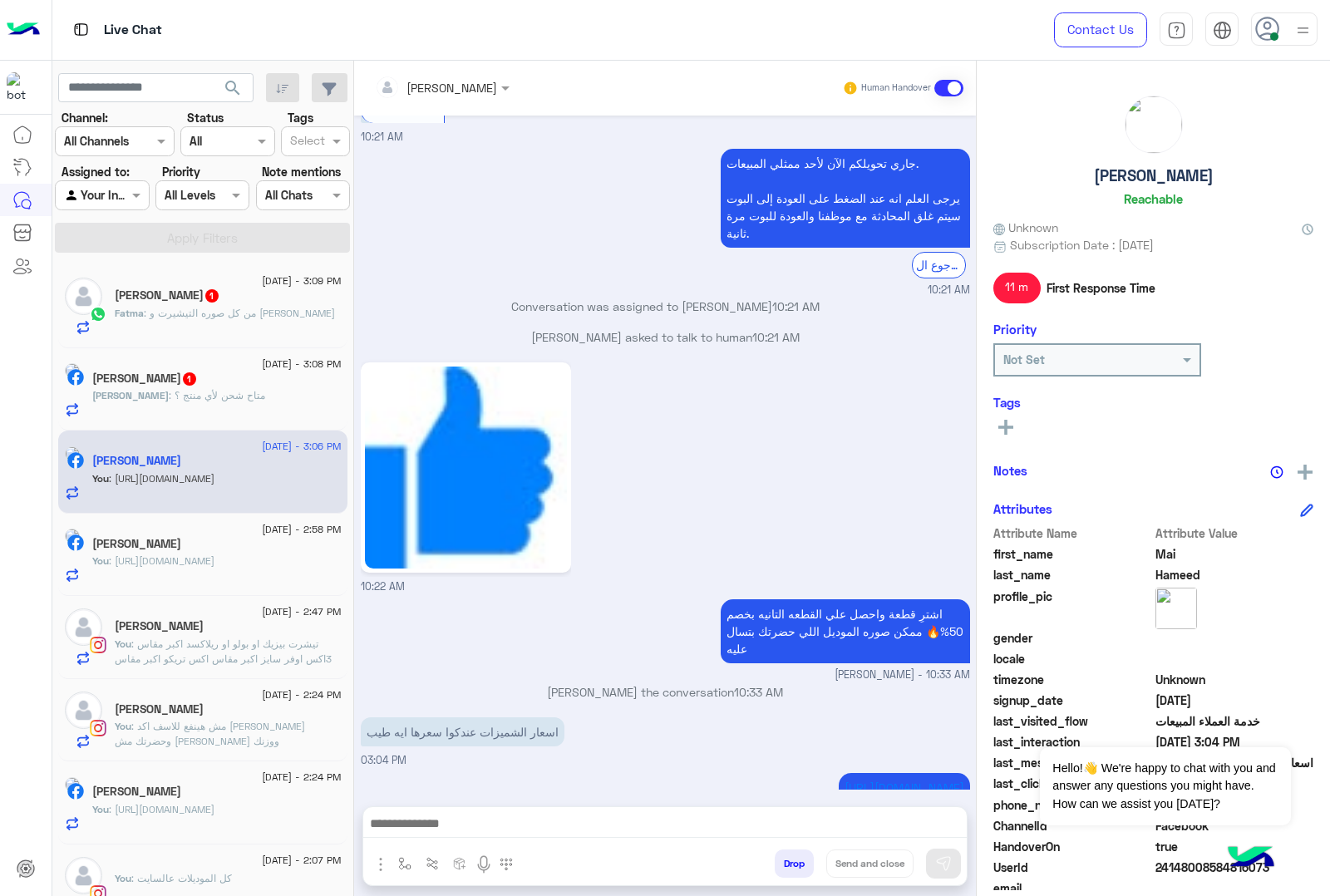
click at [172, 326] on div "Fatma : من كل صوره التيشيرت و [PERSON_NAME]" at bounding box center [228, 320] width 227 height 29
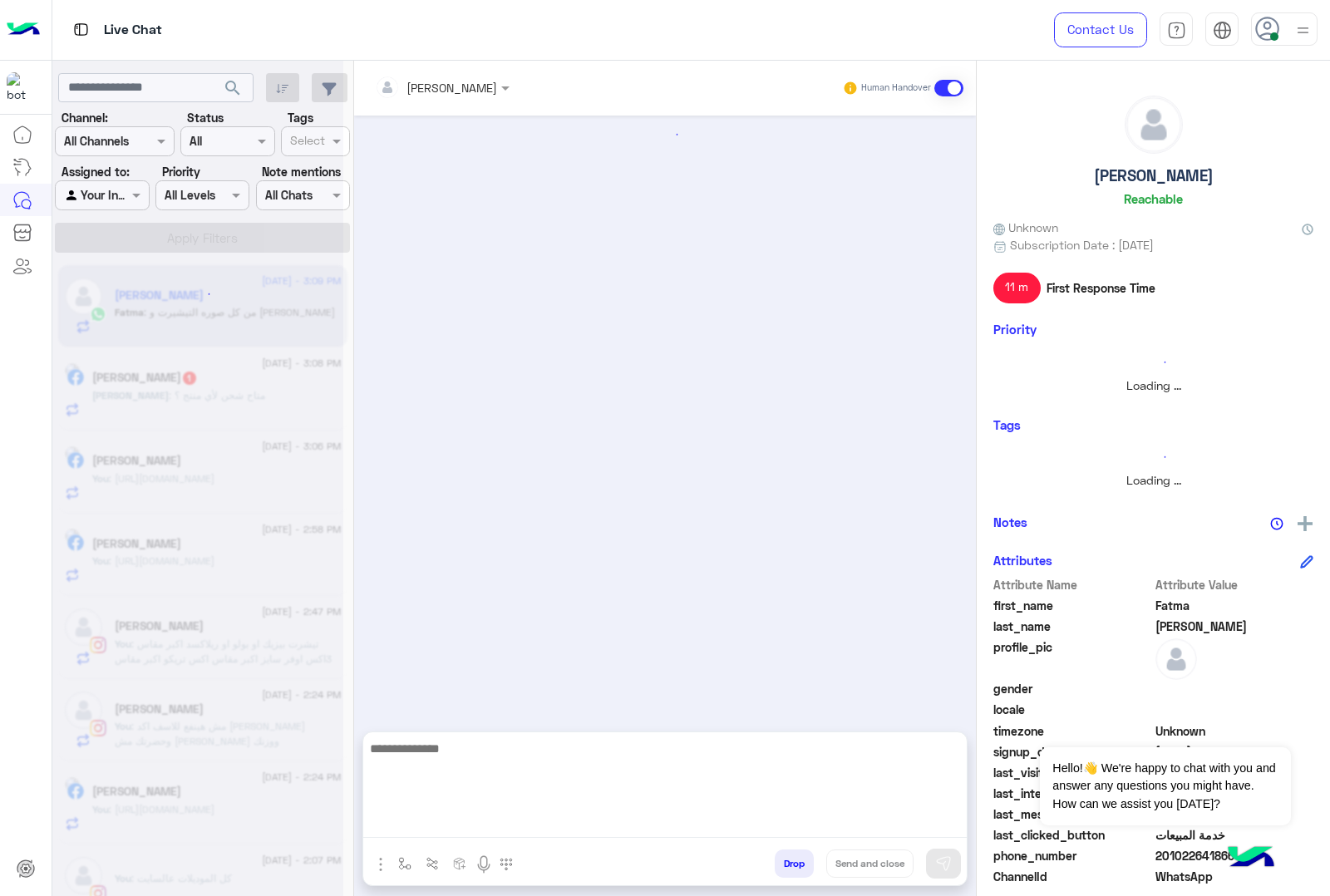
click at [514, 819] on textarea at bounding box center [665, 788] width 603 height 100
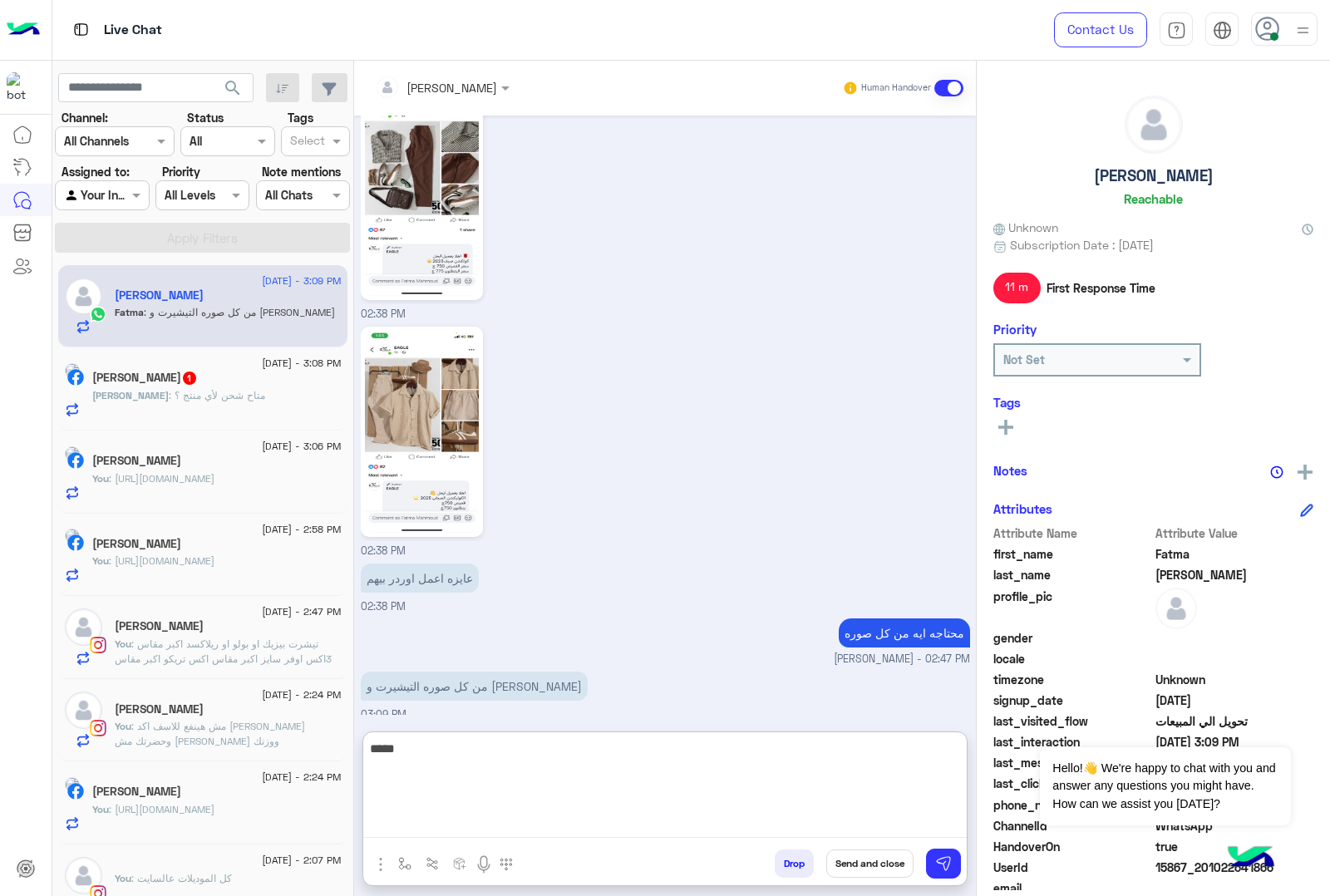
scroll to position [2629, 0]
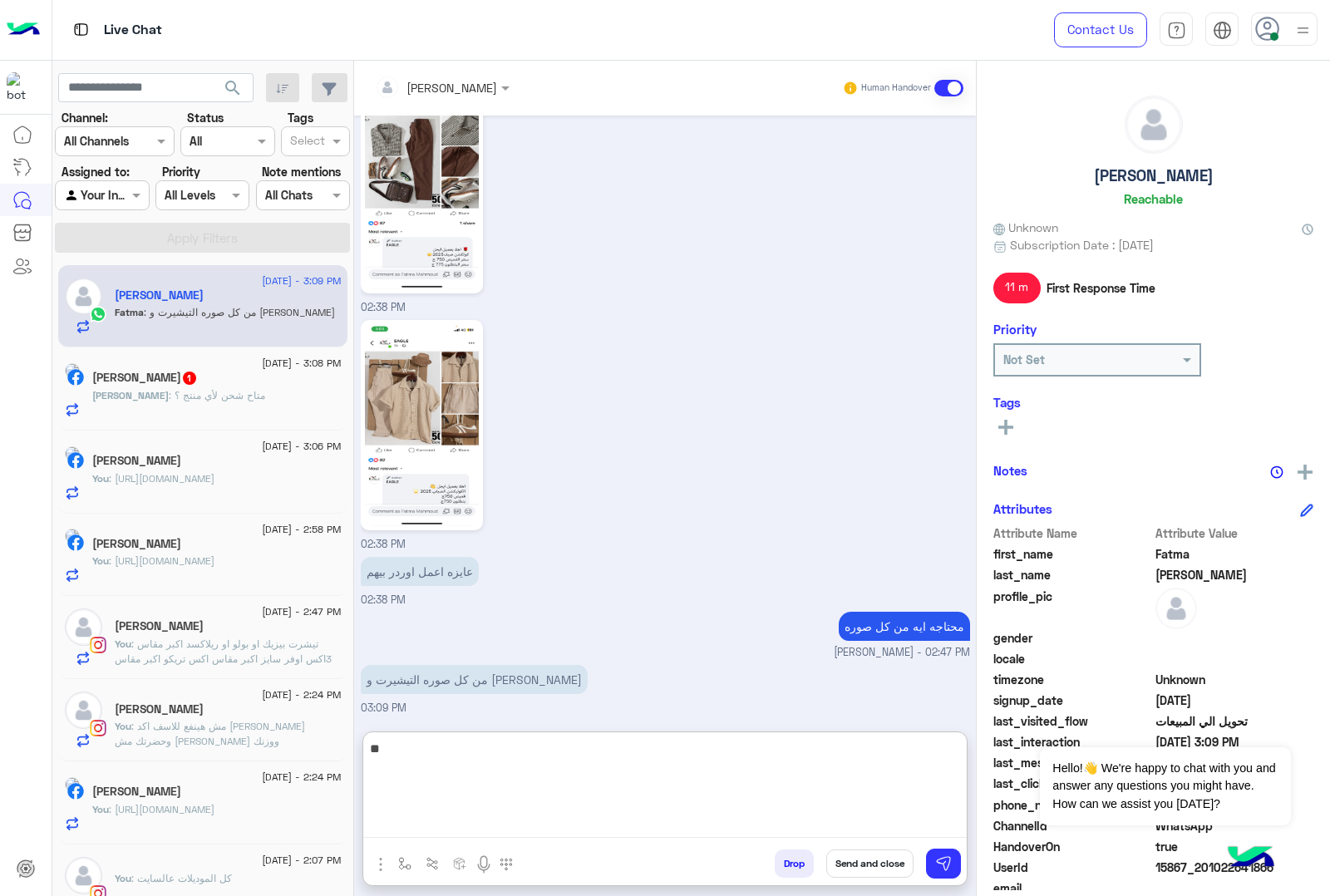
type textarea "*"
click at [407, 757] on textarea at bounding box center [665, 788] width 603 height 100
type textarea "**********"
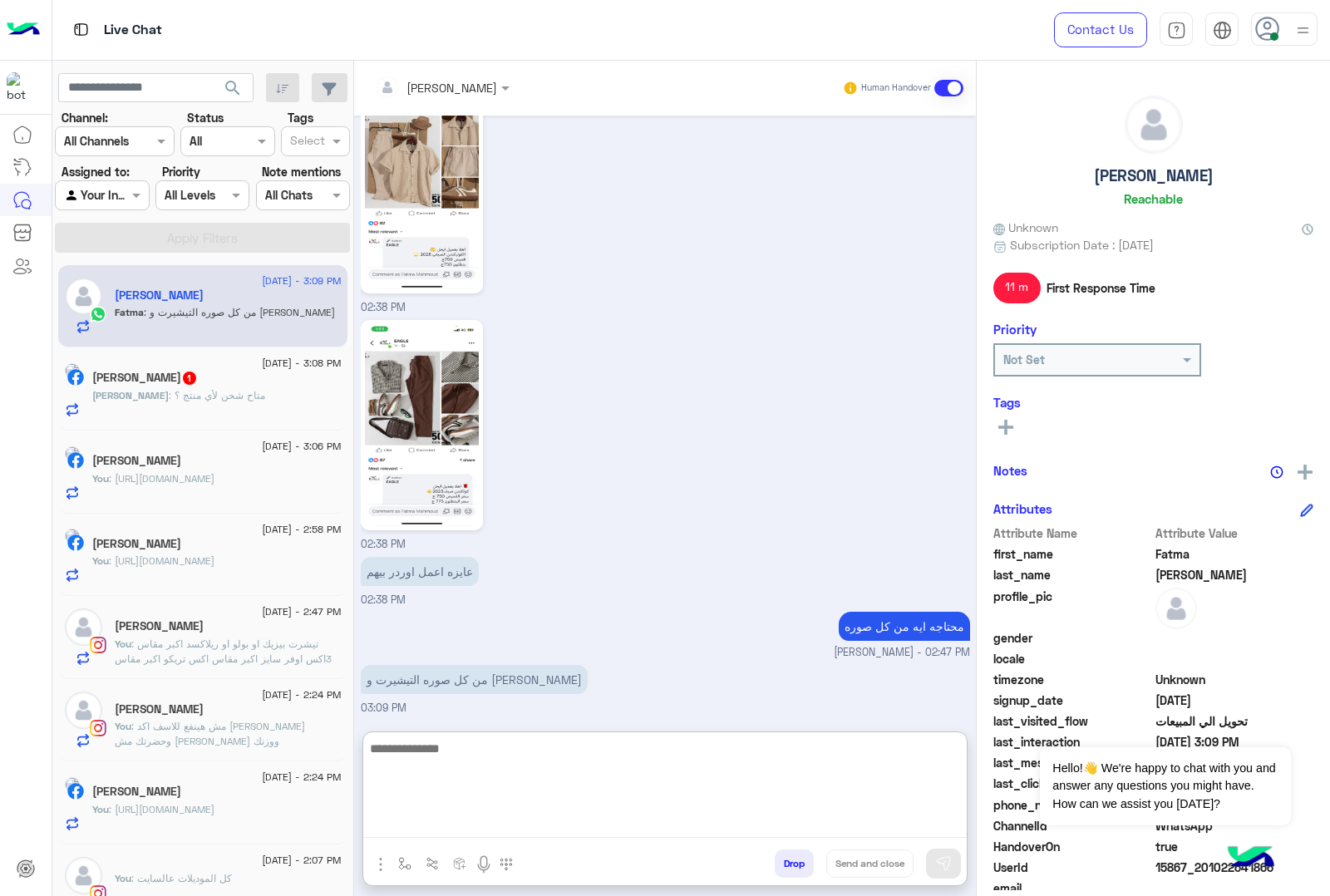
scroll to position [2682, 0]
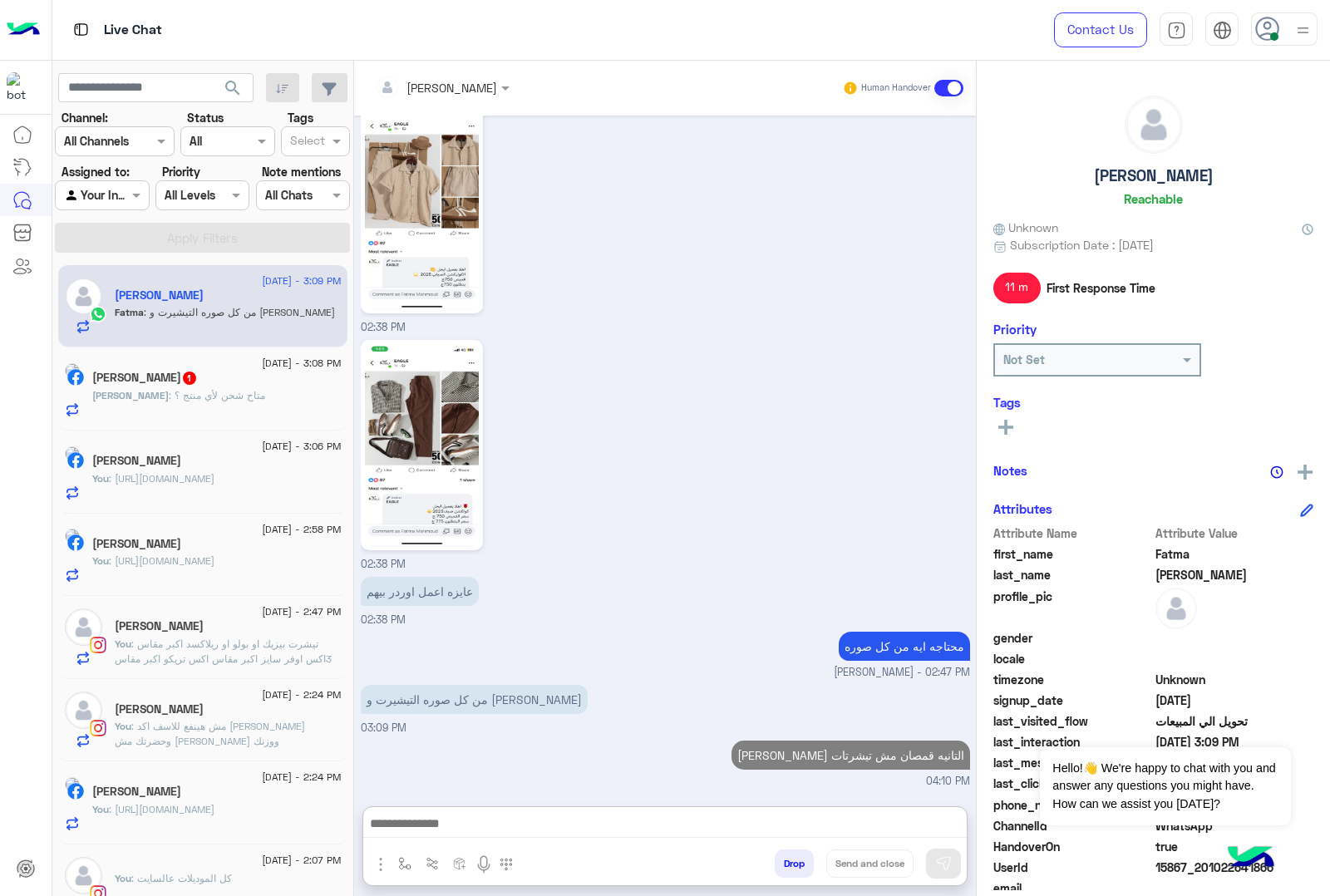
click at [184, 389] on div "[PERSON_NAME] 1" at bounding box center [217, 380] width 249 height 17
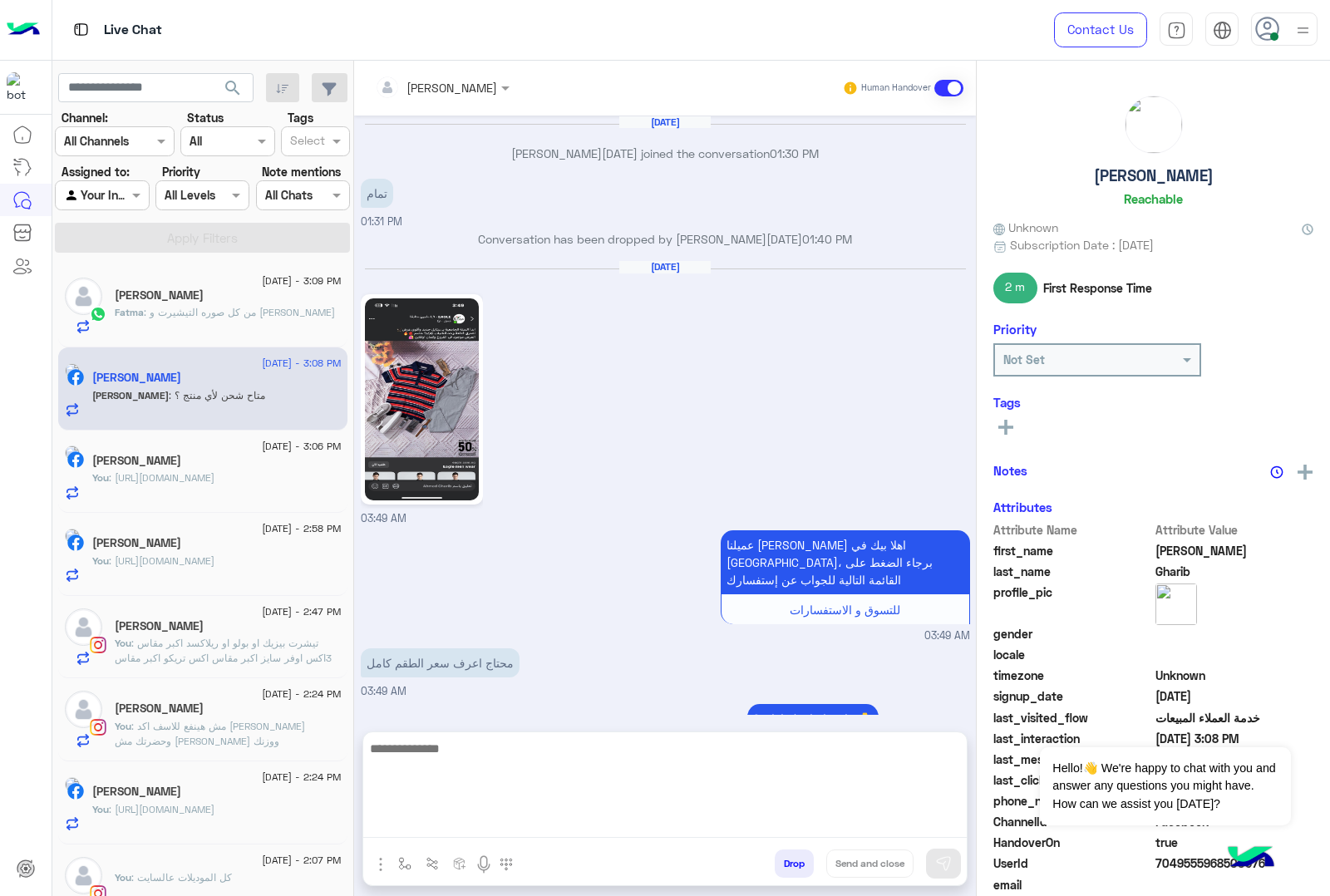
scroll to position [2307, 0]
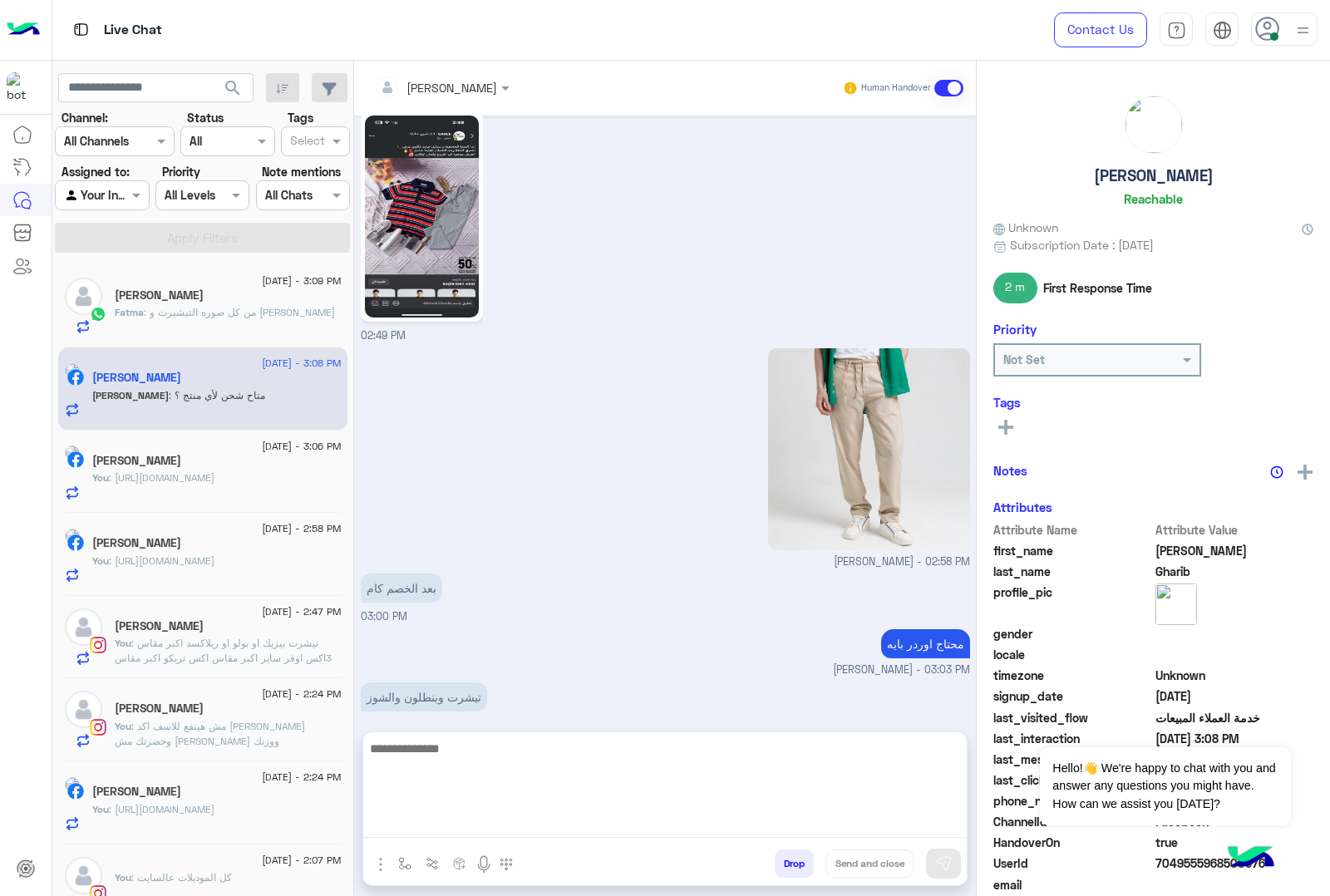
click at [449, 831] on textarea at bounding box center [665, 788] width 603 height 100
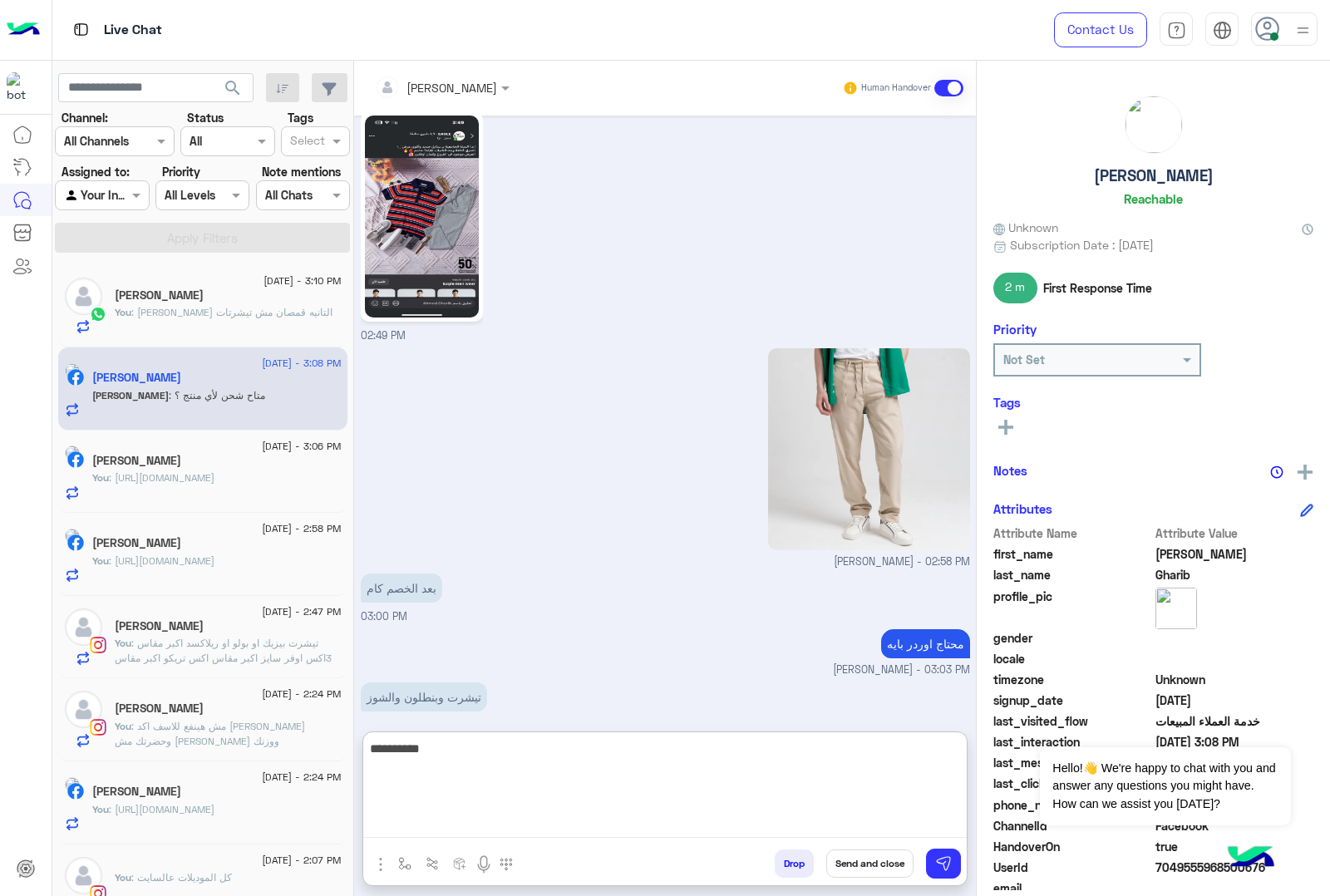
type textarea "**********"
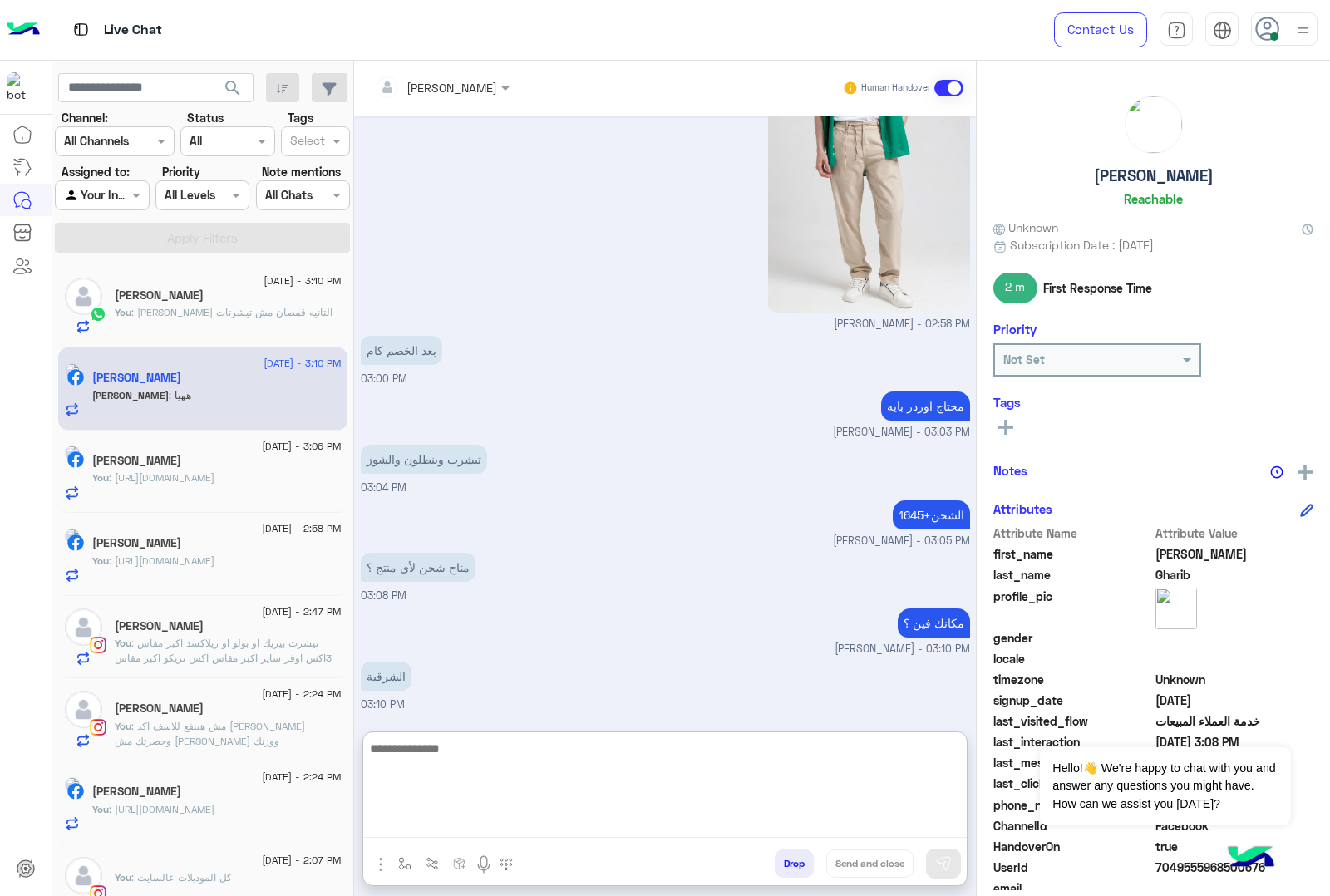
scroll to position [2544, 0]
click at [435, 765] on textarea at bounding box center [665, 788] width 603 height 100
type textarea "*********"
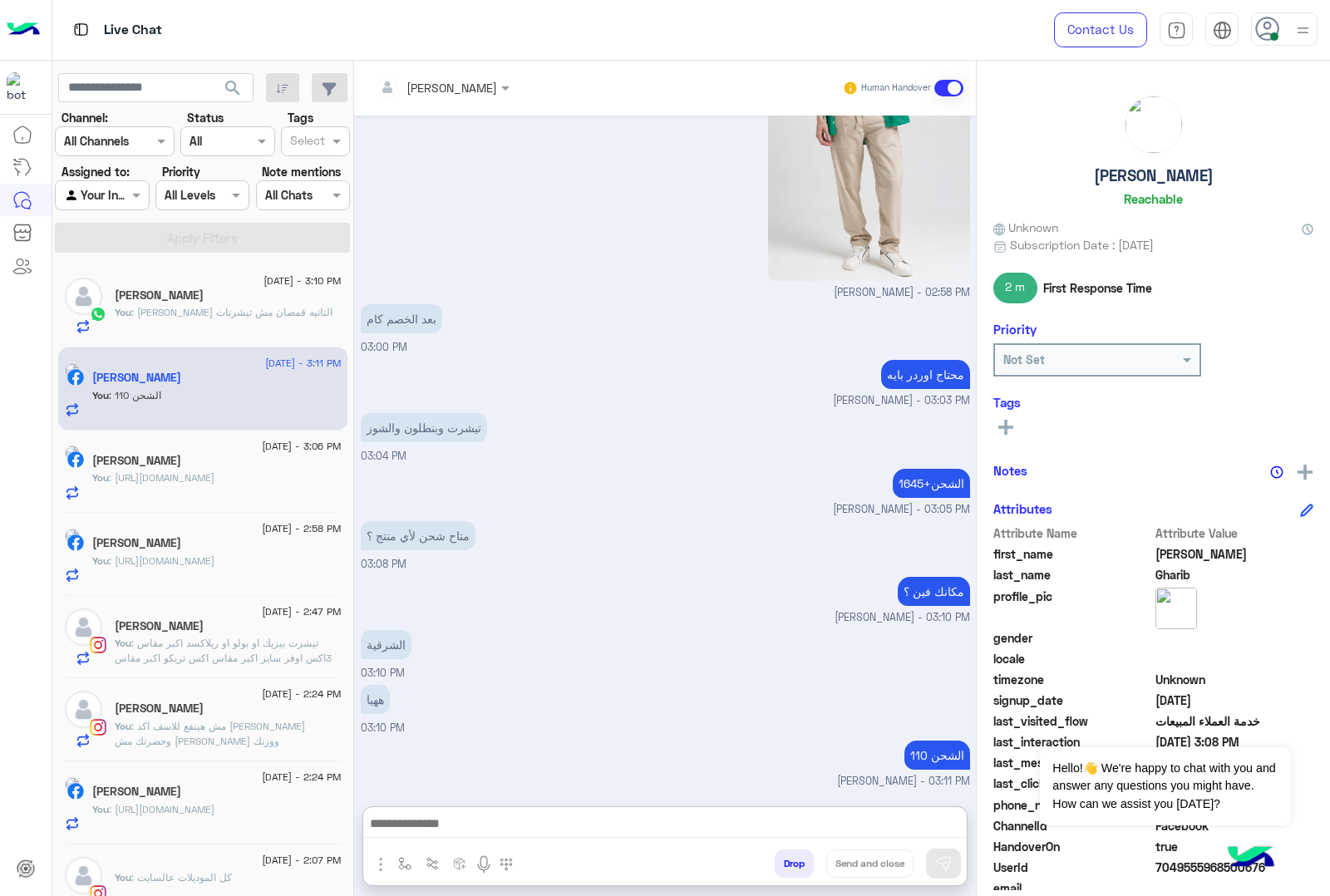
click at [284, 317] on div "You : [PERSON_NAME] التانيه قمصان مش تيشرتات" at bounding box center [228, 320] width 227 height 29
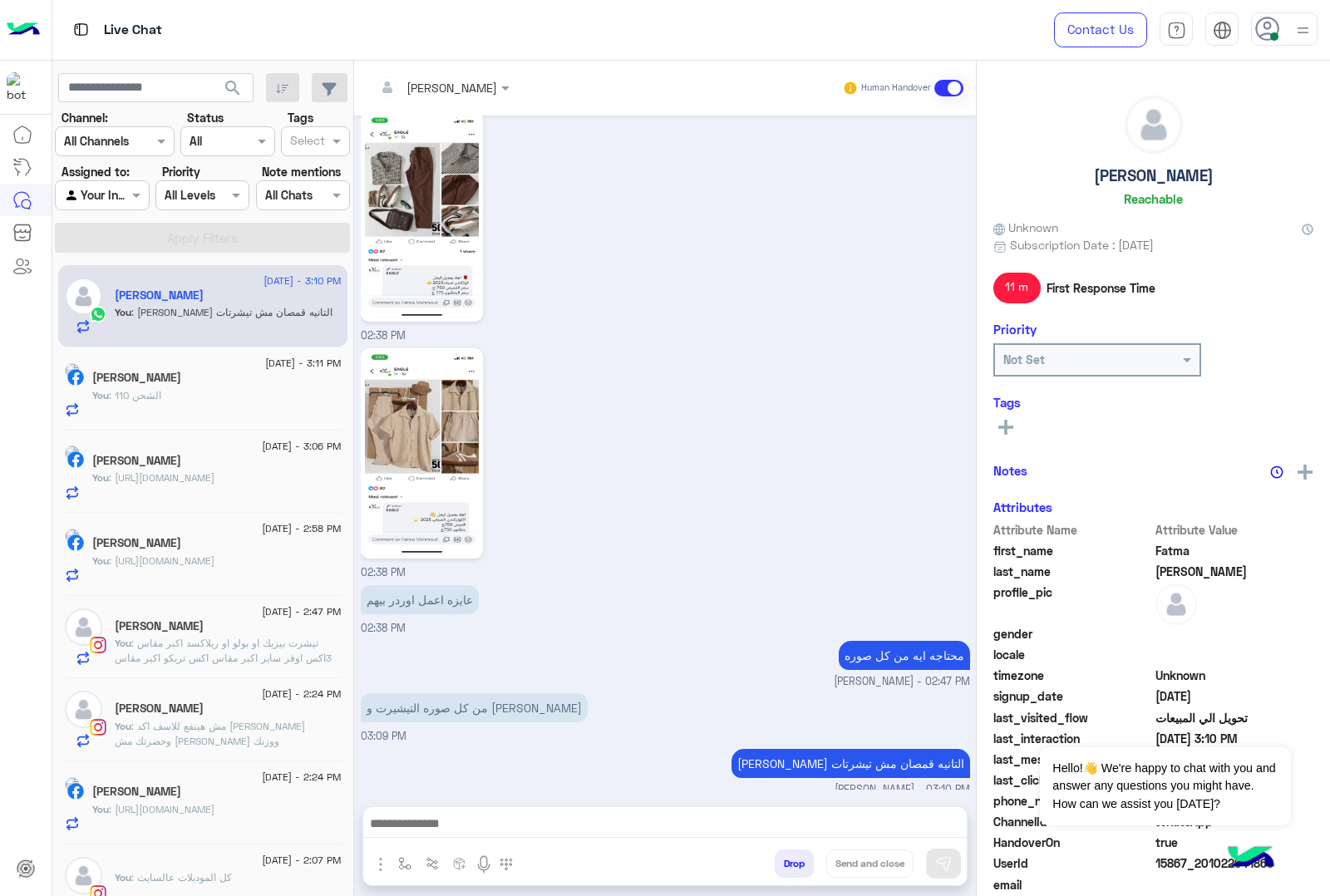
scroll to position [2490, 0]
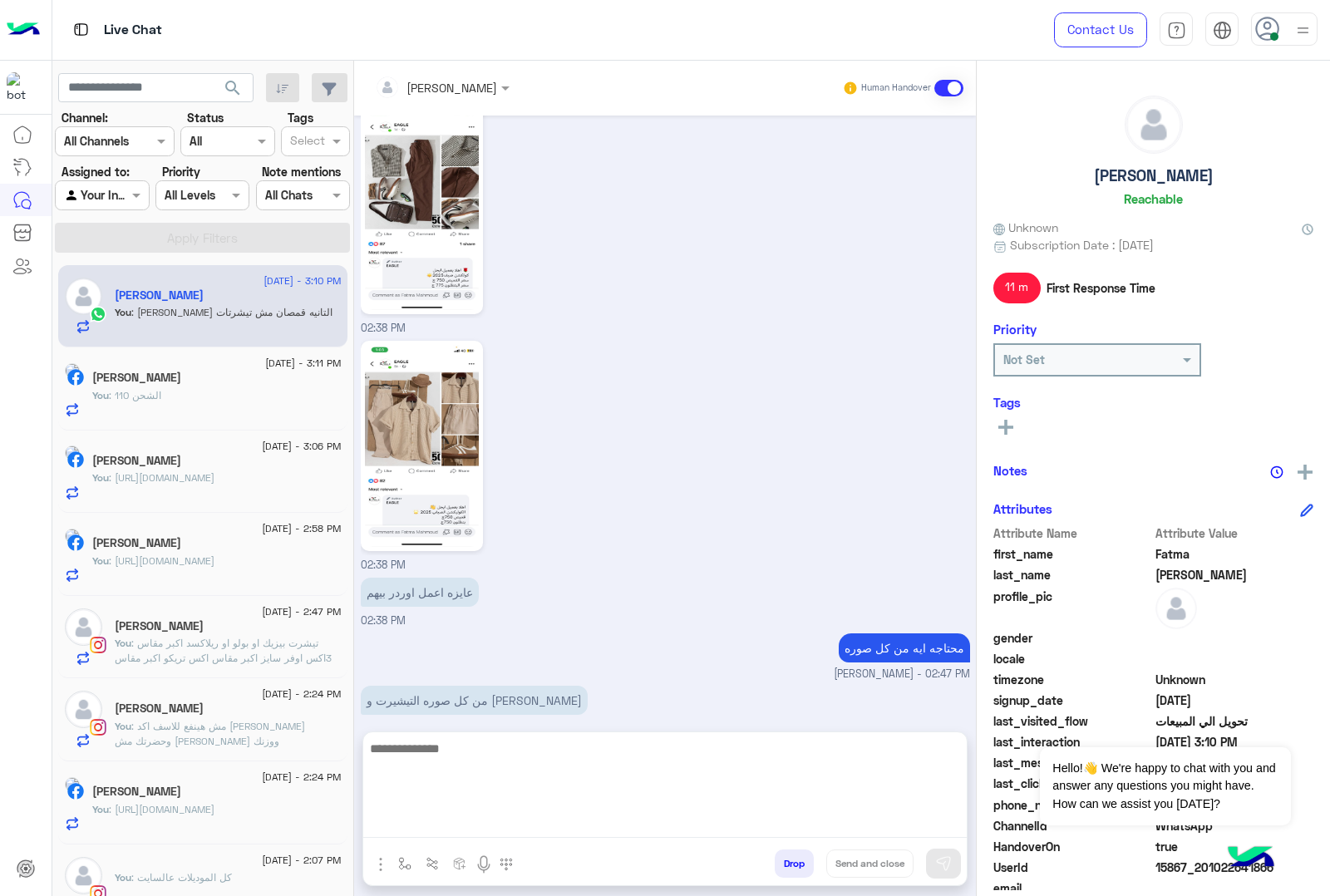
click at [563, 824] on textarea at bounding box center [665, 788] width 603 height 100
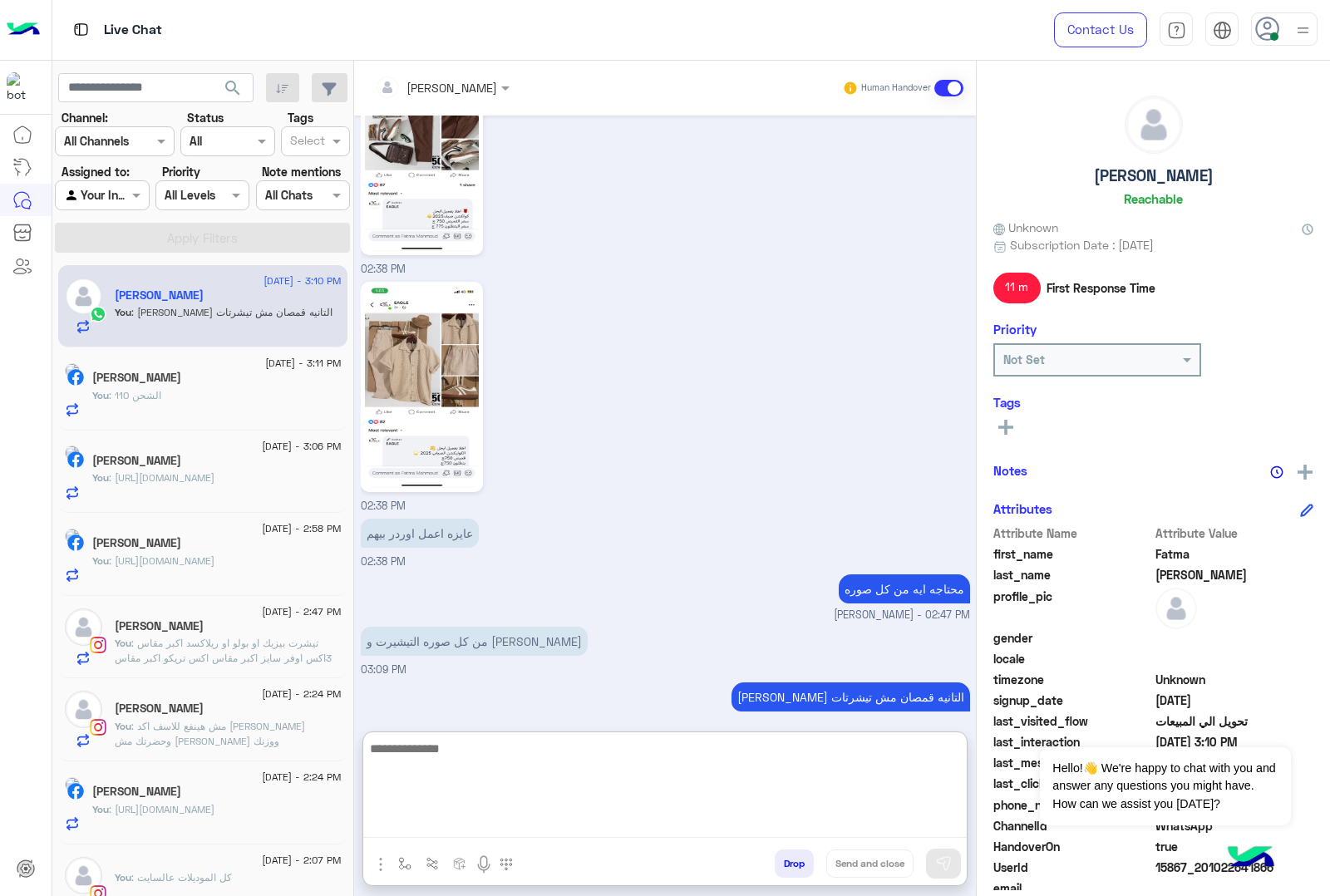
scroll to position [2564, 0]
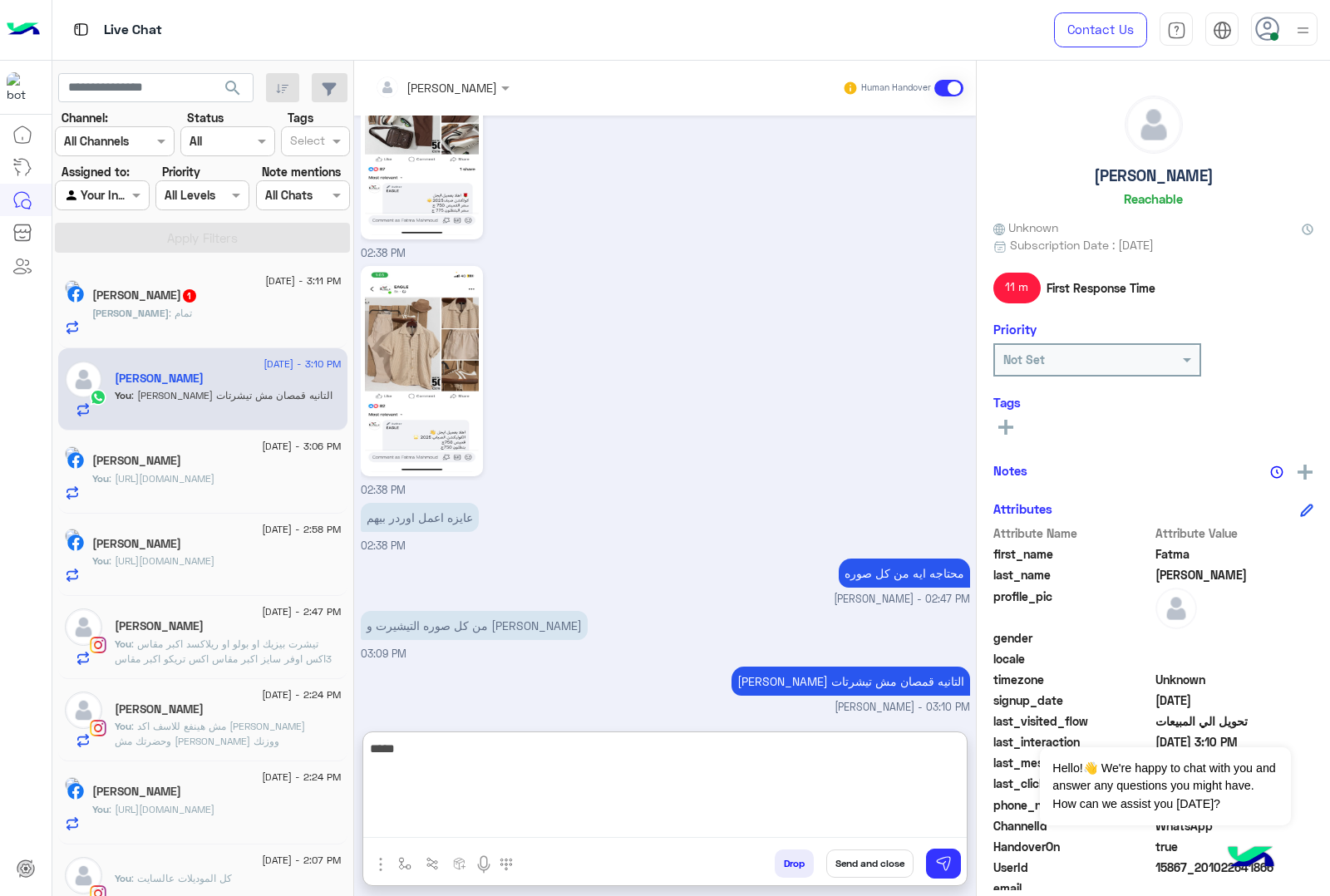
type textarea "*****"
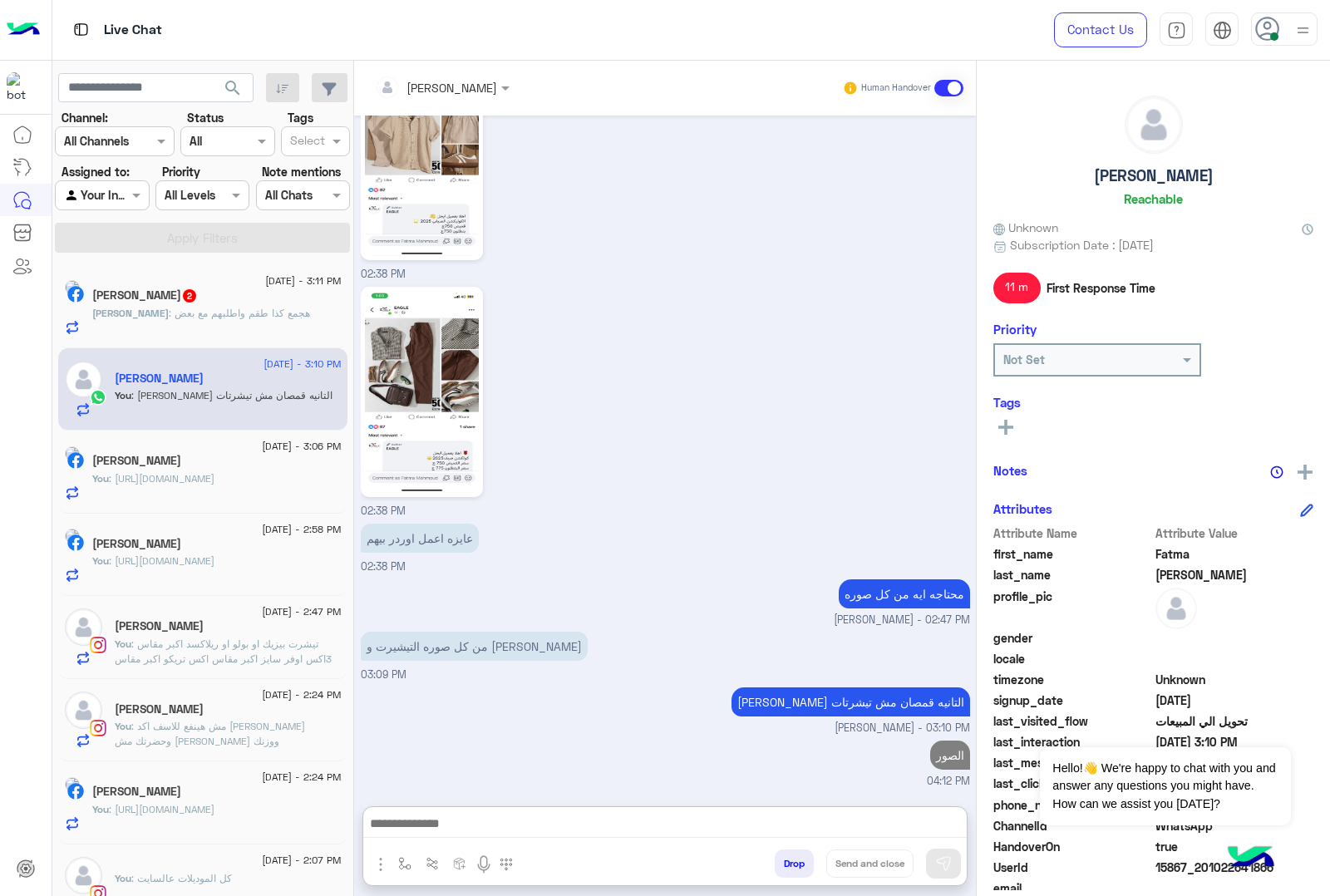
click at [180, 295] on h5 "[PERSON_NAME] 2" at bounding box center [144, 295] width 105 height 14
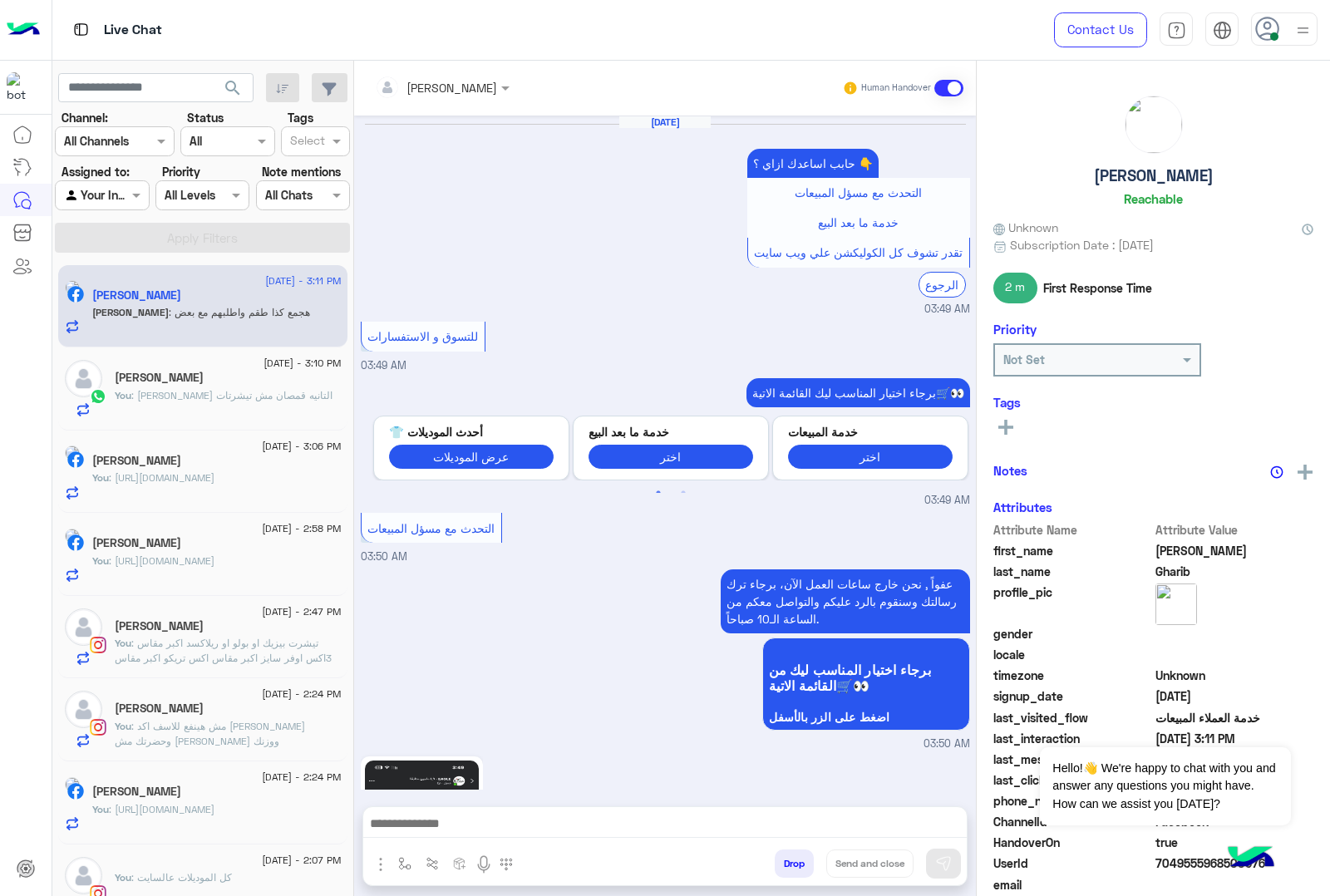
scroll to position [2095, 0]
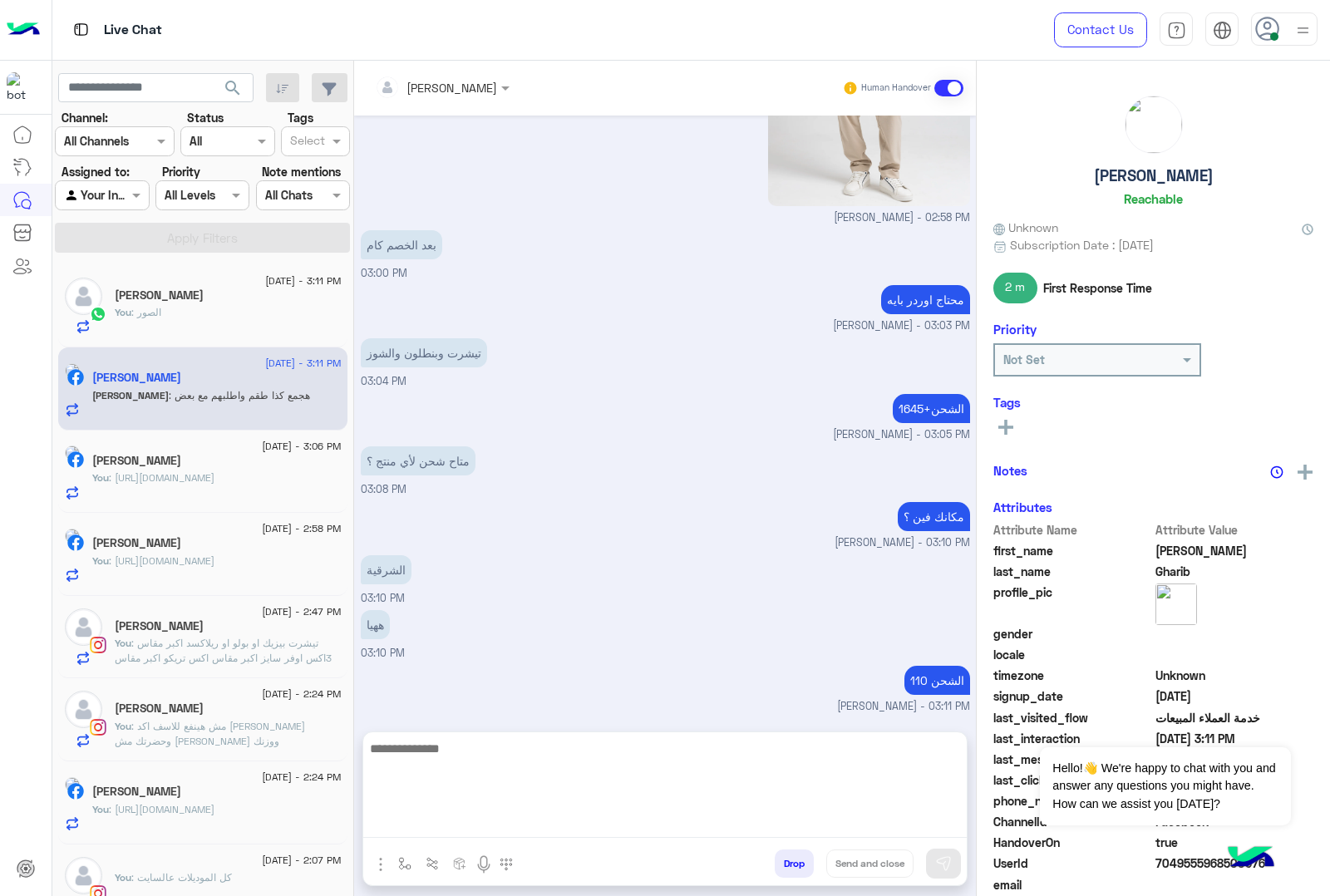
click at [520, 819] on textarea at bounding box center [665, 788] width 603 height 100
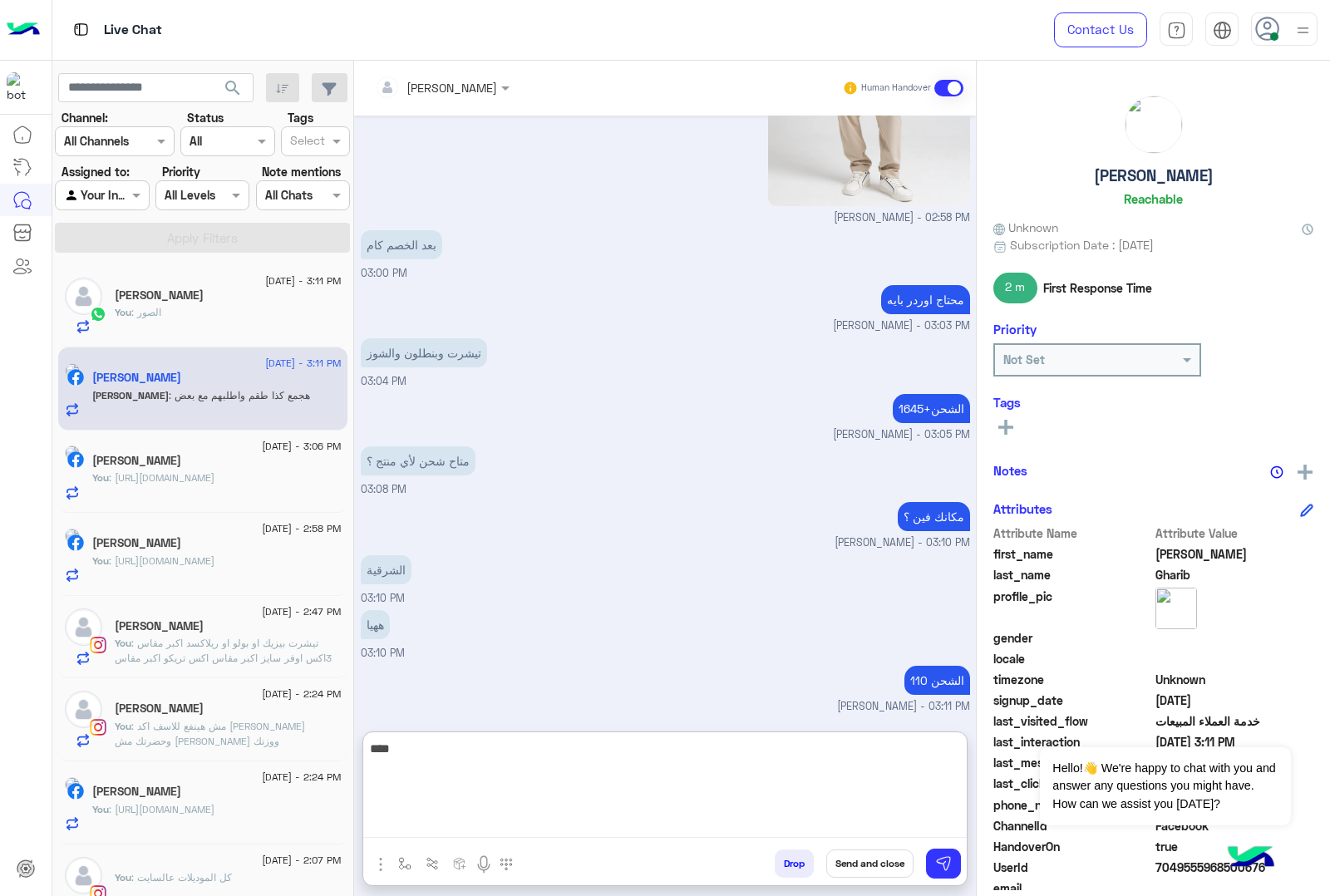
type textarea "****"
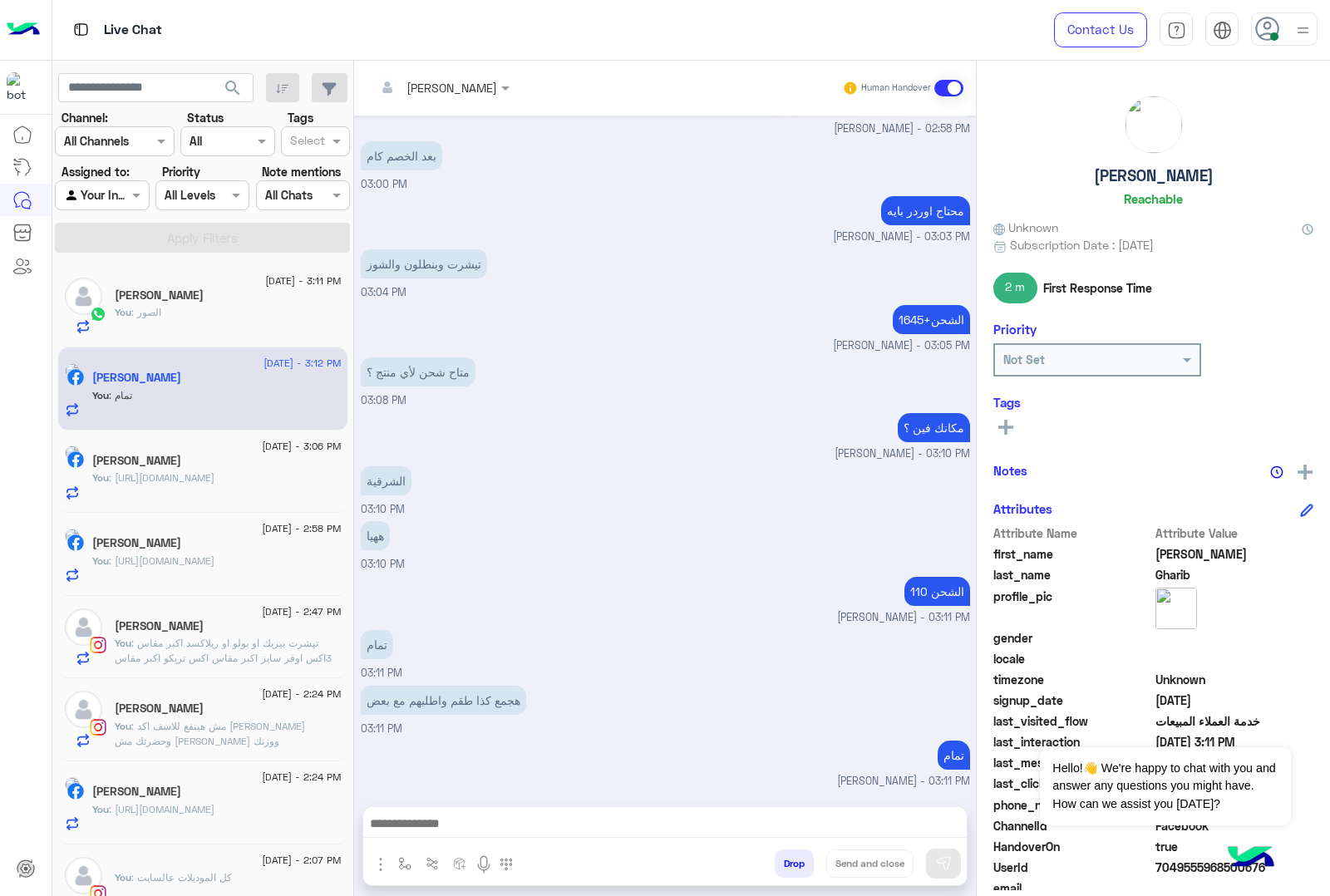
scroll to position [2149, 0]
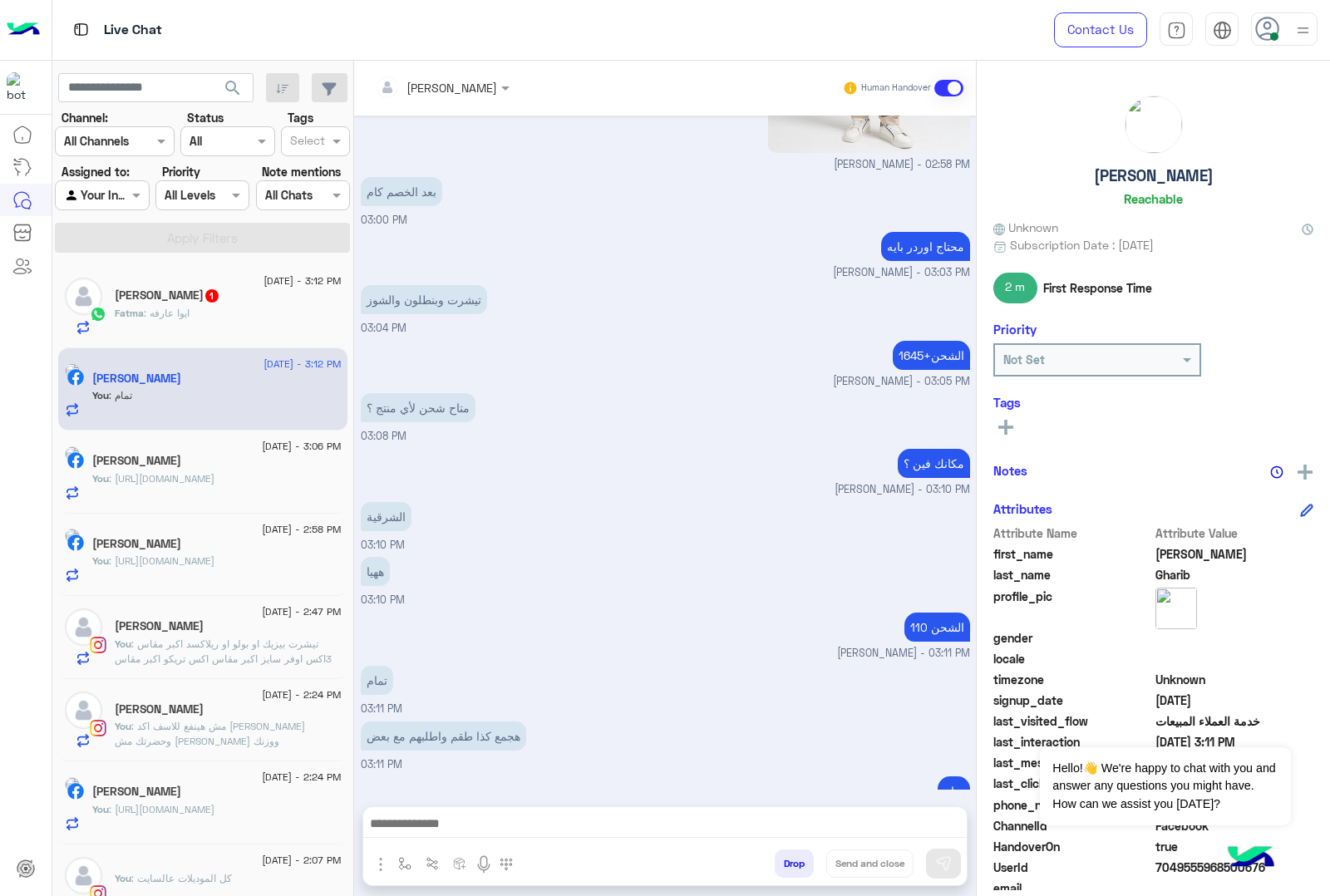
click at [150, 300] on h5 "[PERSON_NAME] 1" at bounding box center [167, 295] width 105 height 14
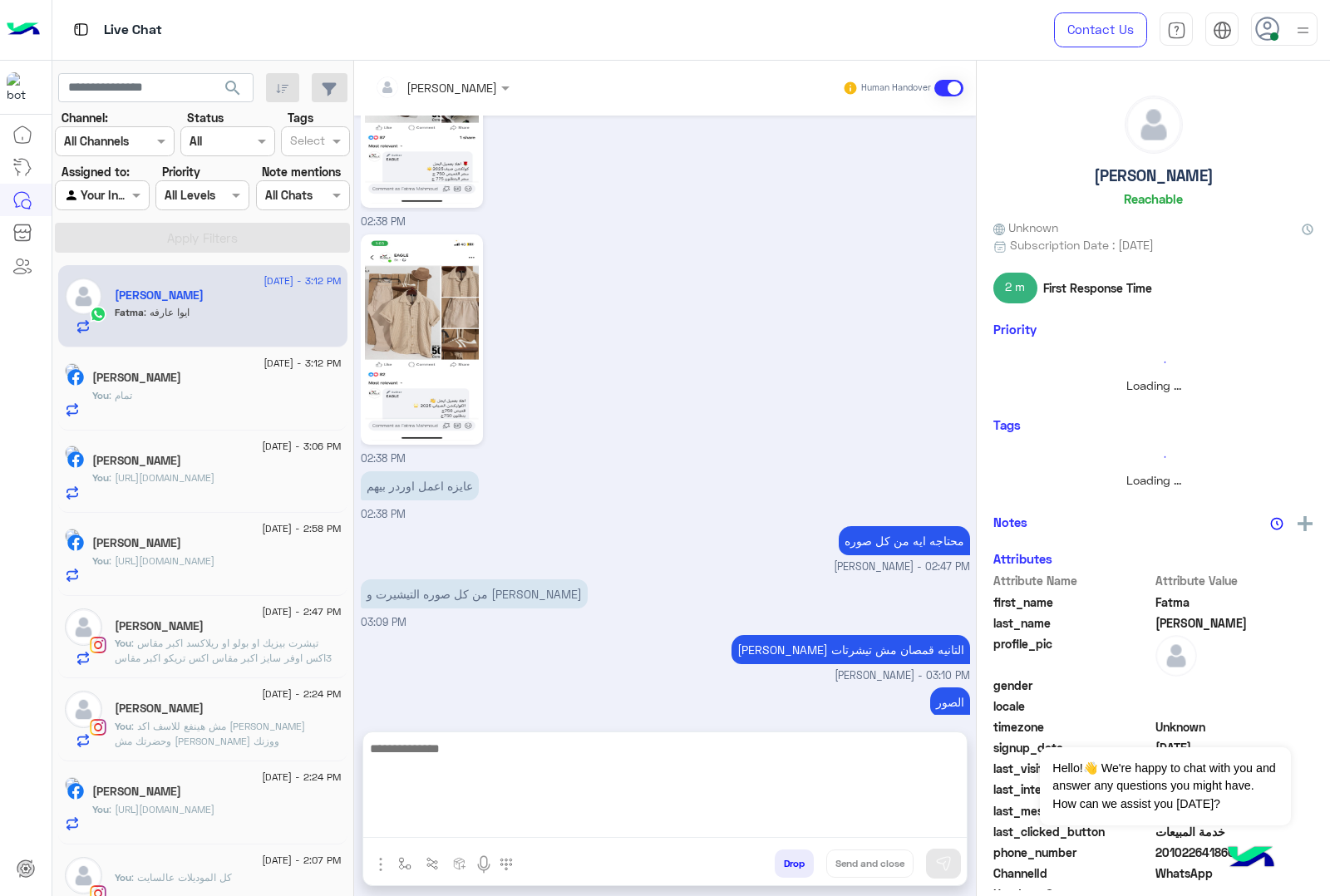
click at [458, 820] on textarea at bounding box center [665, 788] width 603 height 100
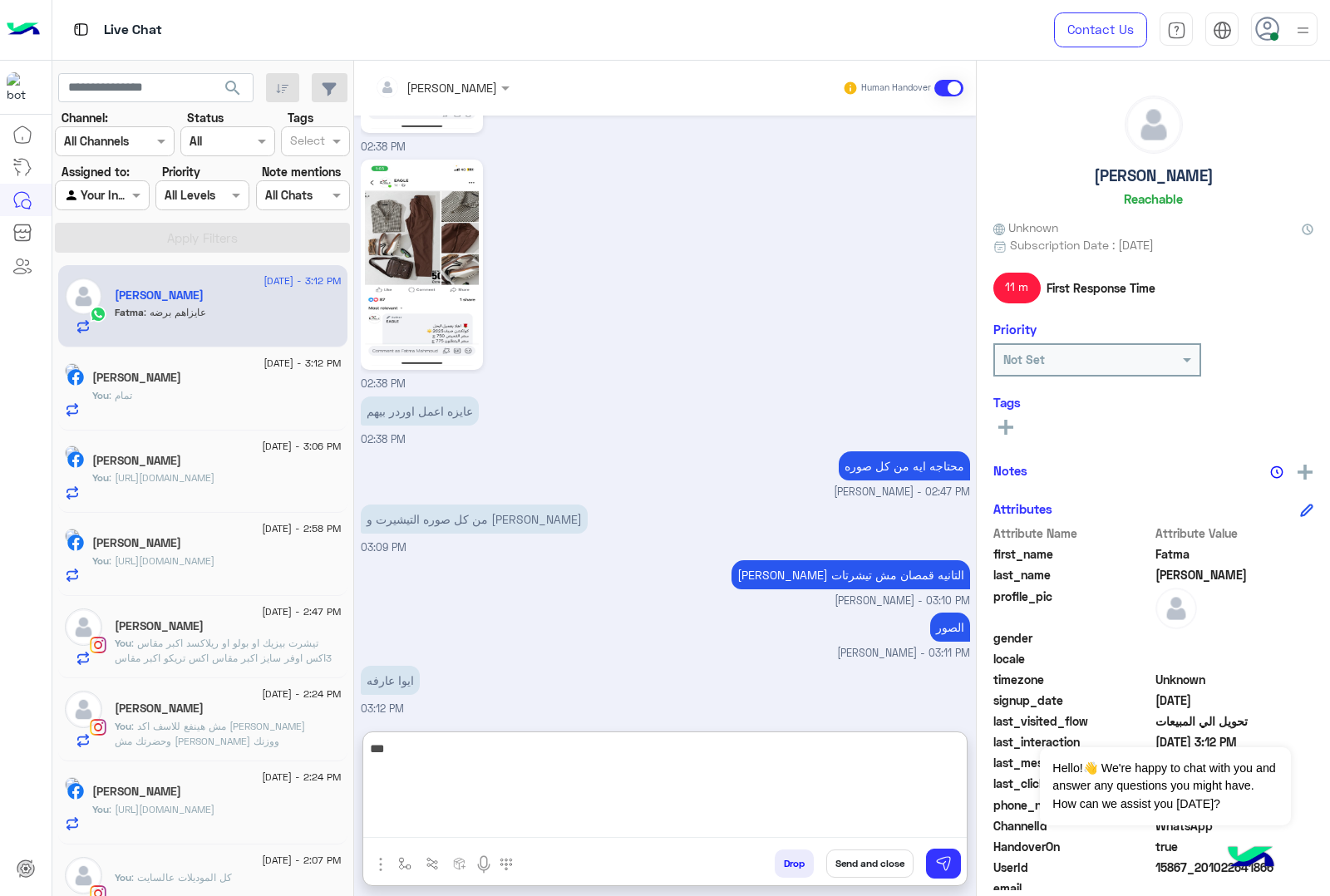
scroll to position [2484, 0]
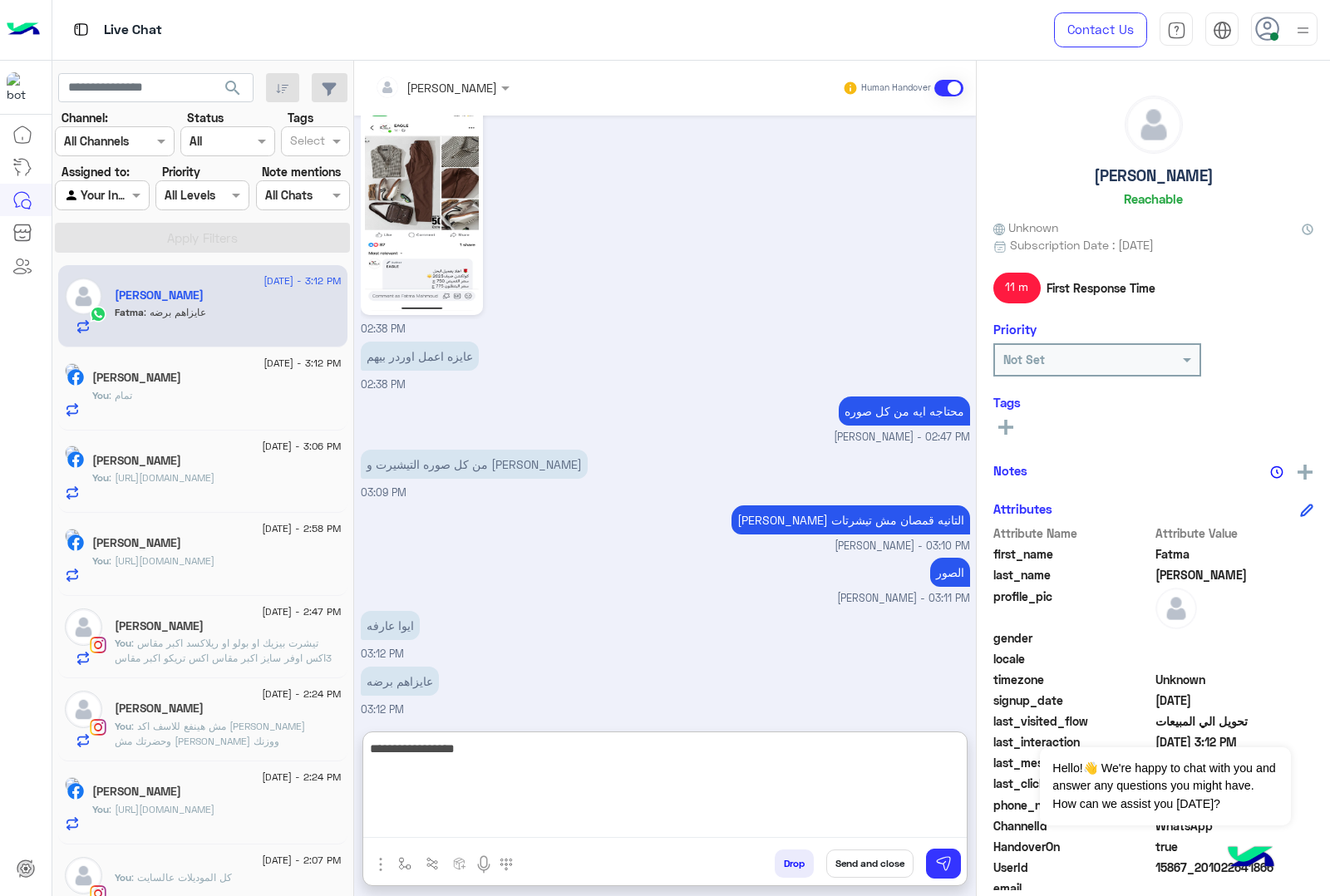
type textarea "**********"
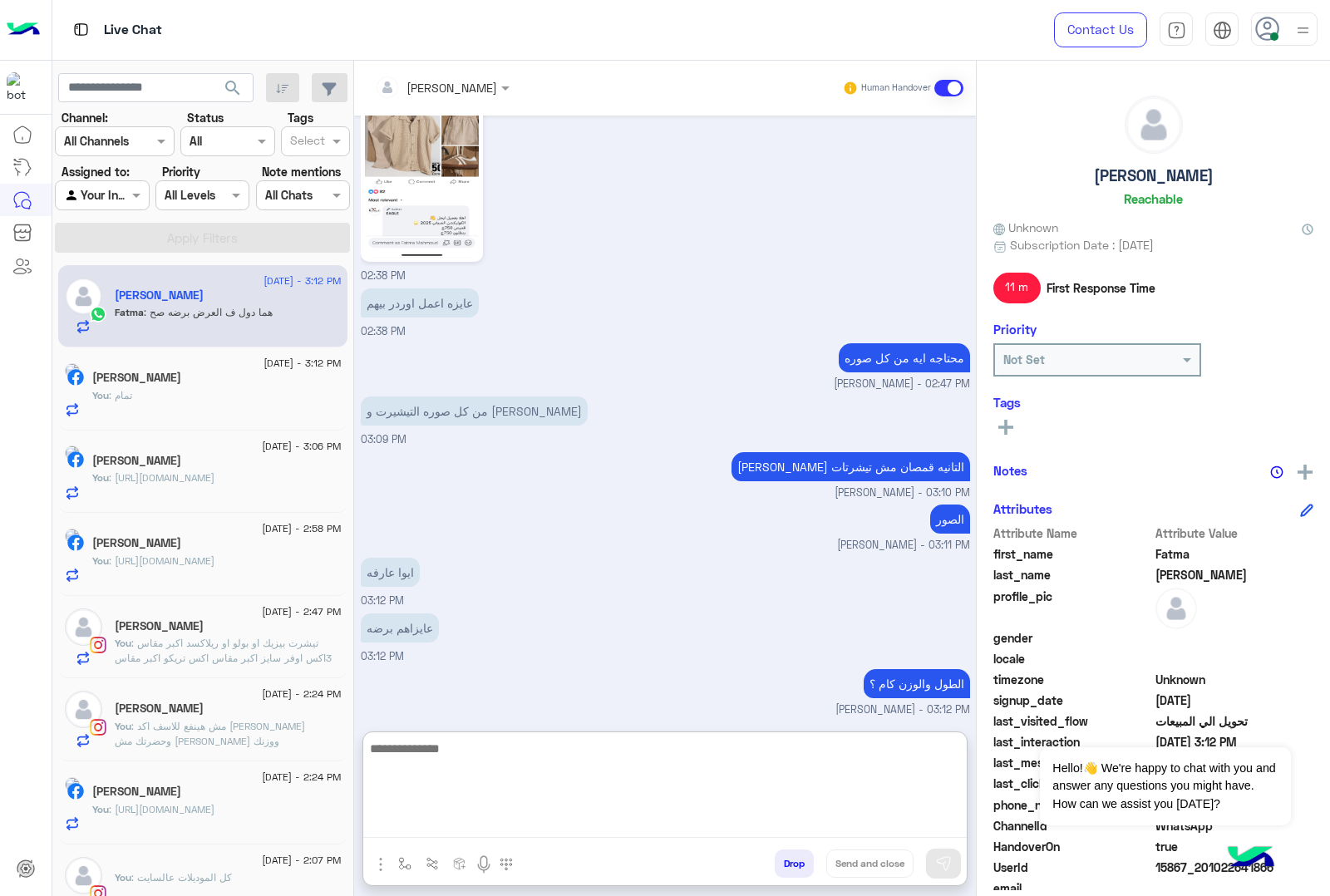
scroll to position [2592, 0]
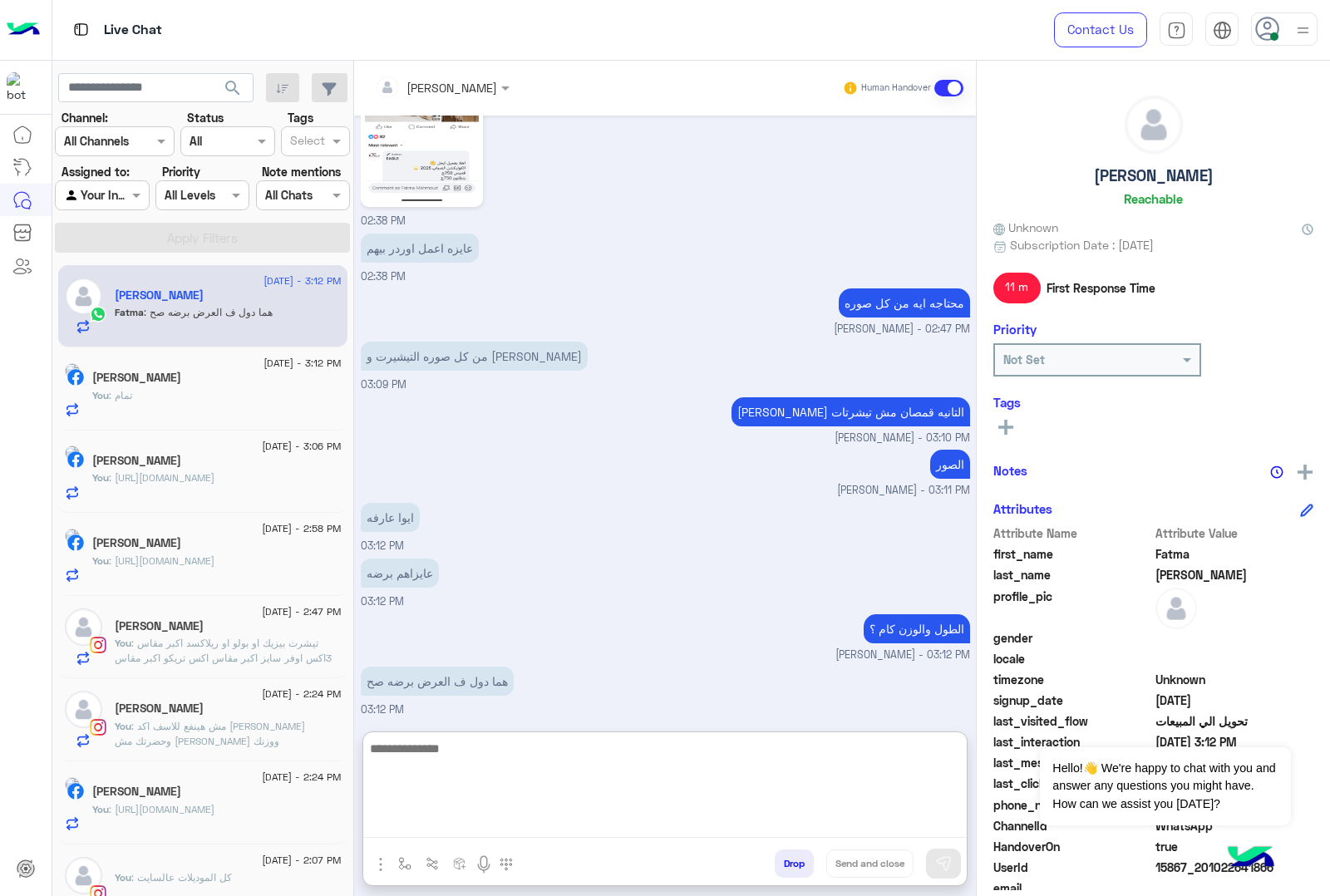
click at [437, 754] on textarea at bounding box center [665, 788] width 603 height 100
type textarea "****"
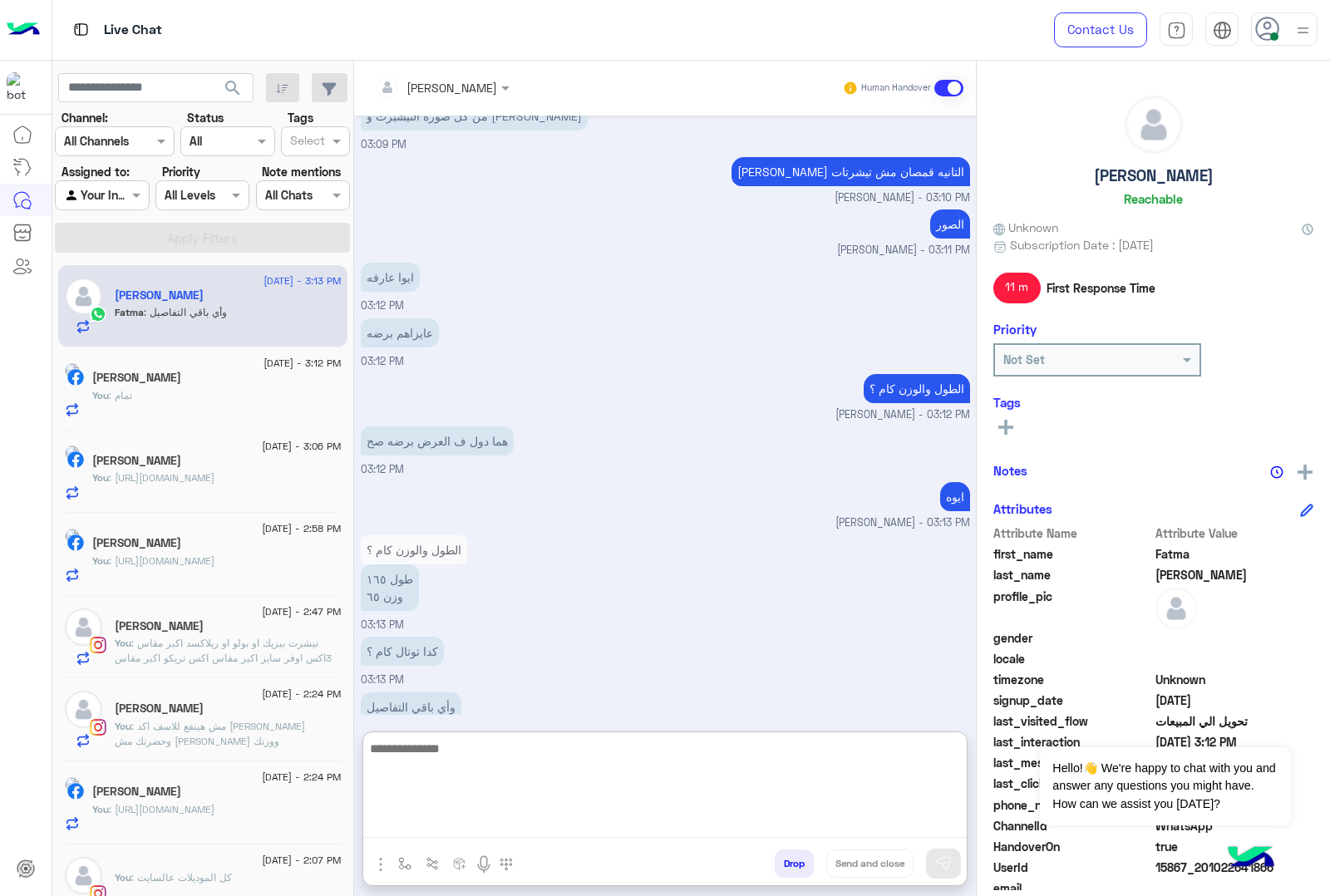
scroll to position [2857, 0]
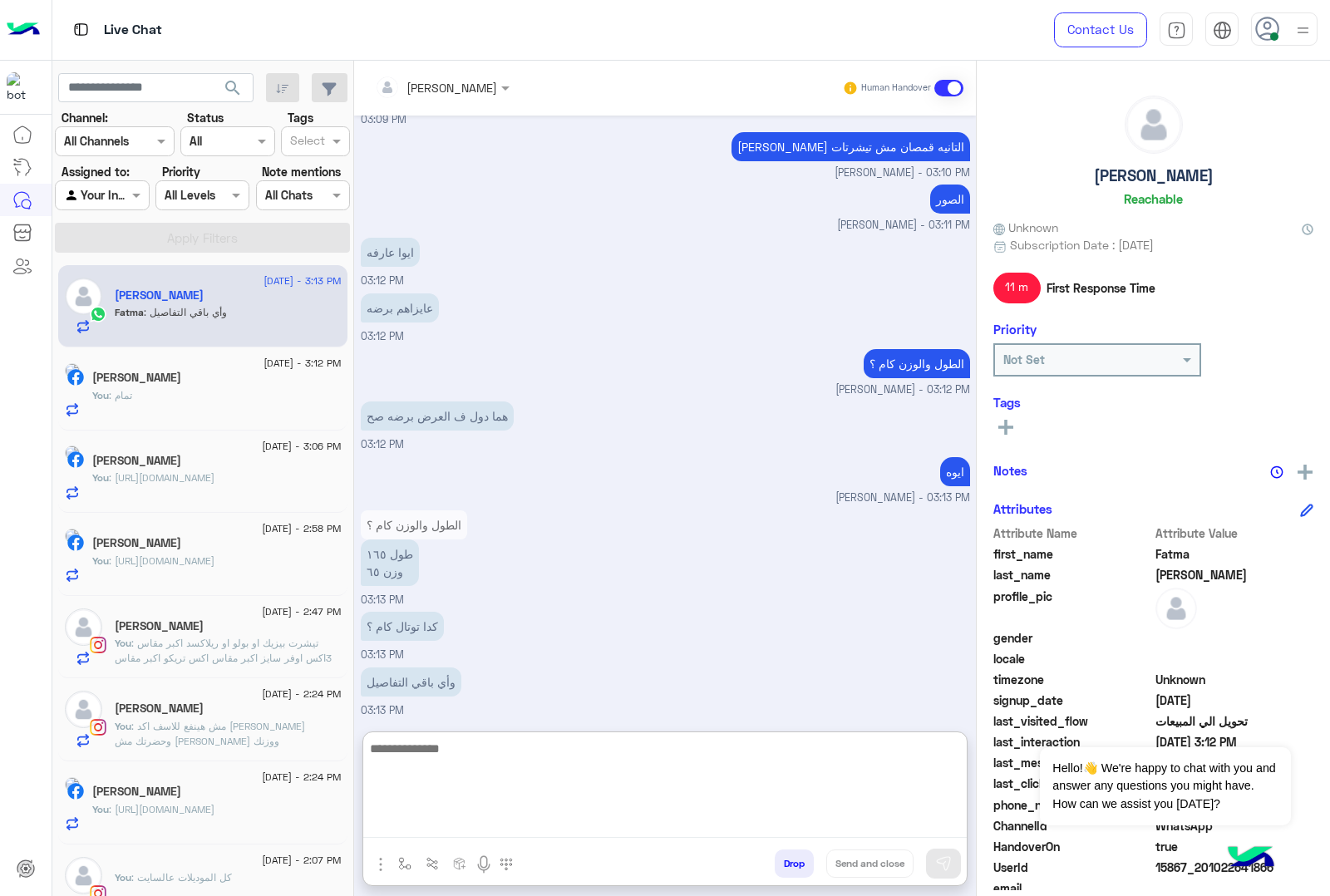
click at [464, 745] on textarea at bounding box center [665, 788] width 603 height 100
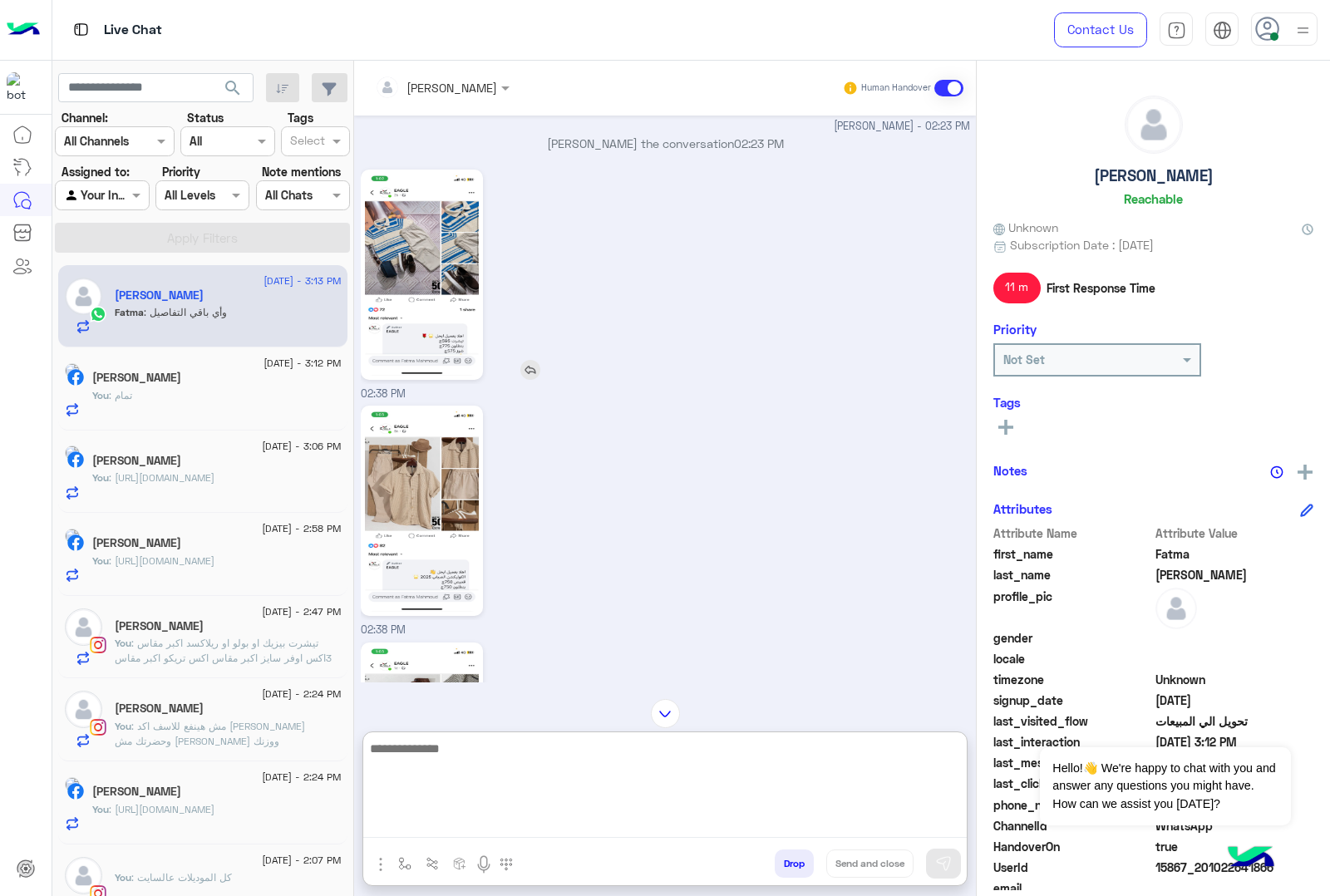
scroll to position [1818, 0]
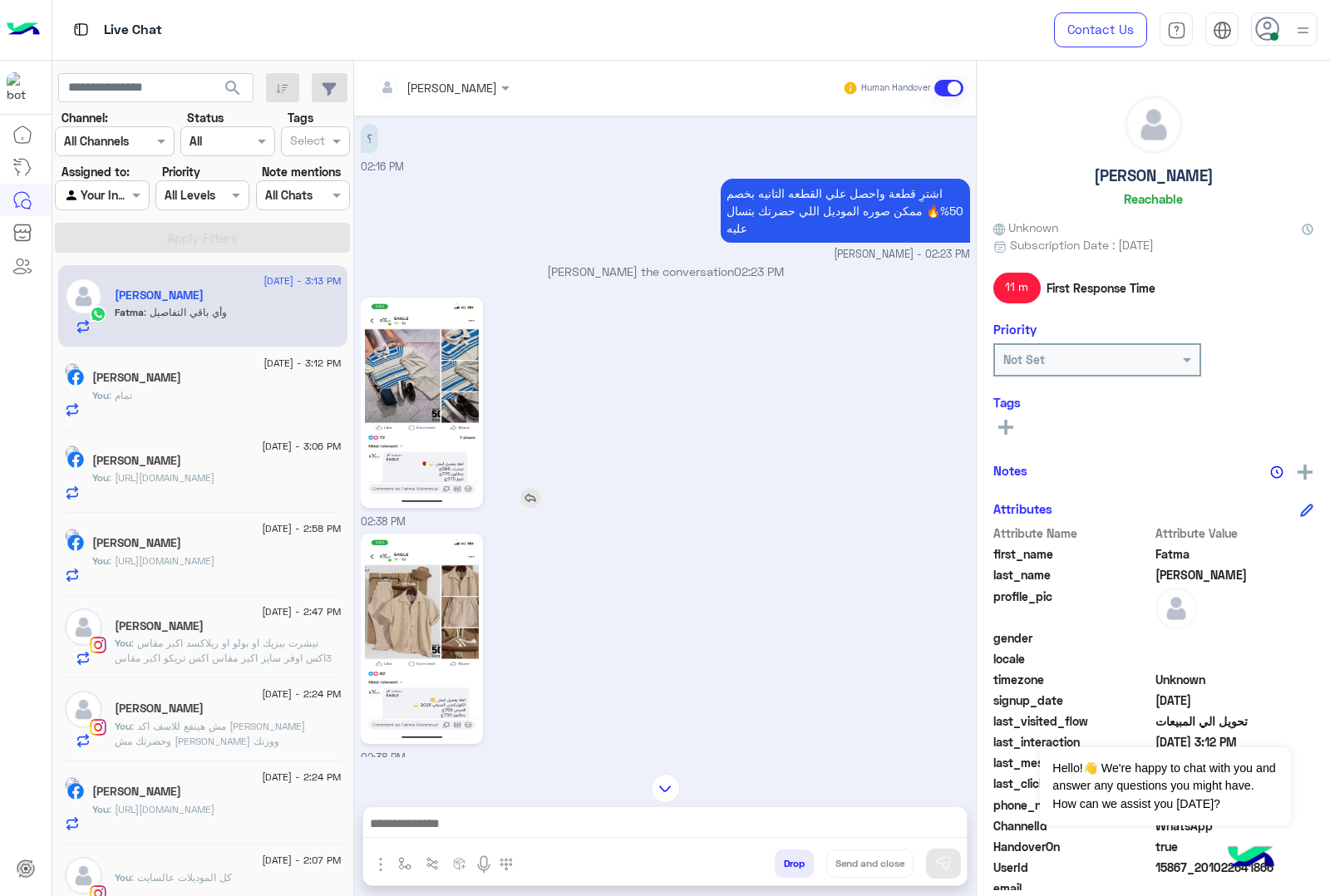
click at [408, 379] on img at bounding box center [422, 402] width 114 height 202
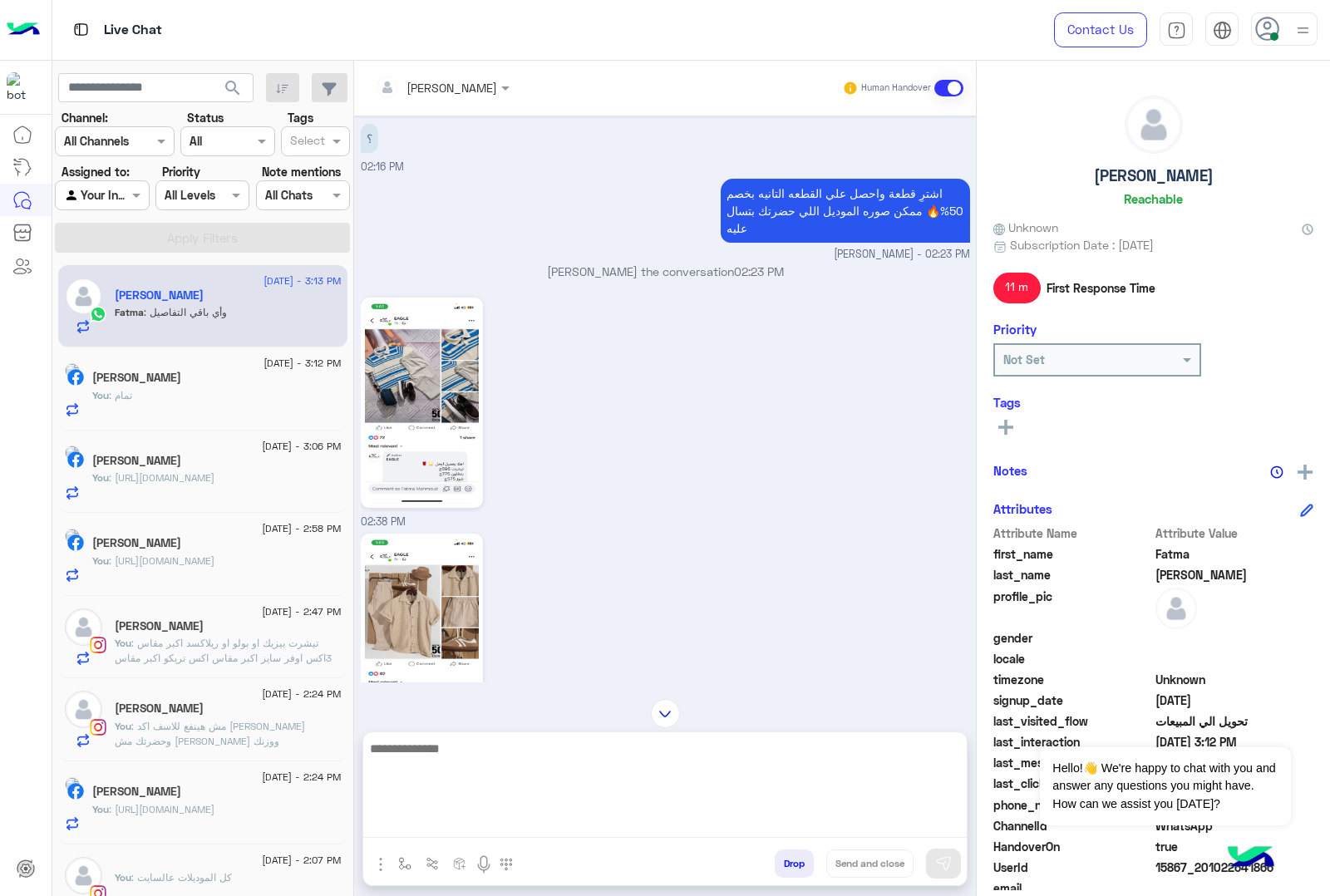
click at [471, 829] on textarea at bounding box center [665, 788] width 603 height 100
type textarea "*"
type textarea "**********"
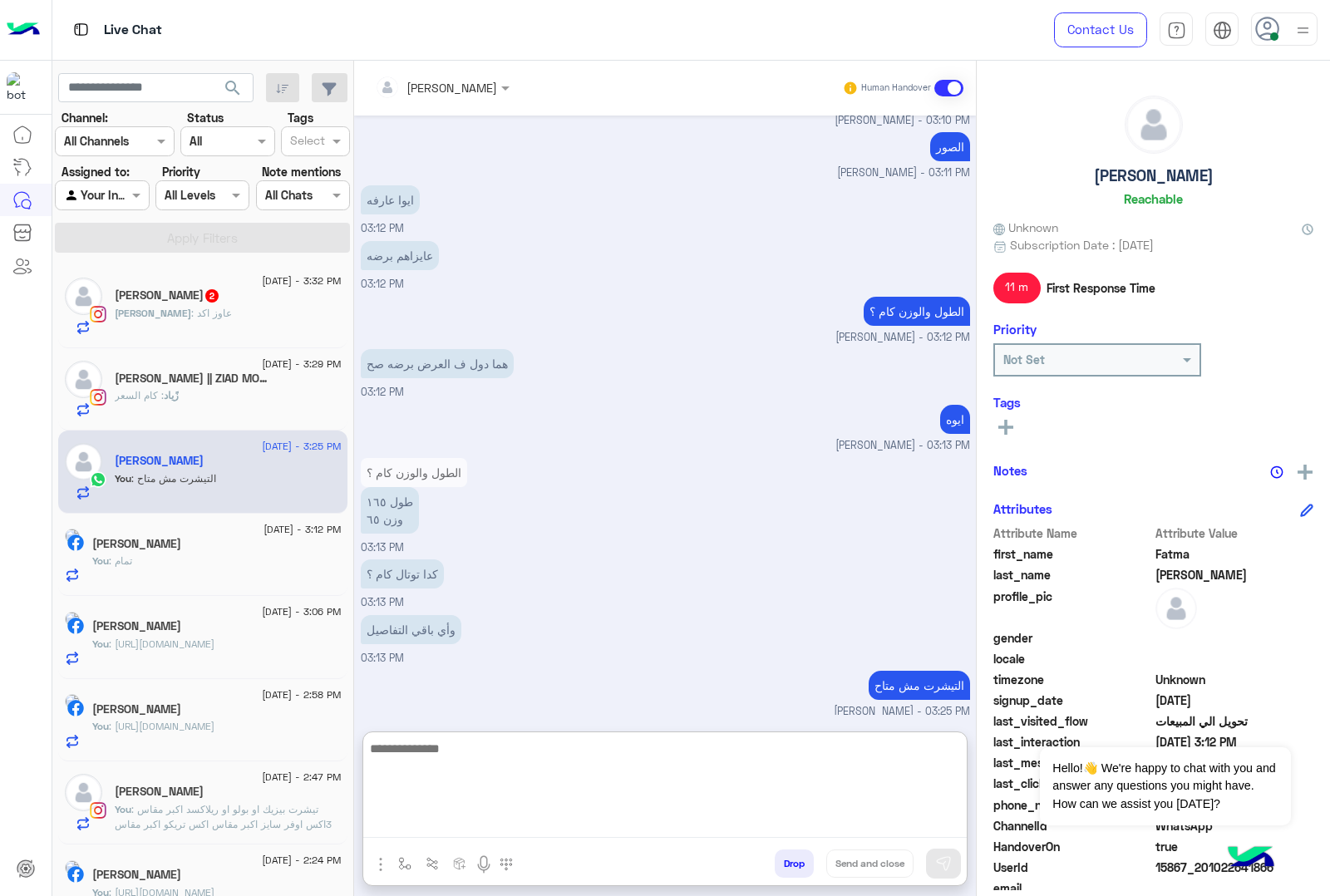
scroll to position [2910, 0]
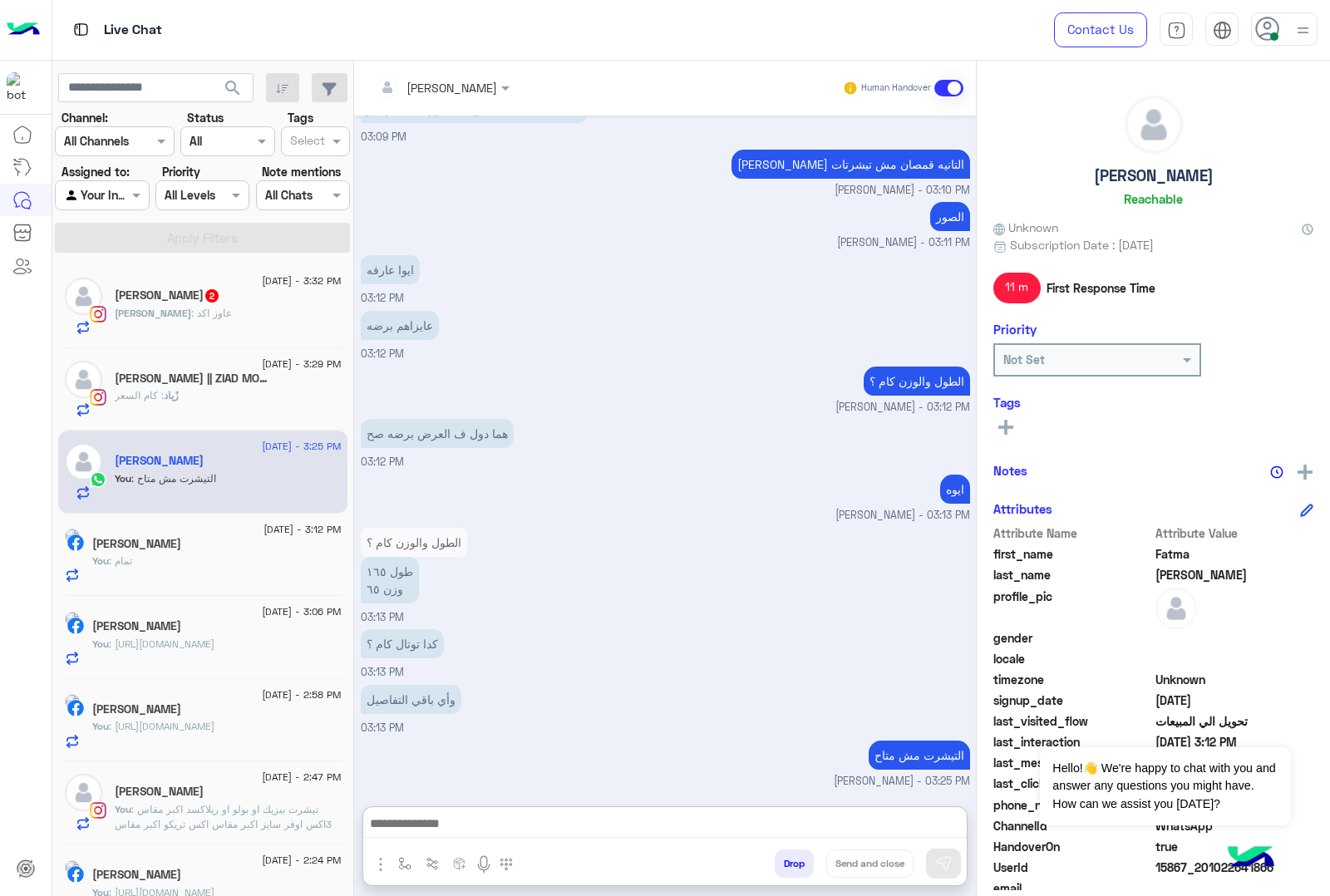
click at [183, 316] on div "[PERSON_NAME] : عاوز اكد" at bounding box center [228, 320] width 227 height 29
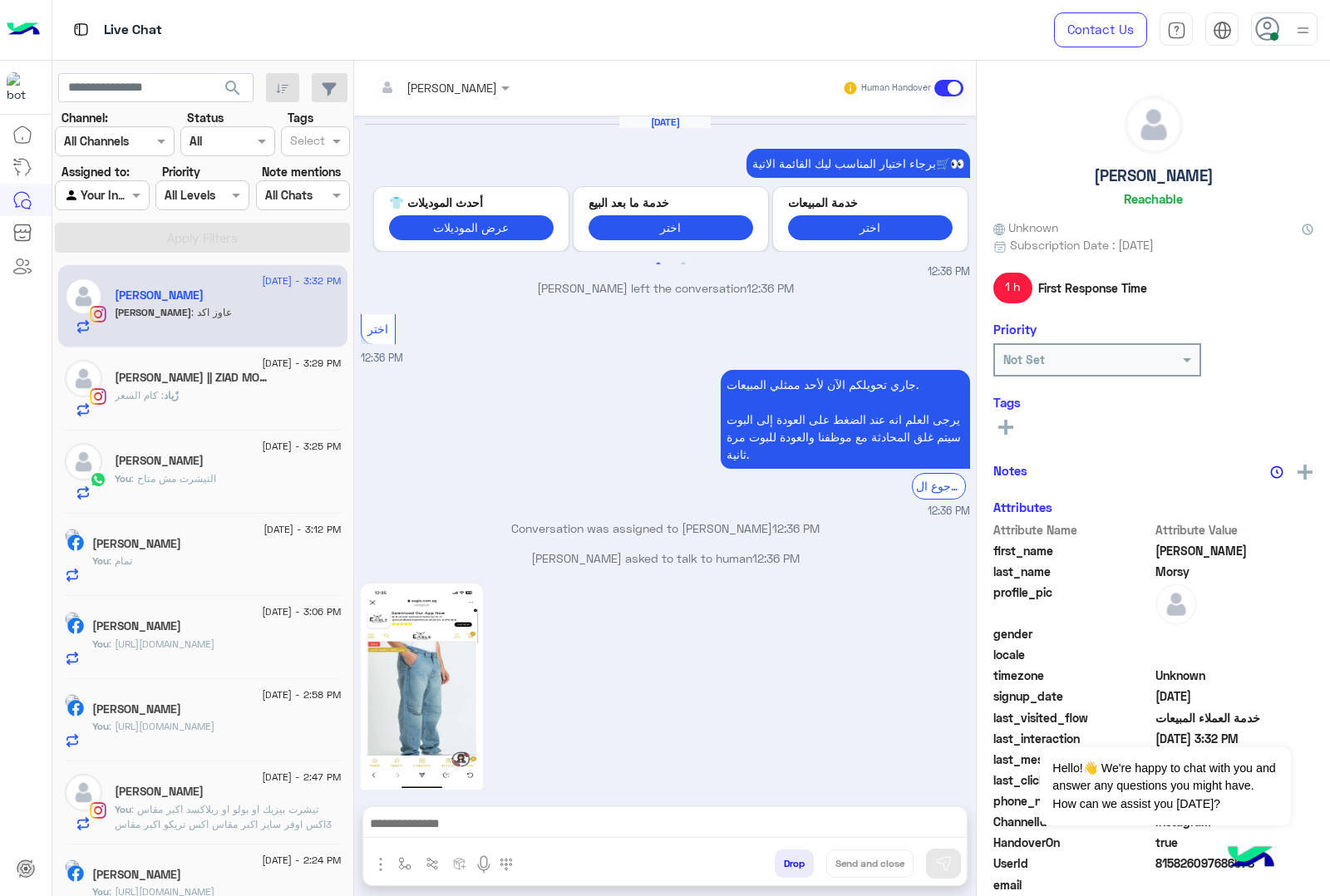
scroll to position [1625, 0]
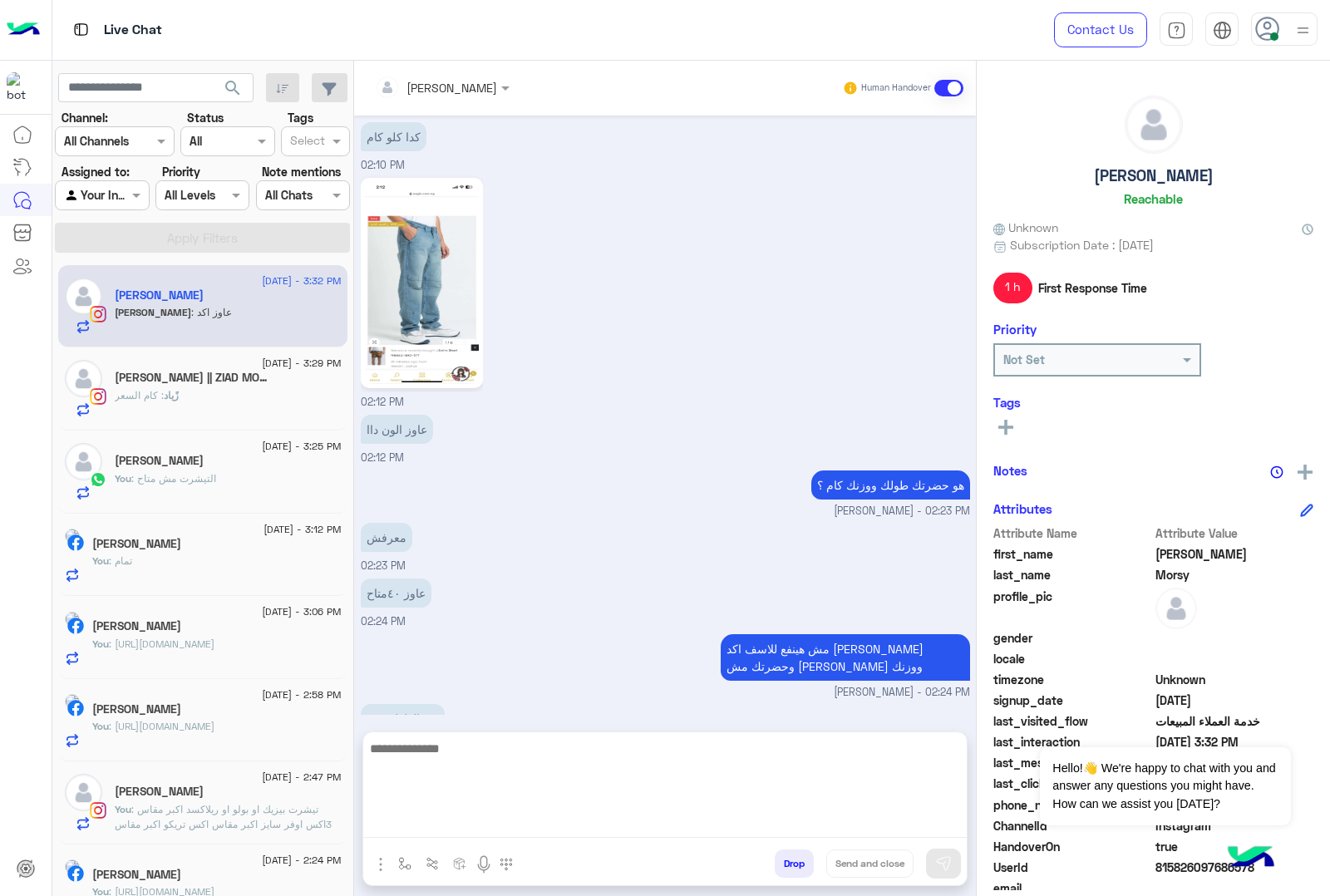
click at [520, 821] on textarea at bounding box center [665, 788] width 603 height 100
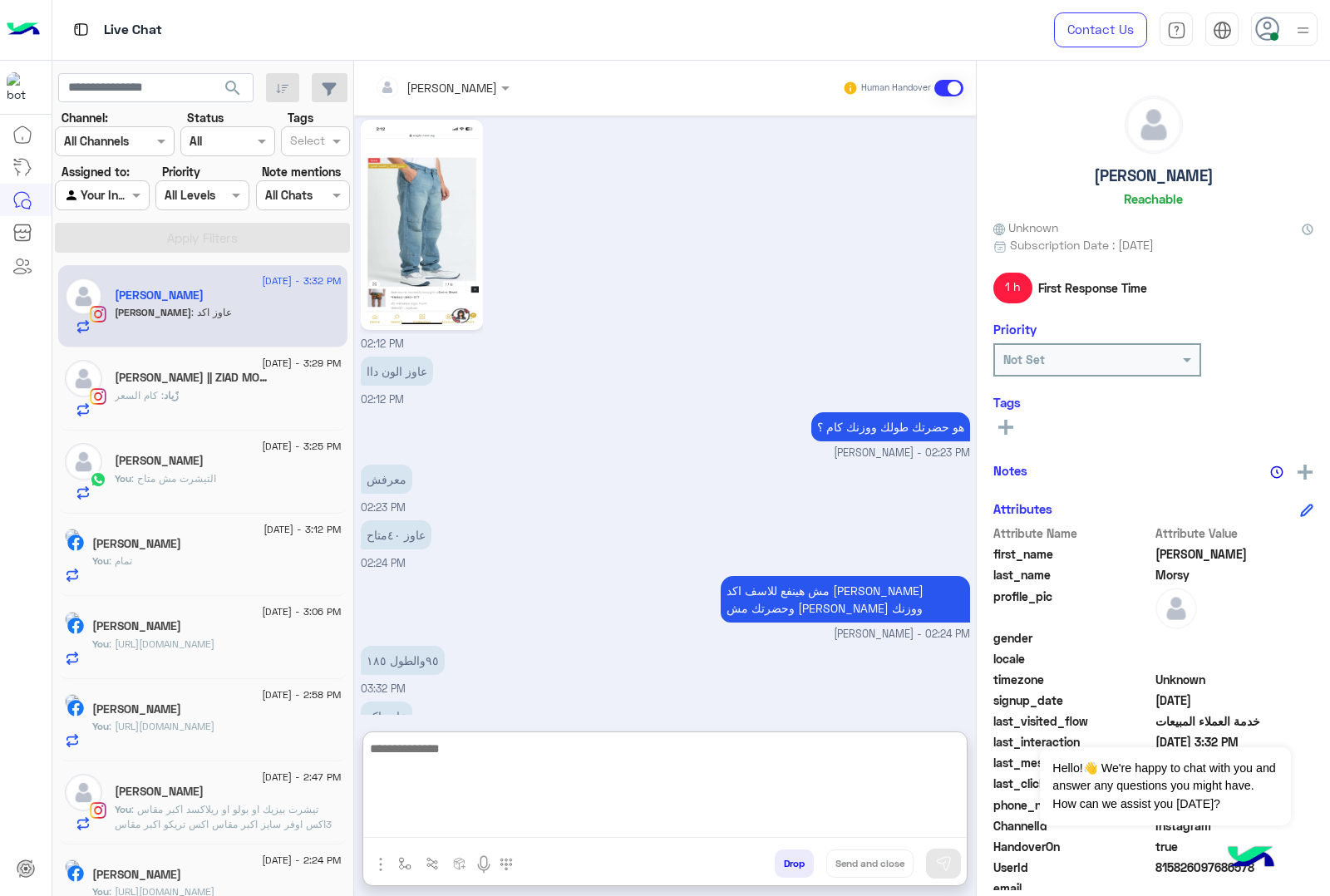
scroll to position [1700, 0]
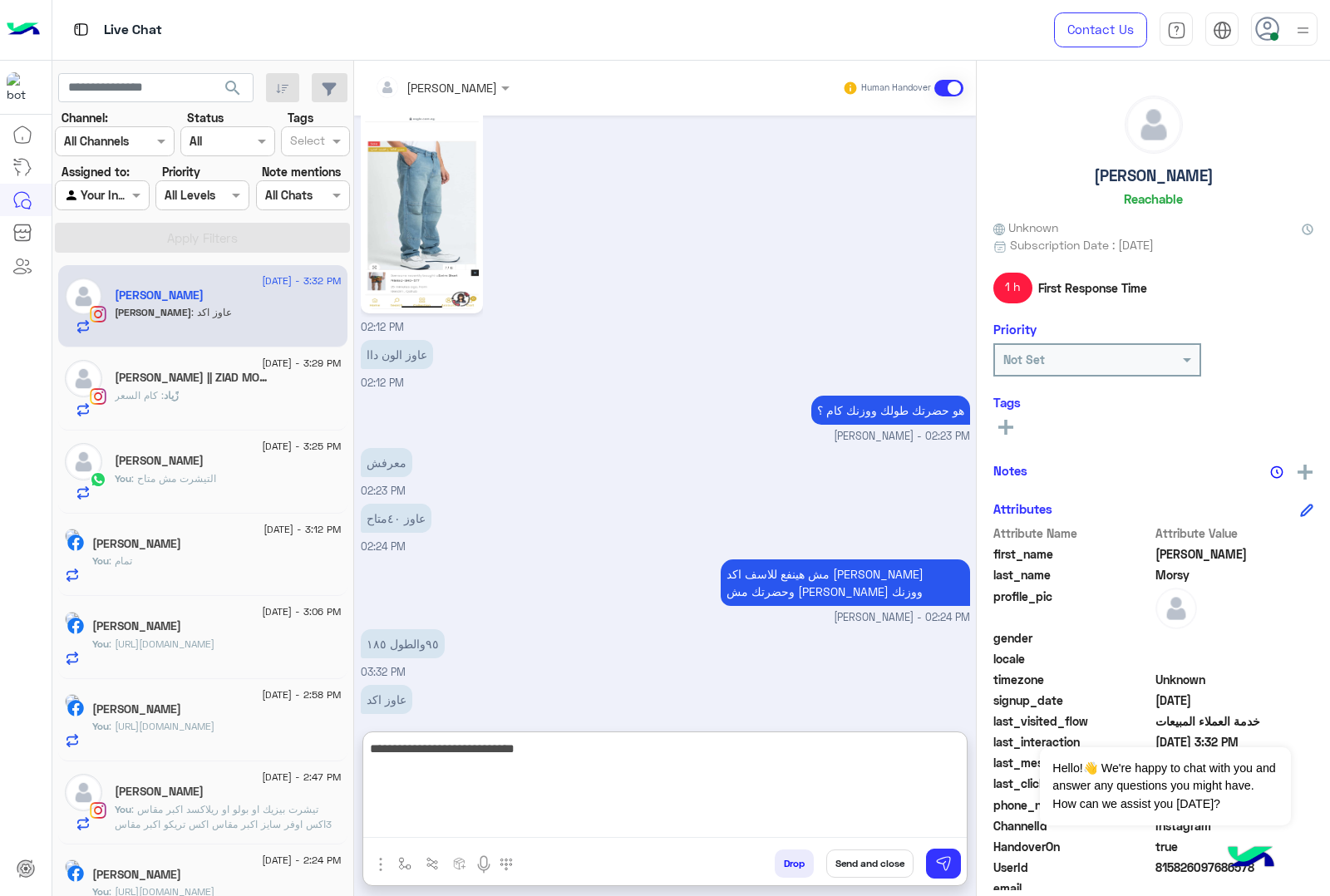
type textarea "**********"
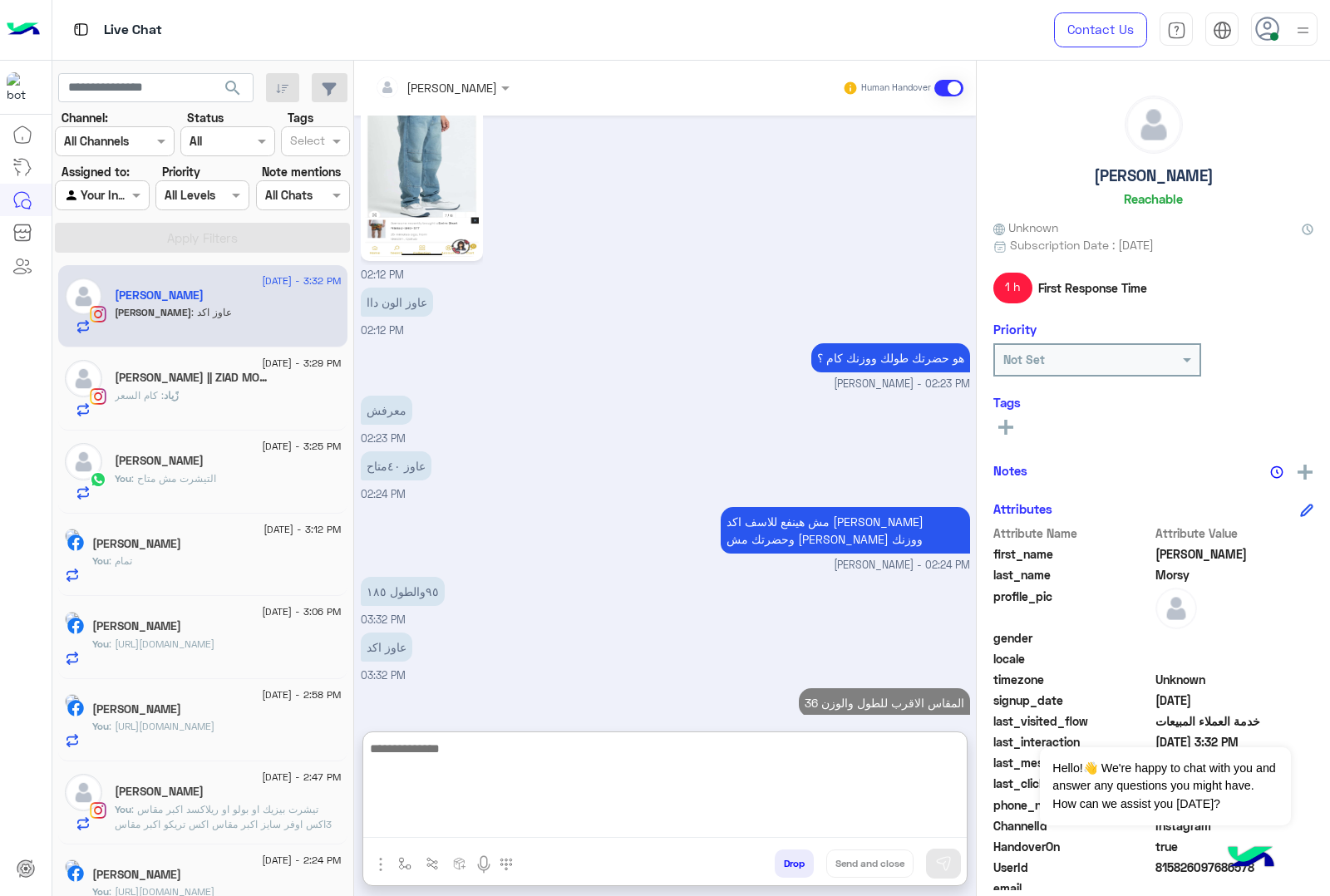
scroll to position [1440, 0]
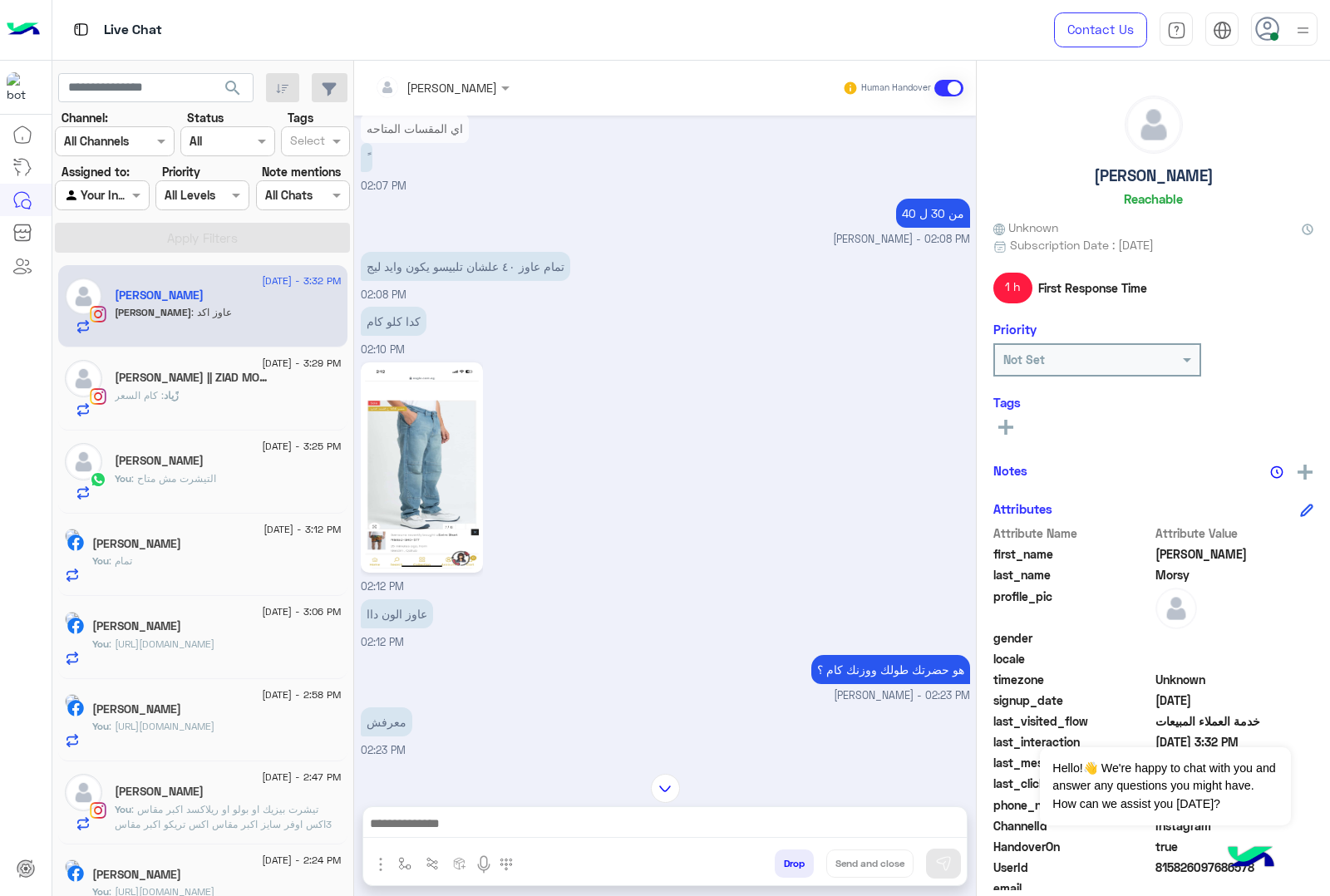
click at [419, 445] on img at bounding box center [422, 467] width 114 height 202
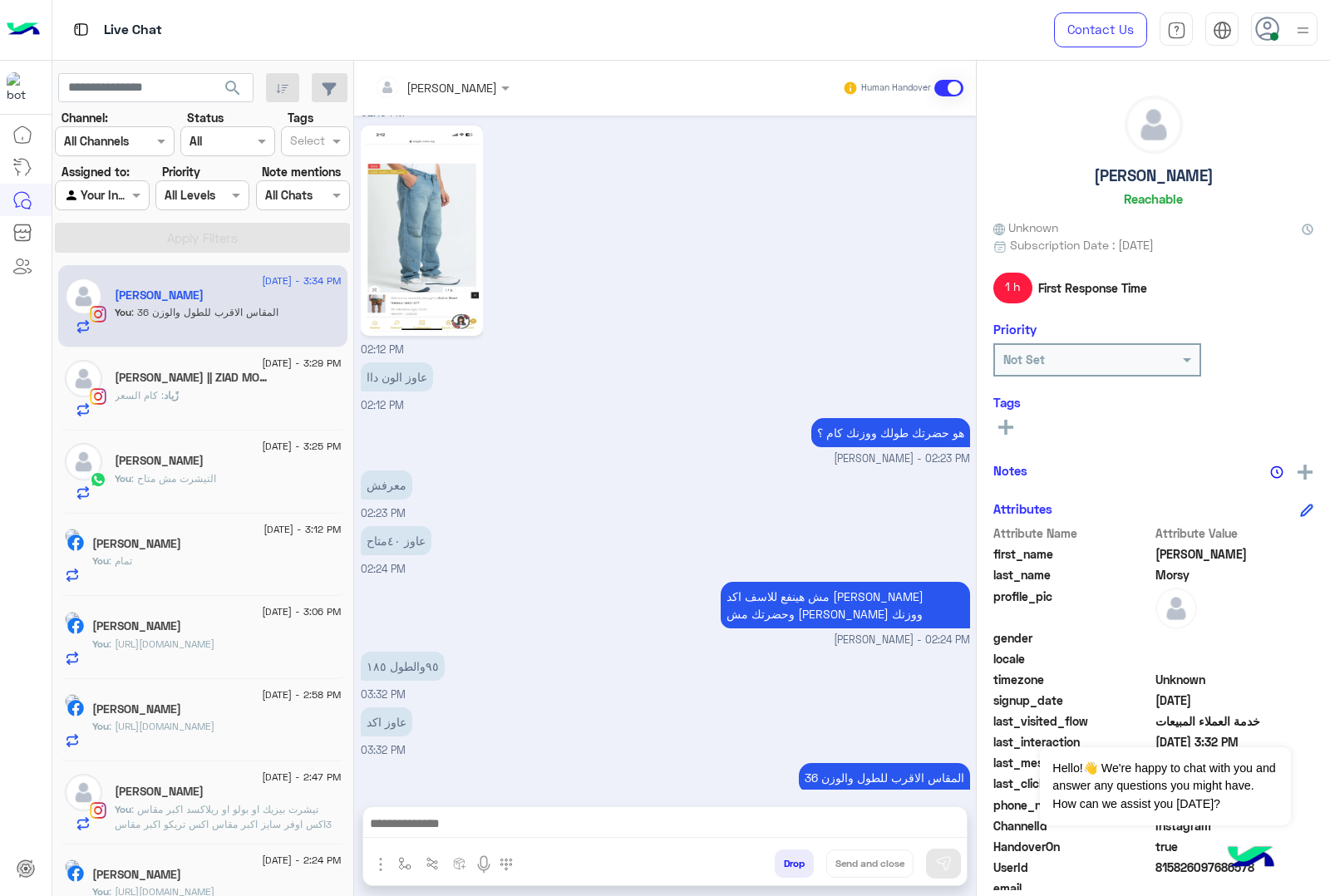
click at [175, 388] on div "[PERSON_NAME] || ZIAD MOHAMED🎖 1" at bounding box center [228, 380] width 227 height 17
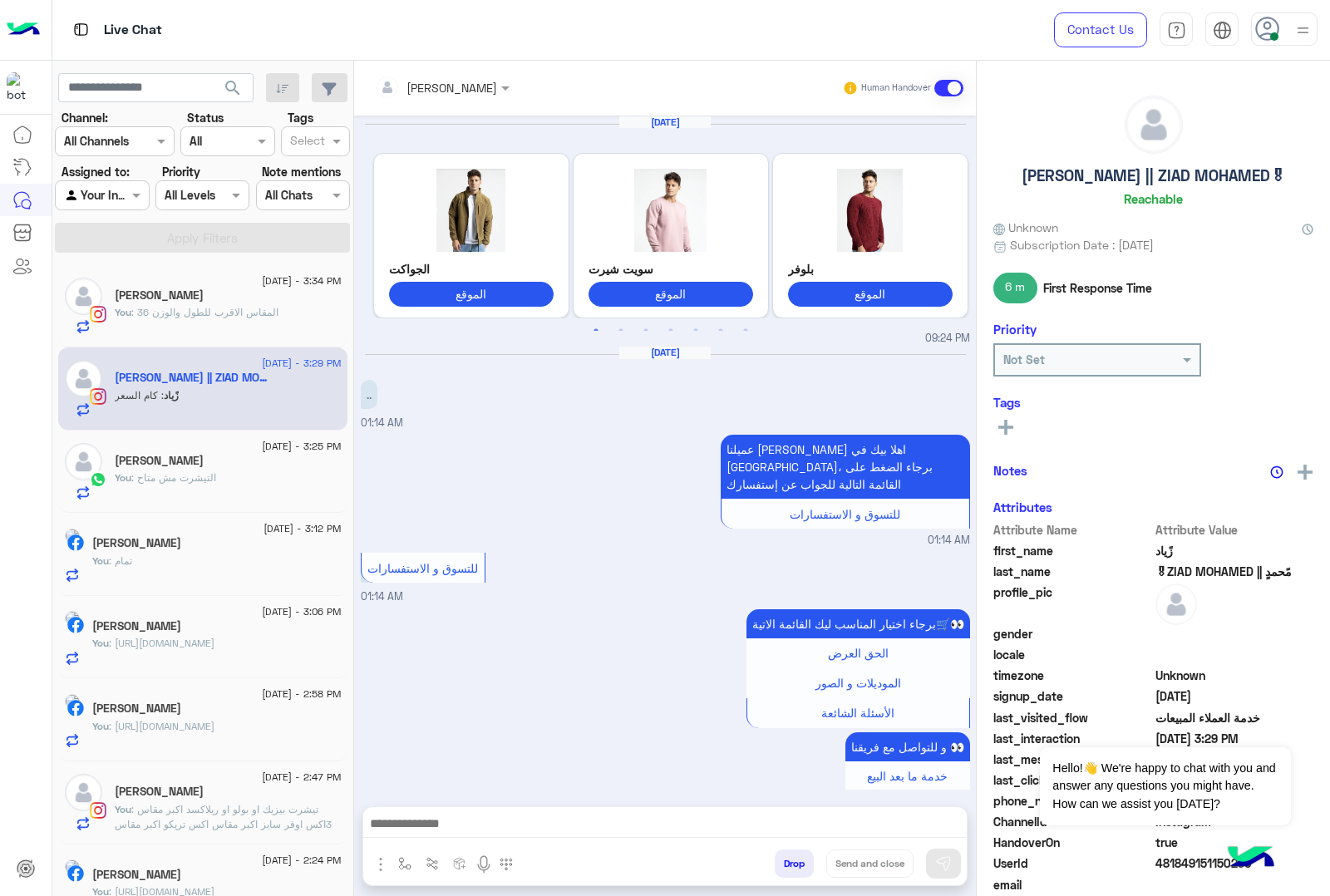
scroll to position [2741, 0]
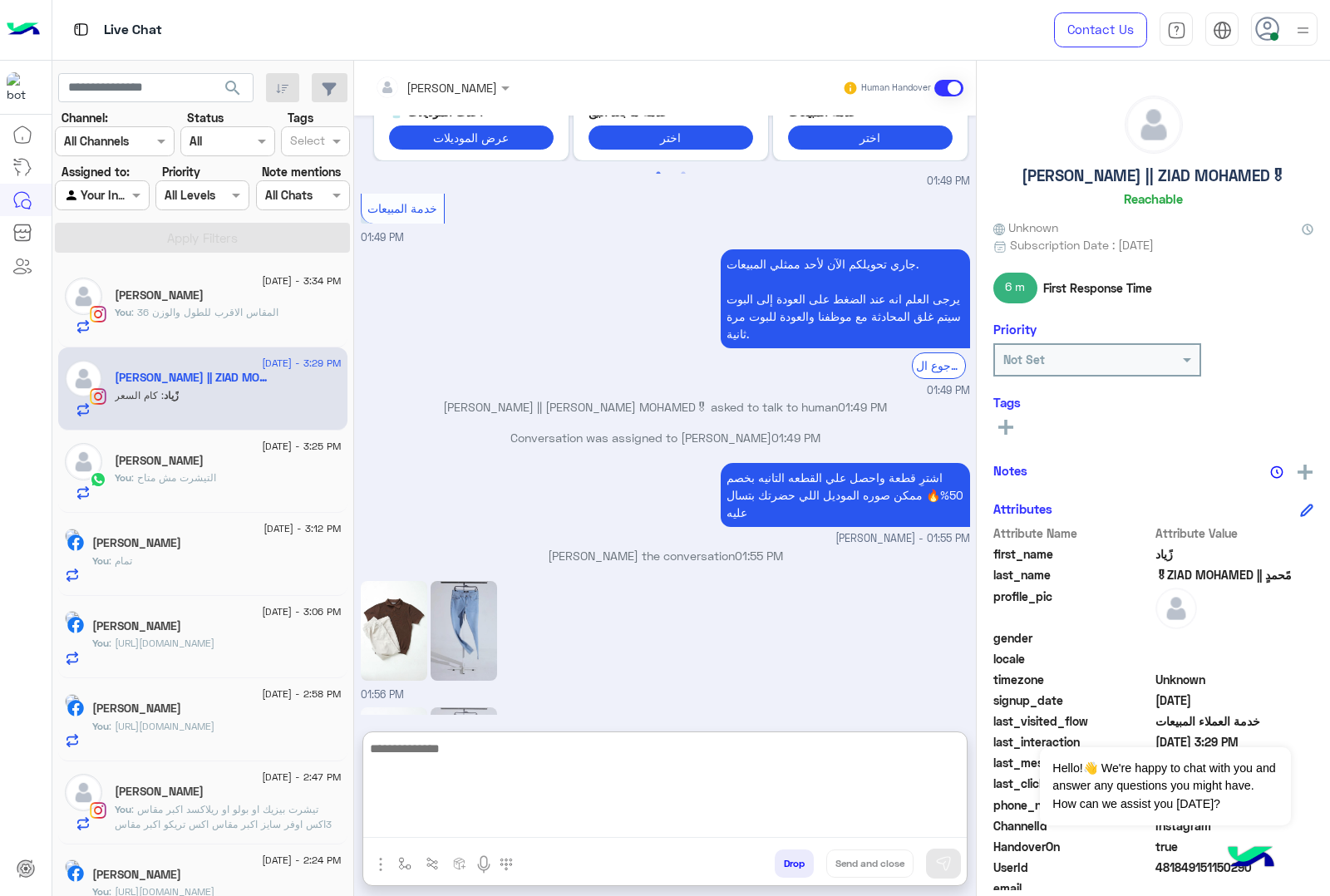
click at [473, 829] on textarea at bounding box center [665, 788] width 603 height 100
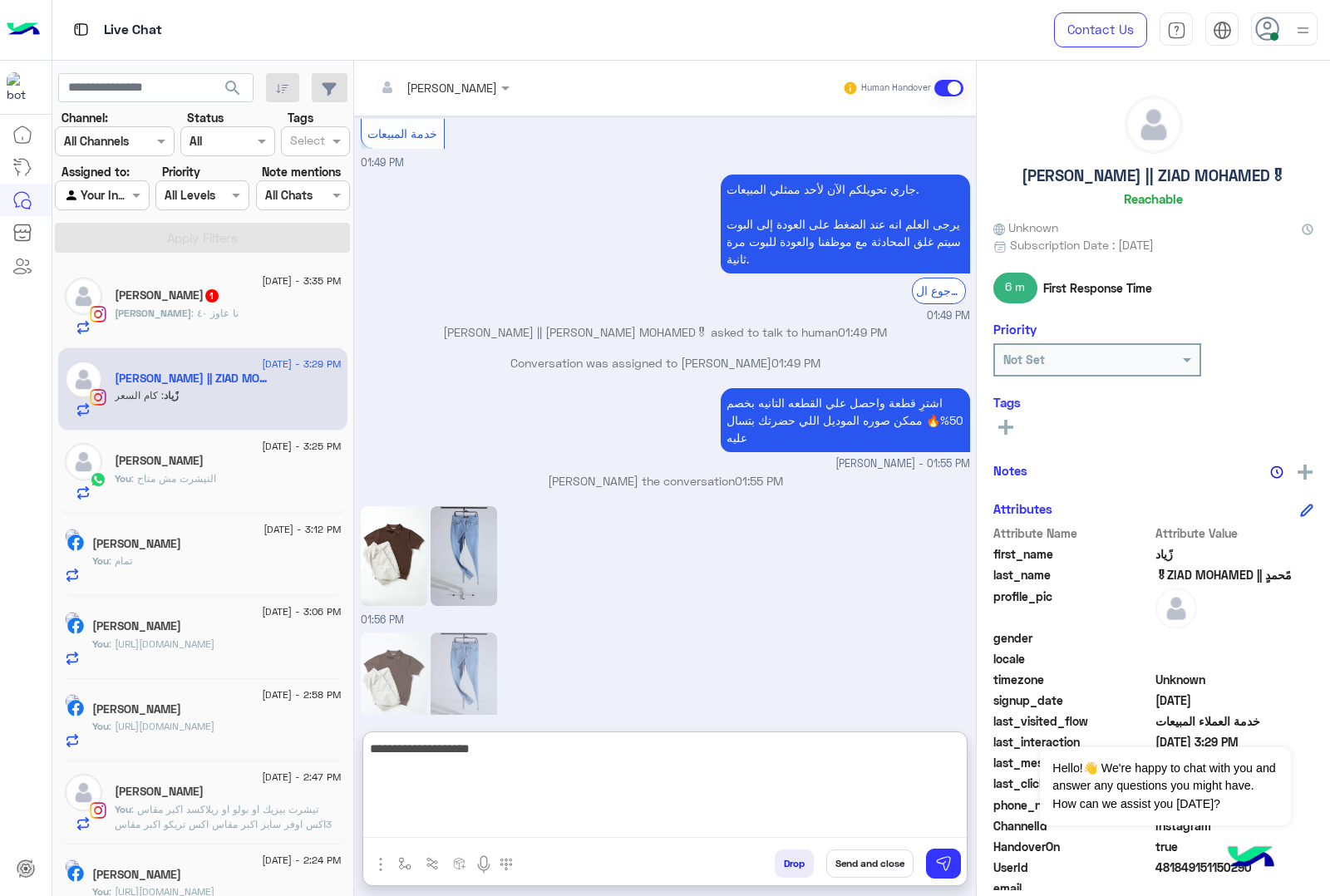
type textarea "**********"
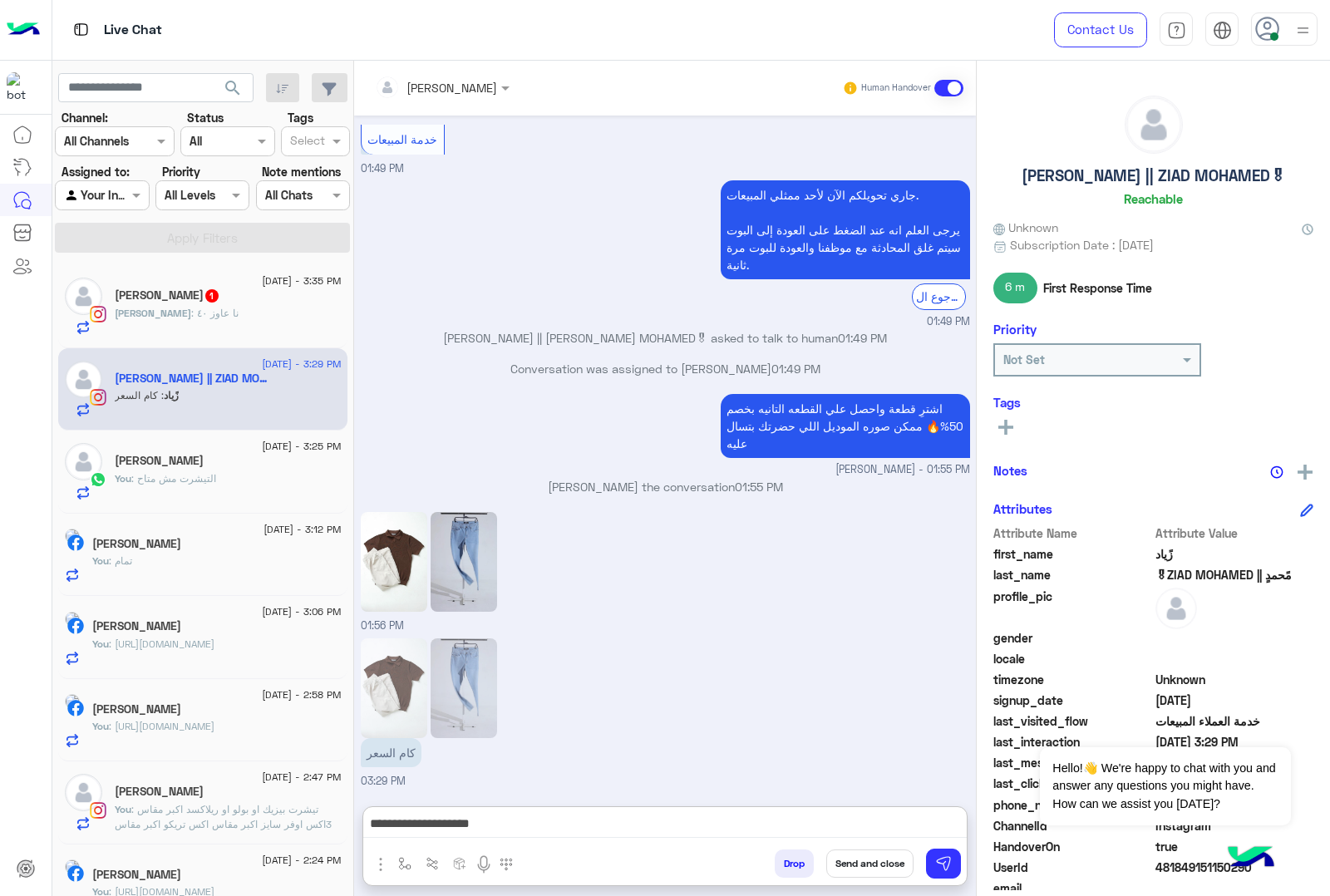
click at [405, 514] on img at bounding box center [393, 562] width 67 height 100
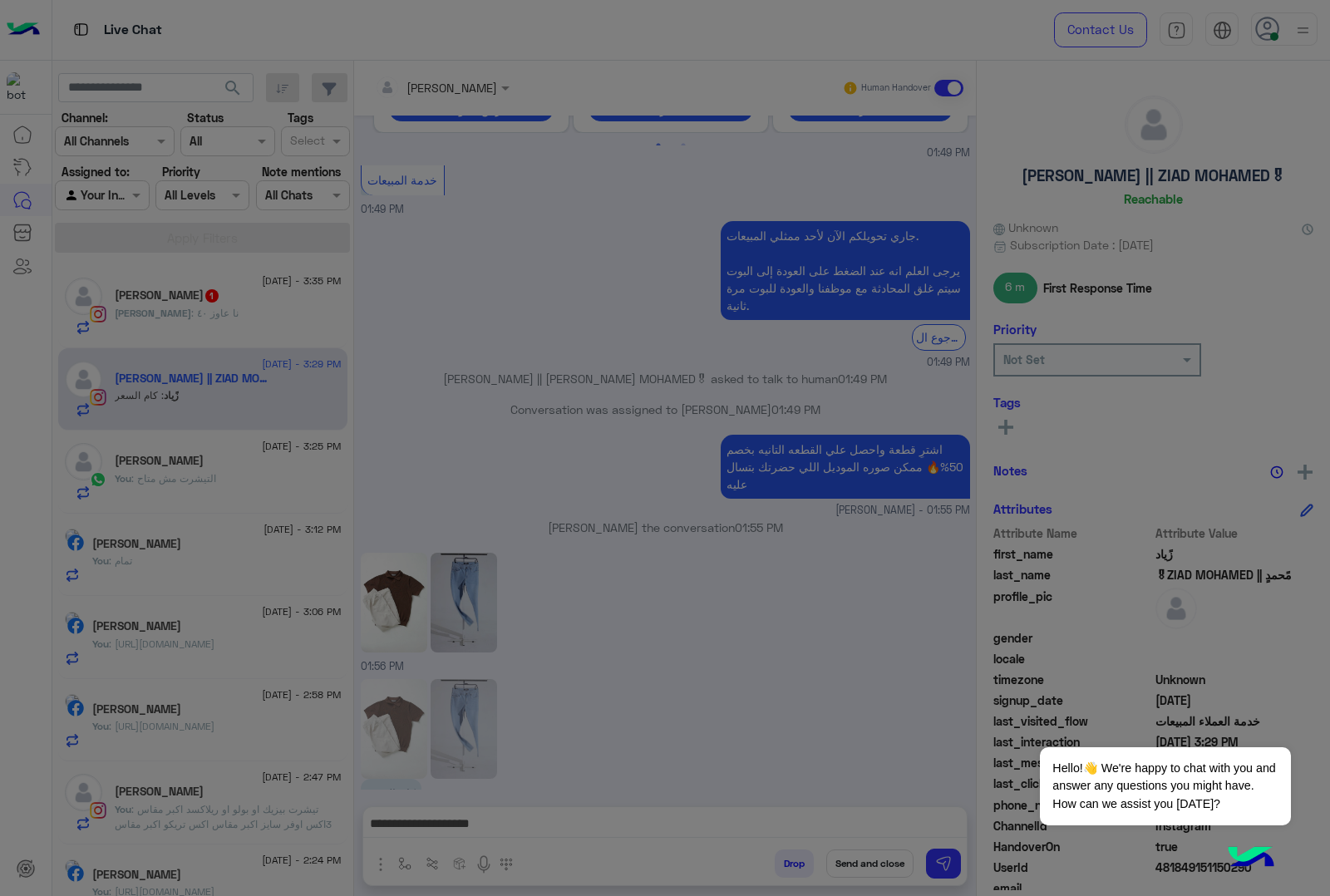
scroll to position [2741, 0]
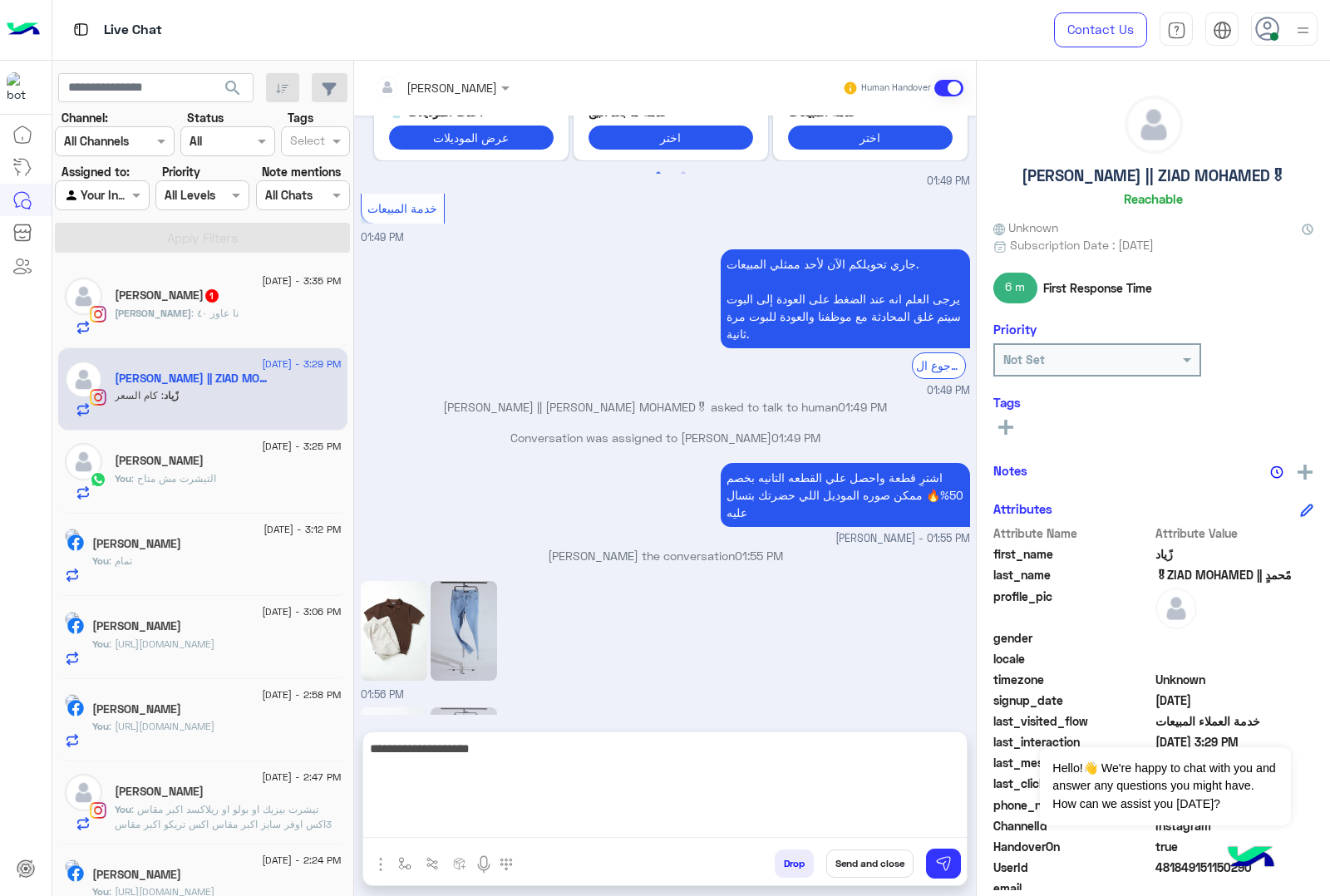
click at [769, 820] on textarea "**********" at bounding box center [665, 788] width 603 height 100
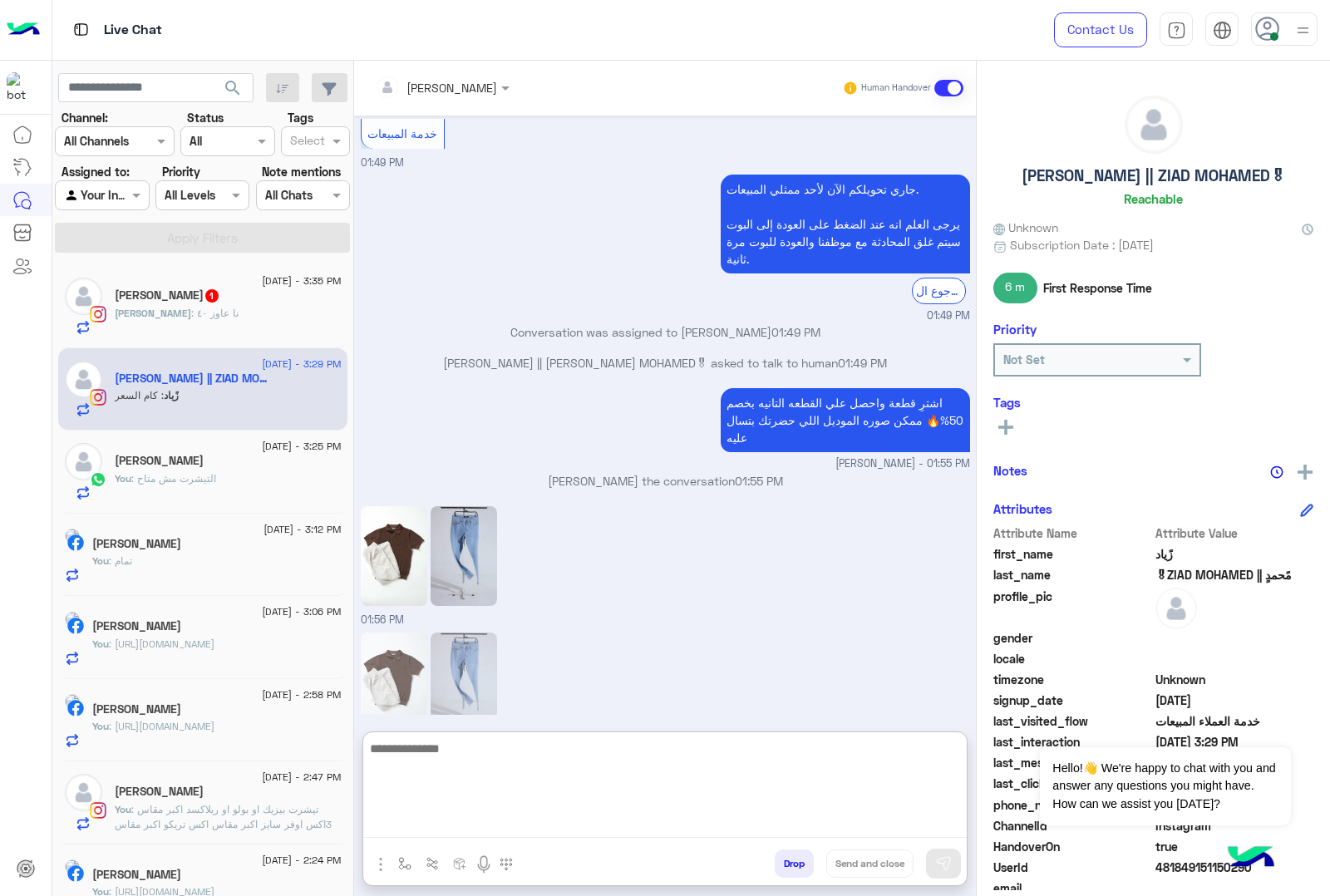
scroll to position [2869, 0]
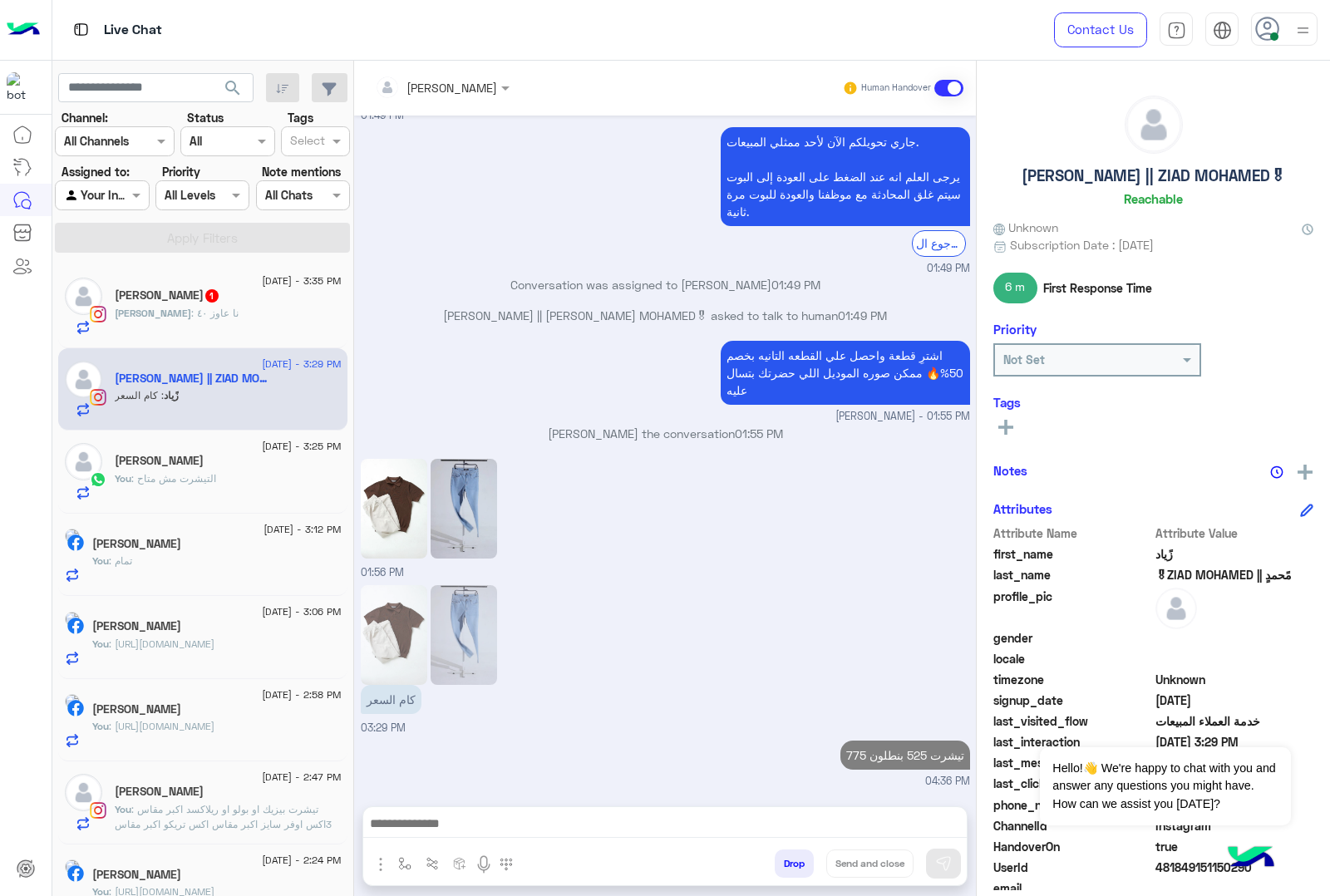
click at [229, 323] on div "[PERSON_NAME] : نا عاوز ٤٠" at bounding box center [228, 320] width 227 height 29
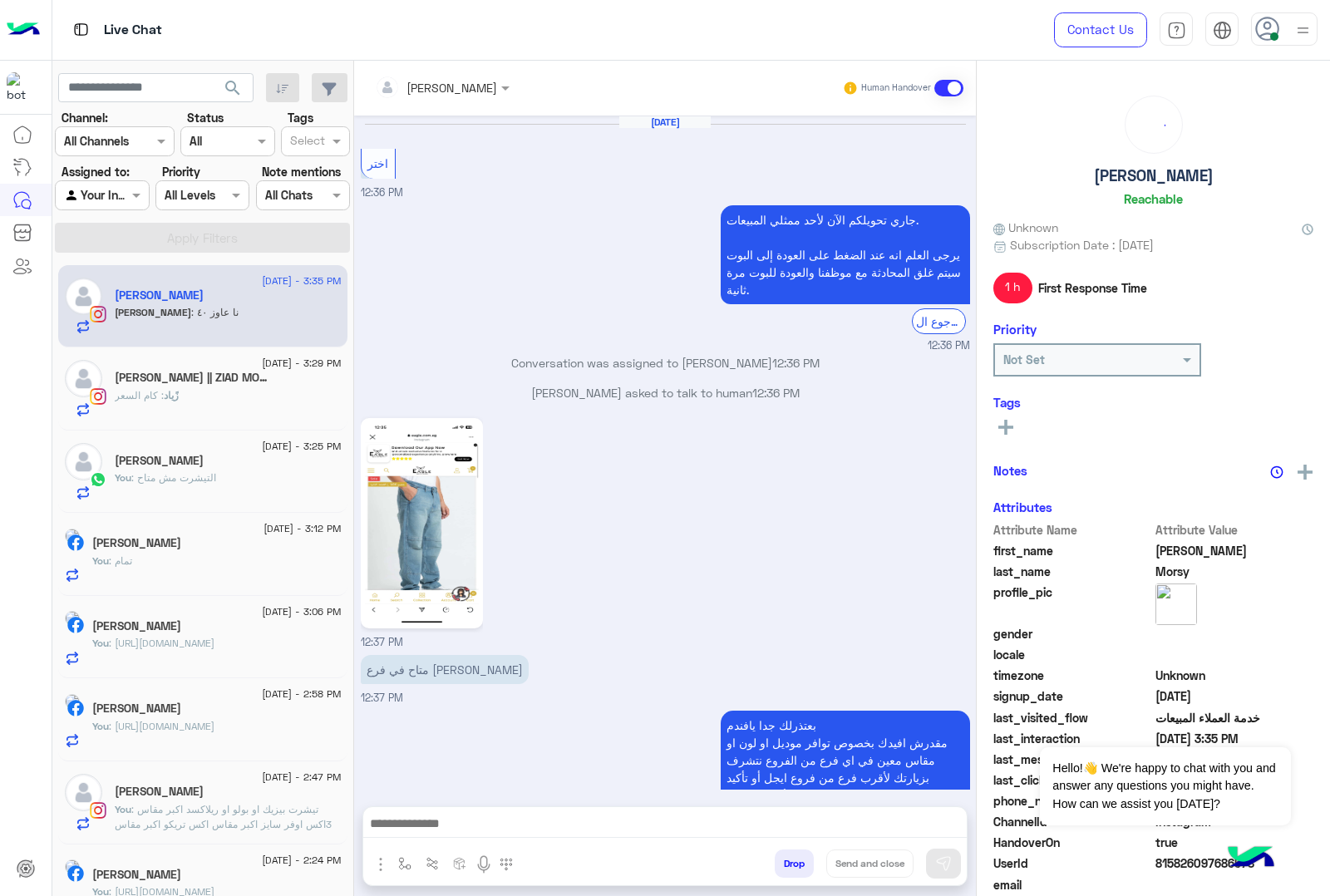
scroll to position [1568, 0]
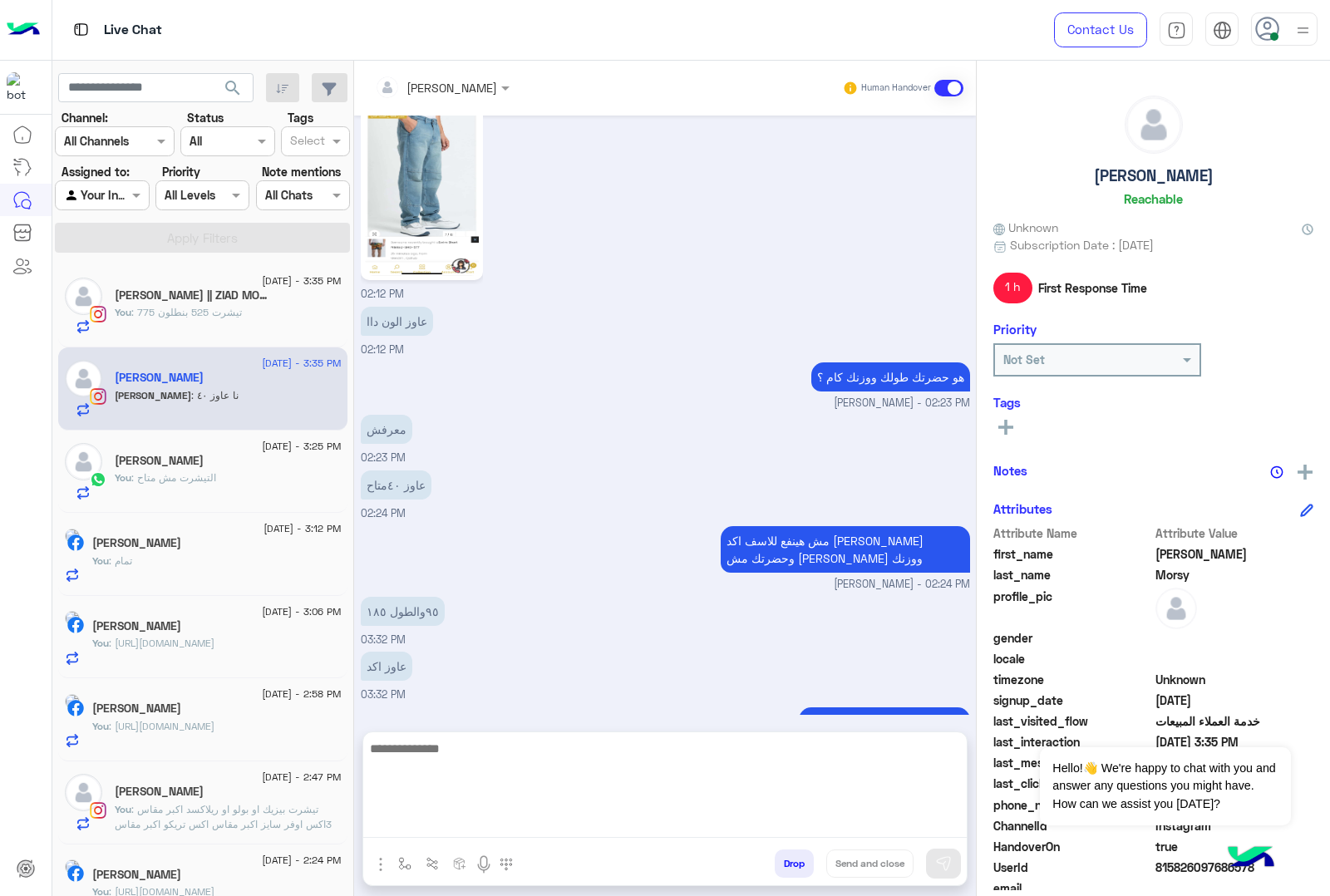
click at [434, 831] on textarea at bounding box center [665, 788] width 603 height 100
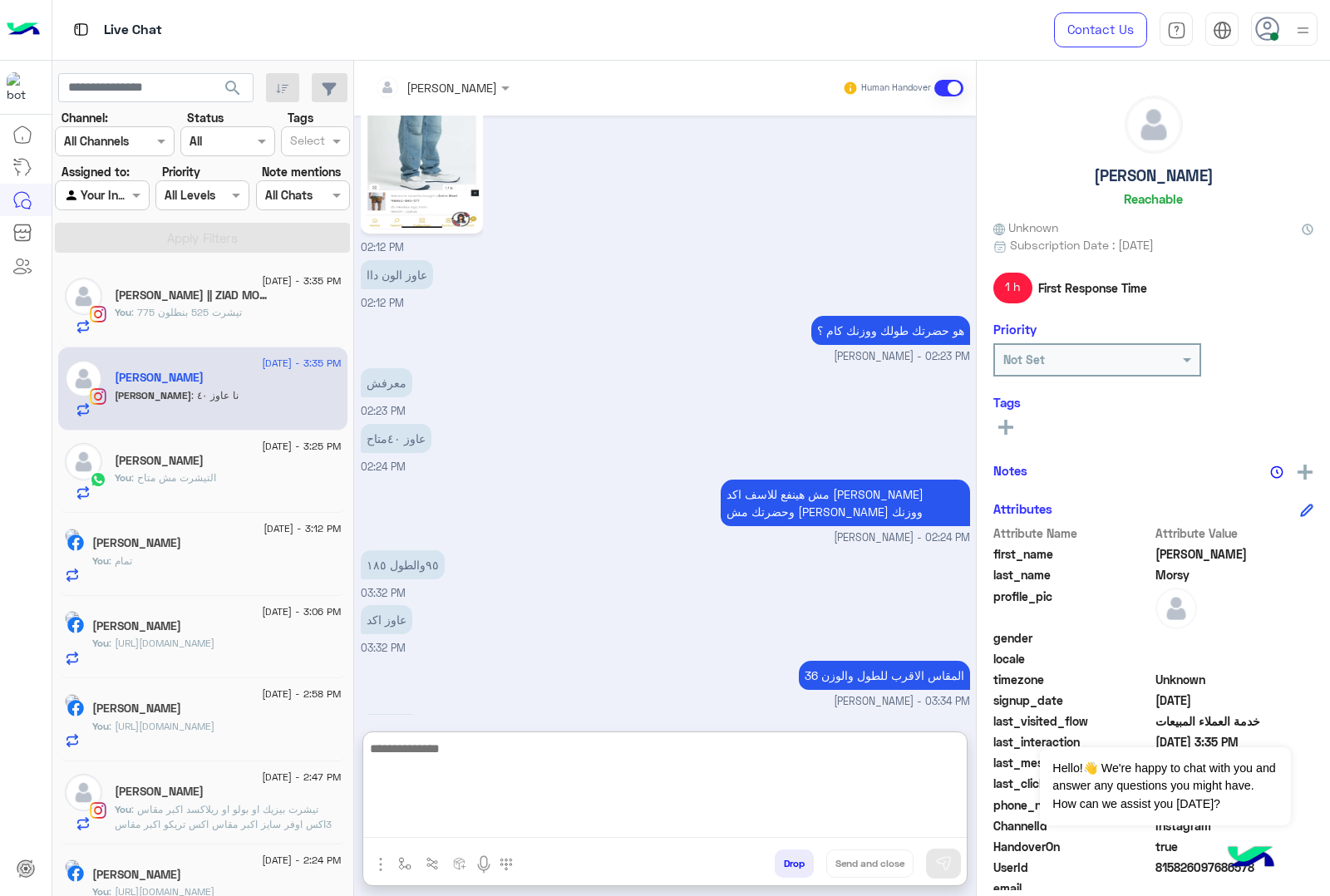
scroll to position [1642, 0]
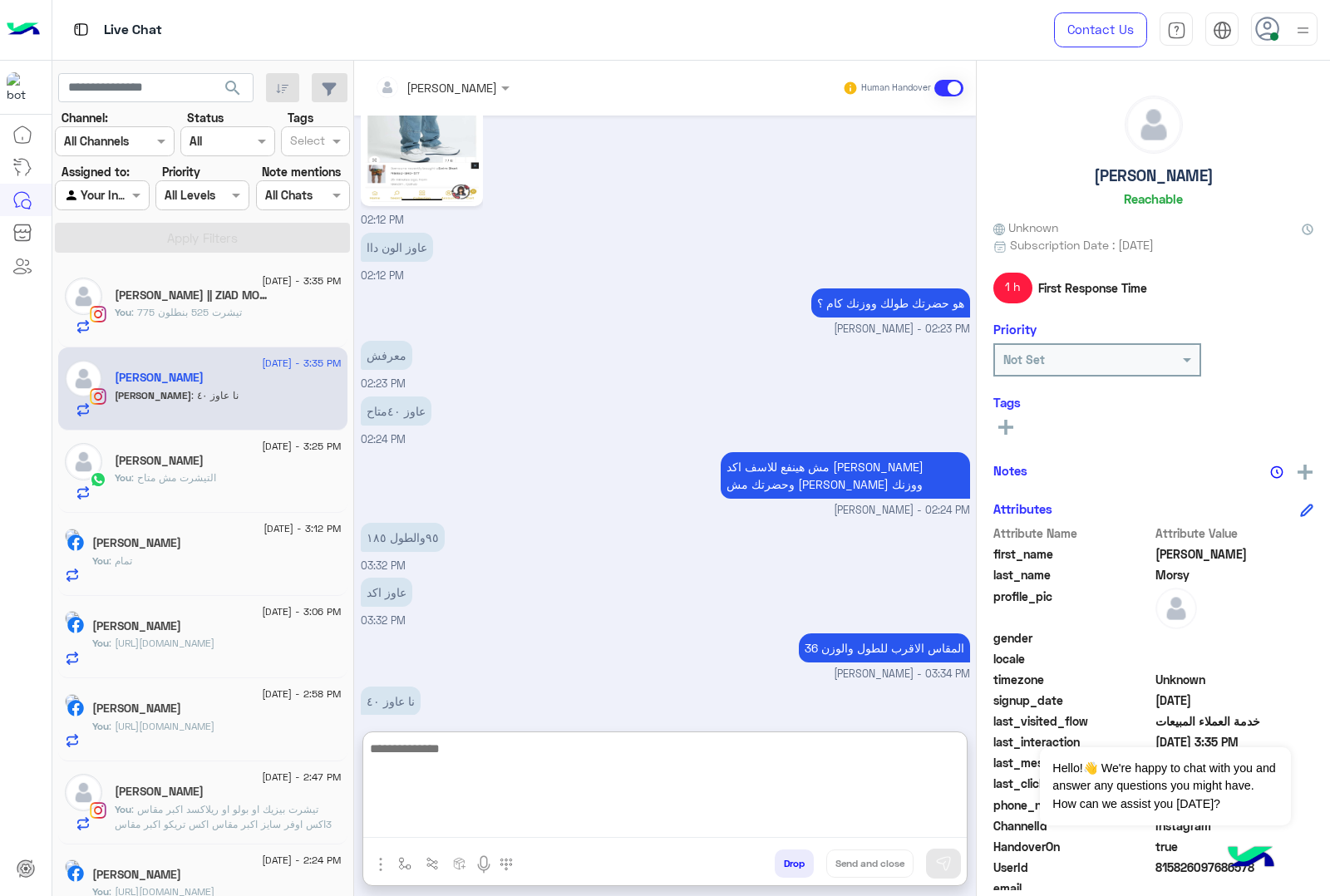
click at [488, 742] on textarea at bounding box center [665, 788] width 603 height 100
type textarea "**********"
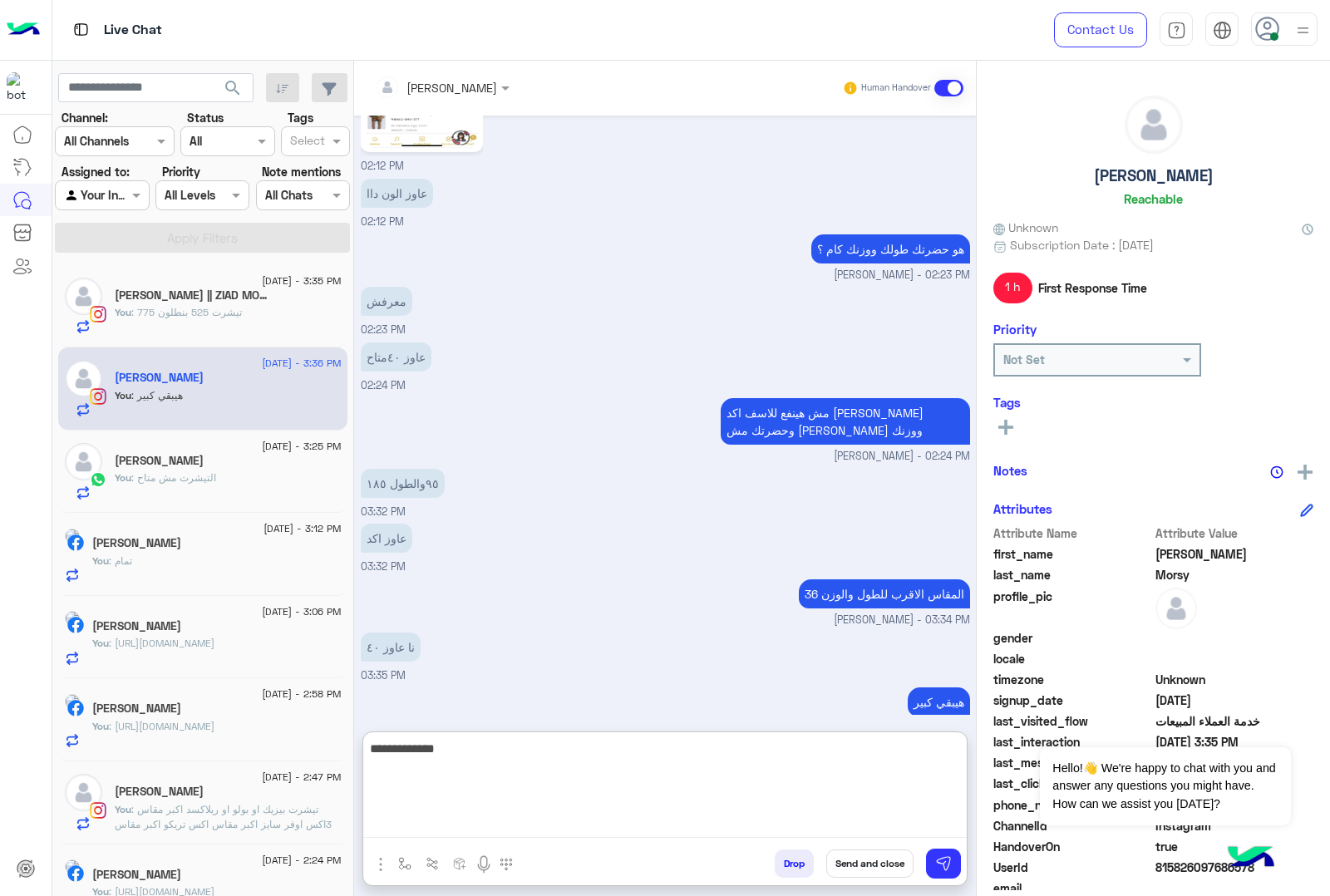
type textarea "**********"
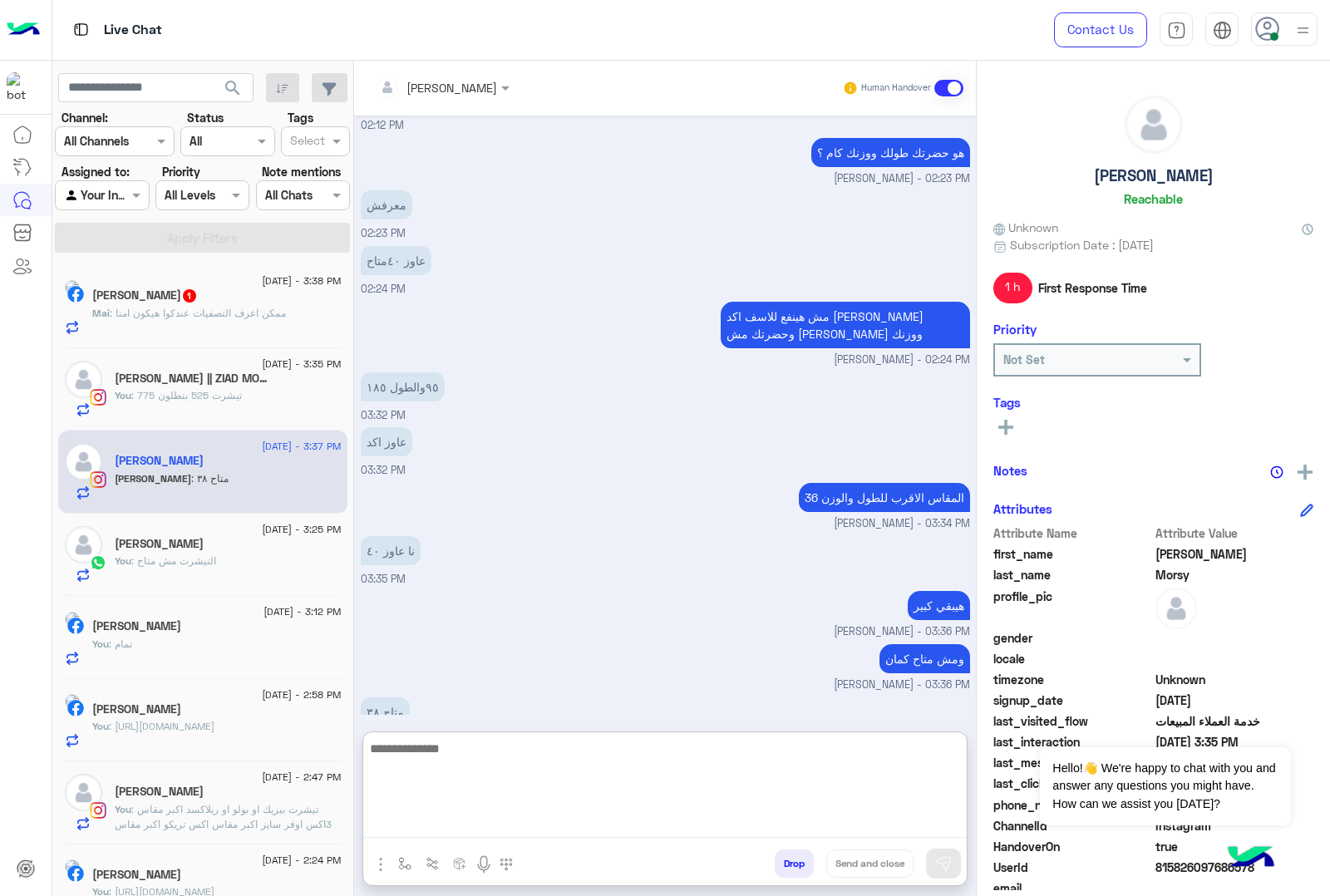
scroll to position [1803, 0]
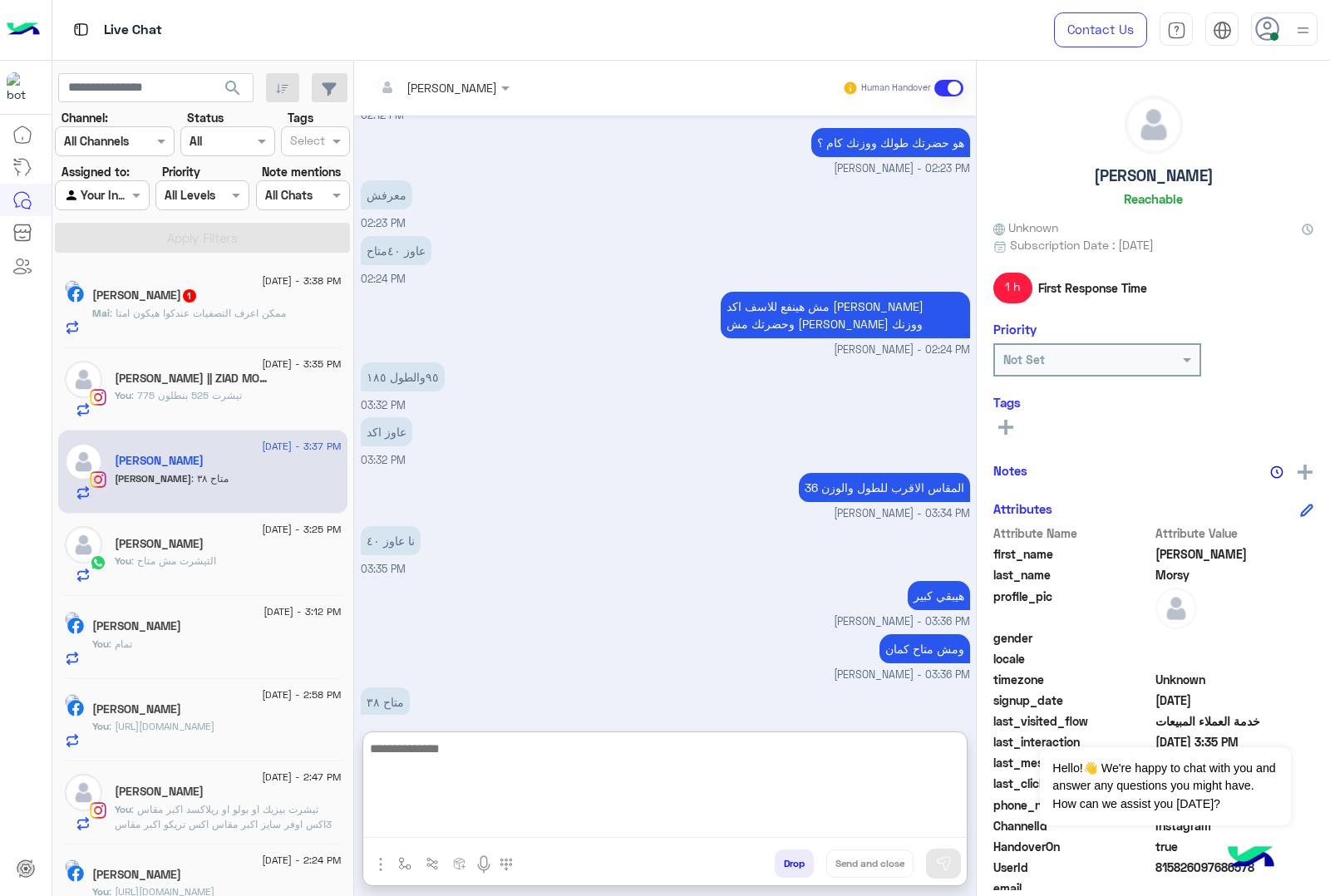
click at [425, 757] on textarea at bounding box center [665, 788] width 603 height 100
type textarea "*******"
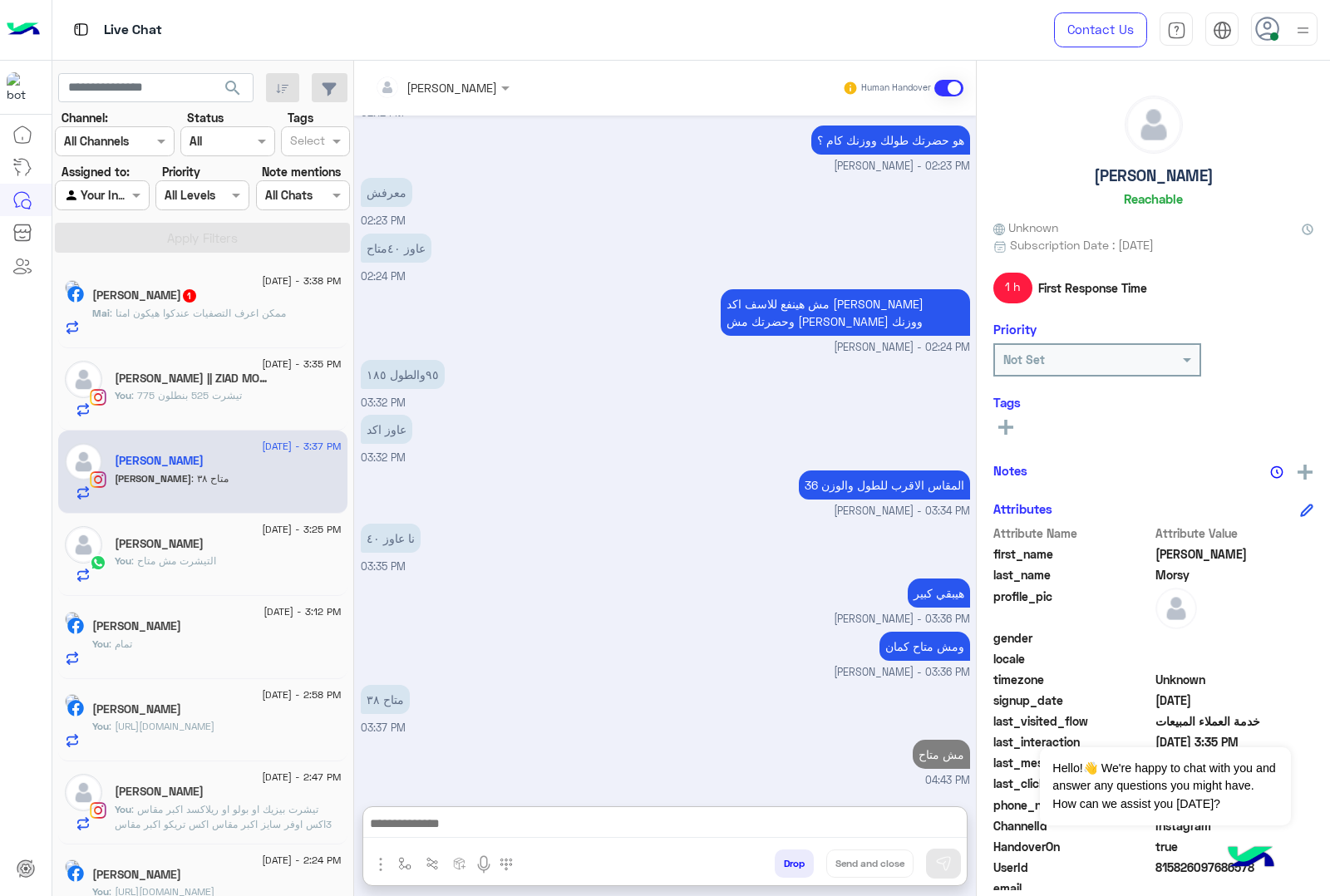
click at [231, 292] on div "[PERSON_NAME] 1" at bounding box center [217, 297] width 249 height 17
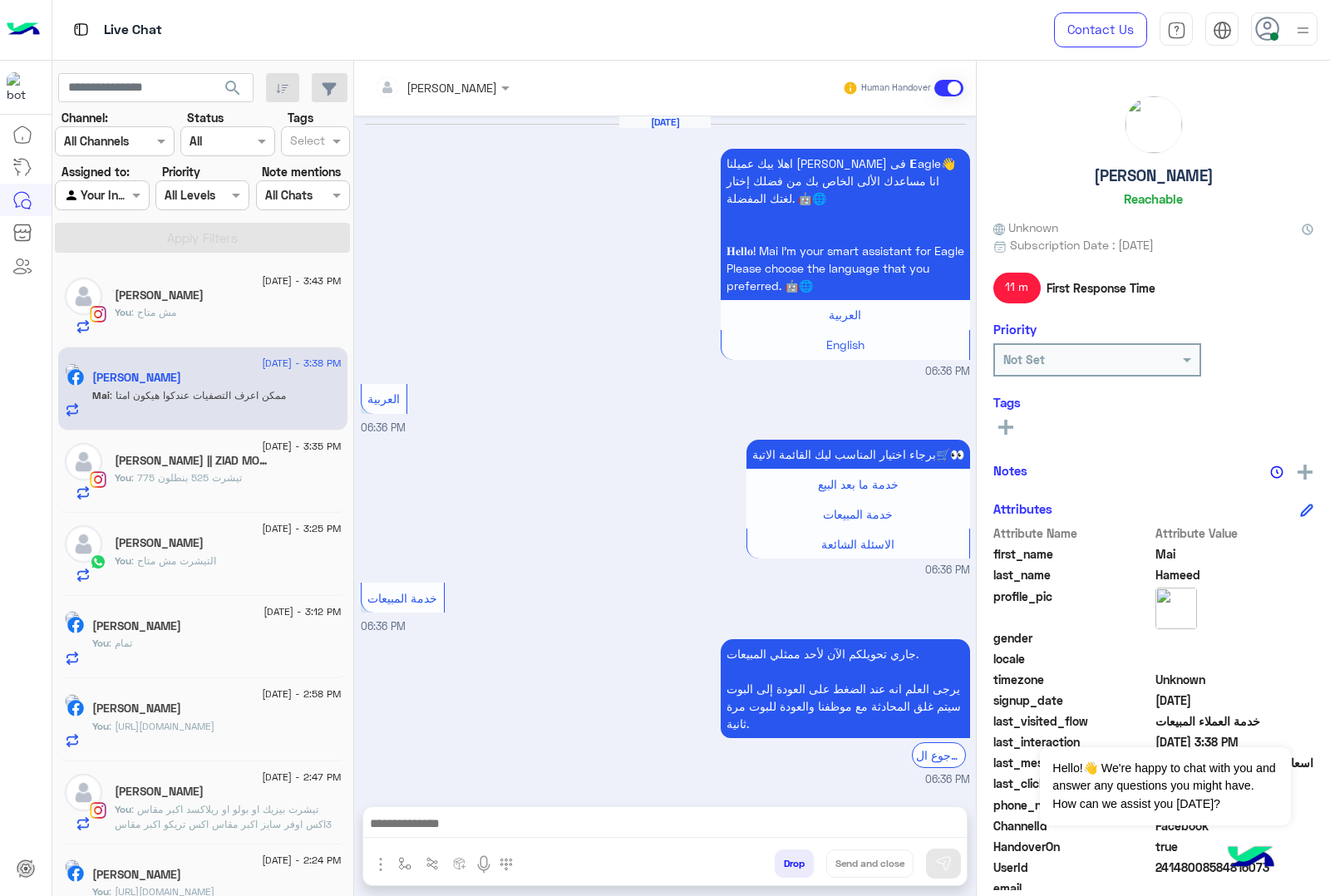
scroll to position [1864, 0]
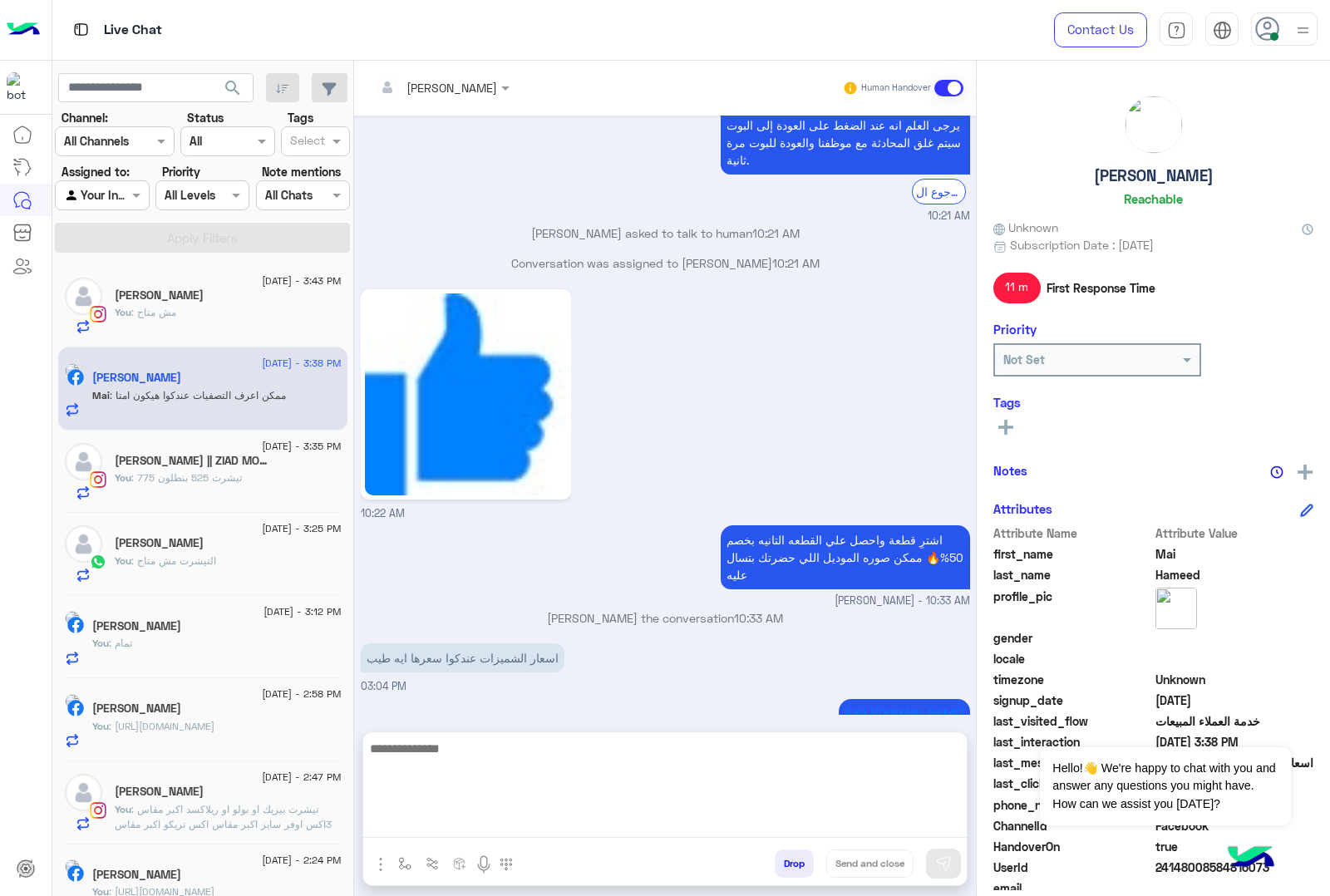
click at [441, 824] on textarea at bounding box center [665, 788] width 603 height 100
type textarea "******"
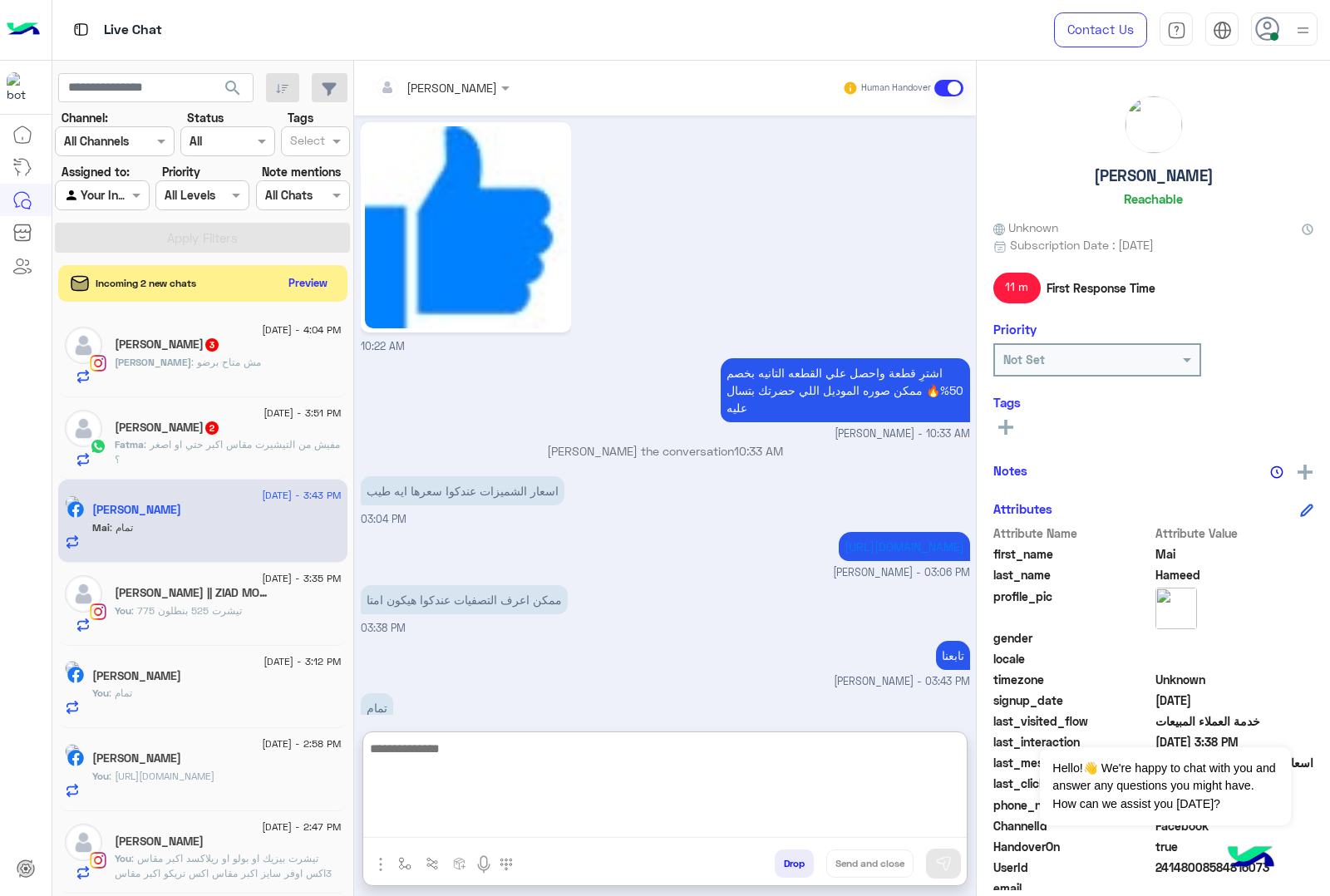
scroll to position [2046, 0]
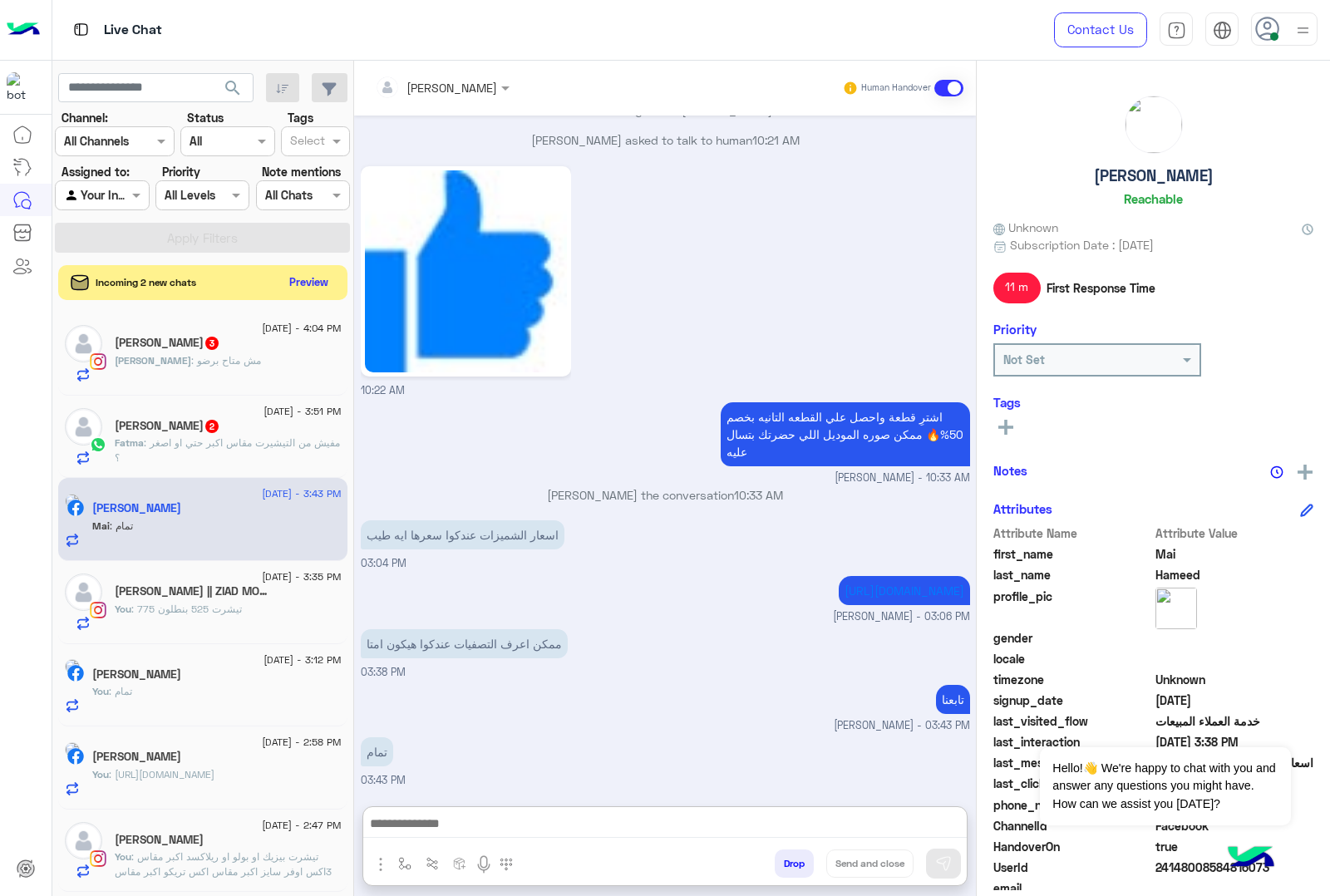
click at [300, 280] on button "Preview" at bounding box center [308, 281] width 51 height 22
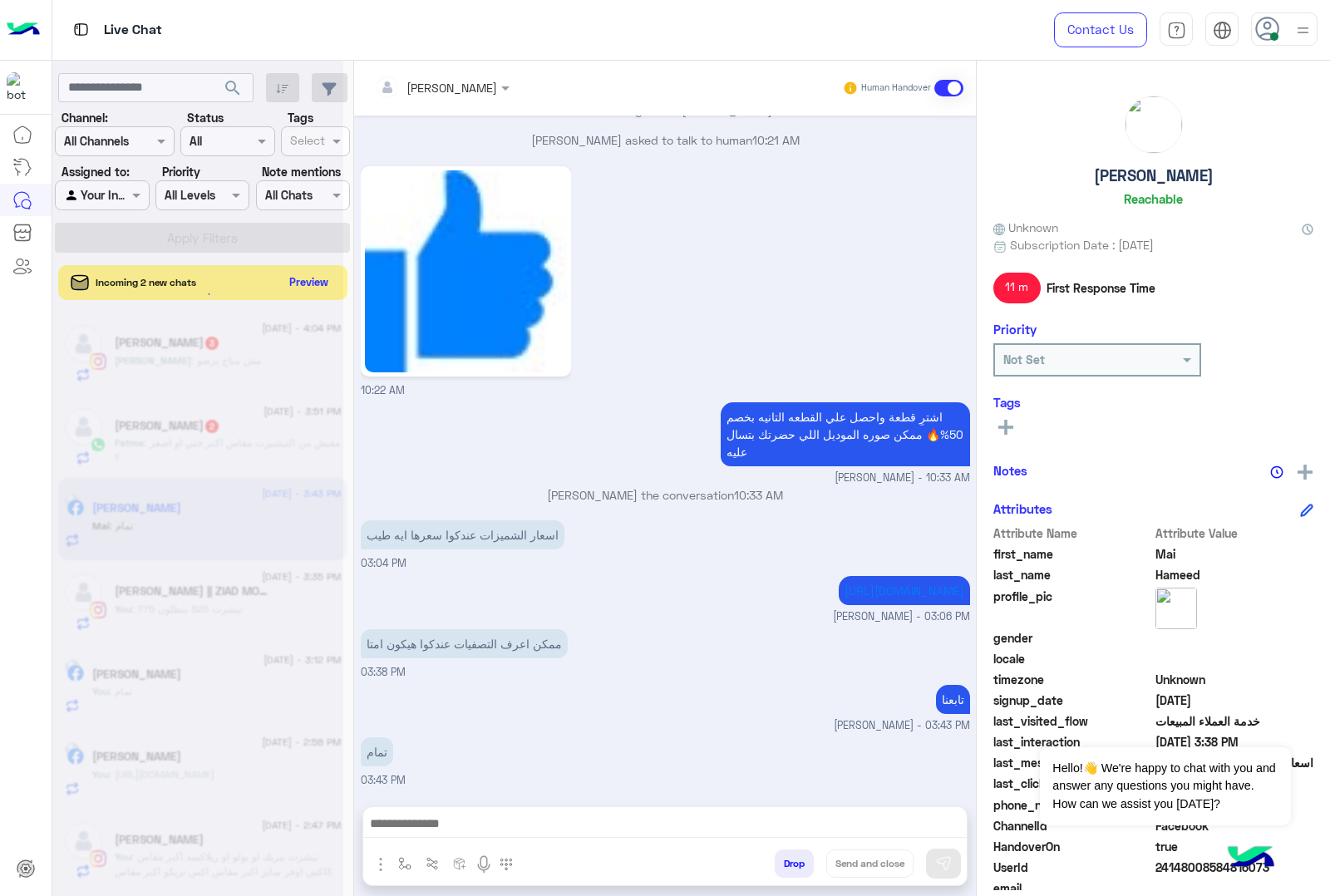
scroll to position [1972, 0]
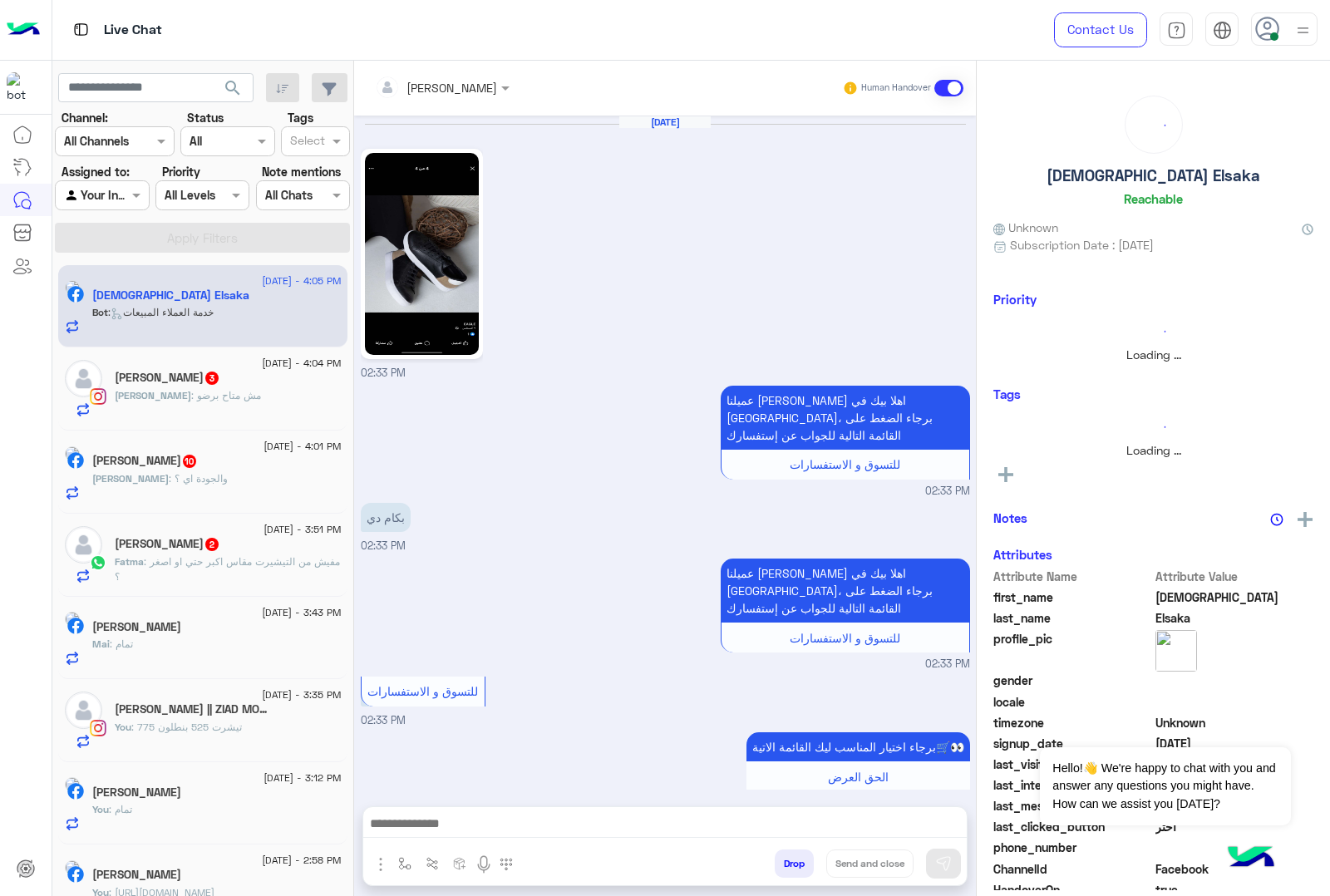
scroll to position [2741, 0]
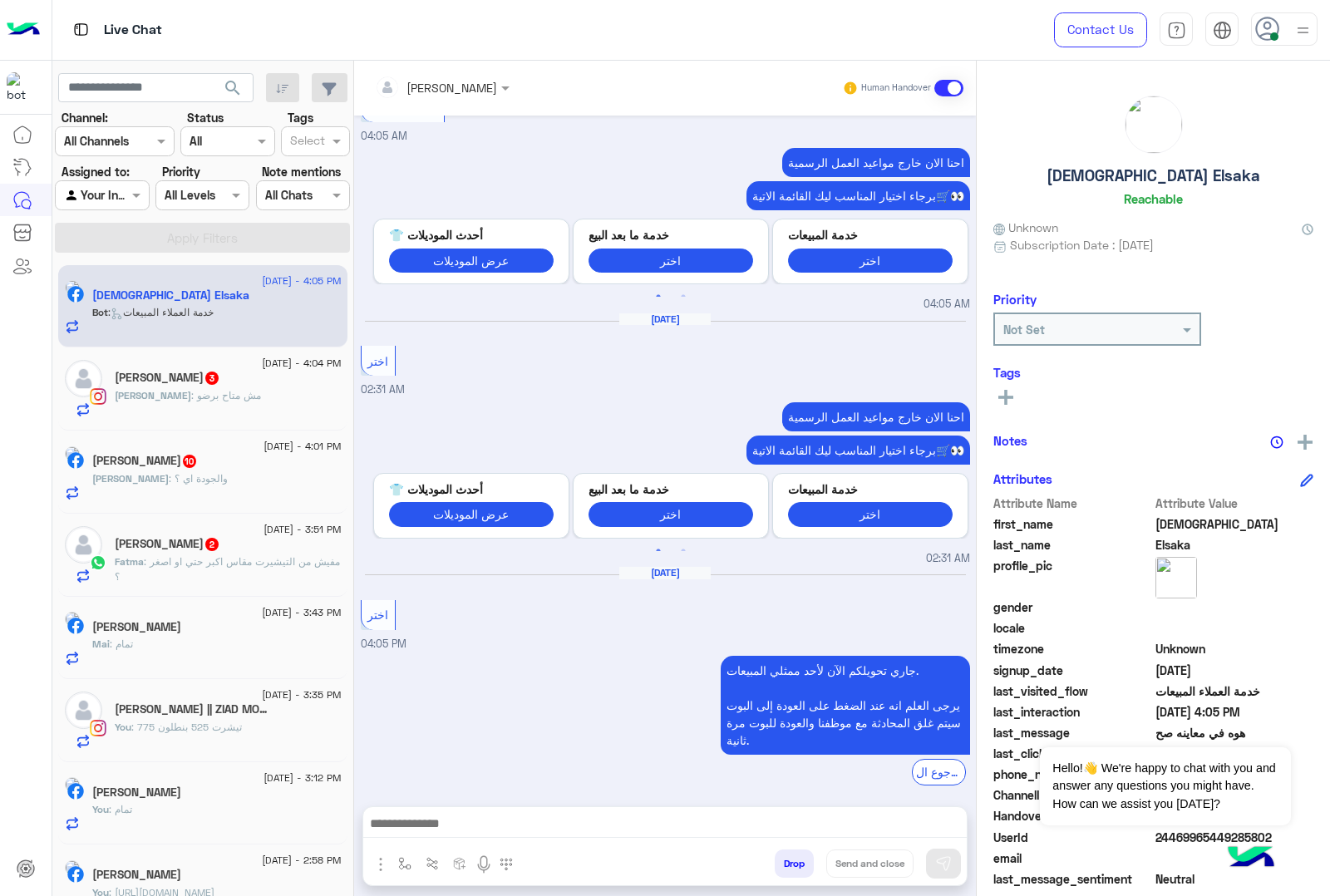
click at [454, 811] on div at bounding box center [665, 827] width 603 height 42
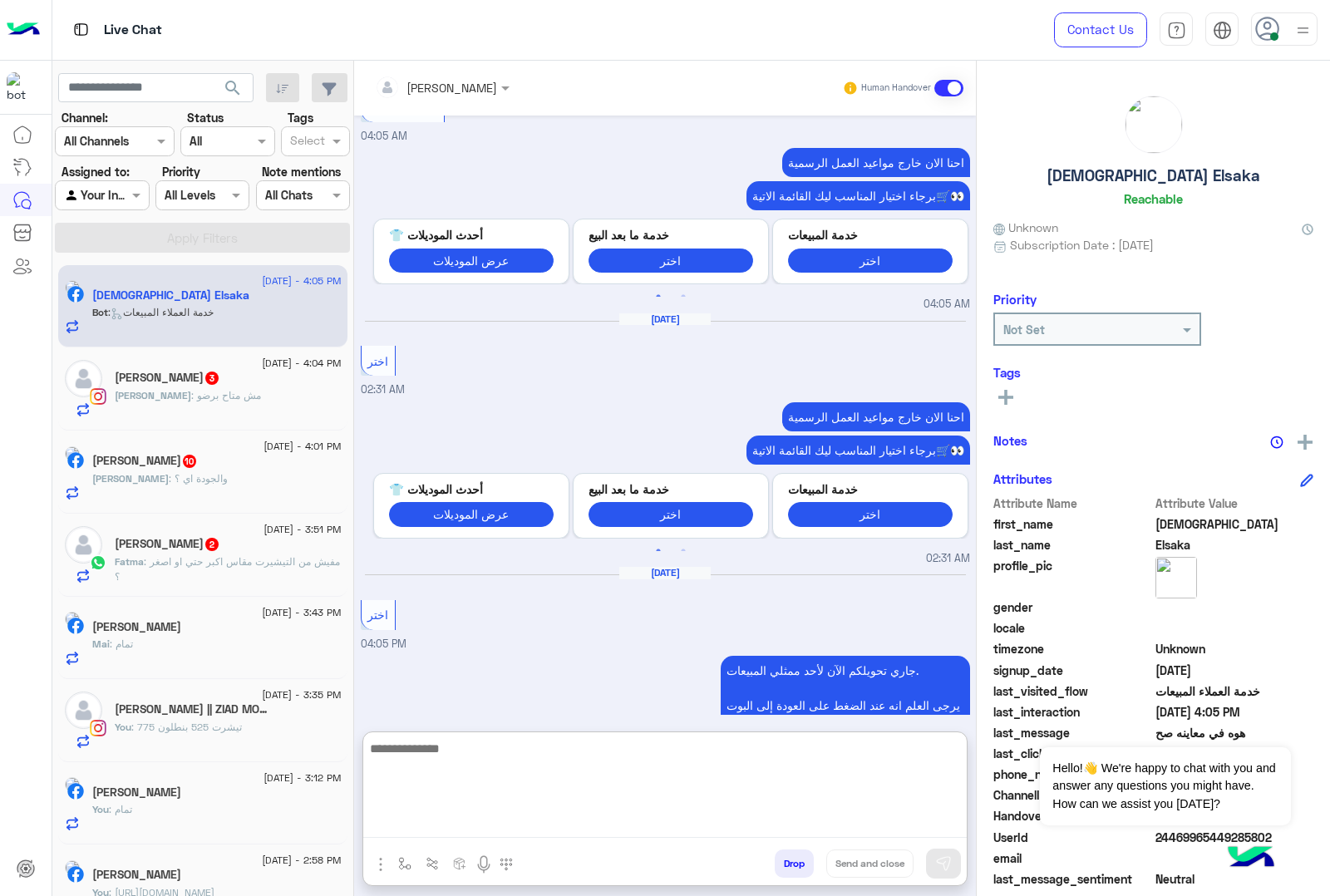
click at [441, 822] on textarea at bounding box center [665, 788] width 603 height 100
paste textarea "**********"
type textarea "**********"
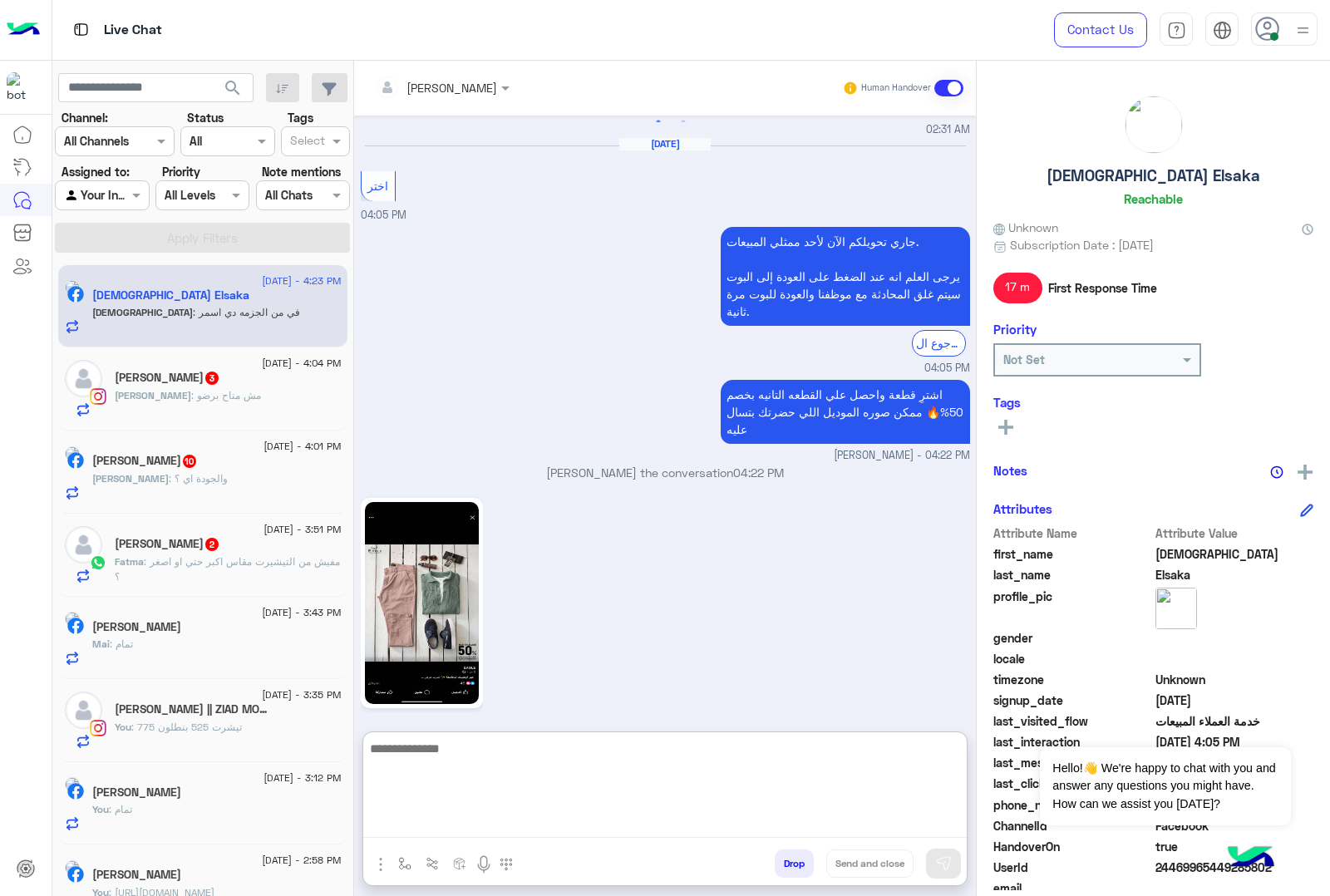
scroll to position [3225, 0]
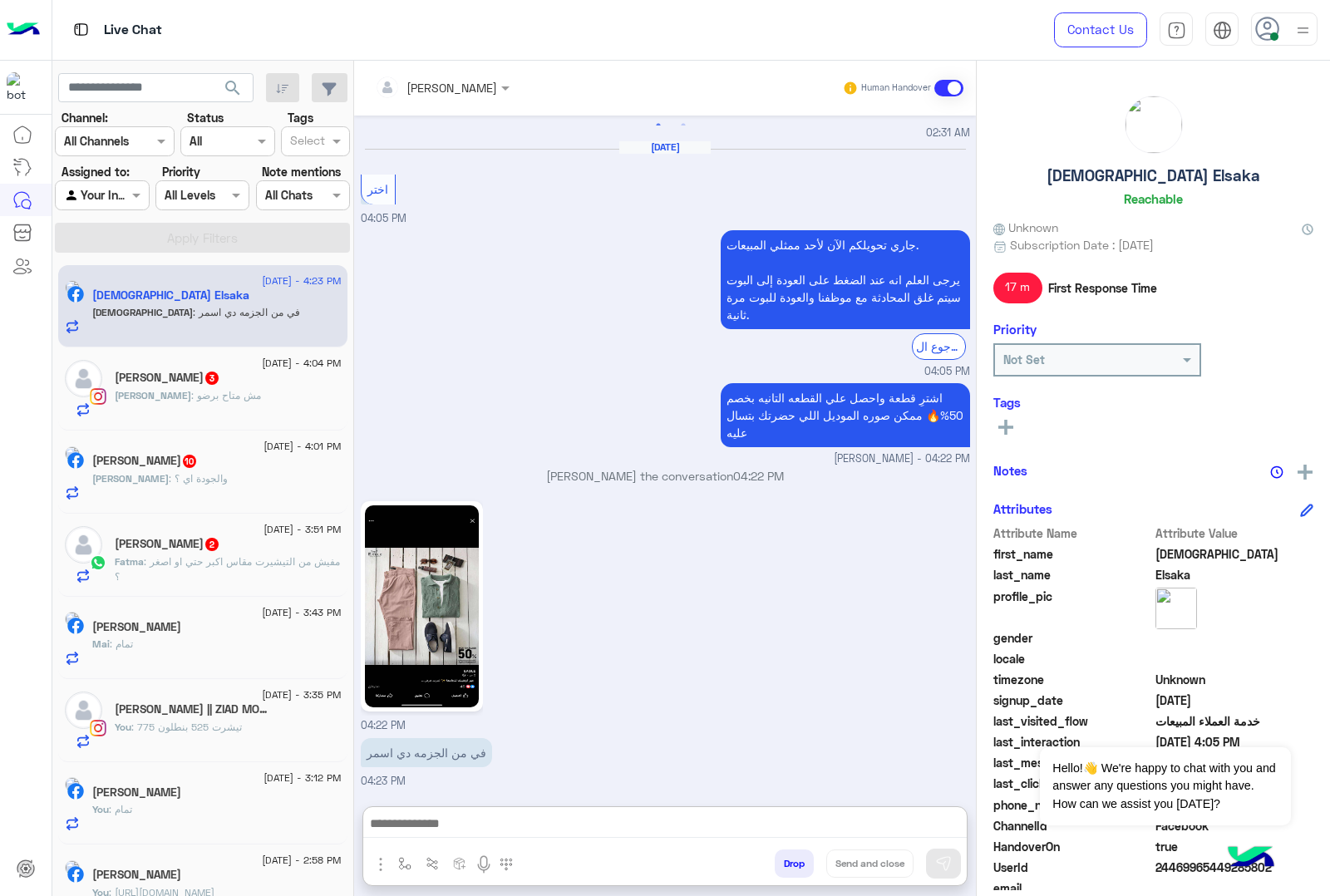
click at [213, 406] on div "[PERSON_NAME] : مش [PERSON_NAME]" at bounding box center [228, 403] width 227 height 29
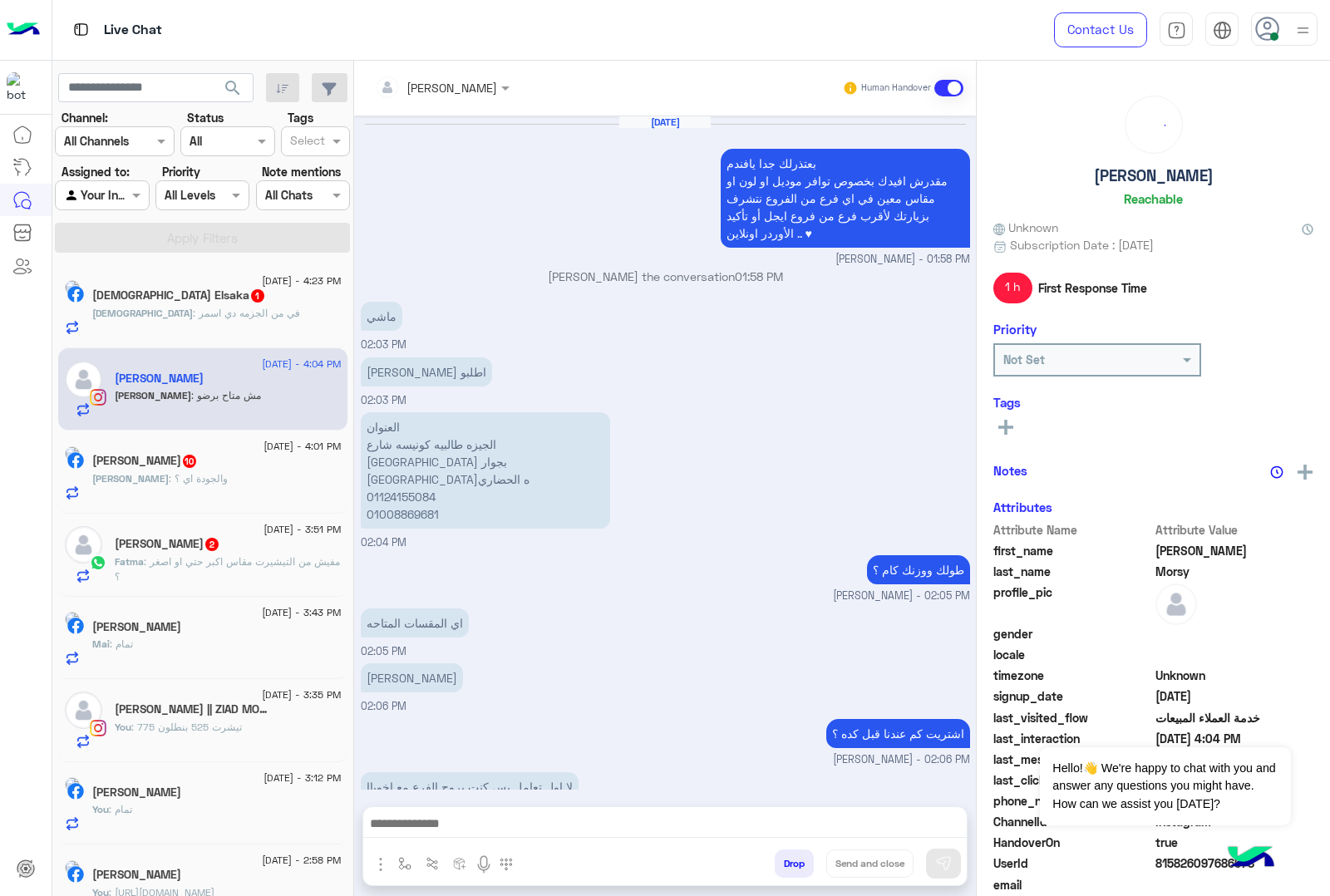
scroll to position [1330, 0]
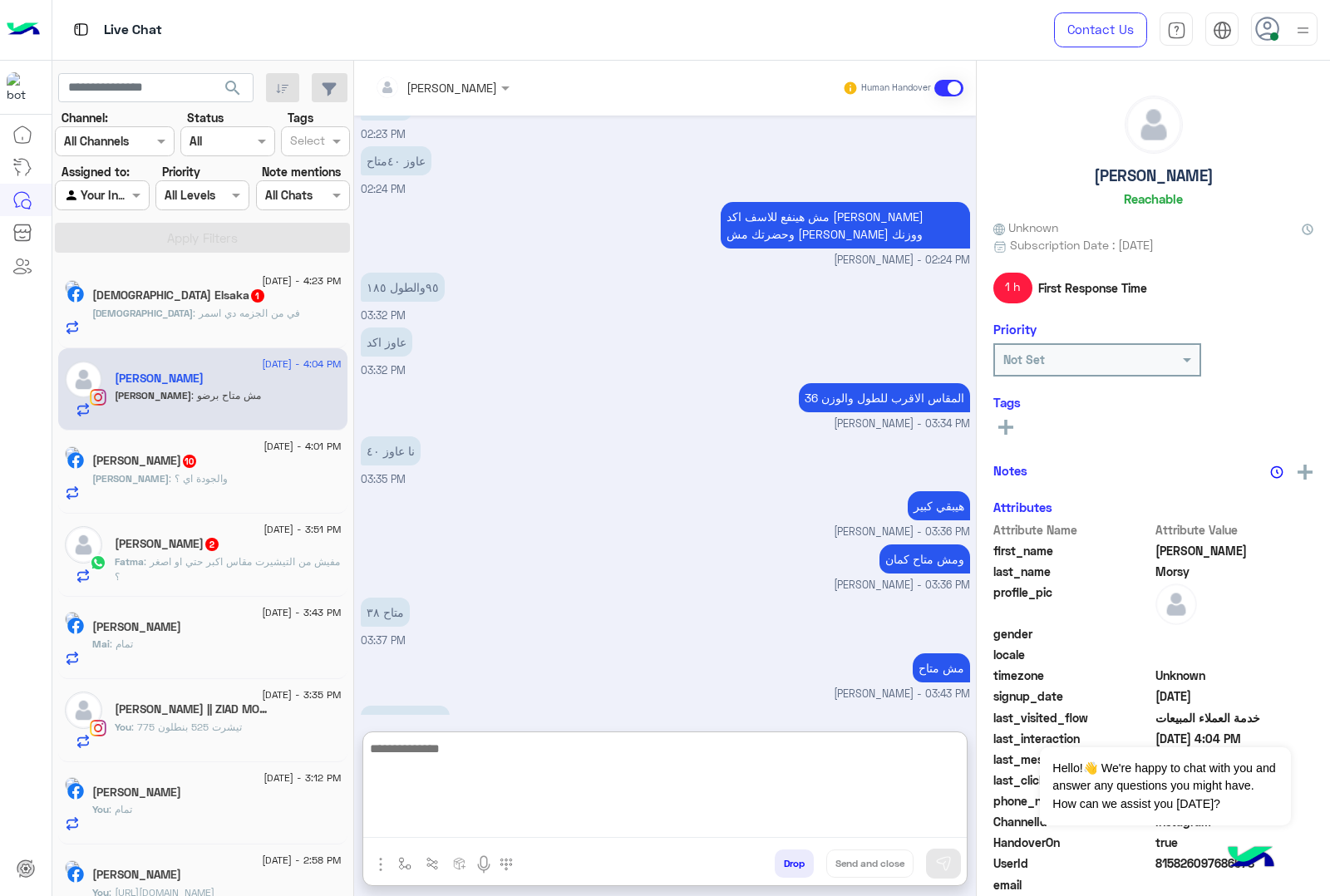
click at [471, 821] on textarea at bounding box center [665, 788] width 603 height 100
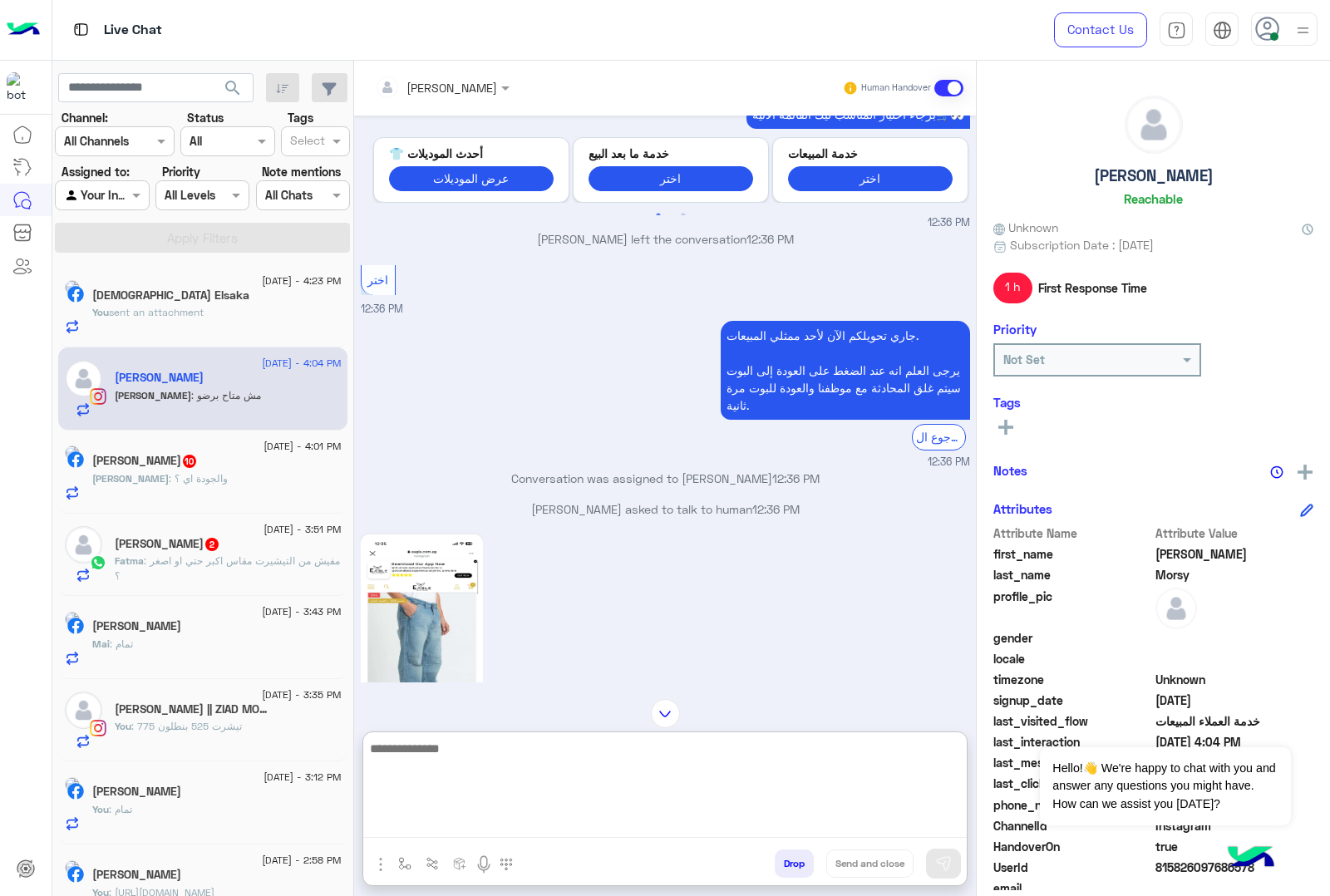
scroll to position [1320, 0]
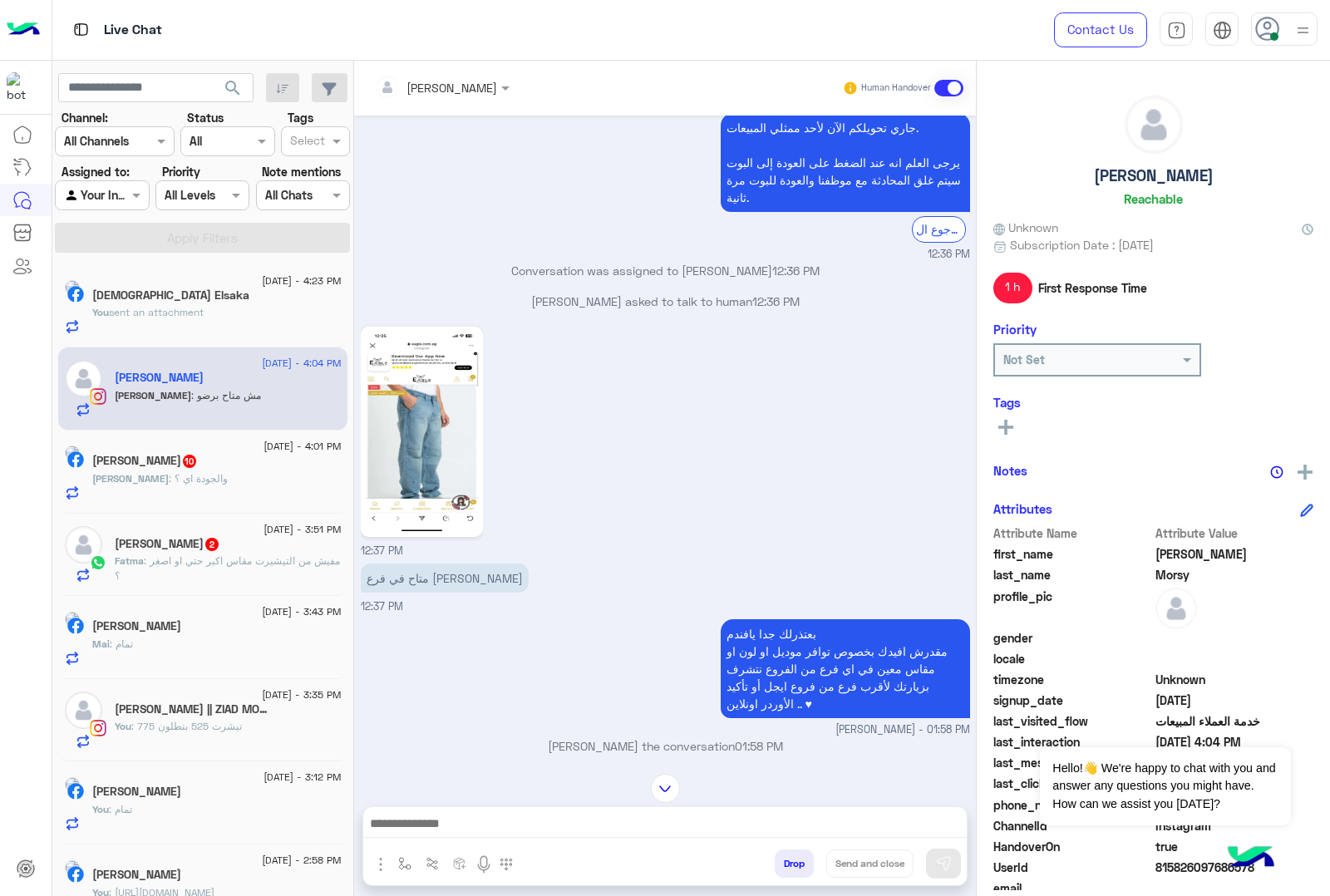
click at [468, 431] on img at bounding box center [422, 431] width 114 height 202
click at [433, 424] on img at bounding box center [422, 431] width 114 height 202
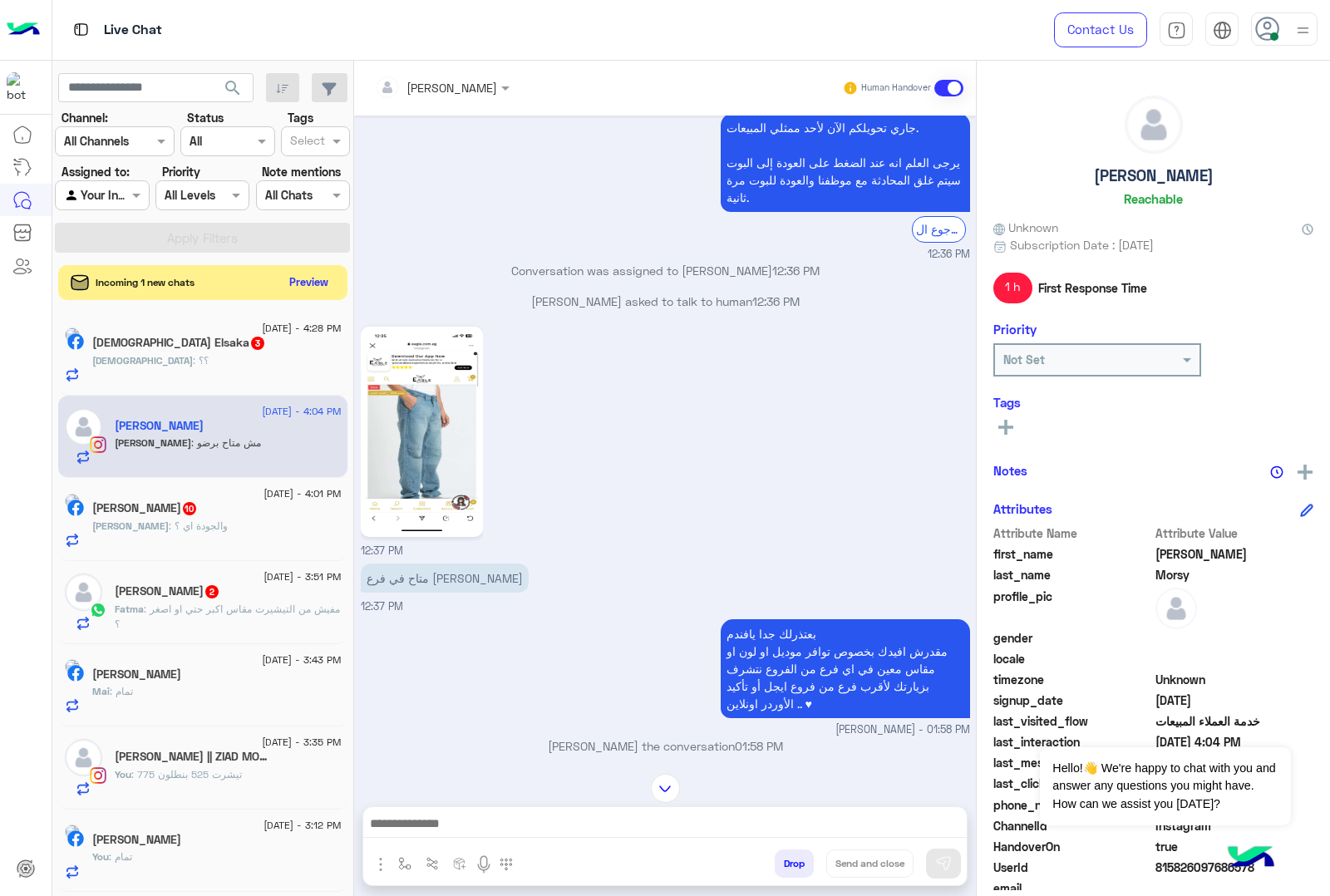
click at [304, 271] on button "Preview" at bounding box center [308, 281] width 51 height 22
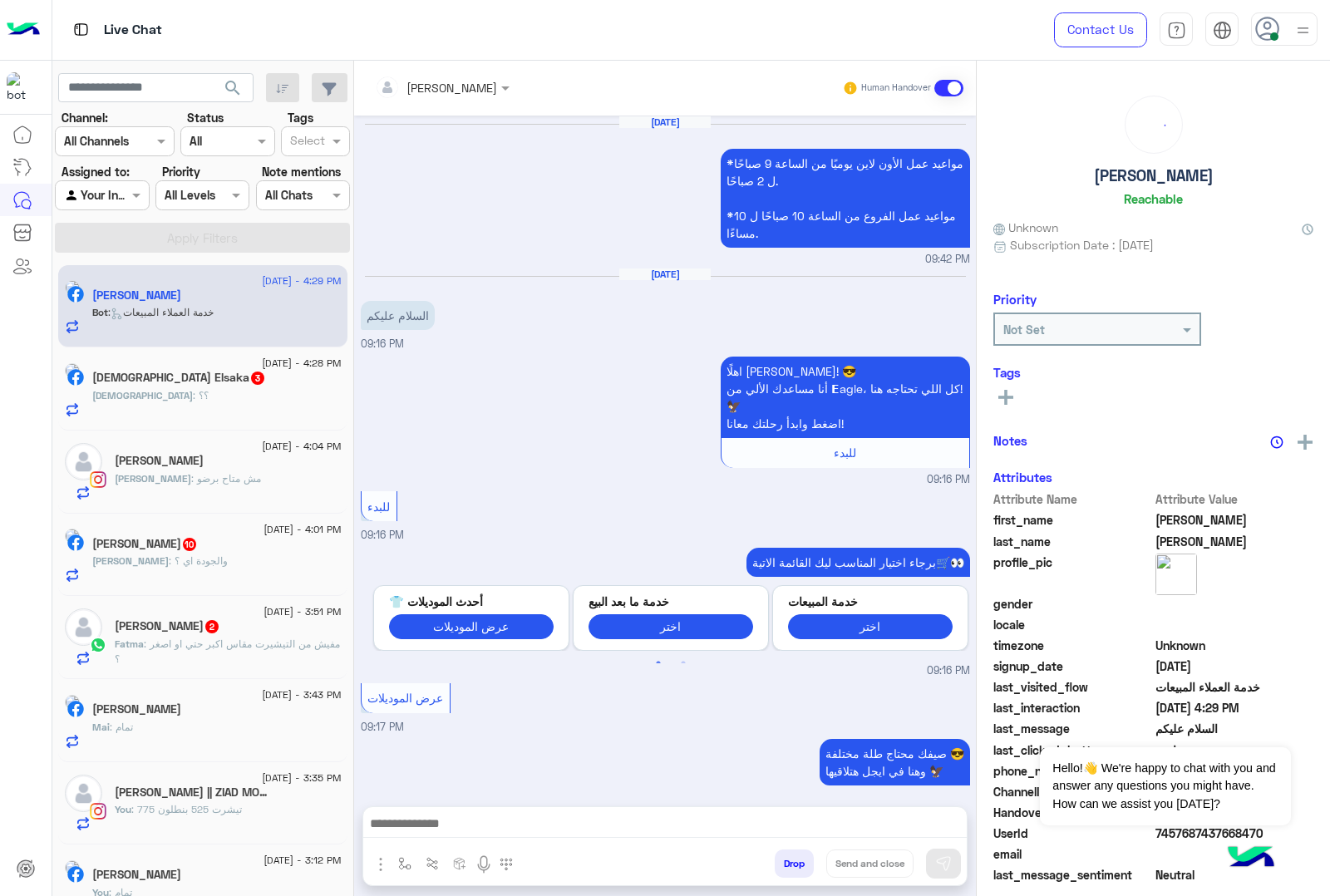
scroll to position [2492, 0]
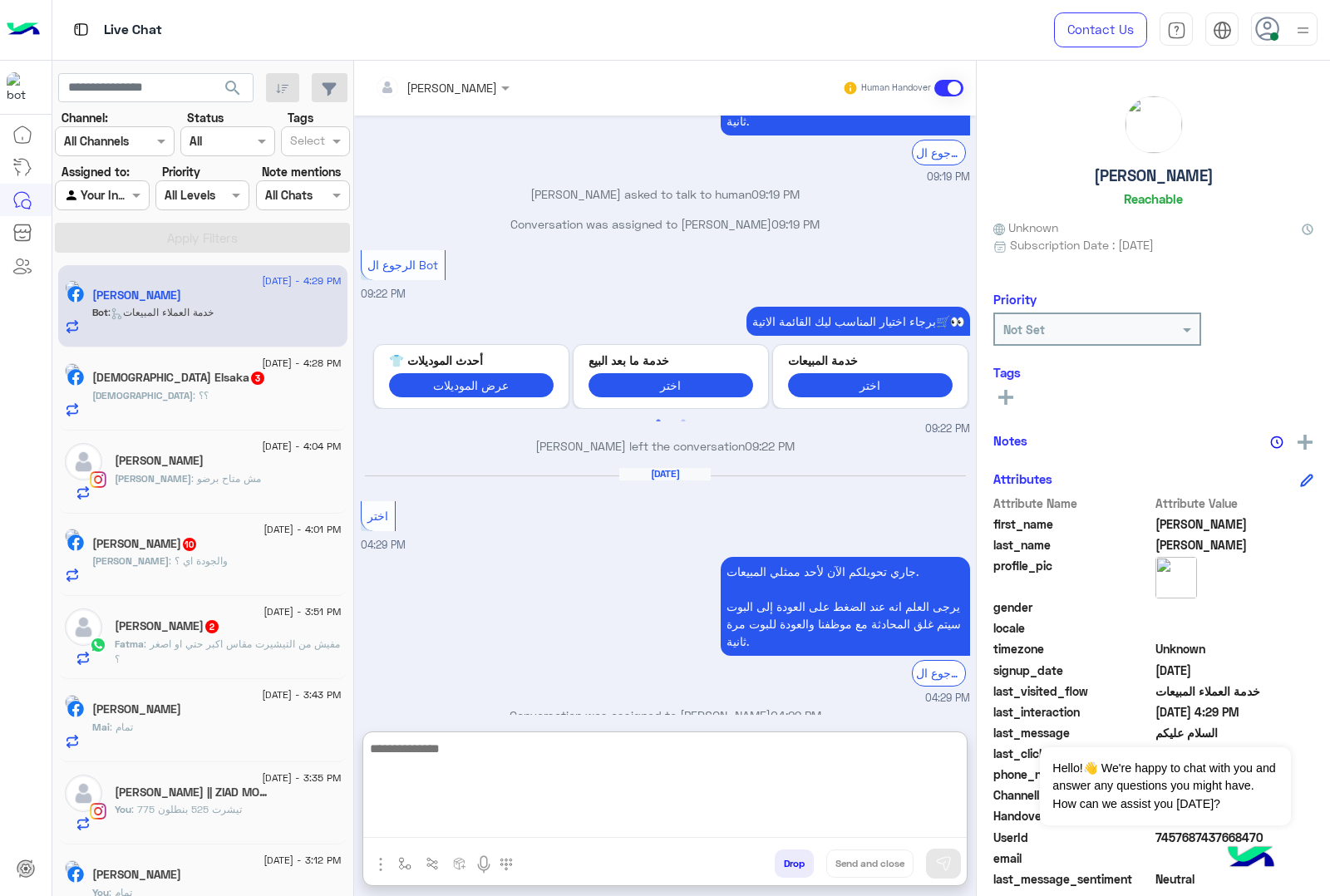
click at [409, 820] on textarea at bounding box center [665, 788] width 603 height 100
paste textarea "**********"
type textarea "**********"
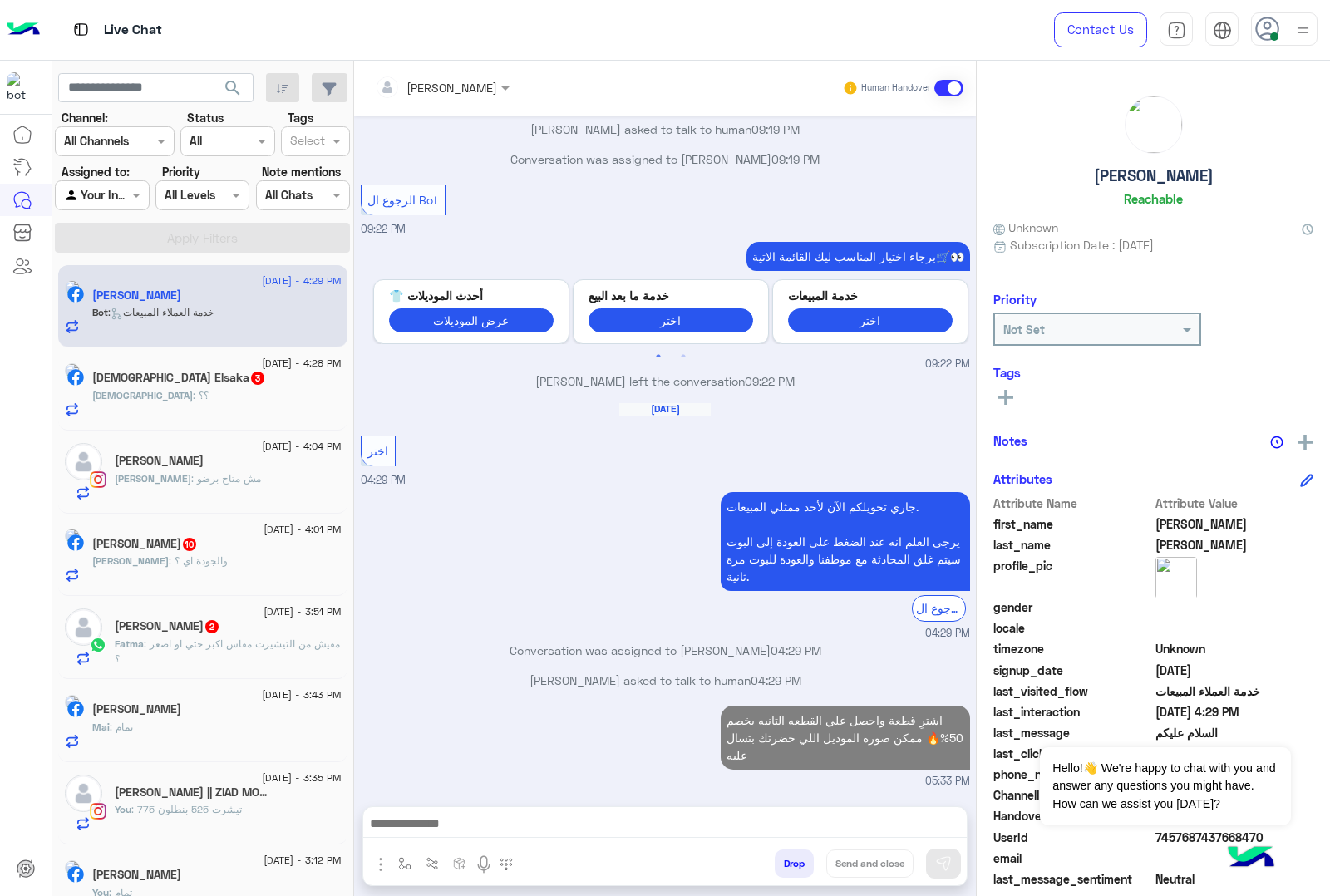
click at [200, 381] on div "[DEMOGRAPHIC_DATA] Elsaka 3" at bounding box center [217, 380] width 249 height 17
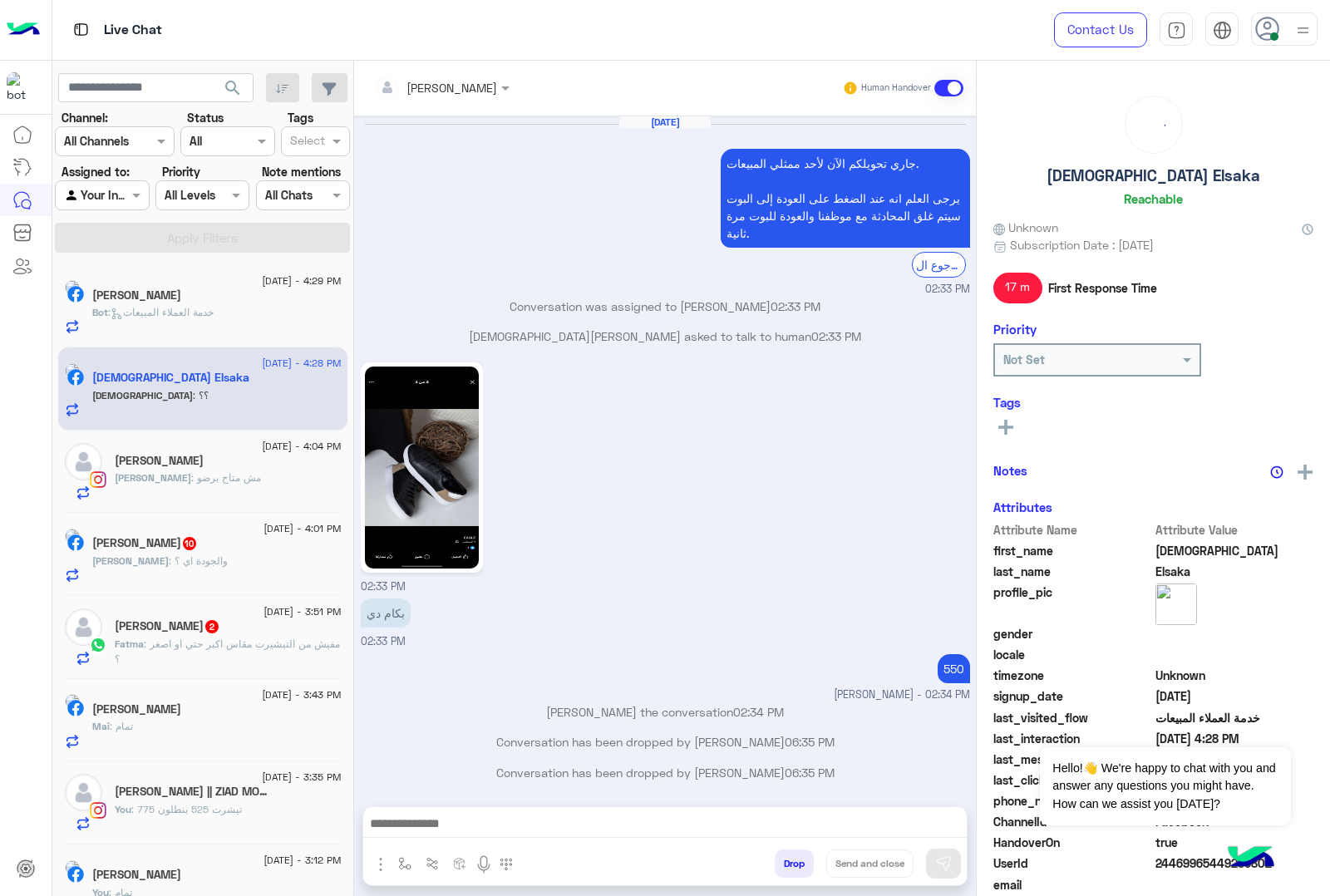
scroll to position [2646, 0]
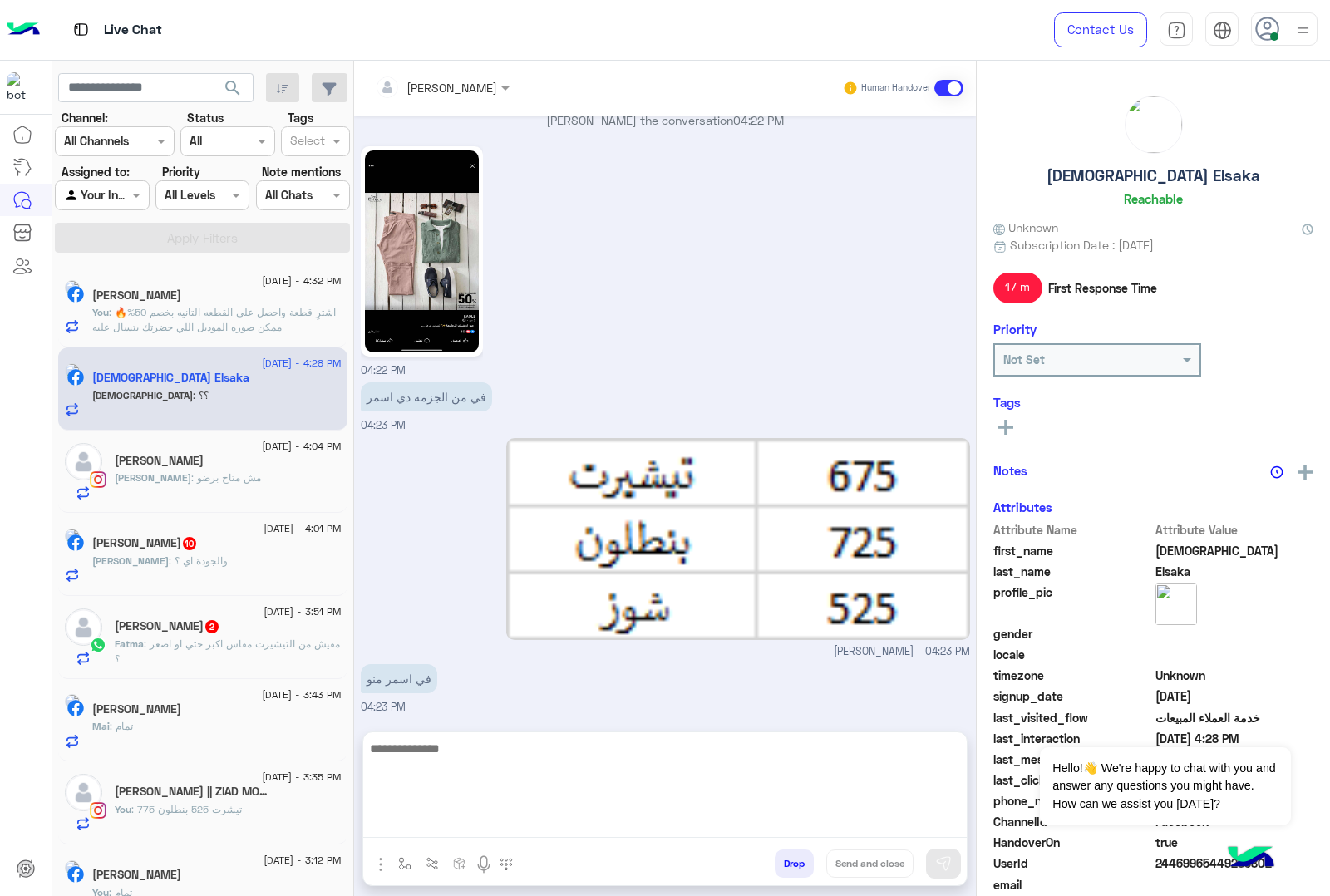
click at [478, 828] on textarea at bounding box center [665, 788] width 603 height 100
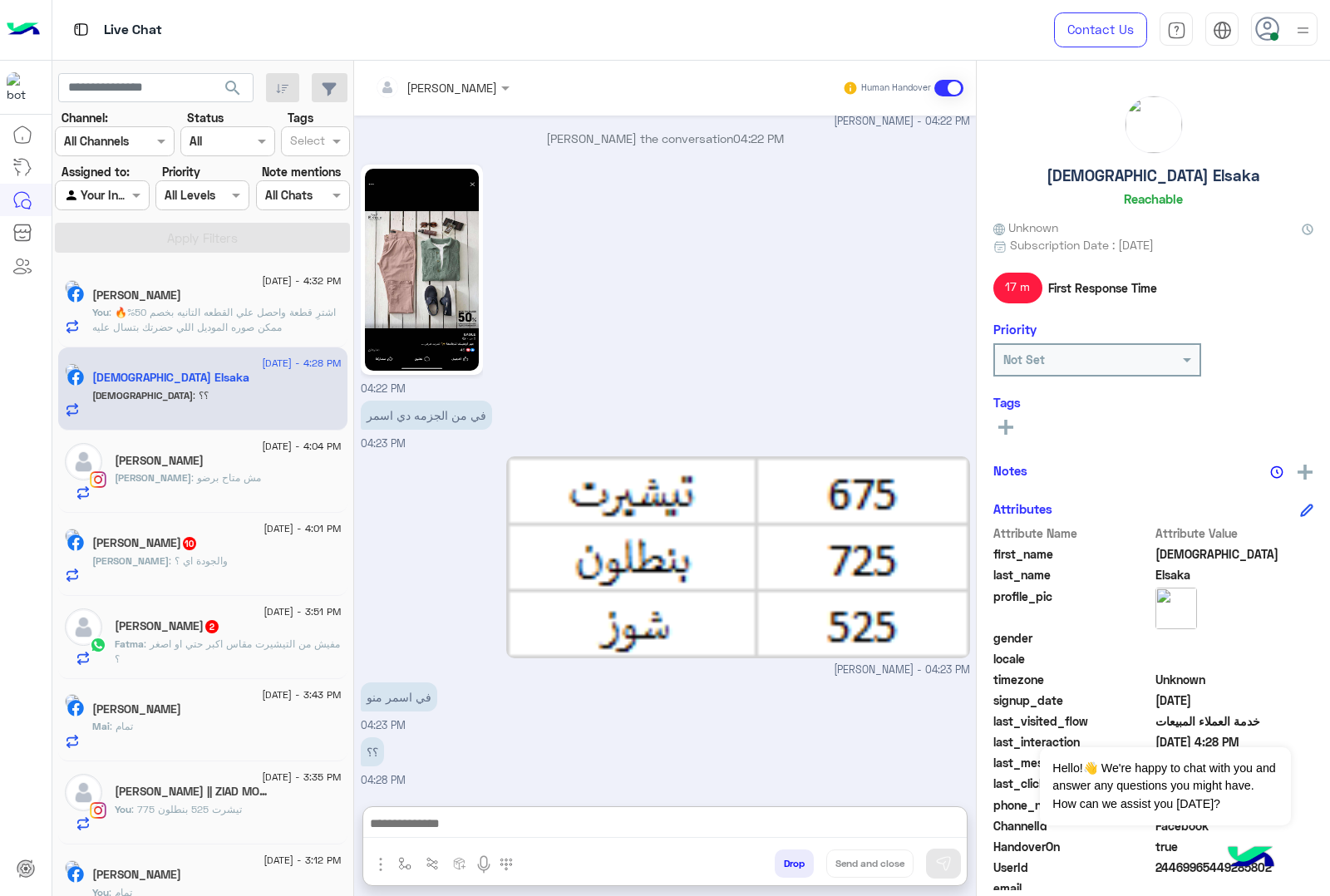
click at [185, 468] on div "[PERSON_NAME]" at bounding box center [228, 463] width 227 height 17
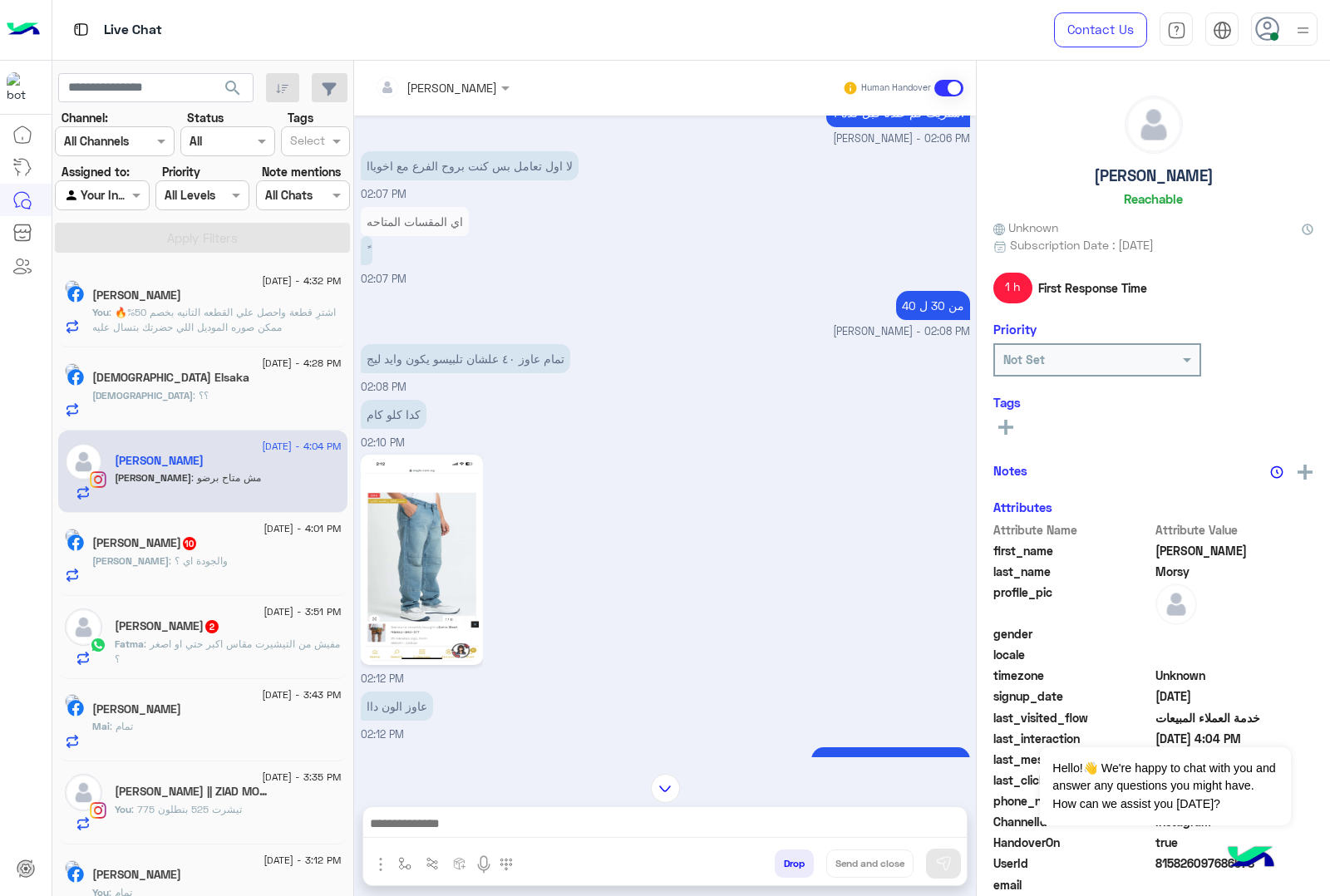
scroll to position [603, 0]
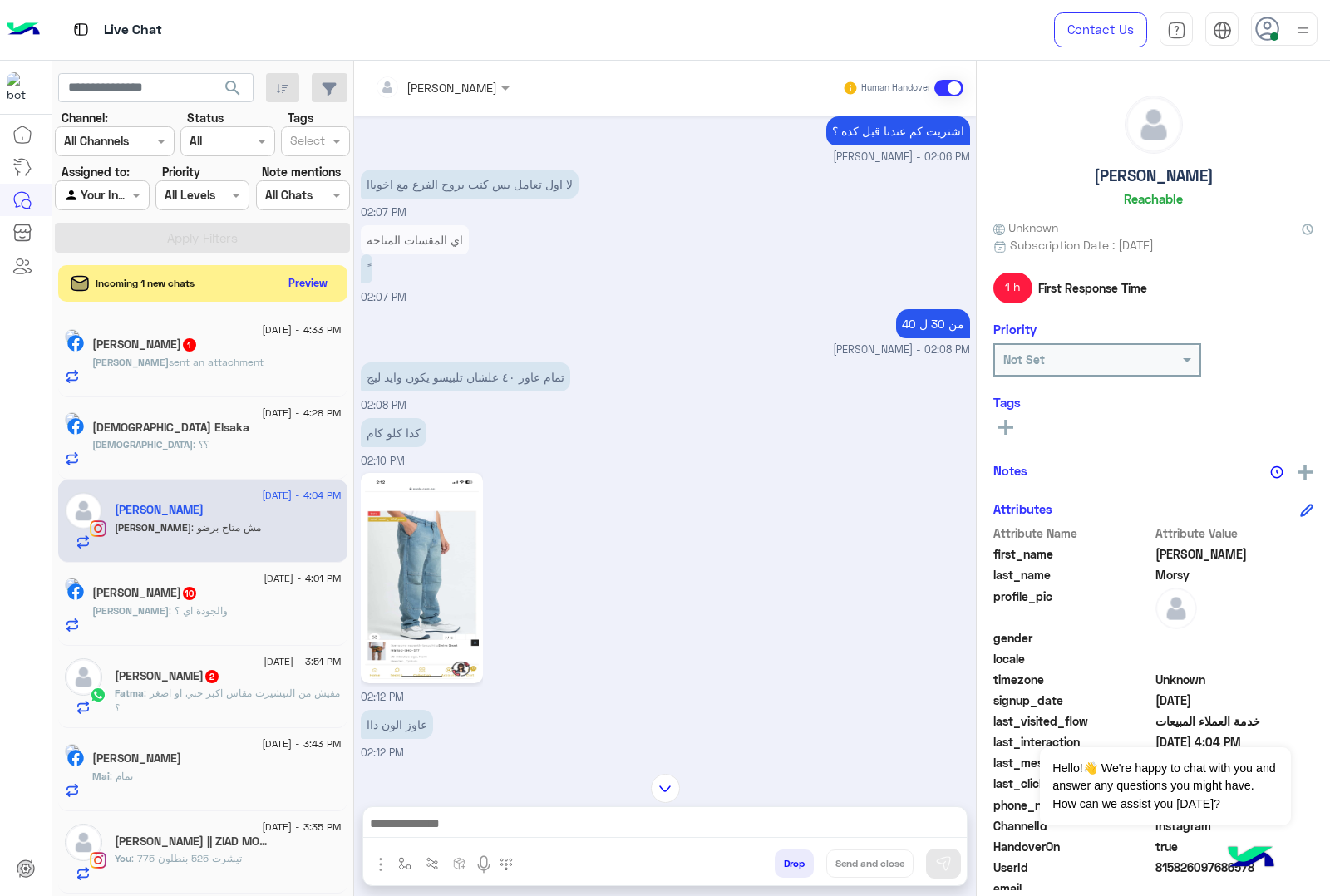
click at [422, 538] on img at bounding box center [422, 578] width 114 height 202
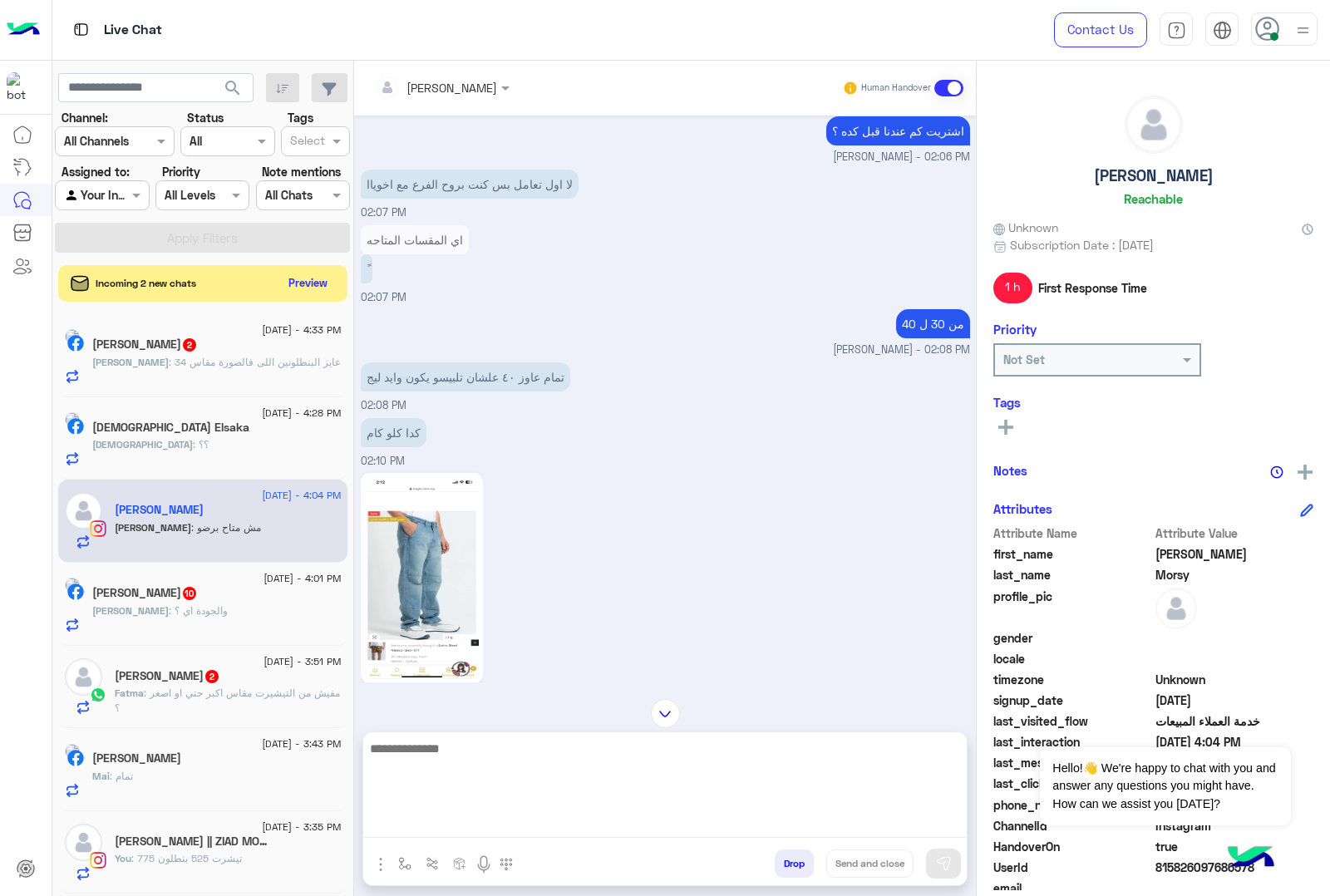
click at [450, 837] on textarea at bounding box center [665, 788] width 603 height 100
type textarea "**********"
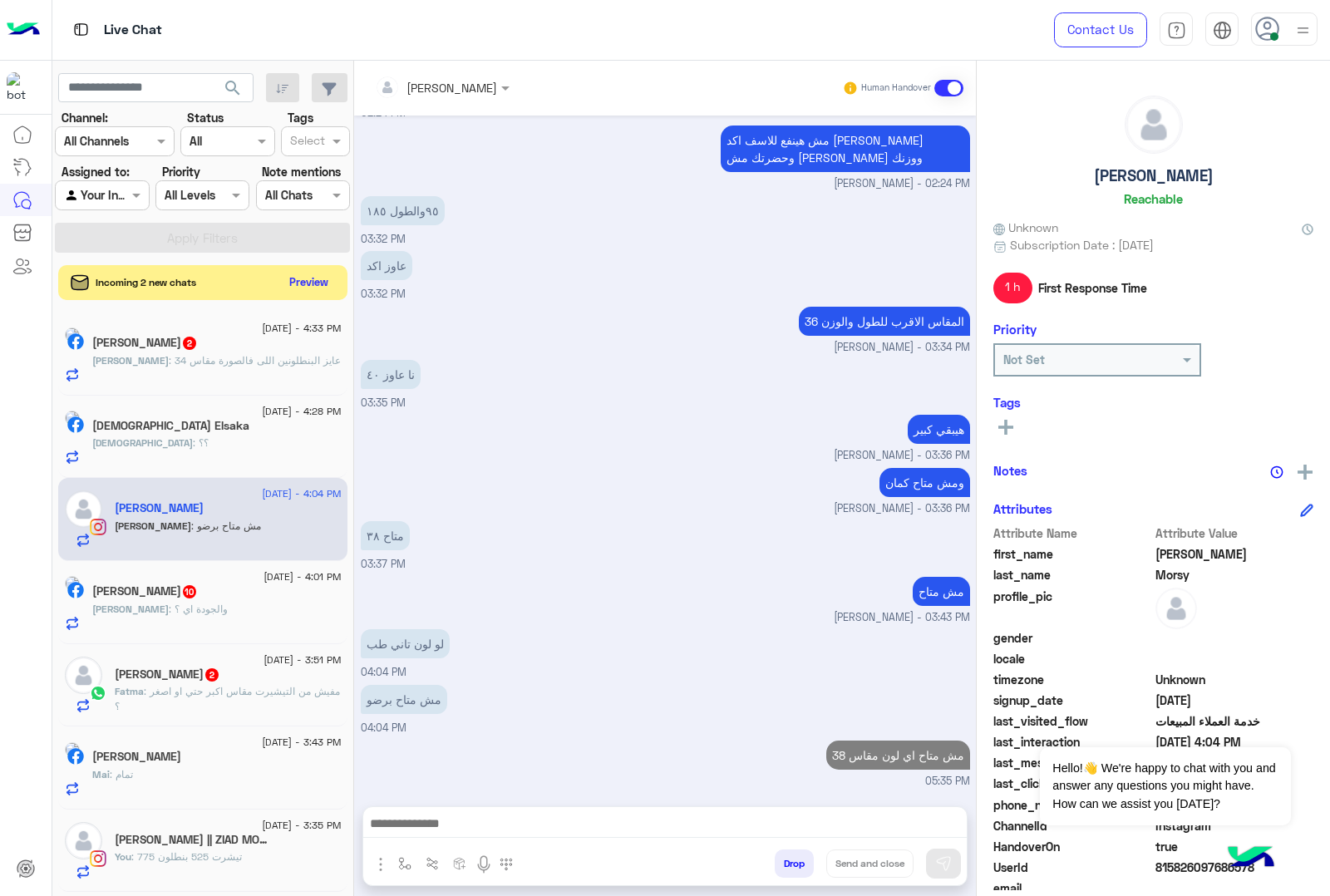
click at [313, 280] on button "Preview" at bounding box center [308, 281] width 51 height 22
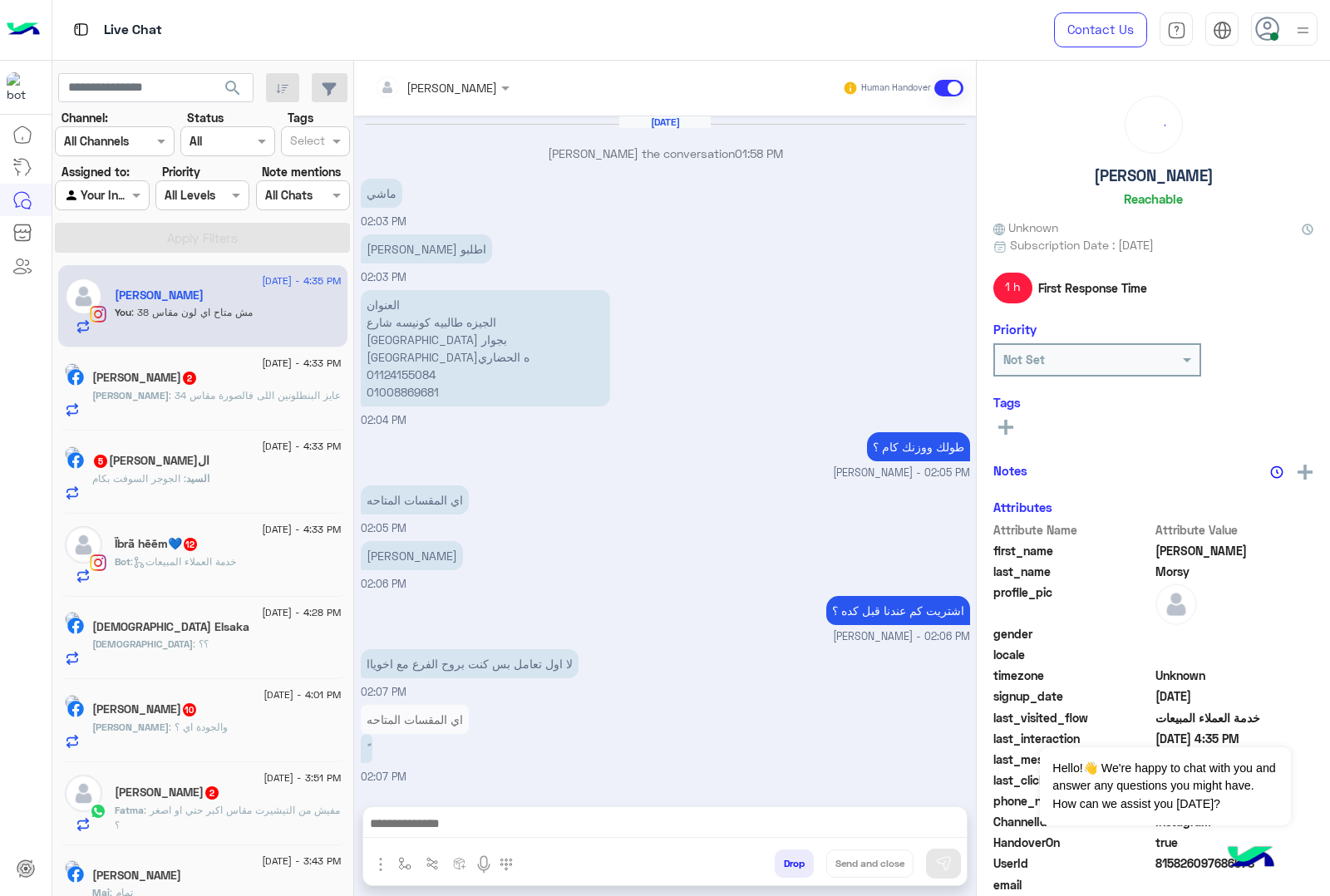
scroll to position [1260, 0]
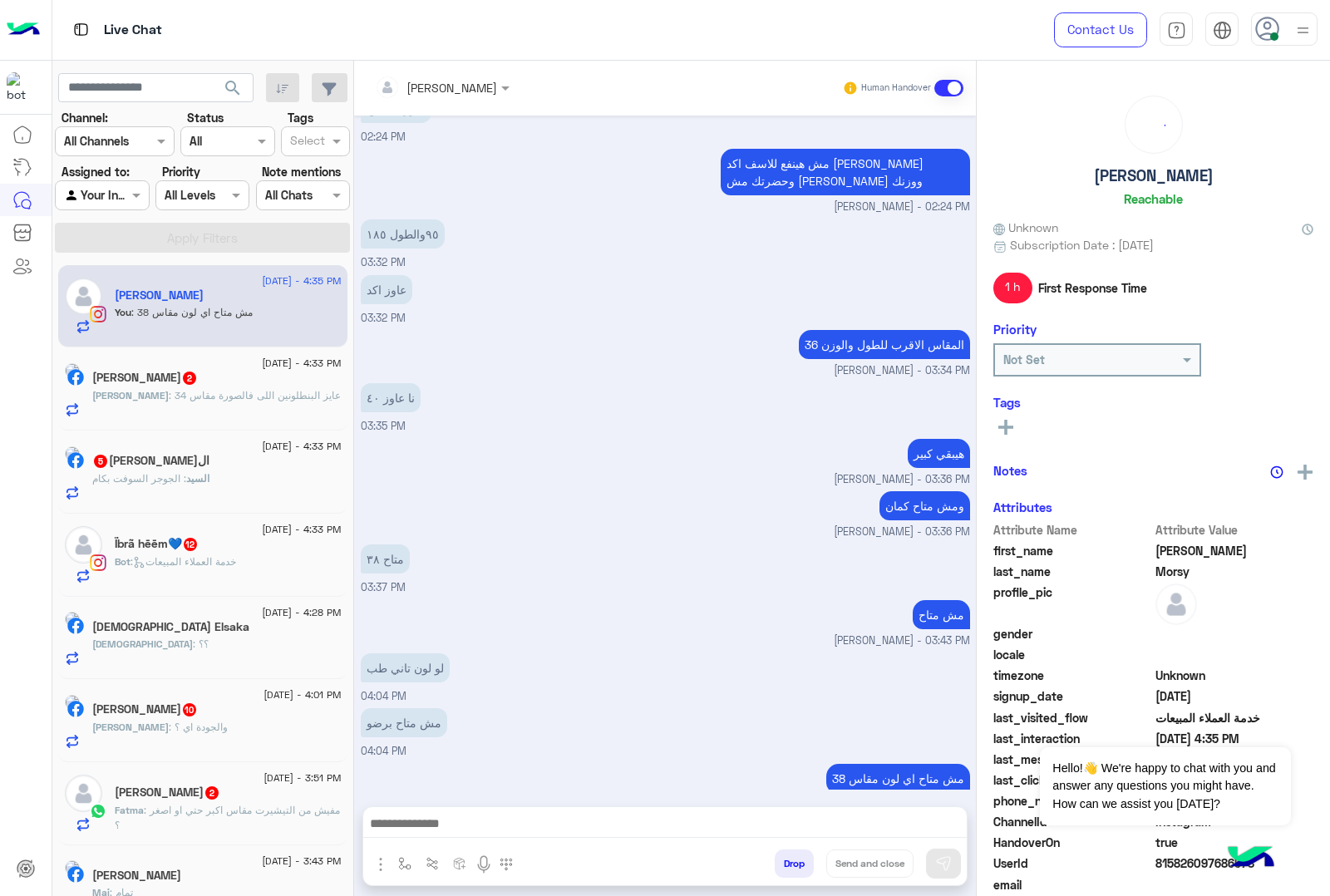
click at [258, 388] on div "[DEMOGRAPHIC_DATA] 2" at bounding box center [217, 380] width 249 height 17
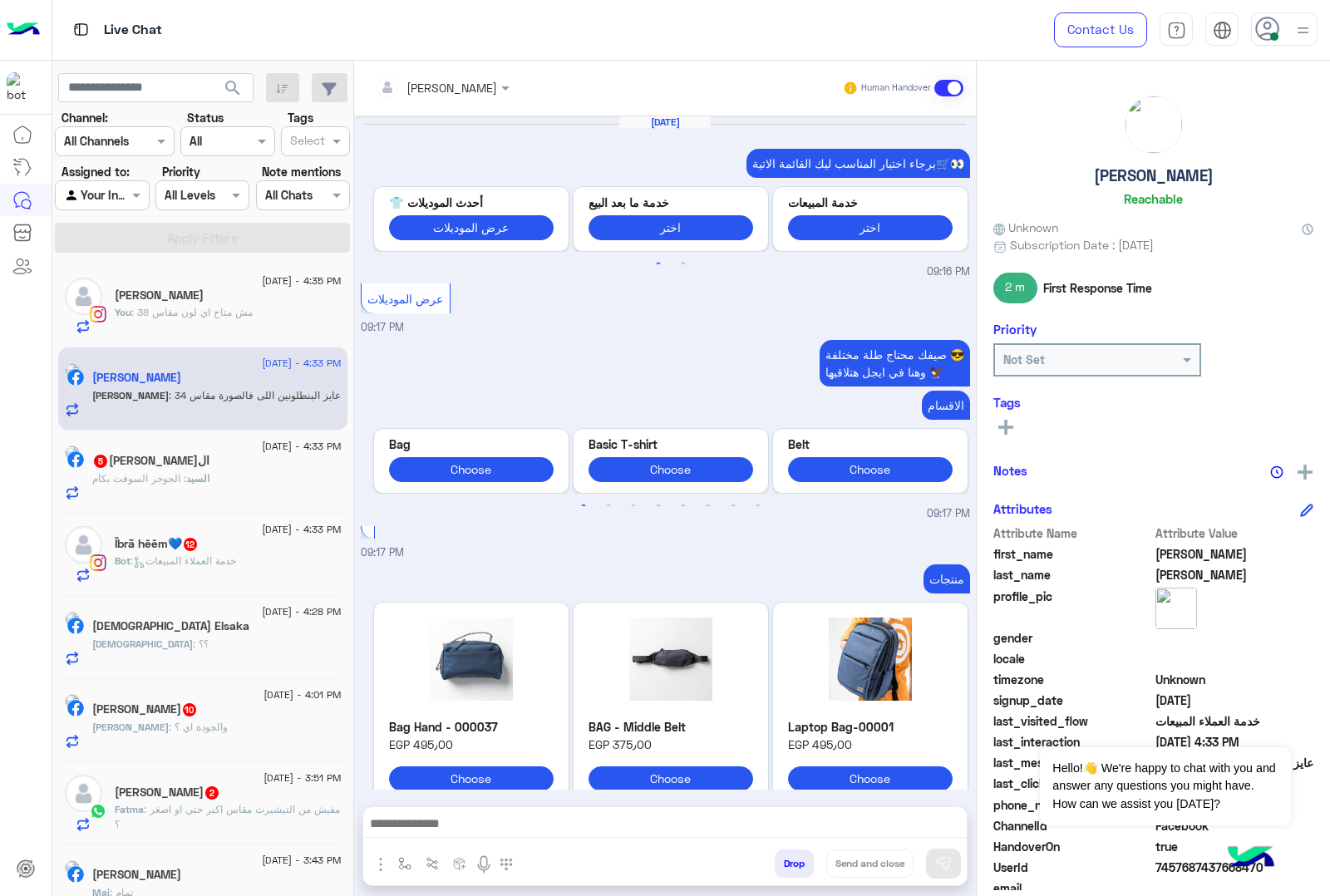
scroll to position [2411, 0]
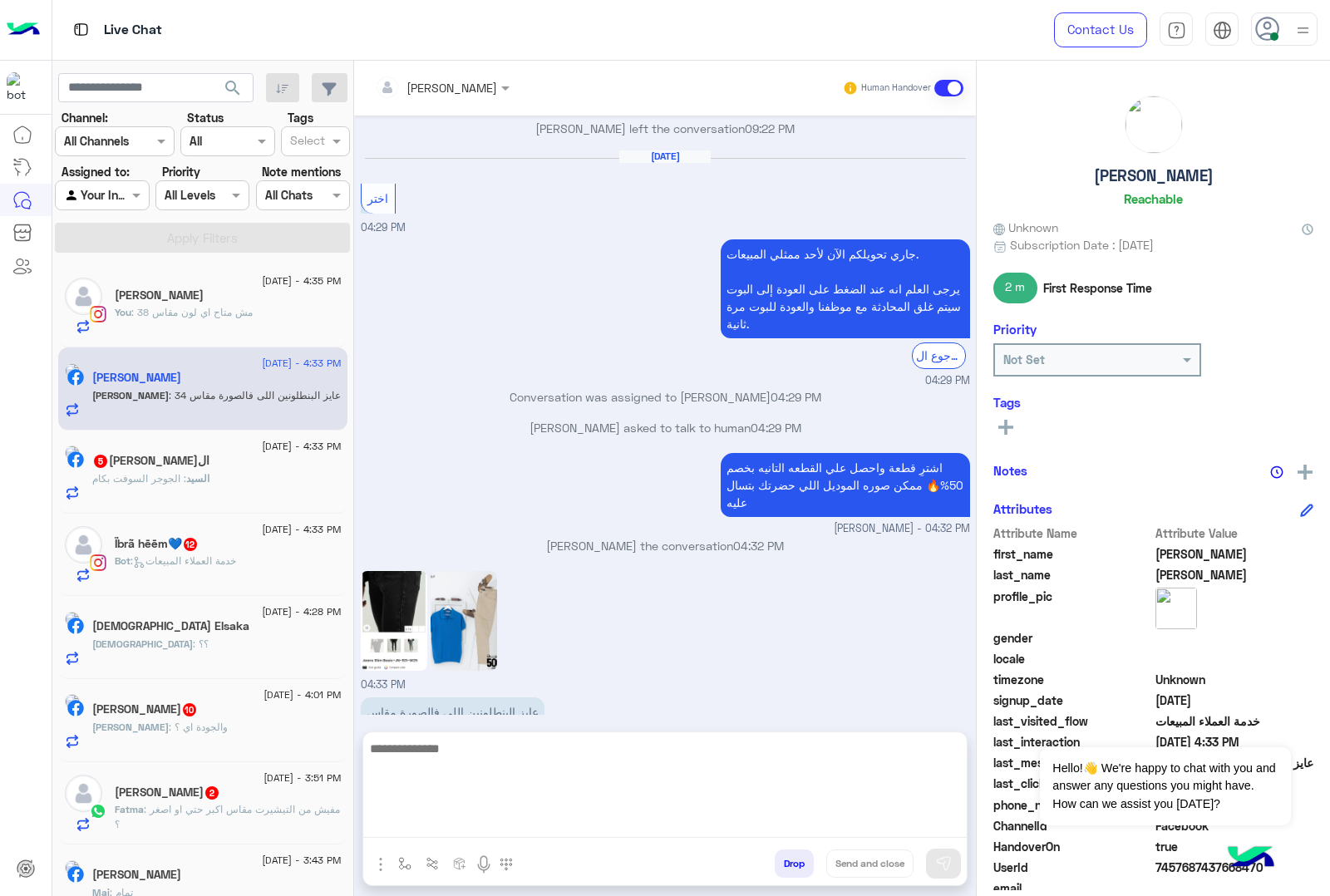
click at [417, 819] on textarea at bounding box center [665, 788] width 603 height 100
type textarea "**********"
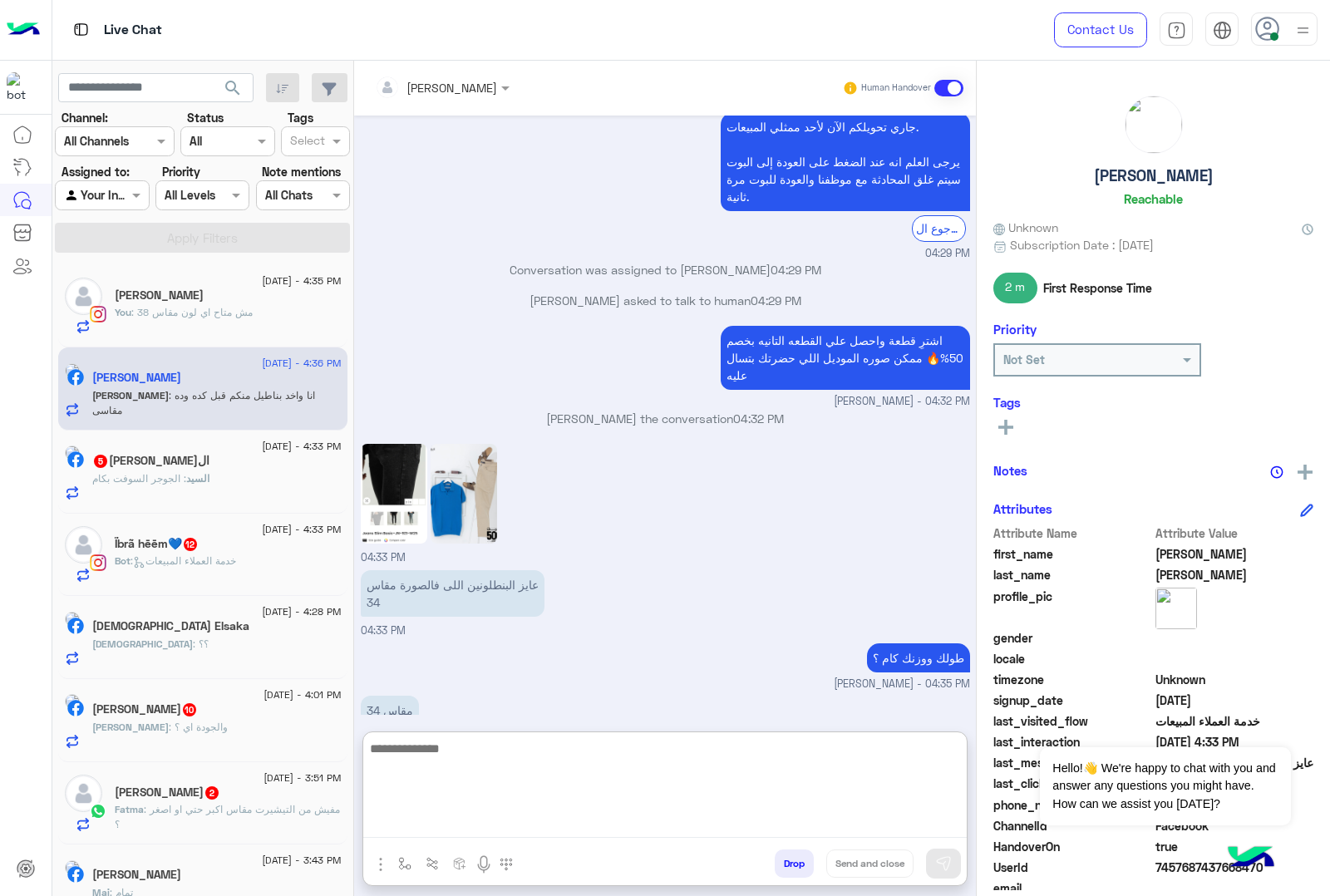
scroll to position [2648, 0]
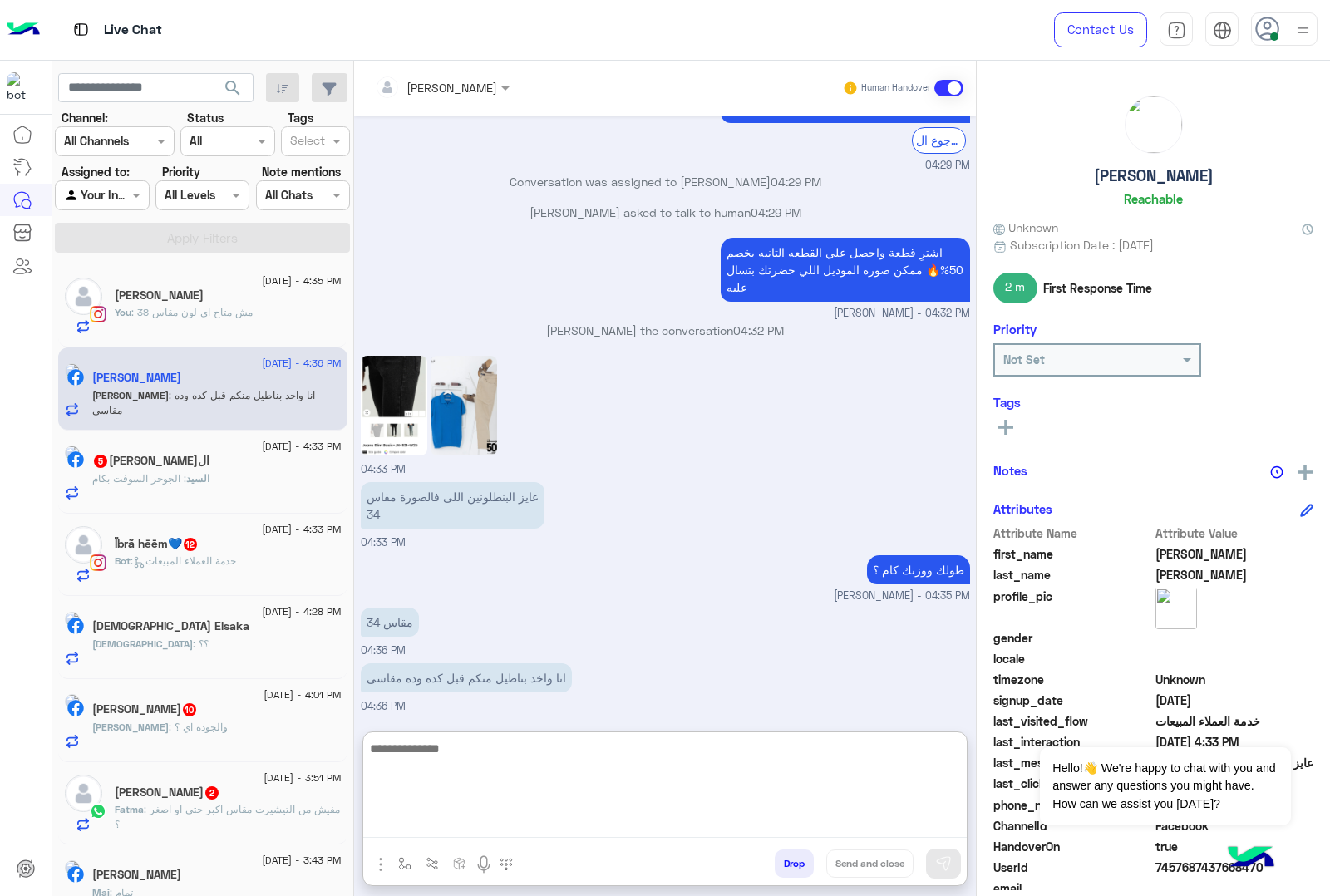
click at [446, 751] on textarea at bounding box center [665, 788] width 603 height 100
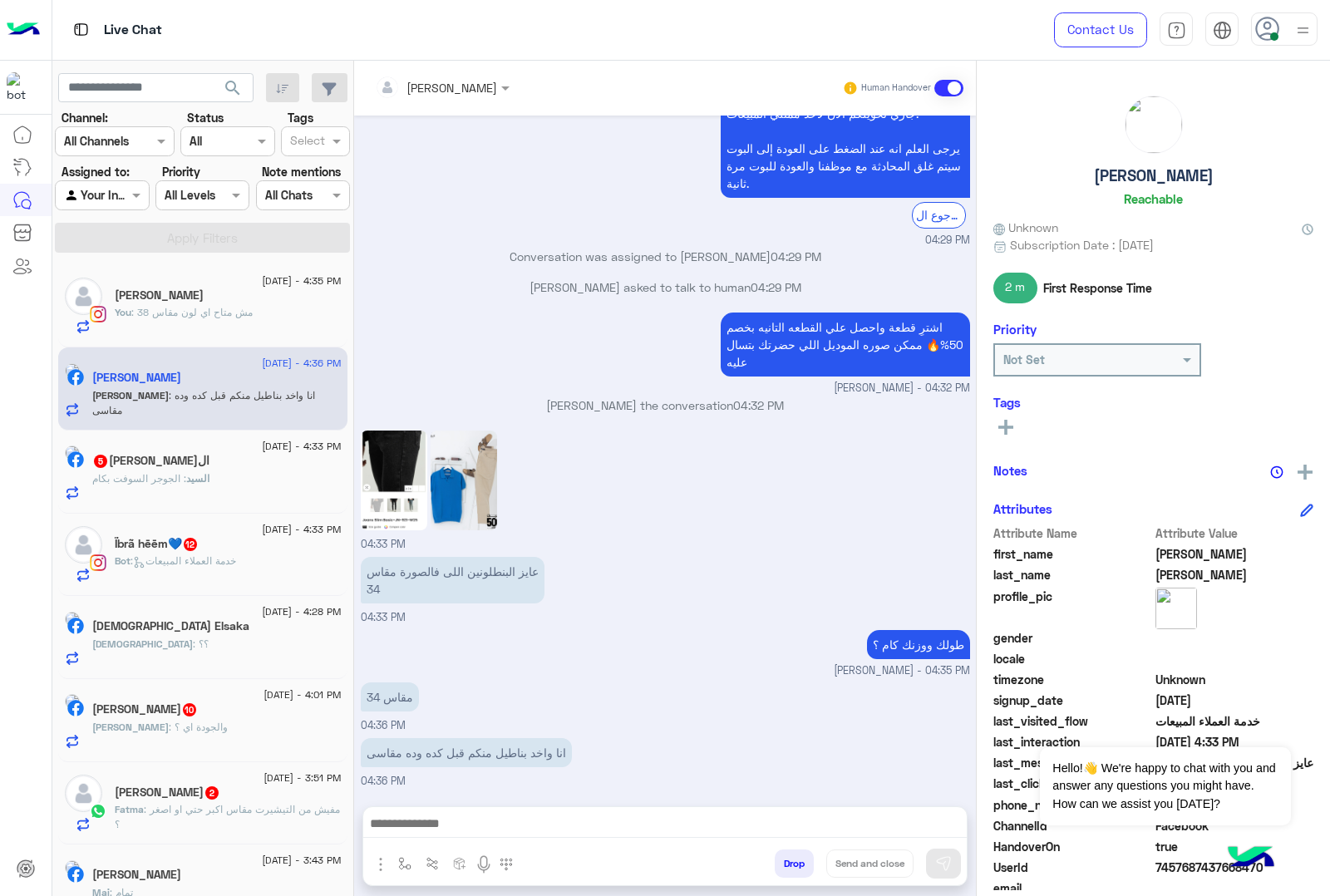
click at [464, 431] on img at bounding box center [464, 480] width 67 height 100
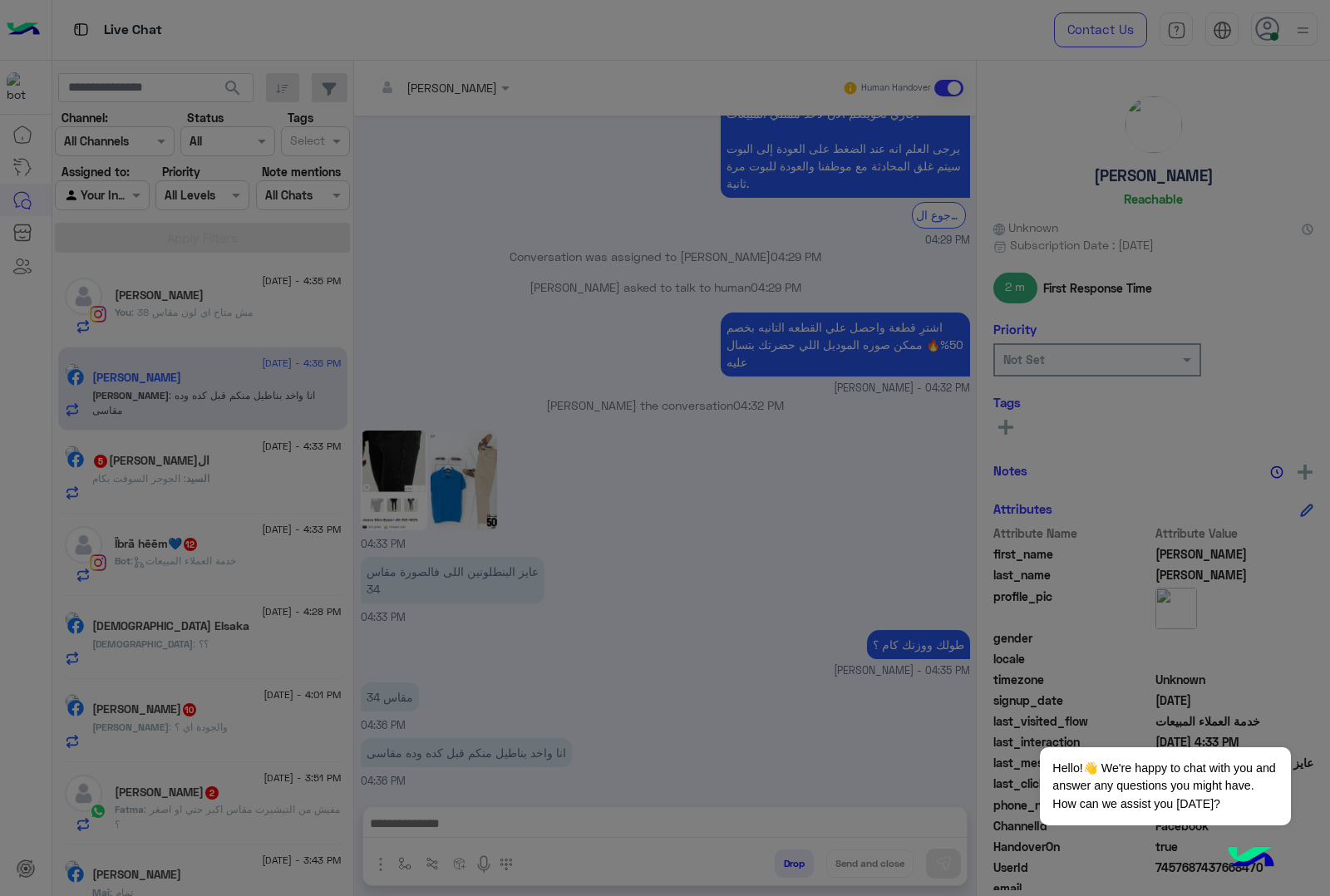
scroll to position [2574, 0]
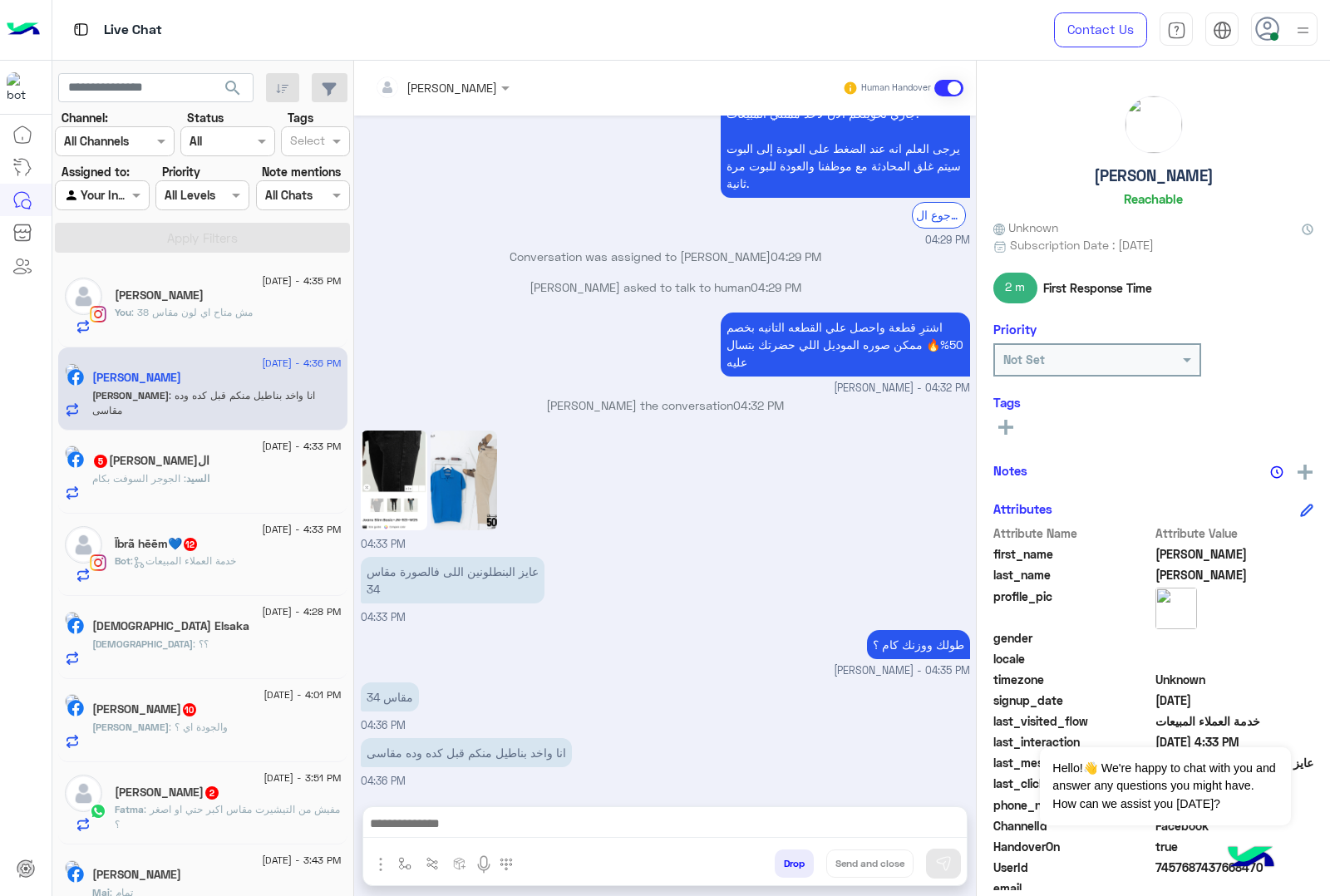
click at [393, 467] on img at bounding box center [393, 480] width 67 height 100
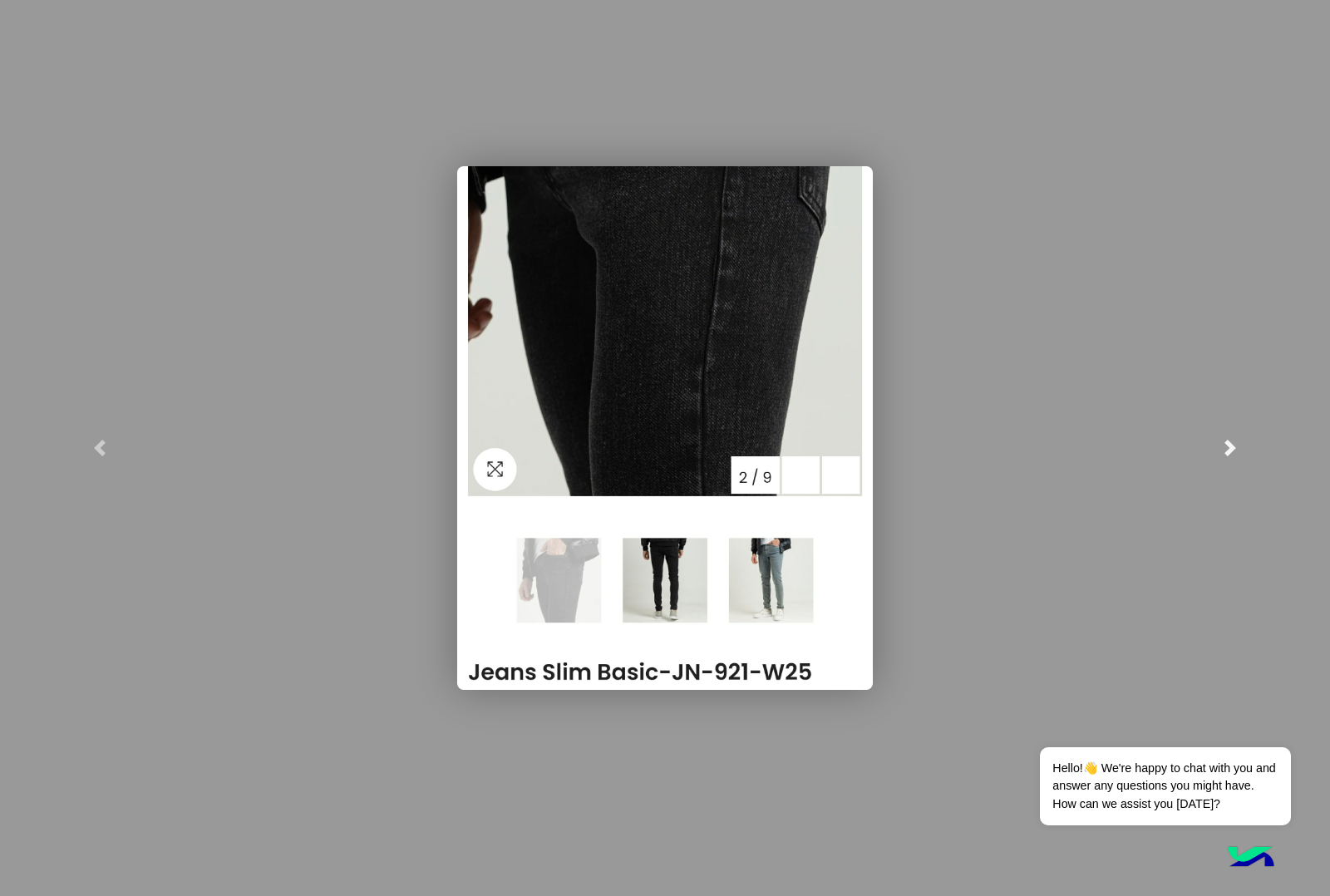
click at [1229, 454] on span at bounding box center [1229, 448] width 16 height 16
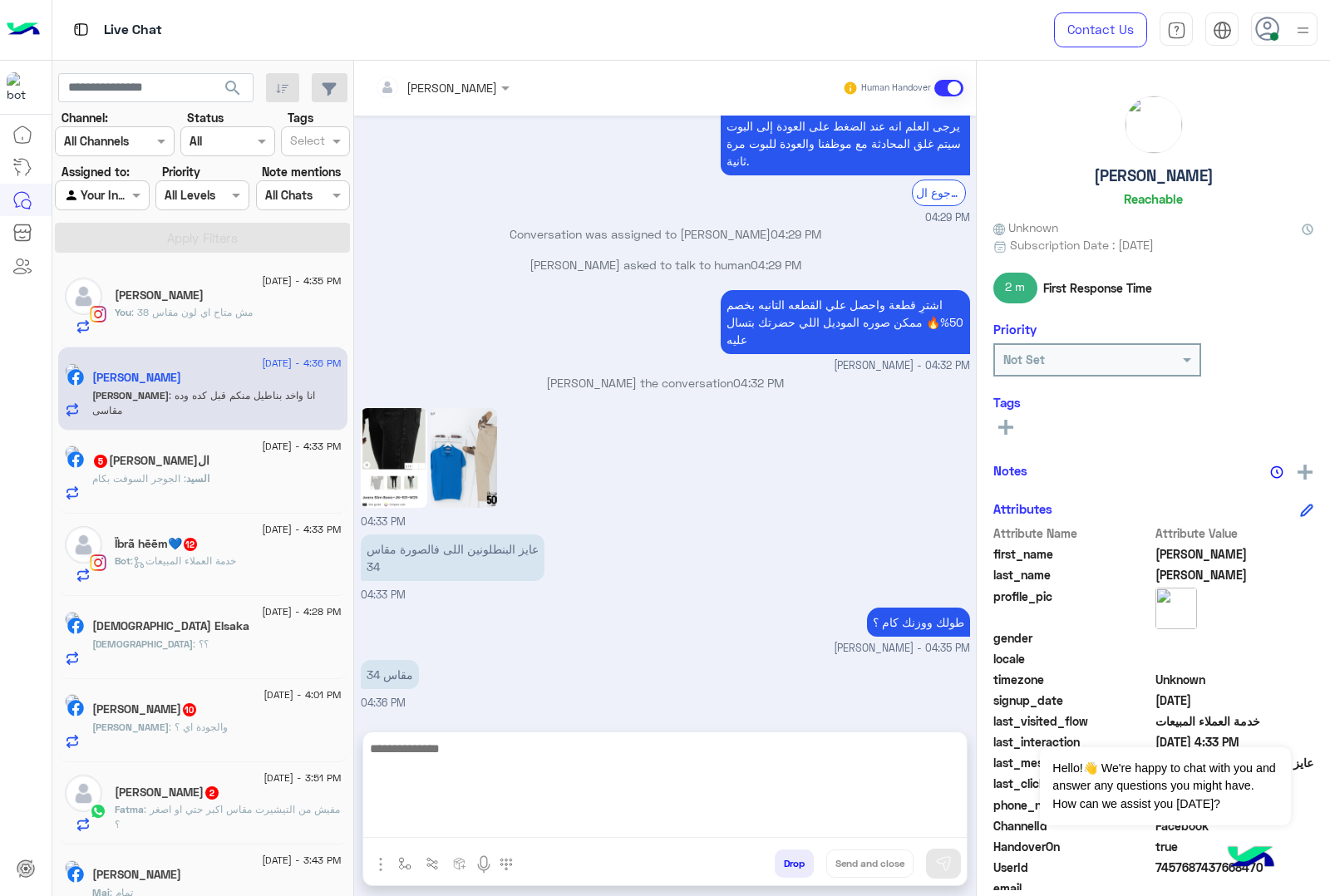
click at [448, 819] on textarea at bounding box center [665, 788] width 603 height 100
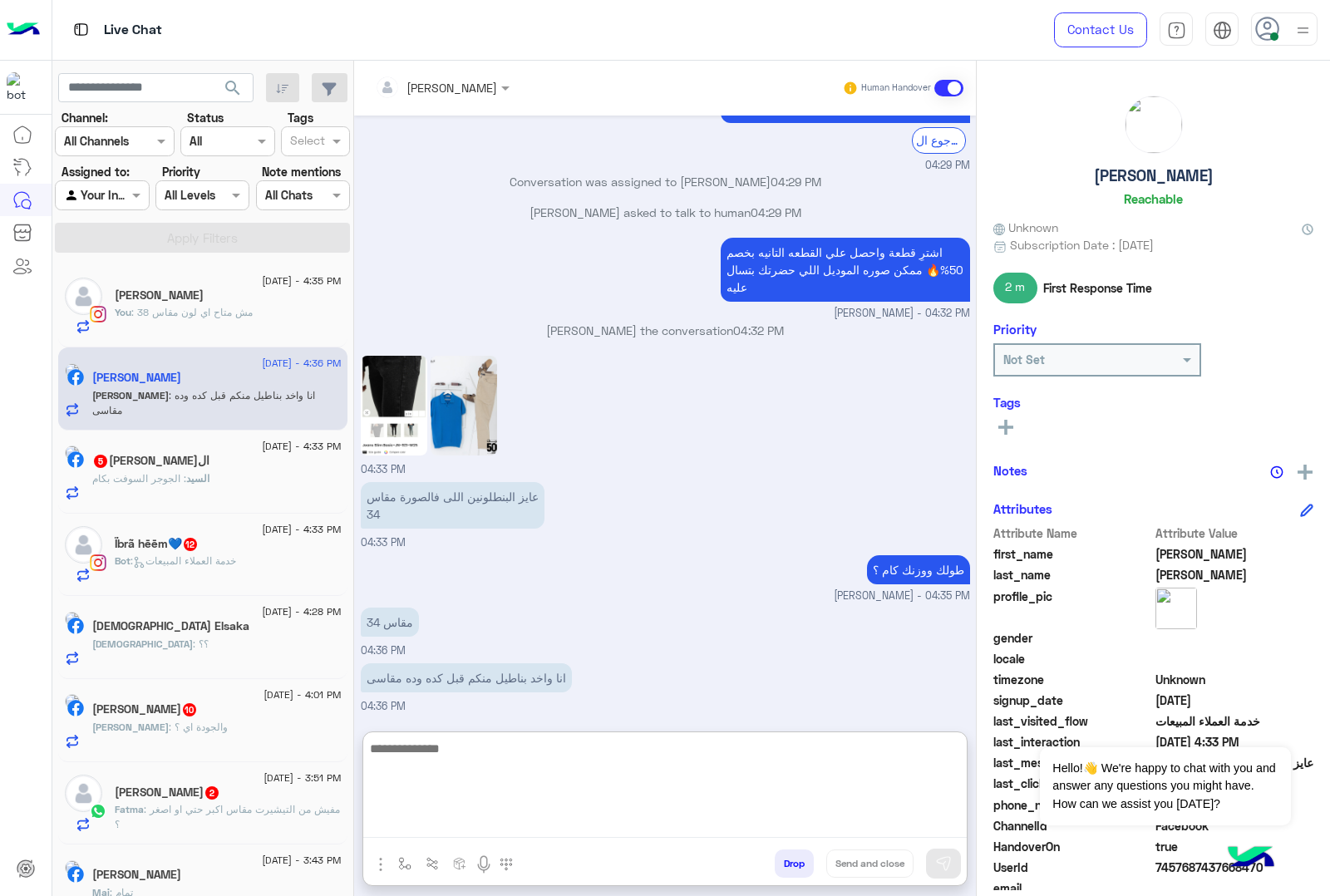
scroll to position [2648, 0]
type textarea "*"
type textarea "**********"
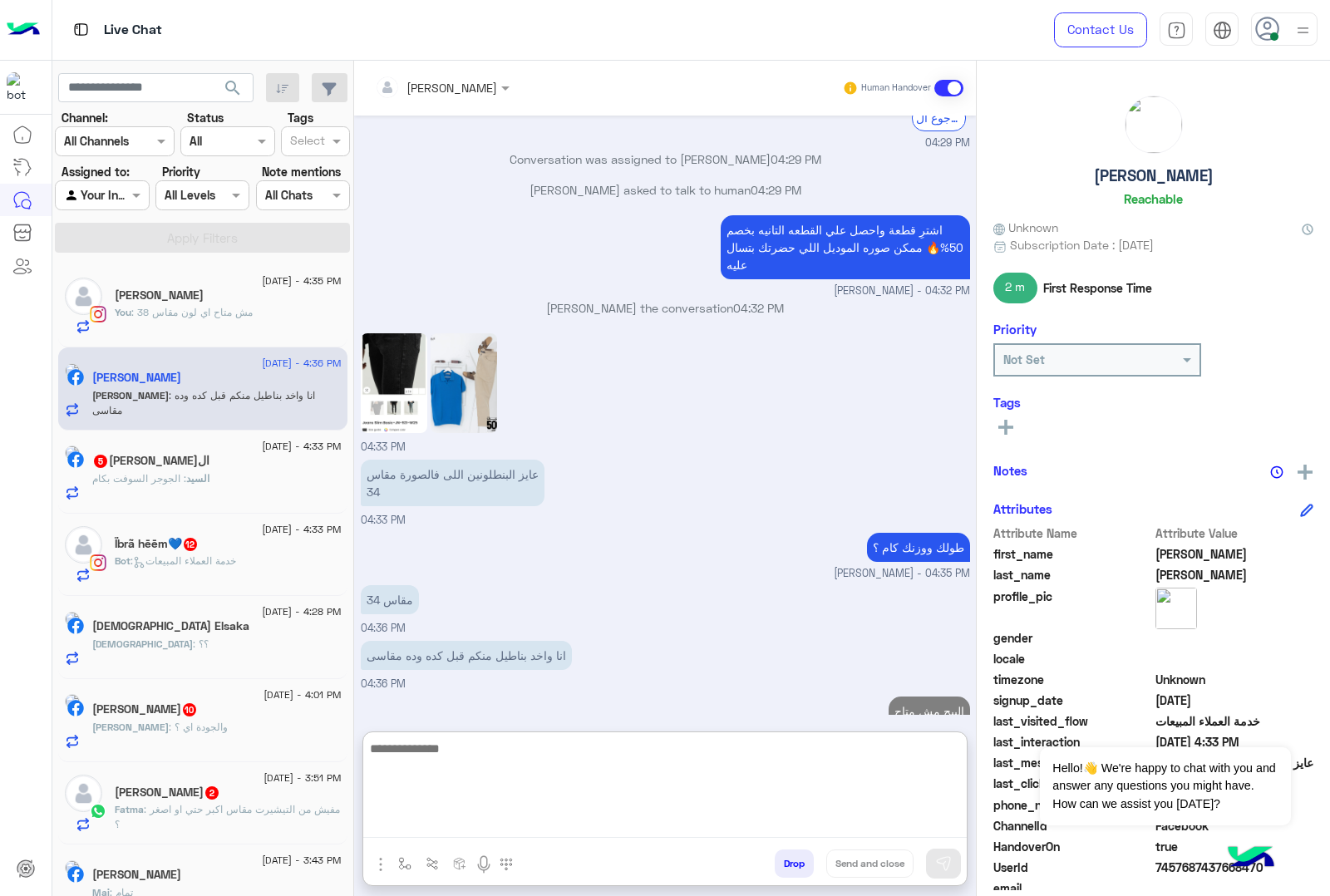
scroll to position [2702, 0]
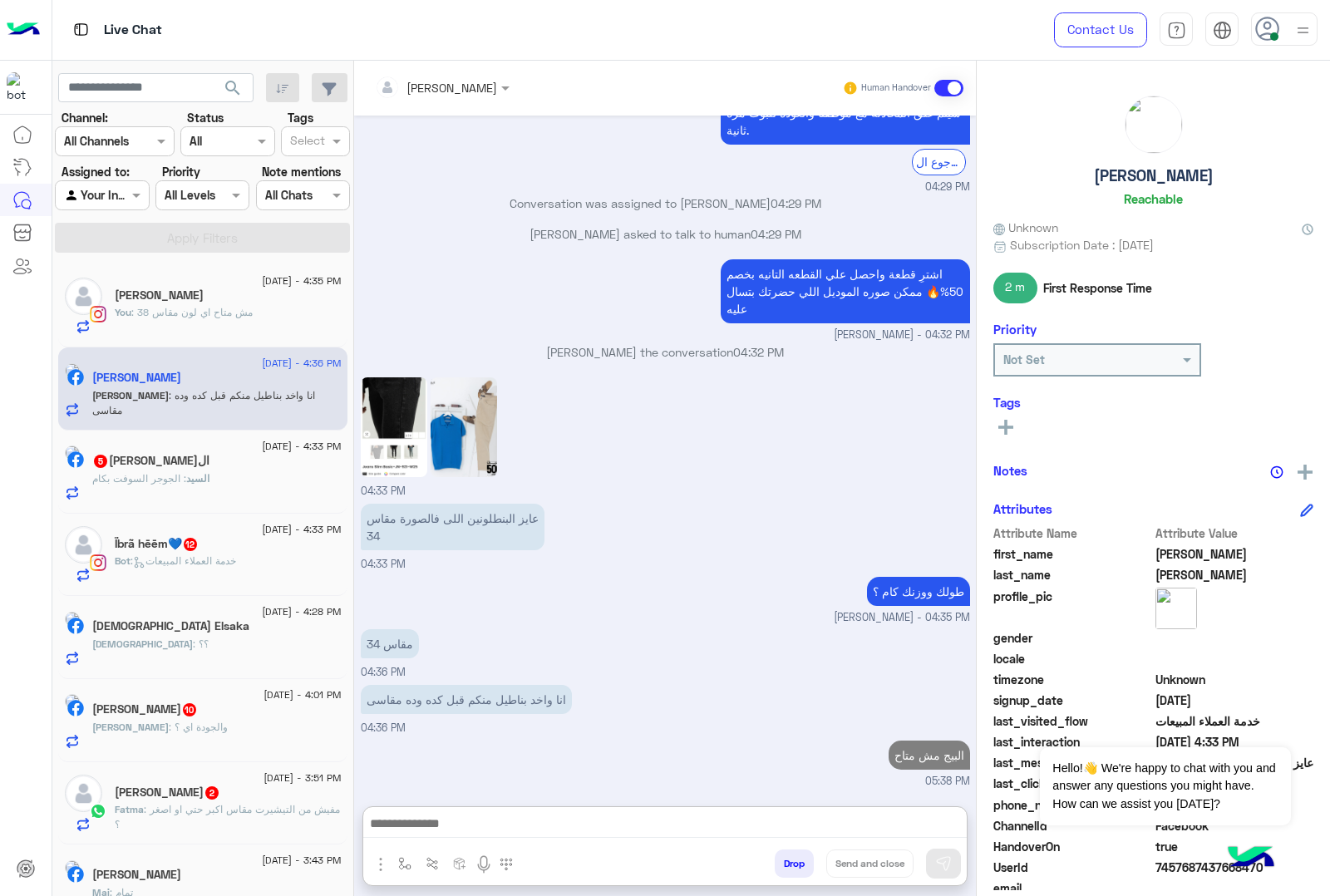
click at [187, 474] on span ": الجوجر السوفت بكام" at bounding box center [138, 478] width 94 height 13
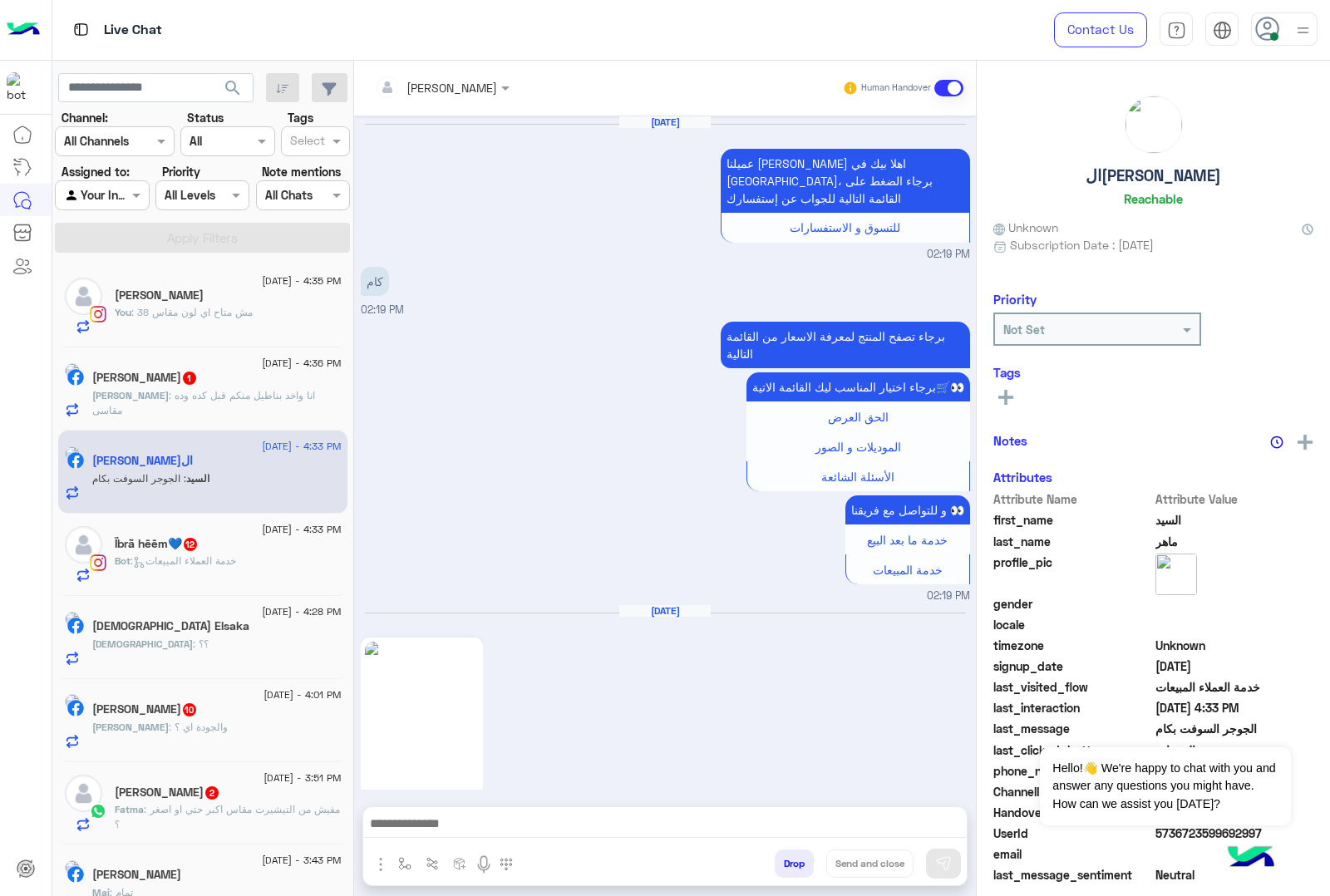
scroll to position [3408, 0]
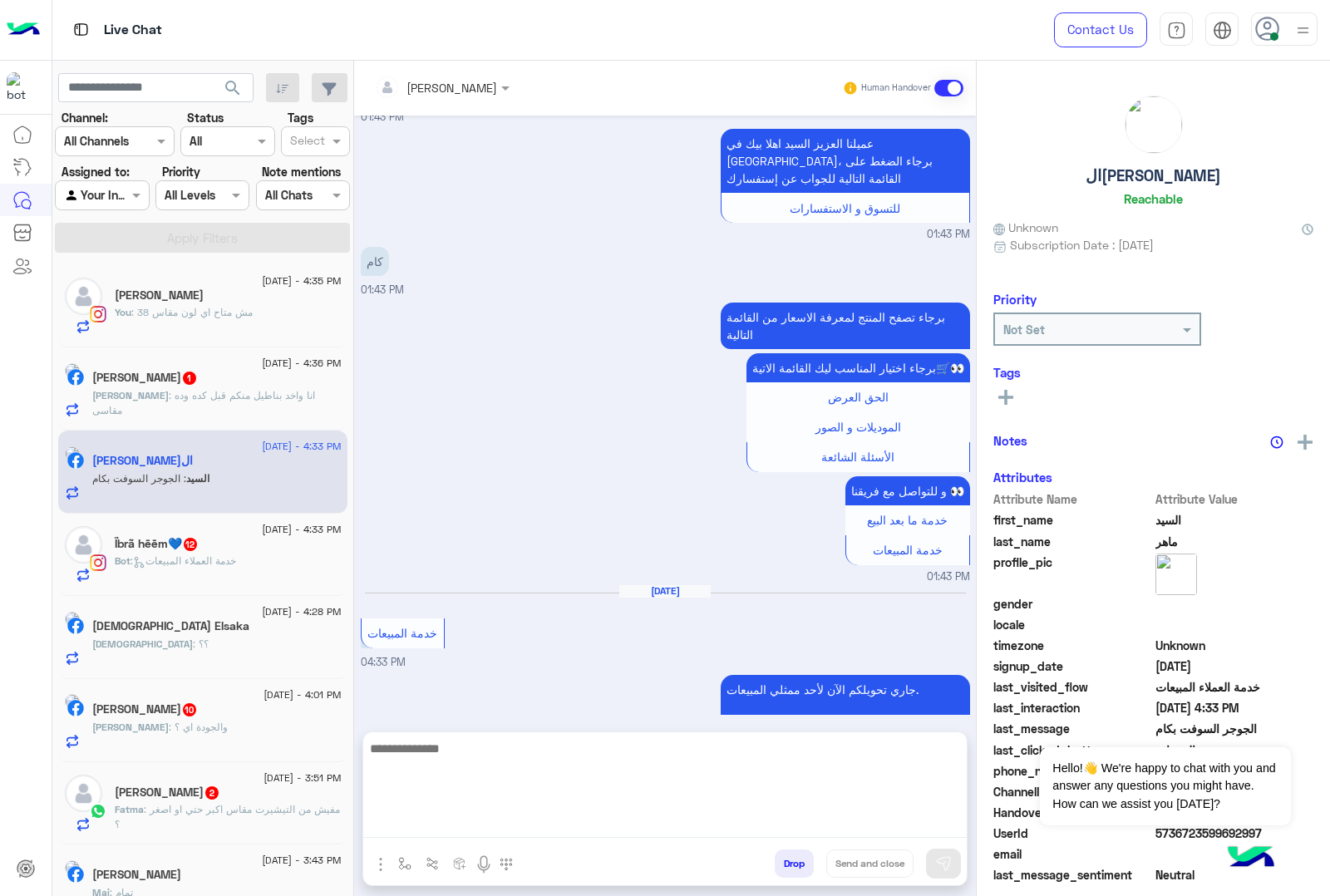
click at [550, 828] on textarea at bounding box center [665, 788] width 603 height 100
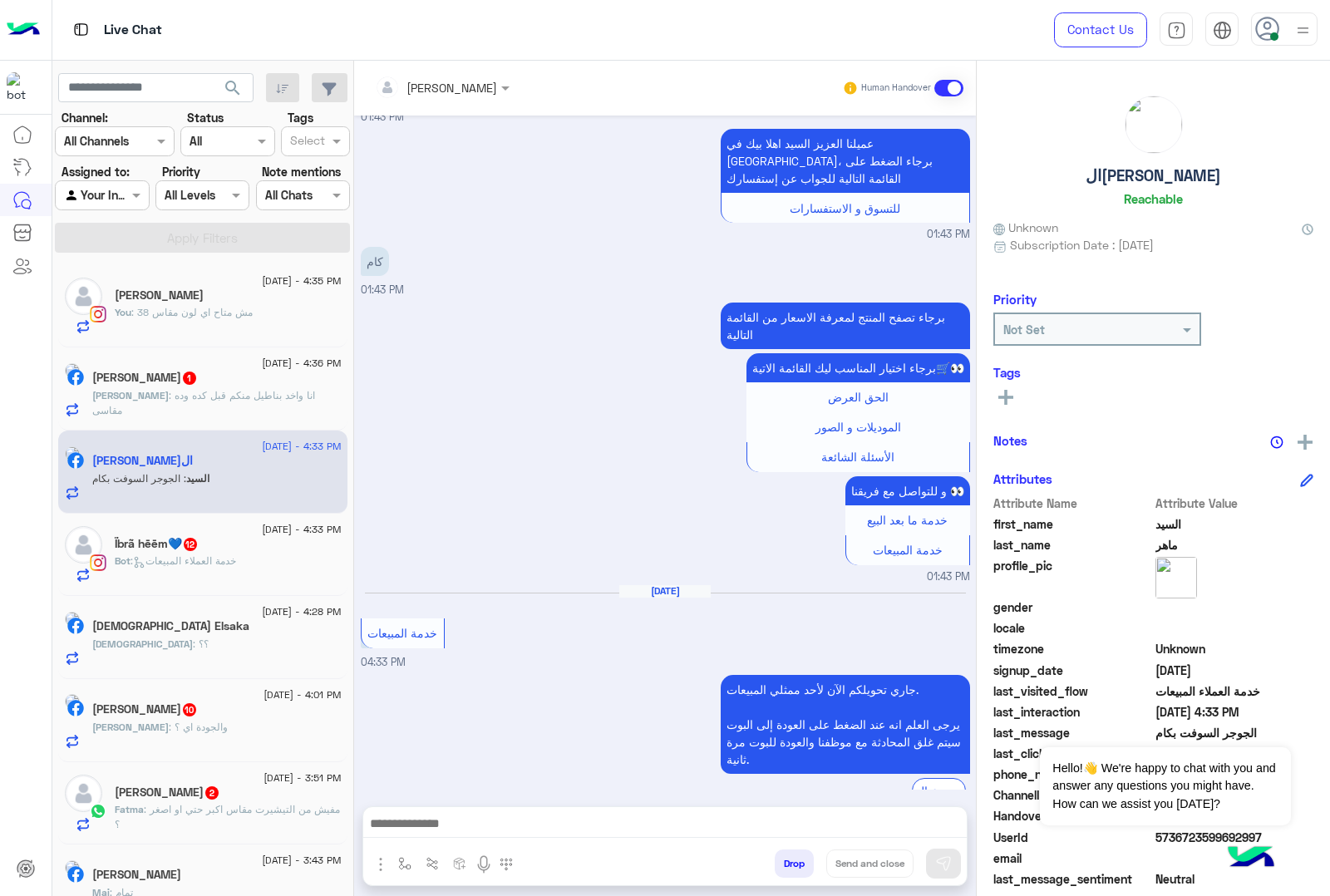
click at [412, 841] on div at bounding box center [665, 827] width 603 height 42
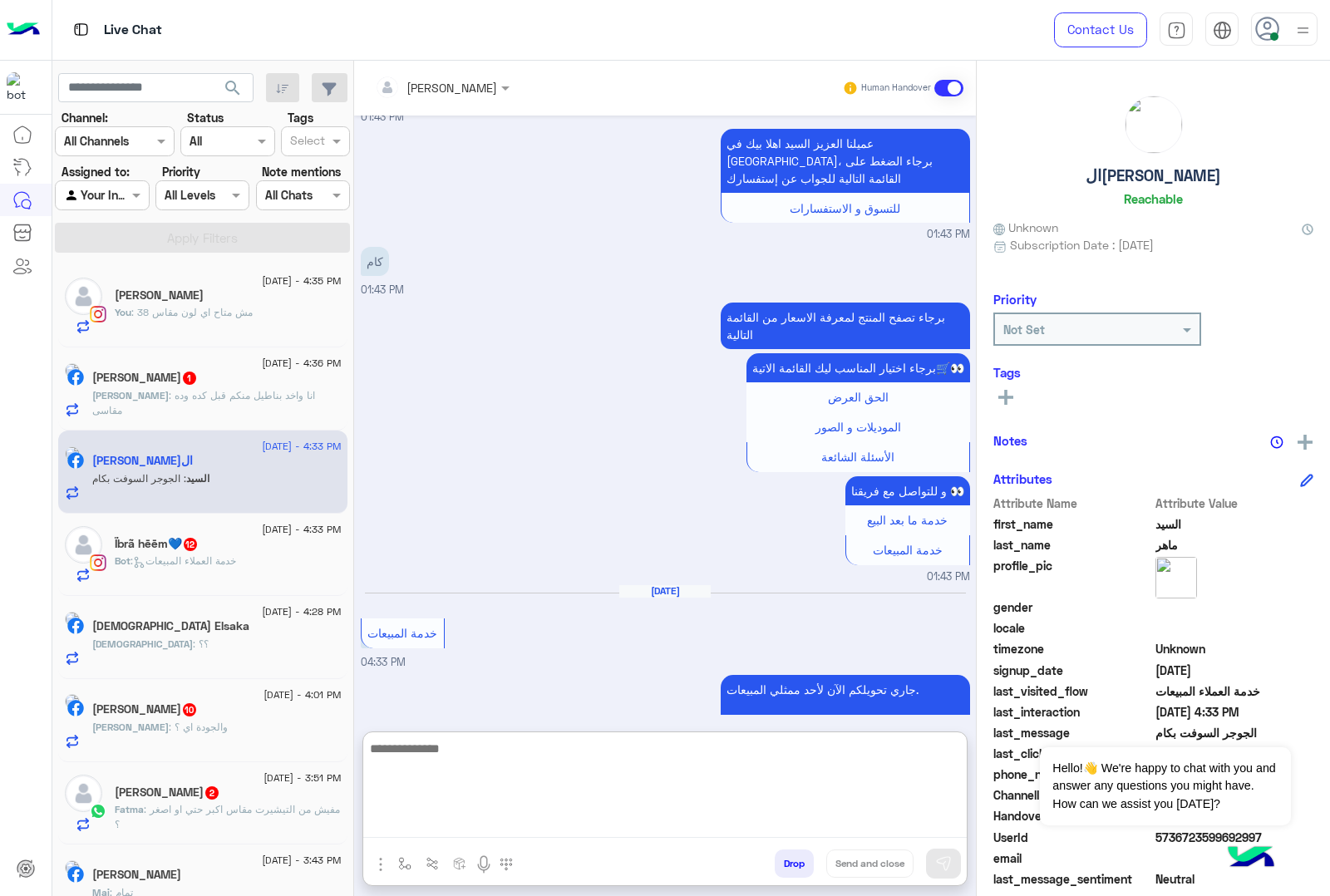
click at [412, 835] on textarea at bounding box center [665, 788] width 603 height 100
paste textarea "**********"
type textarea "**********"
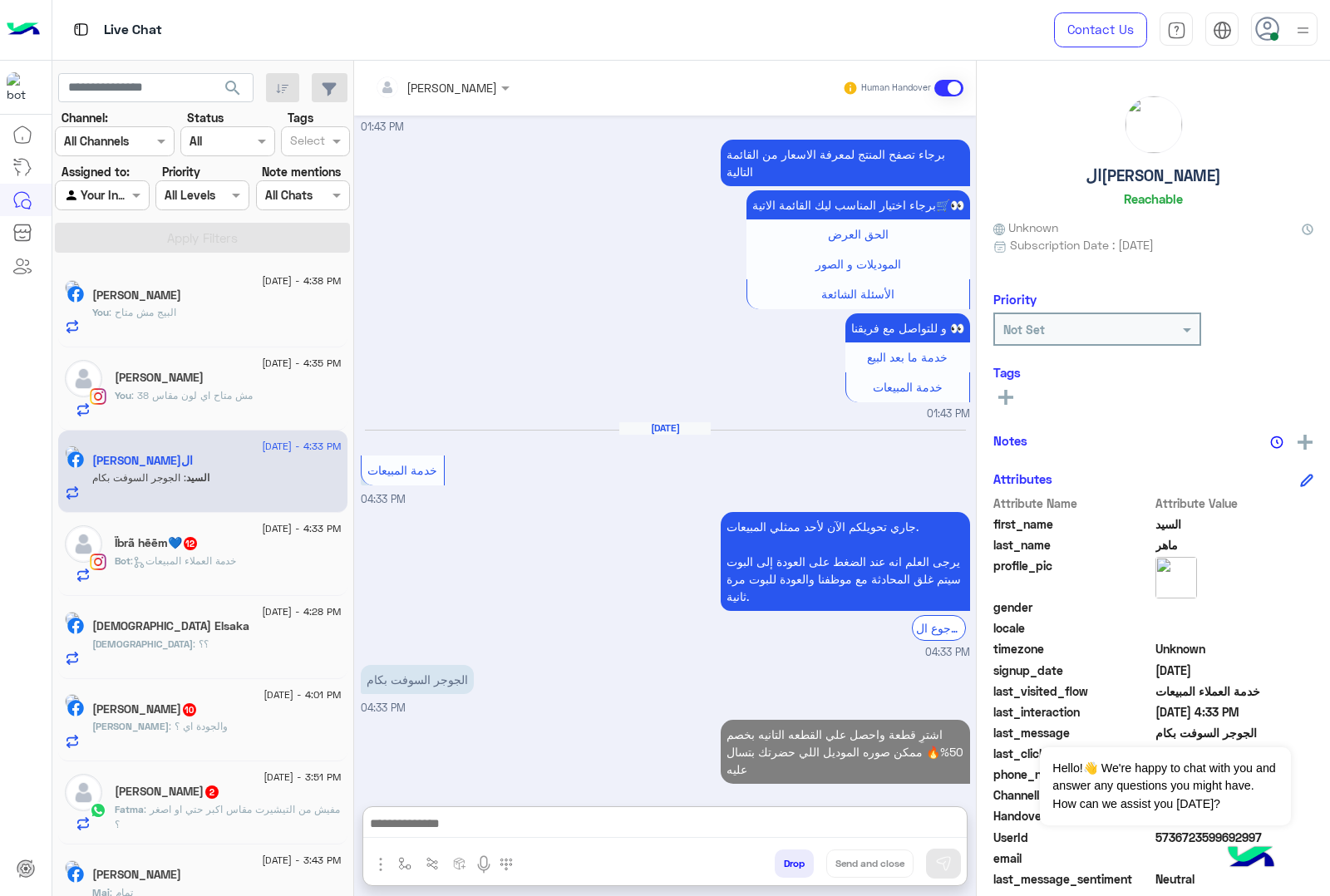
click at [173, 601] on div "[DATE] - 4:38 PM [PERSON_NAME] You : البيج مش متاح [DATE] - 4:35 PM [PERSON_NAM…" at bounding box center [203, 580] width 302 height 644
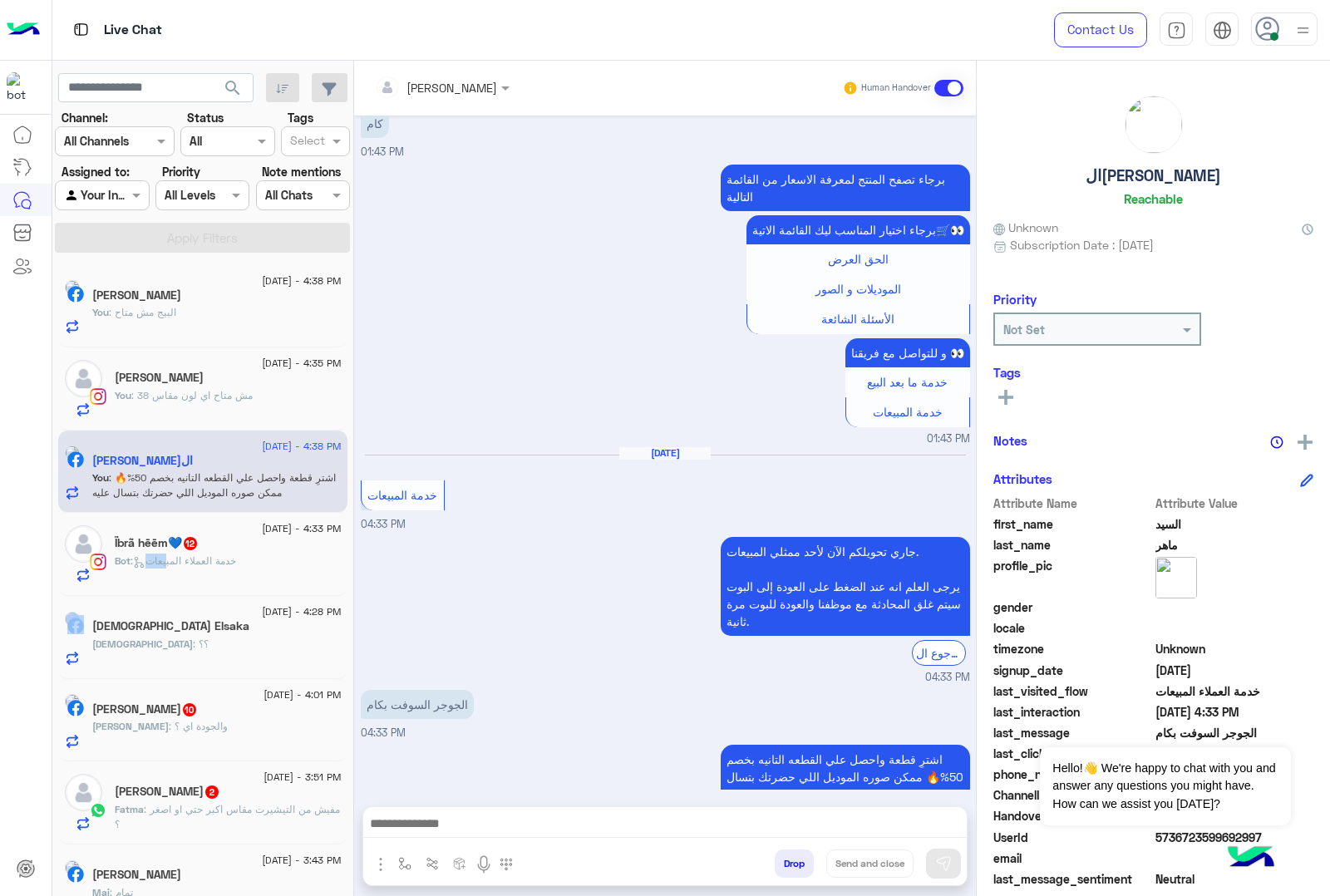
scroll to position [3526, 0]
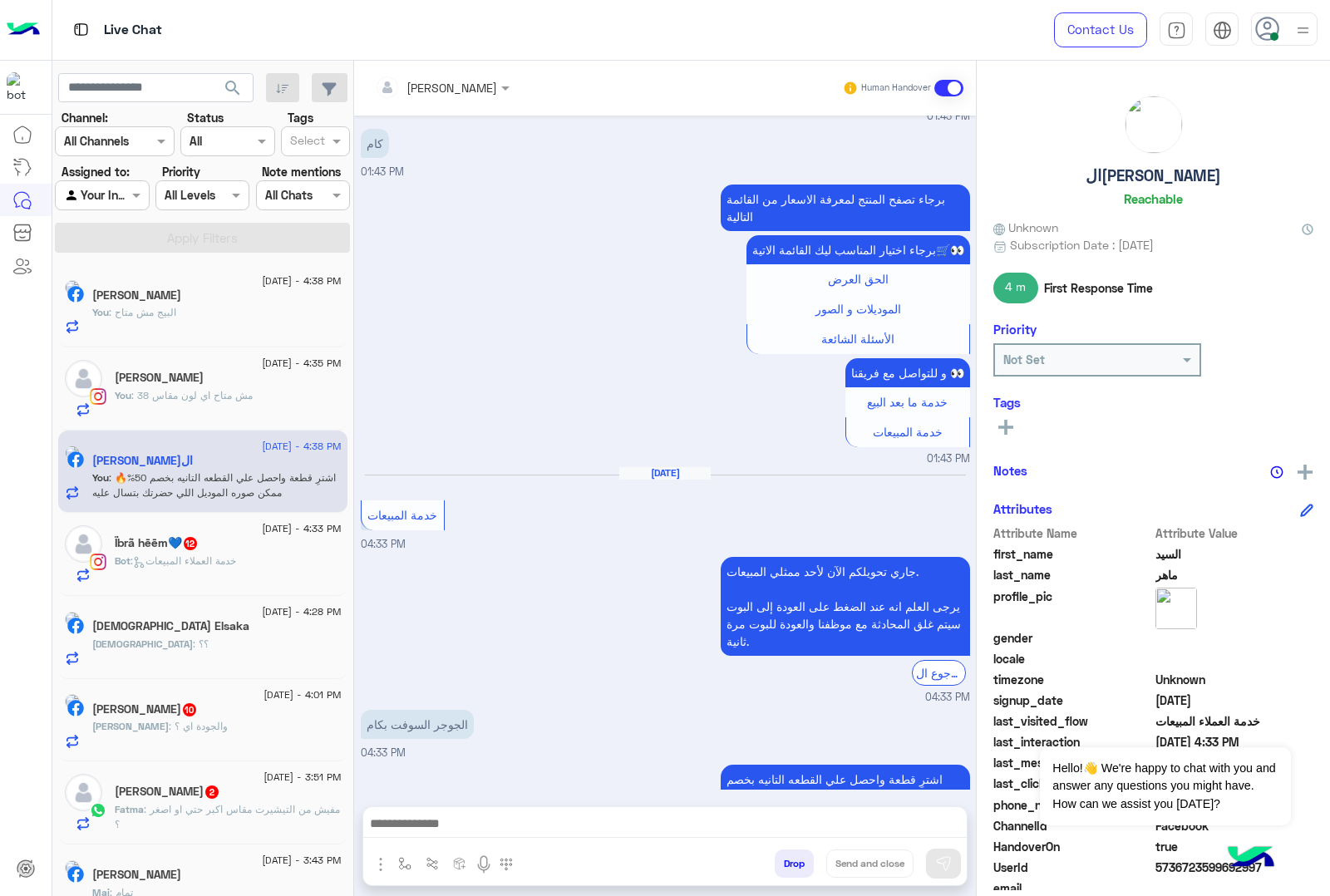
click at [191, 572] on div "Bot : خدمة العملاء المبيعات" at bounding box center [228, 568] width 227 height 29
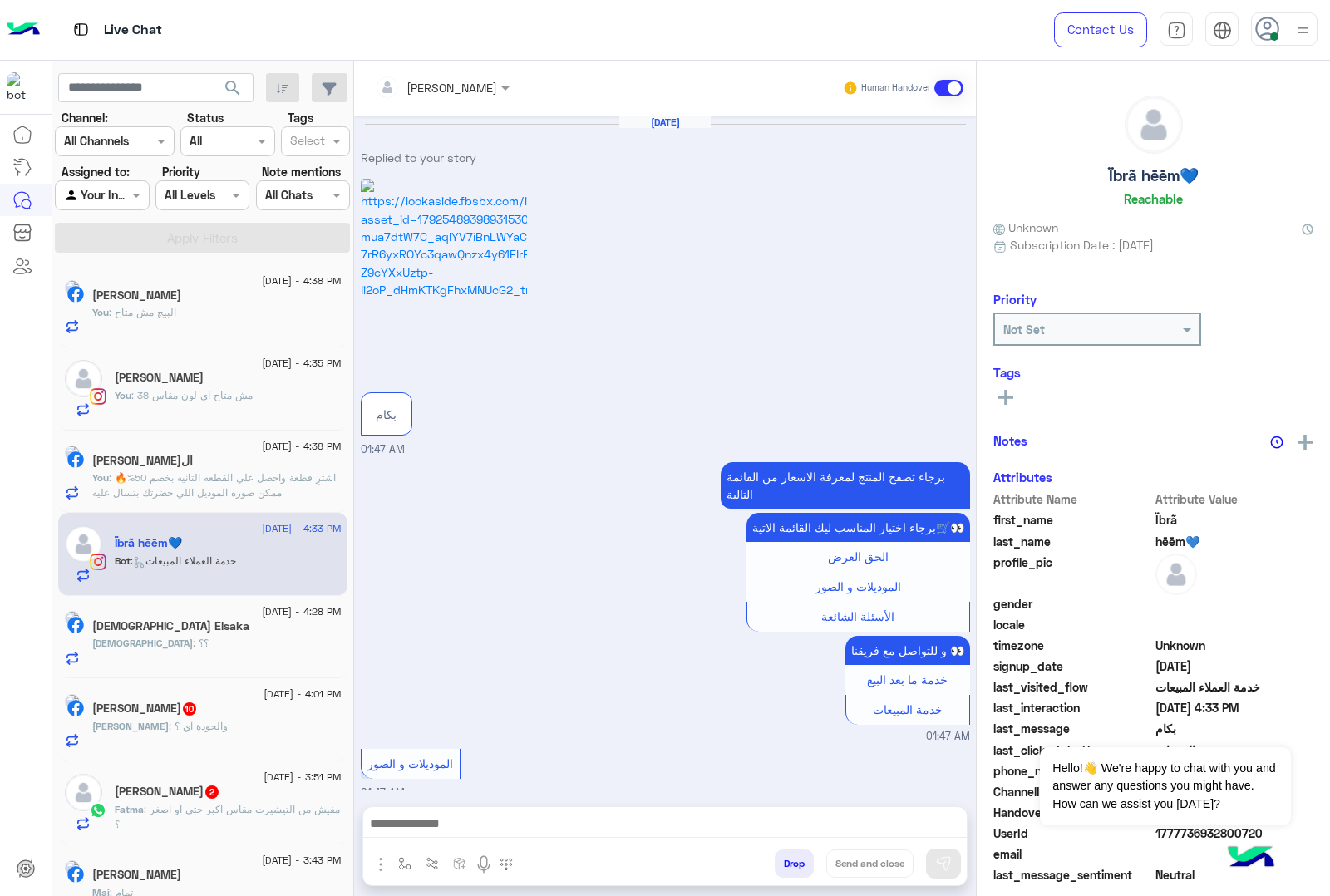
scroll to position [2869, 0]
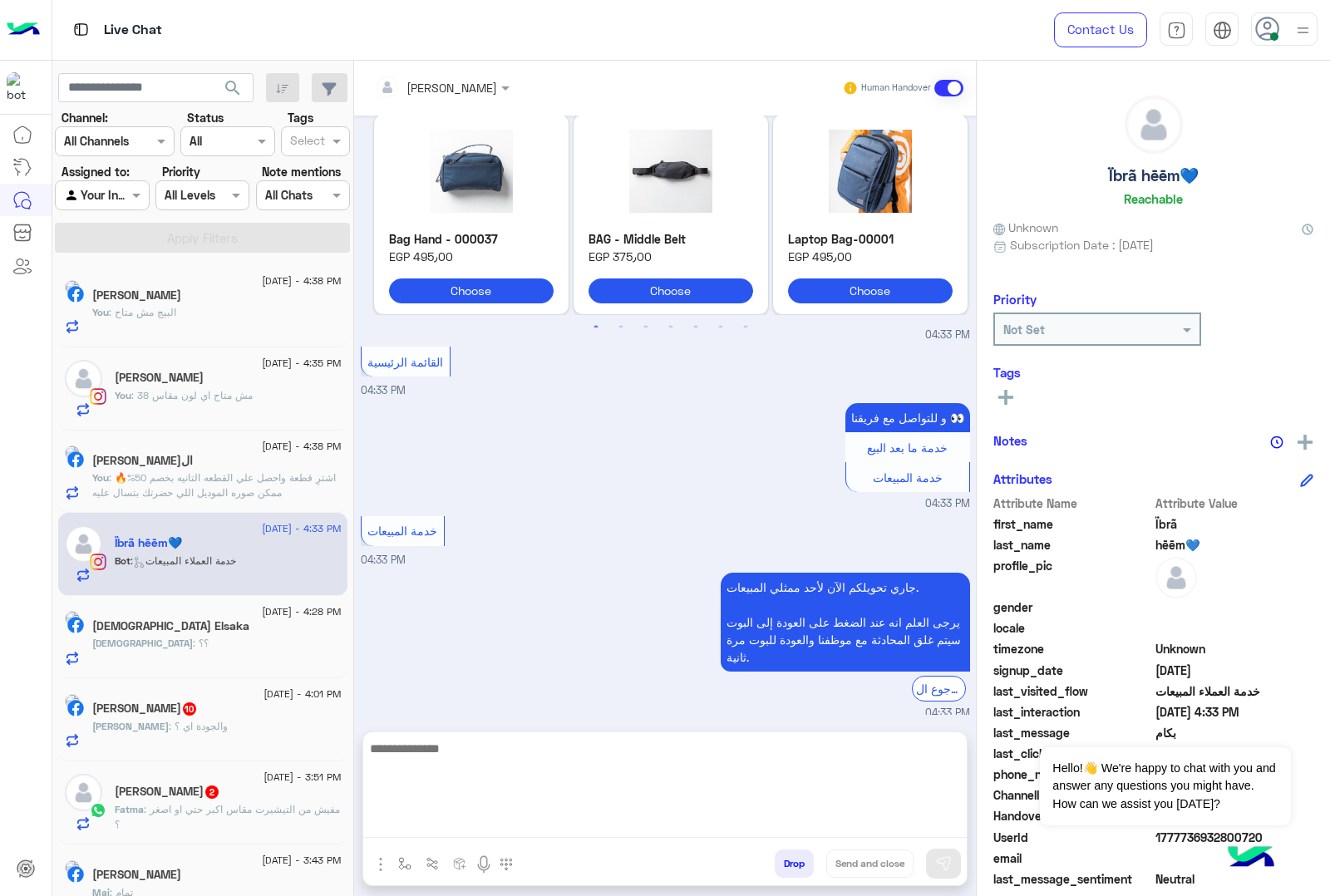
click at [447, 822] on textarea at bounding box center [665, 788] width 603 height 100
paste textarea "**********"
type textarea "**********"
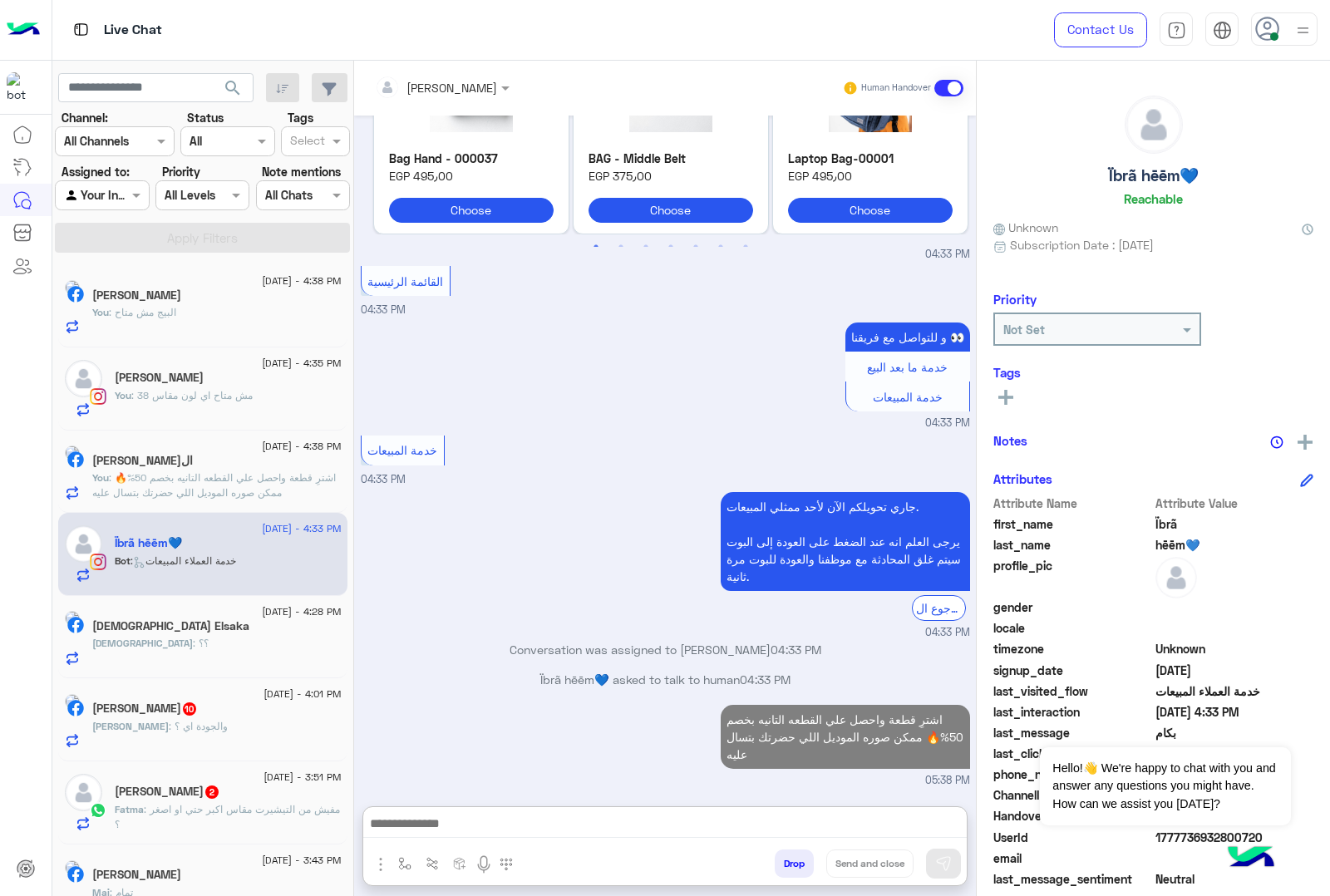
click at [160, 630] on h5 "[DEMOGRAPHIC_DATA] Elsaka" at bounding box center [170, 626] width 158 height 14
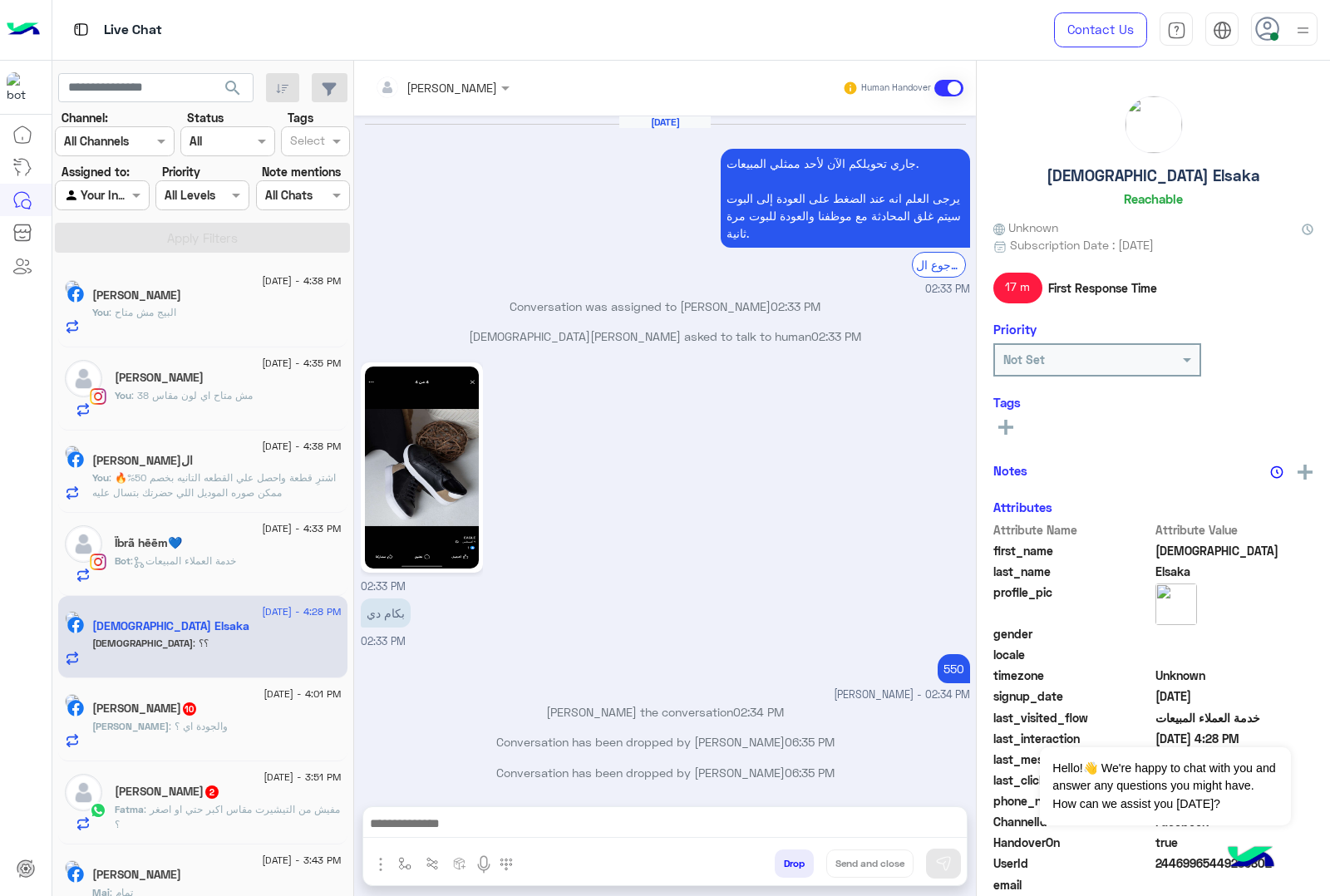
scroll to position [2646, 0]
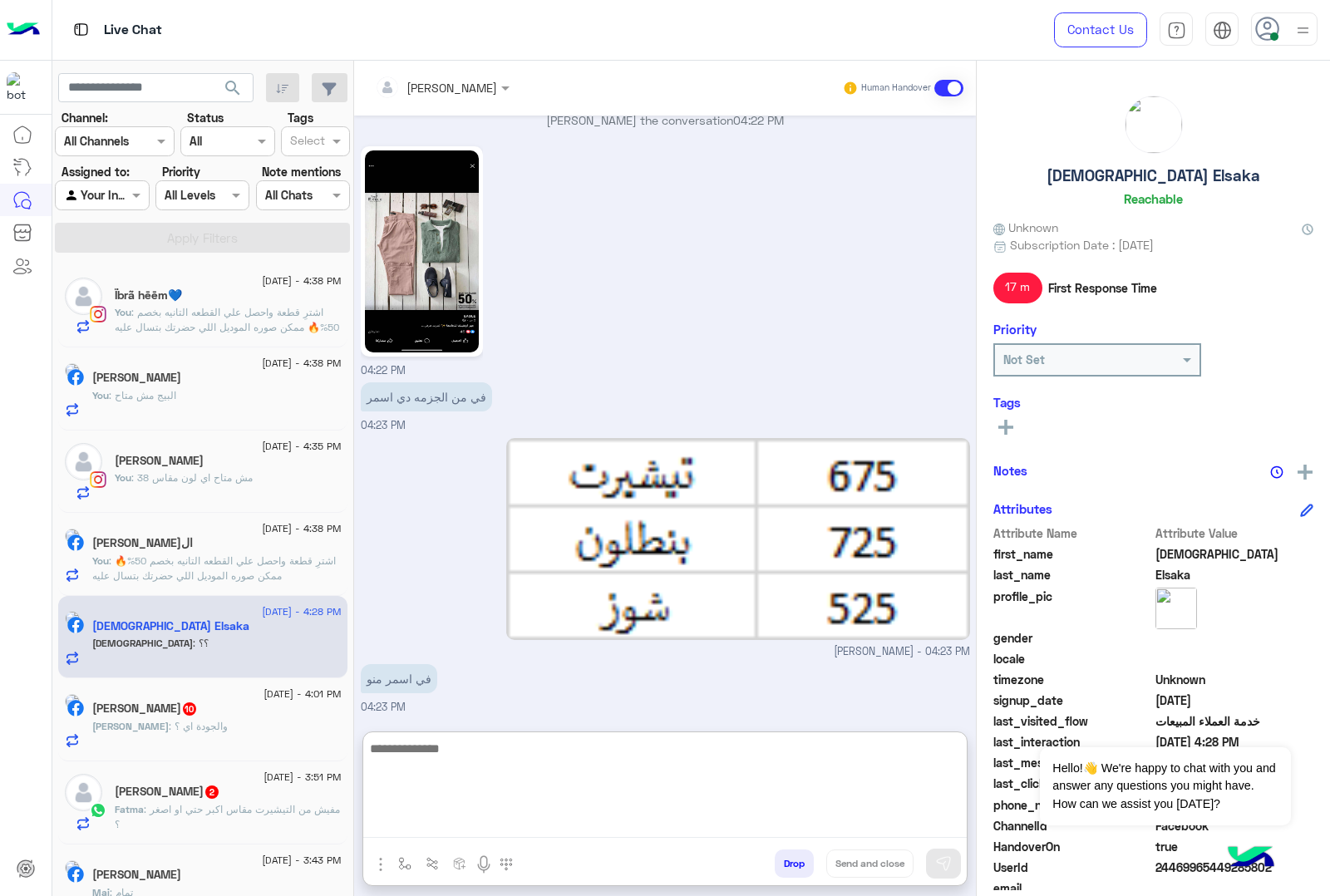
click at [418, 835] on textarea at bounding box center [665, 788] width 603 height 100
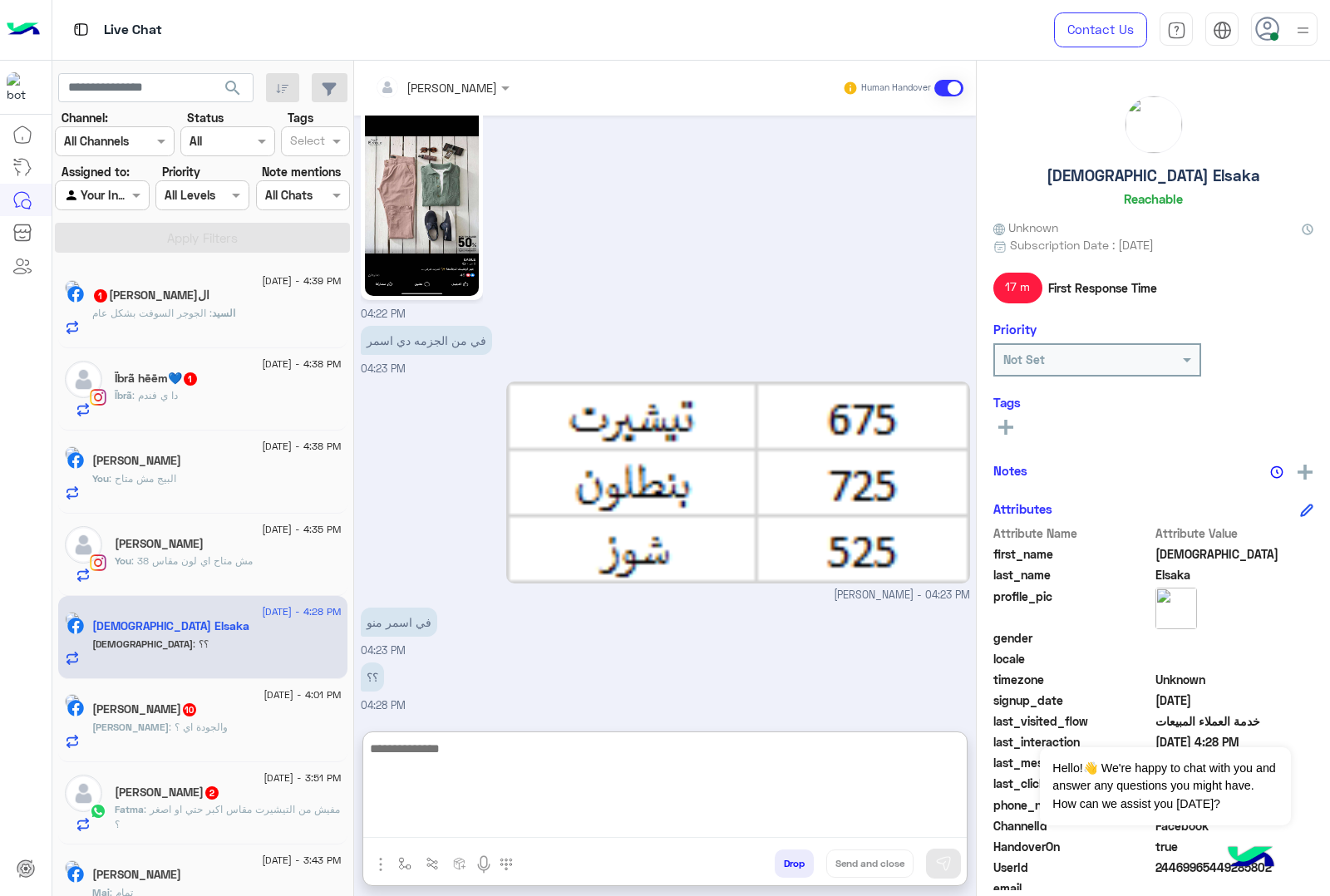
scroll to position [2721, 0]
click at [478, 744] on textarea at bounding box center [665, 788] width 603 height 100
type textarea "*"
type textarea "********"
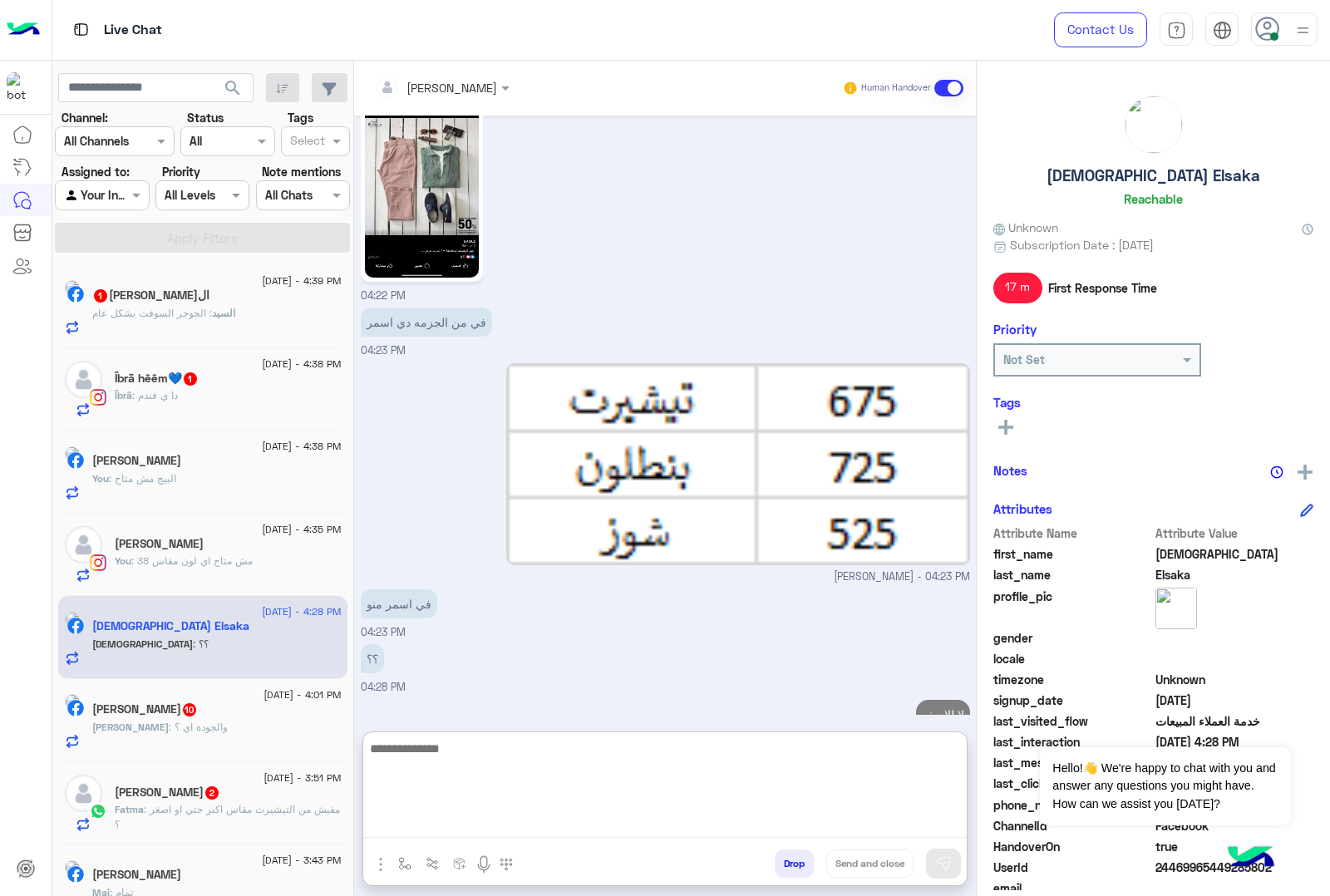
scroll to position [2774, 0]
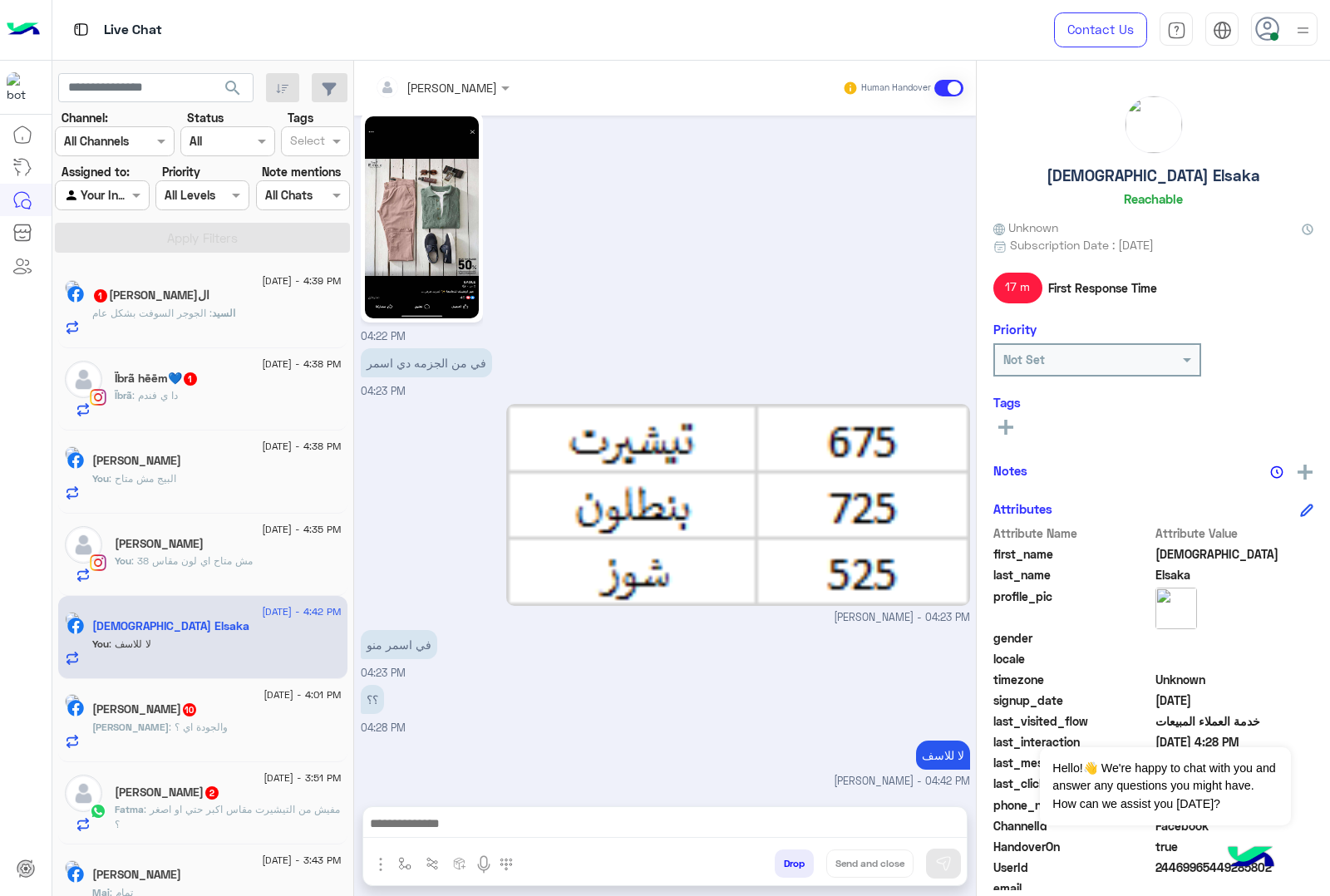
click at [256, 827] on p "Fatma : مفيش من التيشيرت مقاس اكبر حتي او اصغر ؟" at bounding box center [228, 817] width 227 height 30
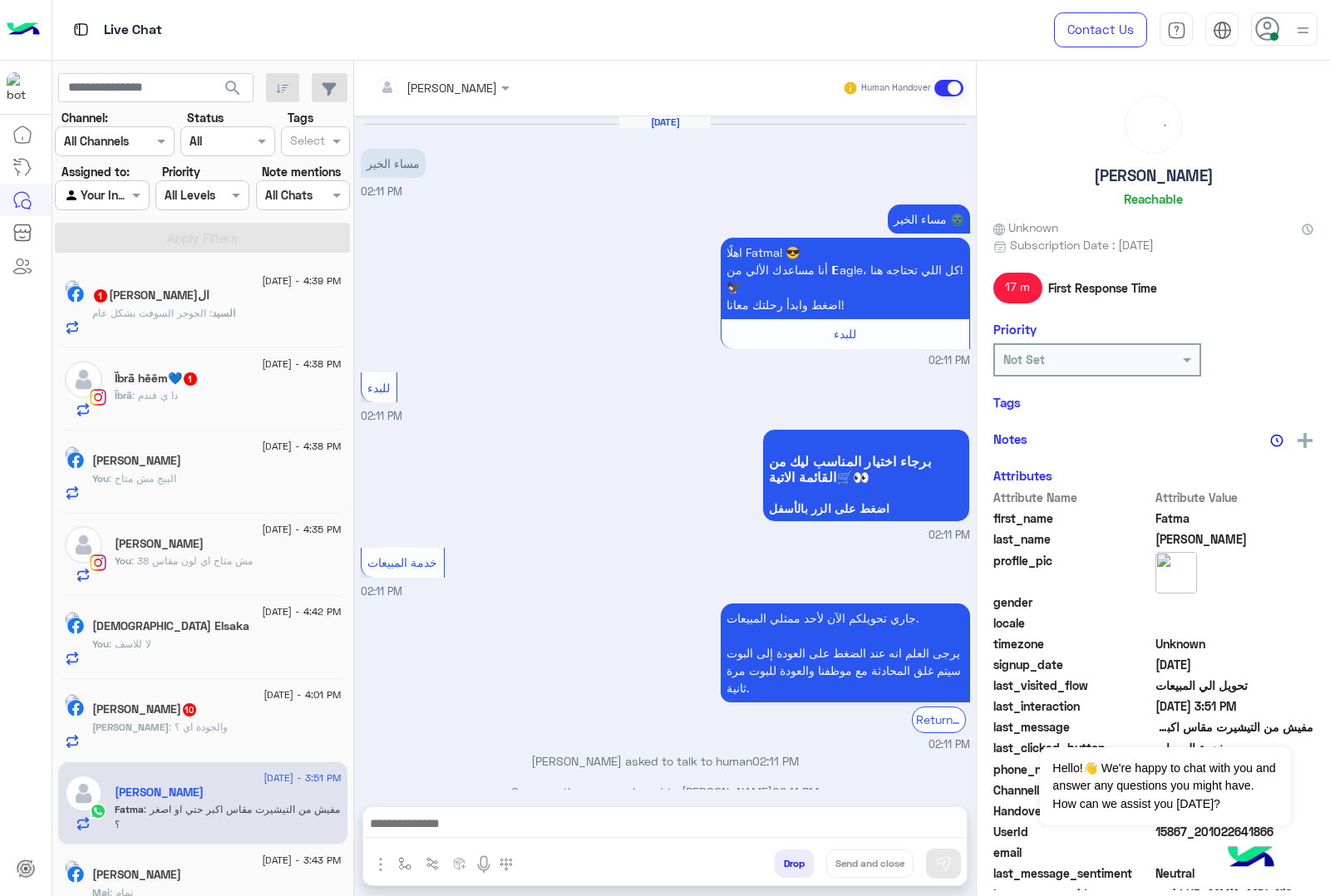
scroll to position [1821, 0]
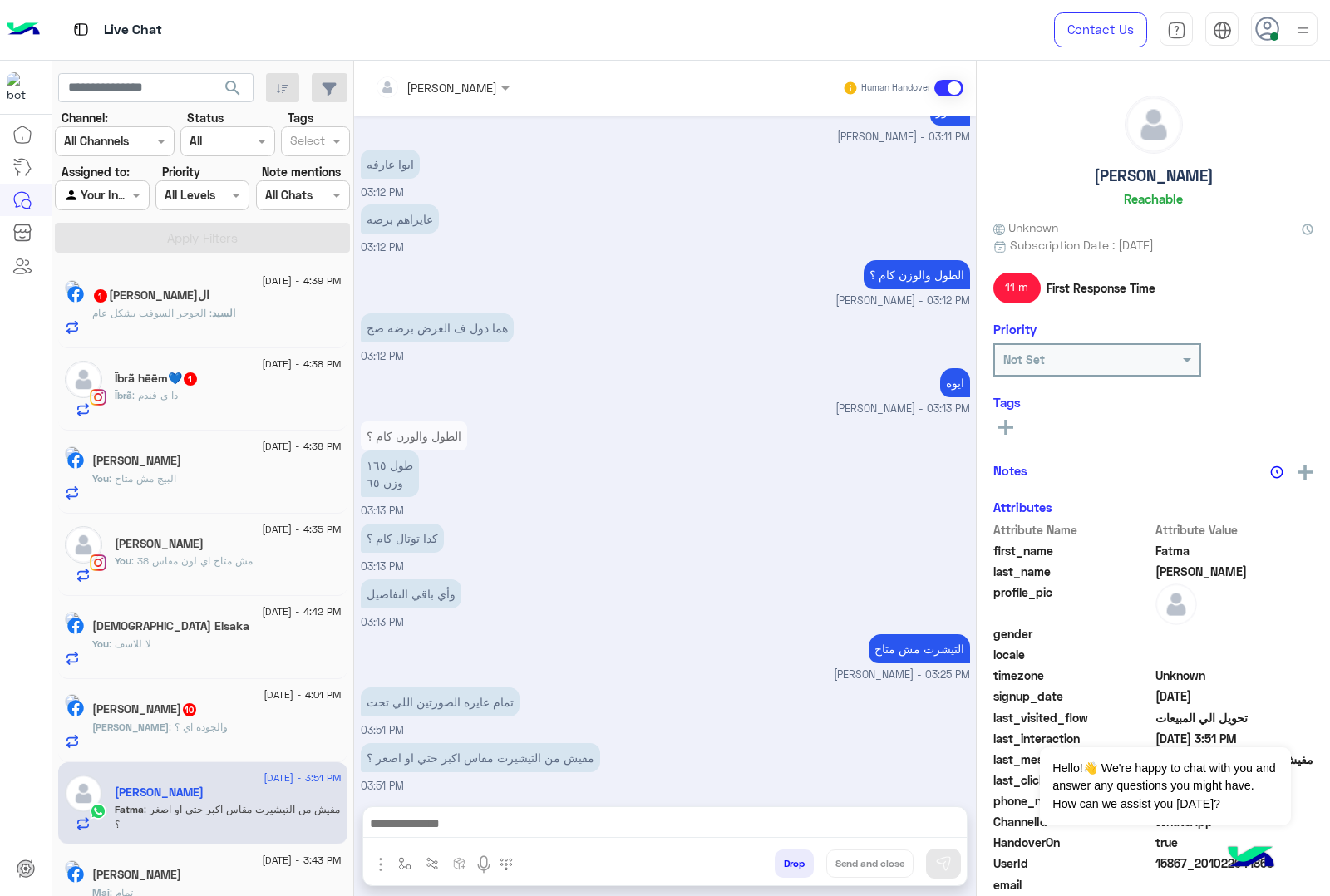
click at [448, 842] on div at bounding box center [665, 827] width 603 height 42
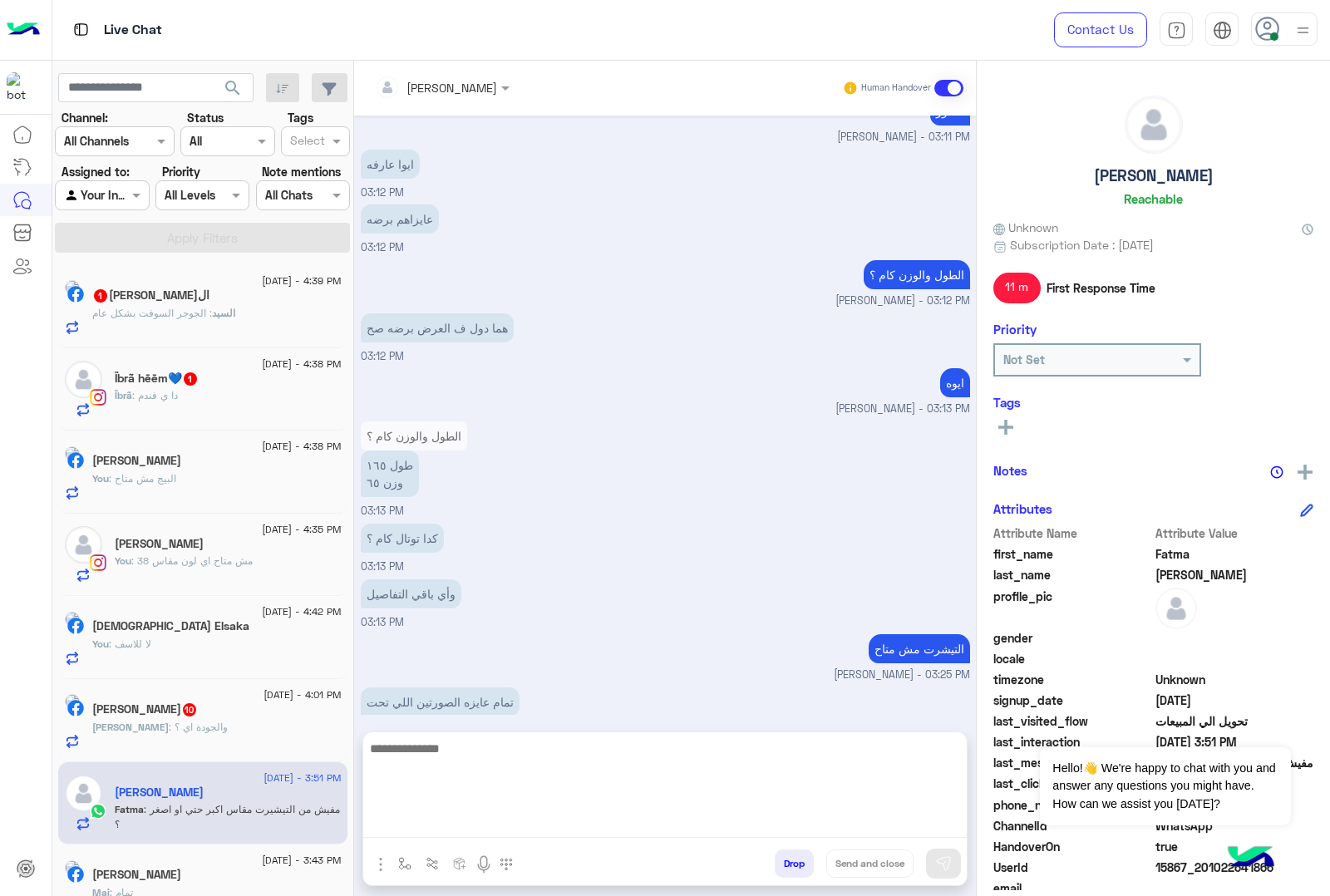
click at [418, 822] on textarea at bounding box center [665, 788] width 603 height 100
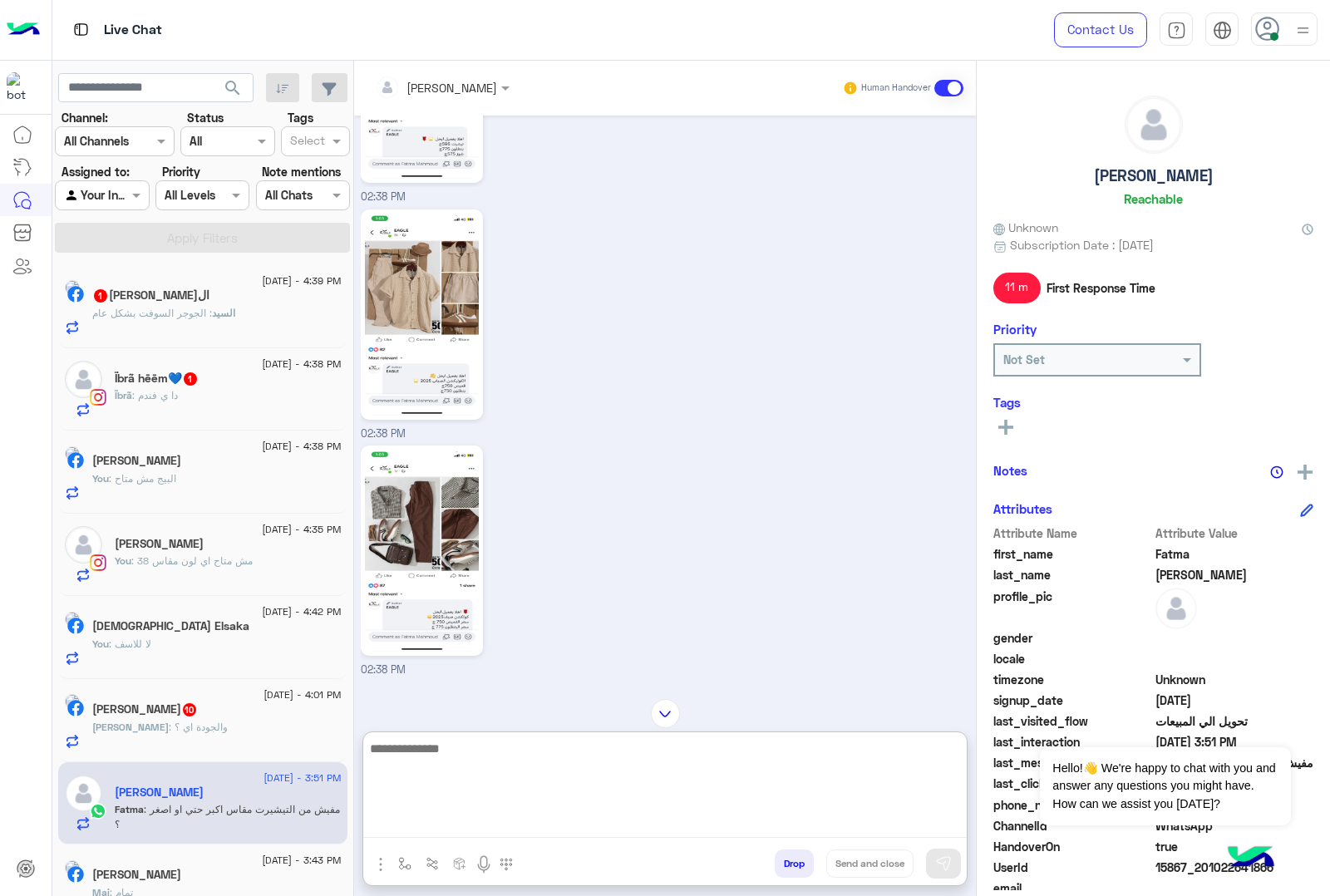
scroll to position [857, 0]
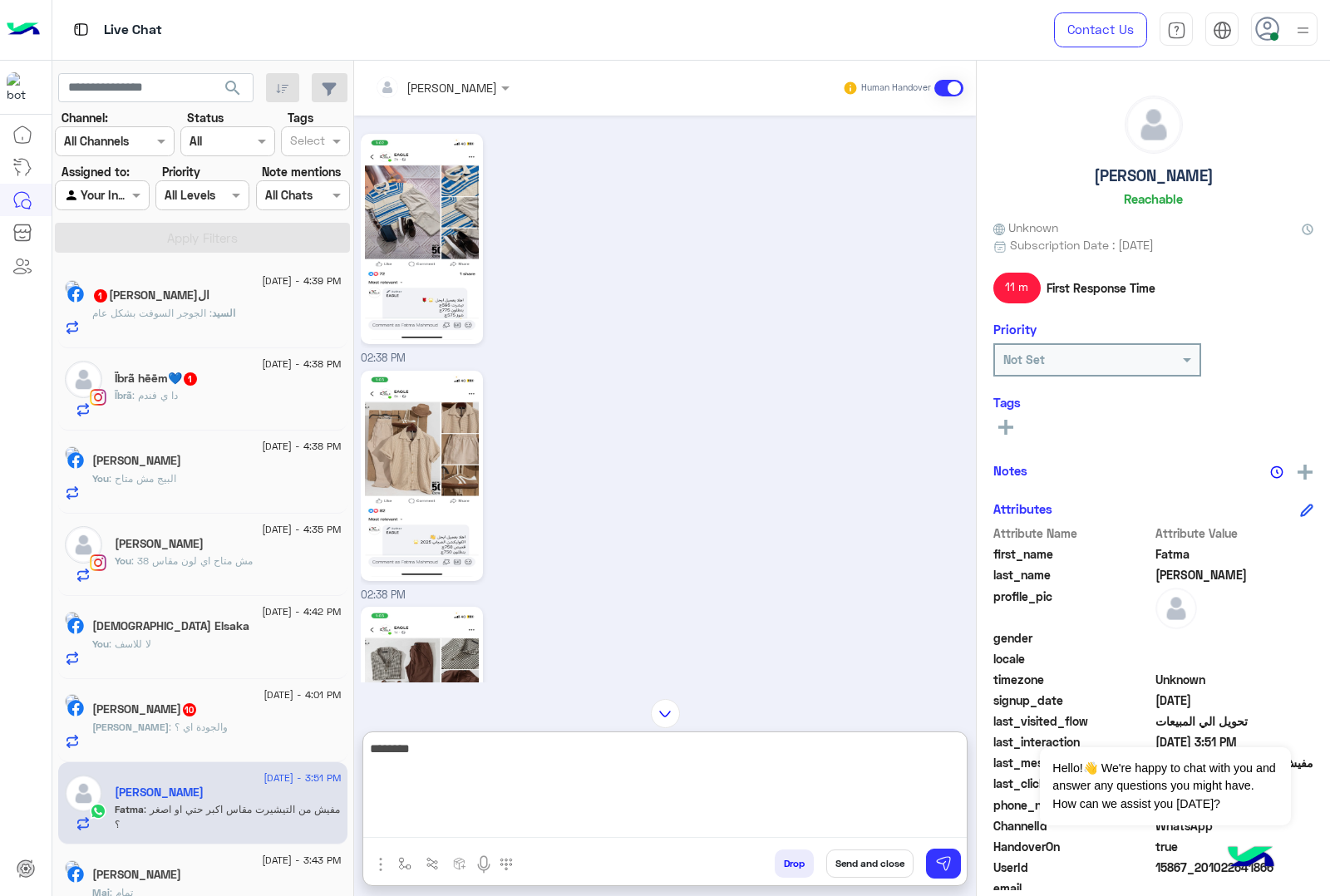
type textarea "********"
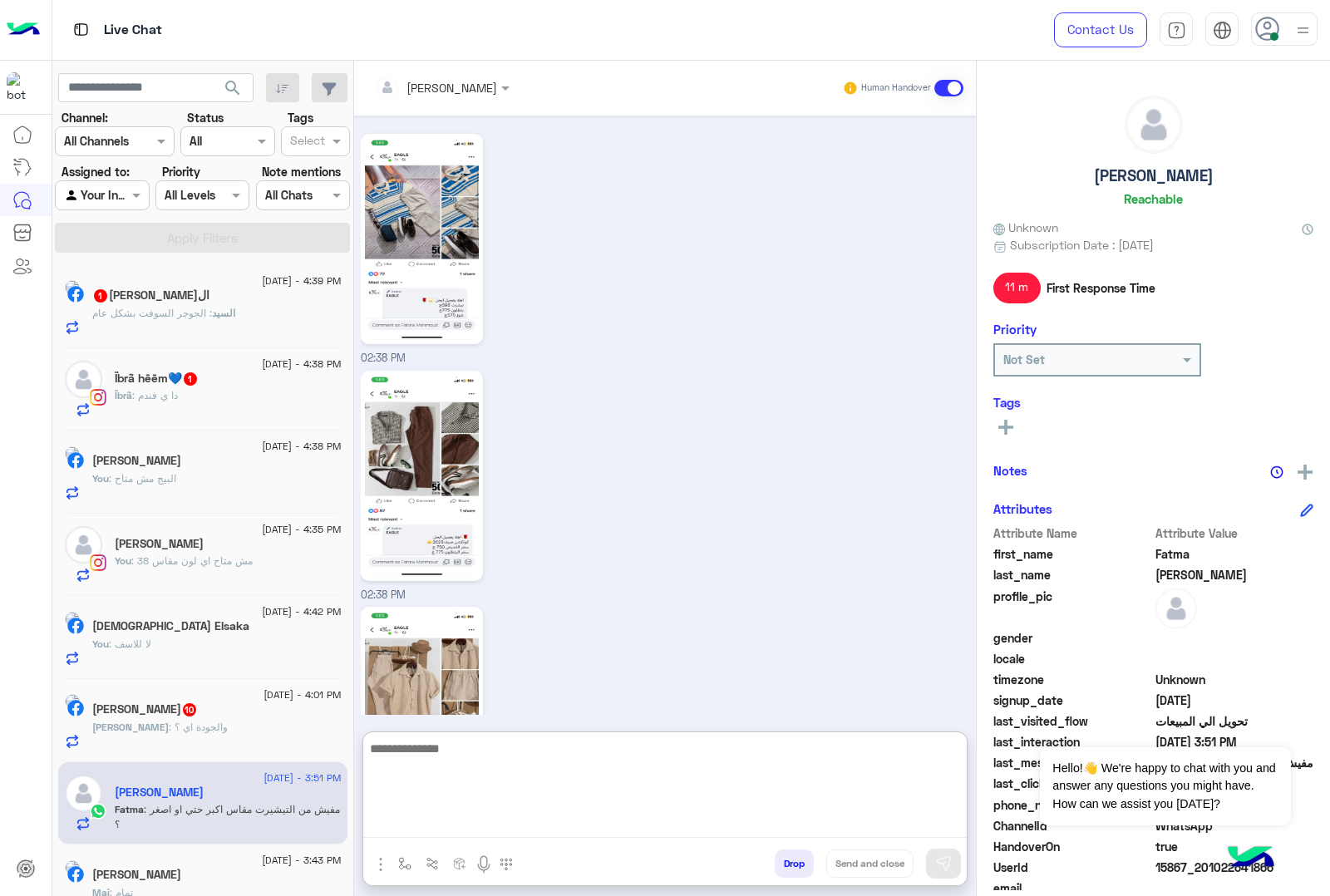
scroll to position [1950, 0]
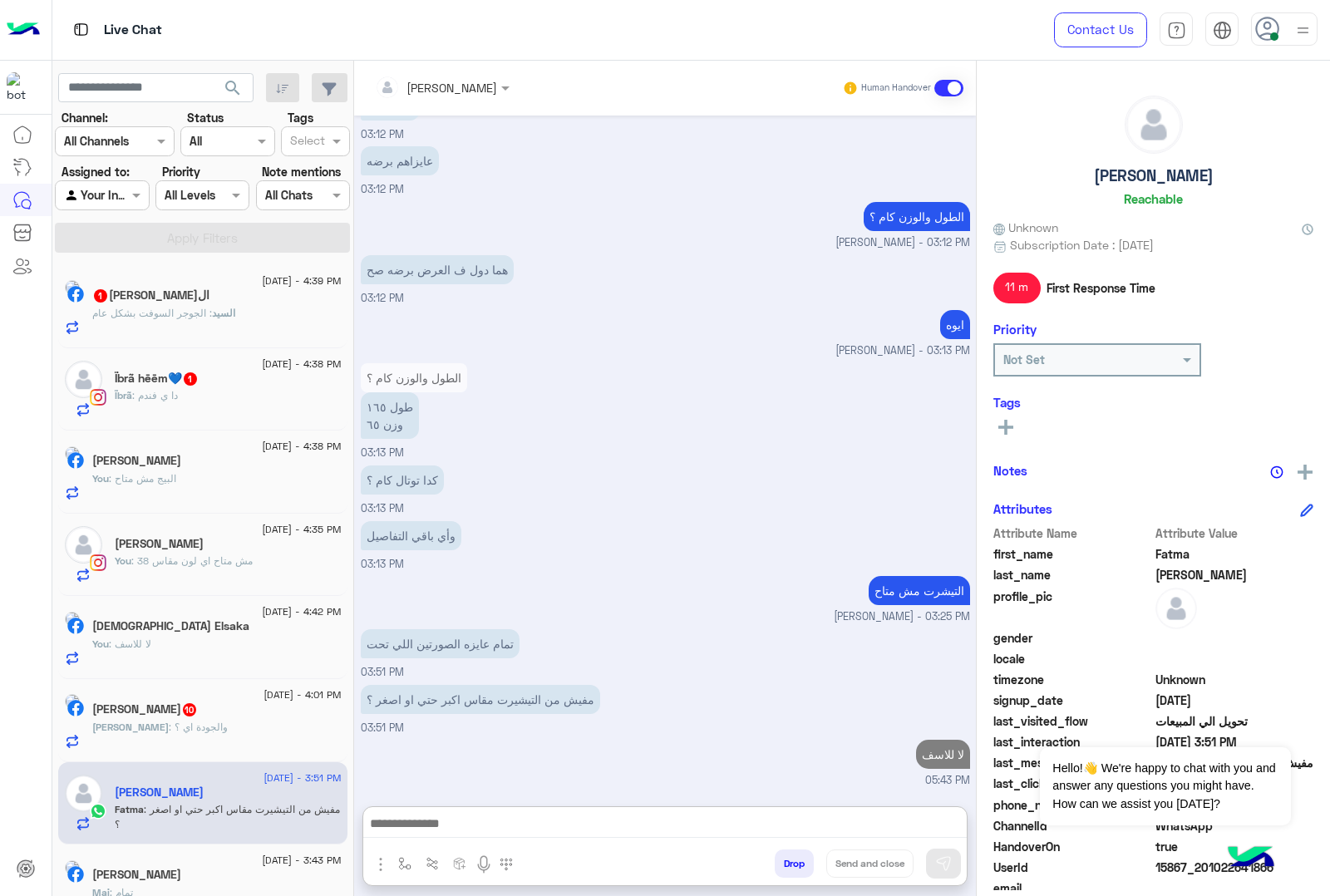
click at [188, 742] on div "[PERSON_NAME] : والجودة اي ؟" at bounding box center [217, 735] width 249 height 29
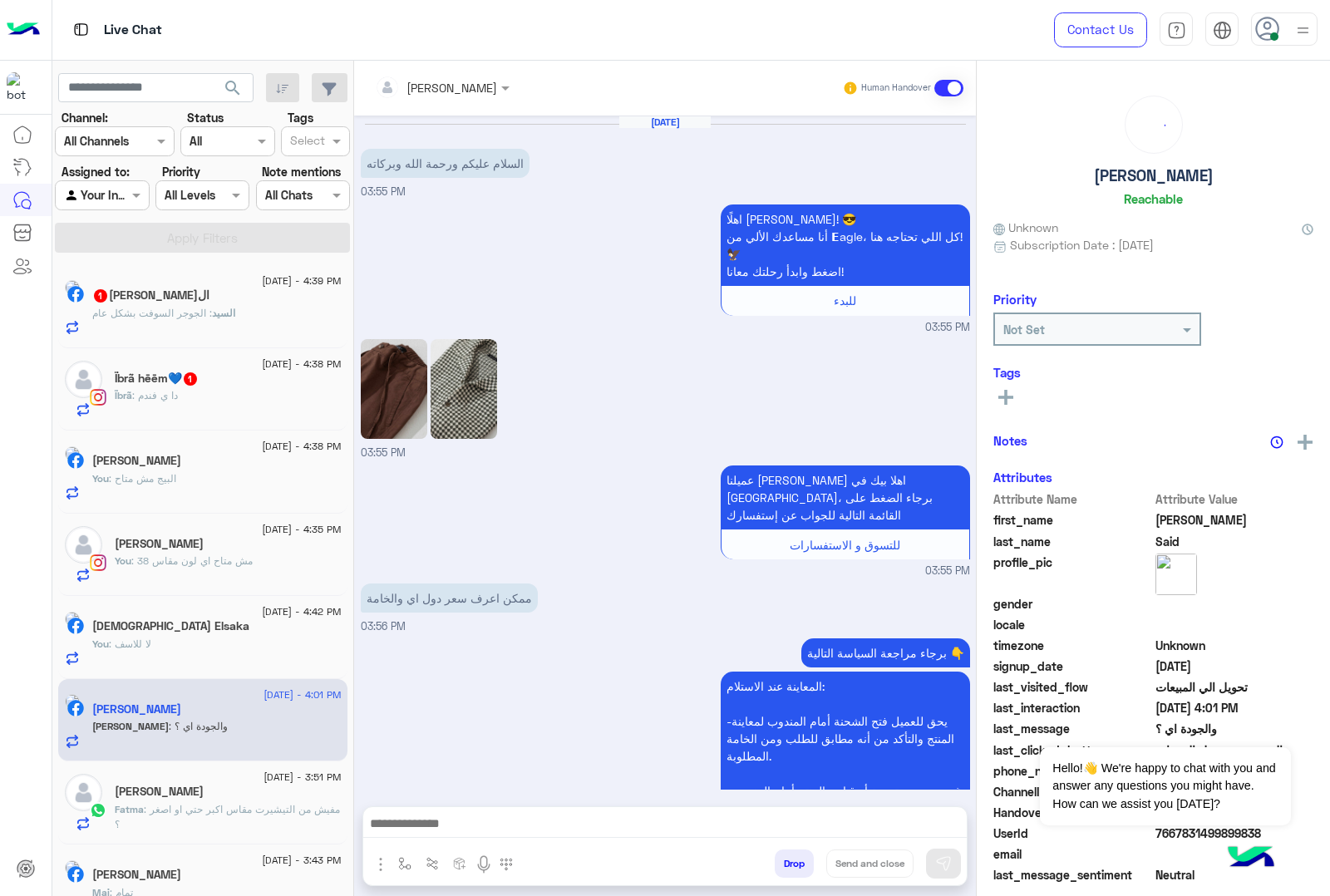
scroll to position [1298, 0]
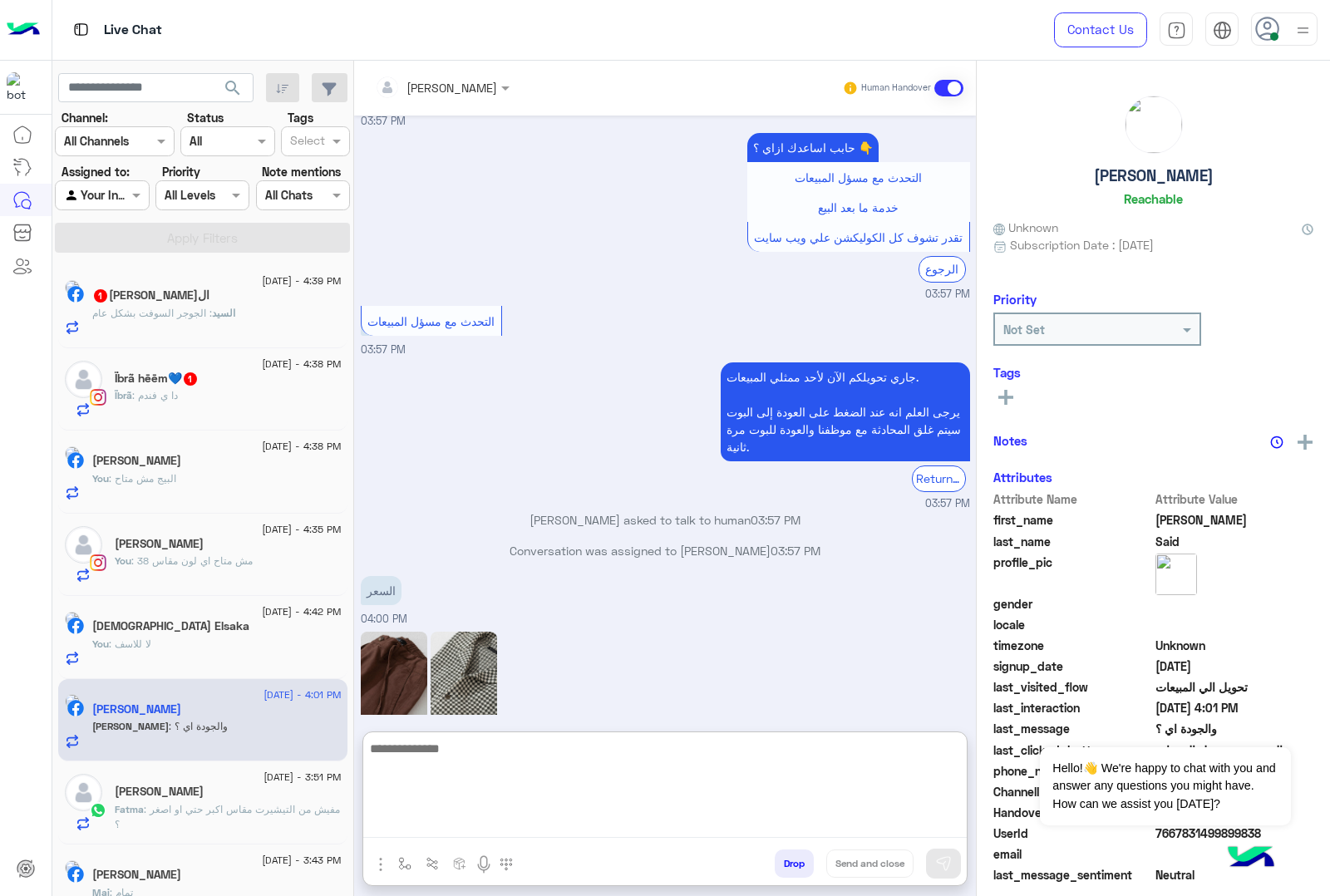
click at [454, 820] on textarea at bounding box center [665, 788] width 603 height 100
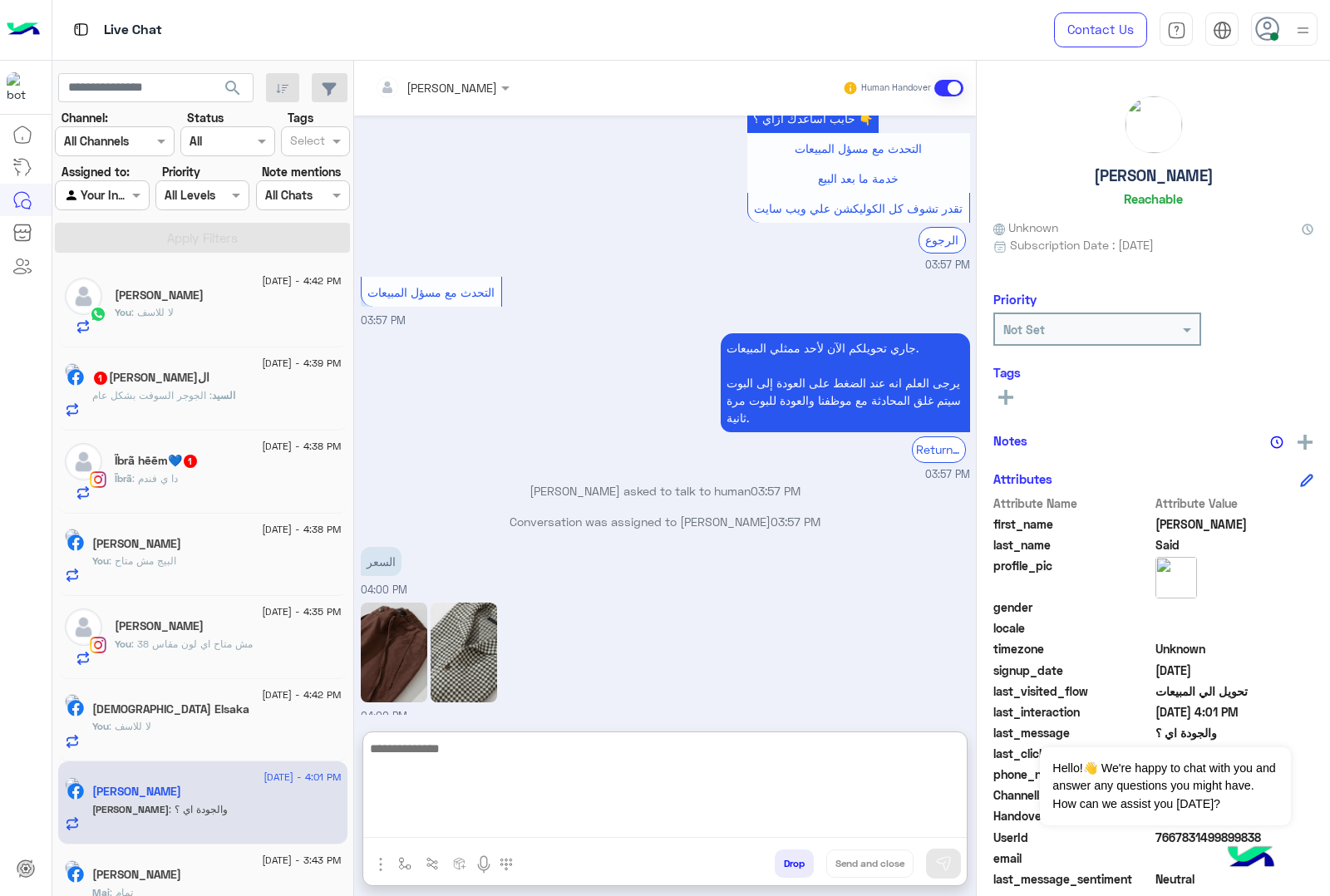
scroll to position [1373, 0]
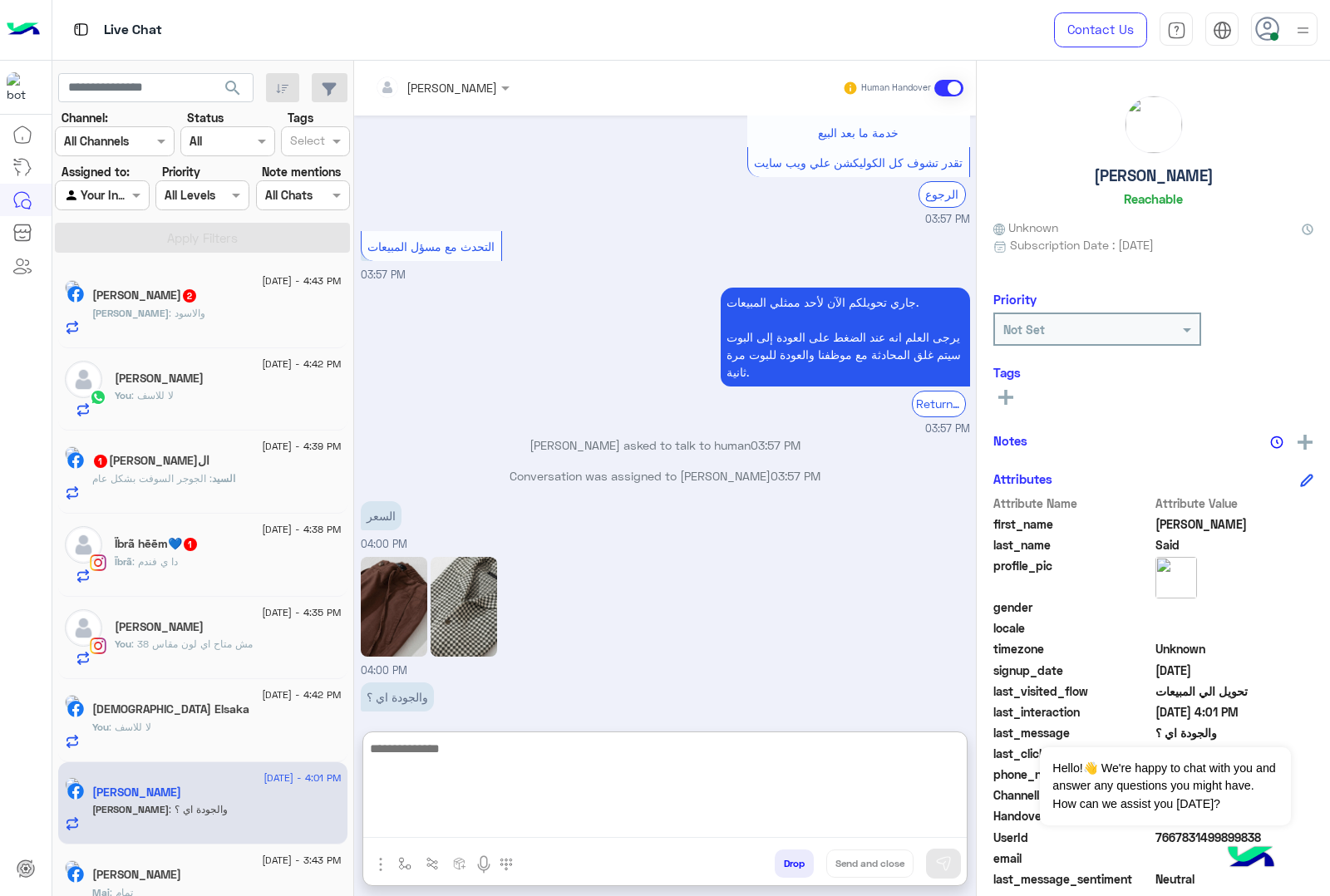
click at [466, 751] on textarea at bounding box center [665, 788] width 603 height 100
click at [877, 749] on textarea "**********" at bounding box center [665, 788] width 603 height 100
paste textarea "**********"
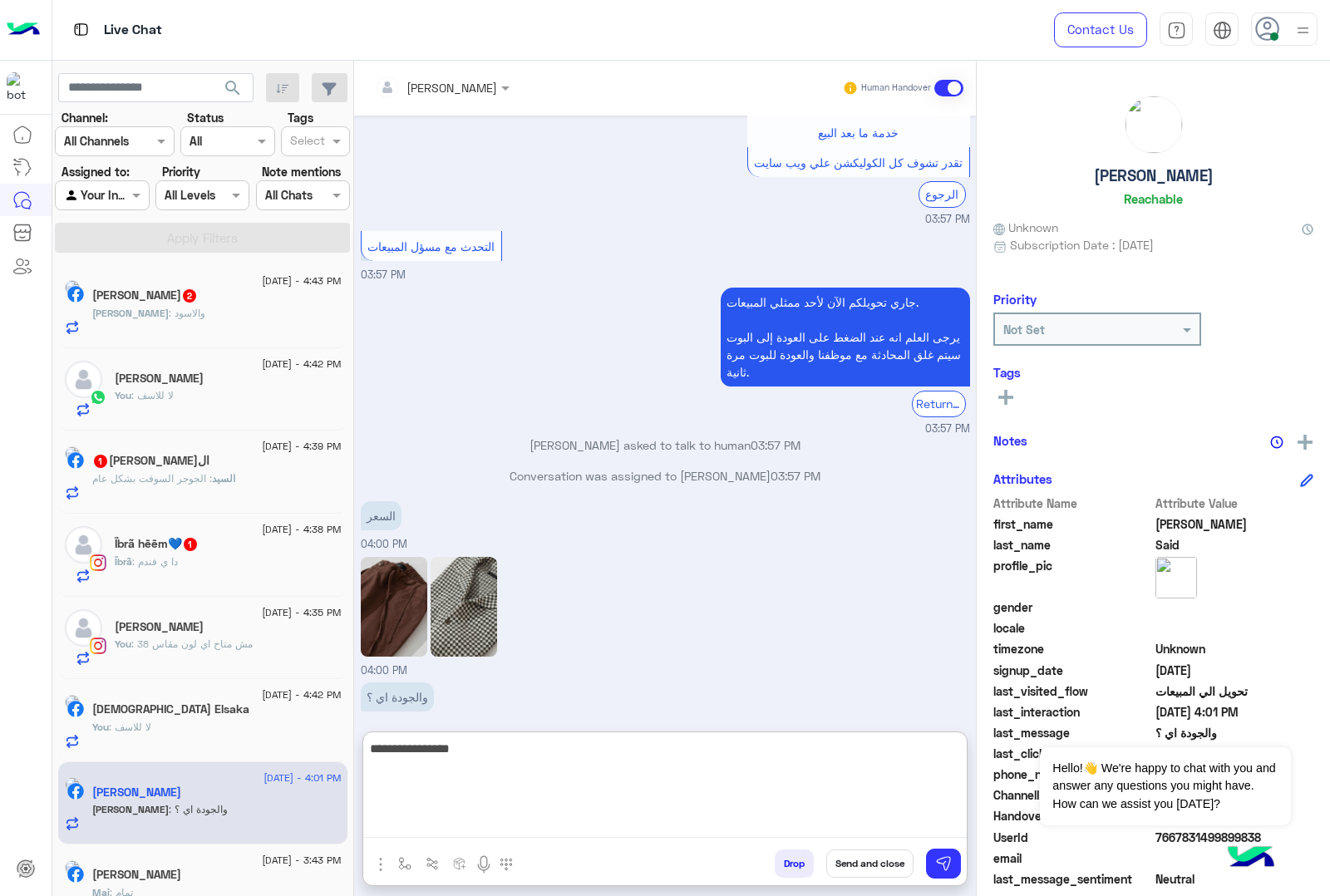
type textarea "**********"
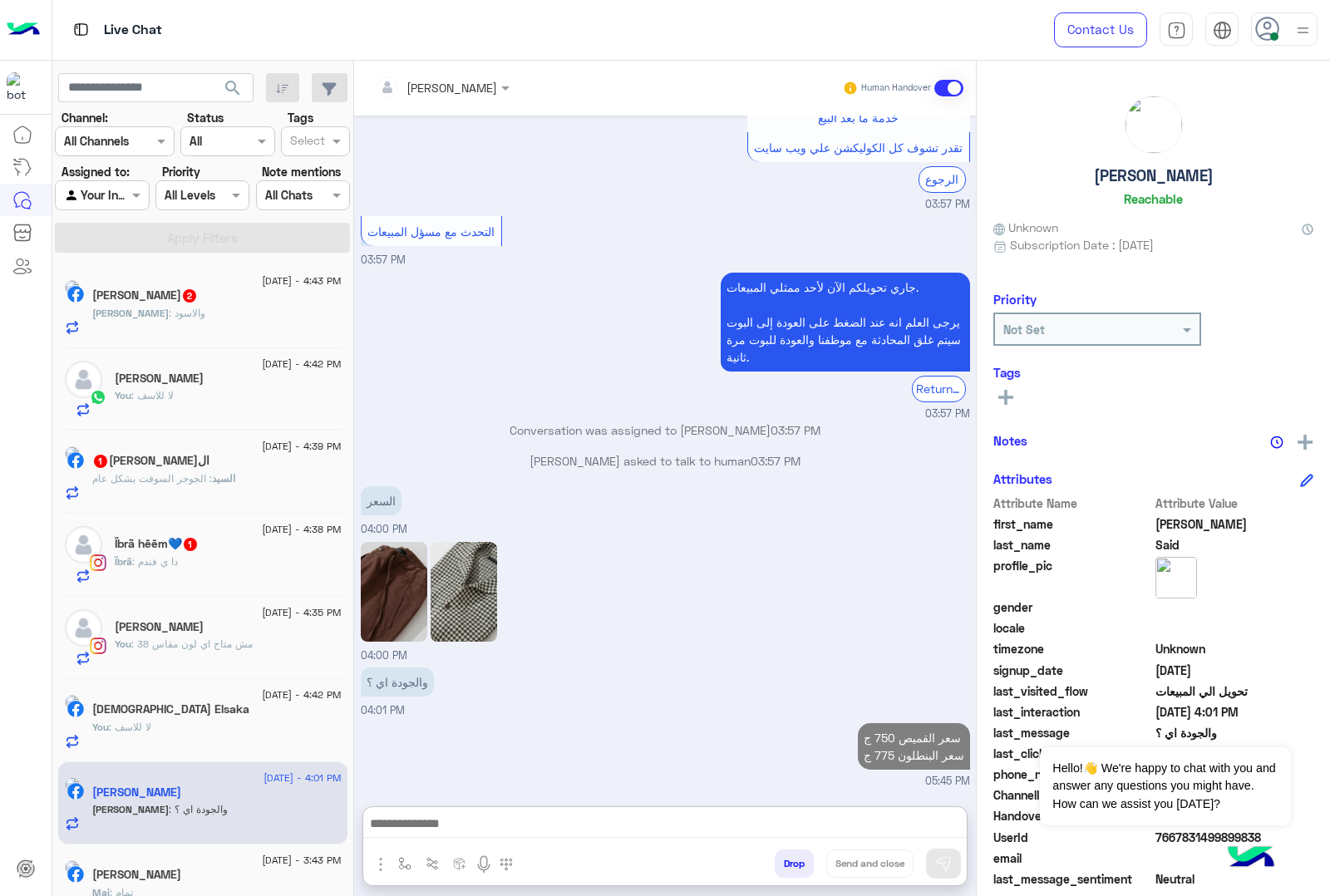
click at [169, 480] on span ": الجوجر السوفت بشكل عام" at bounding box center [152, 478] width 120 height 13
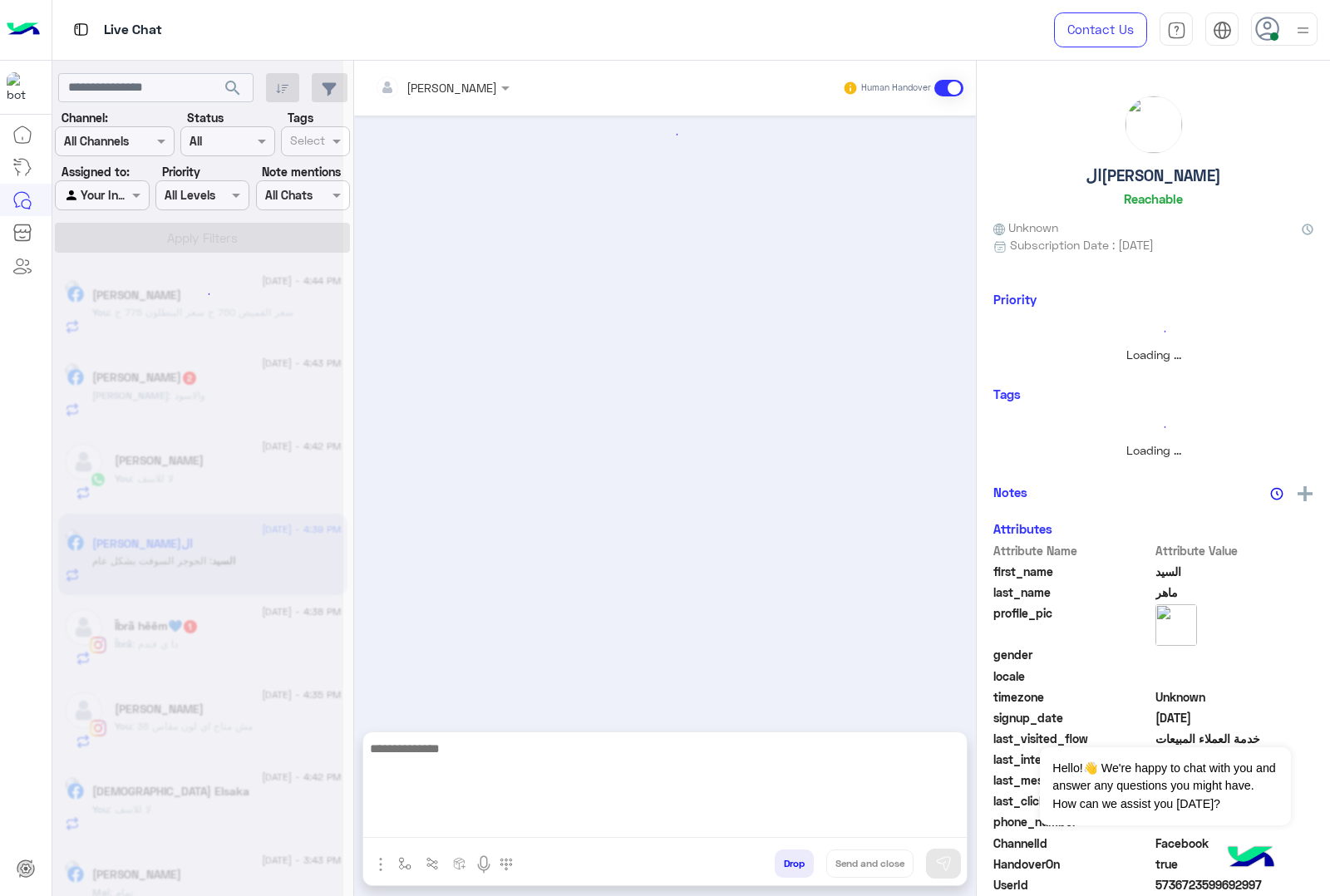
click at [476, 828] on textarea at bounding box center [665, 788] width 603 height 100
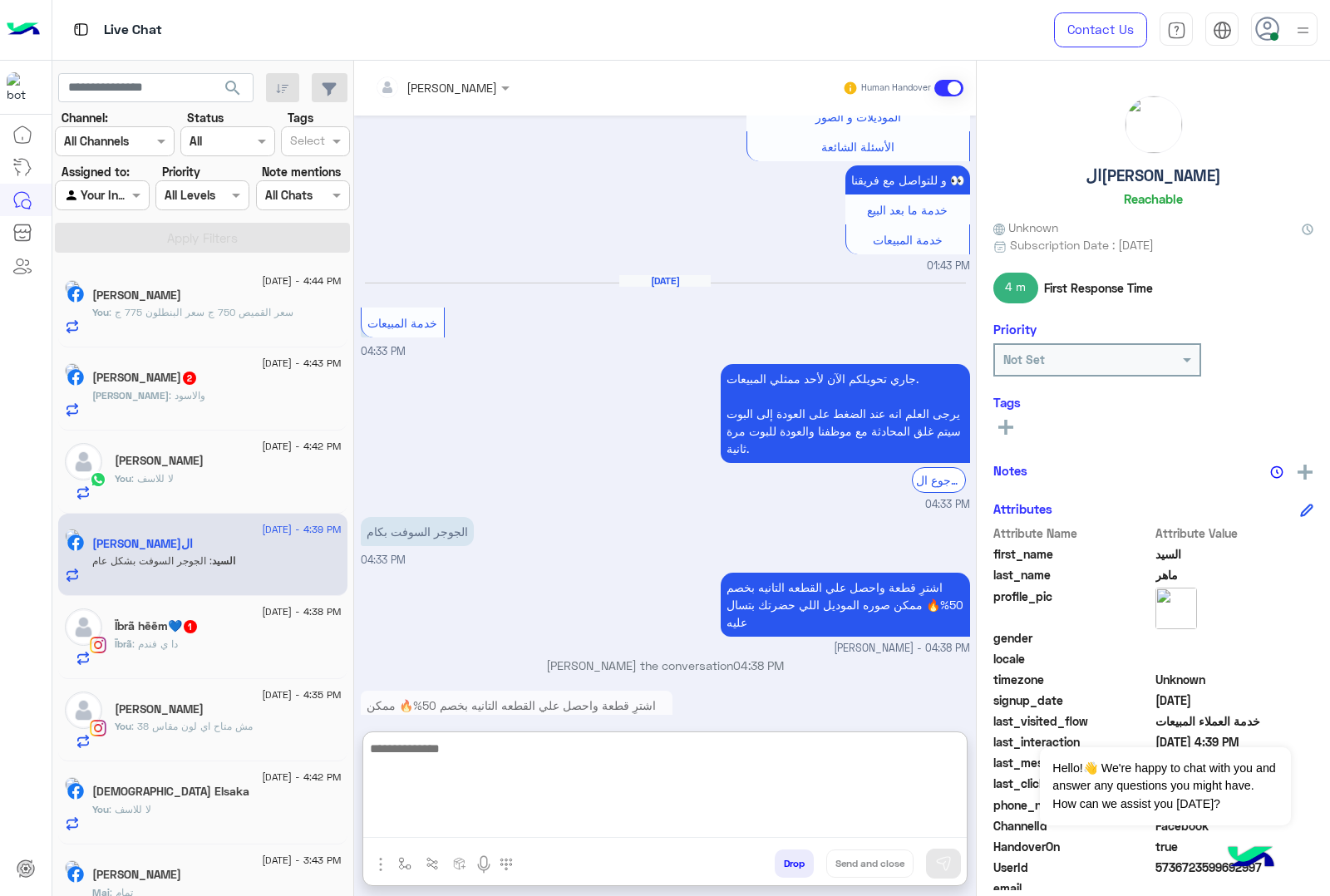
scroll to position [3231, 0]
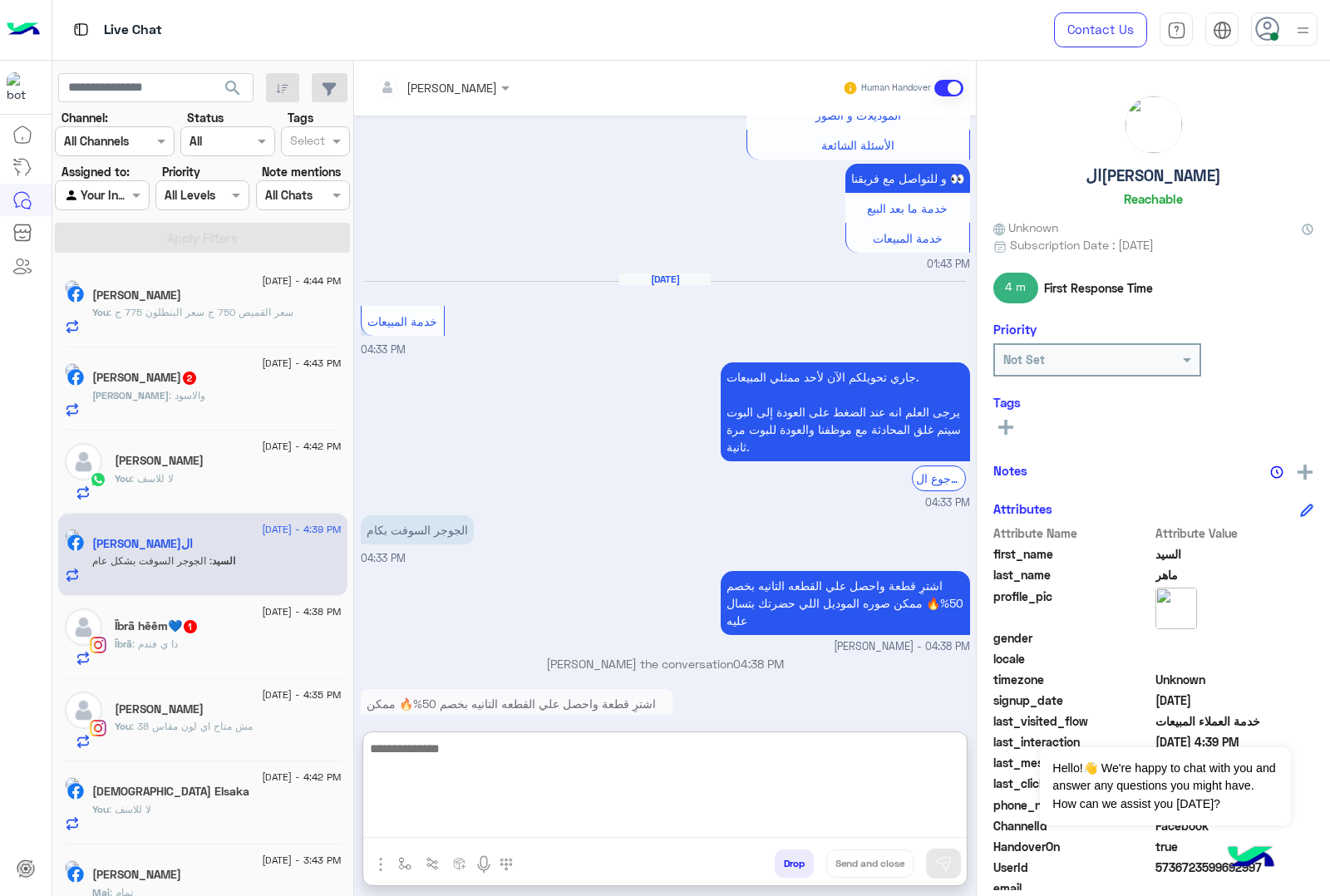
paste textarea "**********"
type textarea "**********"
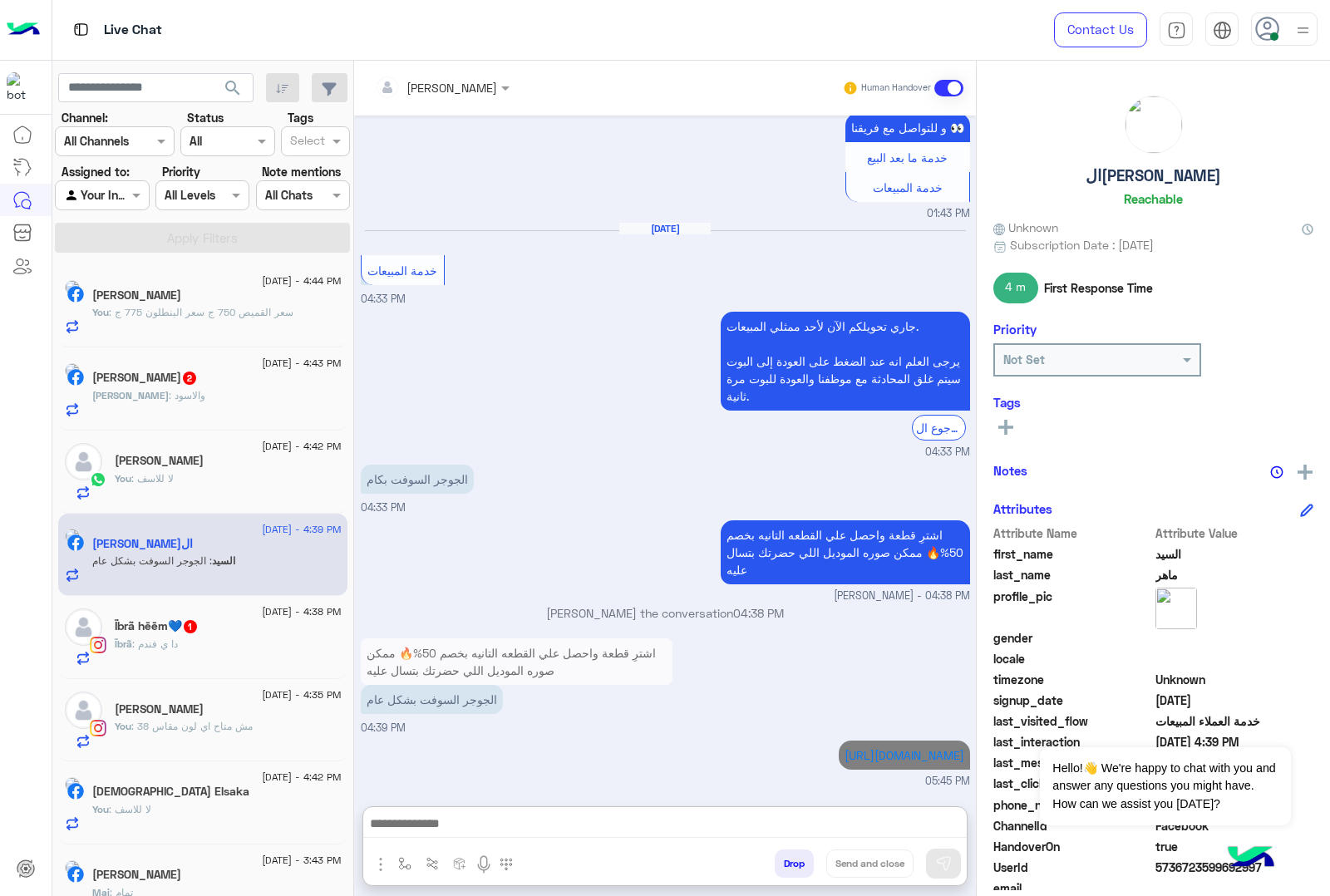
click at [173, 651] on p "Ïbrã : دا ي فندم" at bounding box center [146, 644] width 63 height 14
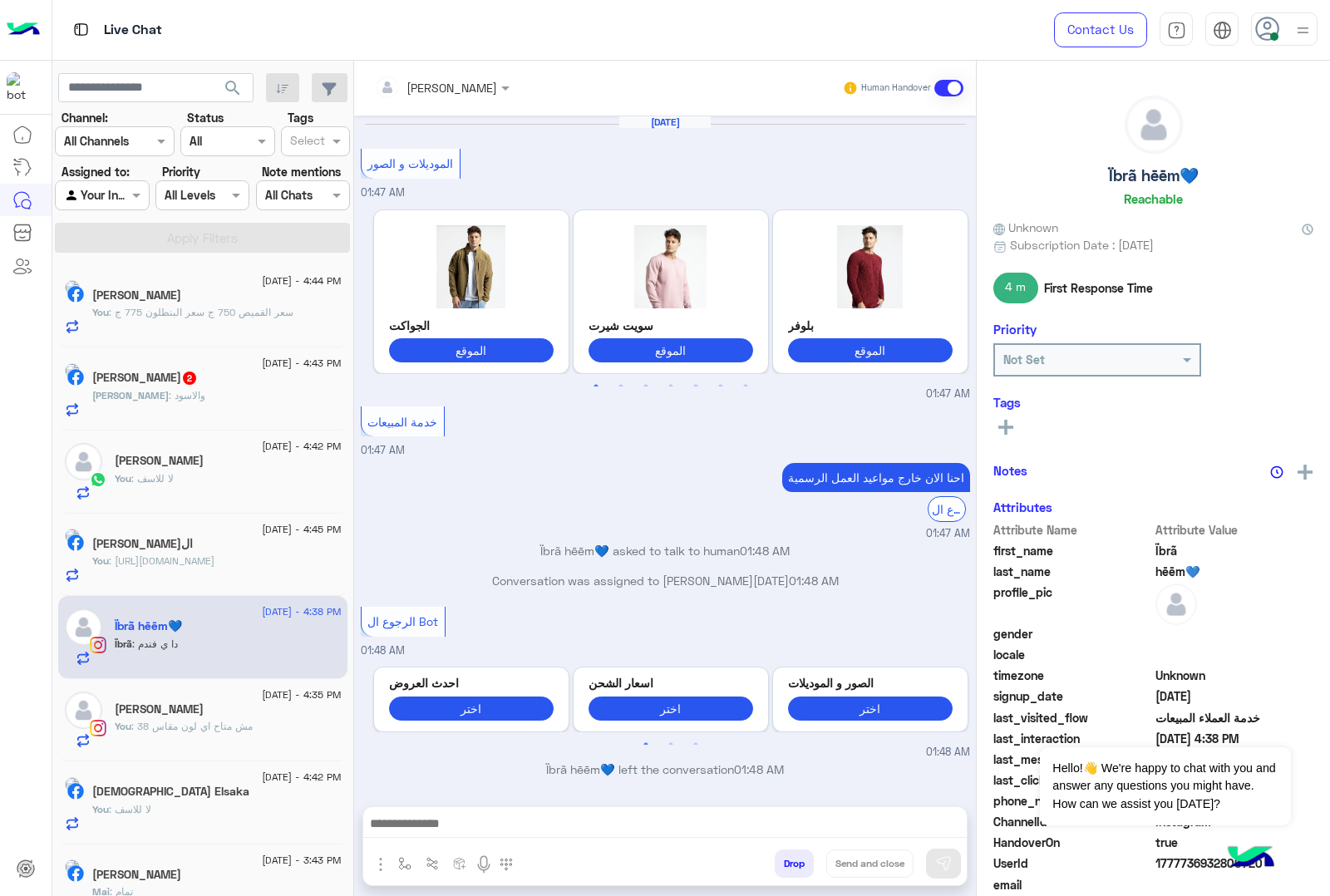
scroll to position [2700, 0]
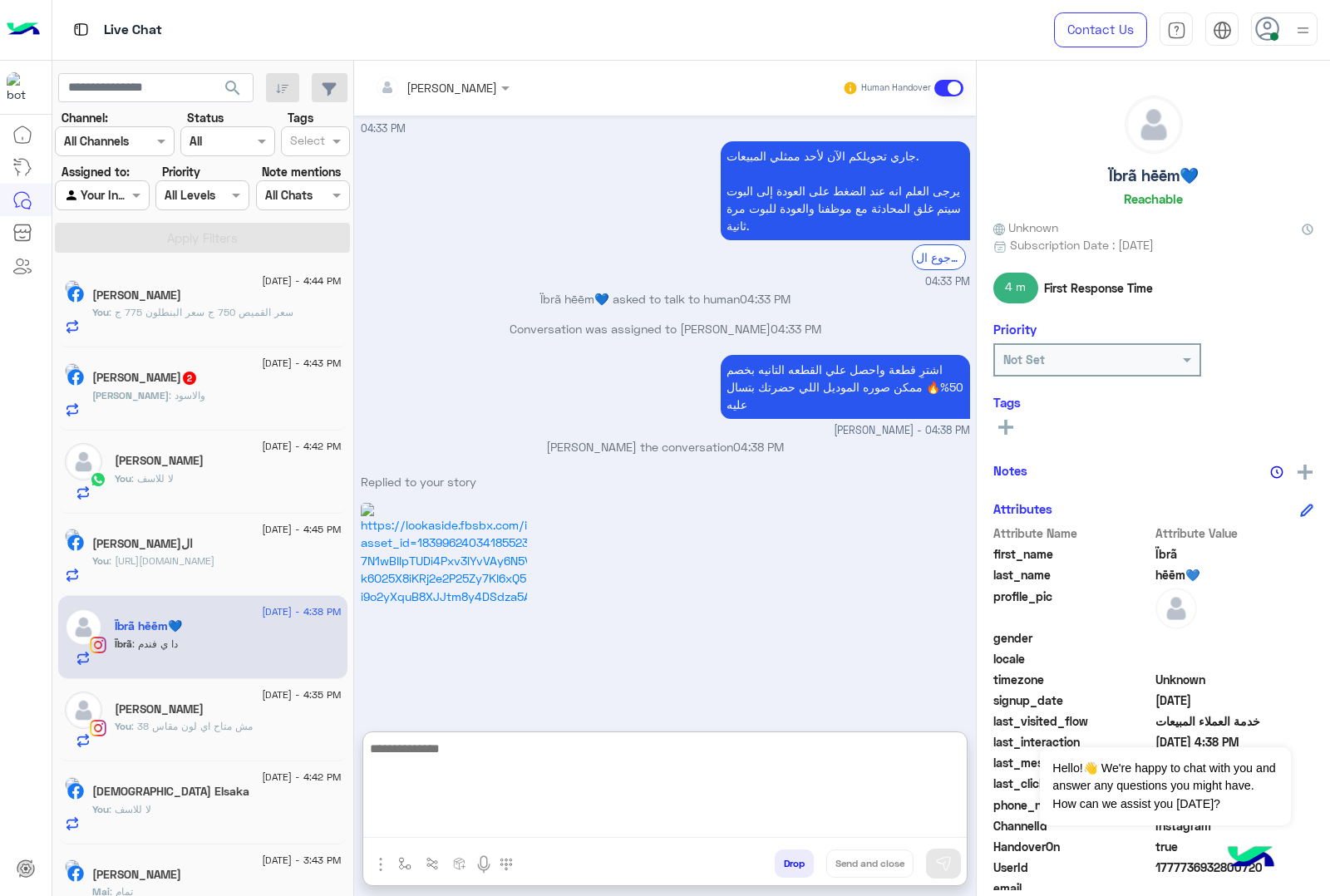
click at [446, 815] on textarea at bounding box center [665, 788] width 603 height 100
type textarea "***"
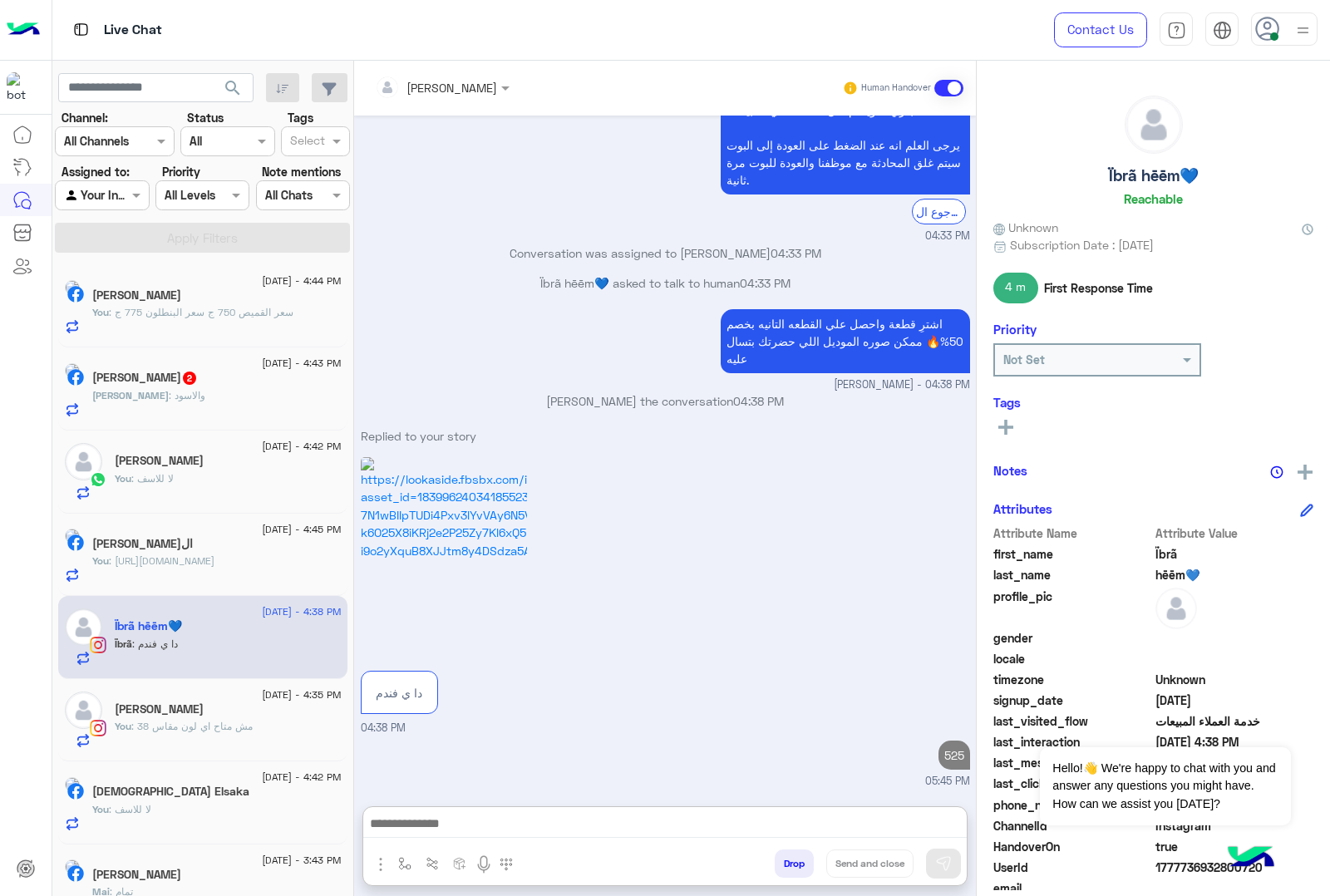
click at [198, 385] on h5 "[DEMOGRAPHIC_DATA] 2" at bounding box center [144, 378] width 105 height 14
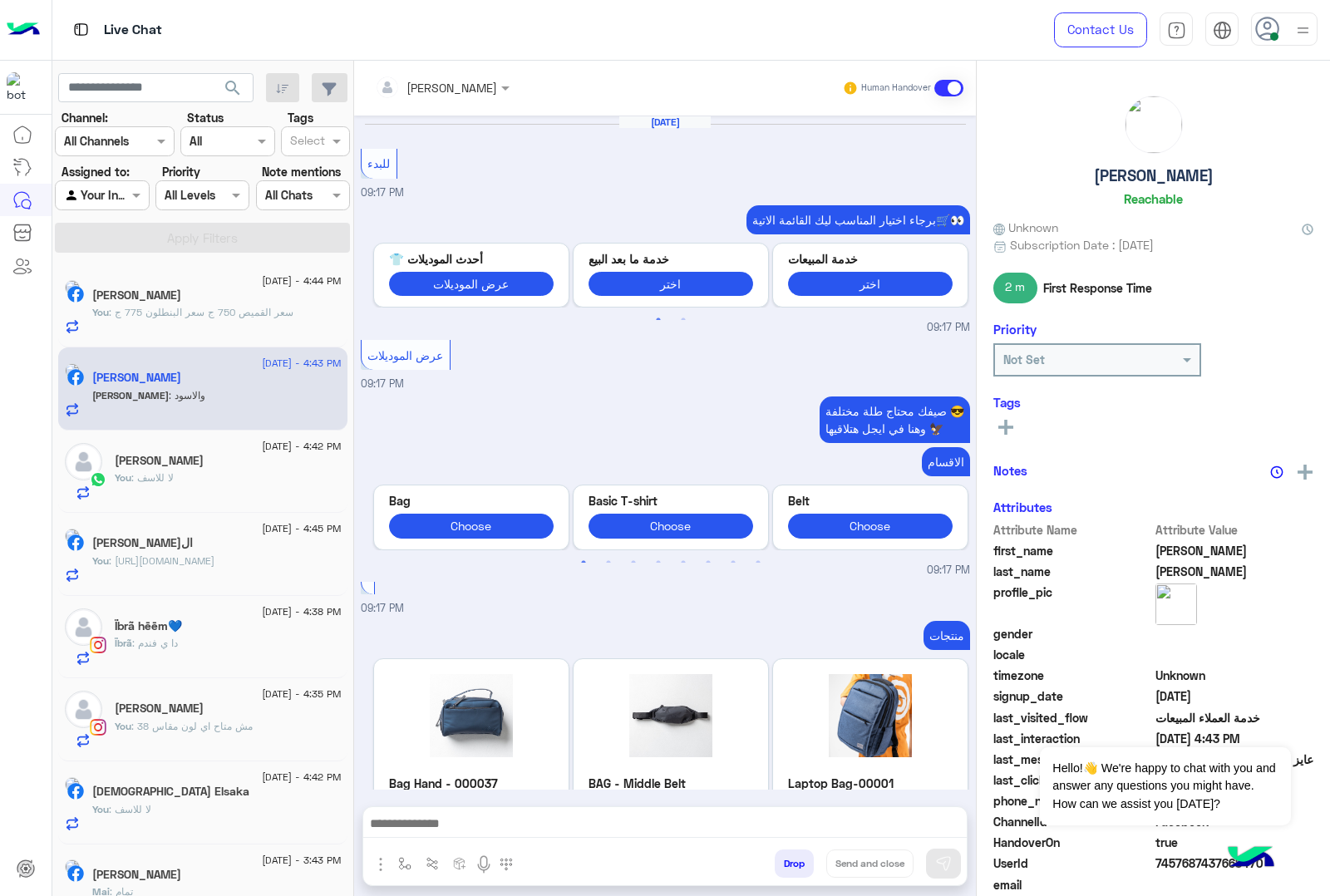
scroll to position [1993, 0]
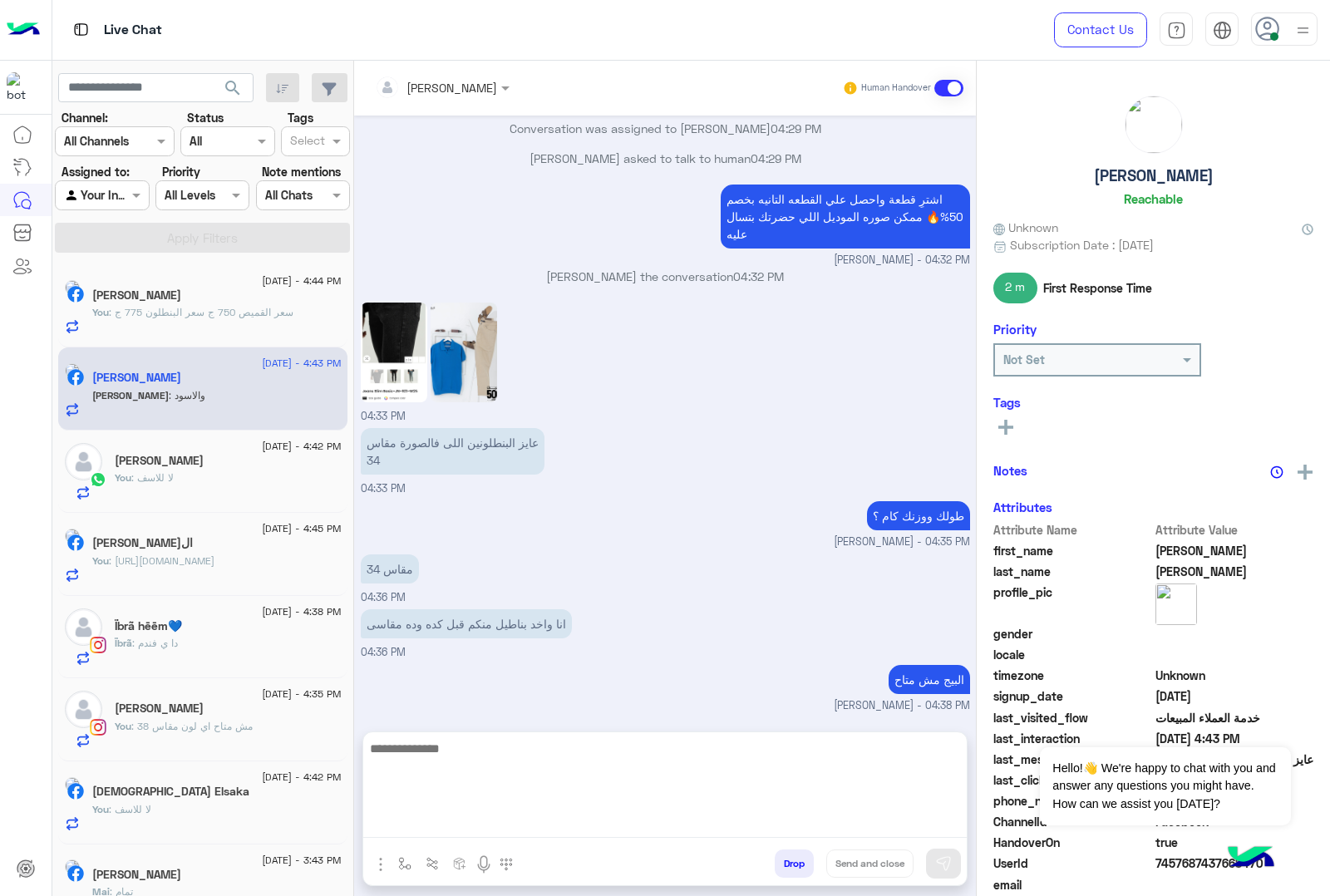
click at [461, 821] on textarea at bounding box center [665, 788] width 603 height 100
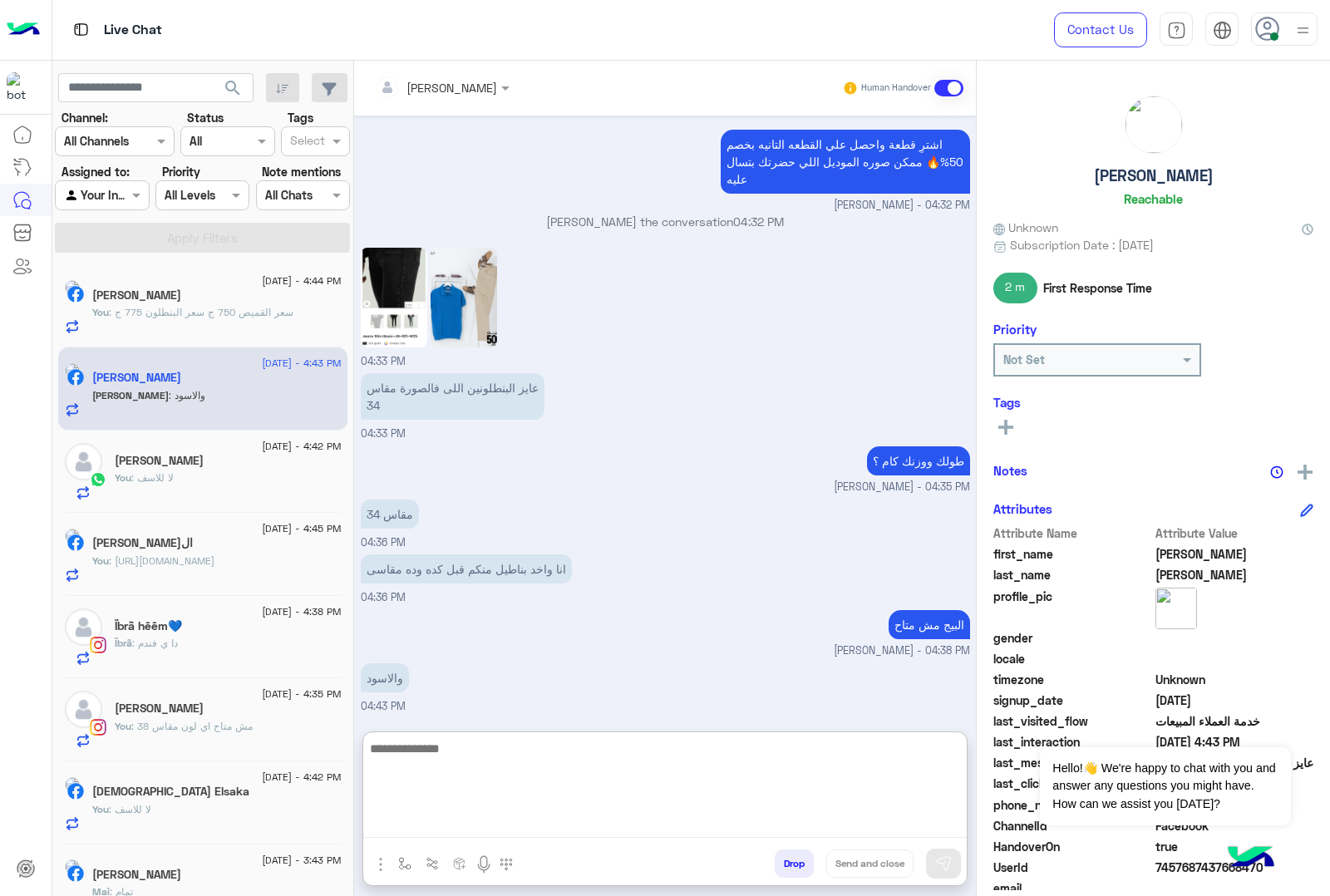
scroll to position [2068, 0]
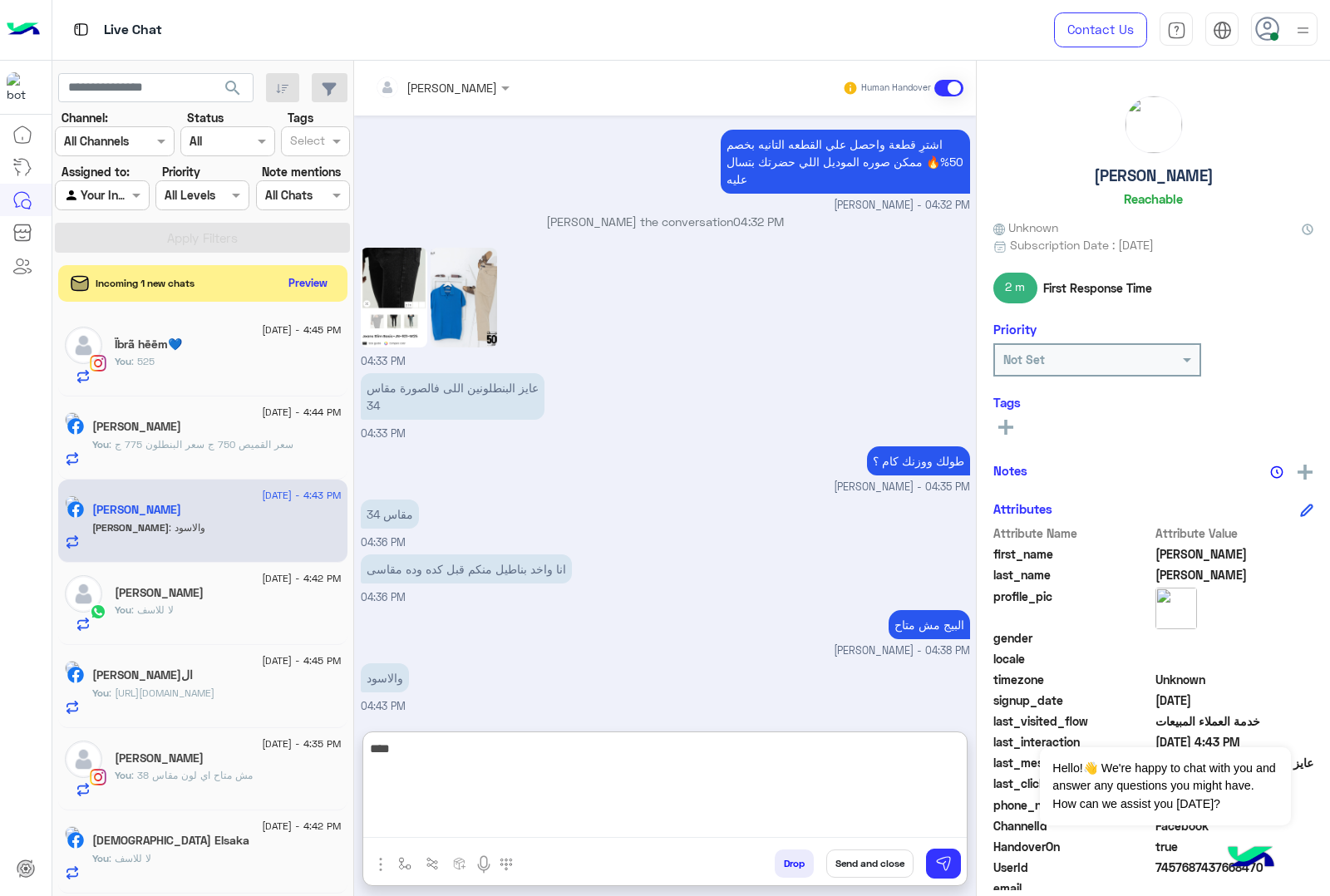
type textarea "****"
type textarea "*"
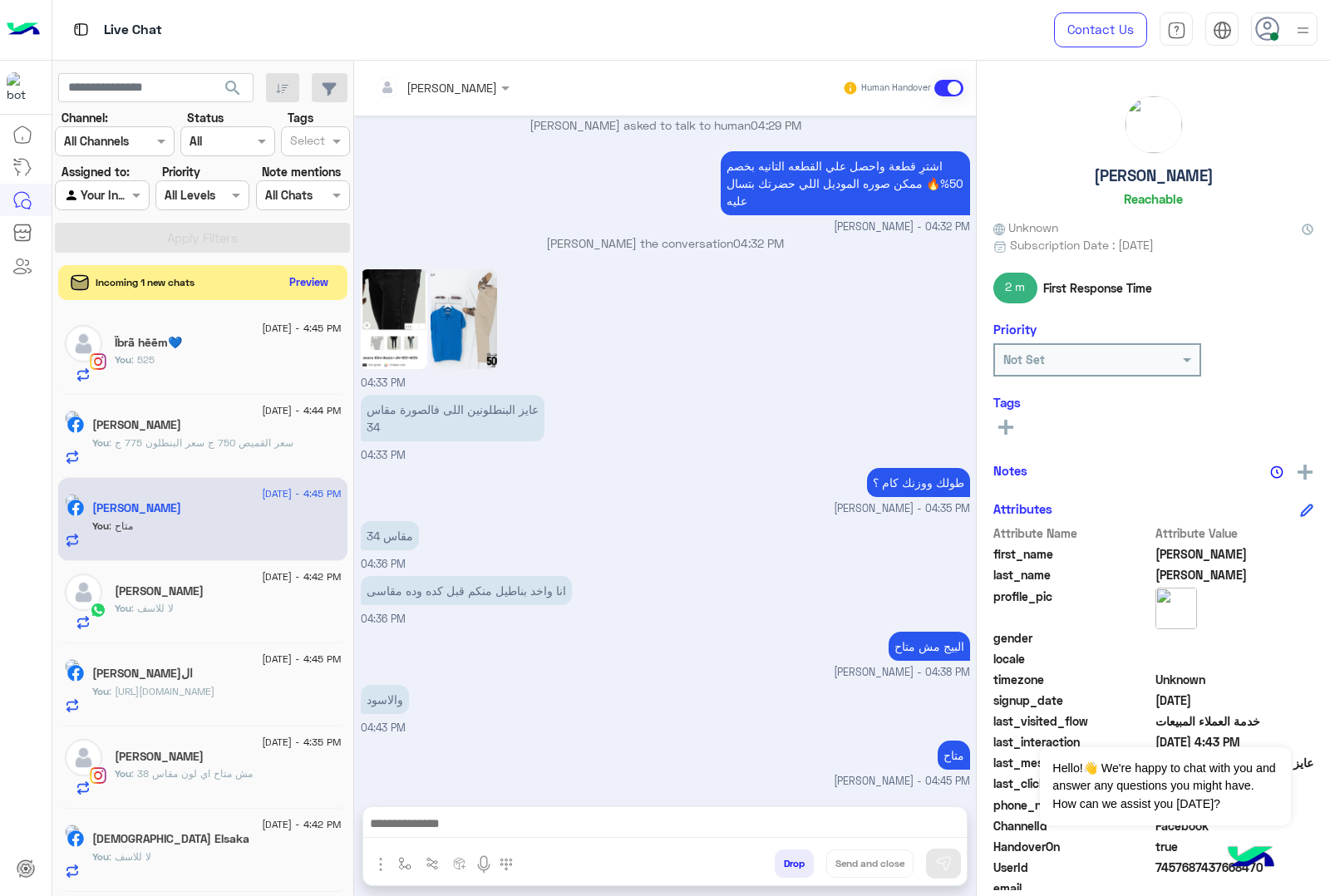
click at [301, 275] on button "Preview" at bounding box center [308, 281] width 51 height 22
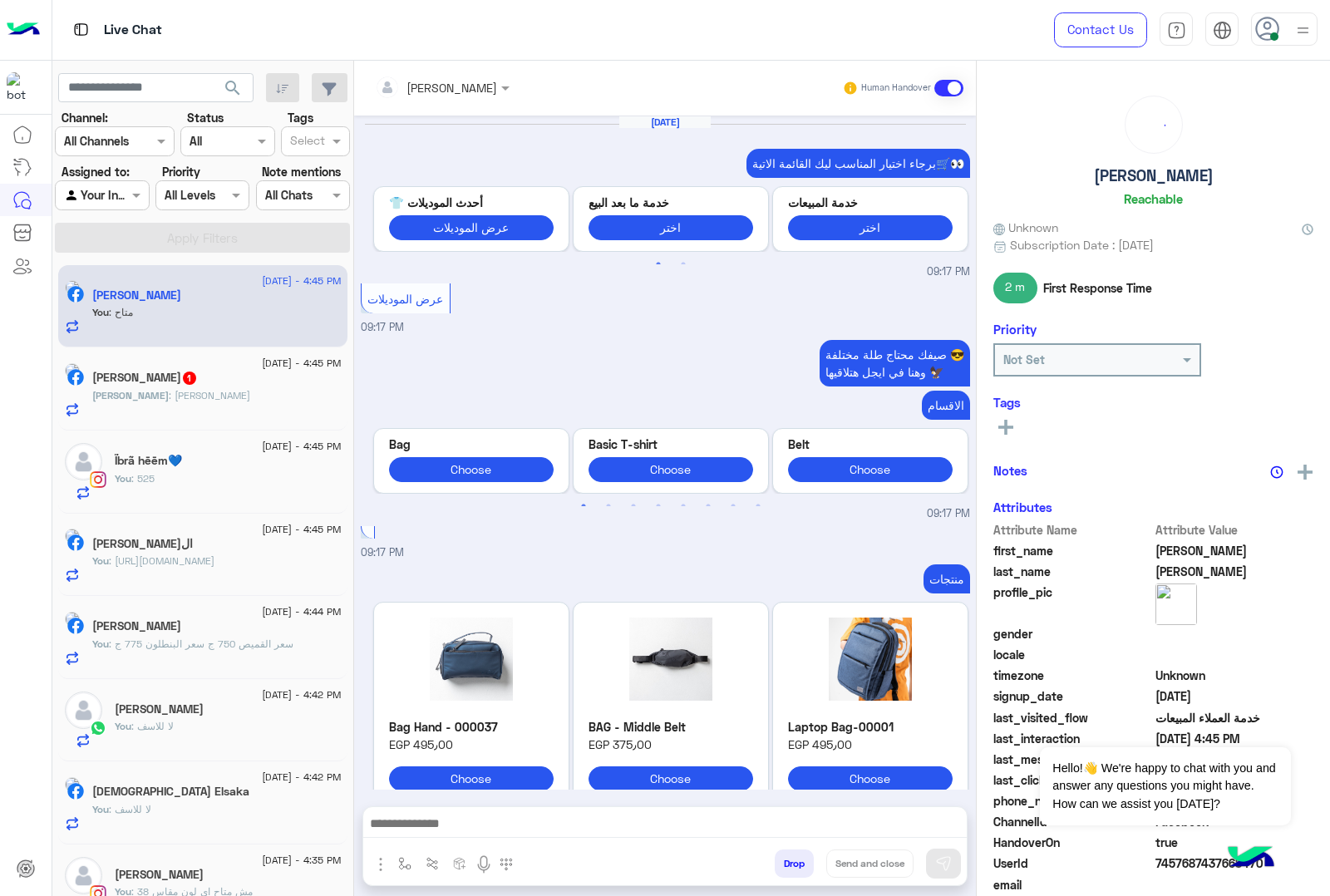
scroll to position [1991, 0]
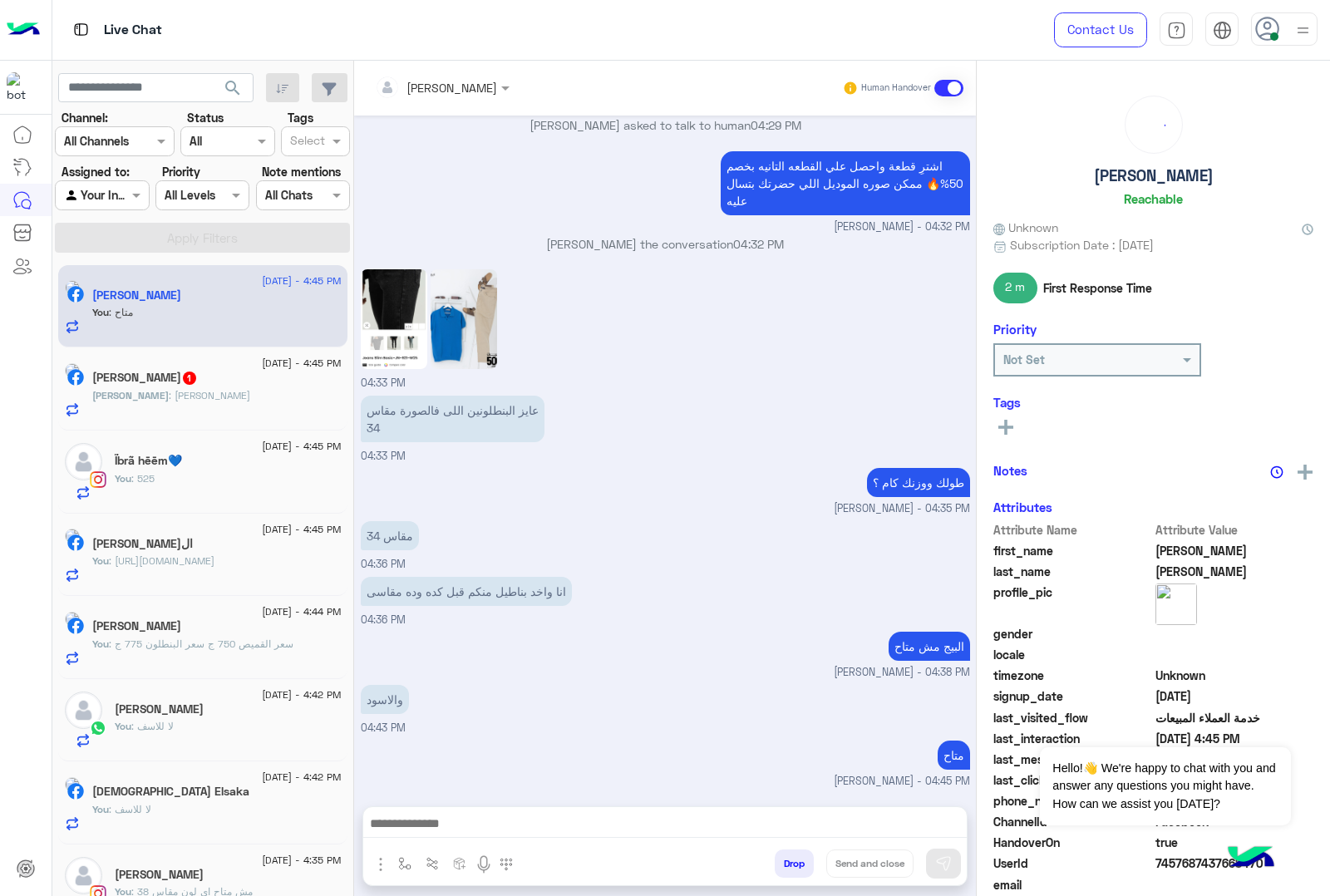
click at [193, 403] on p "[PERSON_NAME] : [PERSON_NAME]" at bounding box center [170, 395] width 158 height 14
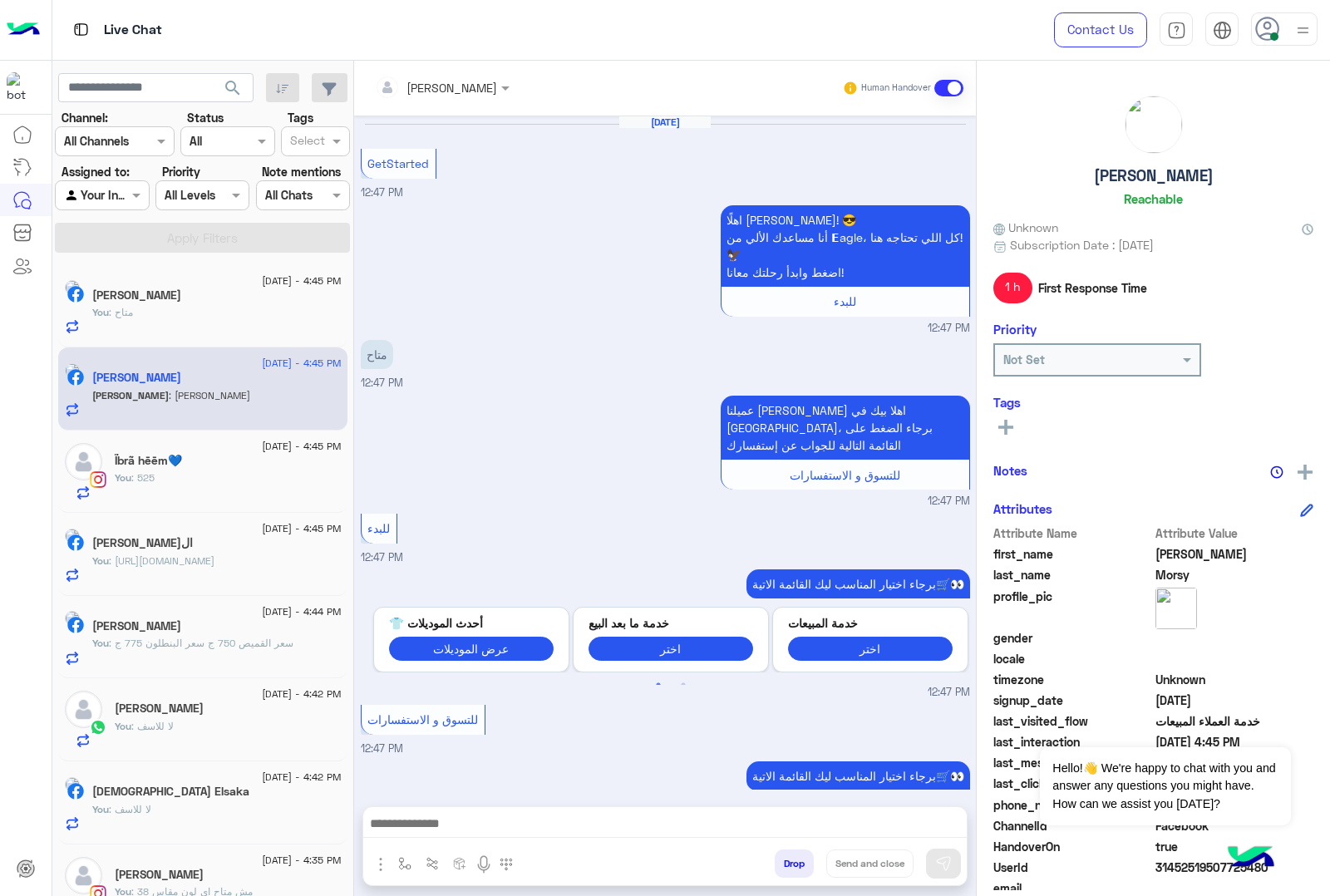
scroll to position [910, 0]
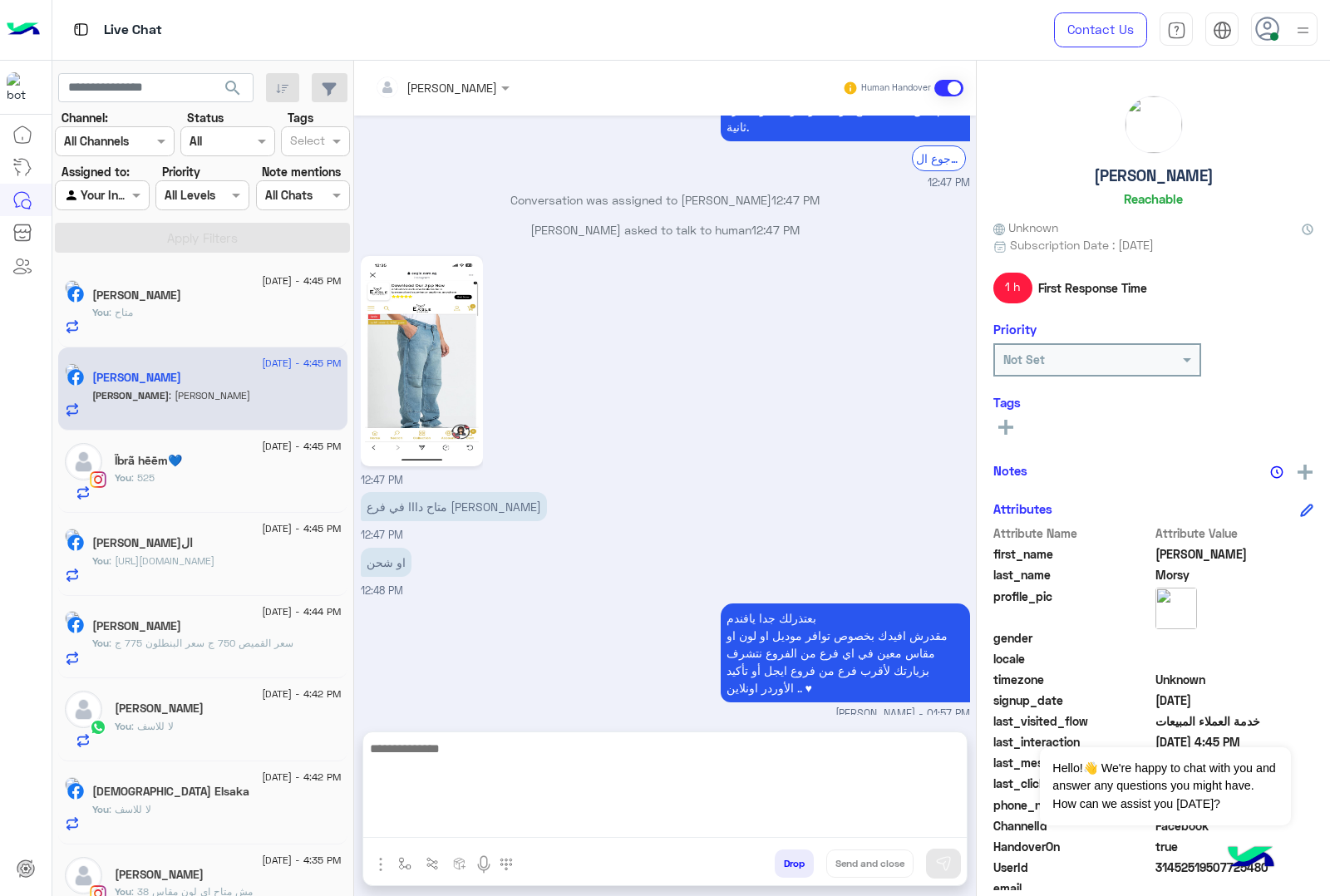
click at [490, 816] on textarea at bounding box center [665, 788] width 603 height 100
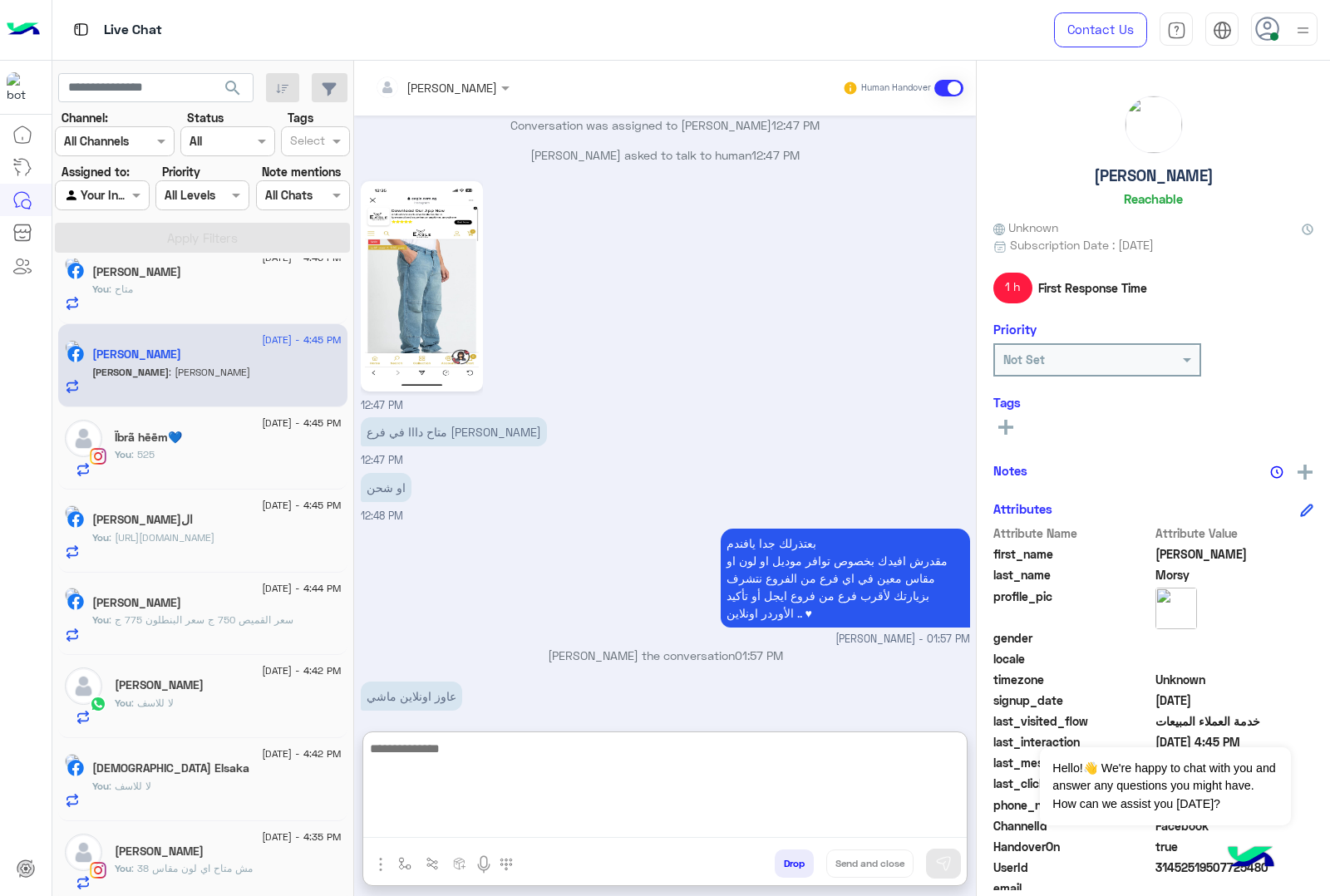
scroll to position [0, 0]
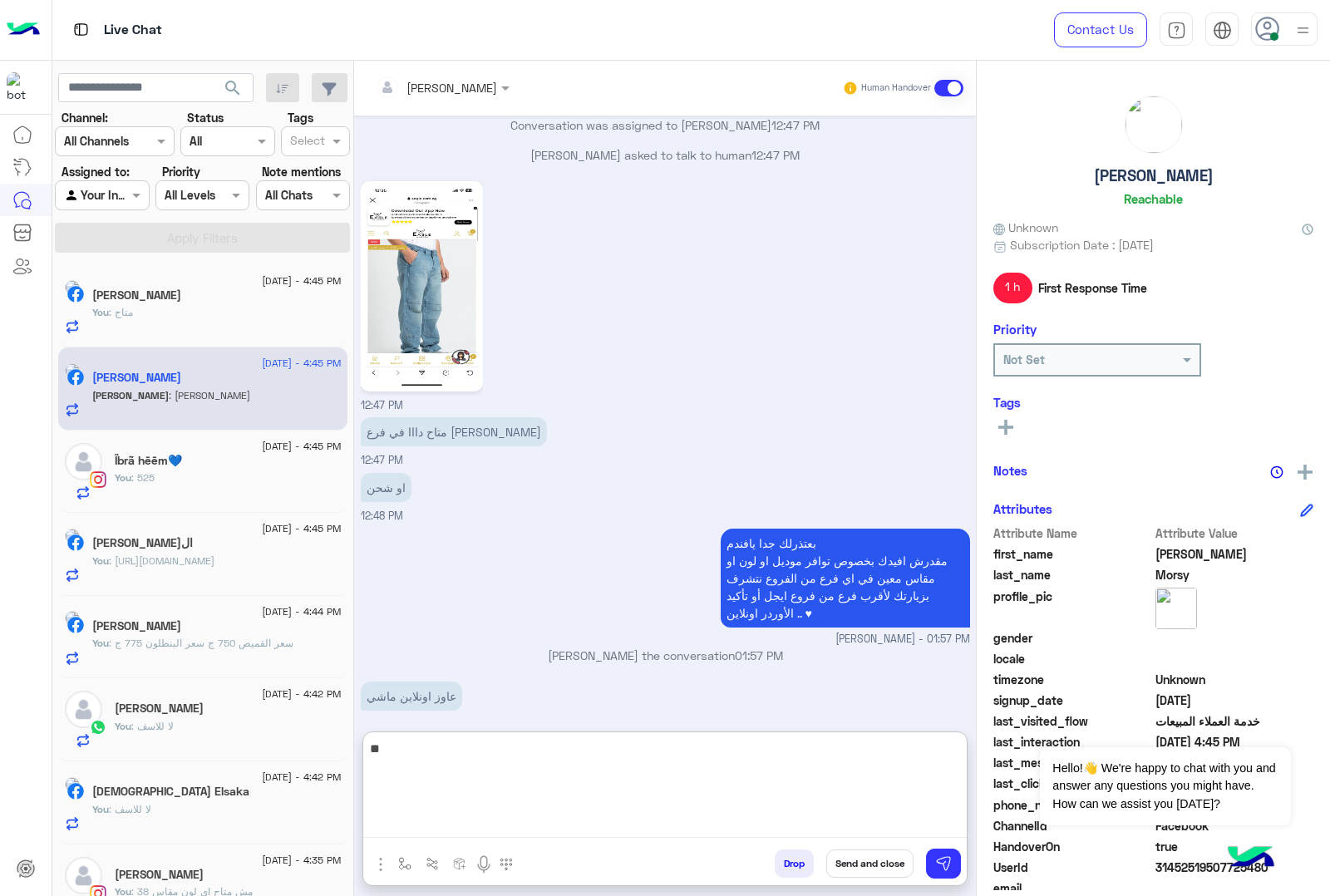
type textarea "*"
type textarea "**********"
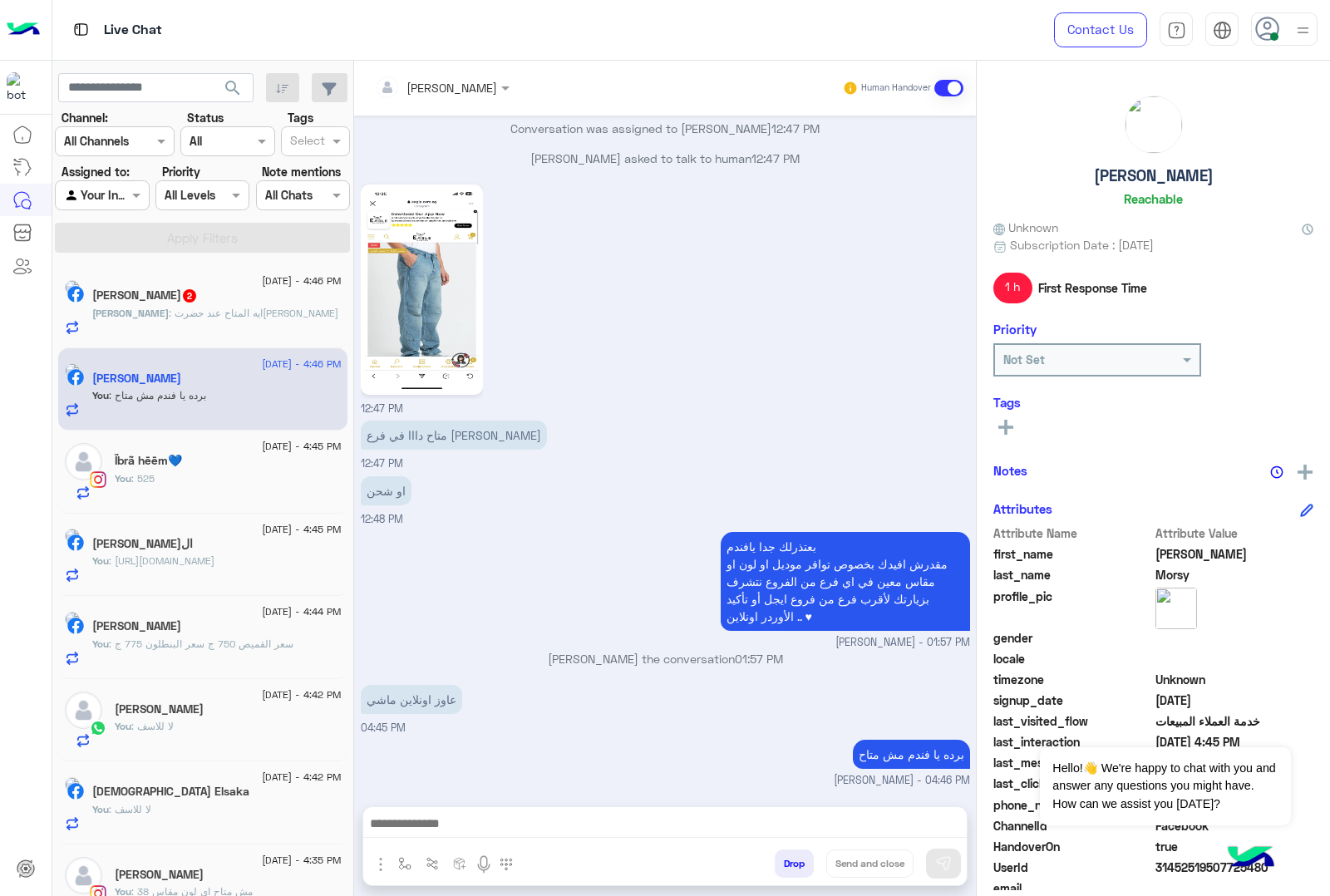
click at [206, 304] on div "[DEMOGRAPHIC_DATA] 2" at bounding box center [217, 297] width 249 height 17
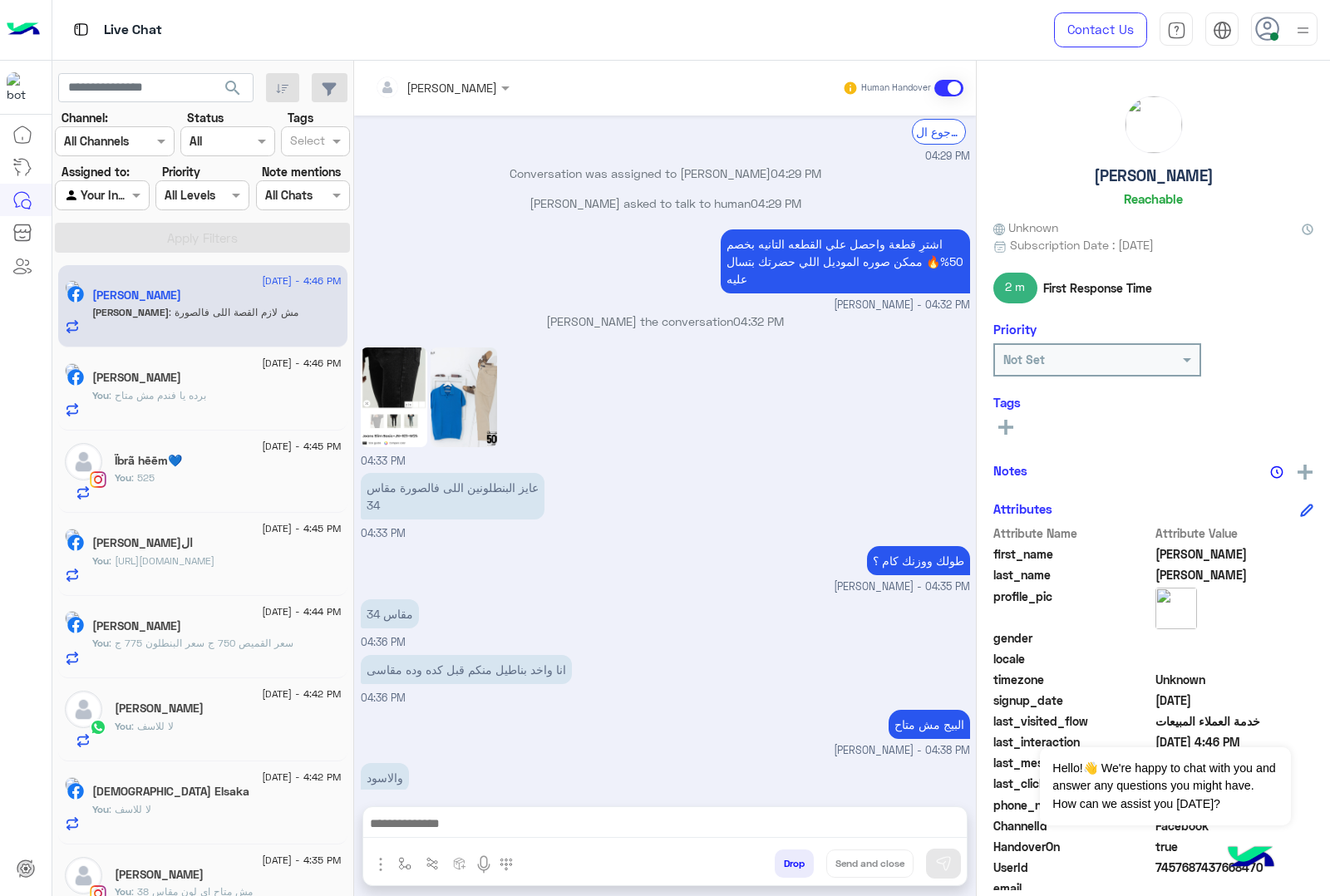
scroll to position [1963, 0]
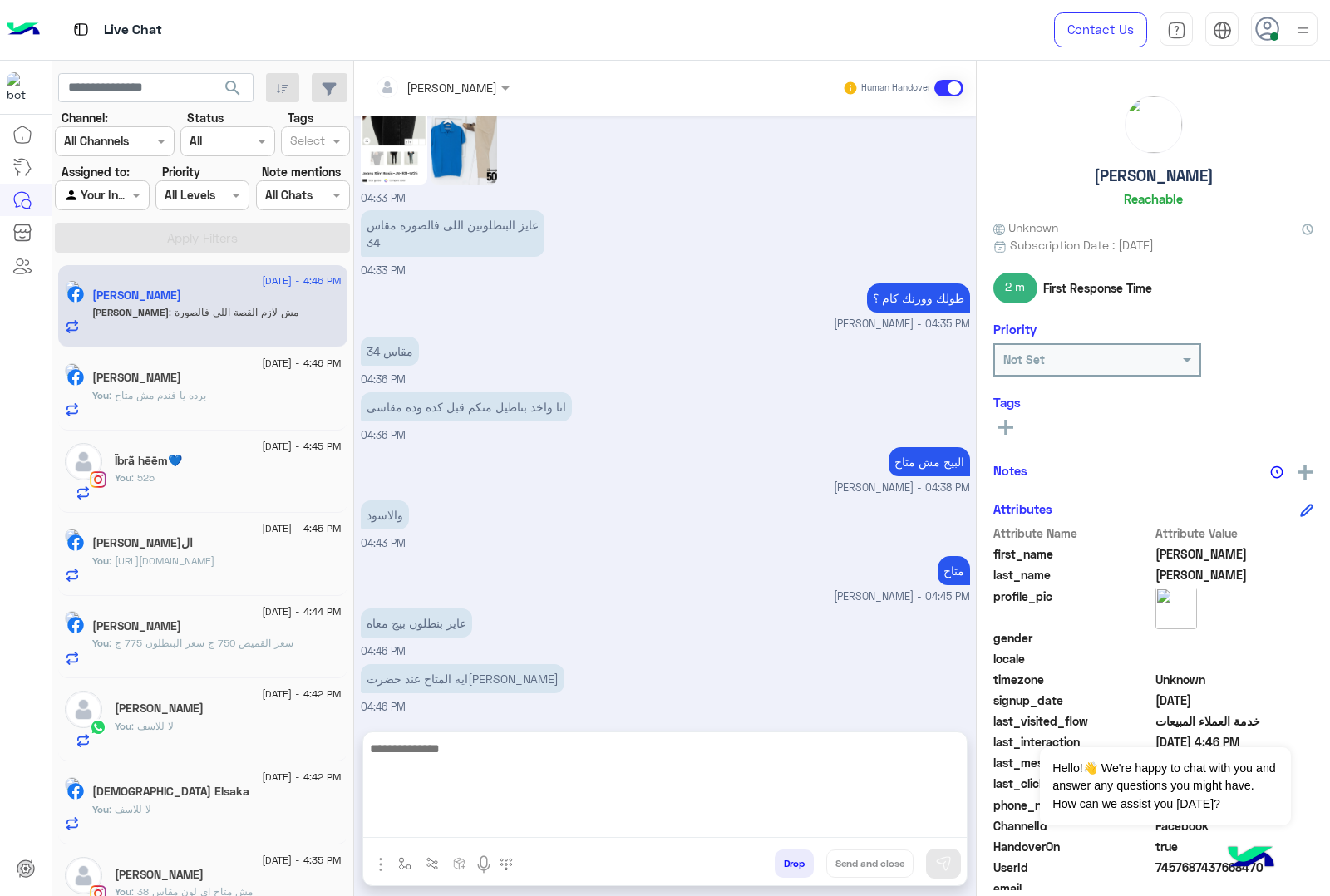
click at [453, 831] on textarea at bounding box center [665, 788] width 603 height 100
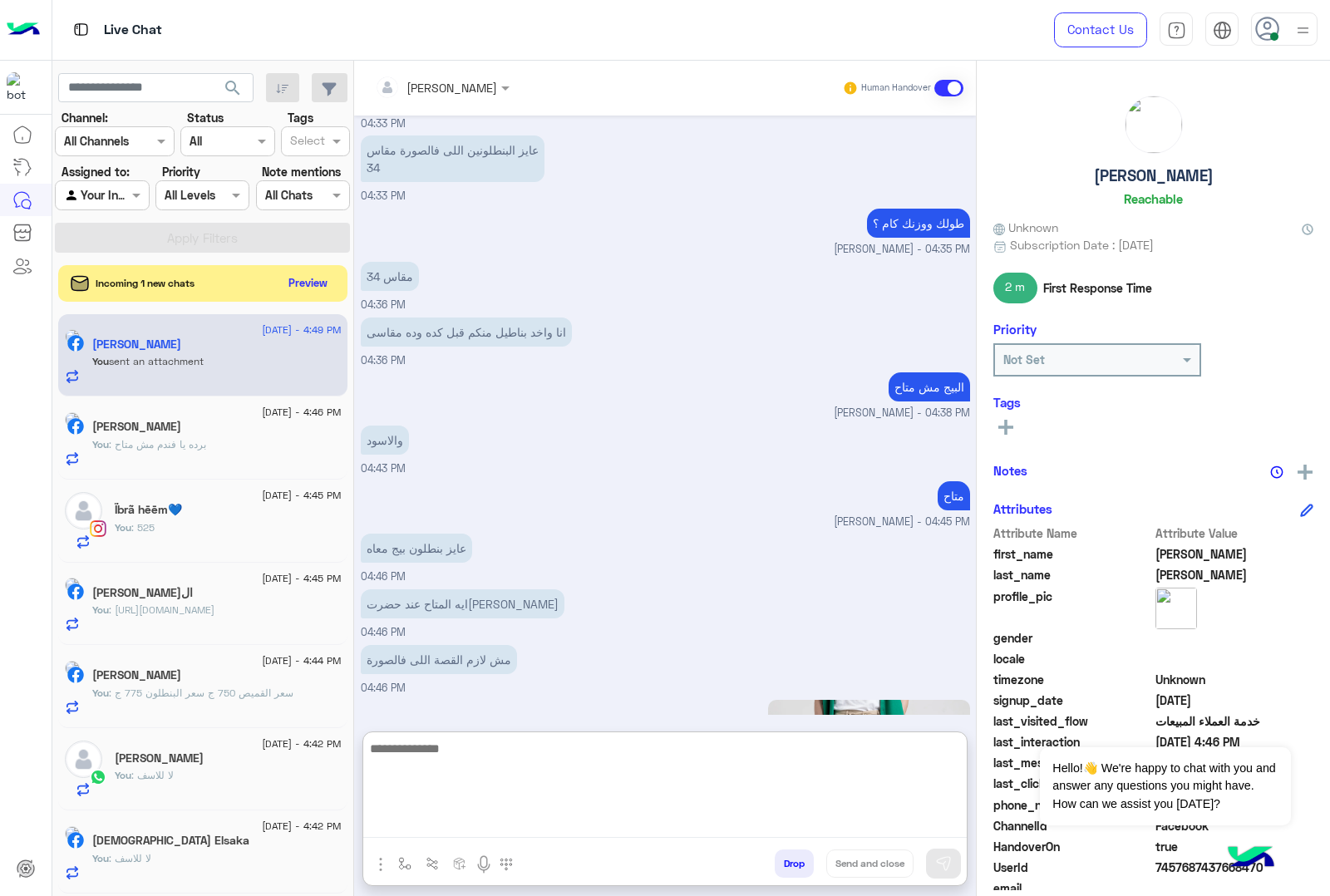
scroll to position [2266, 0]
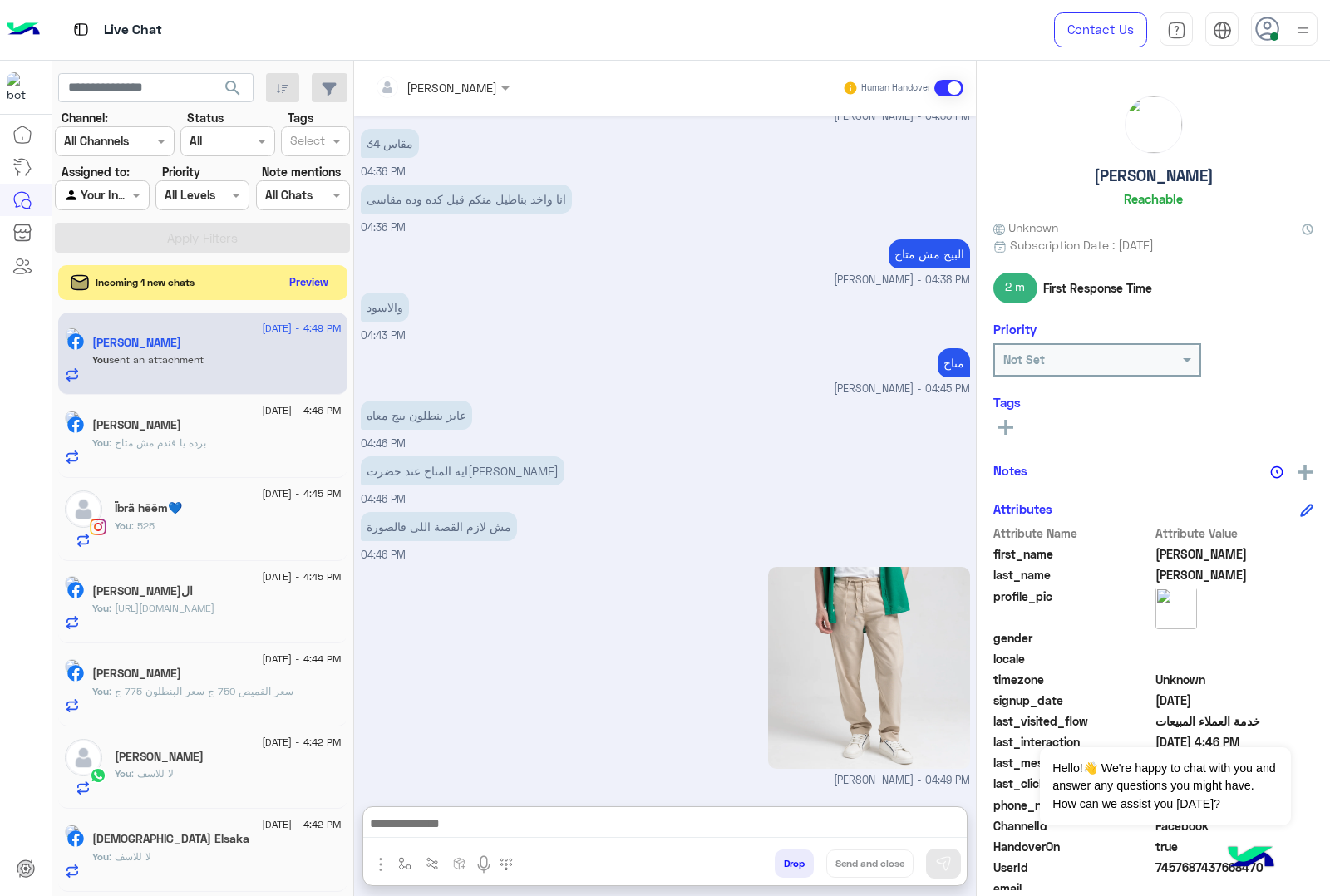
click at [320, 287] on button "Preview" at bounding box center [308, 281] width 51 height 22
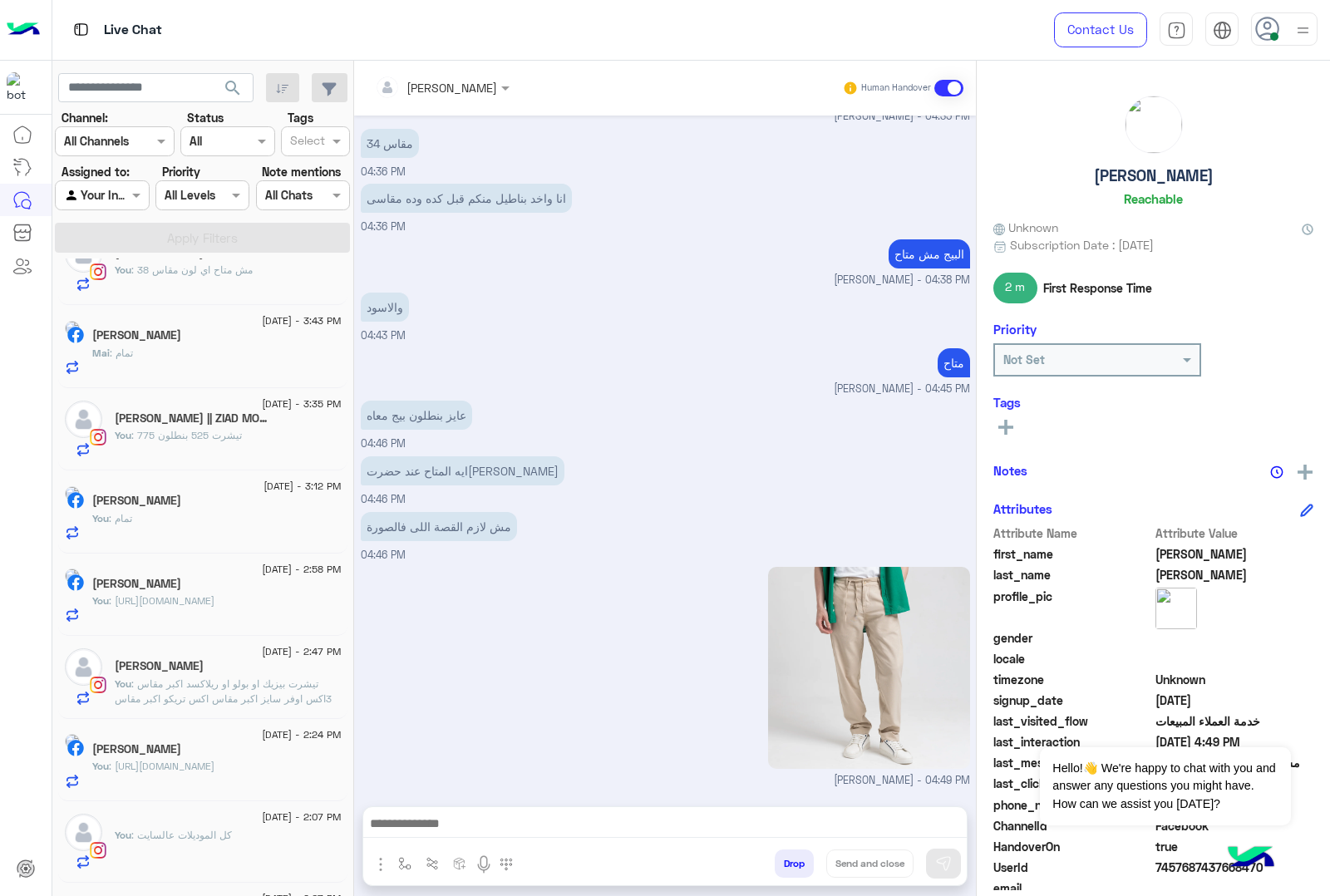
scroll to position [623, 0]
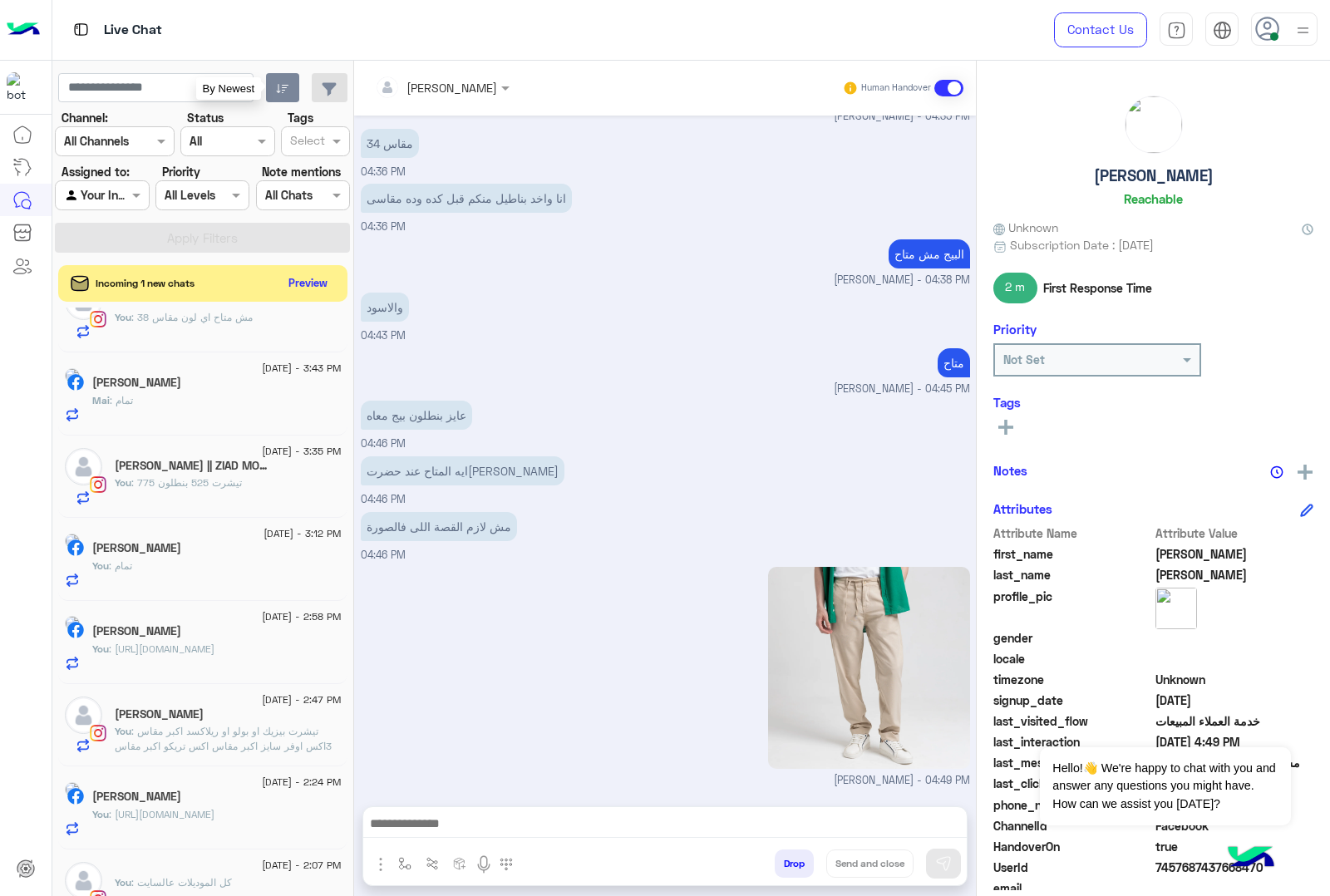
click at [279, 92] on icon "button" at bounding box center [283, 89] width 14 height 14
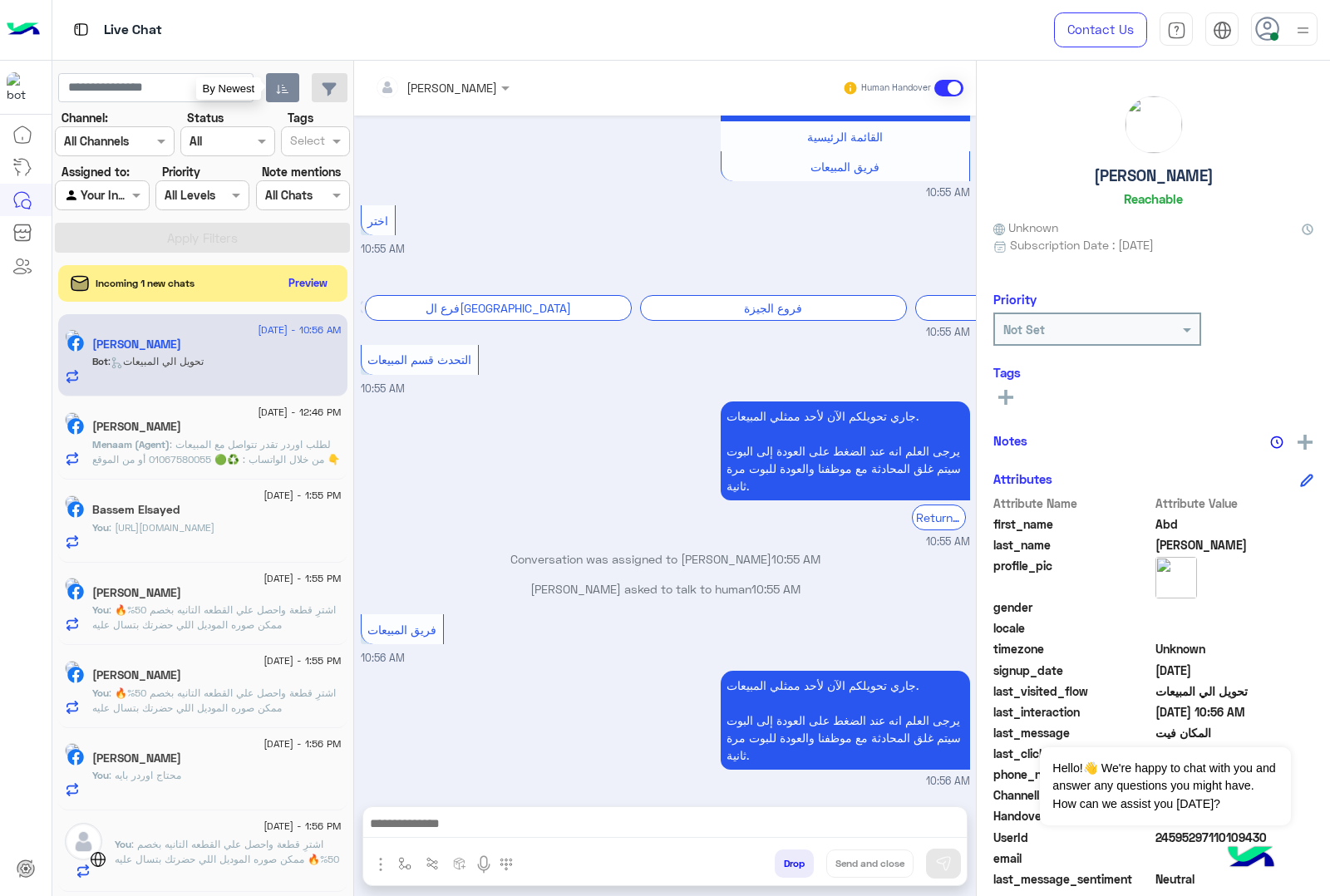
click at [783, 853] on button "Drop" at bounding box center [795, 863] width 39 height 28
click at [783, 853] on div "[PERSON_NAME] Human Handover [DATE] اهلًا Abd! 😎 أنا مساعدك الألي من 𝗘agle، كل …" at bounding box center [664, 481] width 622 height 842
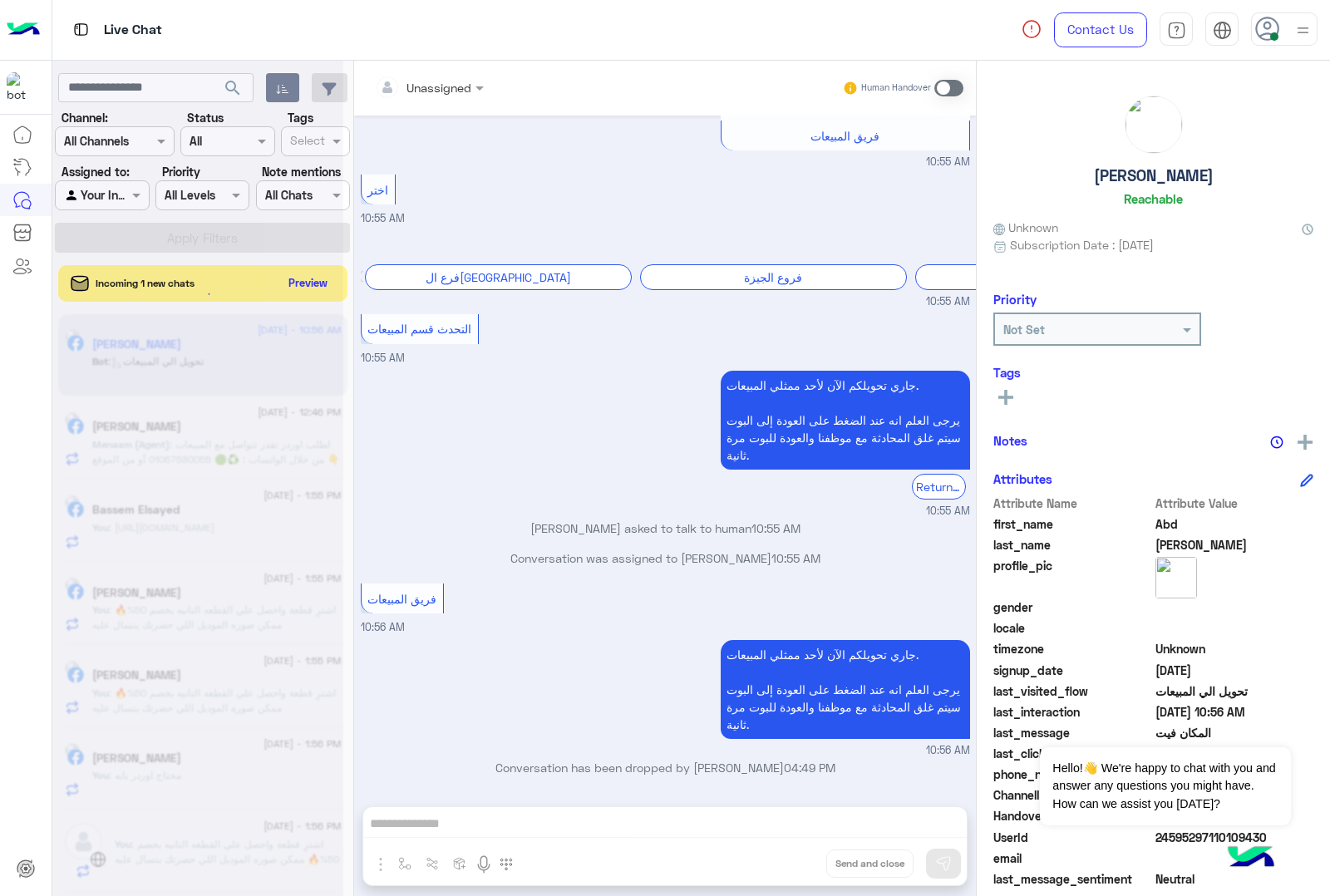
scroll to position [2103, 0]
click at [783, 853] on div "Unassigned Human Handover [DATE] اهلًا Abd! 😎 أنا مساعدك الألي من 𝗘agle، كل الل…" at bounding box center [664, 481] width 622 height 842
click at [0, 0] on button "Drop" at bounding box center [0, 0] width 0 height 0
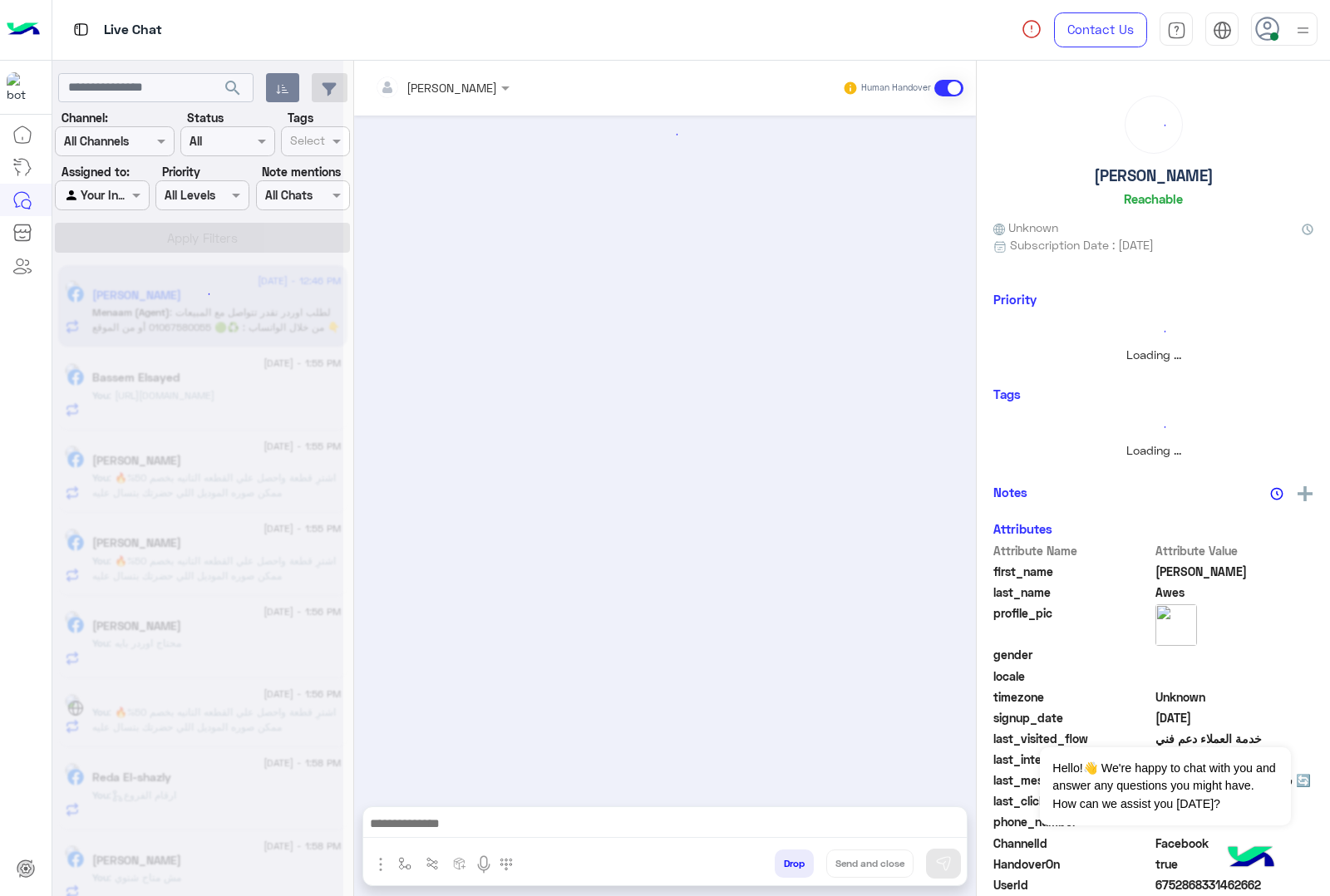
click at [783, 853] on button "Drop" at bounding box center [795, 863] width 39 height 28
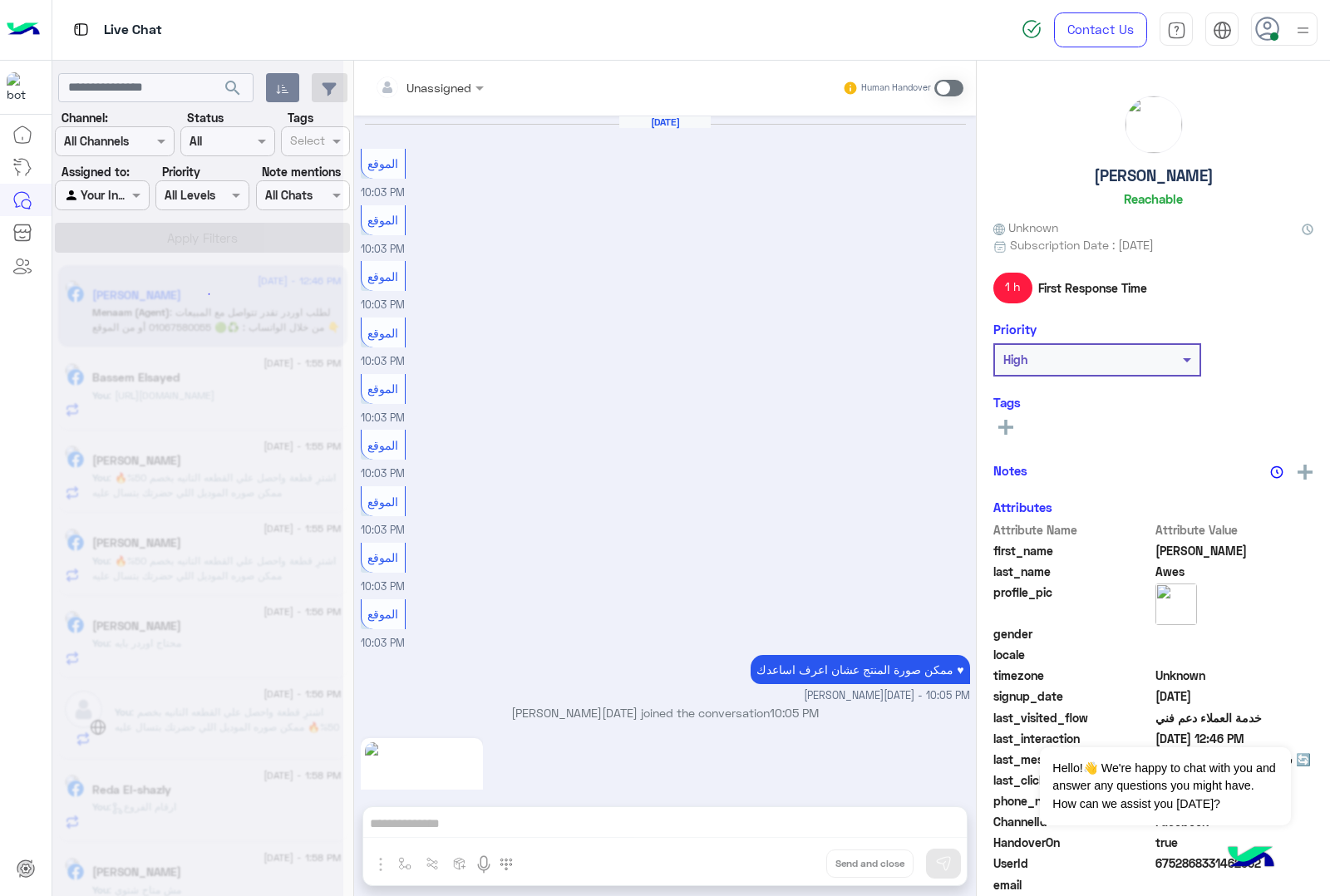
scroll to position [2318, 0]
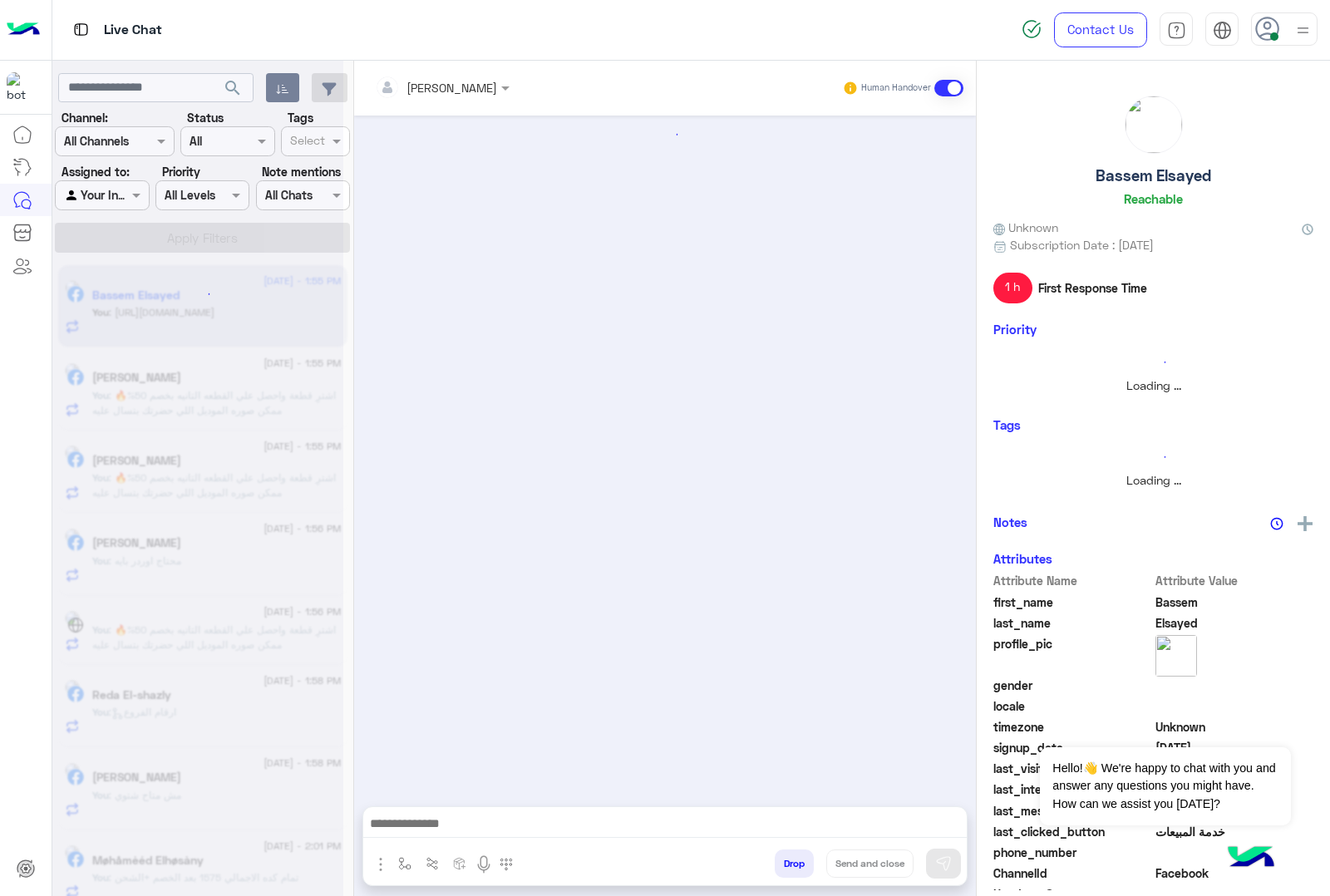
click at [787, 863] on button "Drop" at bounding box center [795, 863] width 39 height 28
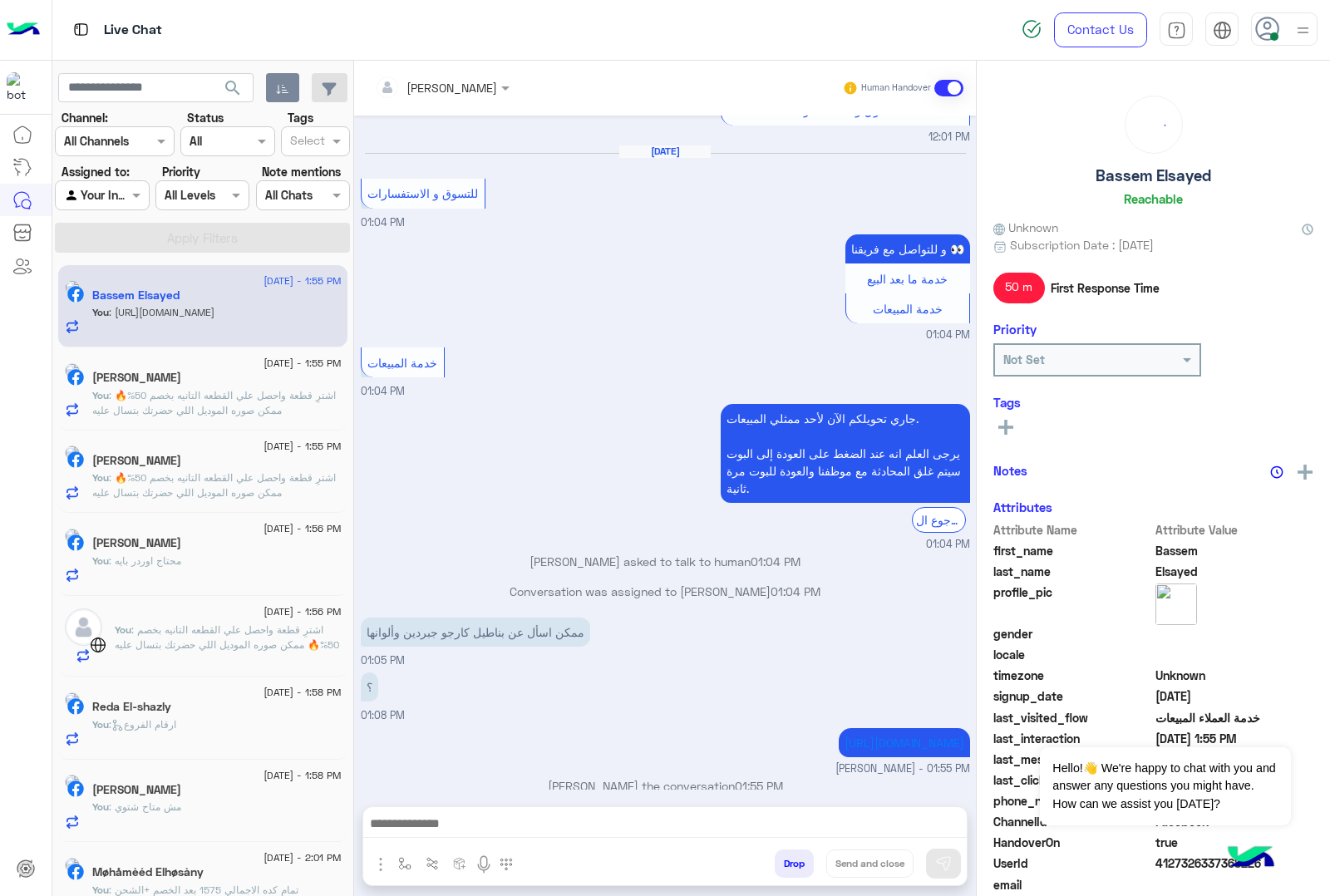
click at [787, 863] on div "[PERSON_NAME] Human Handover [DATE] [PERSON_NAME] asked to talk to human 11:32 …" at bounding box center [664, 481] width 622 height 842
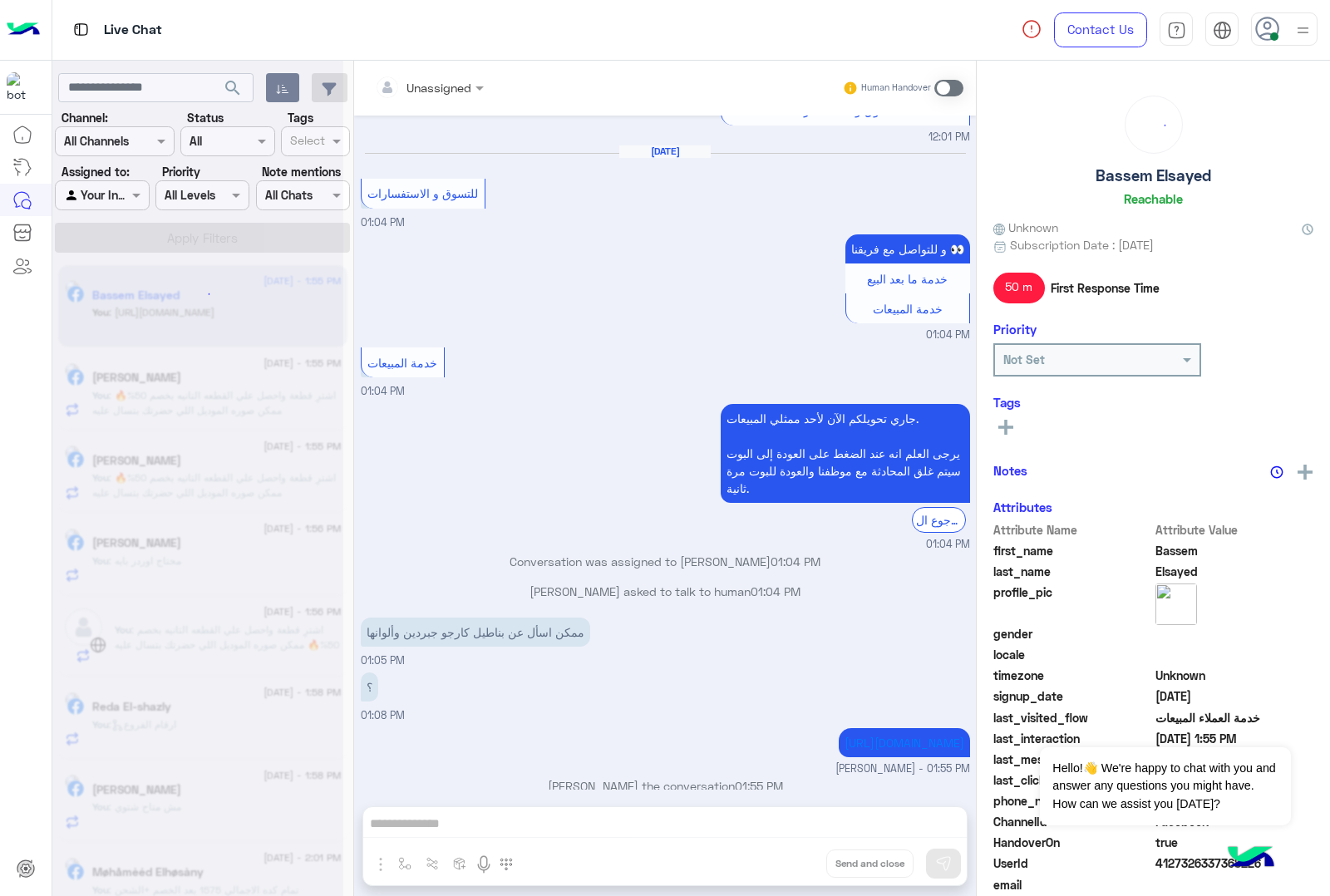
scroll to position [1735, 0]
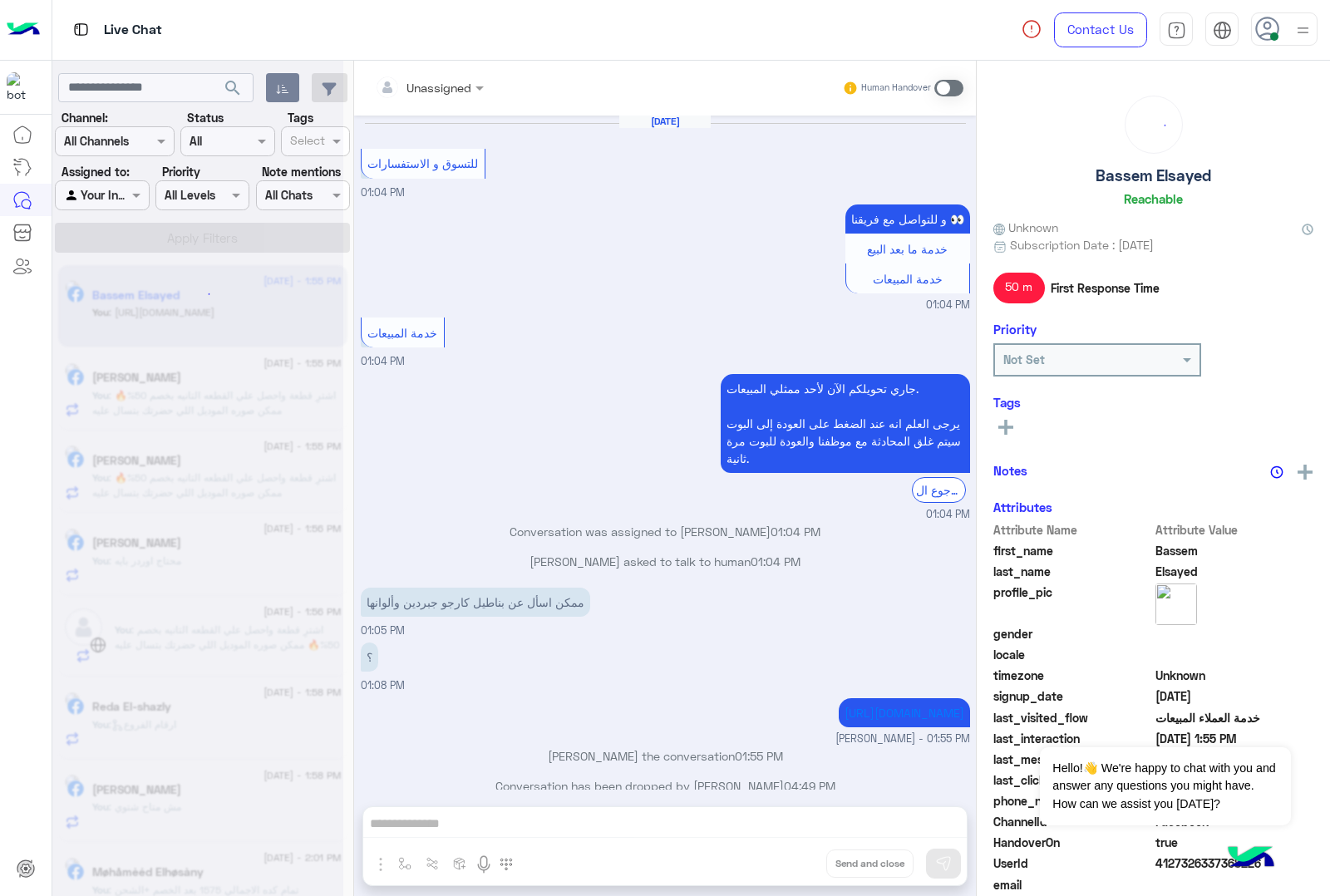
click at [787, 863] on div "Unassigned Human Handover [DATE] Bassem Elsayed asked to talk to human 11:32 AM…" at bounding box center [664, 481] width 622 height 842
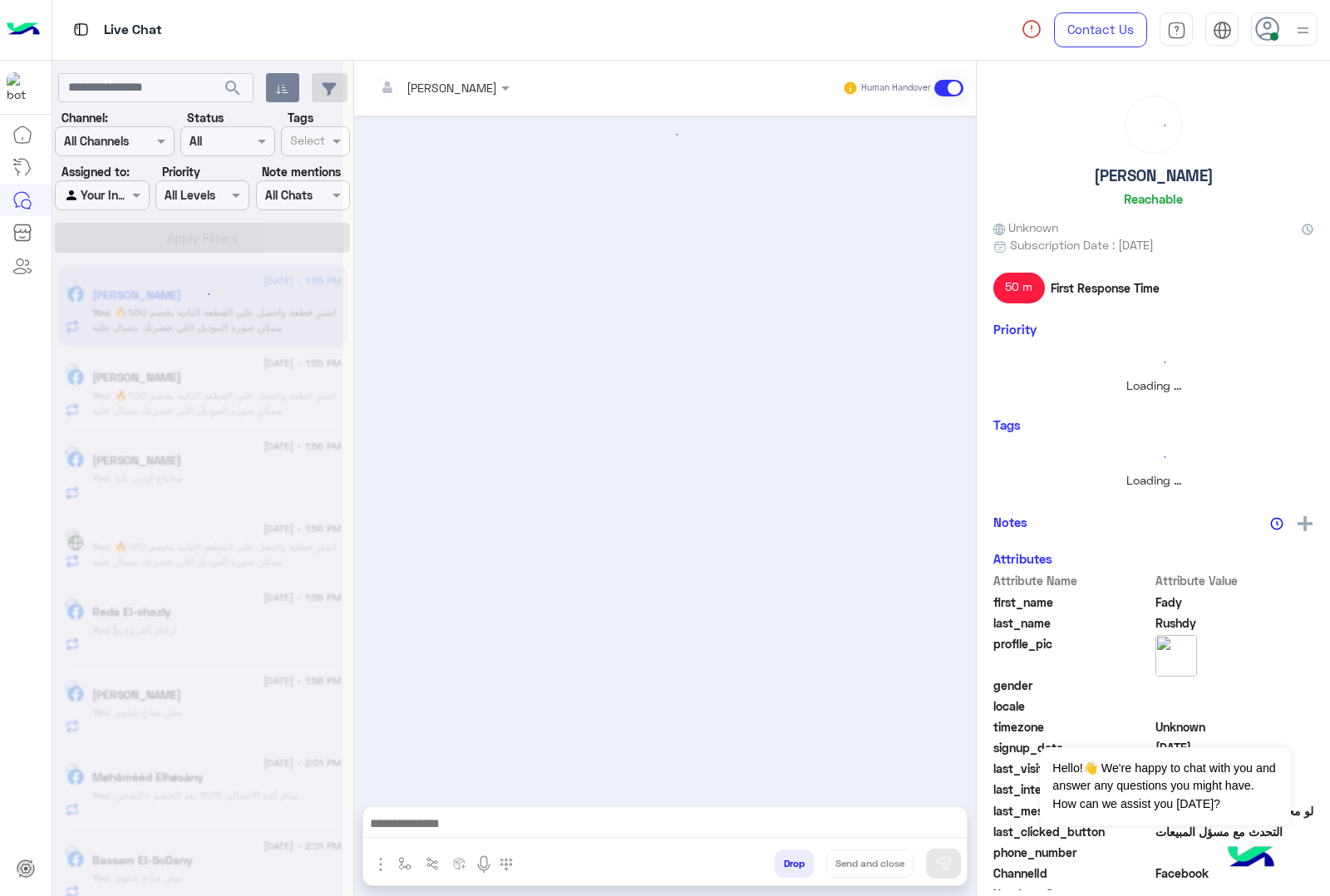
click at [787, 863] on button "Drop" at bounding box center [795, 863] width 39 height 28
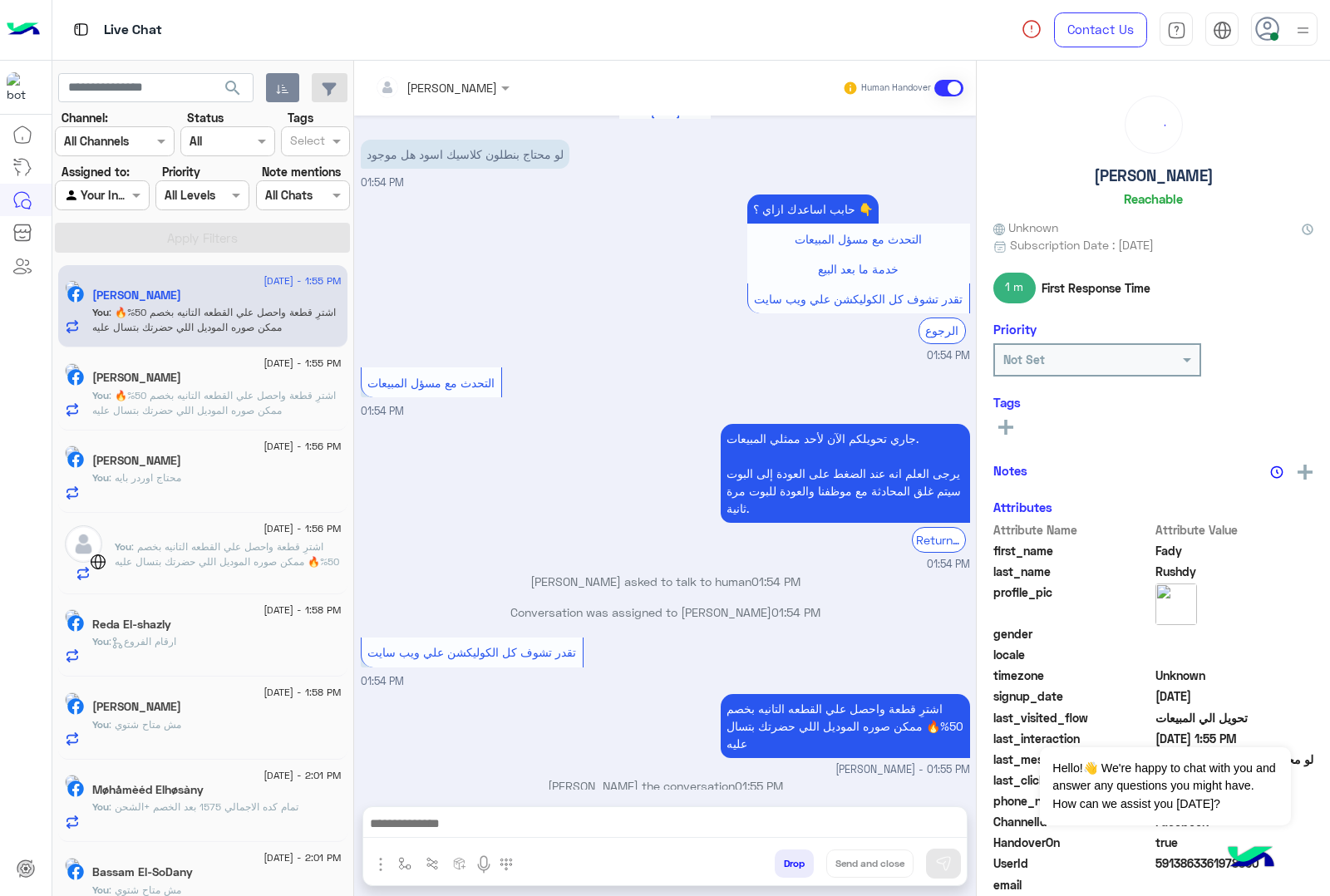
click at [787, 863] on button "Drop" at bounding box center [795, 863] width 39 height 28
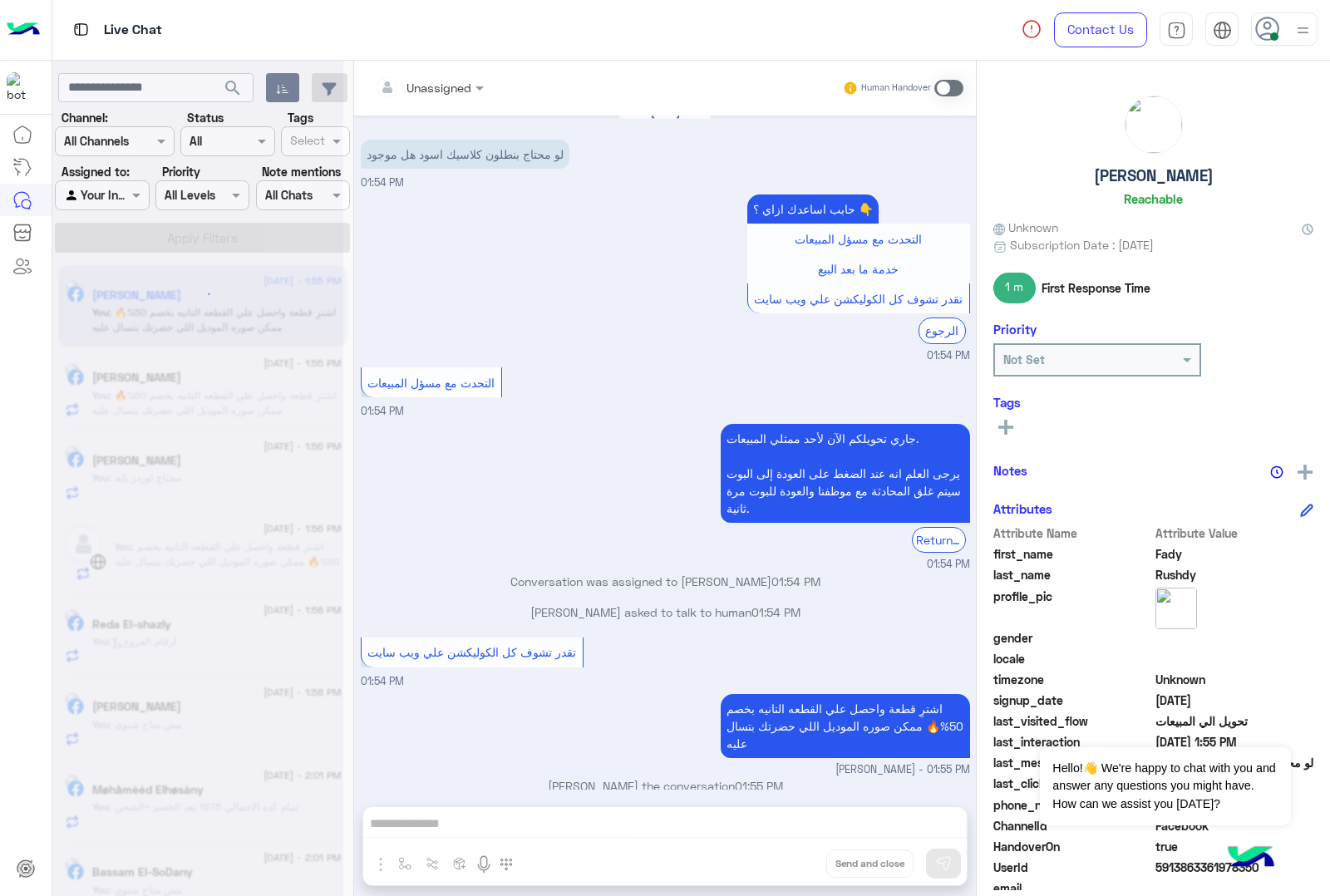
click at [787, 863] on div "Unassigned Human Handover [DATE] عفواً , نحن خارج ساعات العمل الآن، برجاء ترك ر…" at bounding box center [664, 481] width 622 height 842
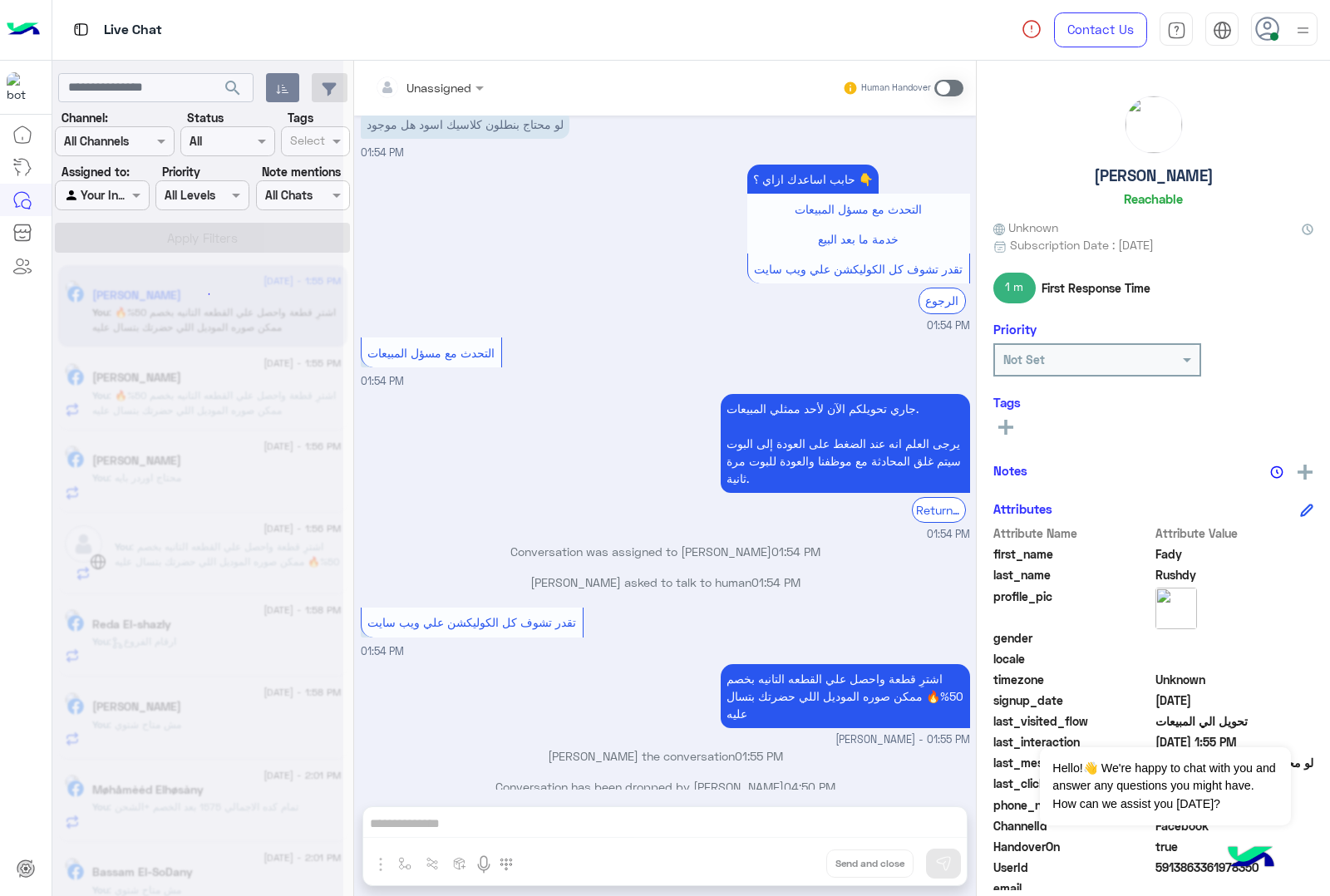
click at [787, 863] on div "Unassigned Human Handover [DATE] عفواً , نحن خارج ساعات العمل الآن، برجاء ترك ر…" at bounding box center [664, 481] width 622 height 842
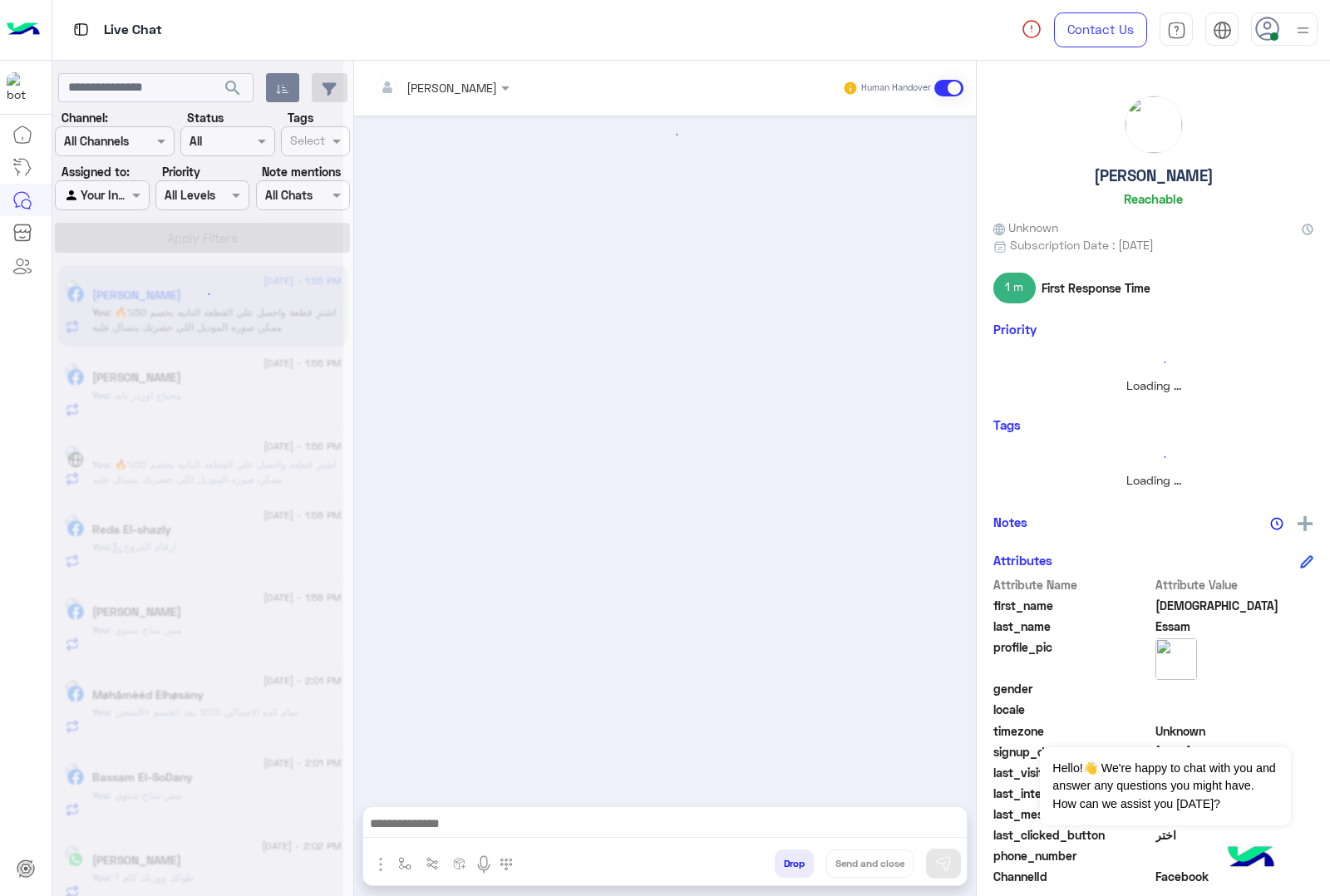
click at [787, 863] on button "Drop" at bounding box center [795, 863] width 39 height 28
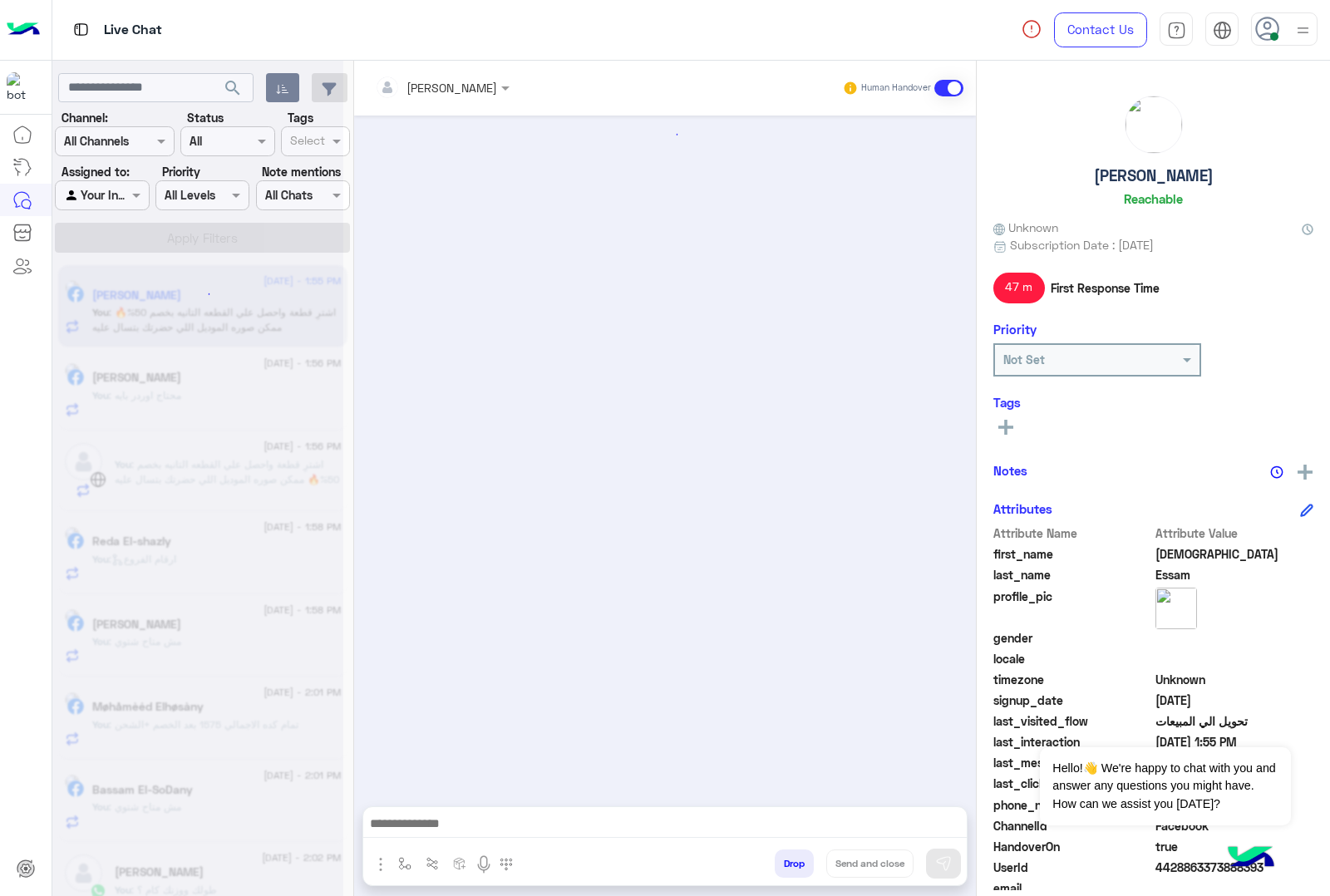
click at [787, 863] on button "Drop" at bounding box center [795, 863] width 39 height 28
click at [787, 863] on div "Unassigned Human Handover Drop Send and close" at bounding box center [664, 481] width 622 height 842
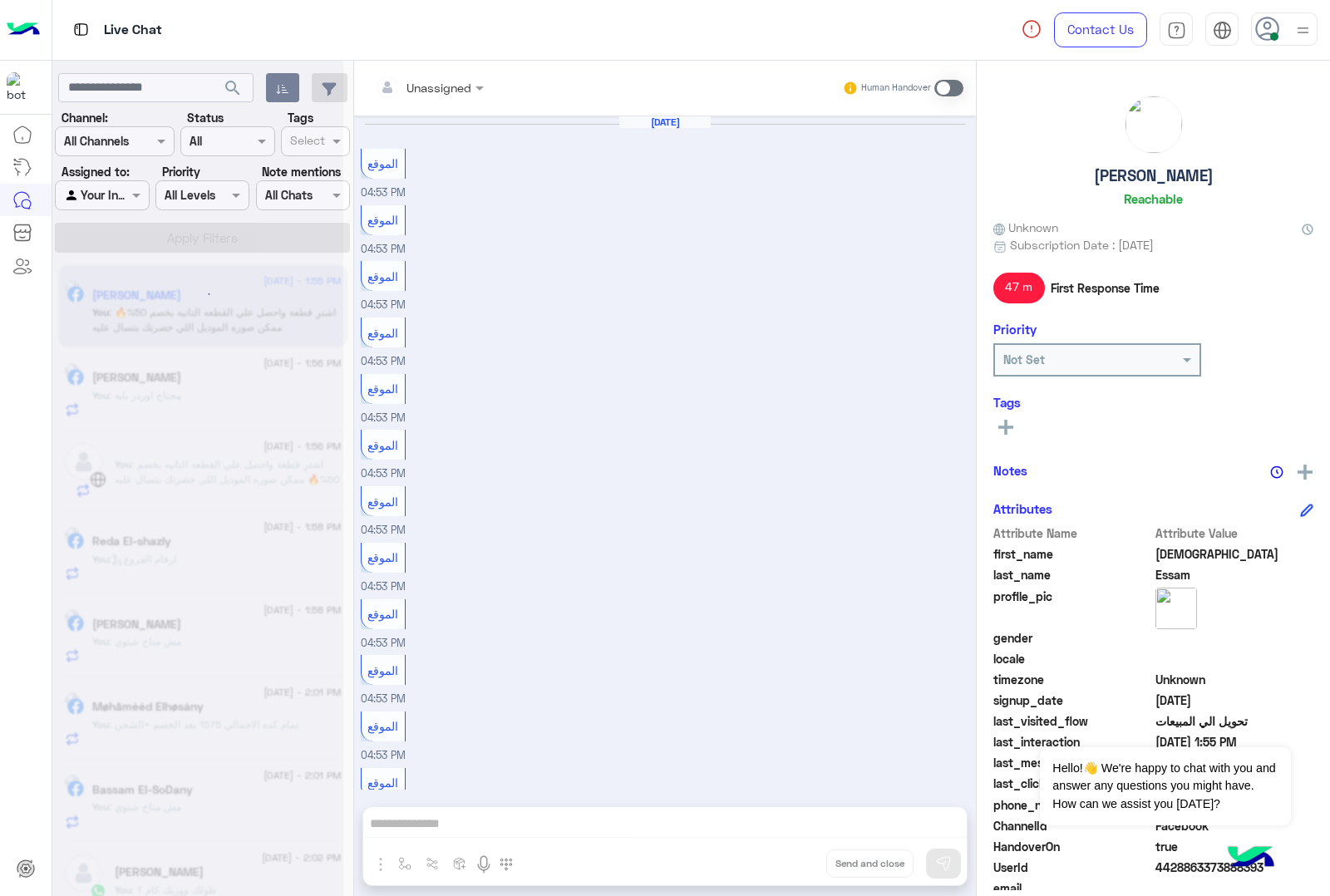
click at [0, 0] on button "Drop" at bounding box center [0, 0] width 0 height 0
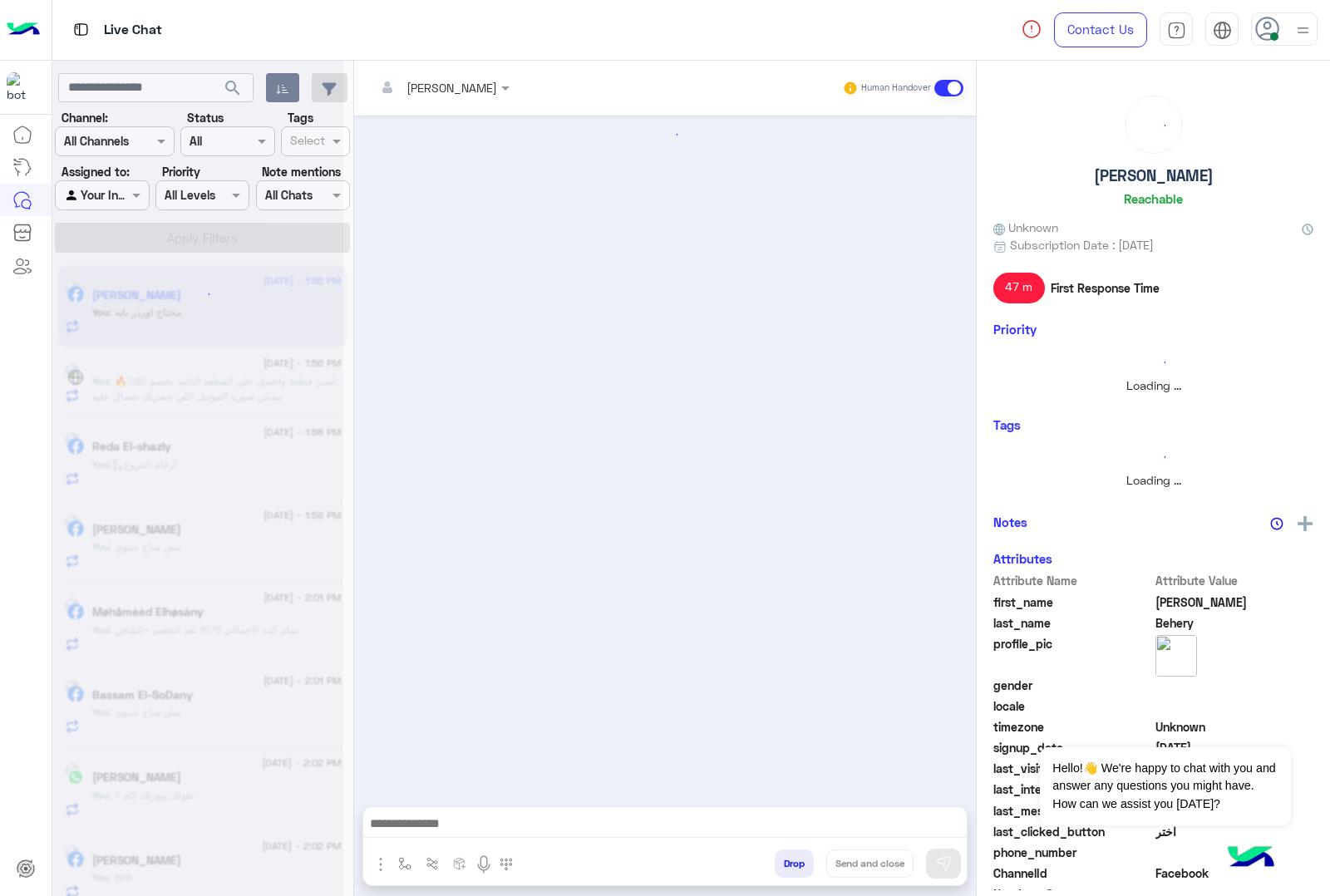
click at [787, 863] on button "Drop" at bounding box center [795, 863] width 39 height 28
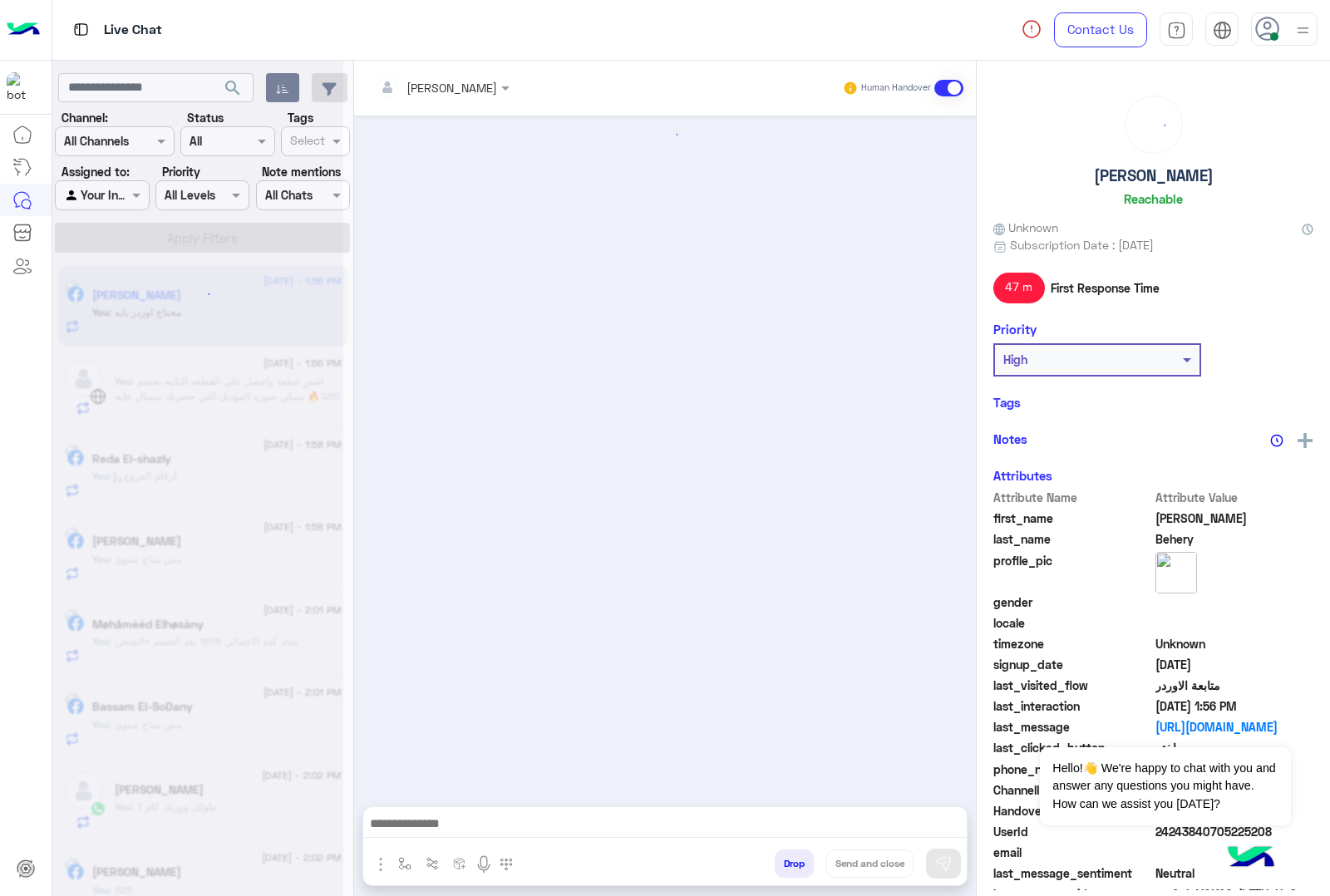
click at [787, 863] on button "Drop" at bounding box center [795, 863] width 39 height 28
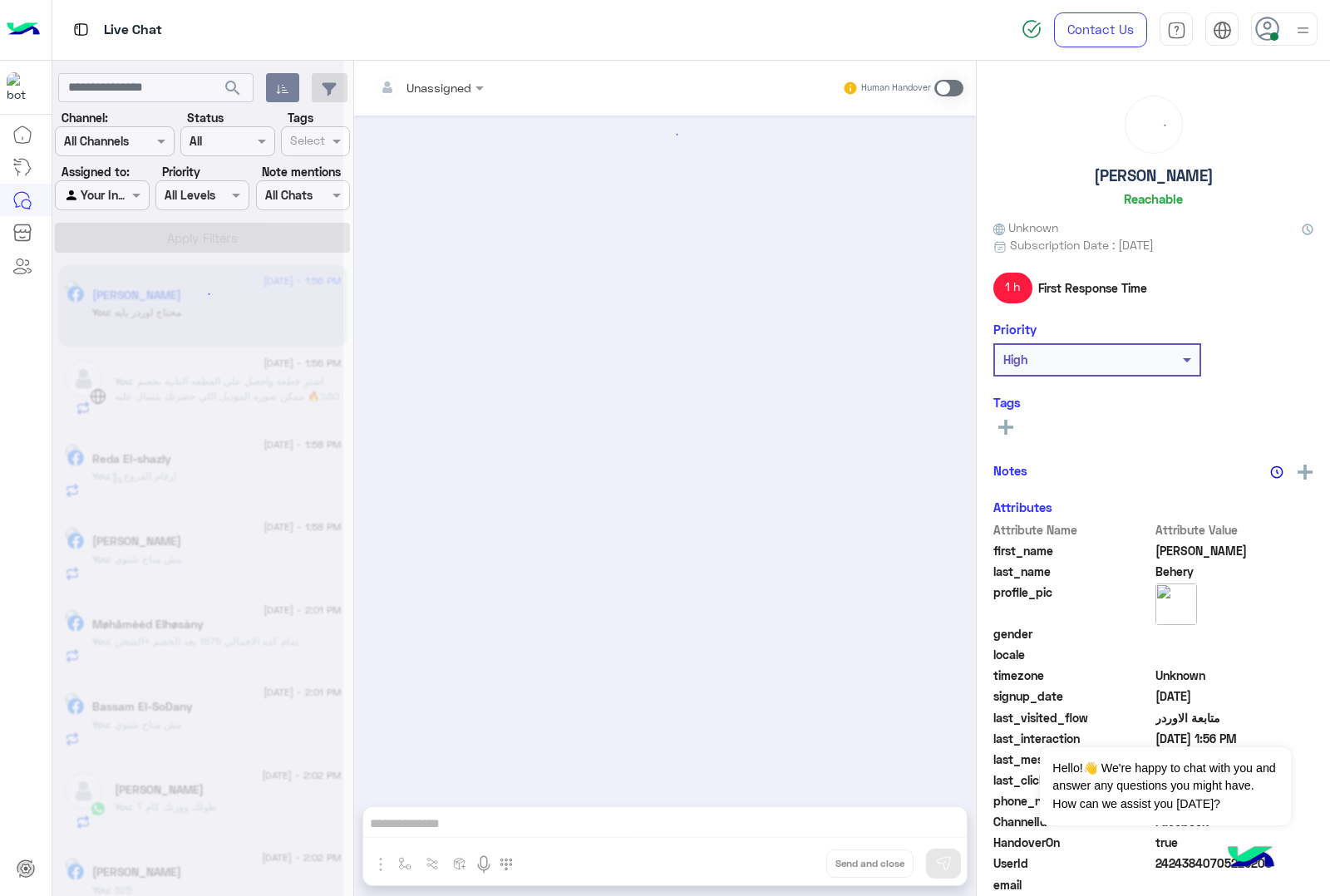
click at [787, 863] on div "Unassigned Human Handover Drop Send and close" at bounding box center [664, 481] width 622 height 842
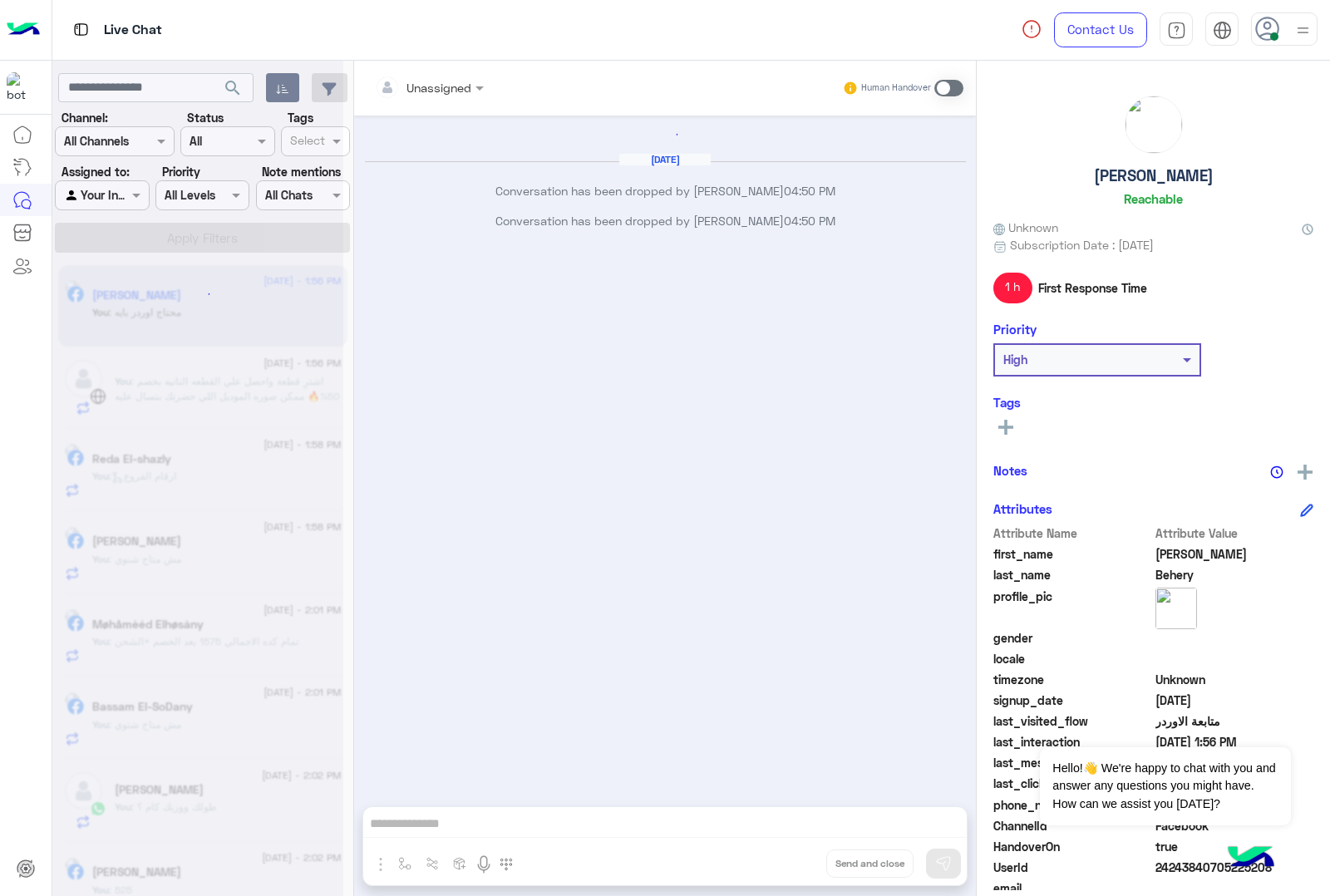
click at [787, 863] on div "Unassigned Human Handover [DATE] Conversation has been dropped by [PERSON_NAME]…" at bounding box center [664, 481] width 622 height 842
click at [0, 0] on button "Drop" at bounding box center [0, 0] width 0 height 0
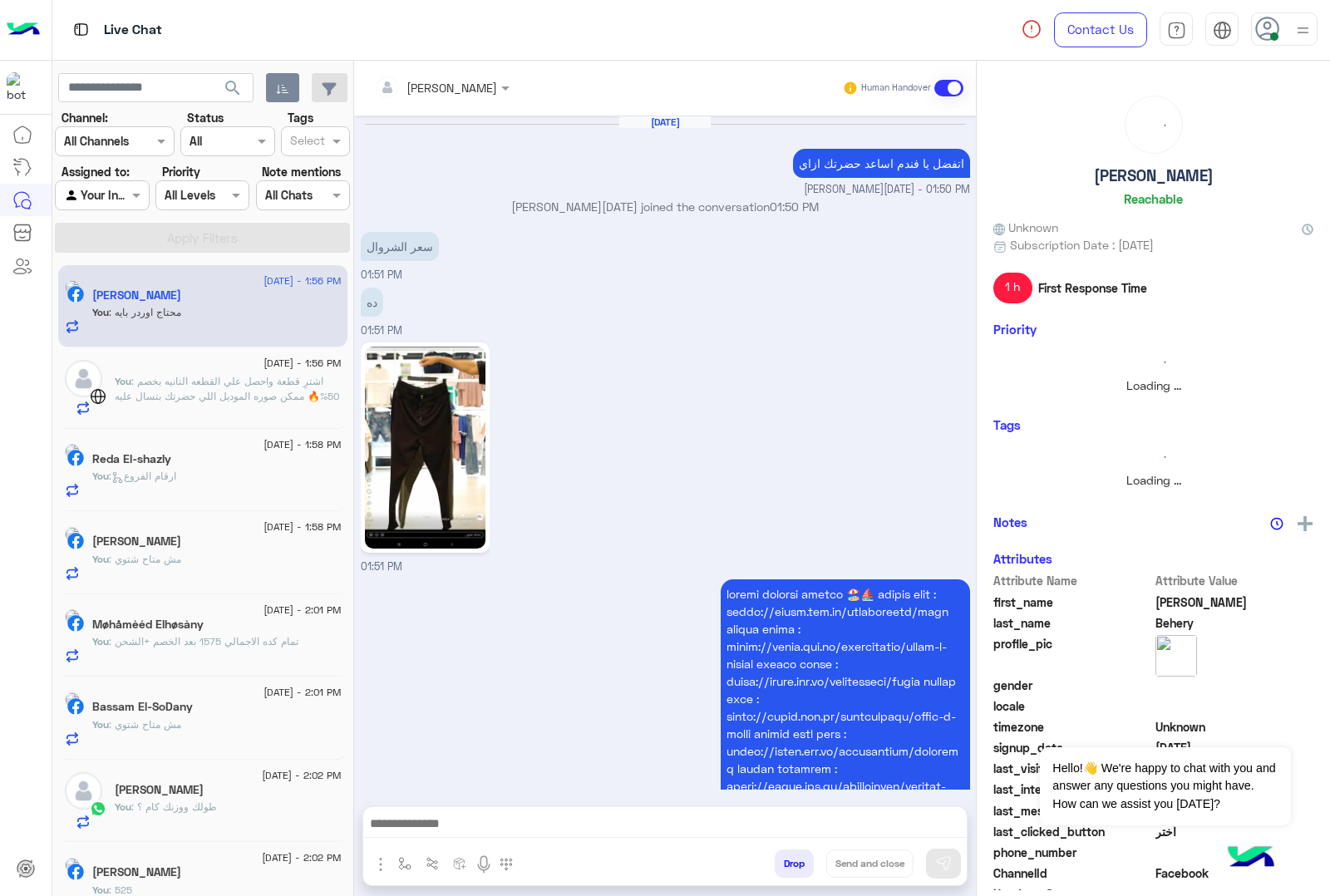
scroll to position [2089, 0]
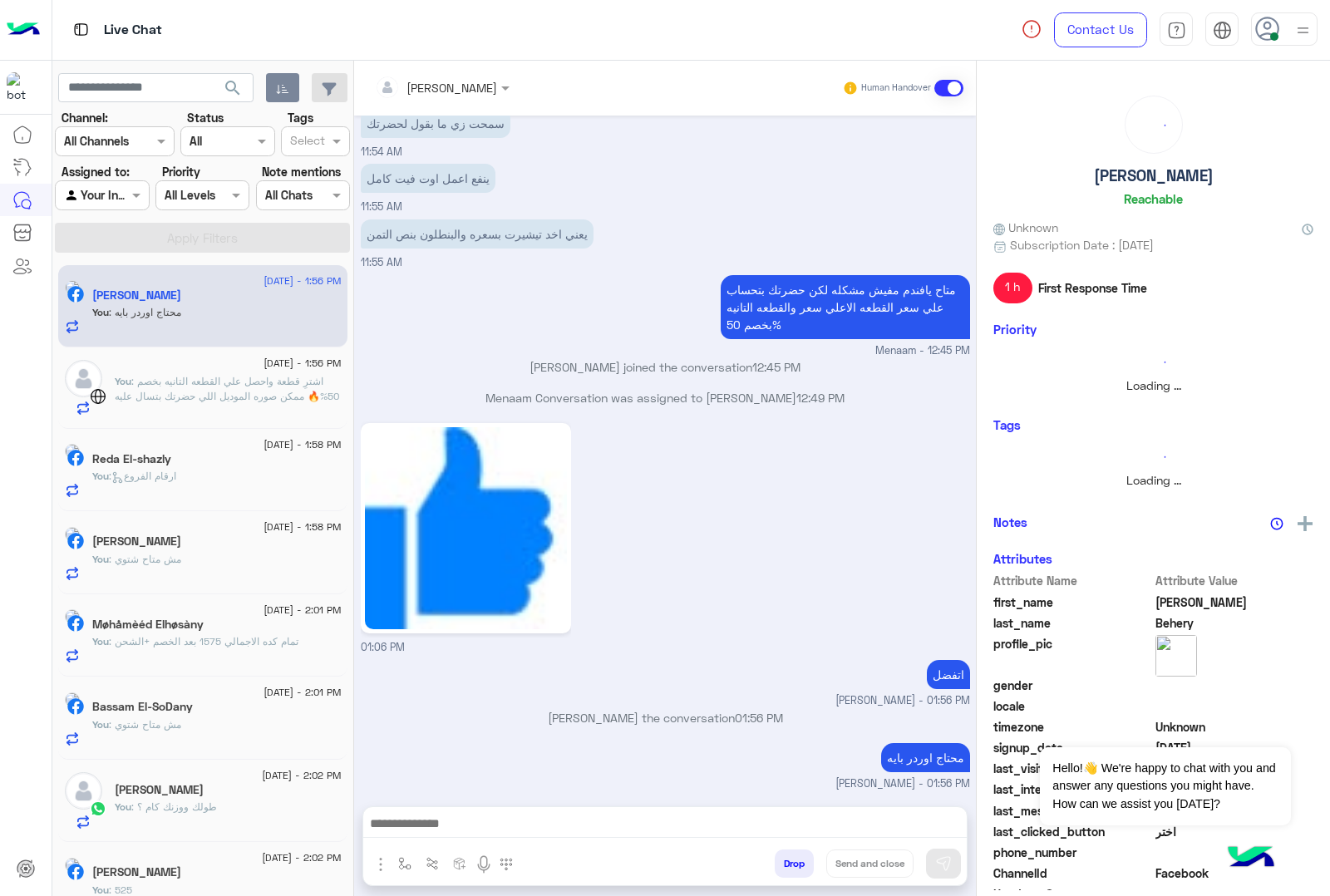
click at [787, 863] on button "Drop" at bounding box center [795, 863] width 39 height 28
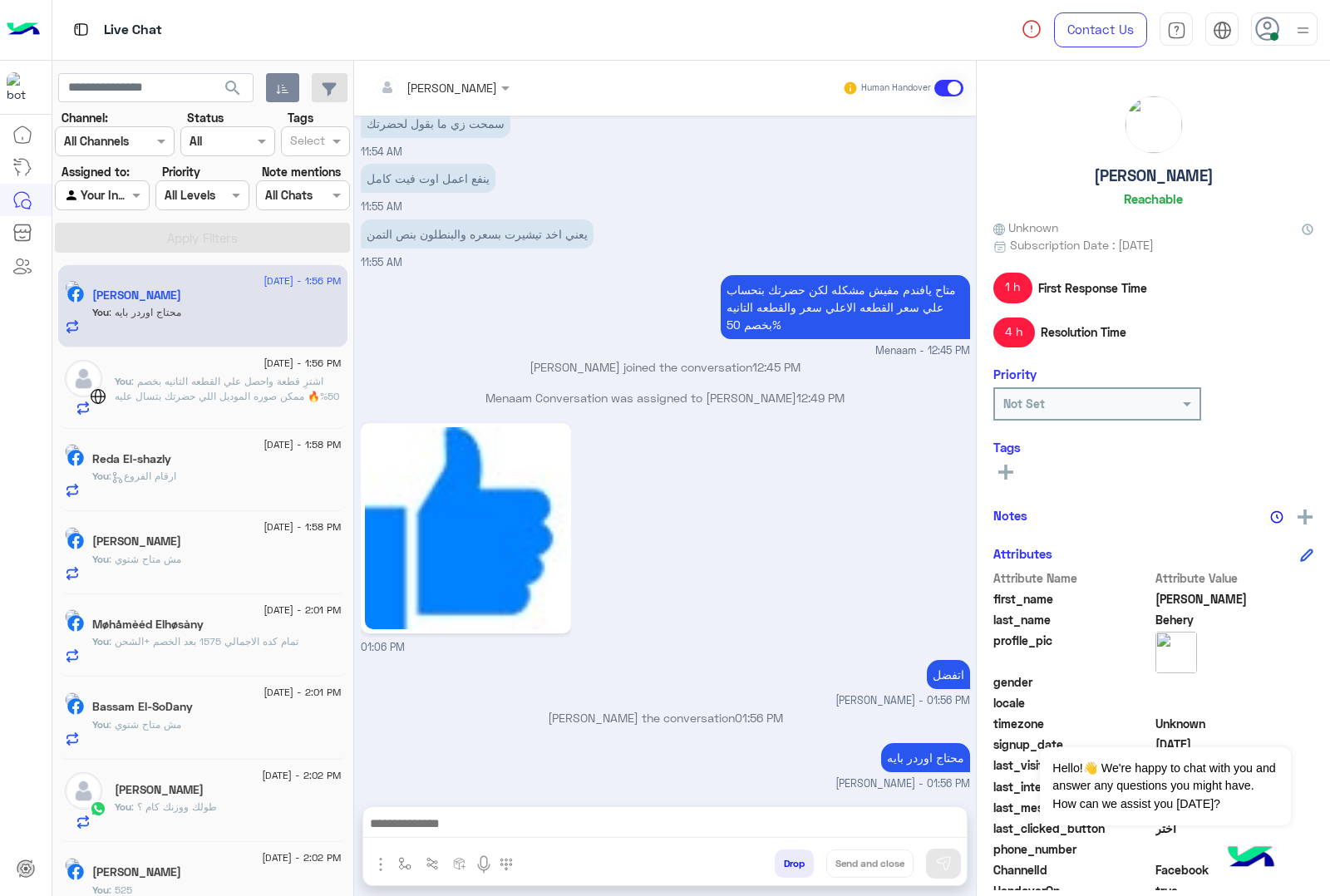
click at [787, 863] on button "Drop" at bounding box center [795, 863] width 39 height 28
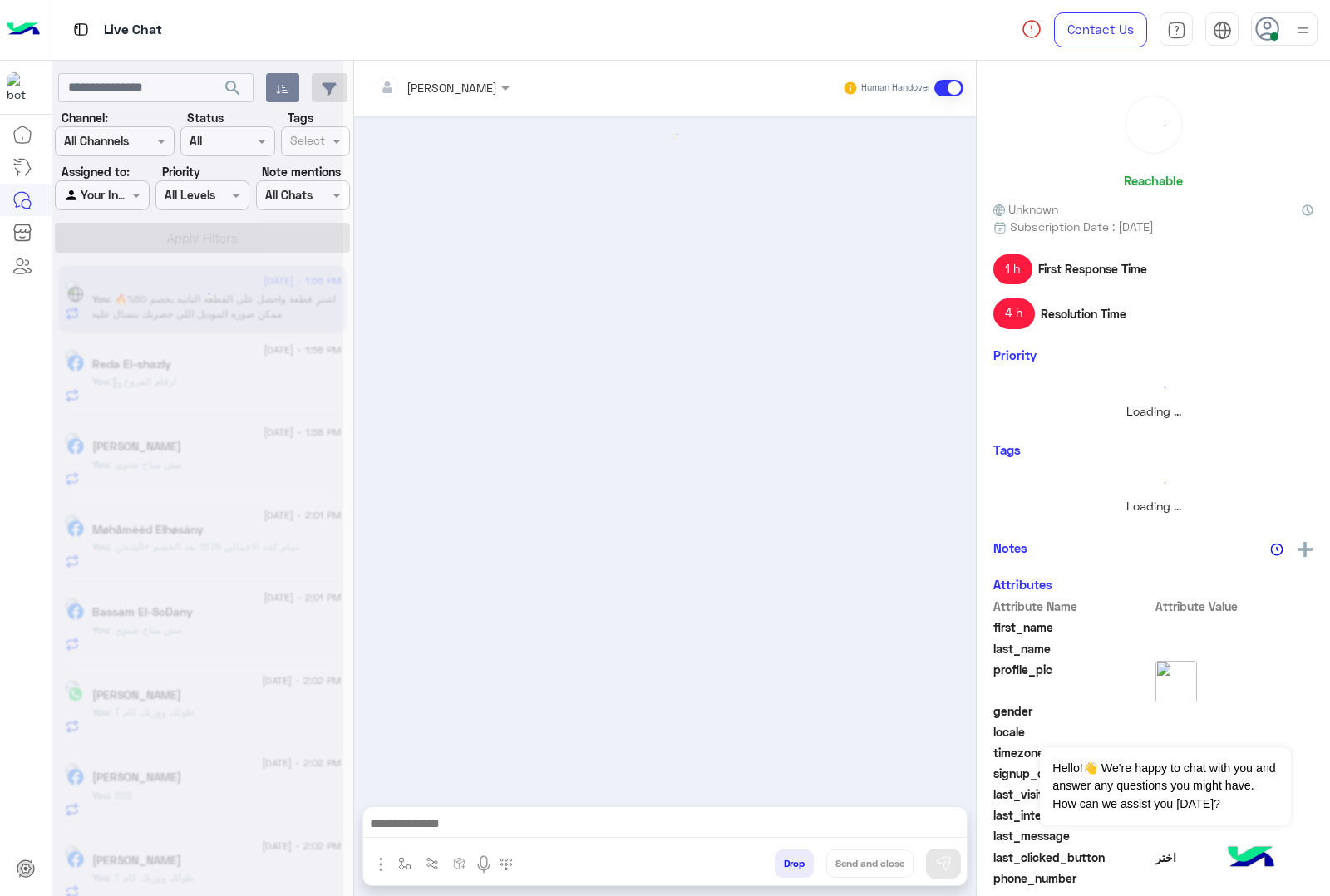
click at [787, 863] on button "Drop" at bounding box center [795, 863] width 39 height 28
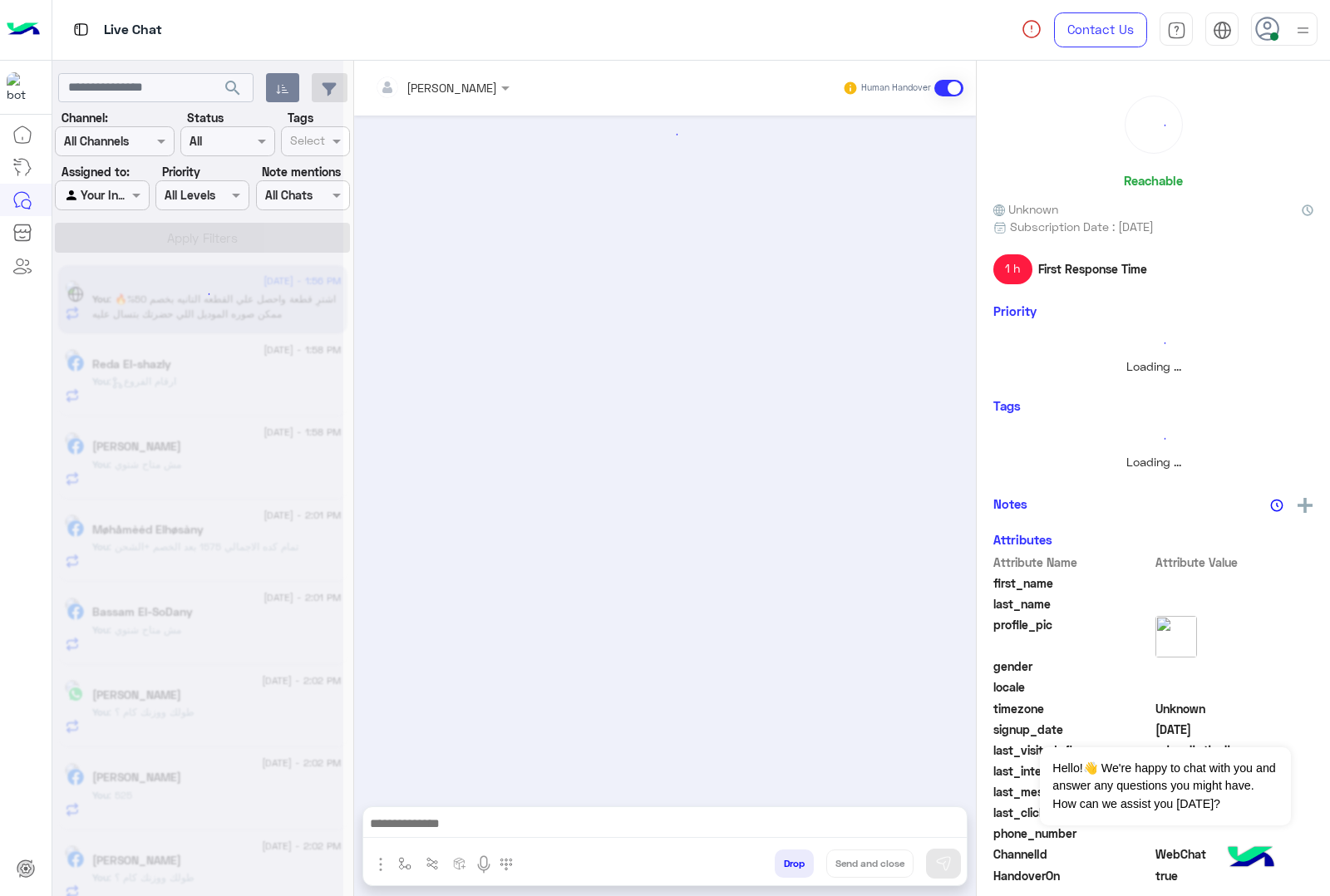
click at [787, 863] on button "Drop" at bounding box center [795, 863] width 39 height 28
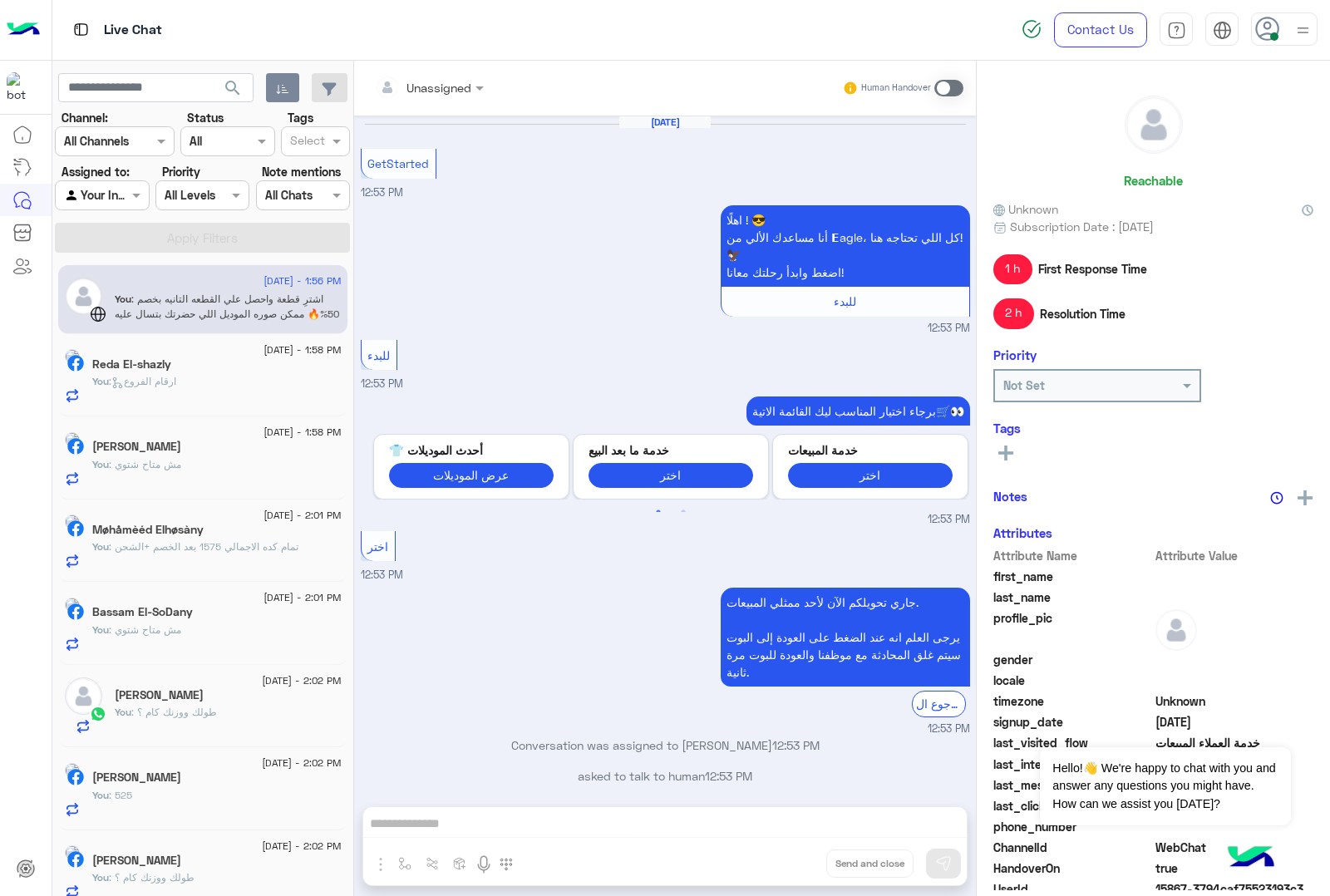
click at [787, 863] on div "Unassigned Human Handover [DATE] GetStarted 12:53 PM اهلًا ! 😎 أنا مساعدك الألي…" at bounding box center [664, 481] width 622 height 842
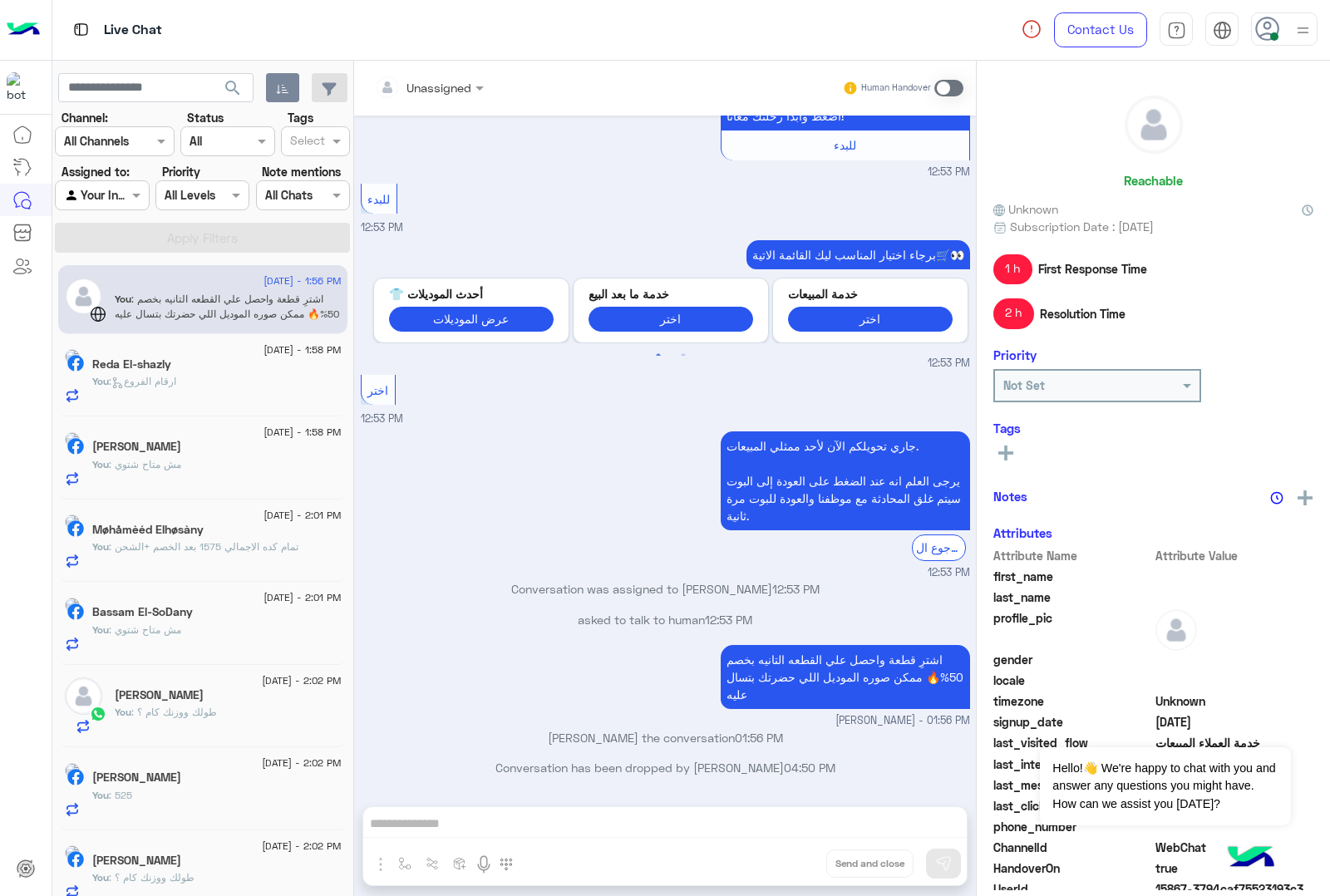
click at [787, 863] on div "Unassigned Human Handover [DATE] GetStarted 12:53 PM اهلًا ! 😎 أنا مساعدك الألي…" at bounding box center [664, 481] width 622 height 842
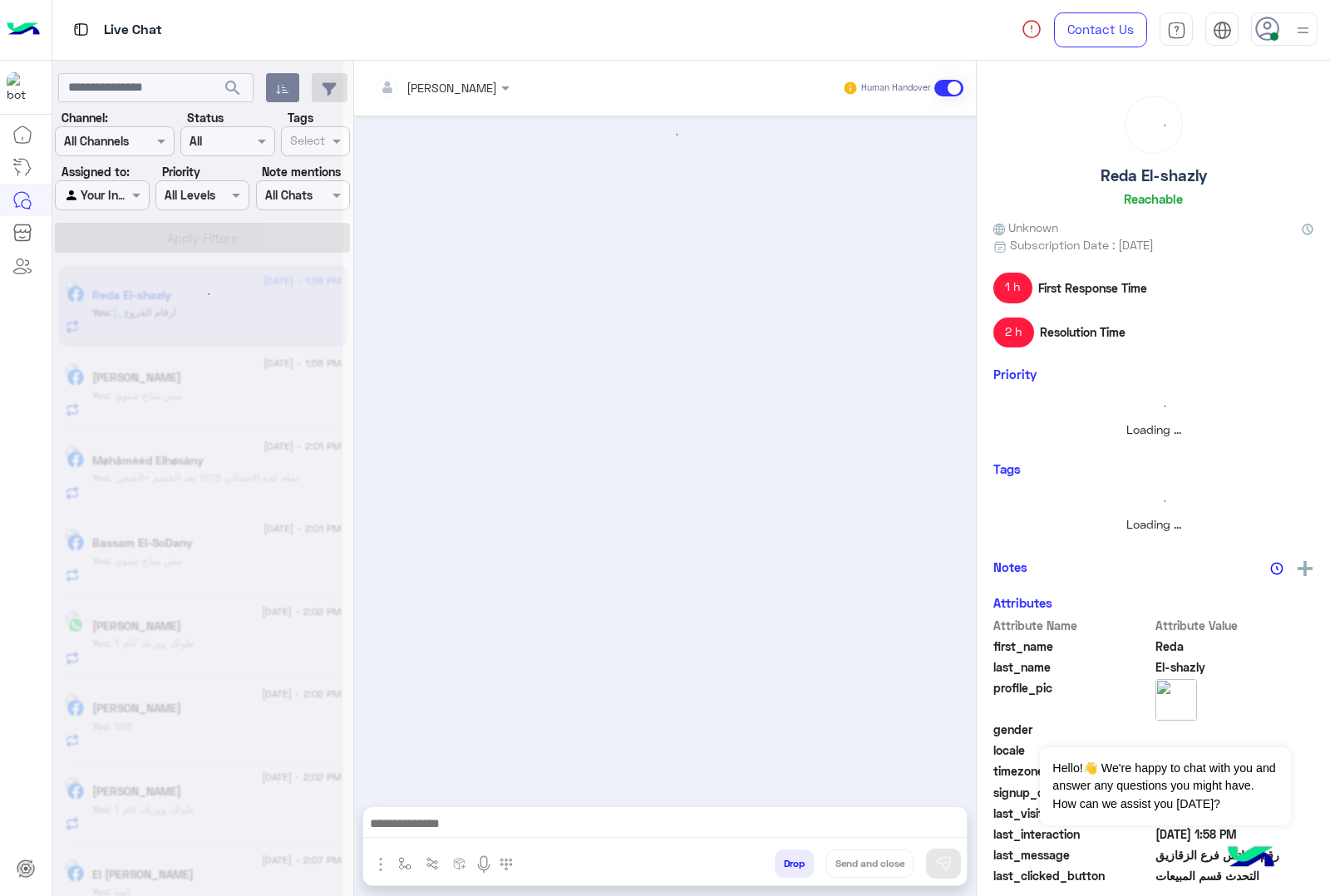
click at [787, 863] on button "Drop" at bounding box center [795, 863] width 39 height 28
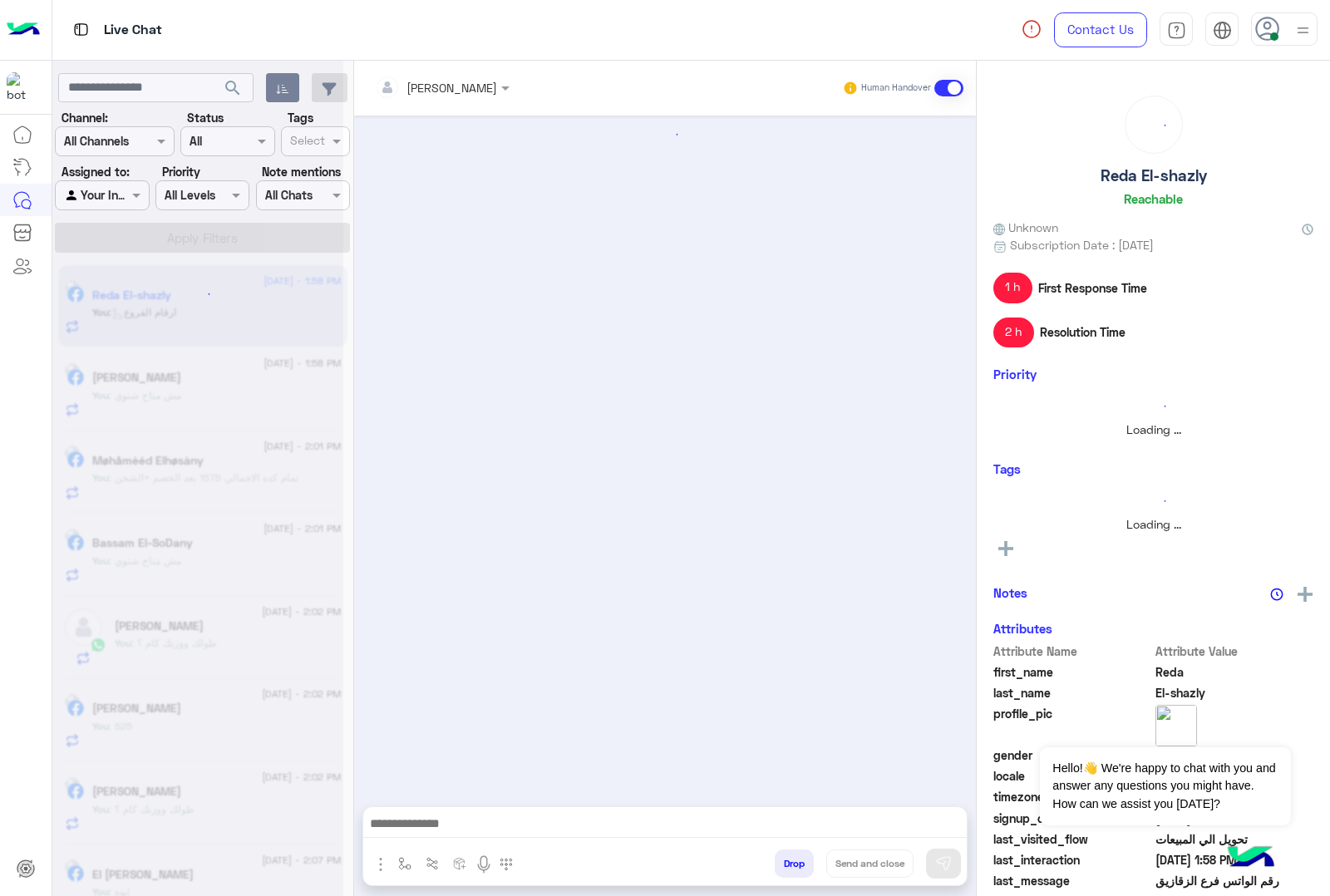
click at [787, 863] on div "[PERSON_NAME] Human Handover Drop Send and close" at bounding box center [664, 481] width 622 height 842
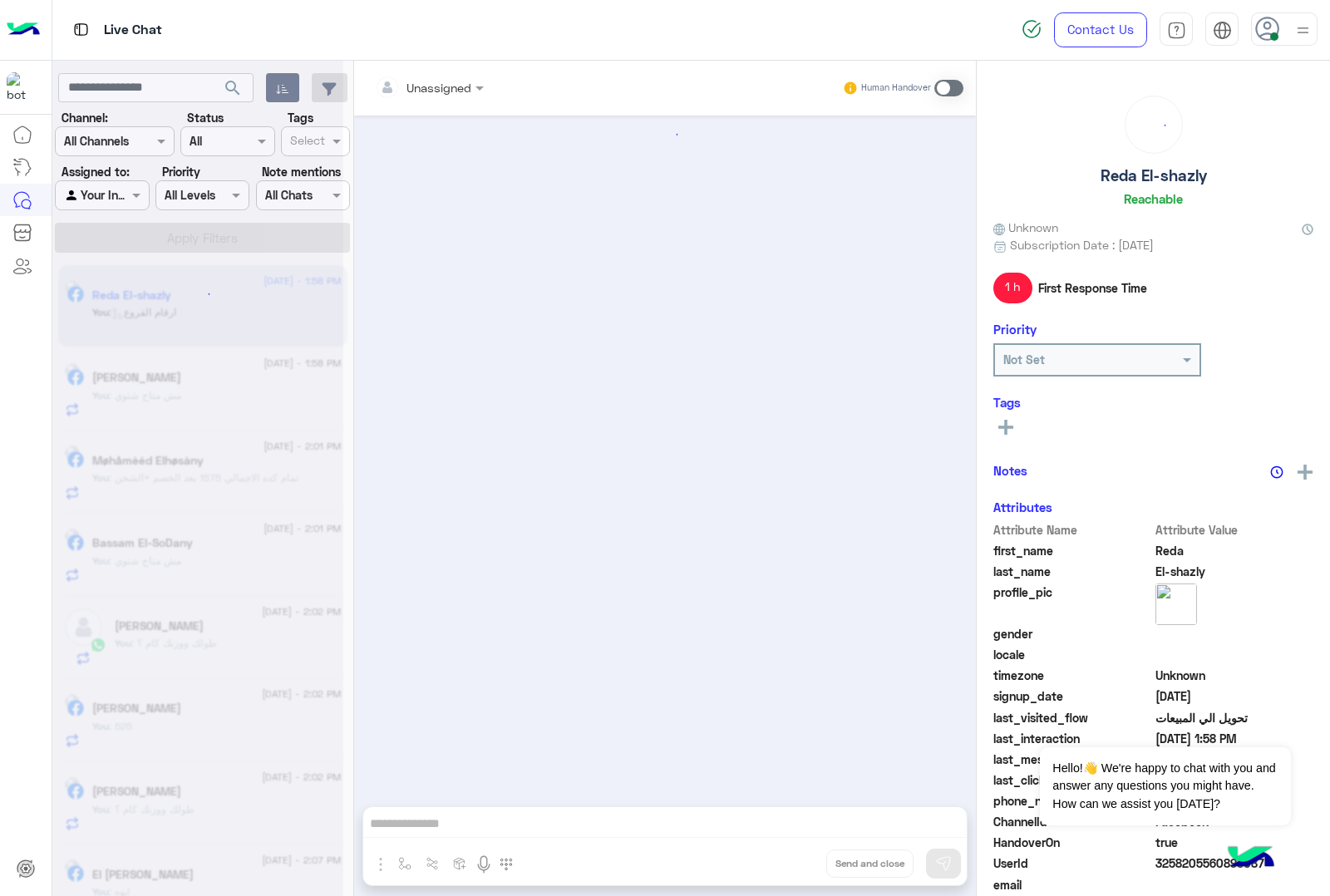
click at [787, 863] on div "Unassigned Human Handover Drop Send and close" at bounding box center [664, 481] width 622 height 842
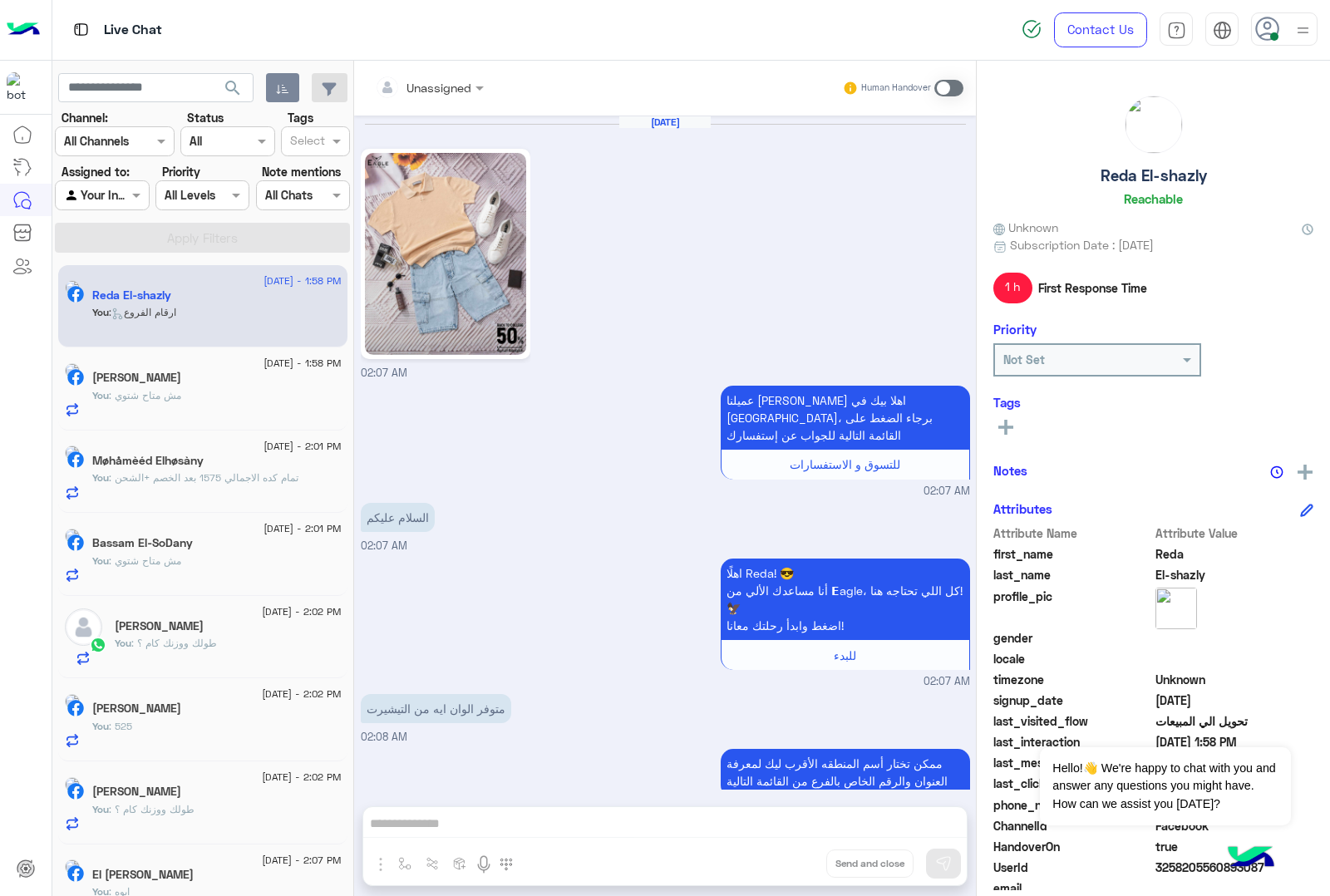
scroll to position [1480, 0]
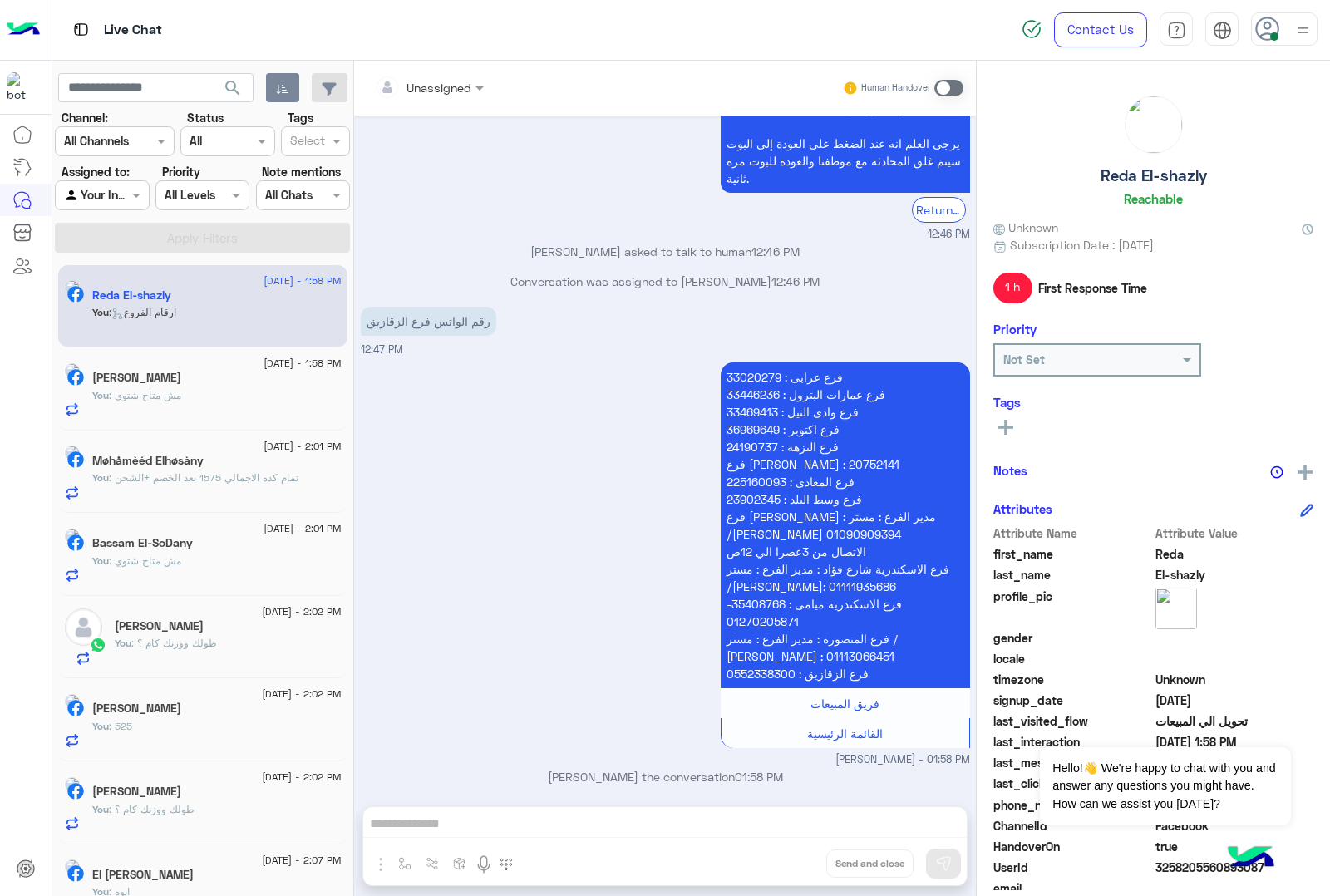
click at [787, 863] on div "Unassigned Human Handover [DATE] 02:07 AM عميلنا [PERSON_NAME] اهلا بيك في [GEO…" at bounding box center [664, 481] width 622 height 842
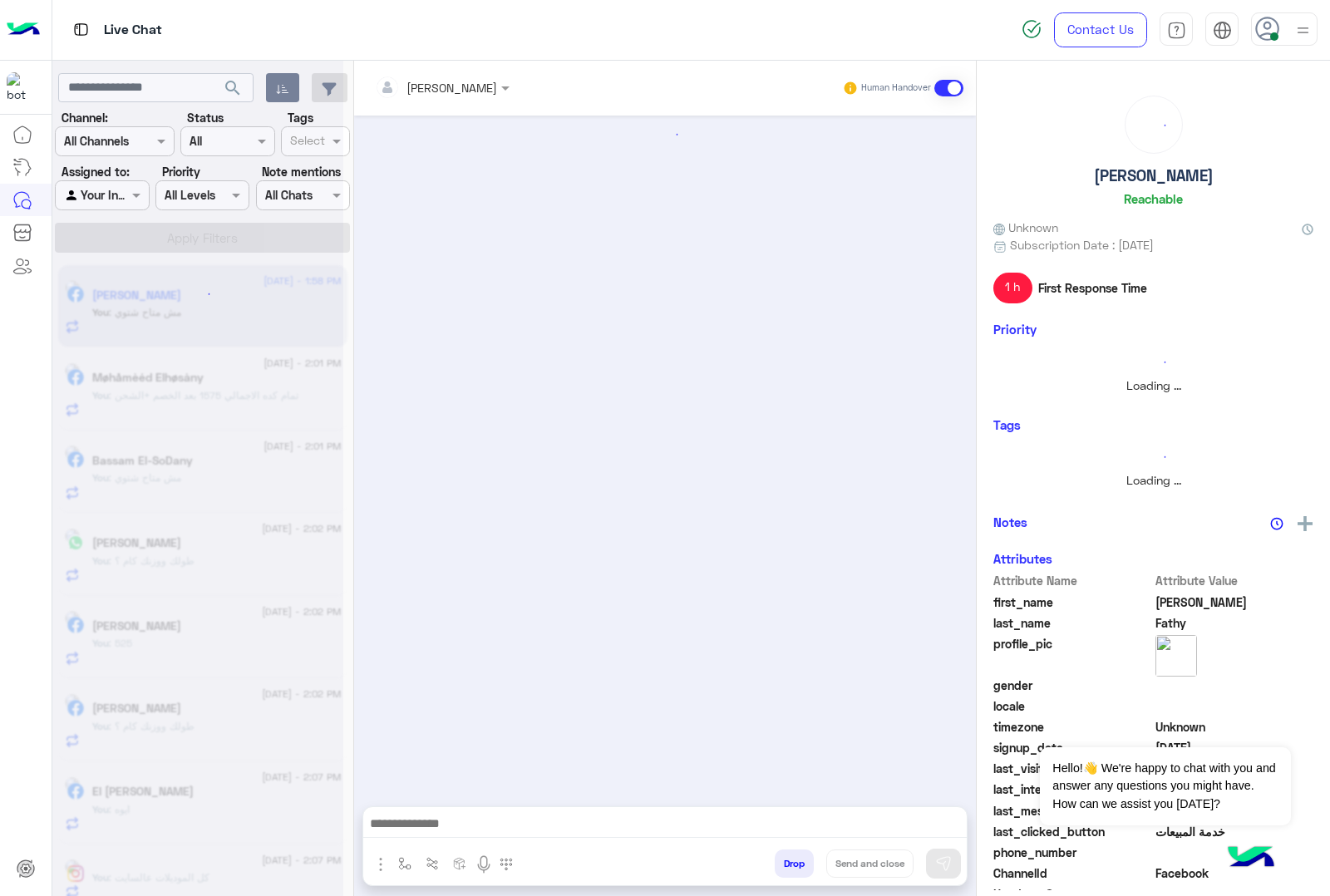
click at [787, 863] on button "Drop" at bounding box center [795, 863] width 39 height 28
click at [787, 863] on div "[PERSON_NAME] Human Handover Drop Send and close" at bounding box center [664, 481] width 622 height 842
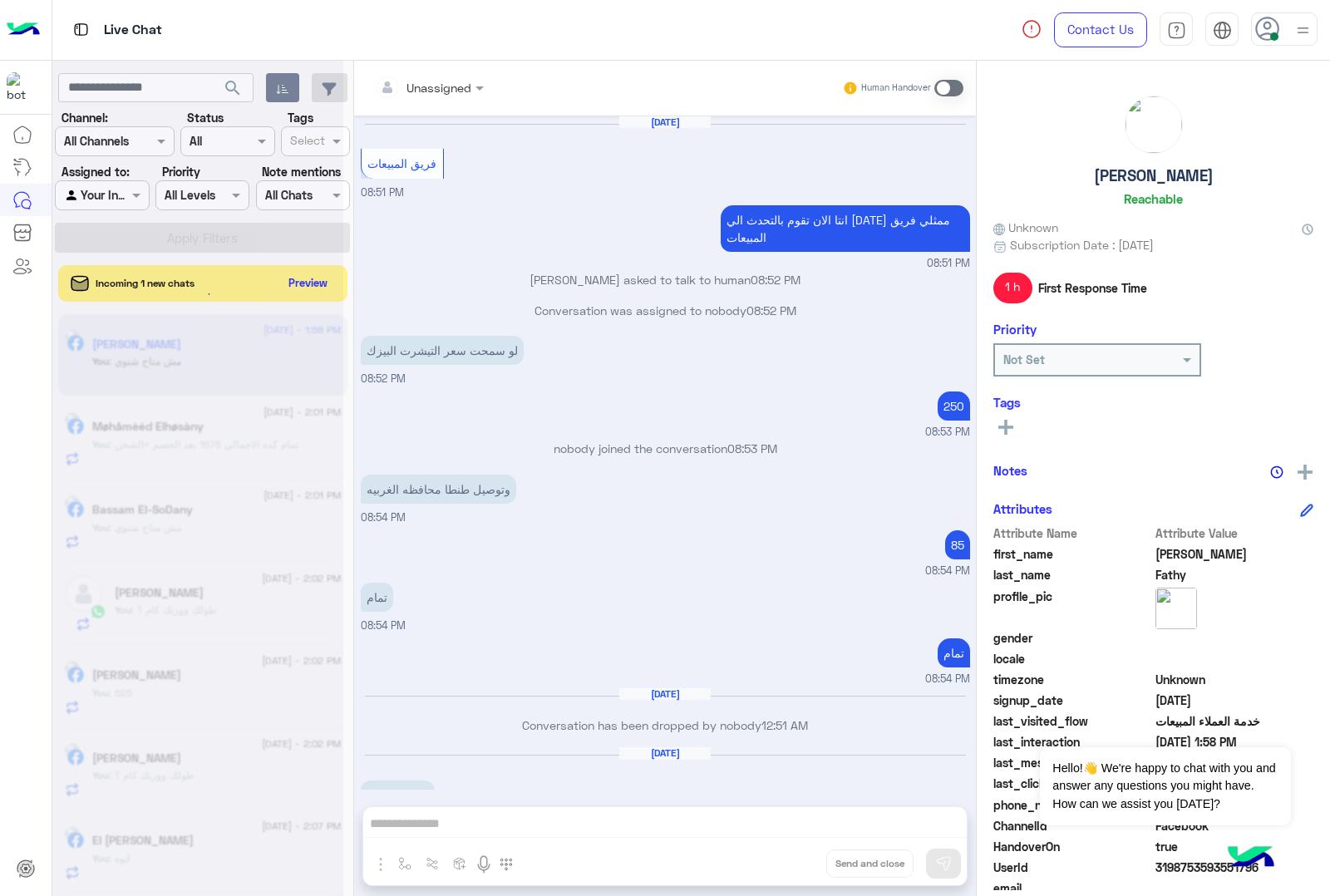
scroll to position [1557, 0]
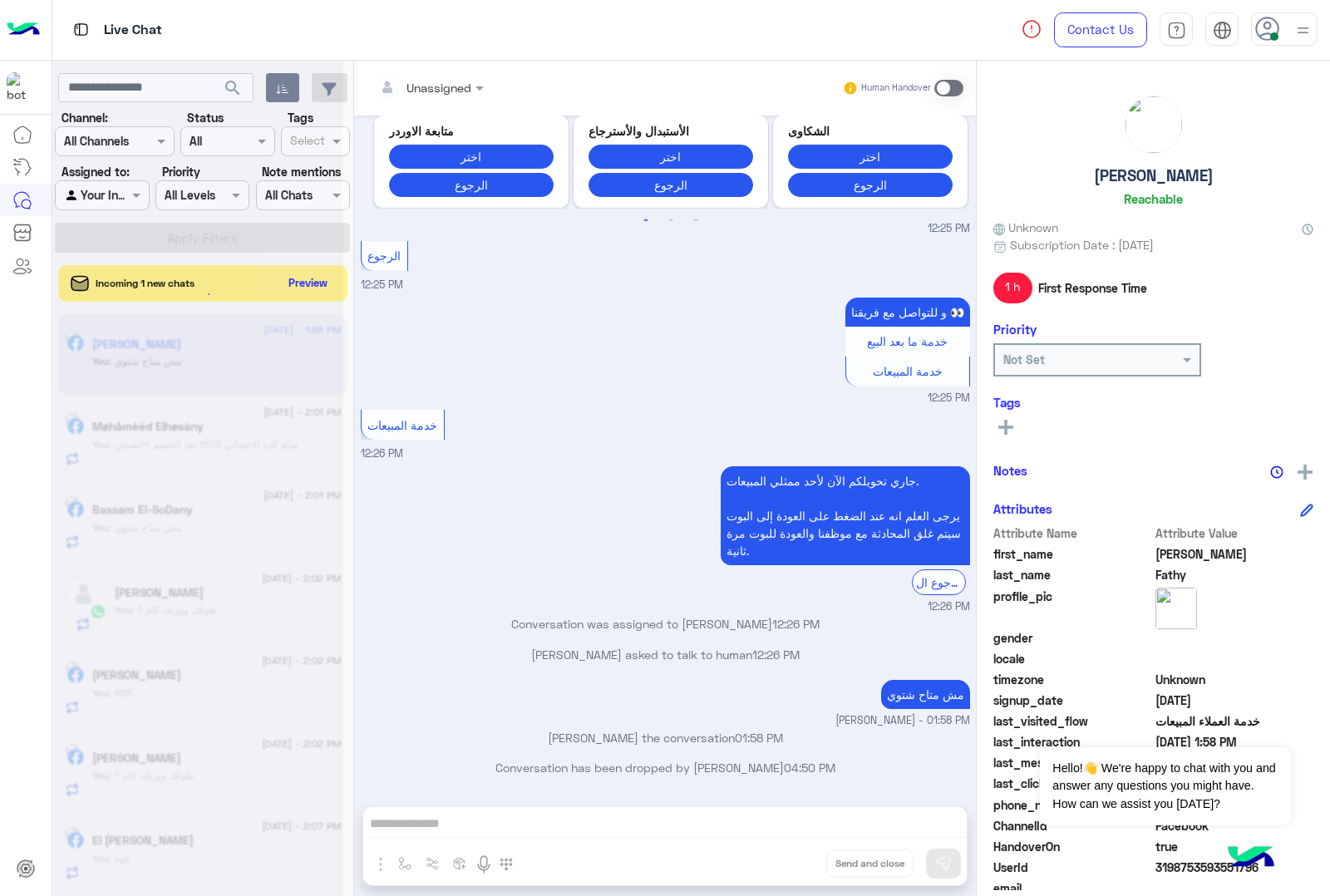
click at [787, 863] on div "Unassigned Human Handover [DATE] فريق المبيعات 08:51 PM انتا الان تقوم بالتحدث …" at bounding box center [664, 481] width 622 height 842
click at [0, 0] on button "Drop" at bounding box center [0, 0] width 0 height 0
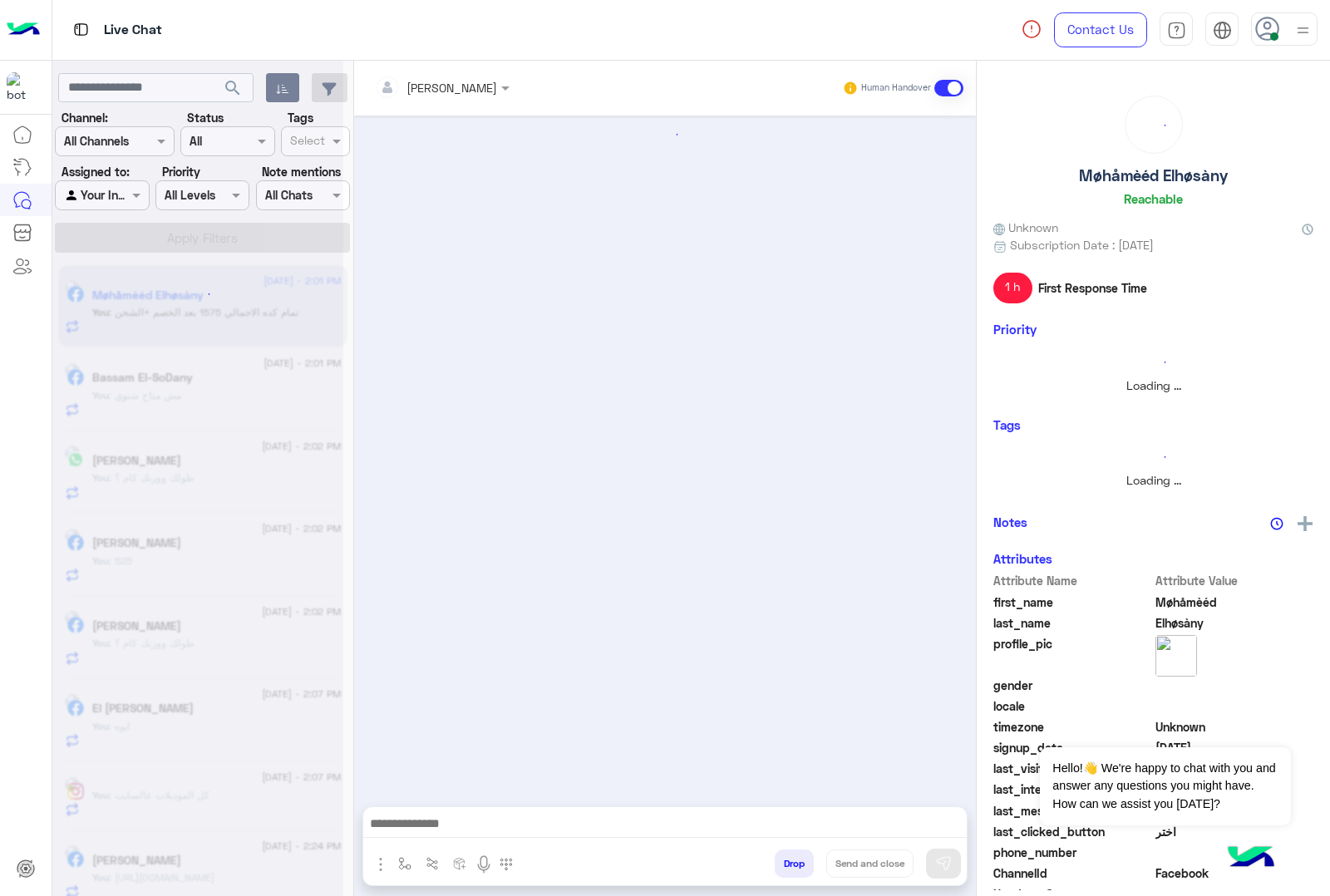
click at [787, 863] on button "Drop" at bounding box center [795, 863] width 39 height 28
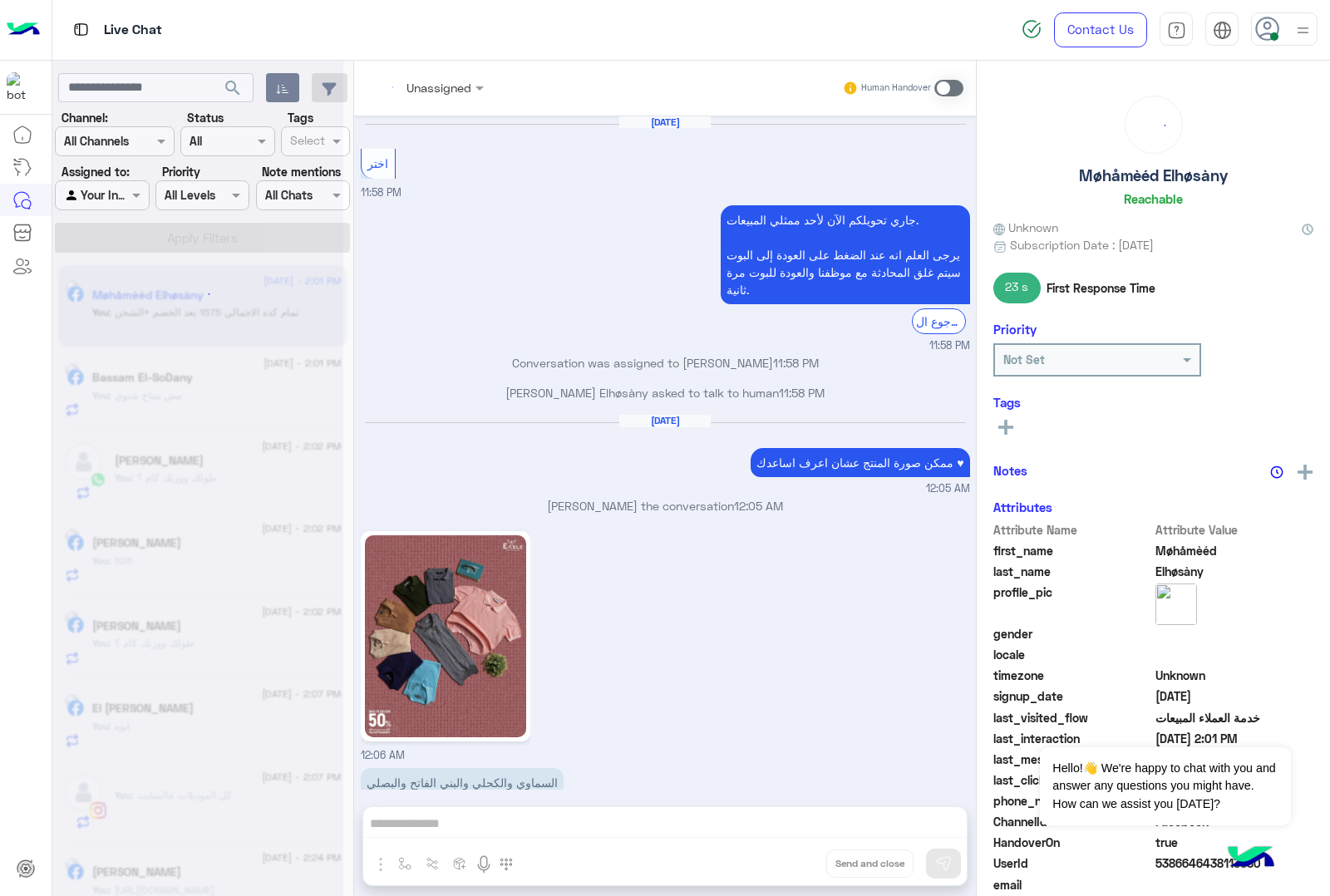
scroll to position [1856, 0]
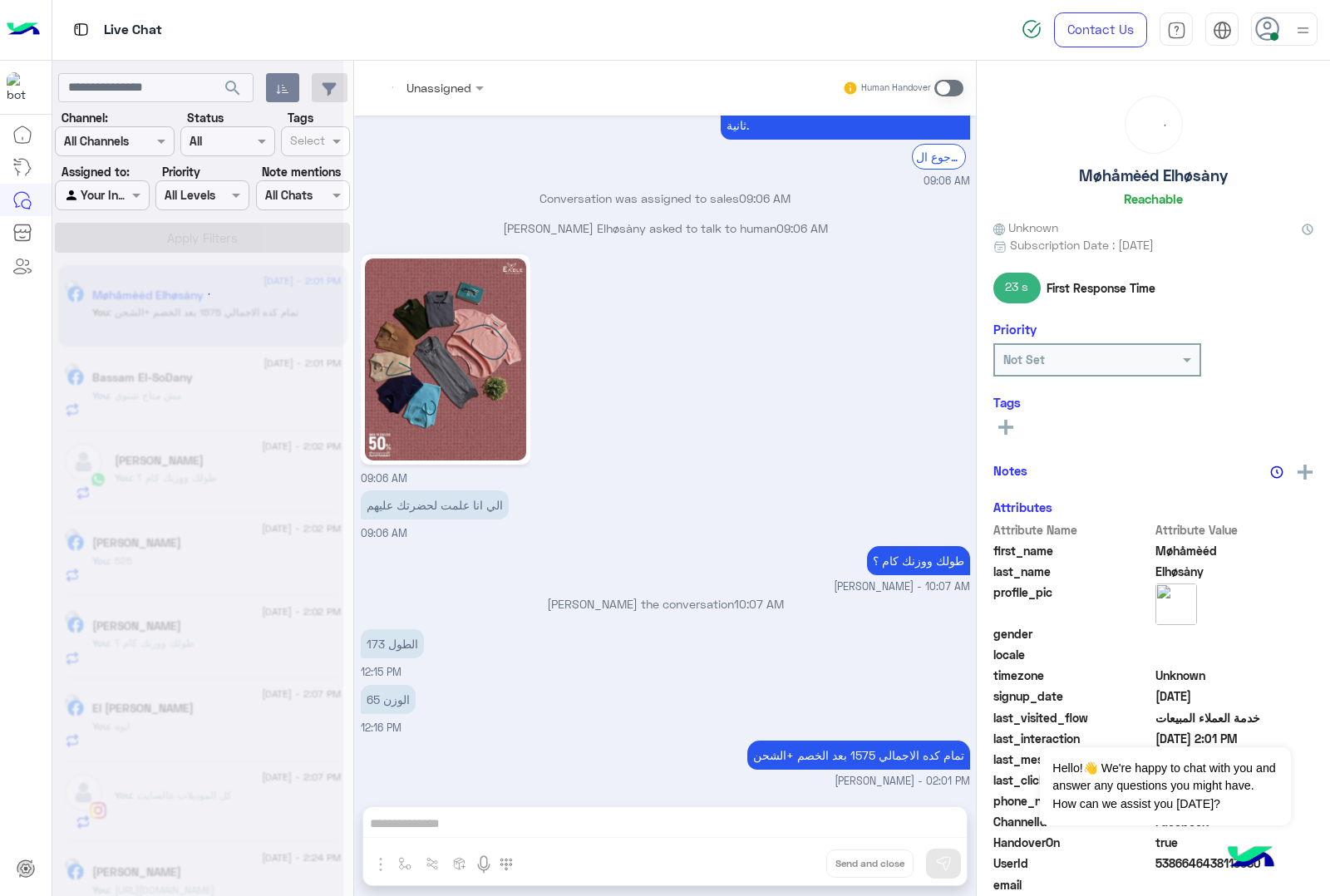
click at [787, 863] on div "Unassigned Human Handover [DATE] اختر 11:58 PM جاري تحويلكم الآن لأحد ممثلي الم…" at bounding box center [664, 481] width 622 height 842
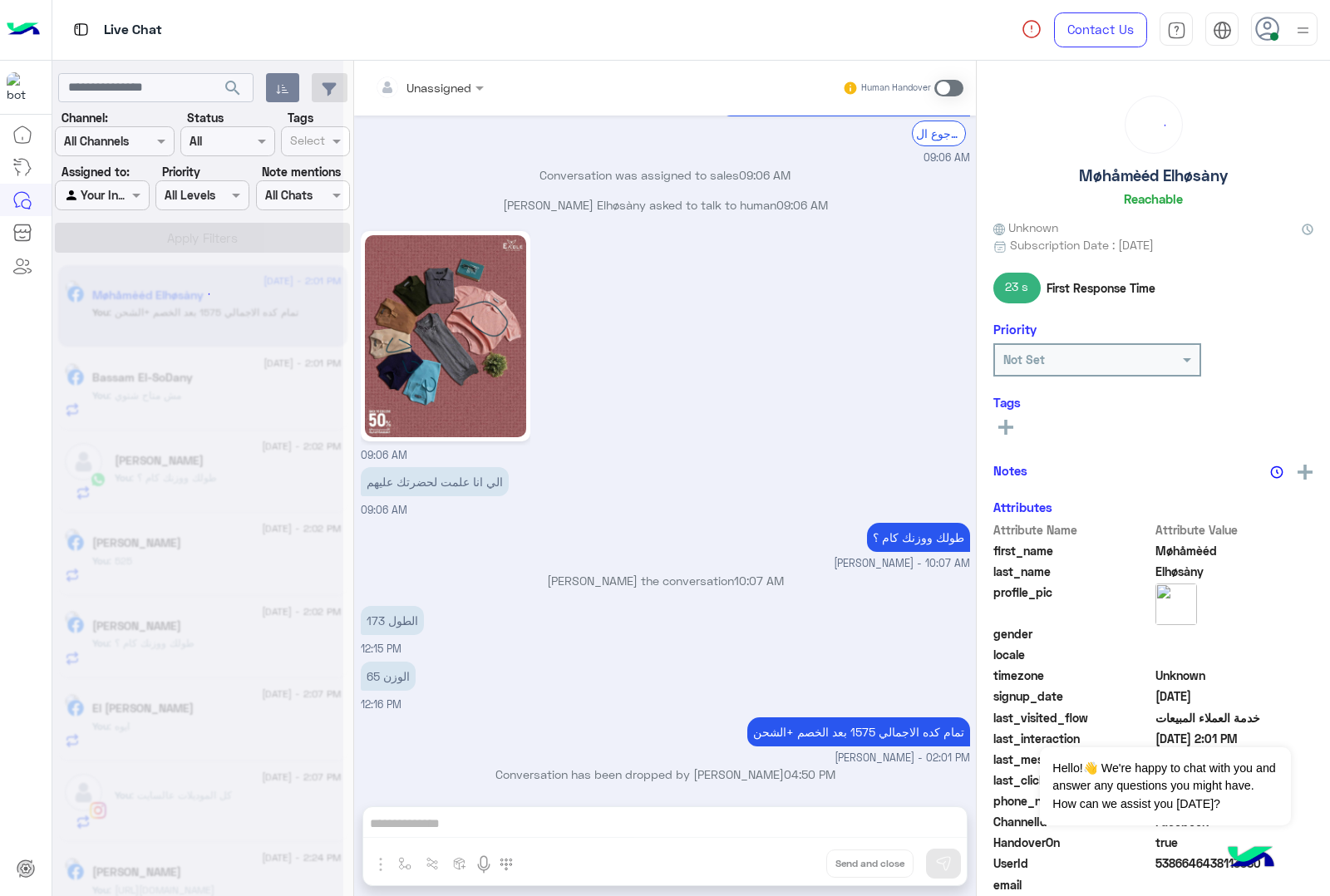
click at [787, 863] on div "Unassigned Human Handover [DATE] اختر 11:58 PM جاري تحويلكم الآن لأحد ممثلي الم…" at bounding box center [664, 481] width 622 height 842
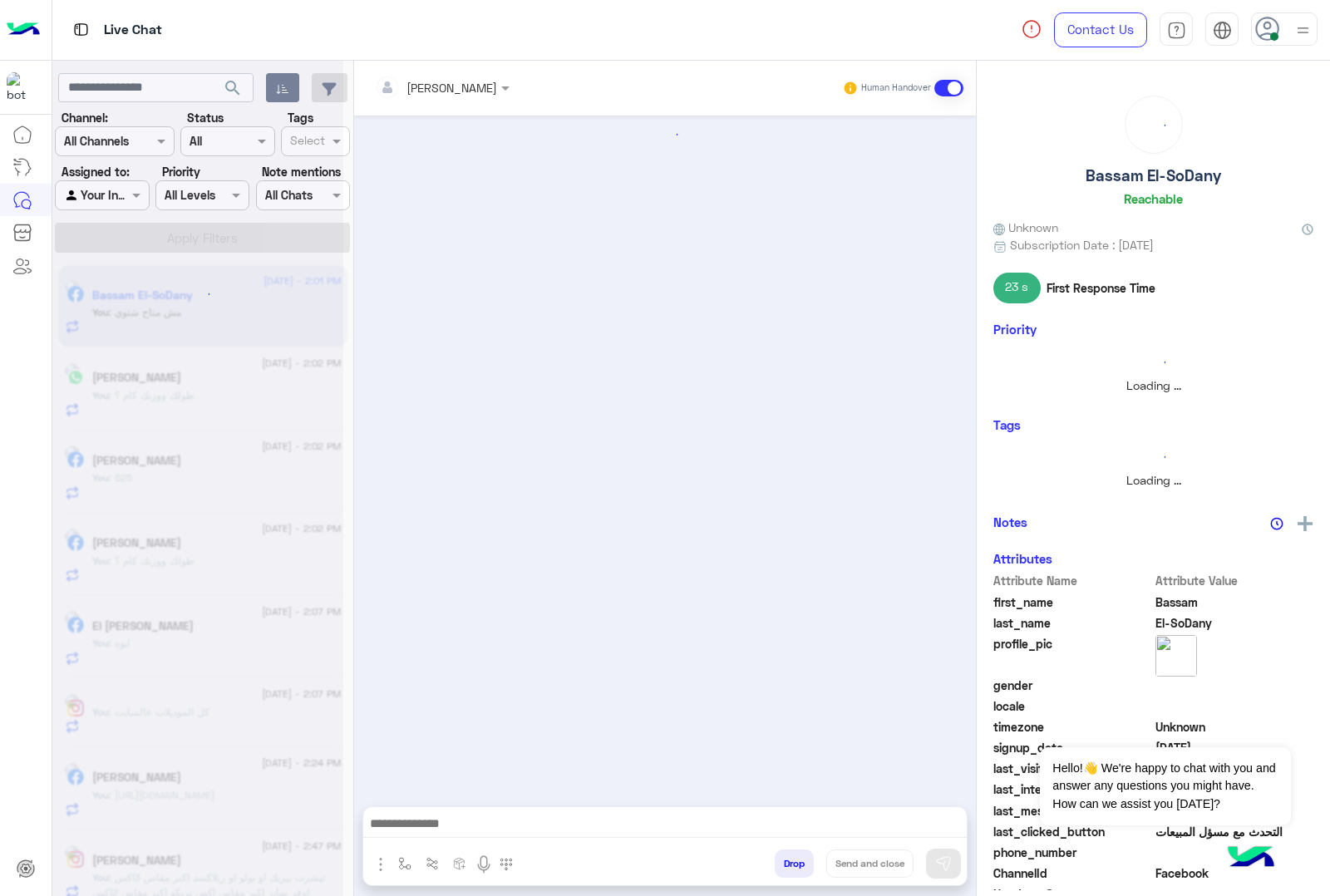
click at [787, 863] on button "Drop" at bounding box center [795, 863] width 39 height 28
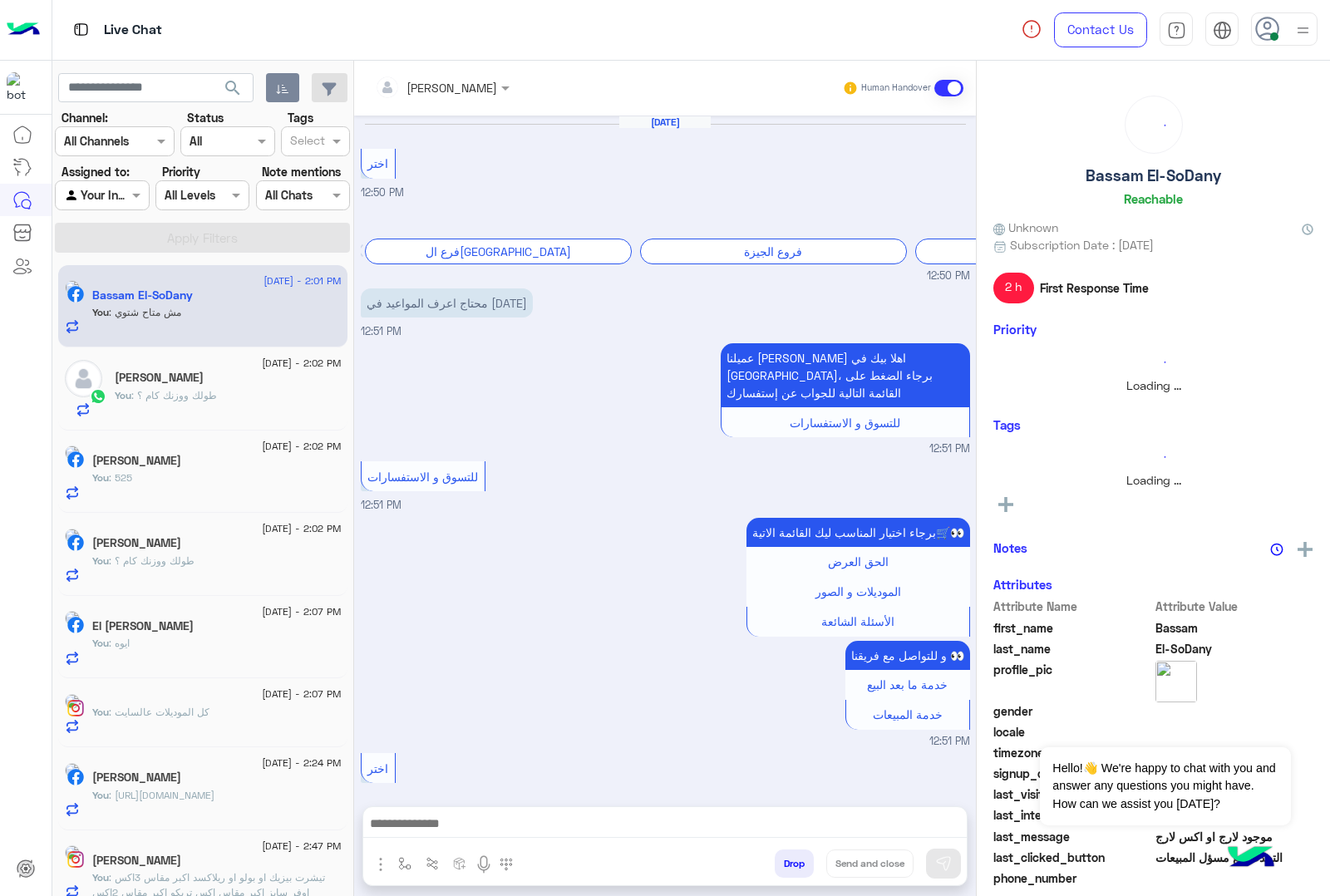
click at [787, 863] on button "Drop" at bounding box center [795, 863] width 39 height 28
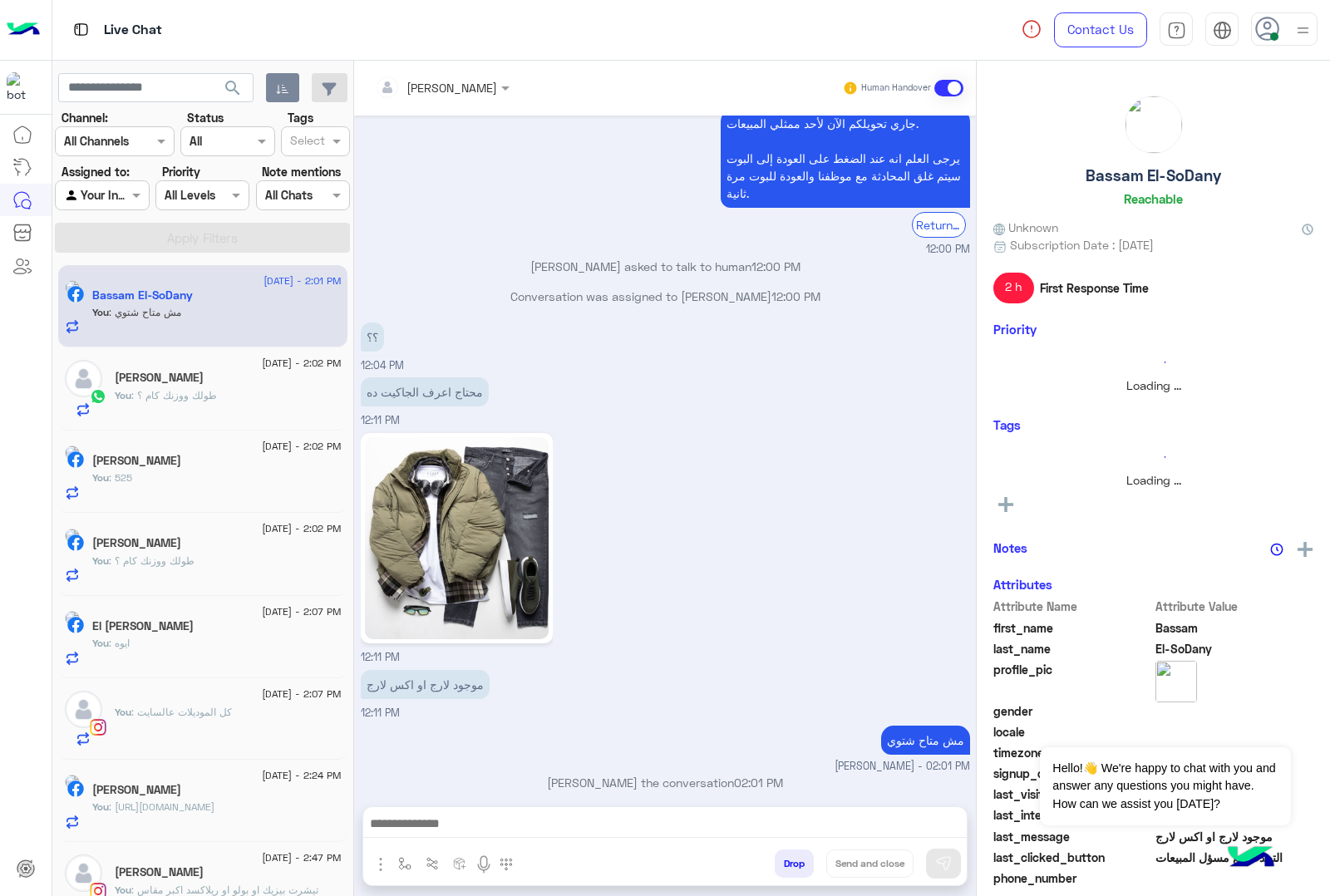
click at [787, 863] on button "Drop" at bounding box center [795, 863] width 39 height 28
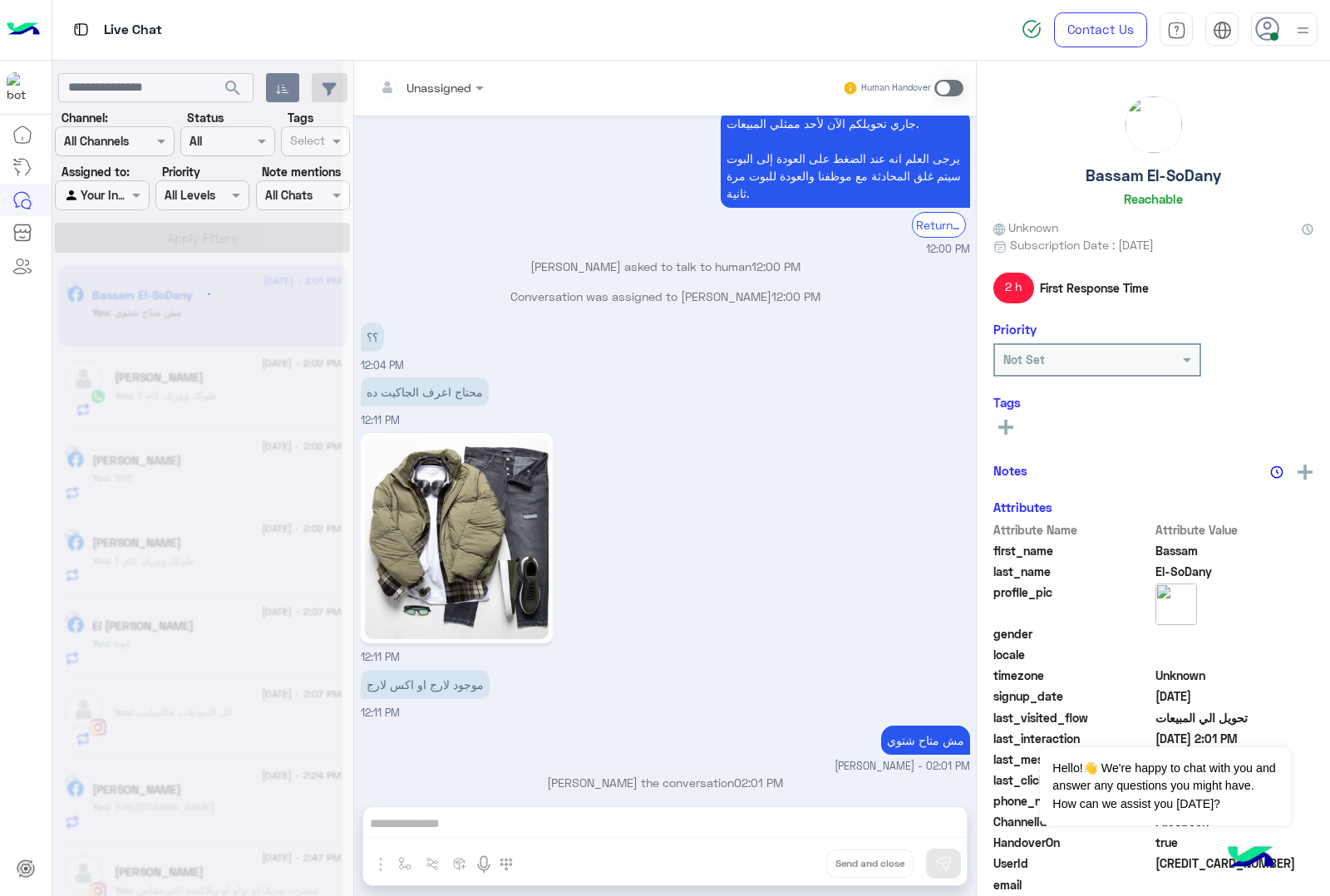
scroll to position [1684, 0]
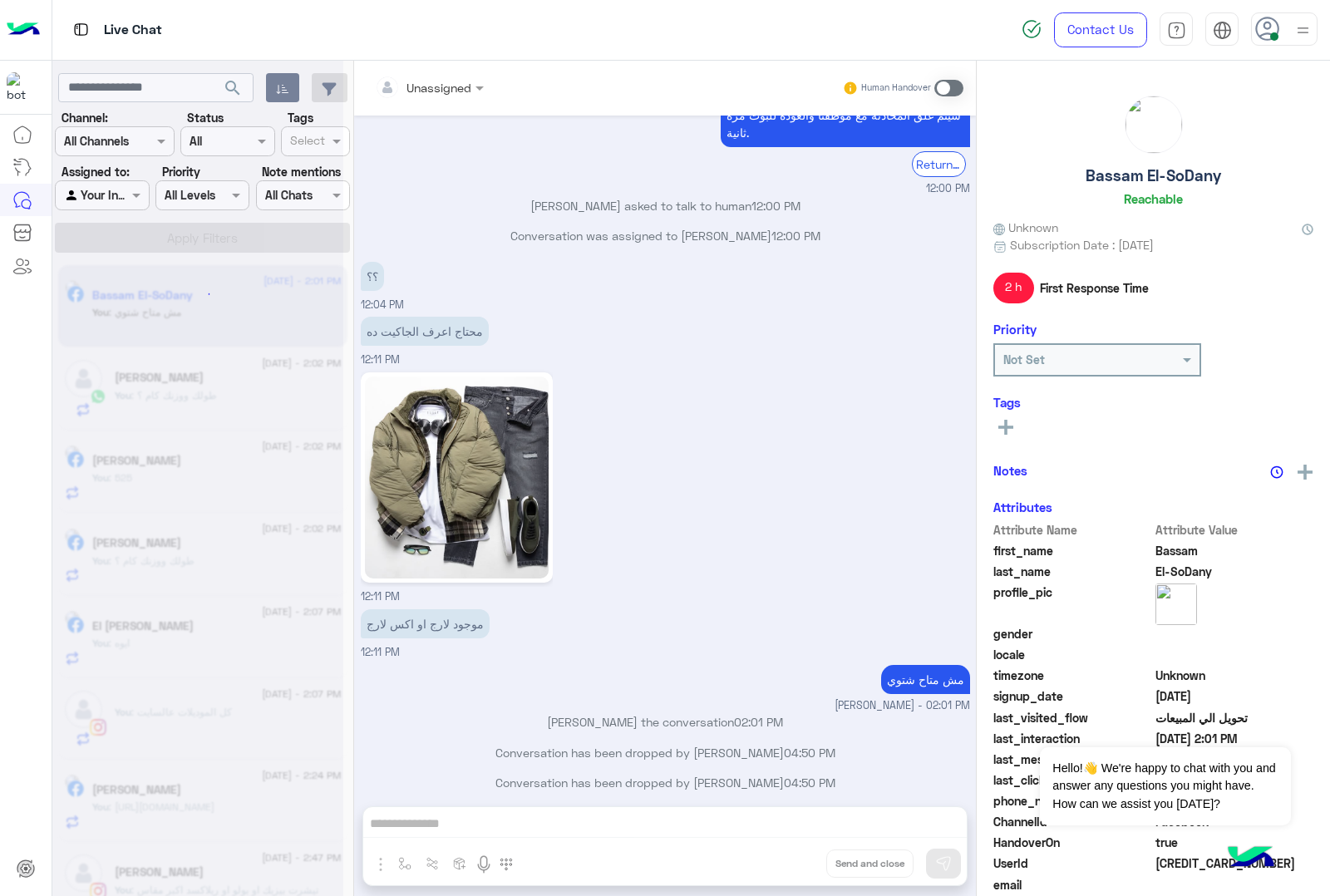
click at [787, 863] on div "Unassigned Human Handover [DATE] اختر 12:50 PM برجاء إختيار المحافظة فرع القاهر…" at bounding box center [664, 481] width 622 height 842
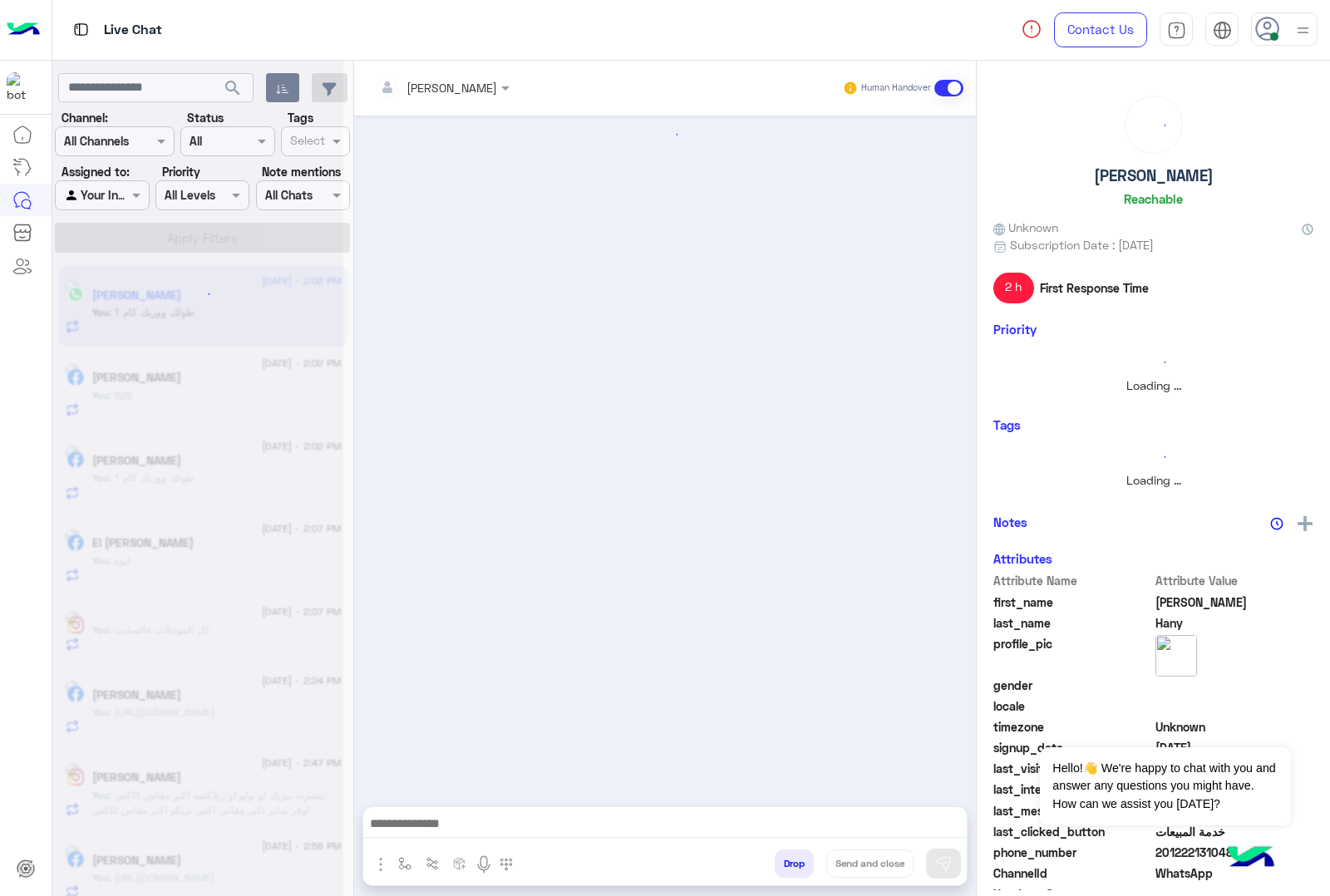
click at [787, 863] on button "Drop" at bounding box center [795, 863] width 39 height 28
click at [787, 863] on div "[PERSON_NAME] Human Handover Drop Send and close" at bounding box center [664, 481] width 622 height 842
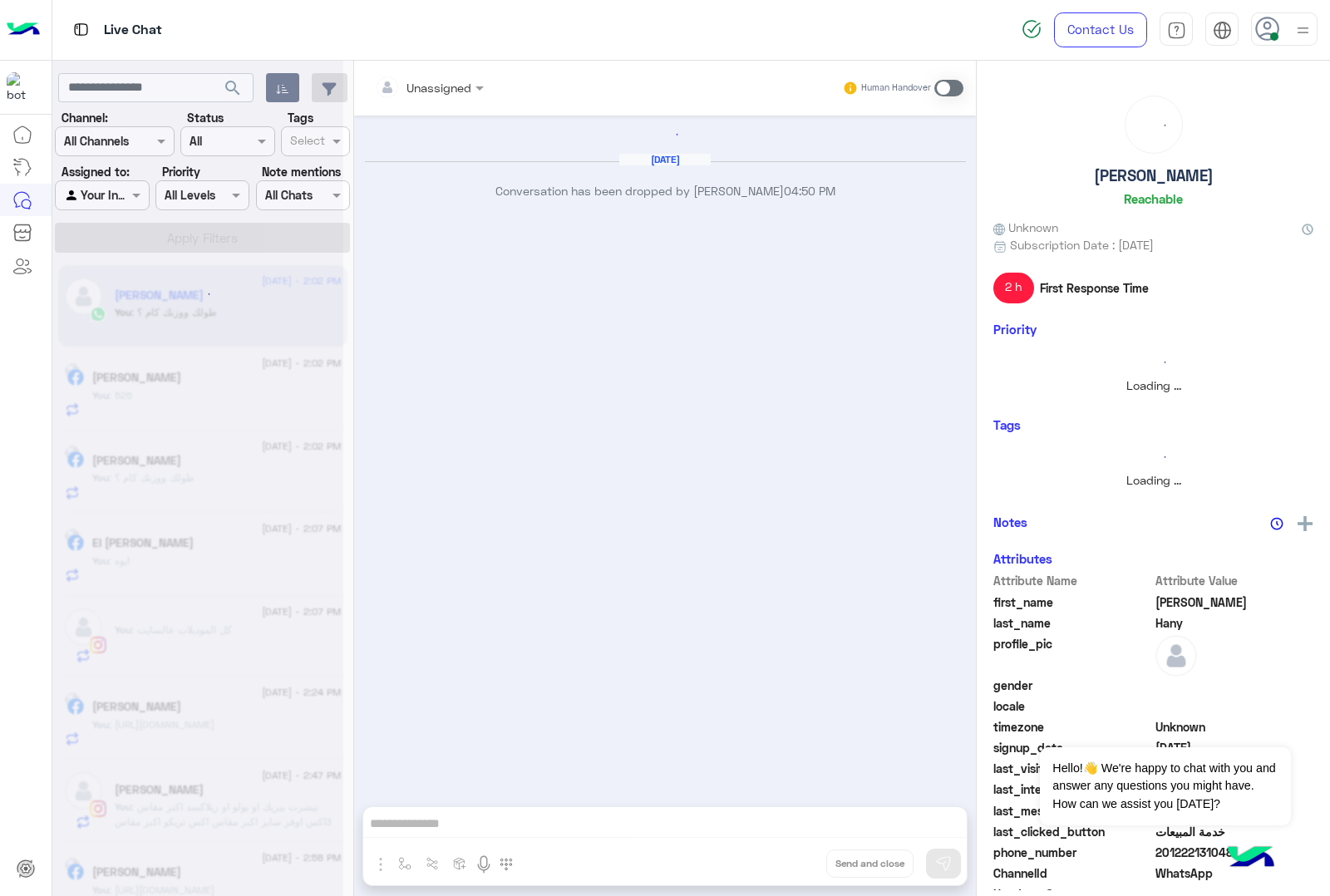
click at [787, 863] on div "Unassigned Human Handover [DATE] Conversation has been dropped by [PERSON_NAME]…" at bounding box center [664, 481] width 622 height 842
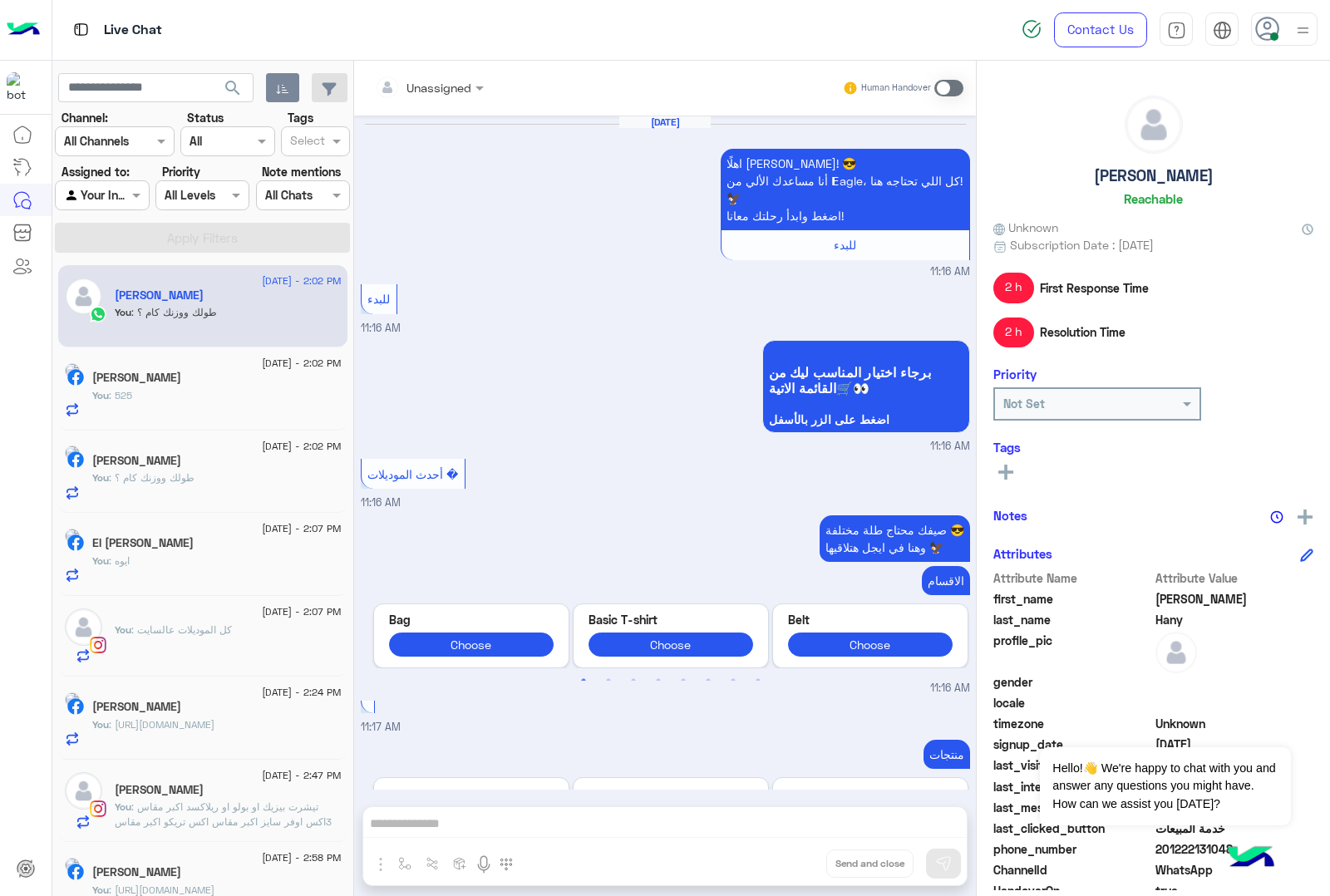
click at [787, 863] on div "Unassigned Human Handover [DATE] اهلًا [PERSON_NAME]! 😎 أنا مساعدك الألي من 𝗘ag…" at bounding box center [664, 481] width 622 height 842
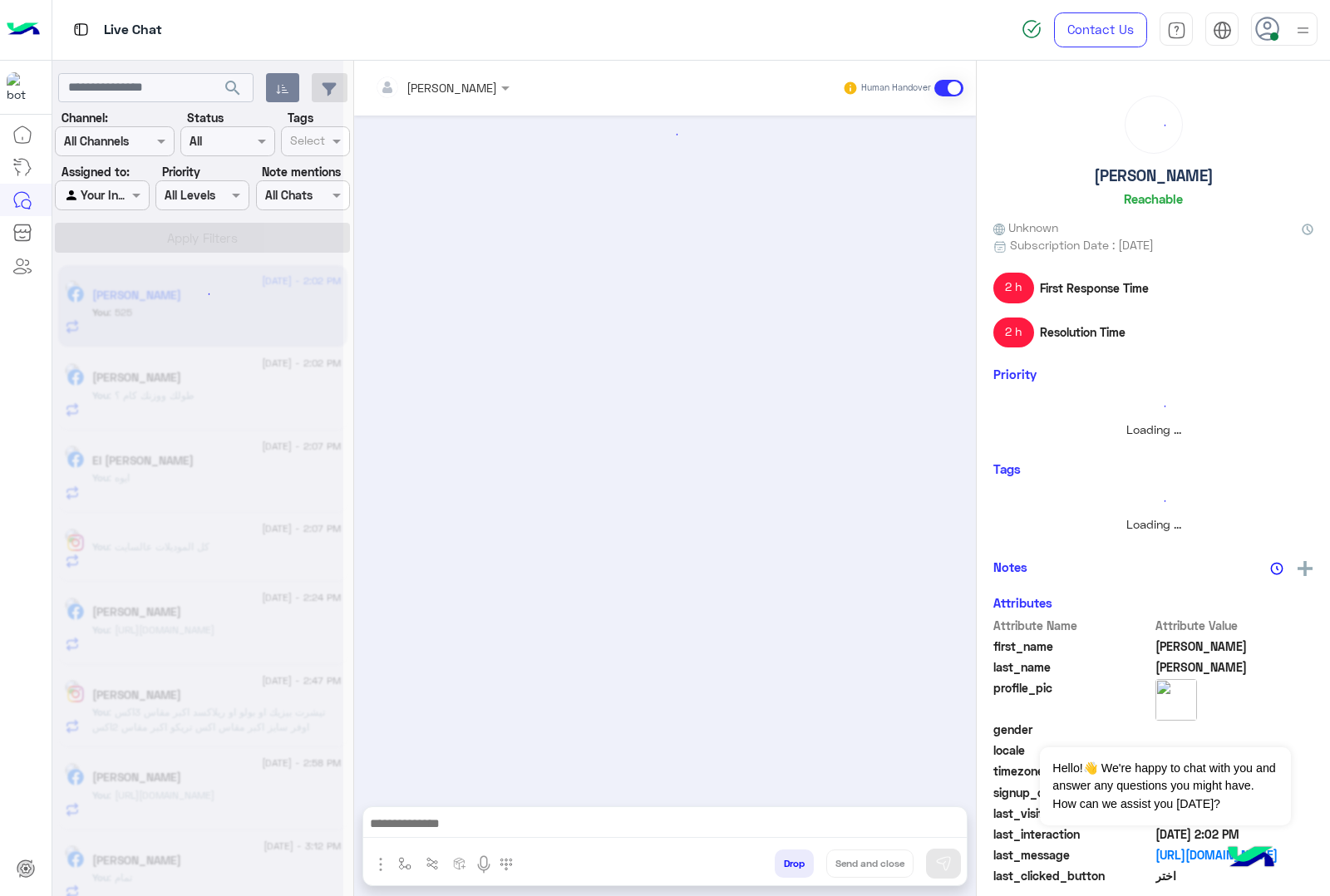
click at [787, 863] on button "Drop" at bounding box center [795, 863] width 39 height 28
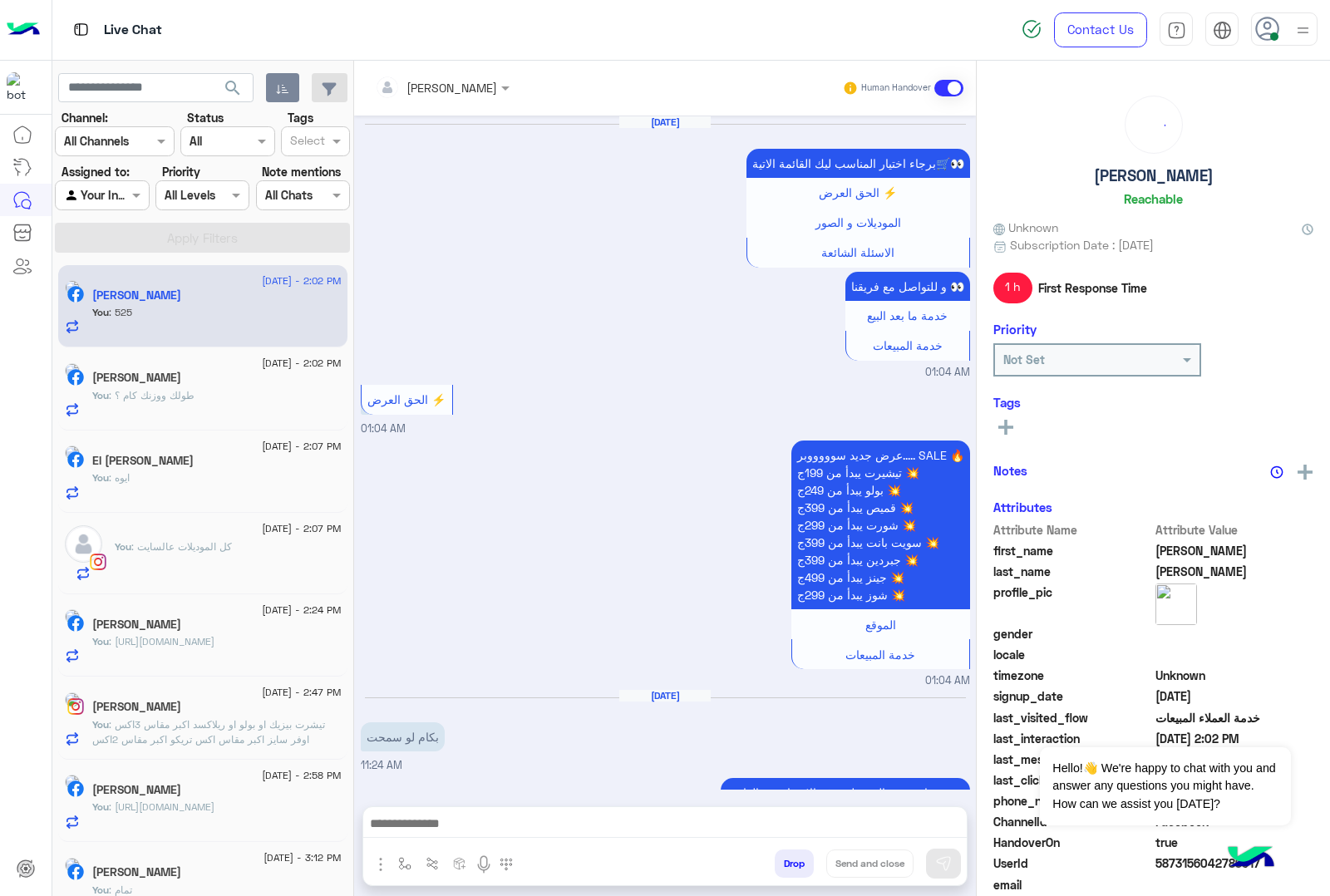
click at [787, 863] on button "Drop" at bounding box center [795, 863] width 39 height 28
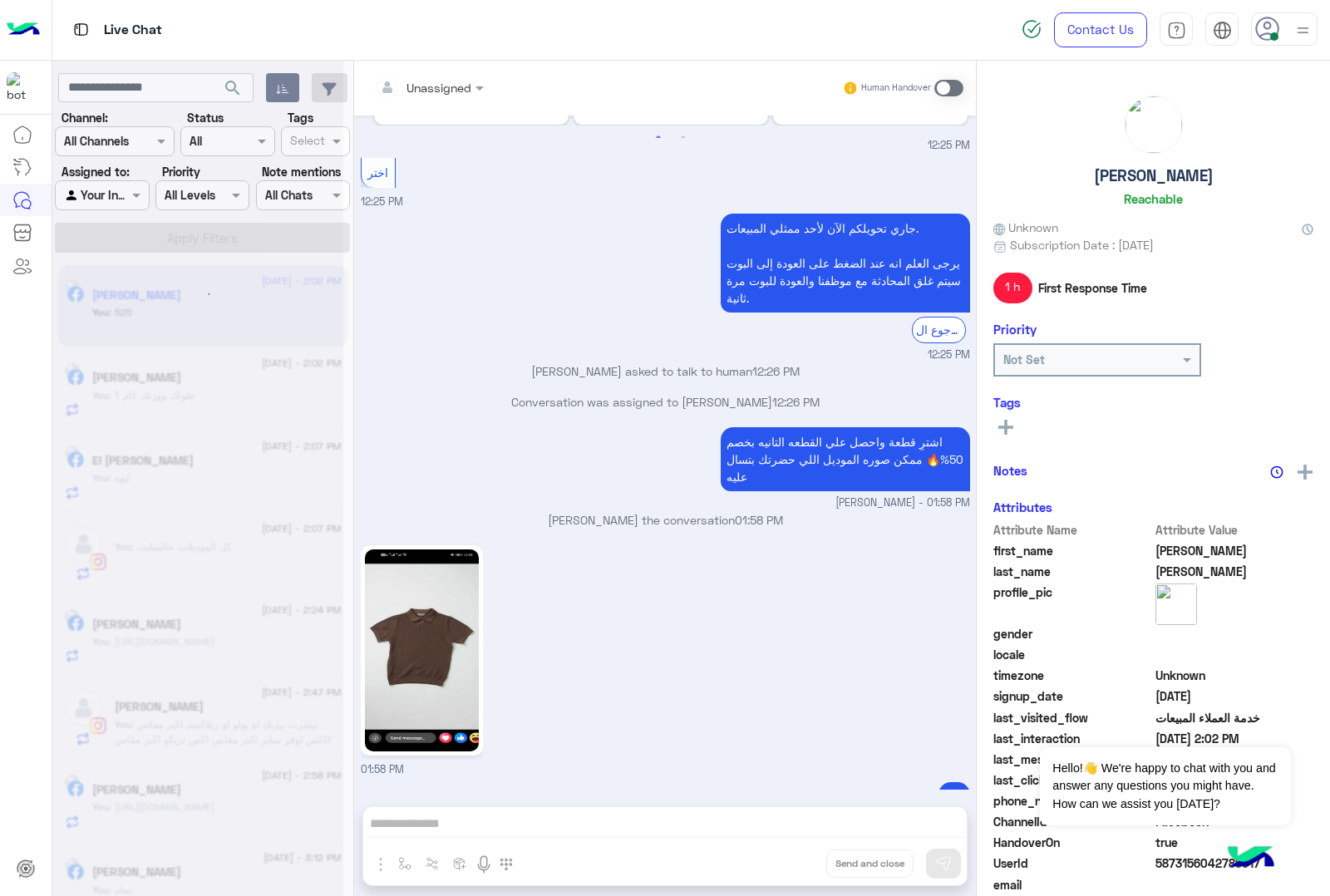
click at [787, 863] on div "Unassigned Human Handover [DATE] برجاء اختيار المناسب ليك القائمة الاتية🛒👀 الحق…" at bounding box center [664, 481] width 622 height 842
click at [0, 0] on button "Drop" at bounding box center [0, 0] width 0 height 0
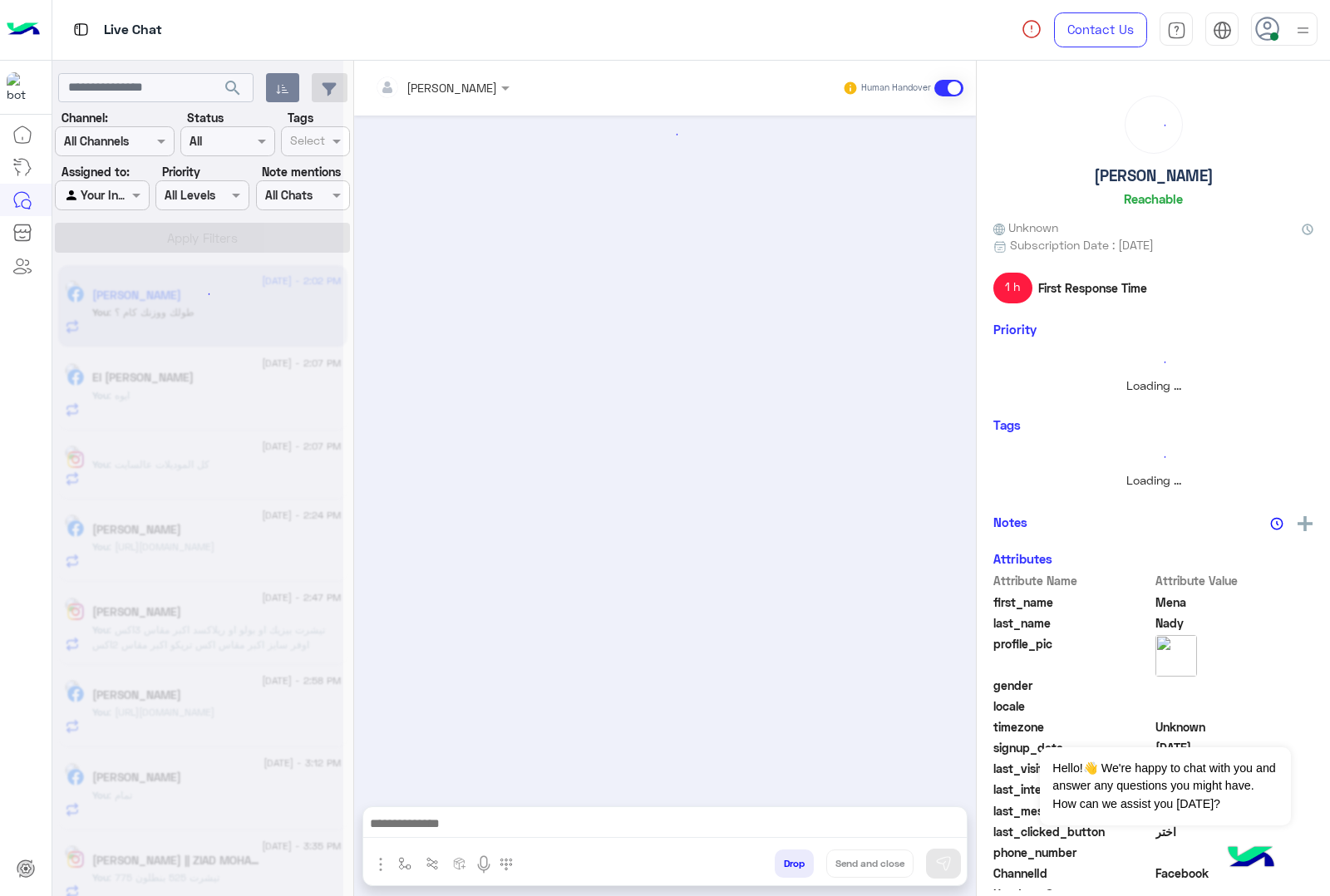
click at [787, 863] on button "Drop" at bounding box center [795, 863] width 39 height 28
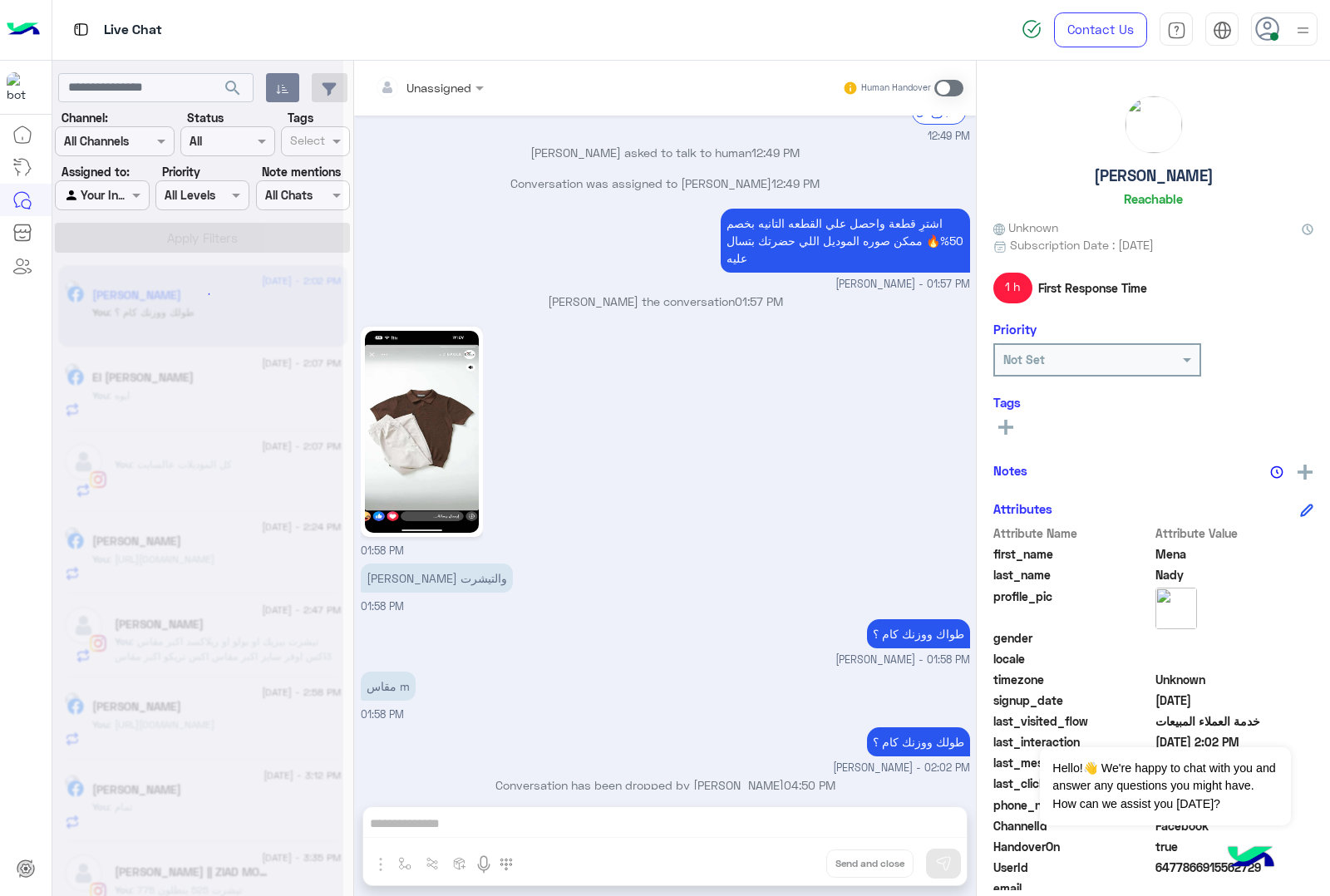
click at [787, 863] on div "Unassigned Human Handover [DATE] 11:12 PM عميلنا [PERSON_NAME] اهلا بيك في [GEO…" at bounding box center [664, 481] width 622 height 842
click at [0, 0] on button "Drop" at bounding box center [0, 0] width 0 height 0
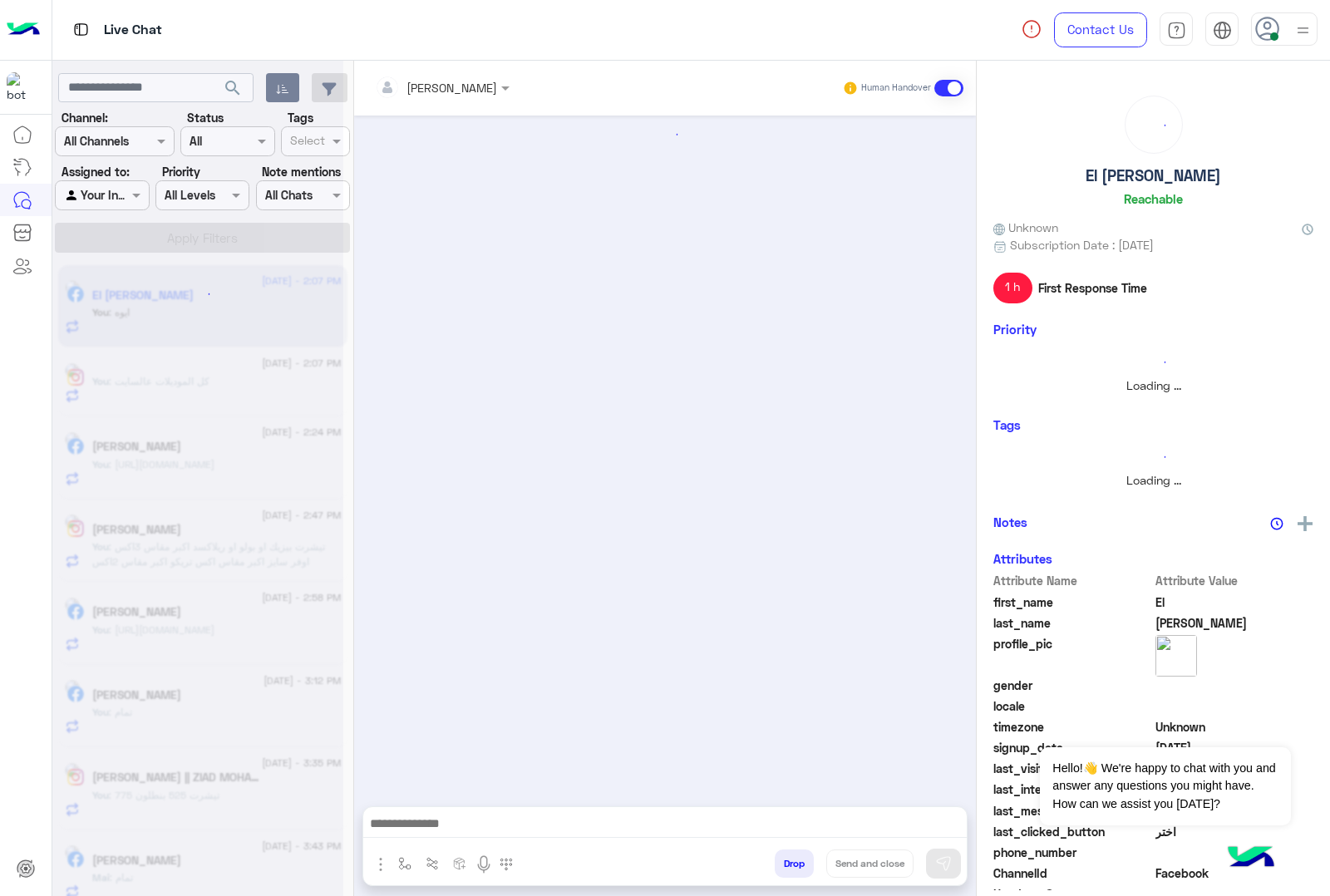
click at [787, 863] on button "Drop" at bounding box center [795, 863] width 39 height 28
click at [787, 863] on div "[PERSON_NAME] Human Handover Drop Send and close" at bounding box center [664, 481] width 622 height 842
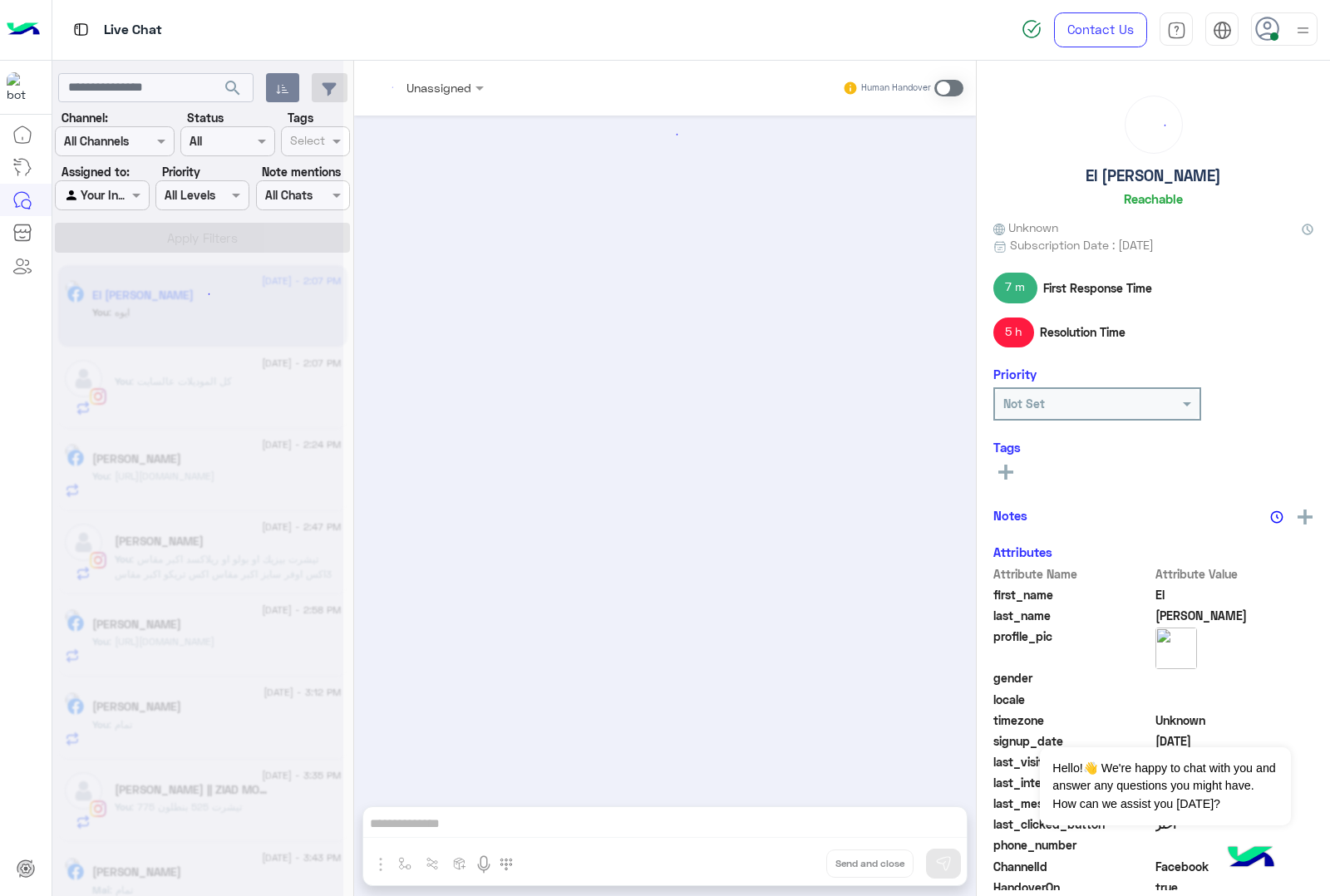
click at [787, 863] on div "Unassigned Human Handover Drop Send and close" at bounding box center [664, 481] width 622 height 842
click at [0, 0] on button "Drop" at bounding box center [0, 0] width 0 height 0
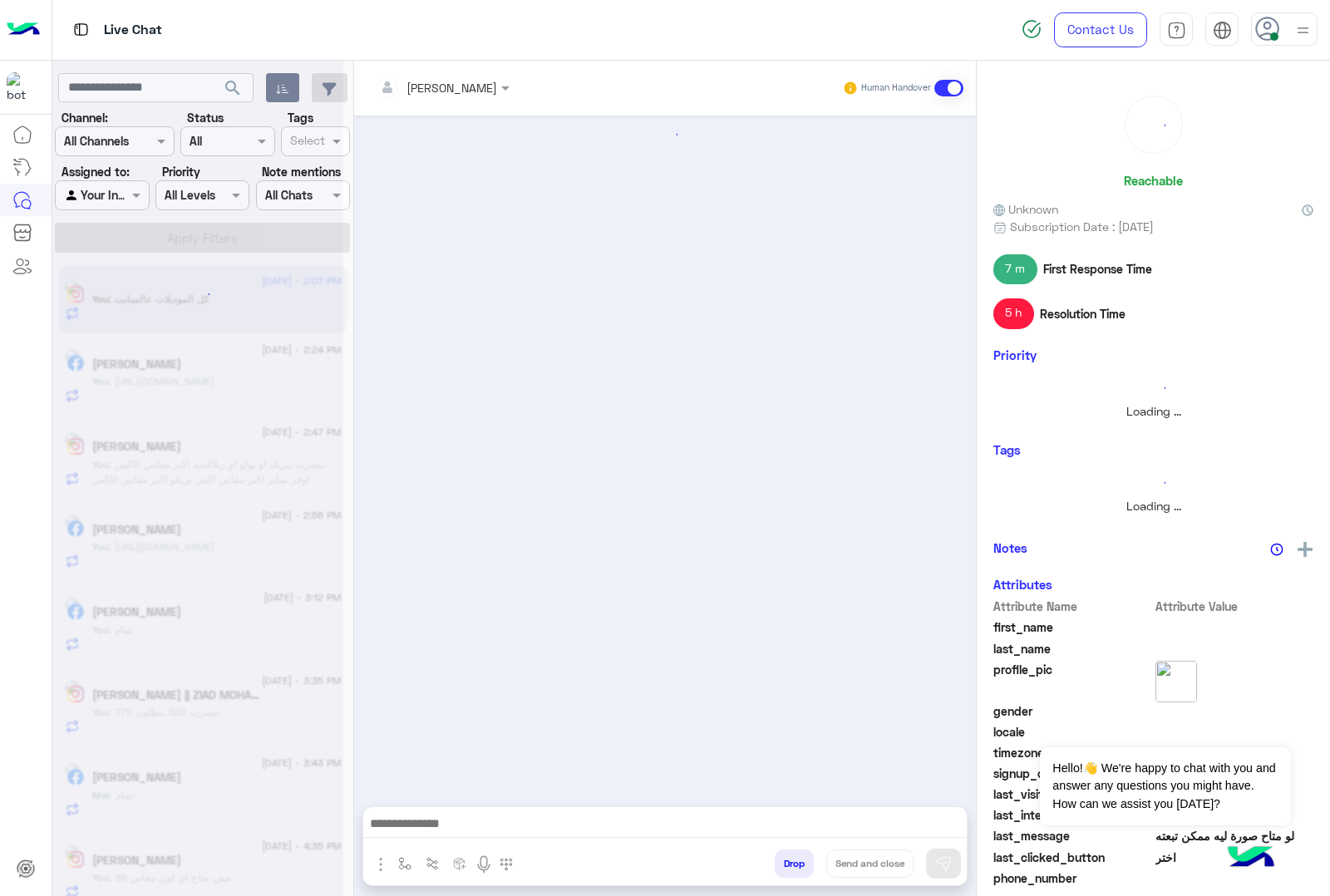
click at [787, 863] on button "Drop" at bounding box center [795, 863] width 39 height 28
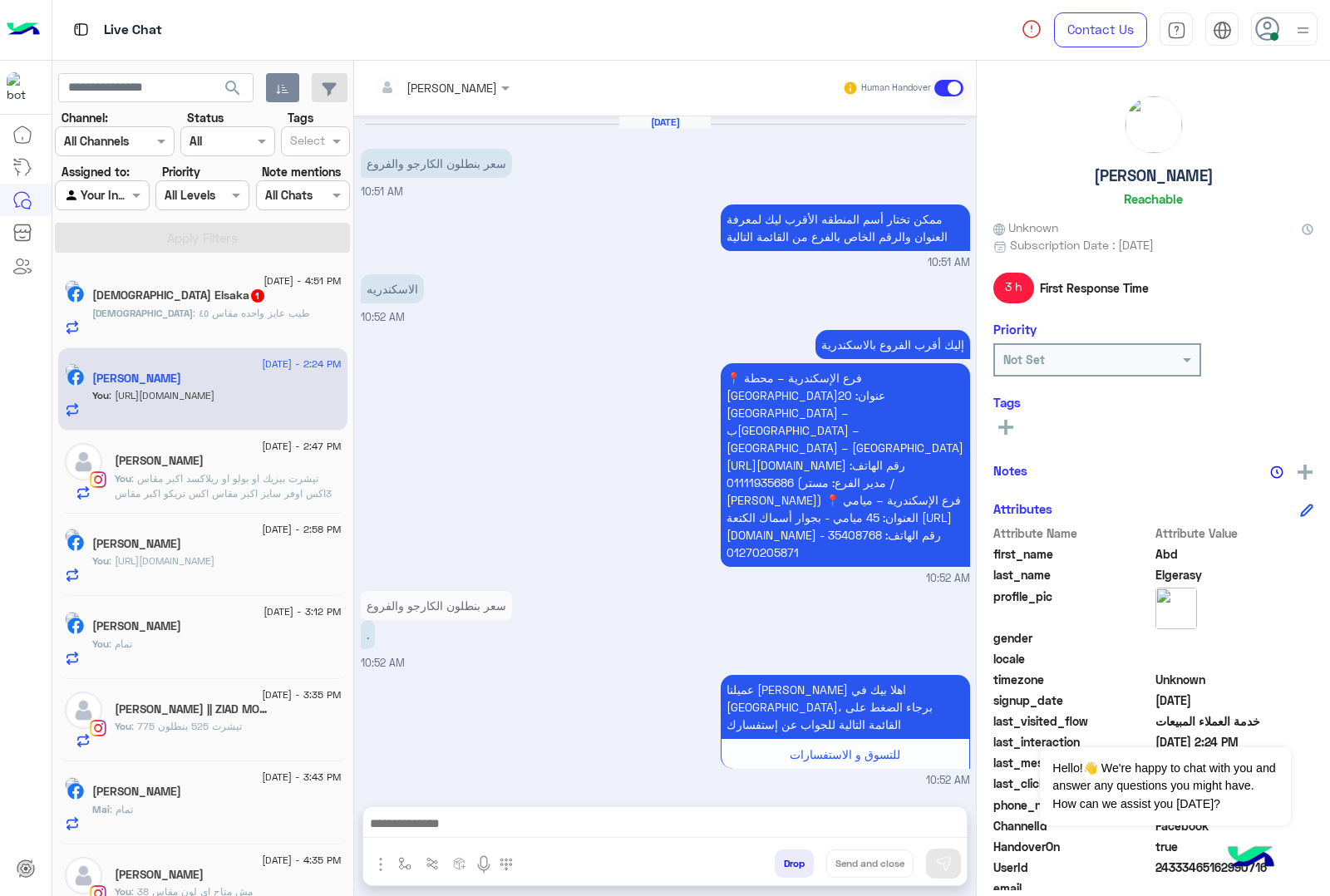
scroll to position [1291, 0]
